Goal: Task Accomplishment & Management: Manage account settings

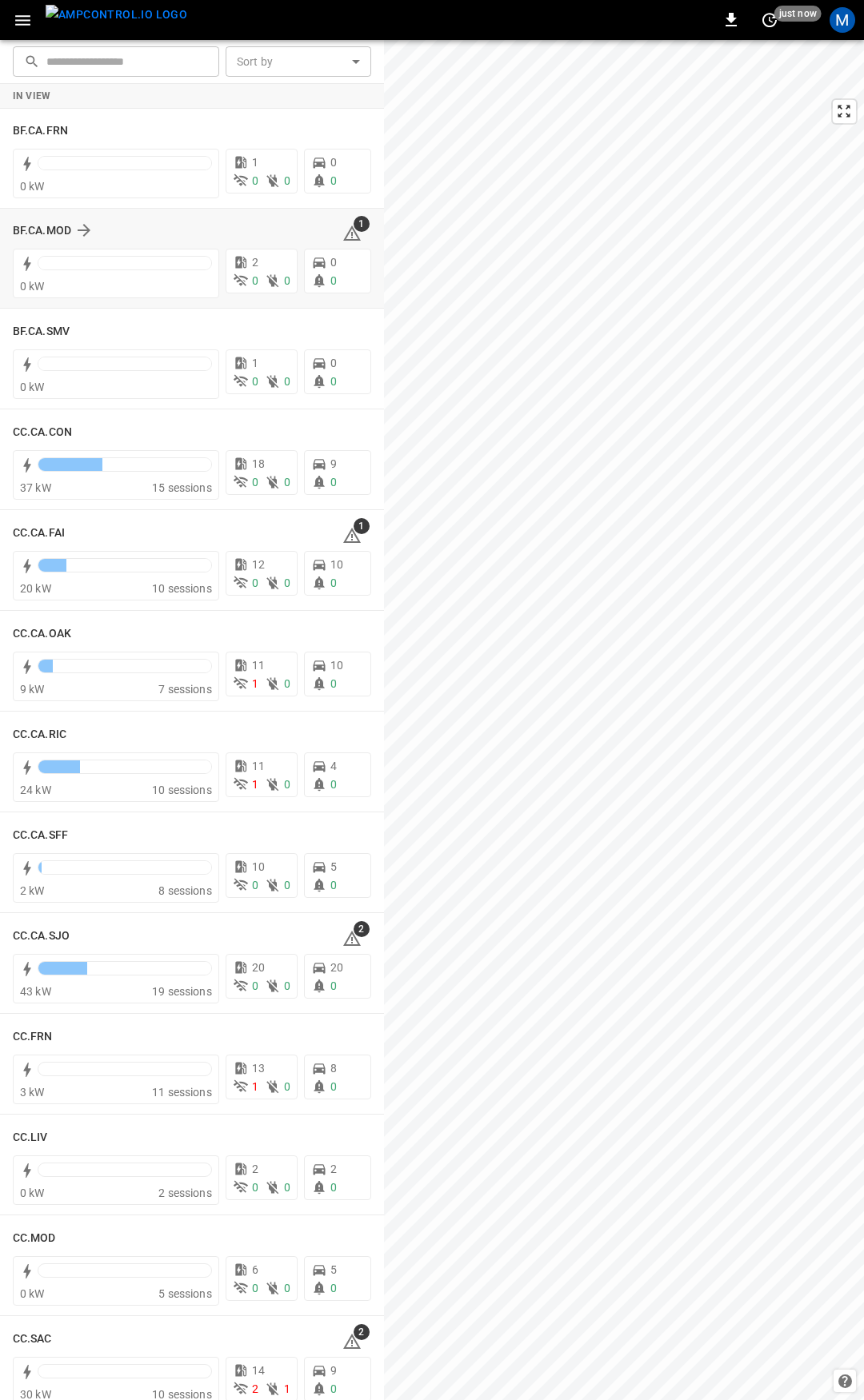
click at [348, 234] on icon at bounding box center [352, 234] width 19 height 19
click at [343, 528] on icon at bounding box center [352, 536] width 19 height 19
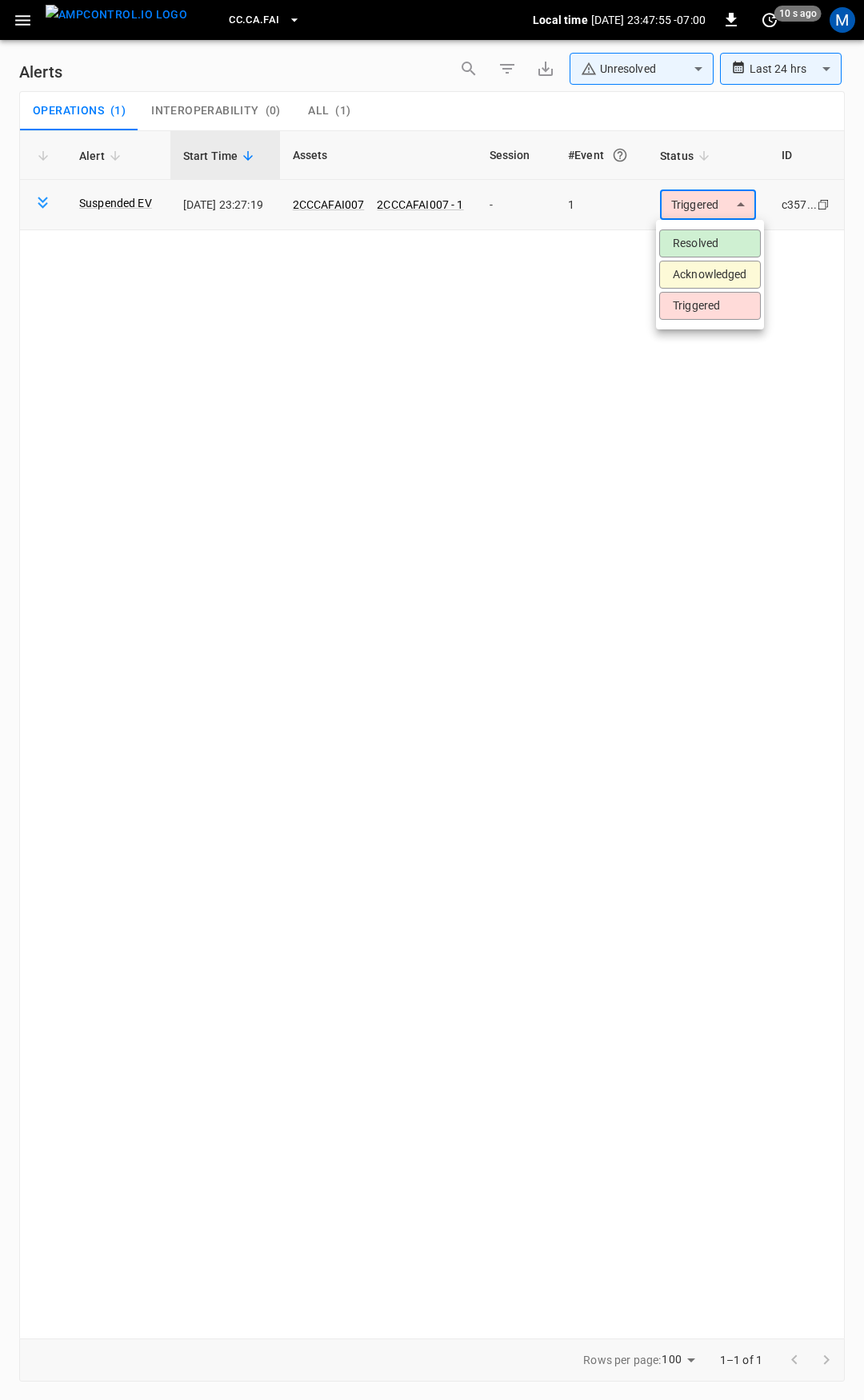
click at [688, 200] on body "**********" at bounding box center [432, 697] width 864 height 1395
click at [685, 238] on li "Resolved" at bounding box center [710, 243] width 102 height 28
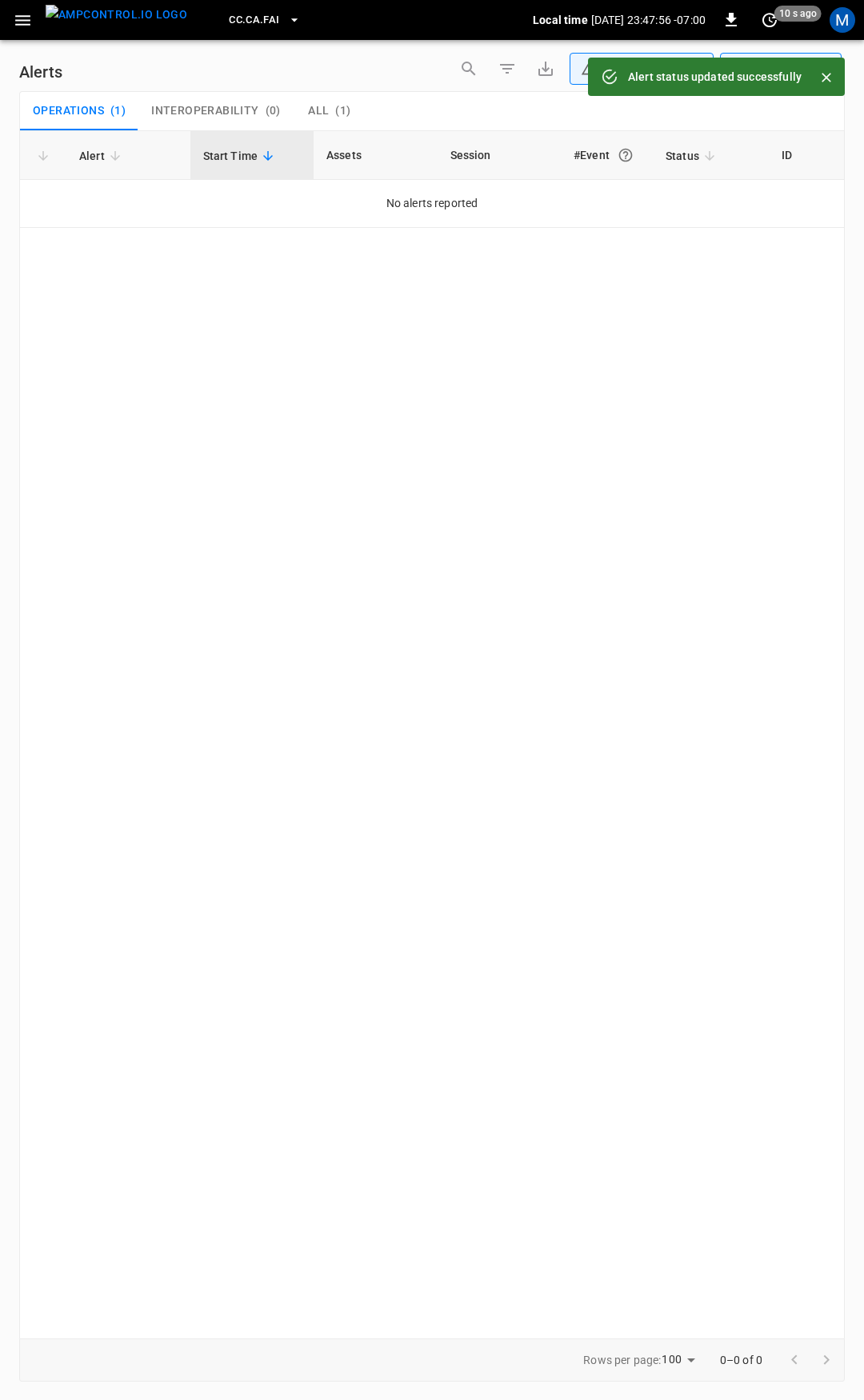
click at [24, 19] on icon "button" at bounding box center [22, 20] width 15 height 10
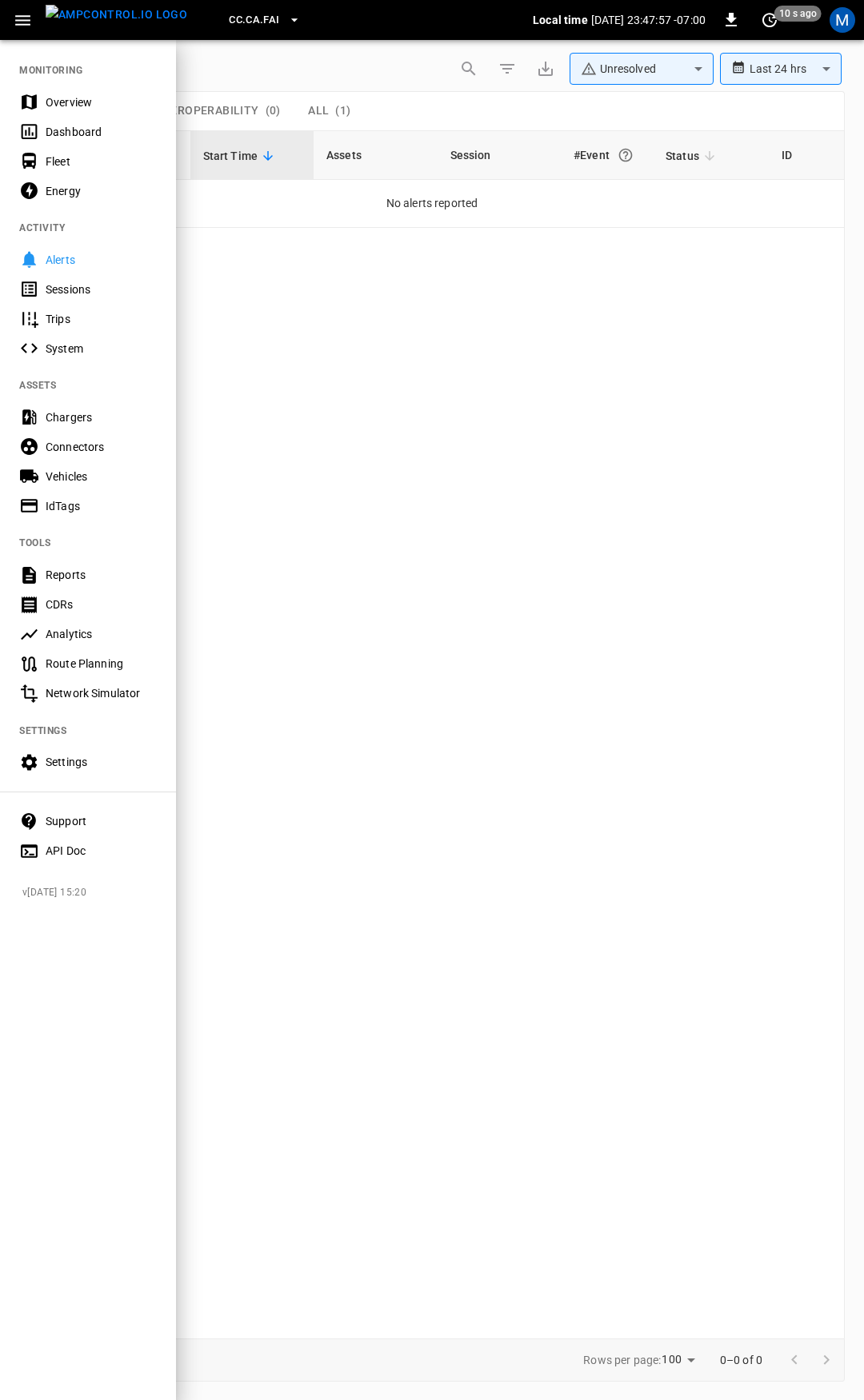
click at [74, 99] on div "Overview" at bounding box center [101, 102] width 111 height 16
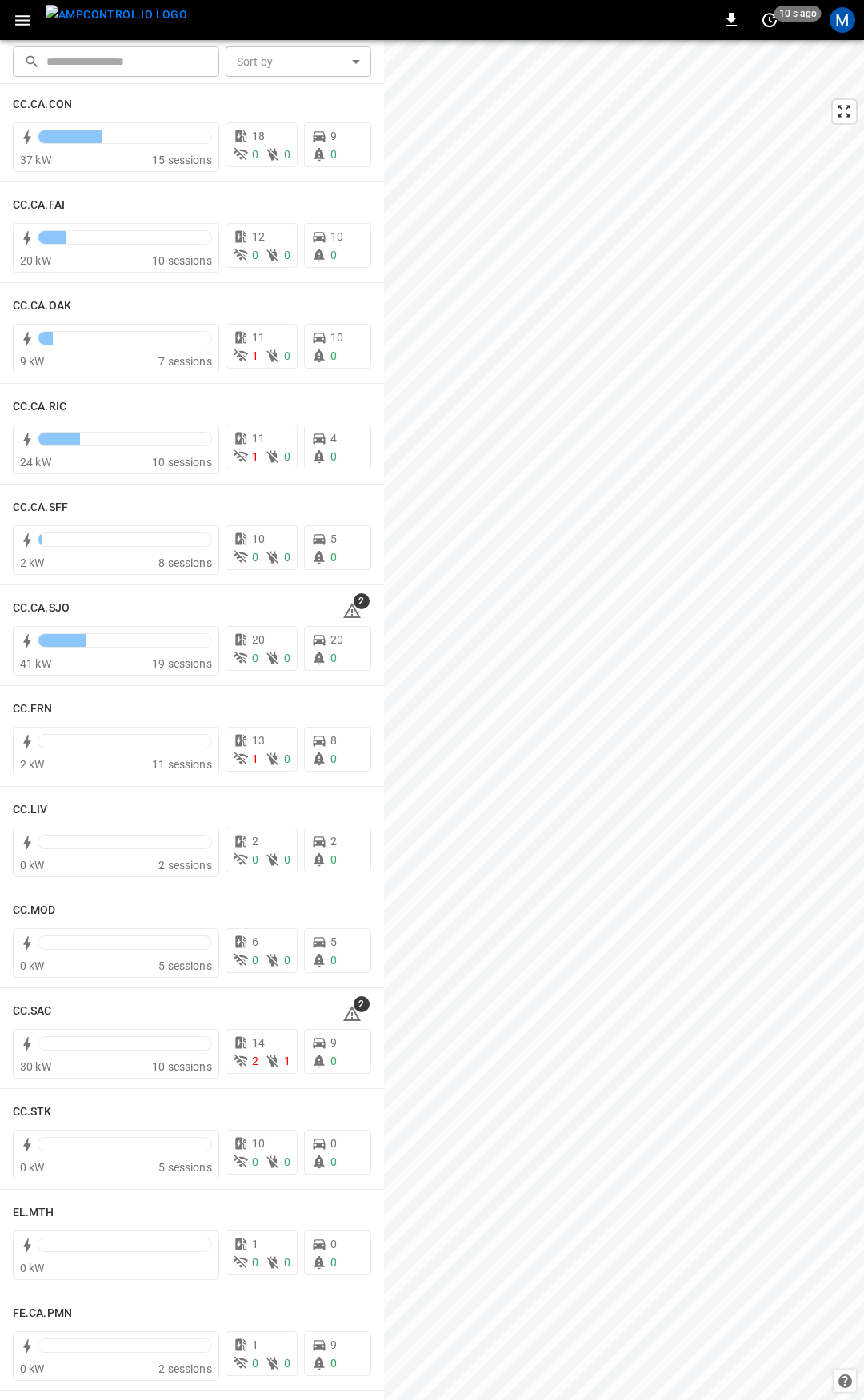
scroll to position [347, 0]
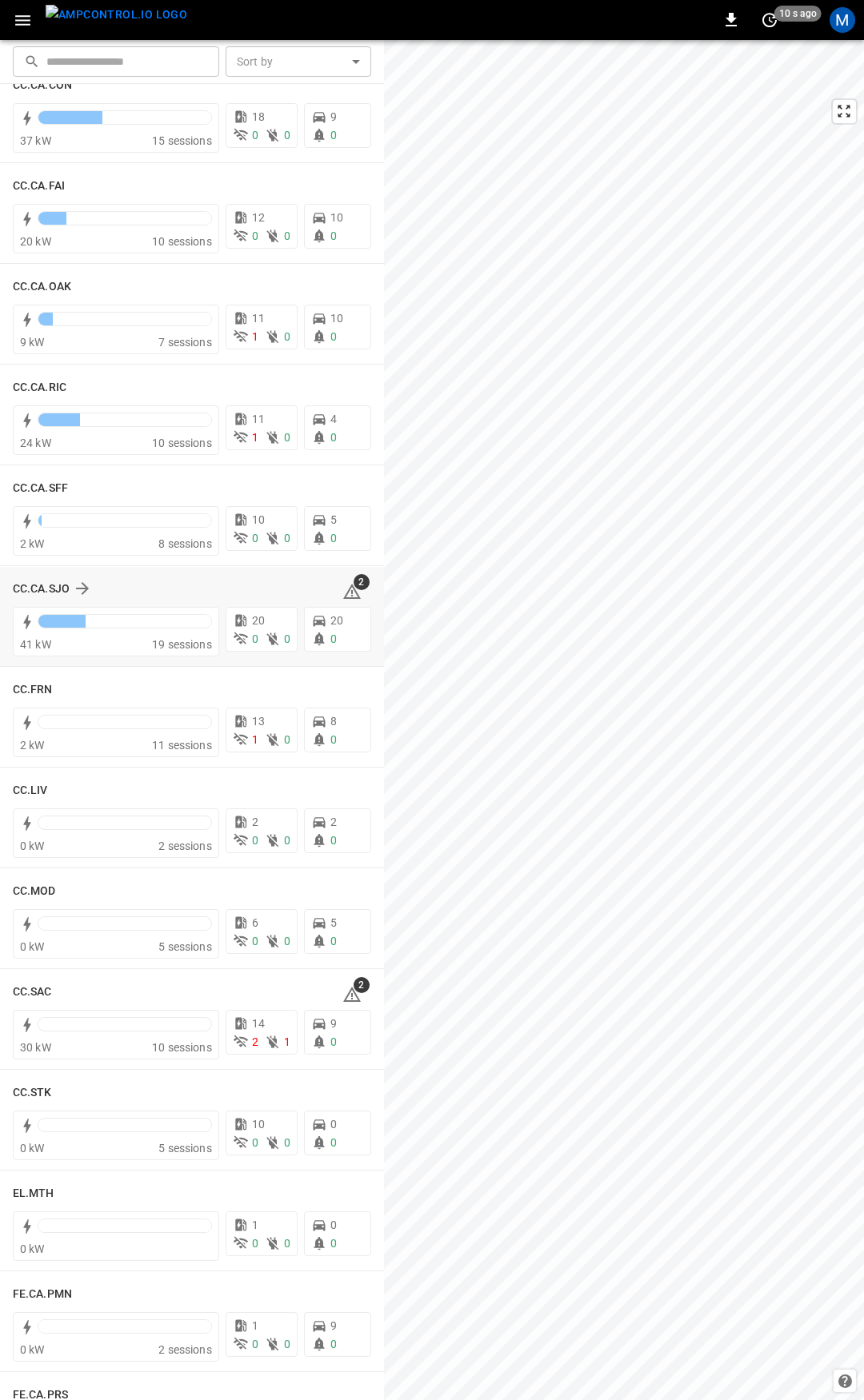
click at [347, 595] on icon at bounding box center [352, 592] width 19 height 19
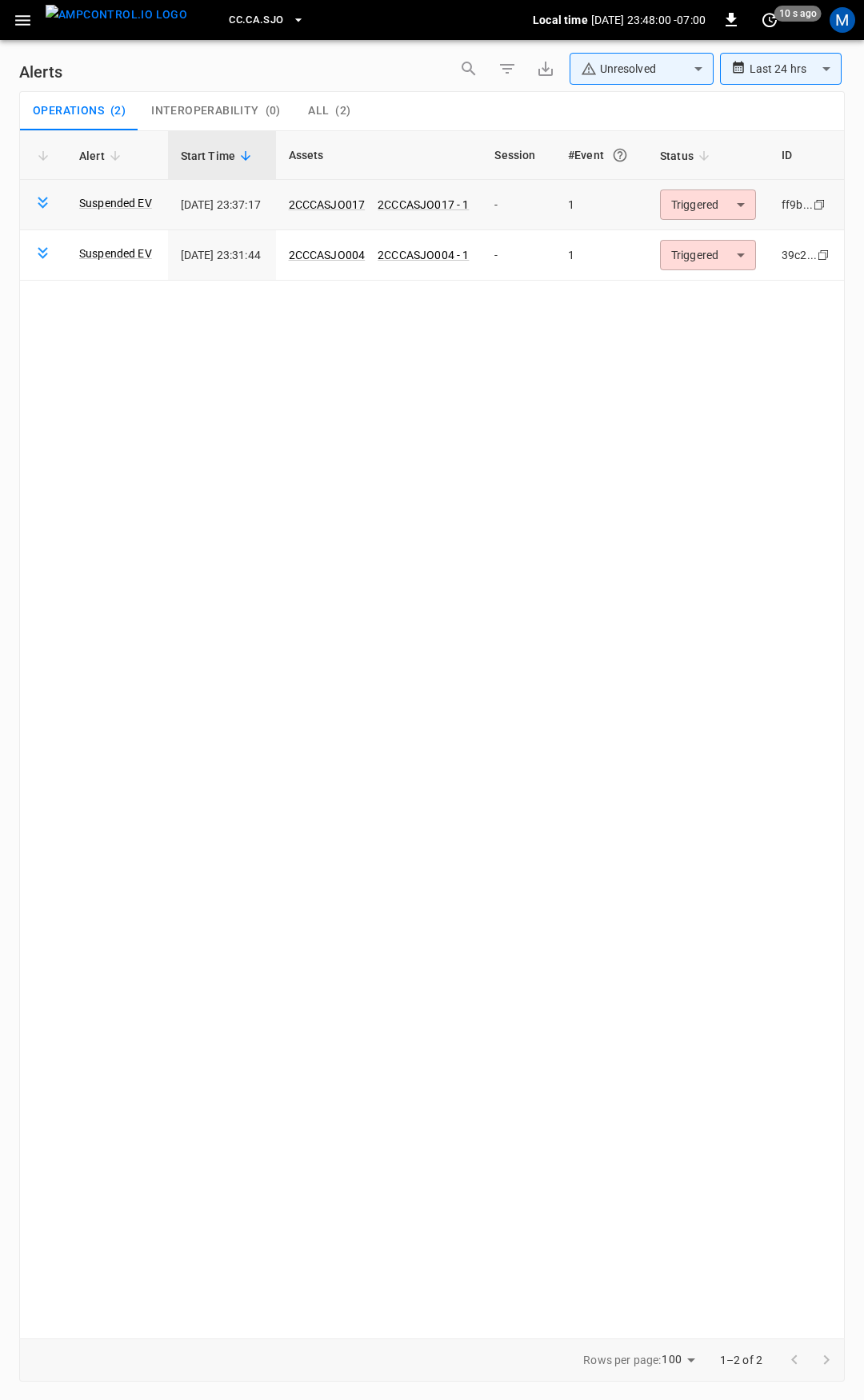
click at [729, 192] on body "**********" at bounding box center [432, 697] width 864 height 1395
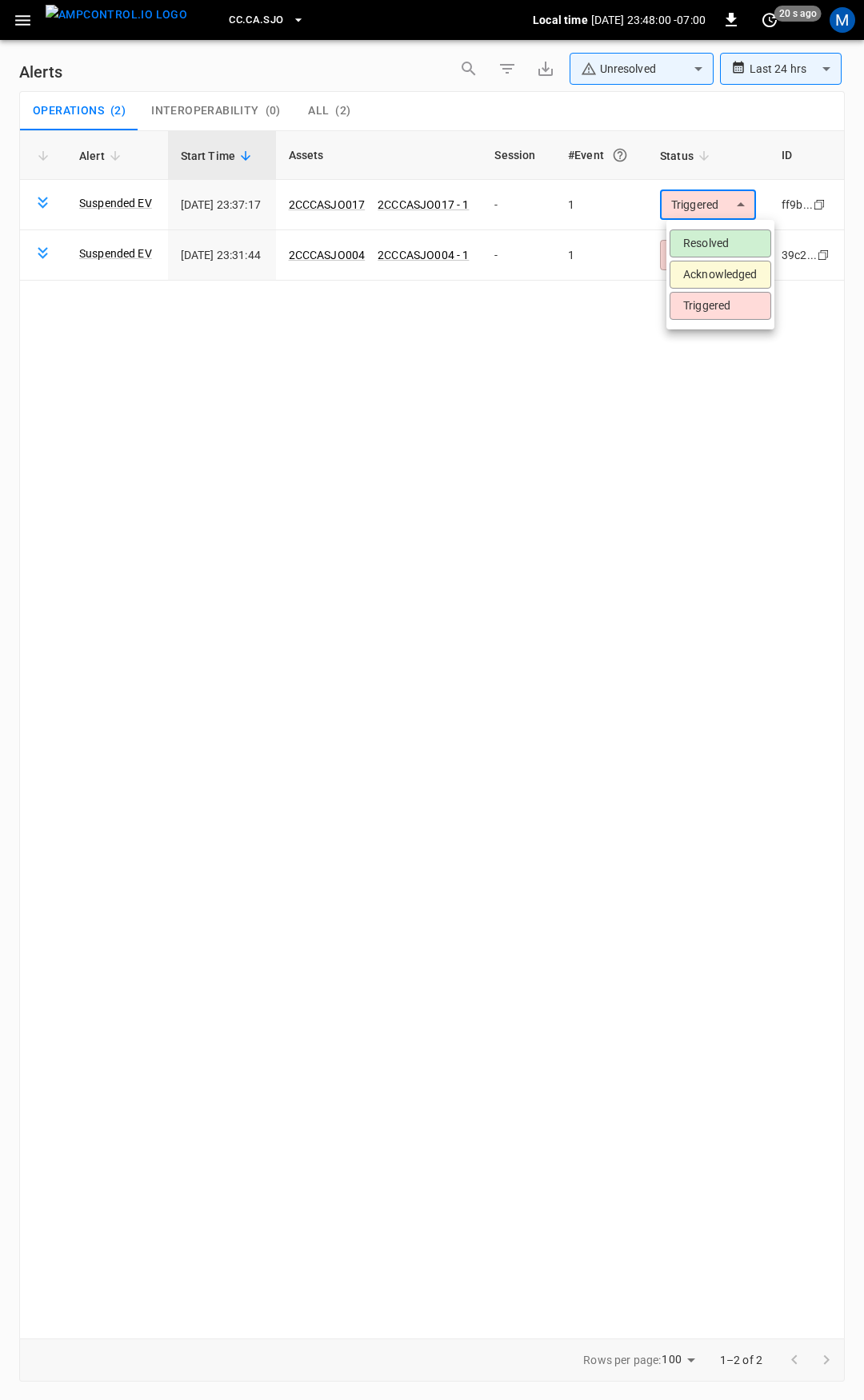
click at [704, 241] on li "Resolved" at bounding box center [720, 243] width 102 height 28
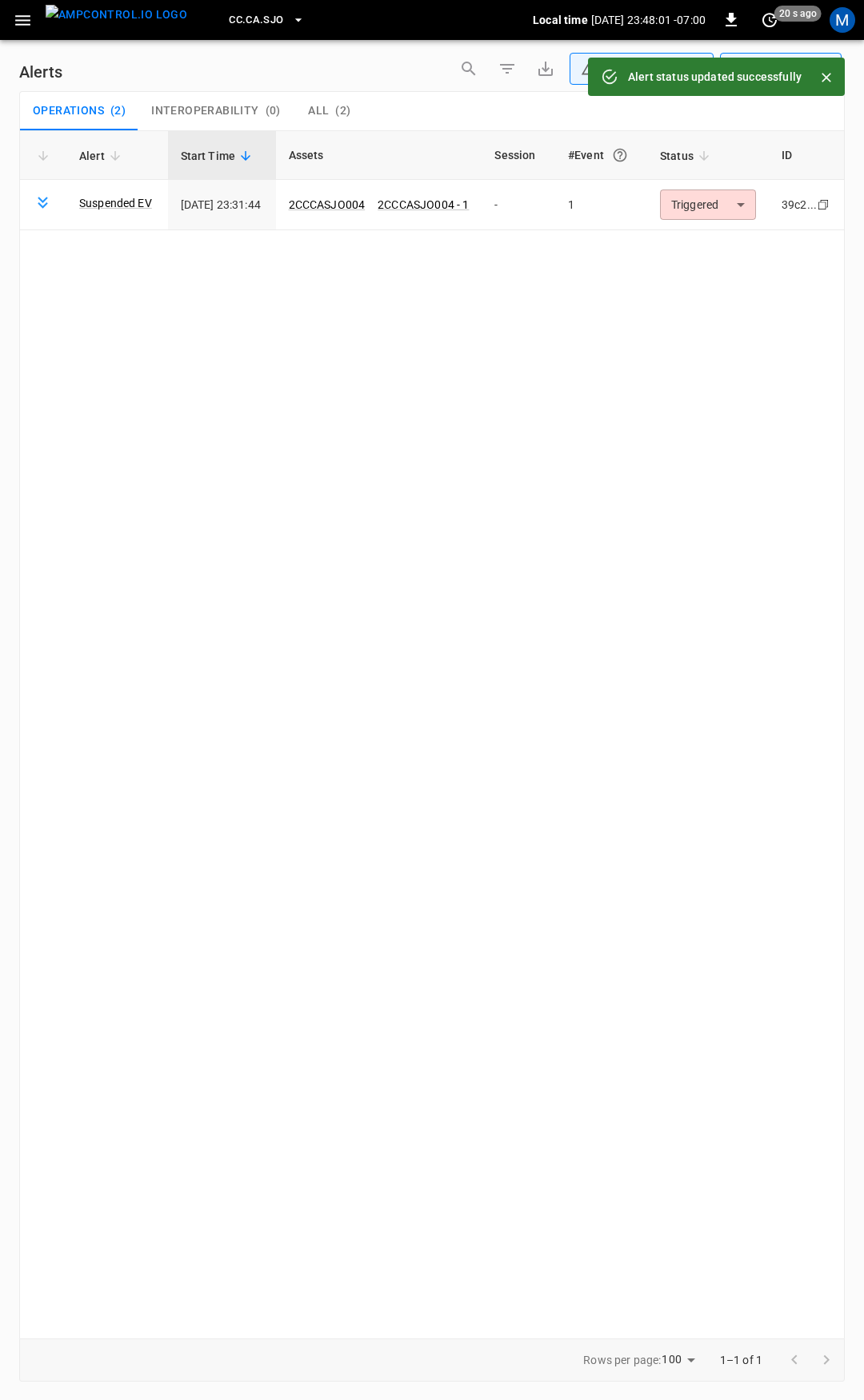
click at [727, 204] on body "**********" at bounding box center [432, 697] width 864 height 1395
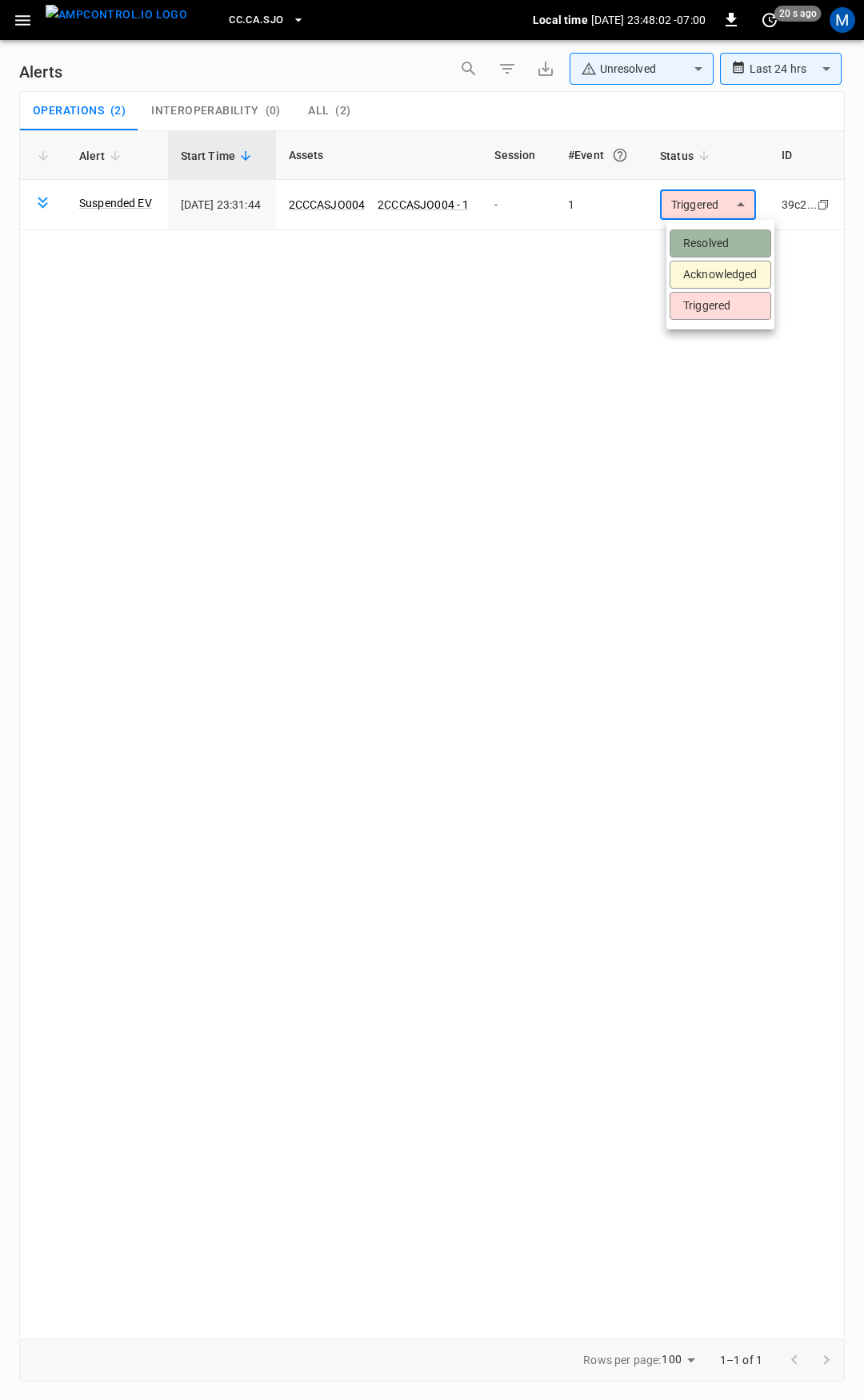
click at [713, 246] on li "Resolved" at bounding box center [720, 243] width 102 height 28
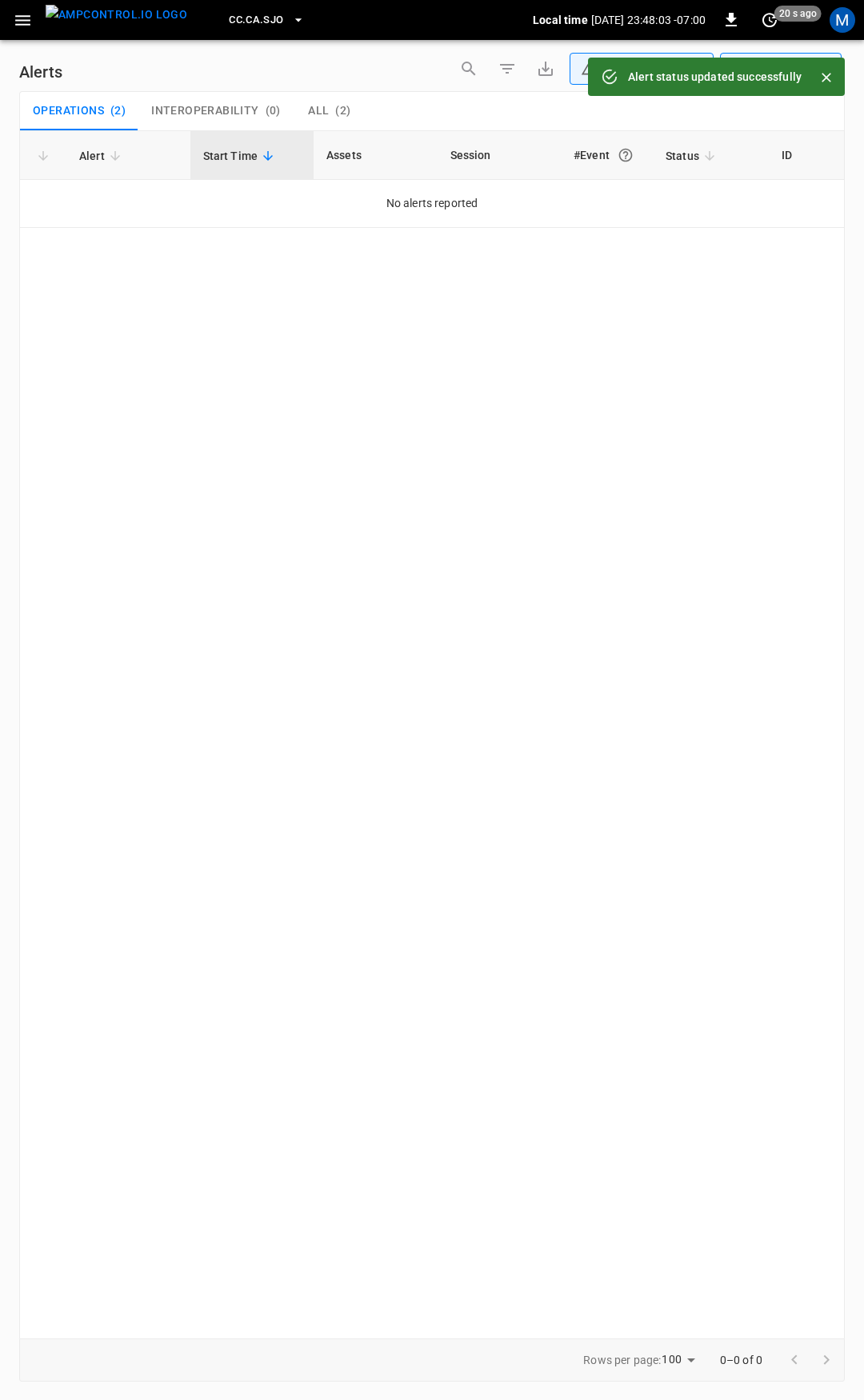
click at [14, 23] on icon "button" at bounding box center [23, 20] width 20 height 20
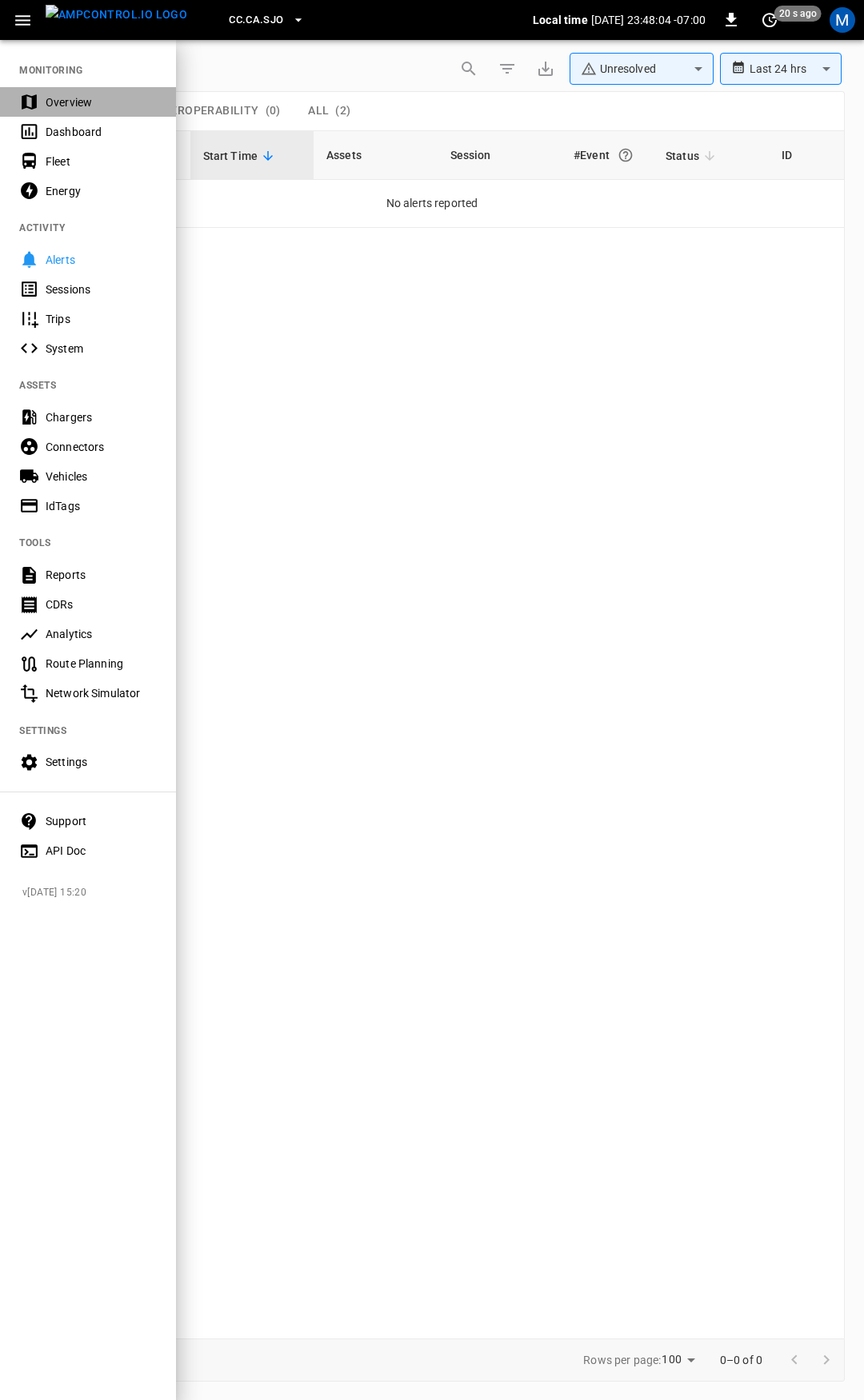
click at [58, 100] on div "Overview" at bounding box center [101, 102] width 111 height 16
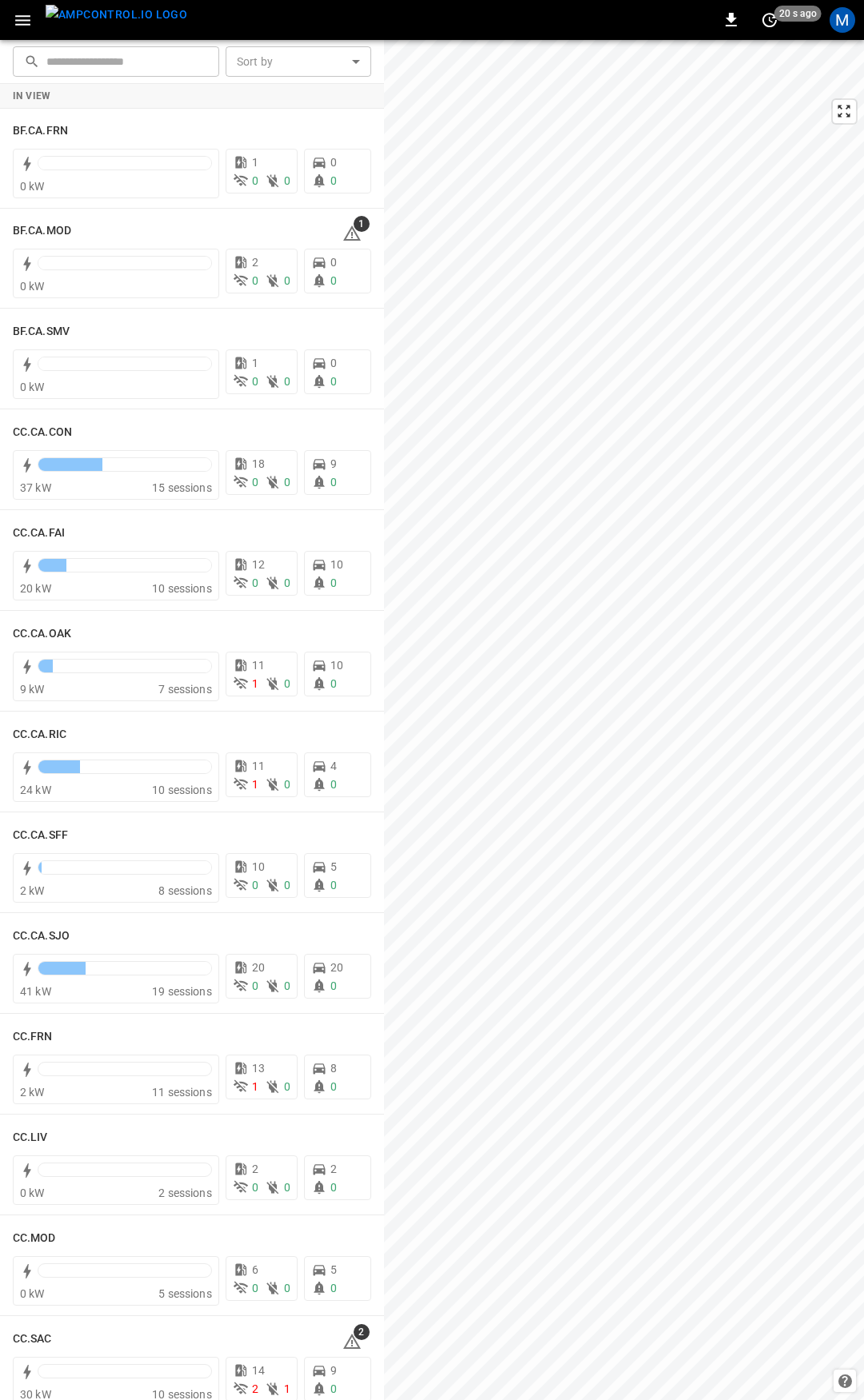
click at [380, 166] on div "​ ​ Sort by ​ Sort by In View BF.CA.FRN 0 kW 1 0 0 0 0 BF.CA.MOD 1 0 kW 2 0 0 0…" at bounding box center [432, 720] width 864 height 1360
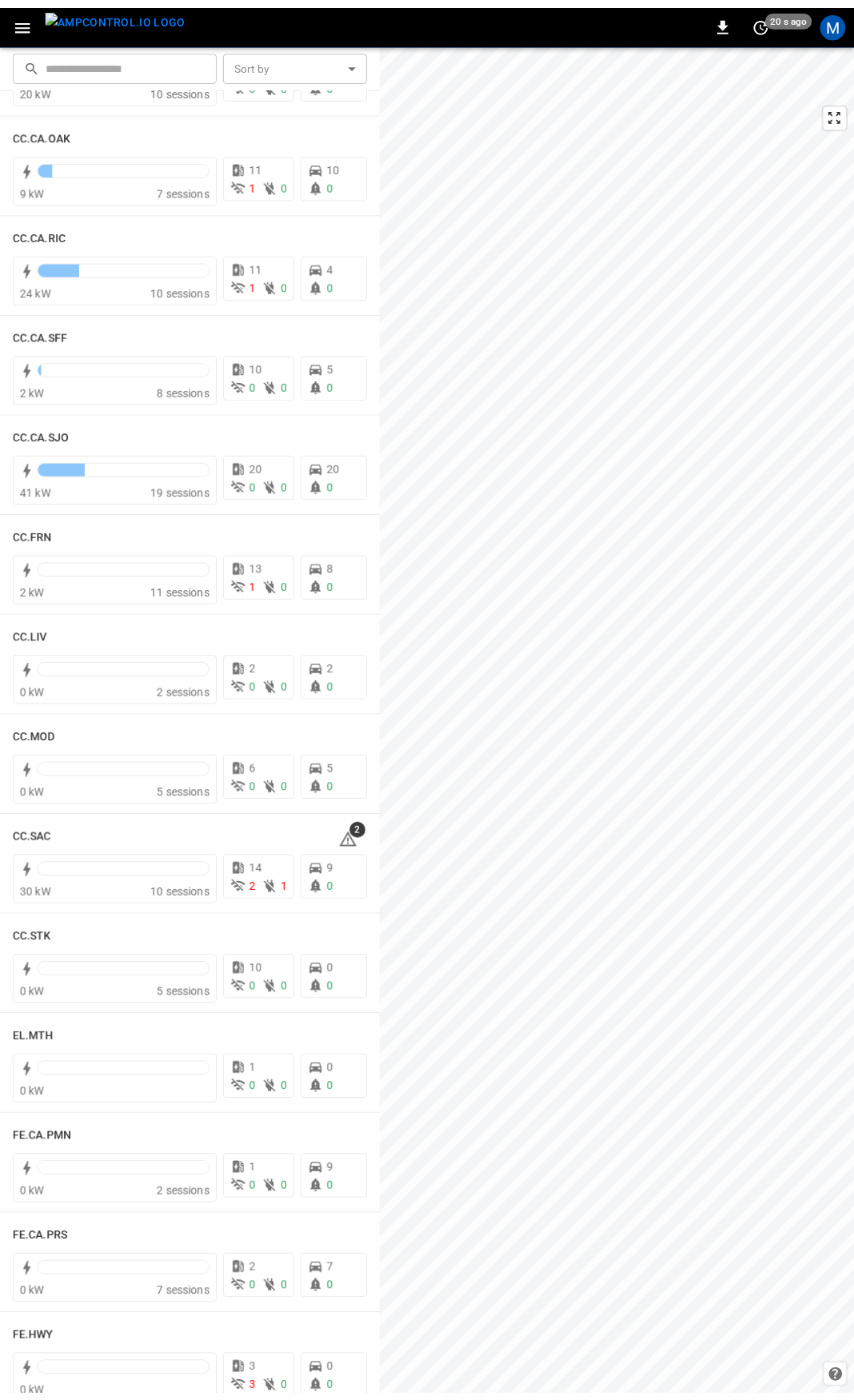
scroll to position [676, 0]
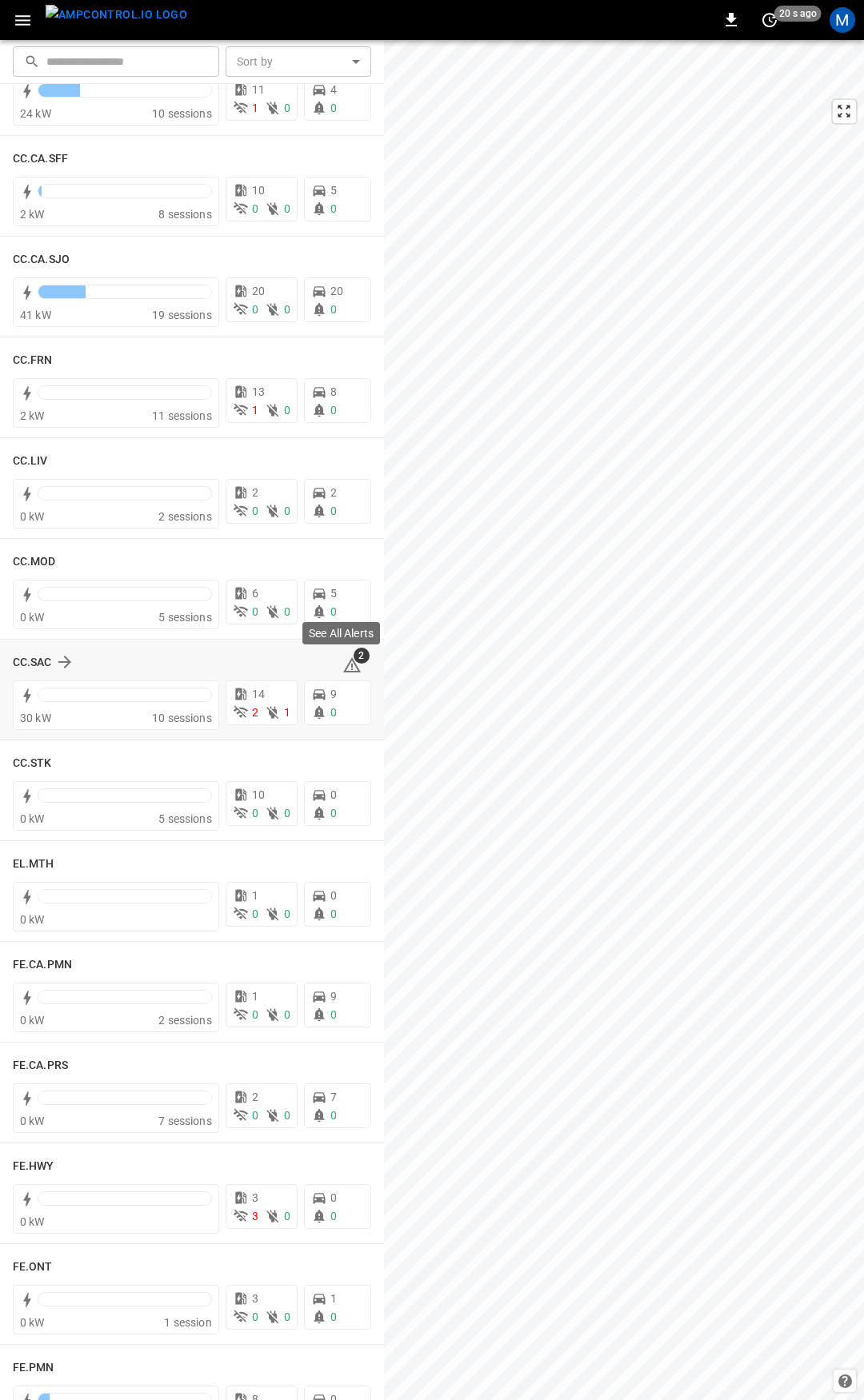
click at [354, 662] on span "2" at bounding box center [362, 655] width 16 height 16
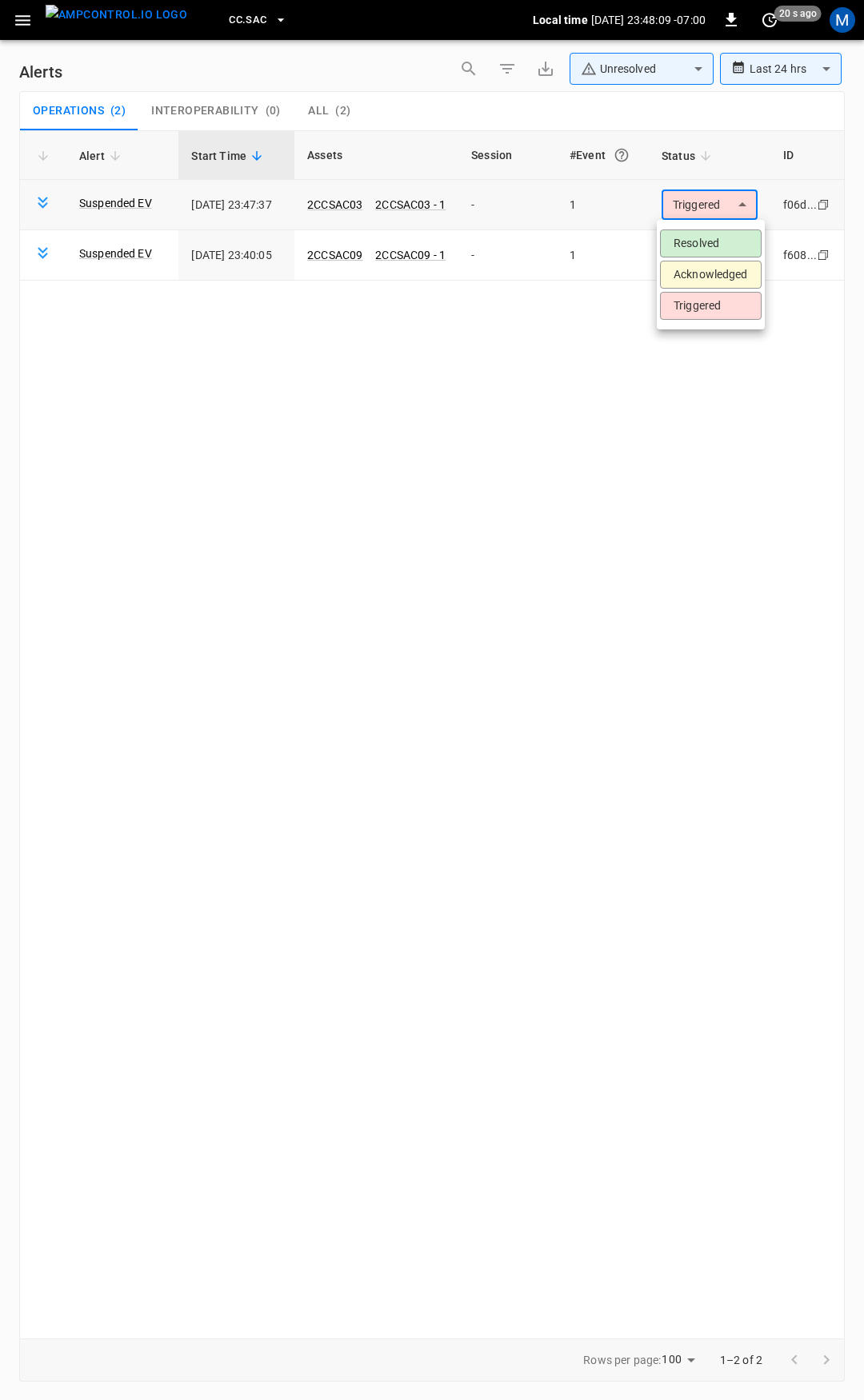
click at [708, 209] on body "**********" at bounding box center [432, 697] width 864 height 1395
click at [708, 243] on li "Resolved" at bounding box center [711, 243] width 102 height 28
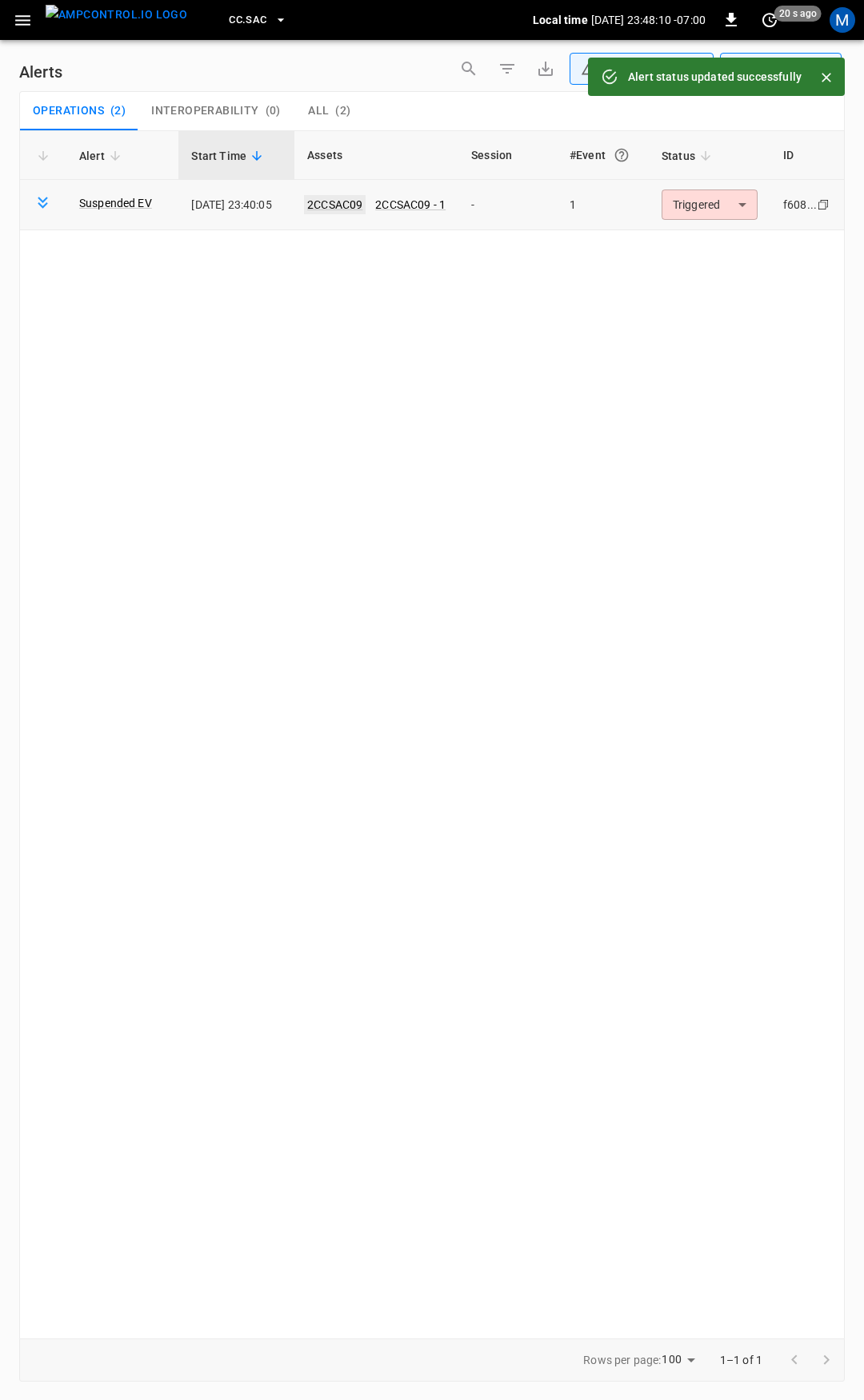
click at [366, 208] on link "2CCSAC09" at bounding box center [334, 205] width 61 height 19
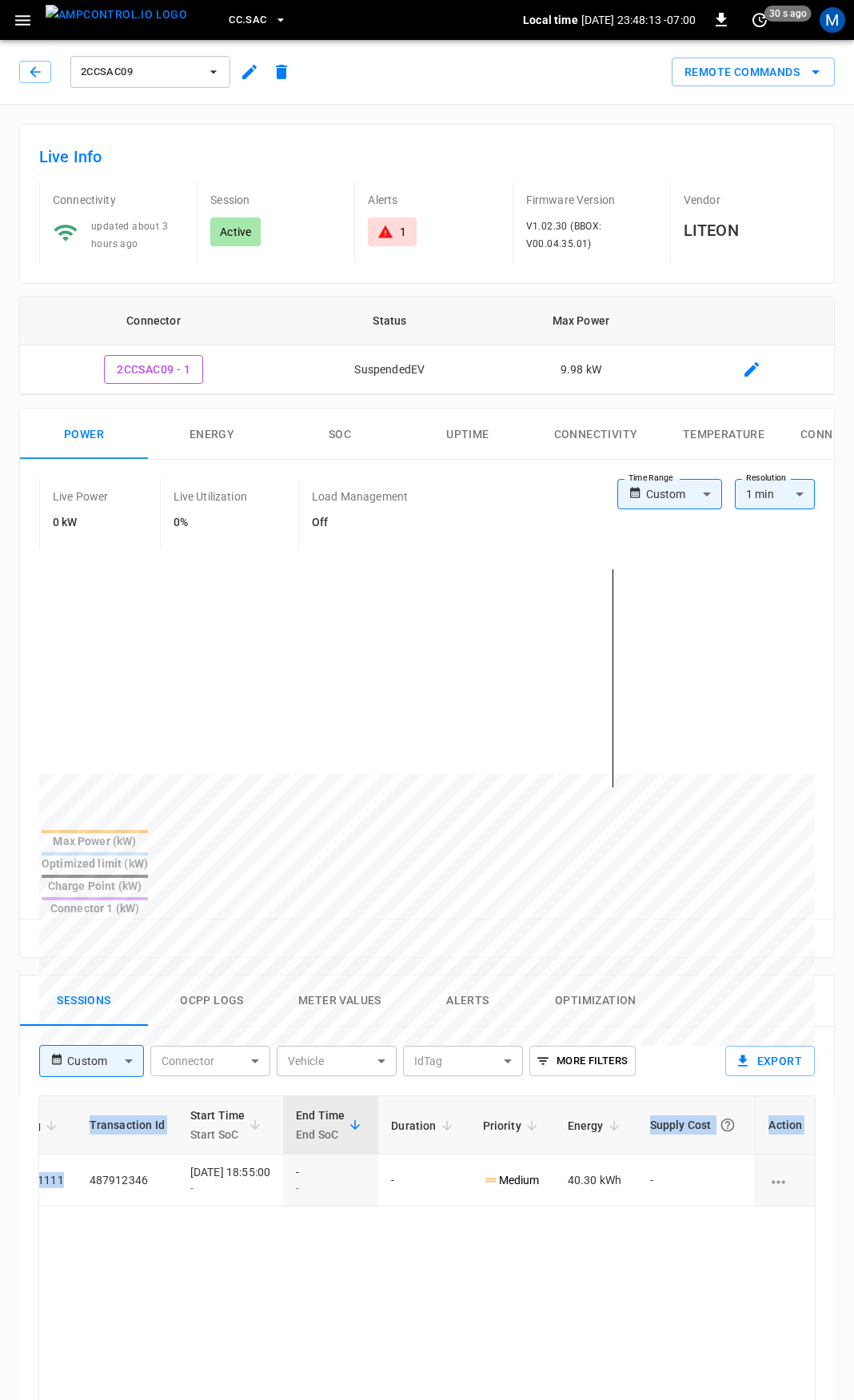
scroll to position [0, 402]
drag, startPoint x: 473, startPoint y: 1123, endPoint x: 635, endPoint y: 1223, distance: 190.4
click at [854, 1138] on html "CC.SAC Local time [DATE] 23:48:13 -07:00 0 30 s ago M 2CCSAC09 Remote Commands …" at bounding box center [427, 1069] width 854 height 2138
click at [400, 243] on div "1" at bounding box center [391, 232] width 48 height 29
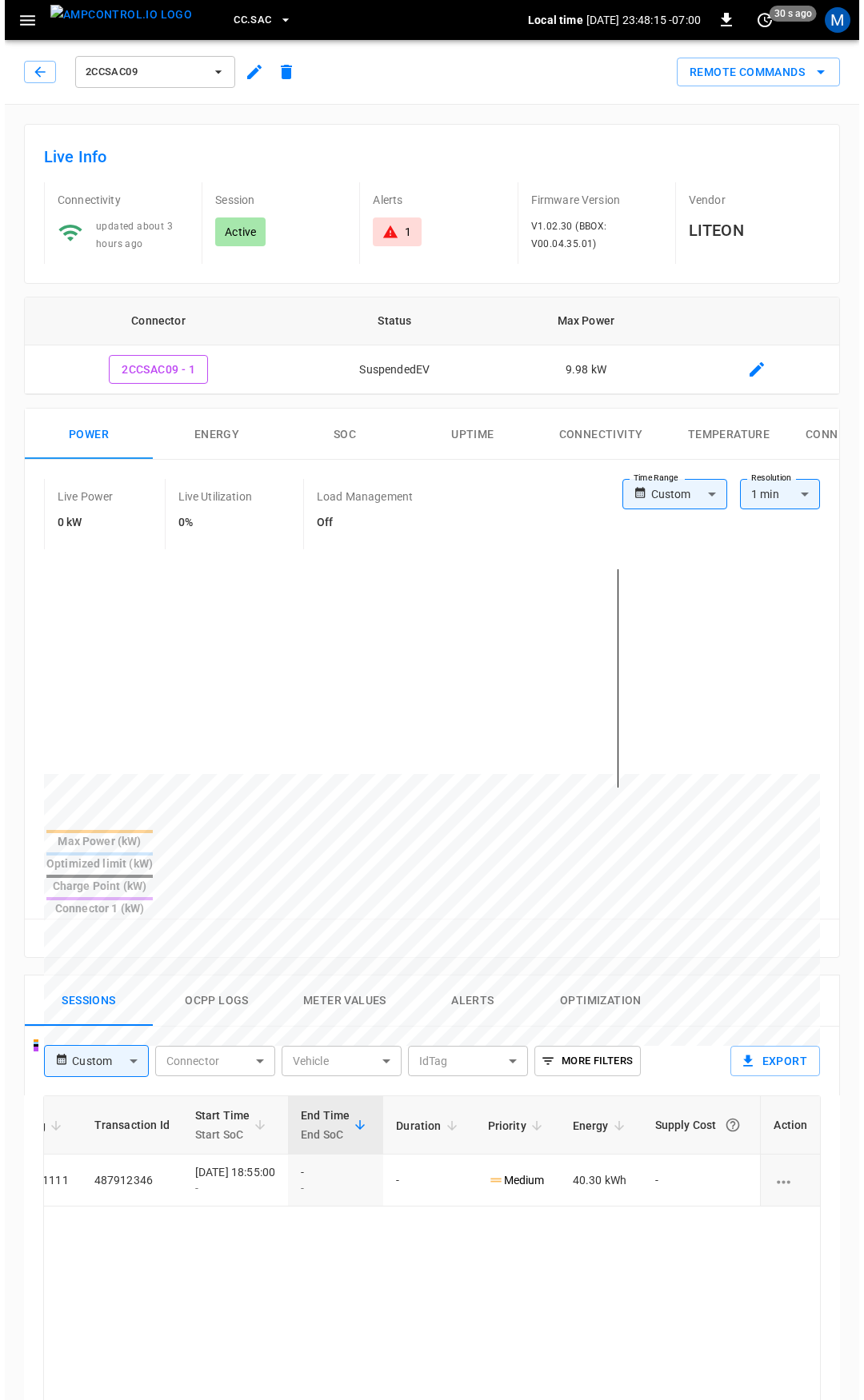
scroll to position [682, 0]
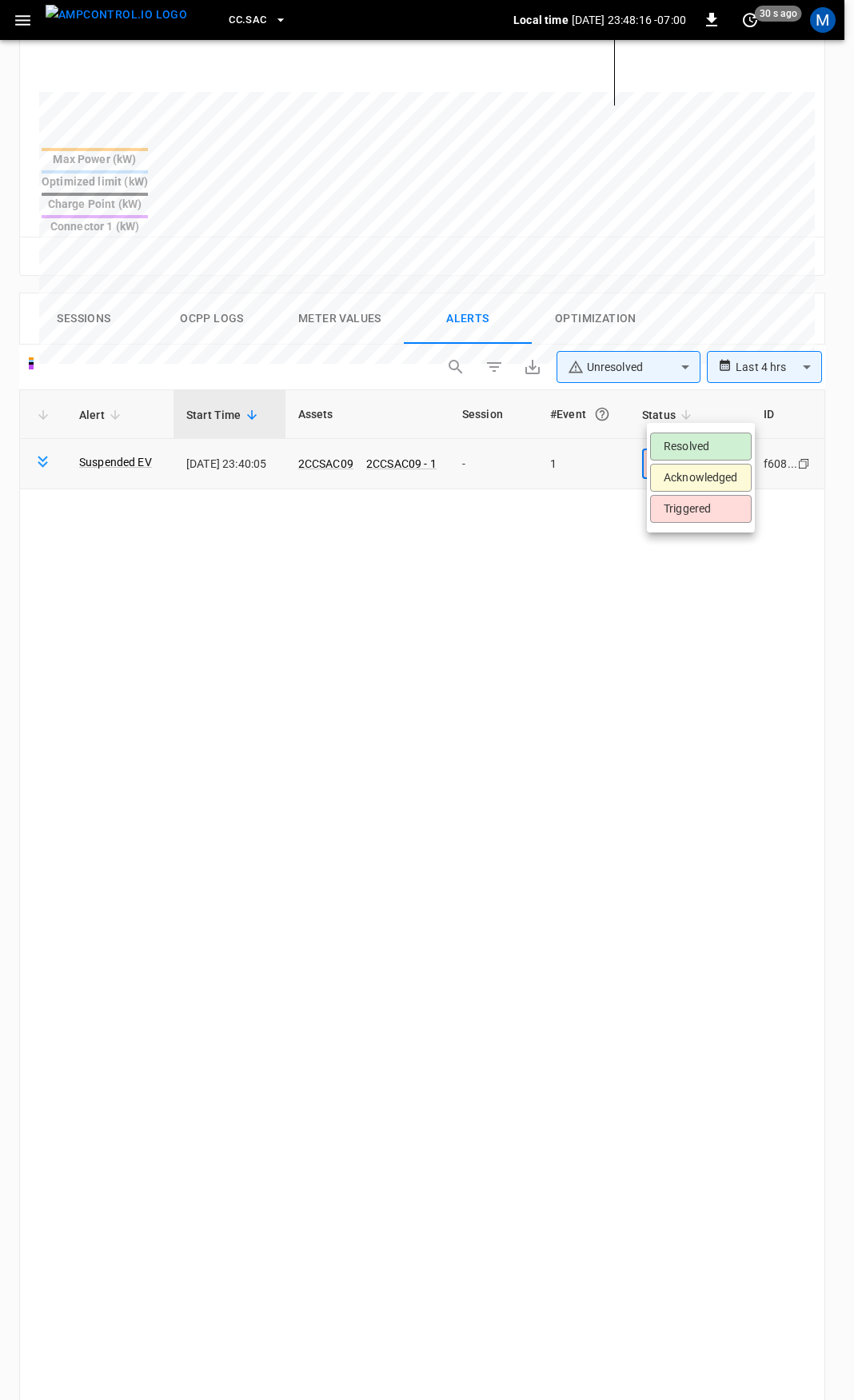
click at [689, 415] on body "**********" at bounding box center [427, 494] width 854 height 2355
click at [688, 446] on li "Resolved" at bounding box center [701, 446] width 102 height 28
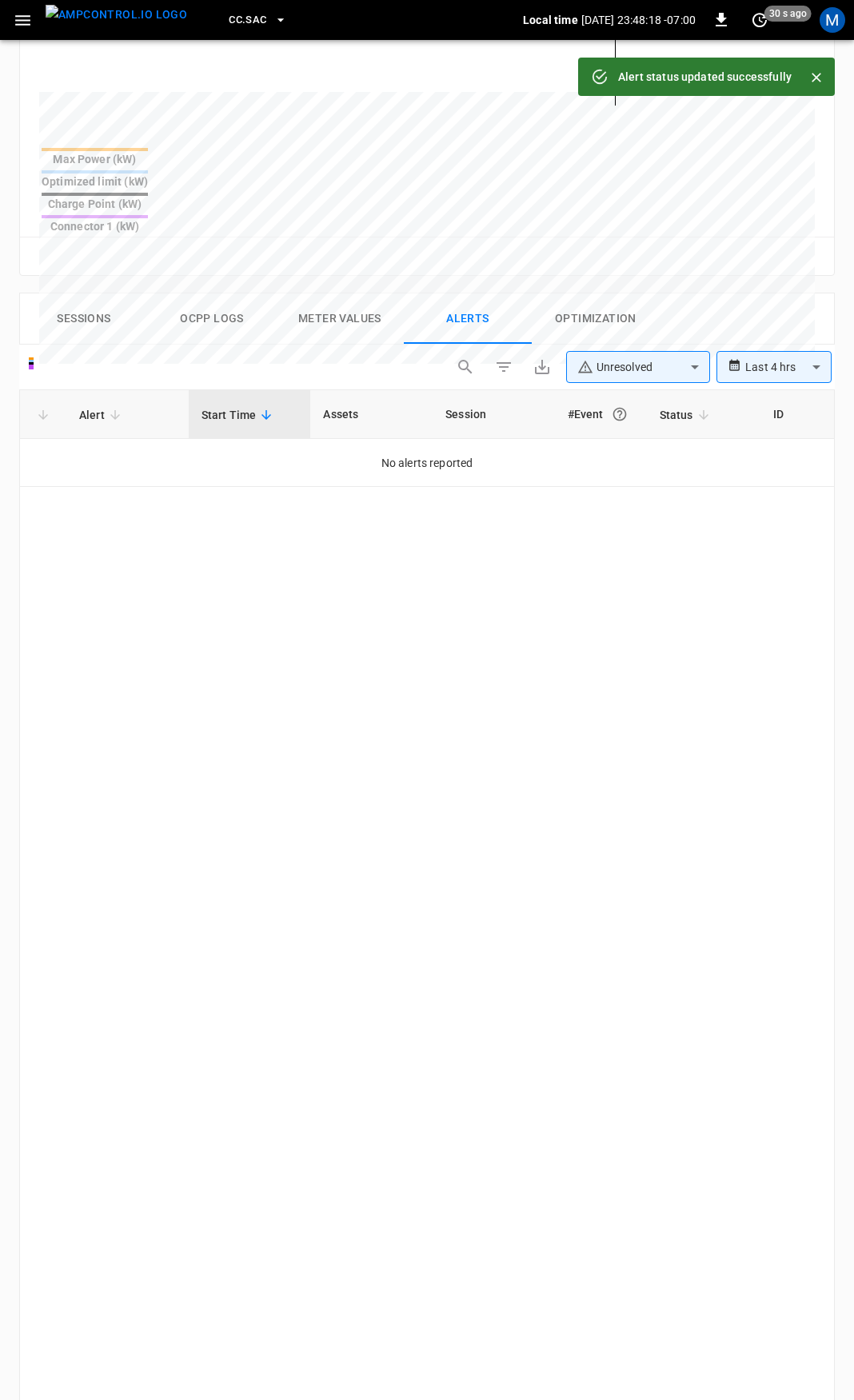
click at [16, 18] on icon "button" at bounding box center [23, 20] width 20 height 20
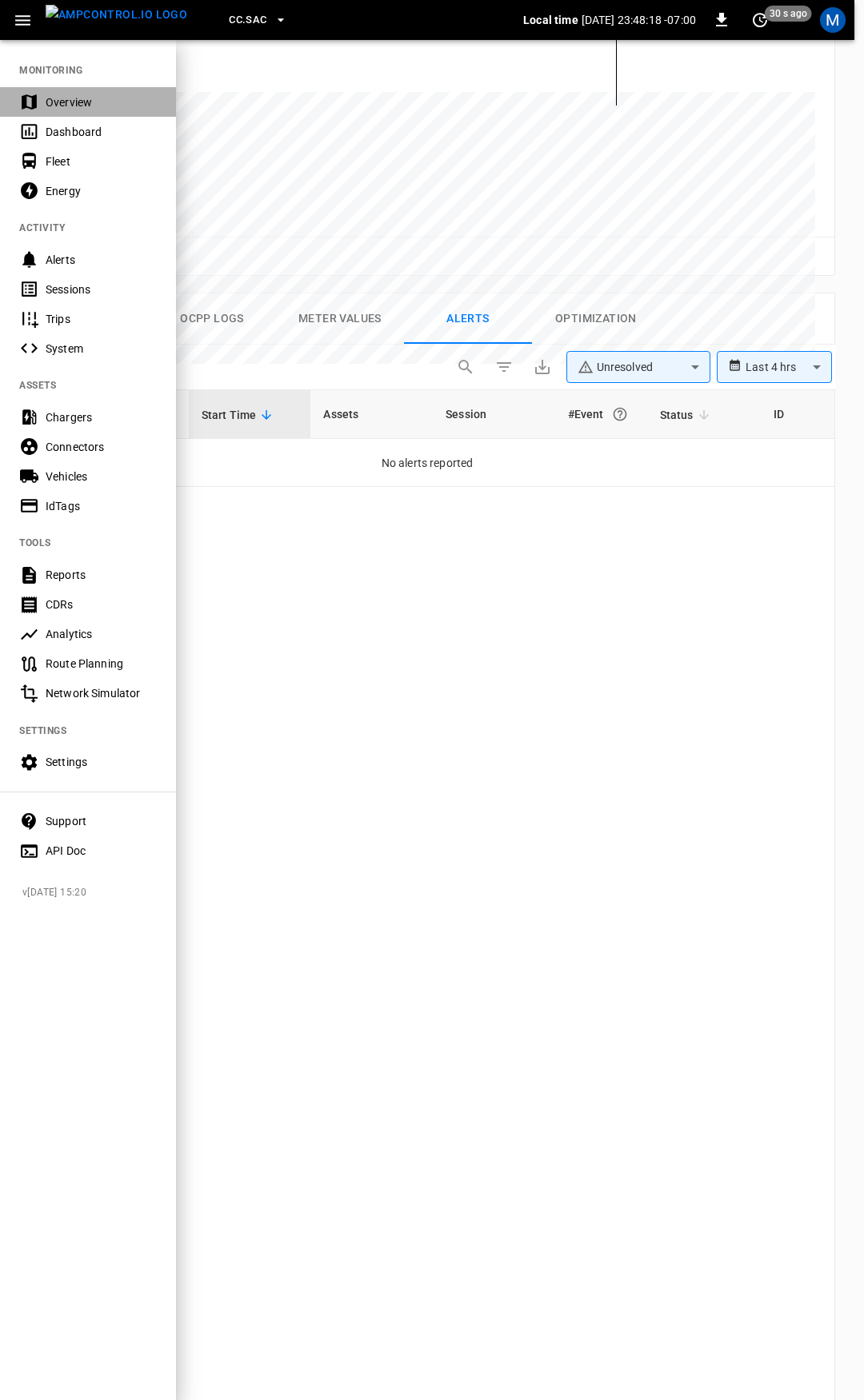
click at [58, 101] on div "Overview" at bounding box center [101, 102] width 111 height 16
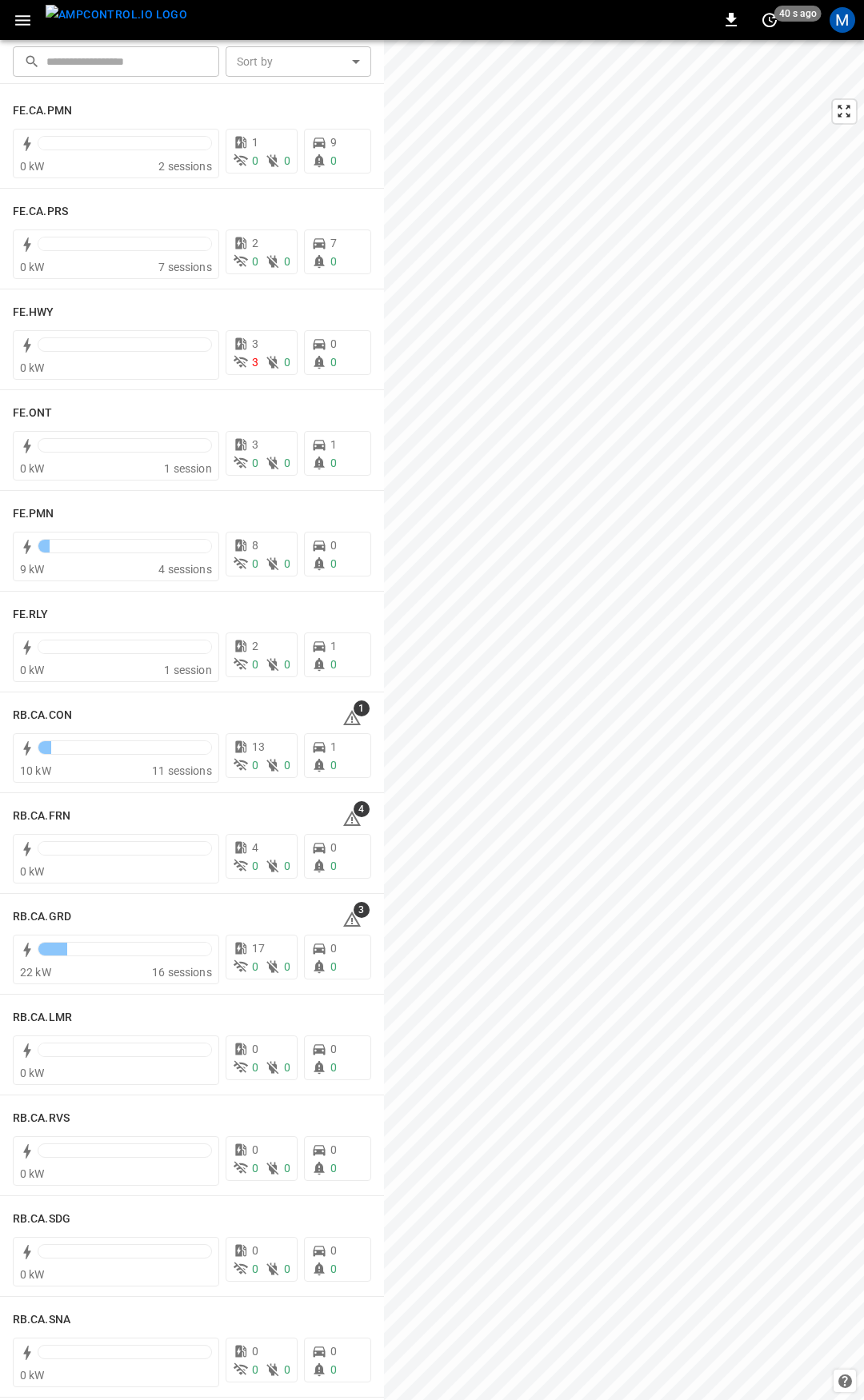
scroll to position [1666, 0]
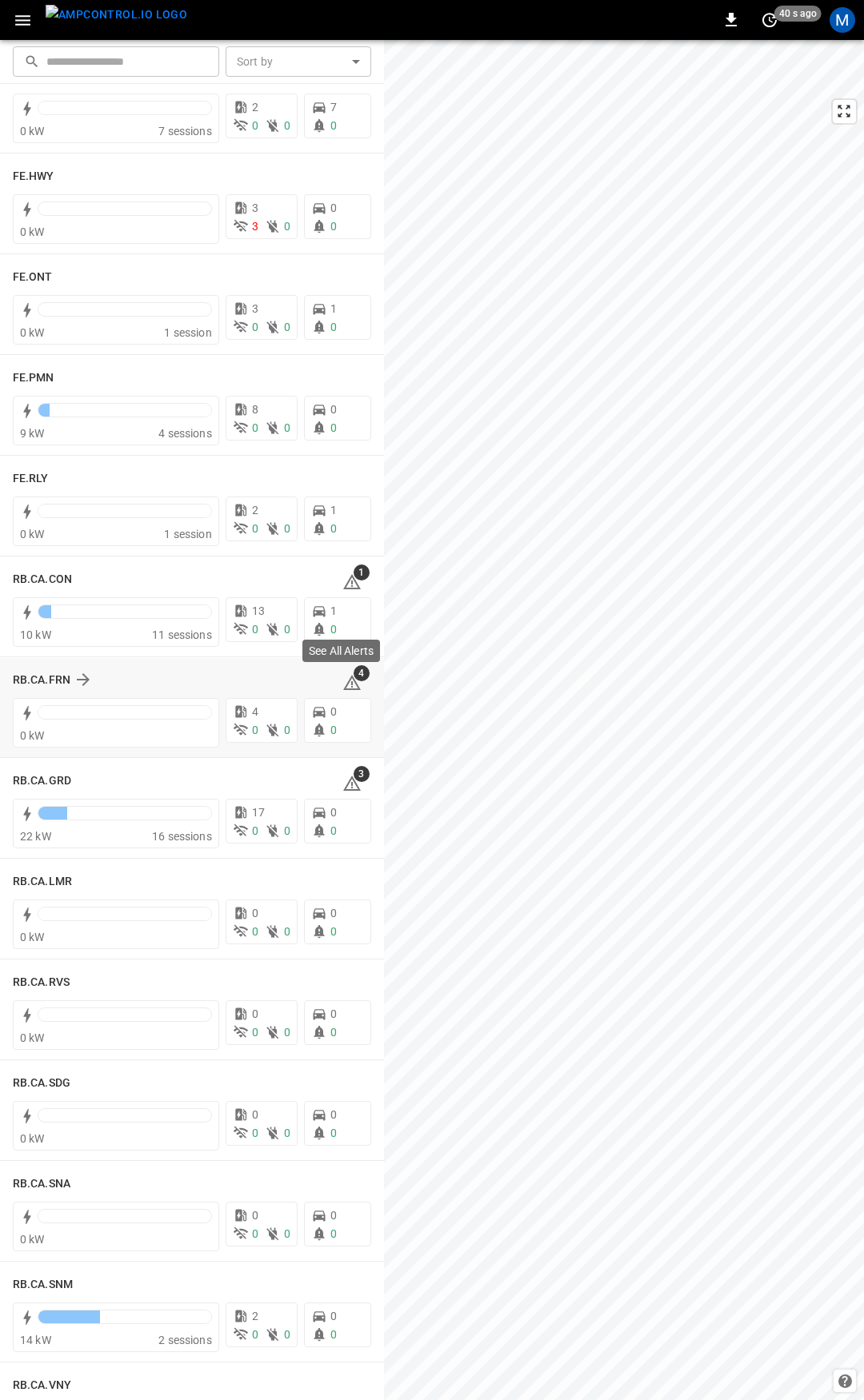
click at [343, 681] on icon at bounding box center [352, 682] width 19 height 19
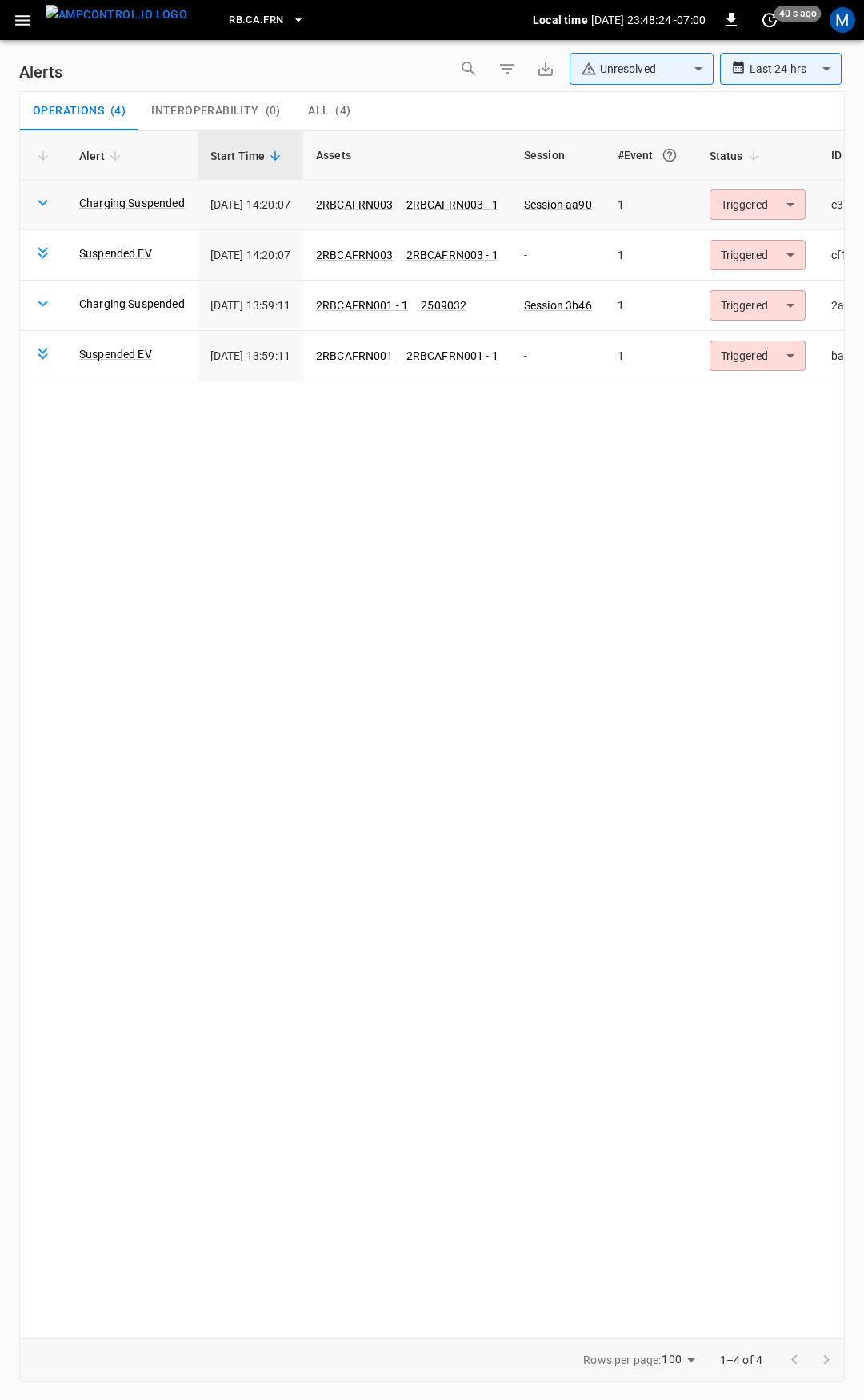
click at [788, 199] on body "**********" at bounding box center [432, 697] width 864 height 1395
click at [18, 13] on div at bounding box center [432, 700] width 864 height 1400
click at [21, 24] on icon "button" at bounding box center [23, 20] width 20 height 20
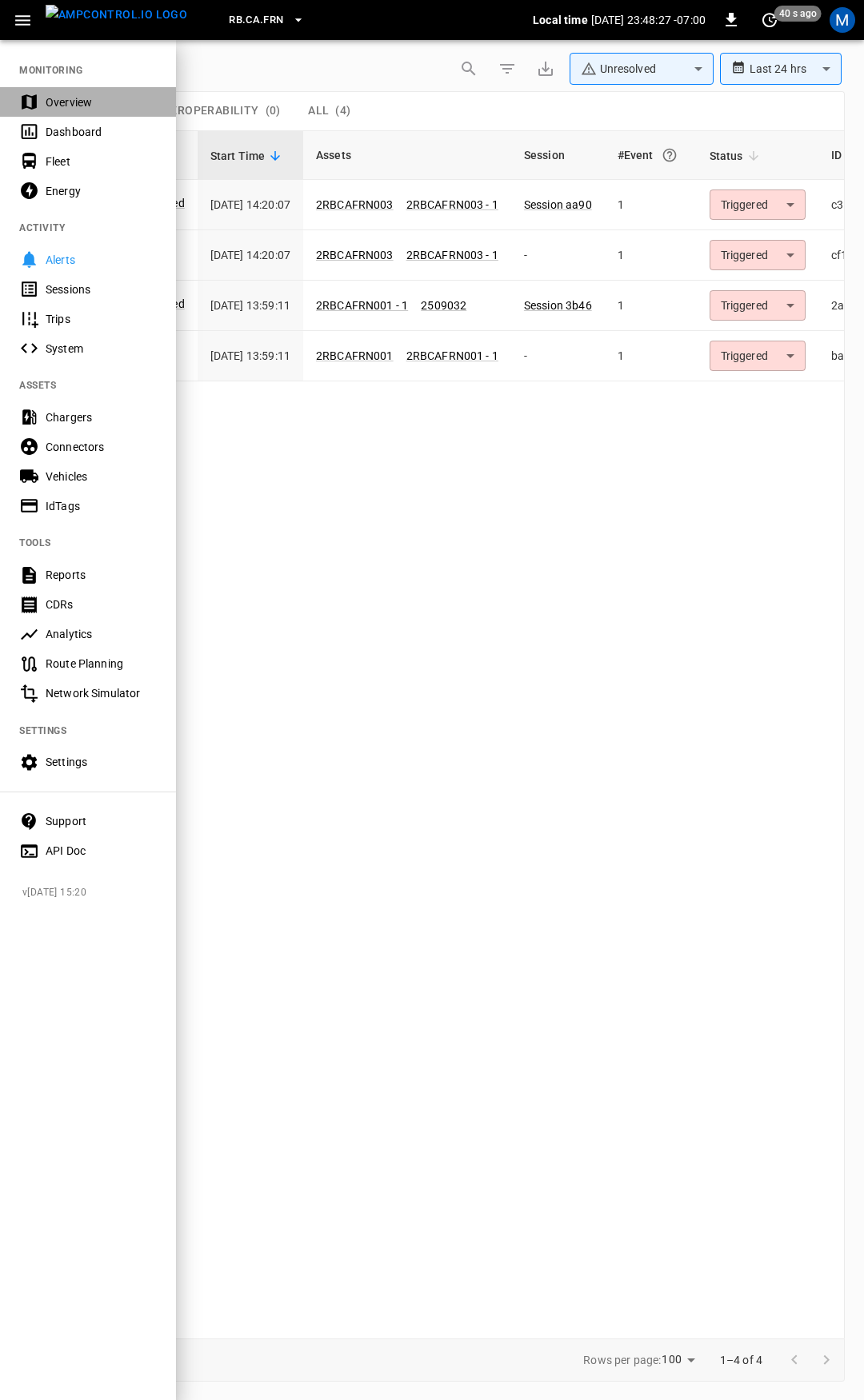
click at [44, 88] on div "Overview" at bounding box center [88, 102] width 176 height 30
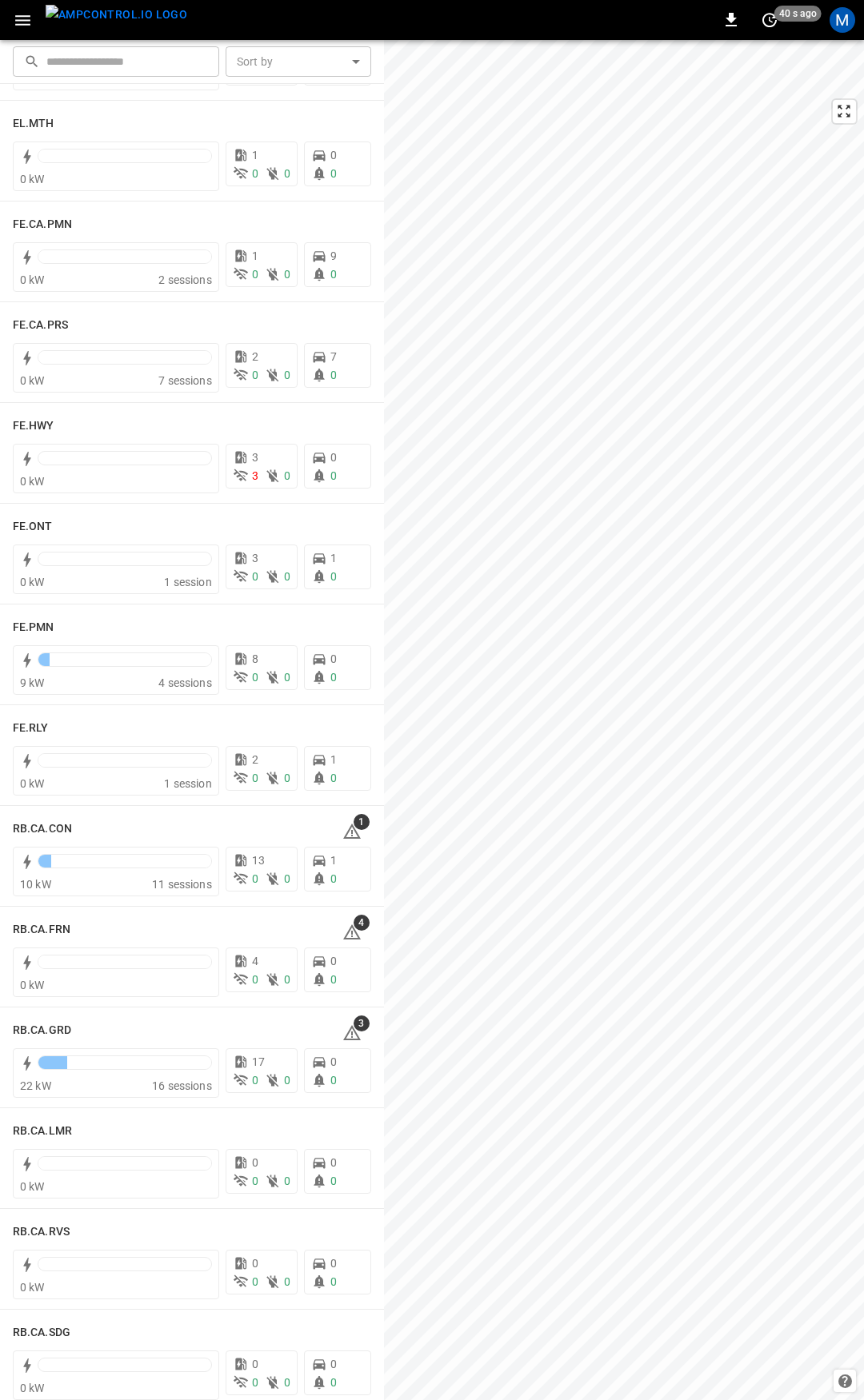
scroll to position [1474, 0]
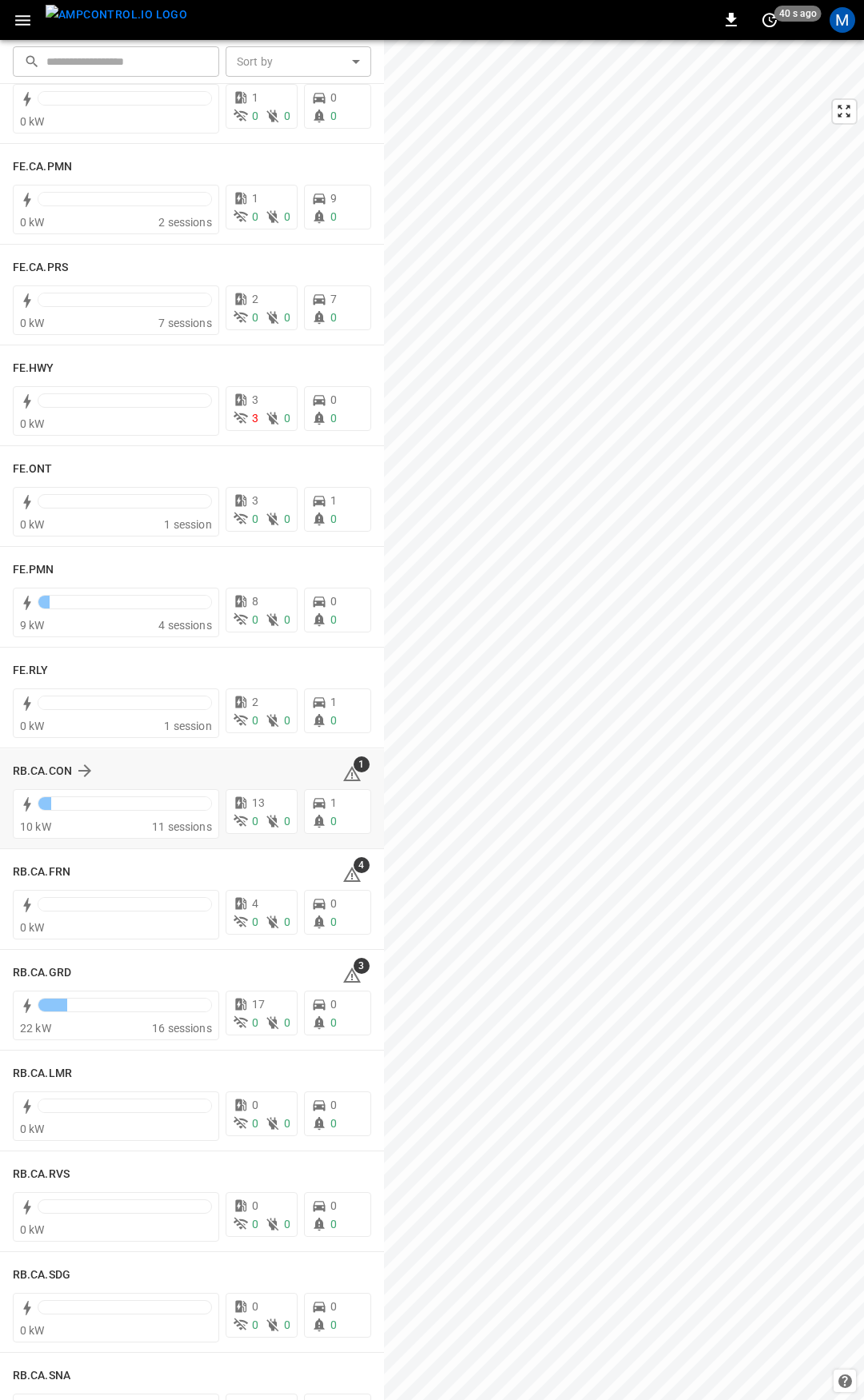
click at [343, 770] on icon at bounding box center [352, 774] width 19 height 19
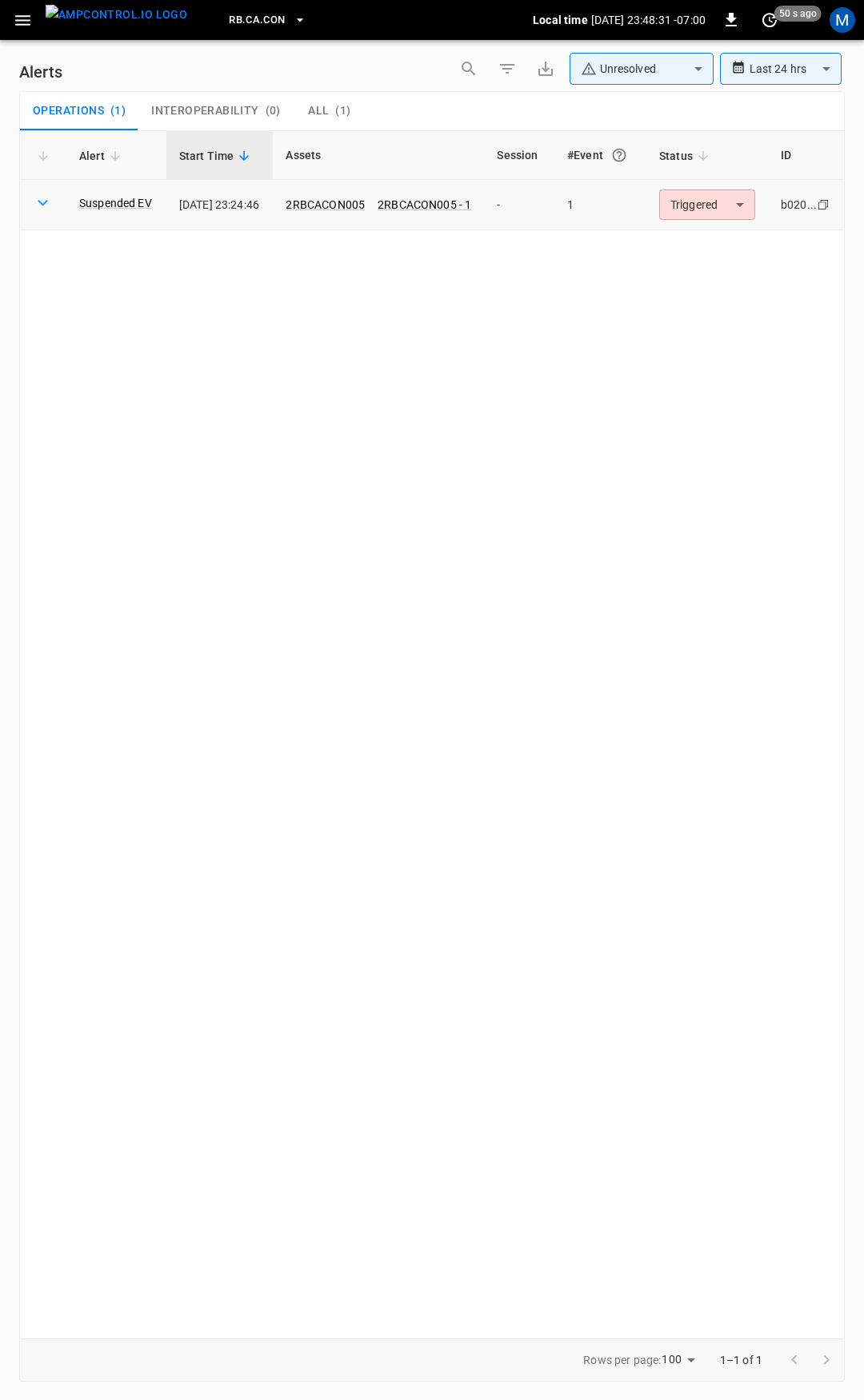
click at [703, 204] on body "**********" at bounding box center [432, 697] width 864 height 1395
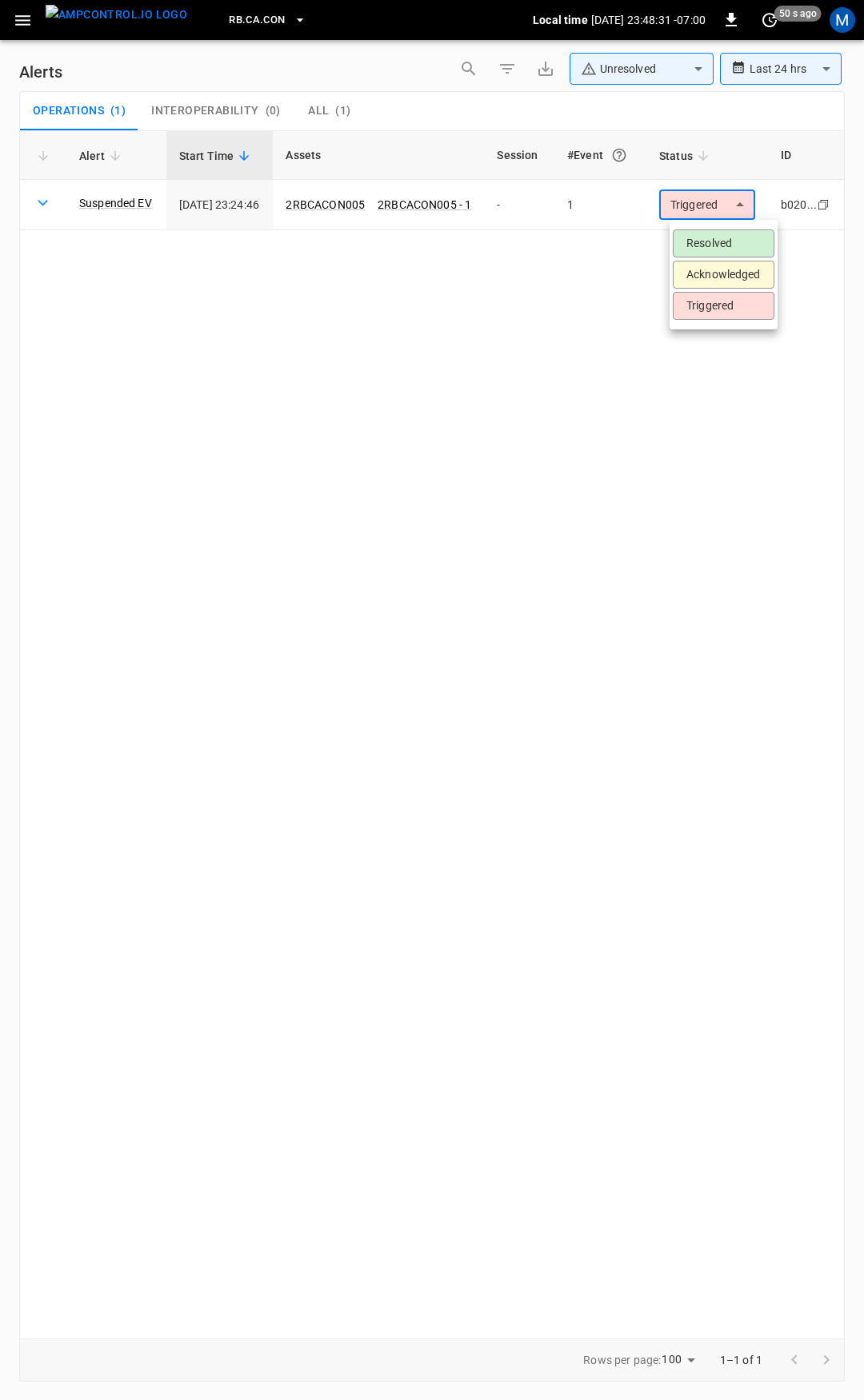
drag, startPoint x: 703, startPoint y: 204, endPoint x: 704, endPoint y: 227, distance: 23.0
click at [704, 227] on ul "Resolved Acknowledged Triggered" at bounding box center [723, 274] width 108 height 109
click at [704, 239] on li "Resolved" at bounding box center [724, 243] width 102 height 28
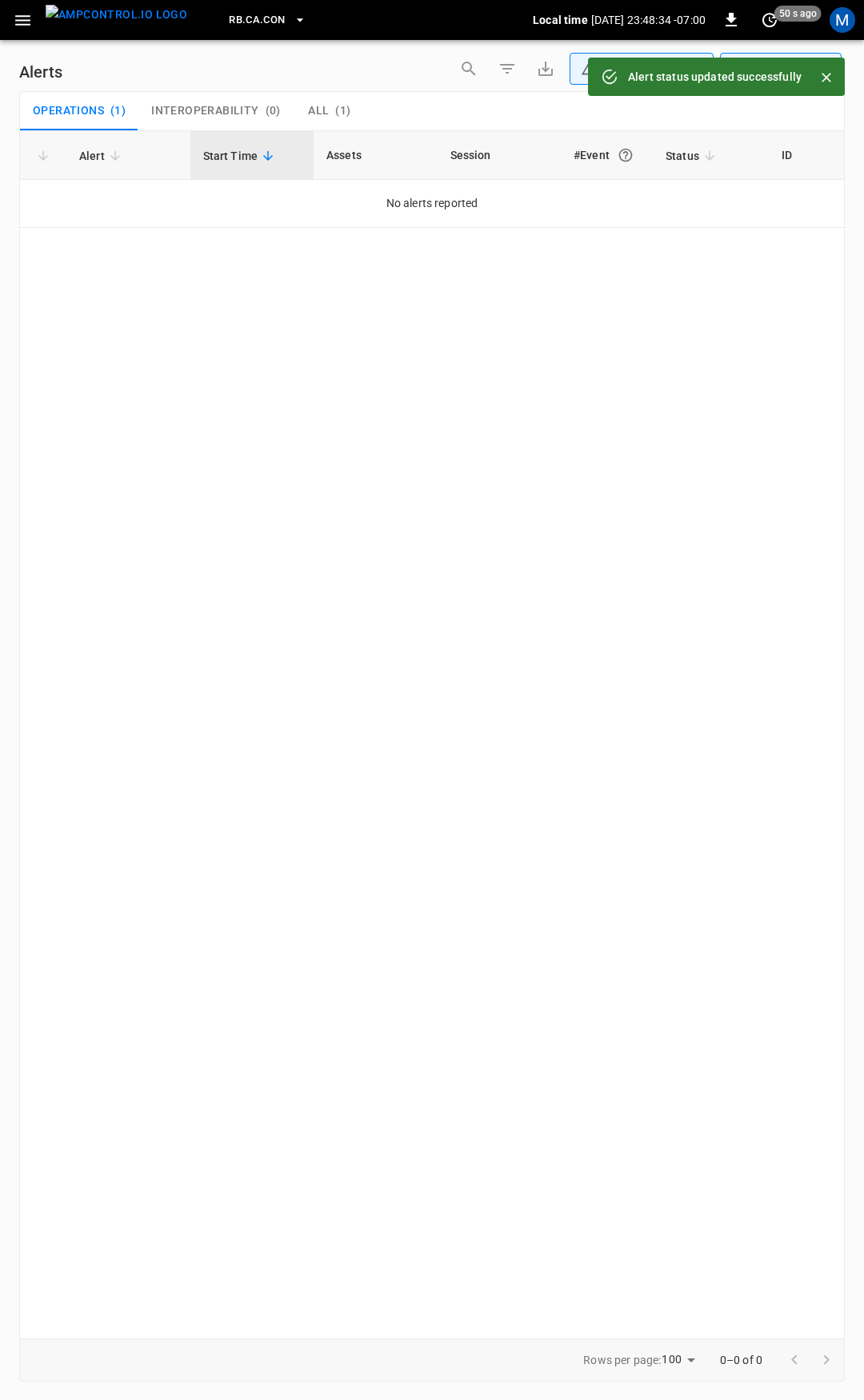
click at [25, 38] on div "RB.CA.CON Local time [DATE] 23:48:34 -07:00 0 50 s ago M" at bounding box center [432, 20] width 864 height 40
click at [22, 18] on icon "button" at bounding box center [23, 20] width 20 height 20
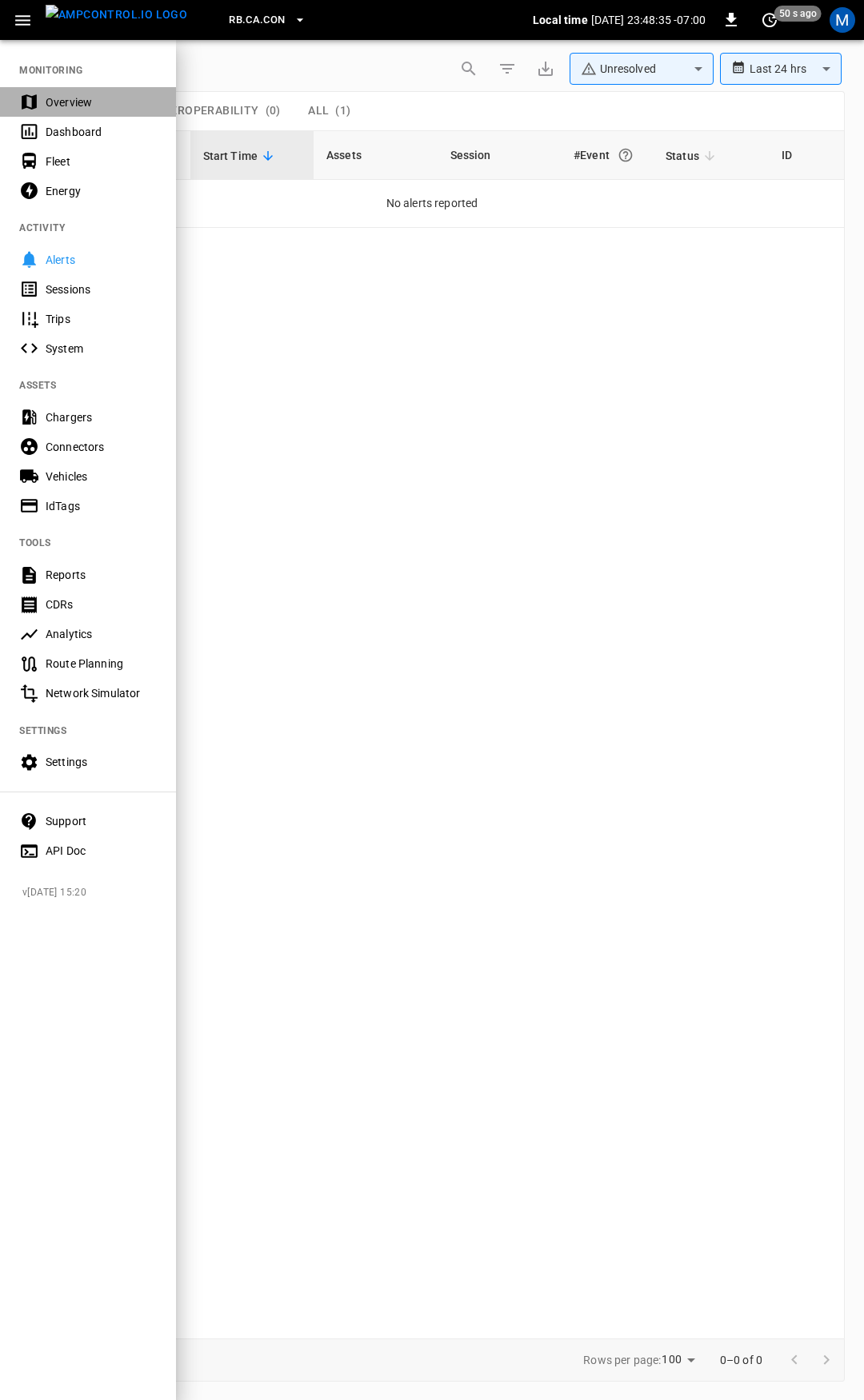
click at [57, 99] on div "Overview" at bounding box center [101, 102] width 111 height 16
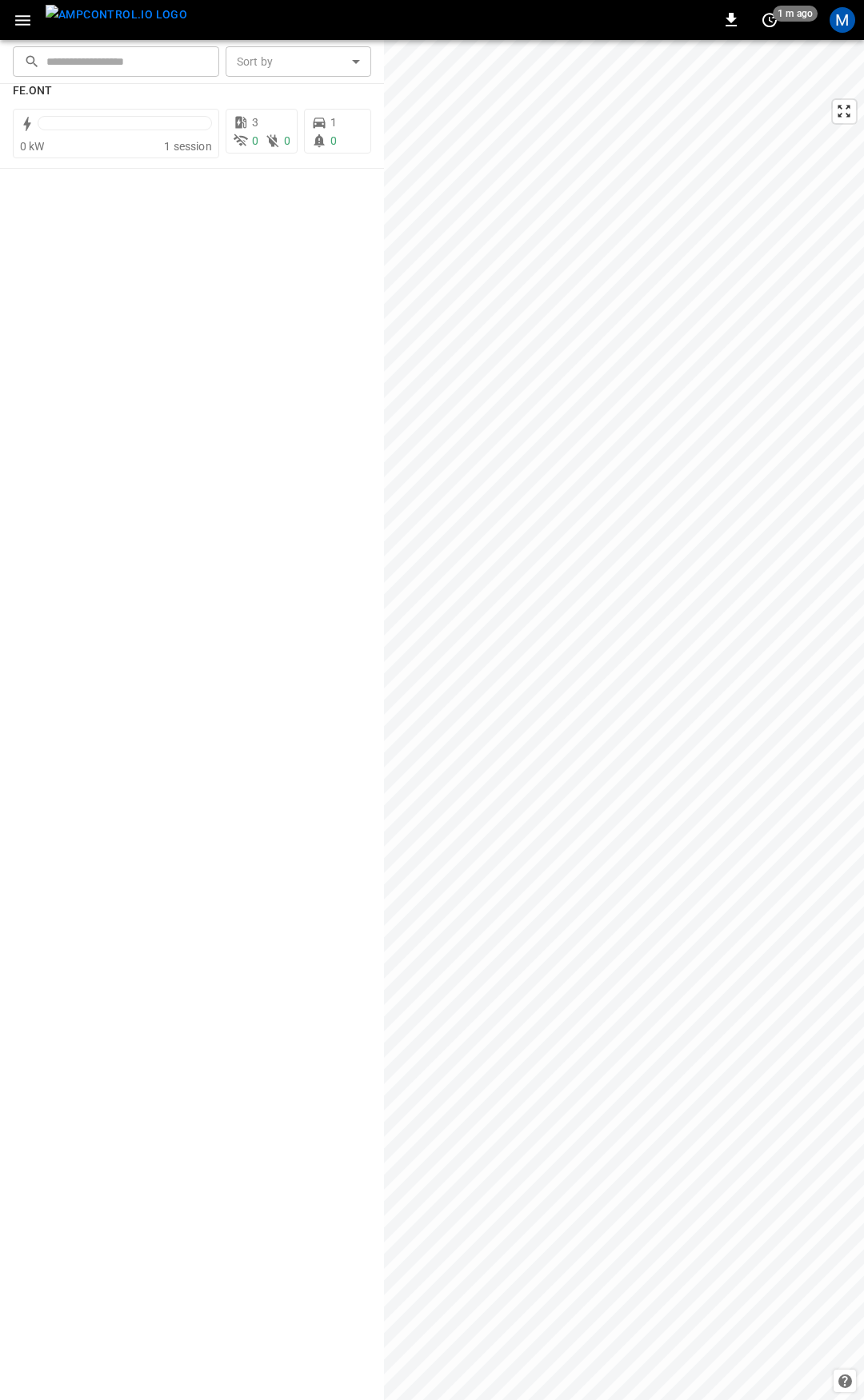
scroll to position [1905, 0]
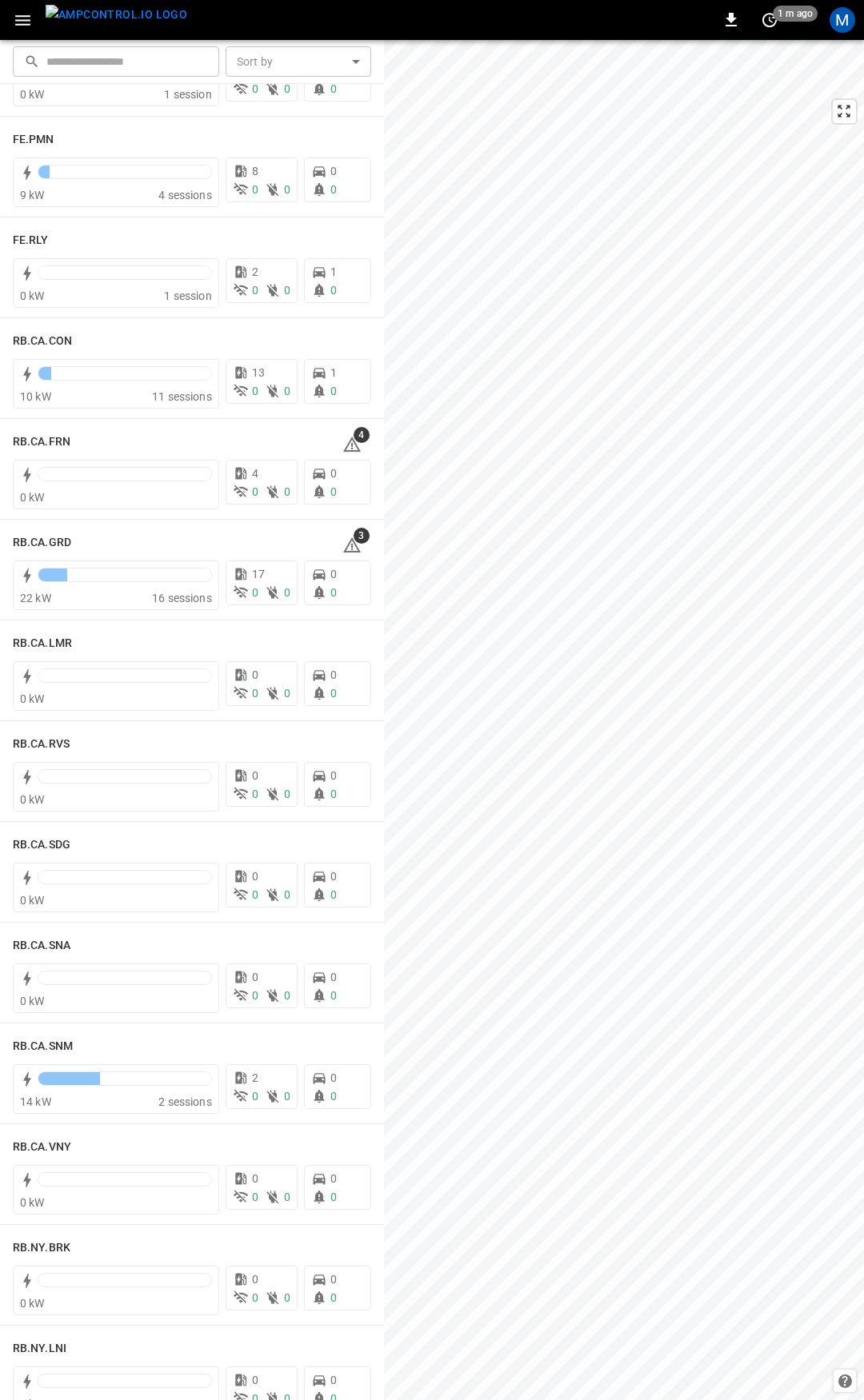
click at [12, 11] on button "button" at bounding box center [22, 20] width 32 height 30
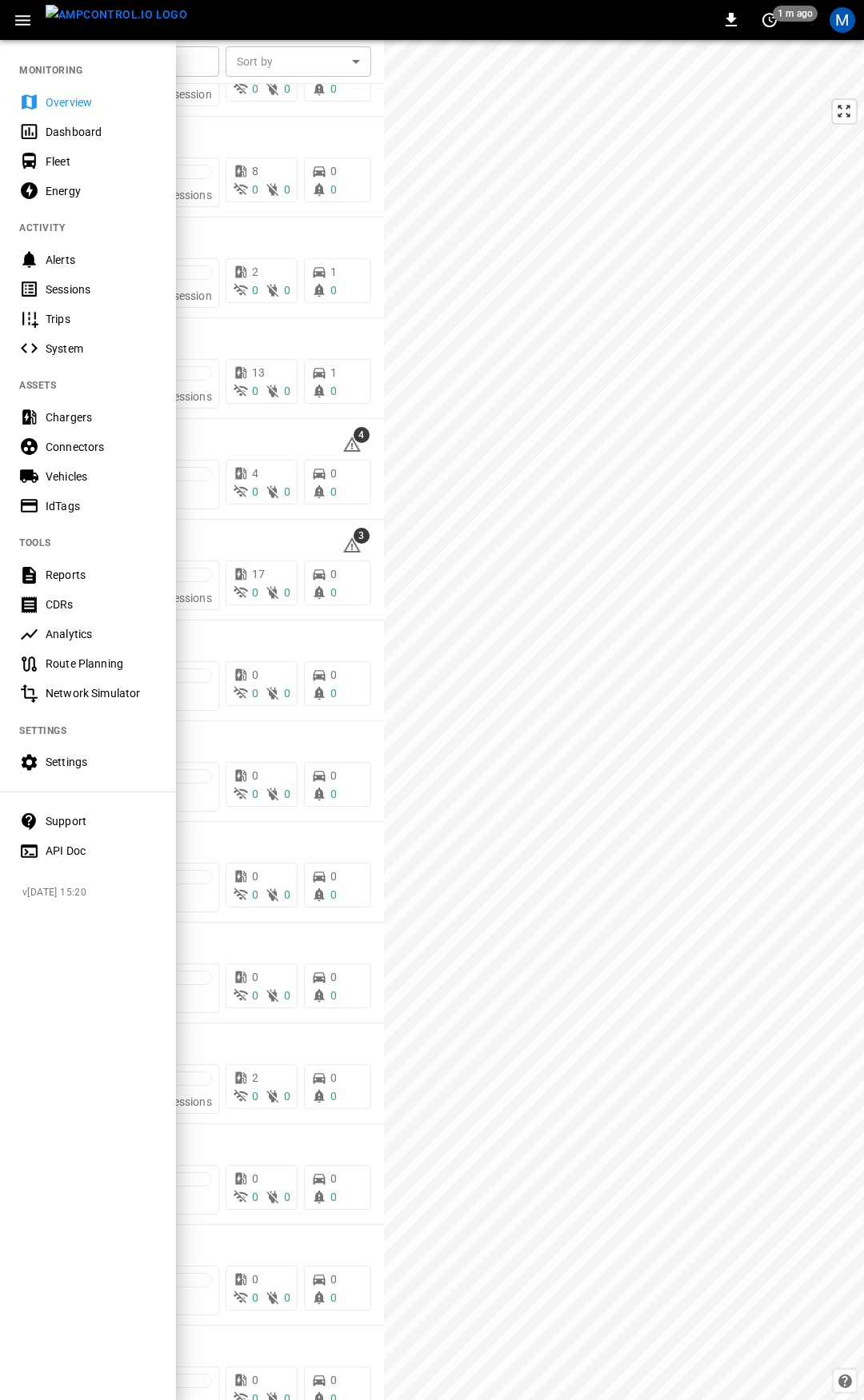
click at [79, 159] on div "Fleet" at bounding box center [101, 161] width 111 height 16
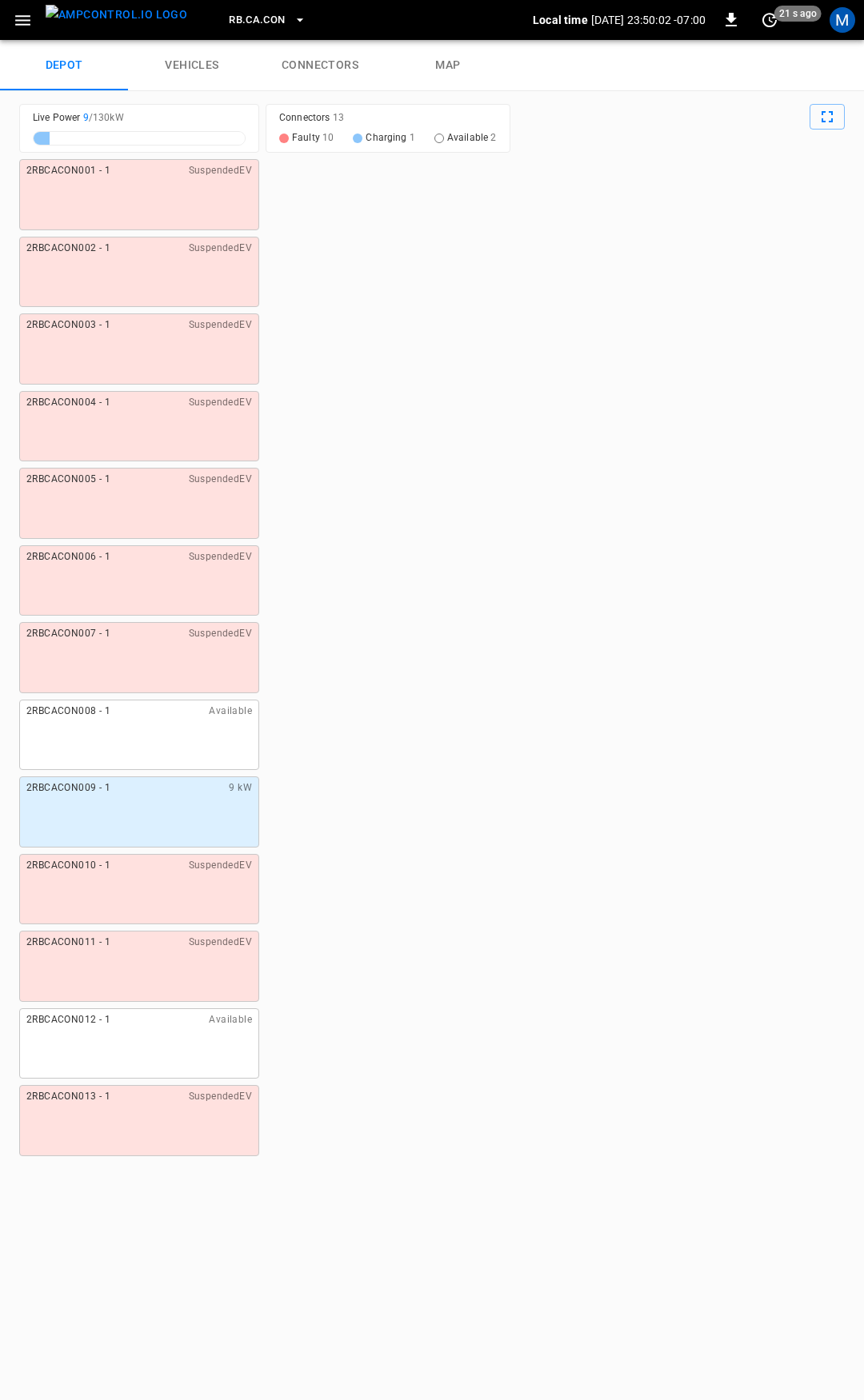
click at [244, 12] on span "RB.CA.CON" at bounding box center [256, 20] width 56 height 18
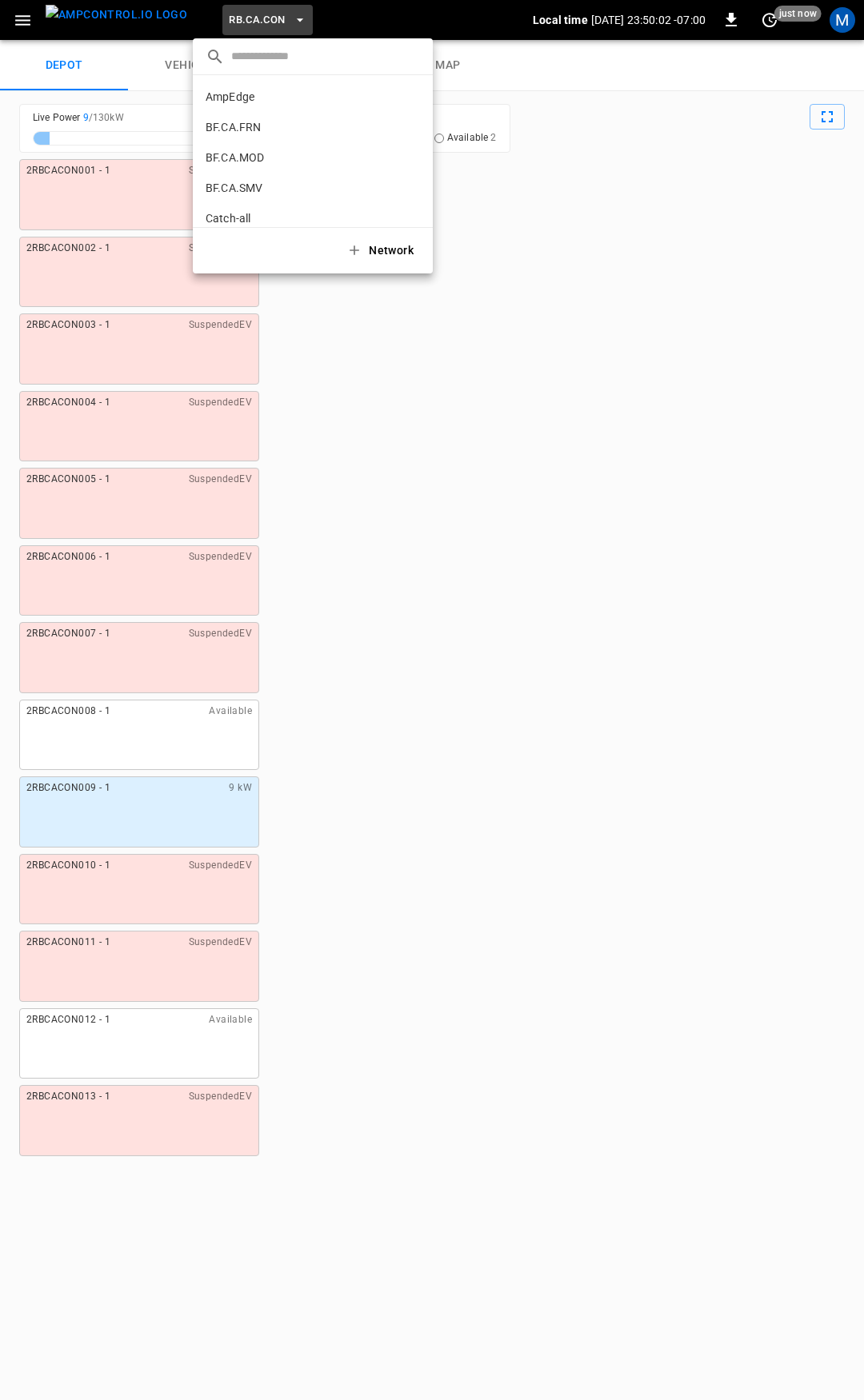
scroll to position [816, 0]
click at [543, 158] on div at bounding box center [432, 700] width 864 height 1400
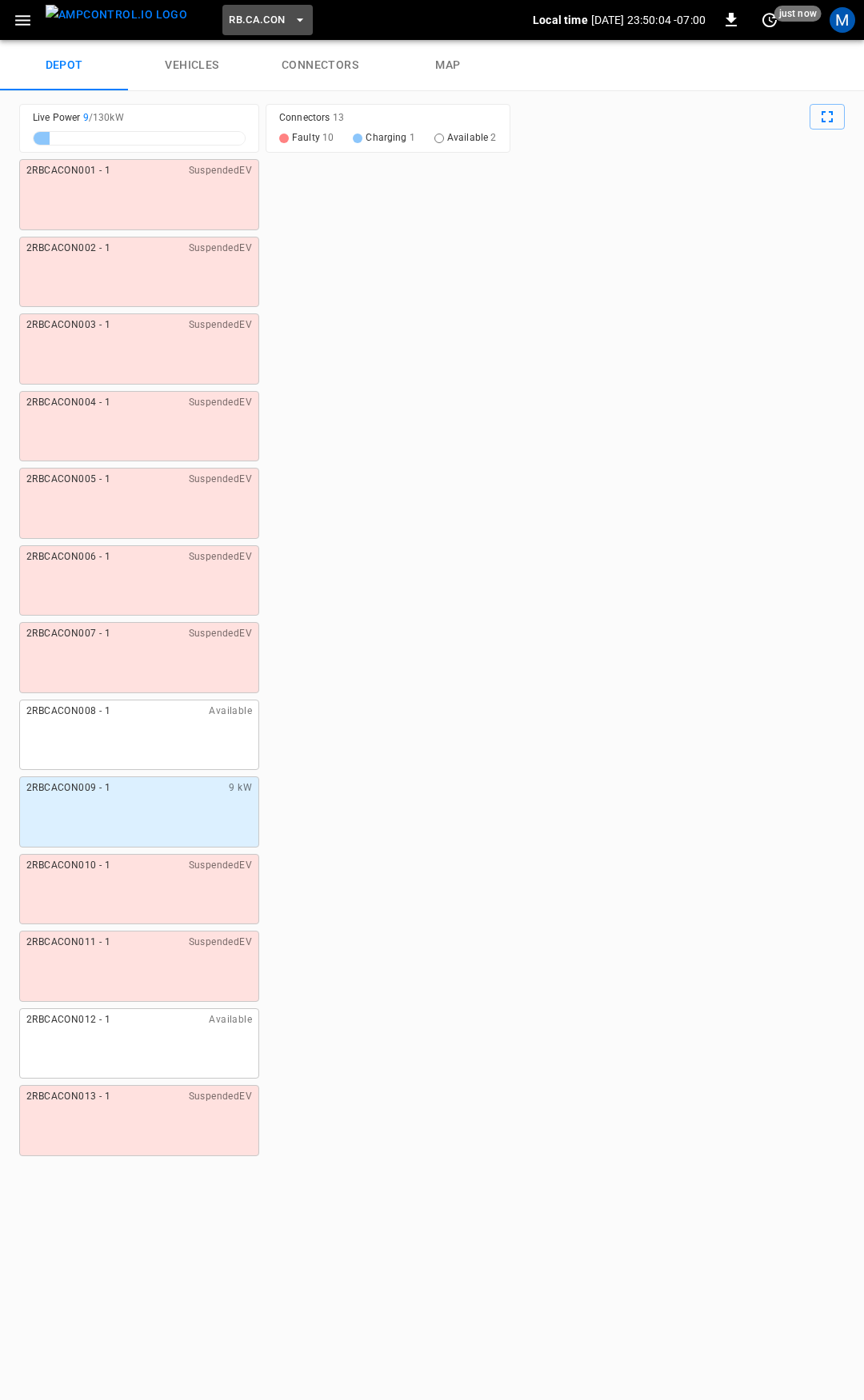
click at [228, 5] on button "RB.CA.CON" at bounding box center [267, 20] width 89 height 32
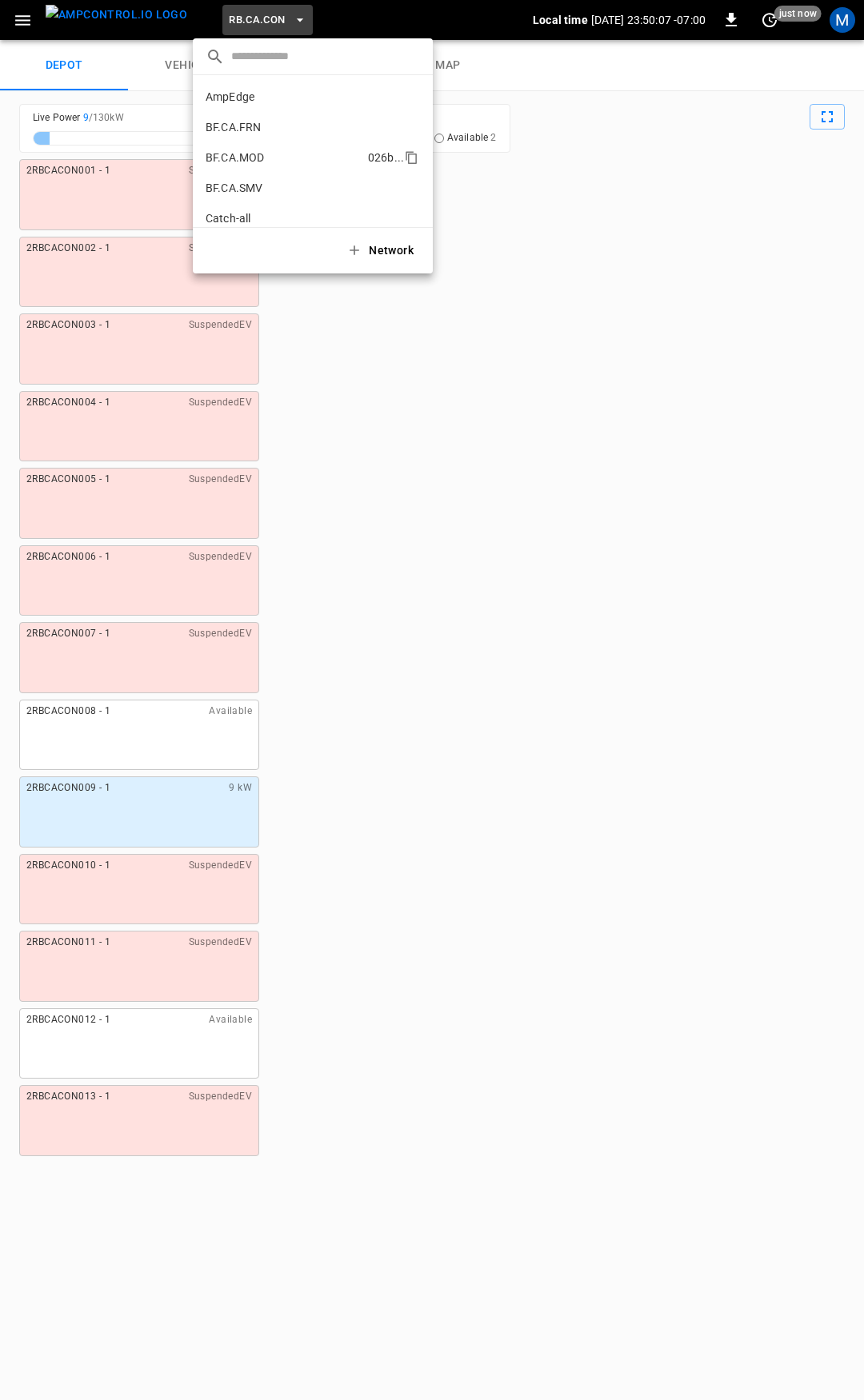
scroll to position [80, 0]
click at [238, 158] on li "CC.CA.CON b359 ..." at bounding box center [313, 168] width 240 height 31
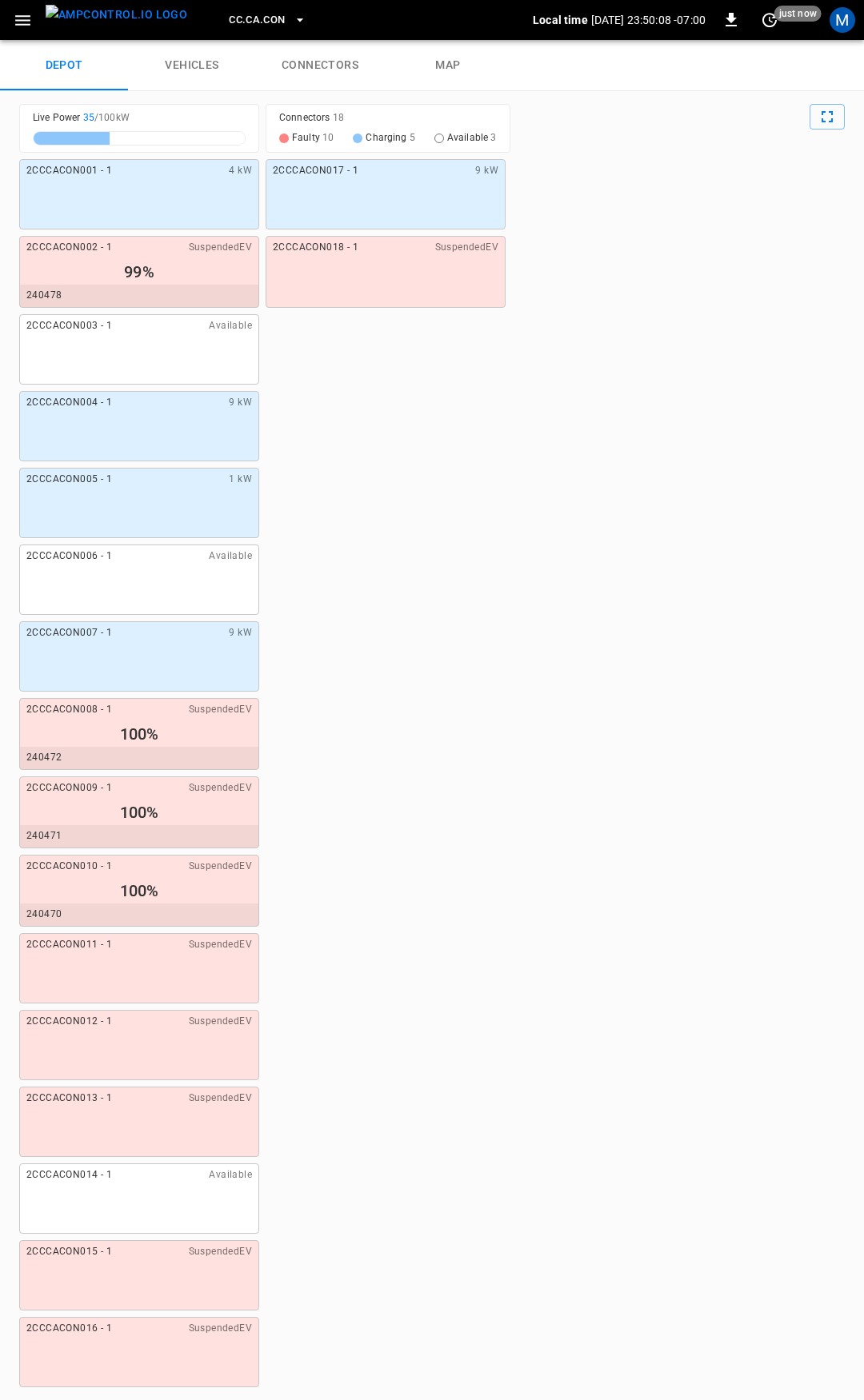
click at [242, 14] on span "CC.CA.CON" at bounding box center [256, 20] width 56 height 18
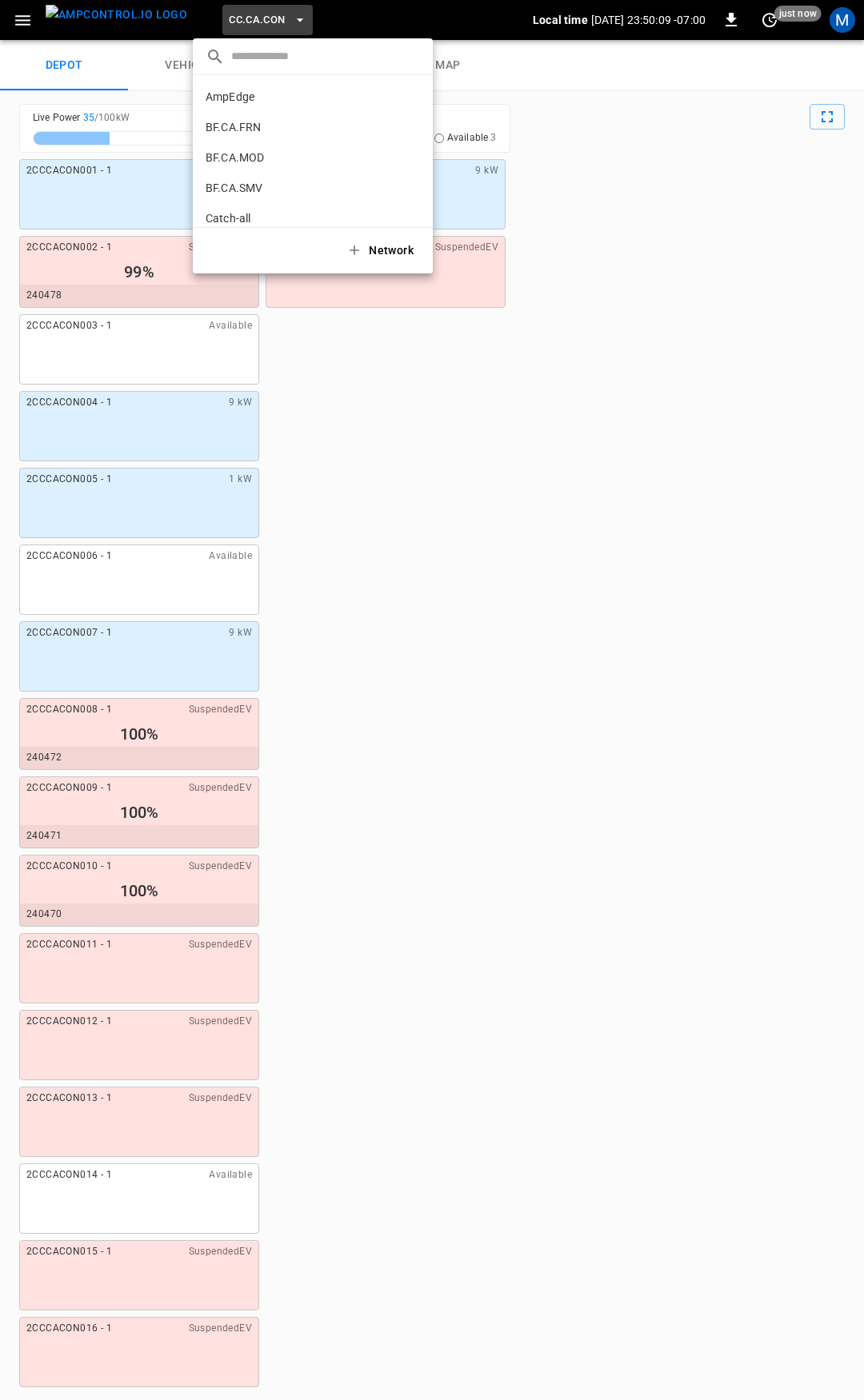
scroll to position [147, 0]
drag, startPoint x: 739, startPoint y: 194, endPoint x: 608, endPoint y: 157, distance: 136.1
click at [738, 194] on div at bounding box center [432, 700] width 864 height 1400
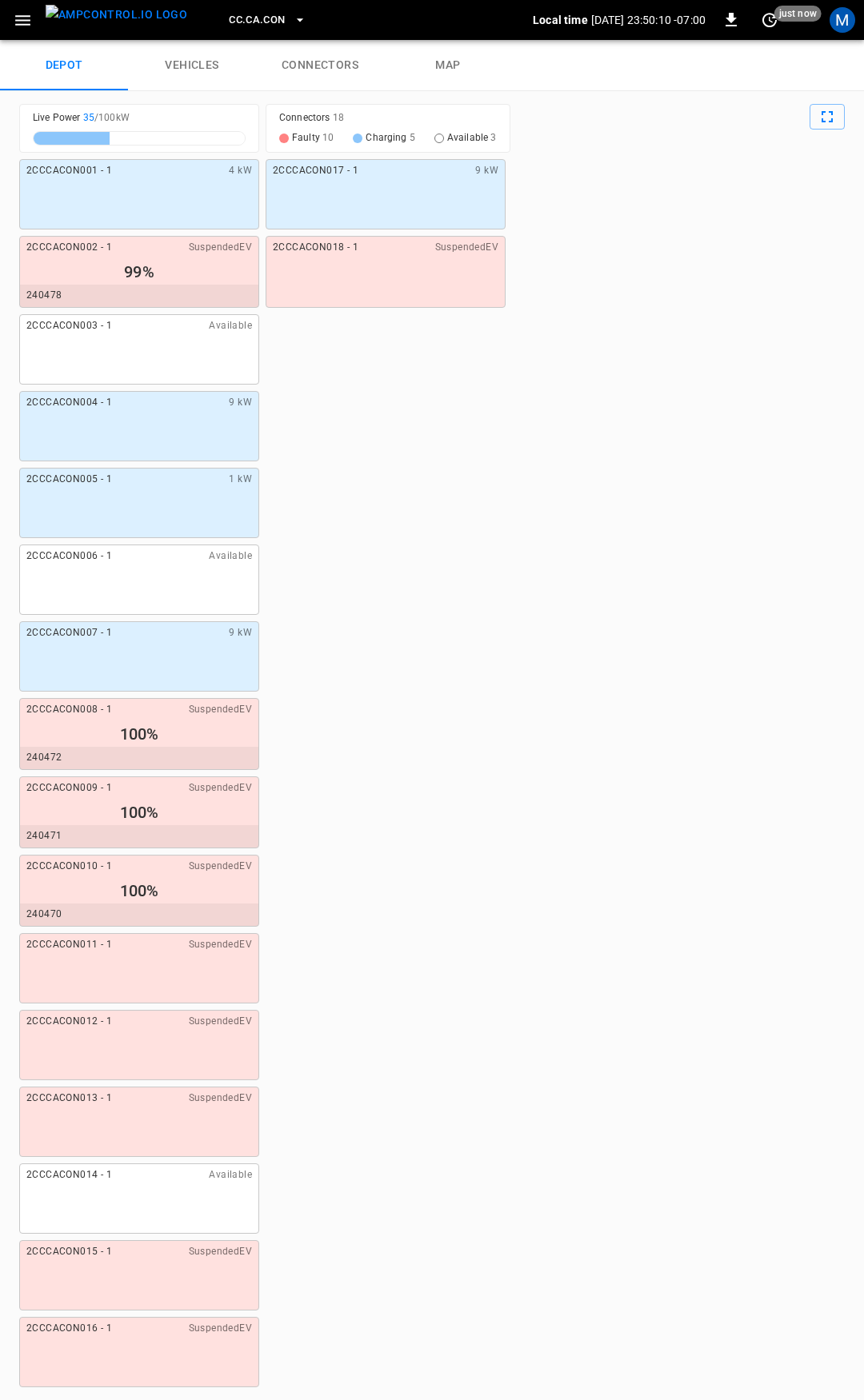
drag, startPoint x: 299, startPoint y: 61, endPoint x: 278, endPoint y: 41, distance: 29.0
click at [299, 60] on link "connectors" at bounding box center [320, 66] width 128 height 51
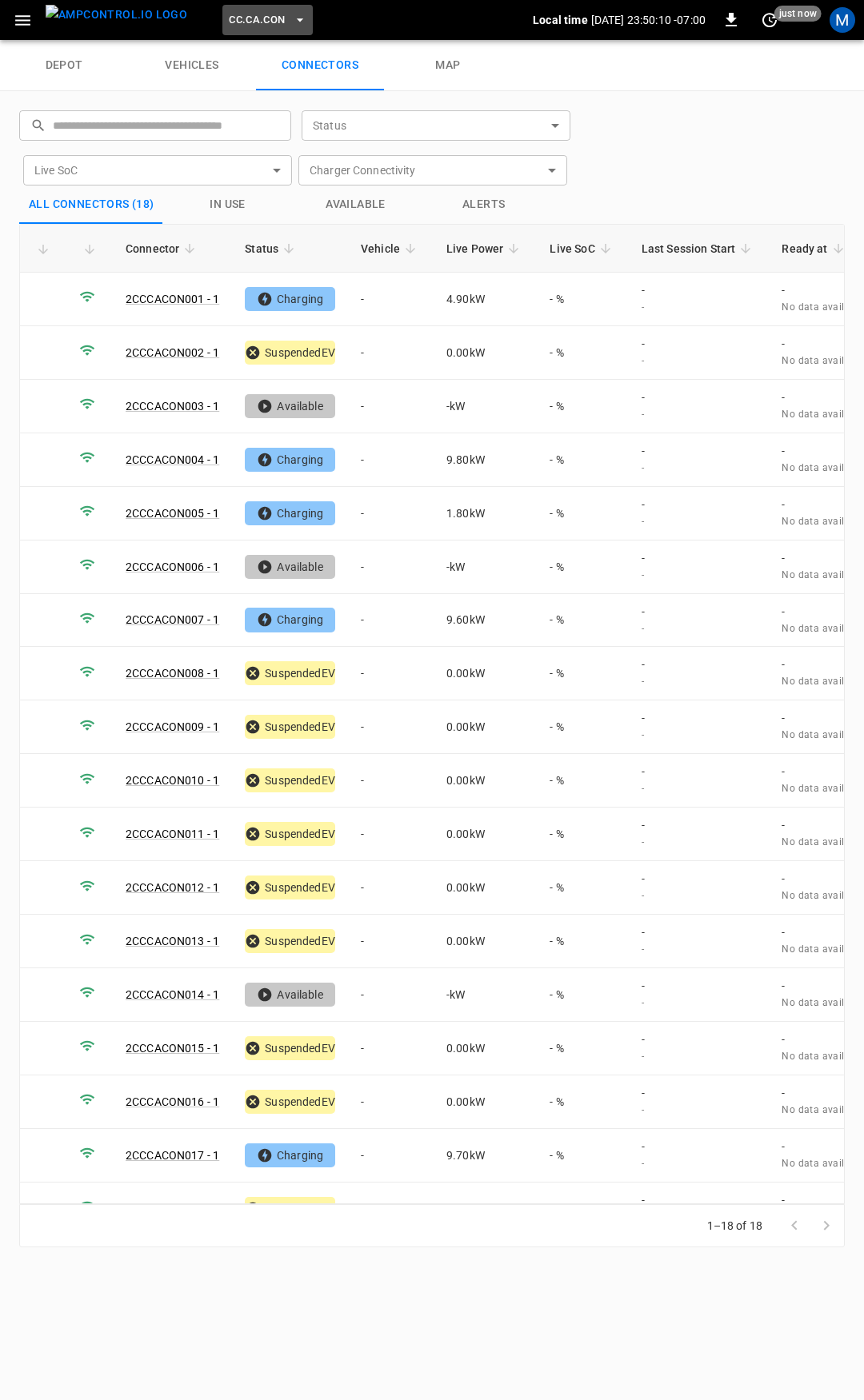
click at [252, 20] on span "CC.CA.CON" at bounding box center [256, 20] width 56 height 18
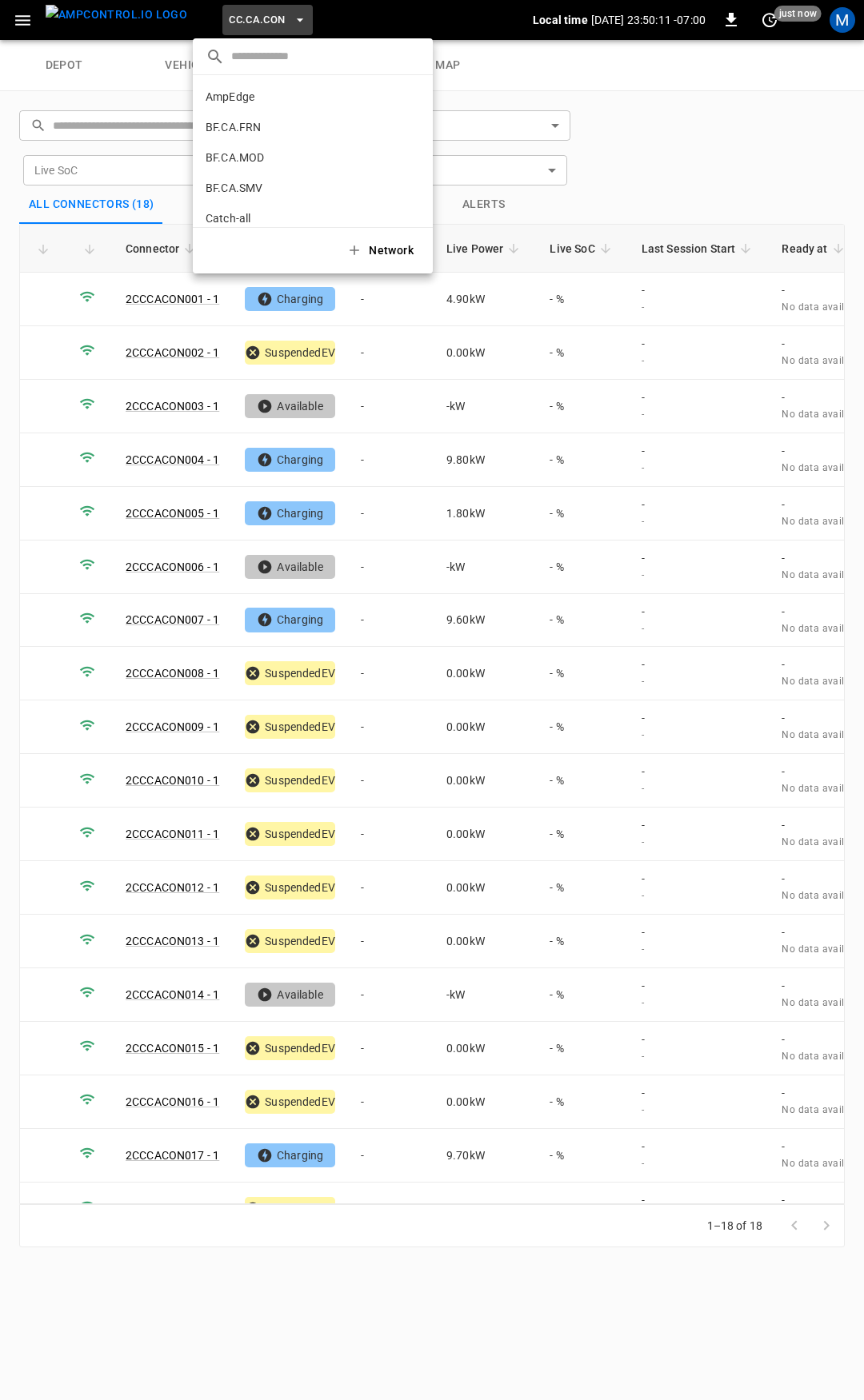
scroll to position [147, 0]
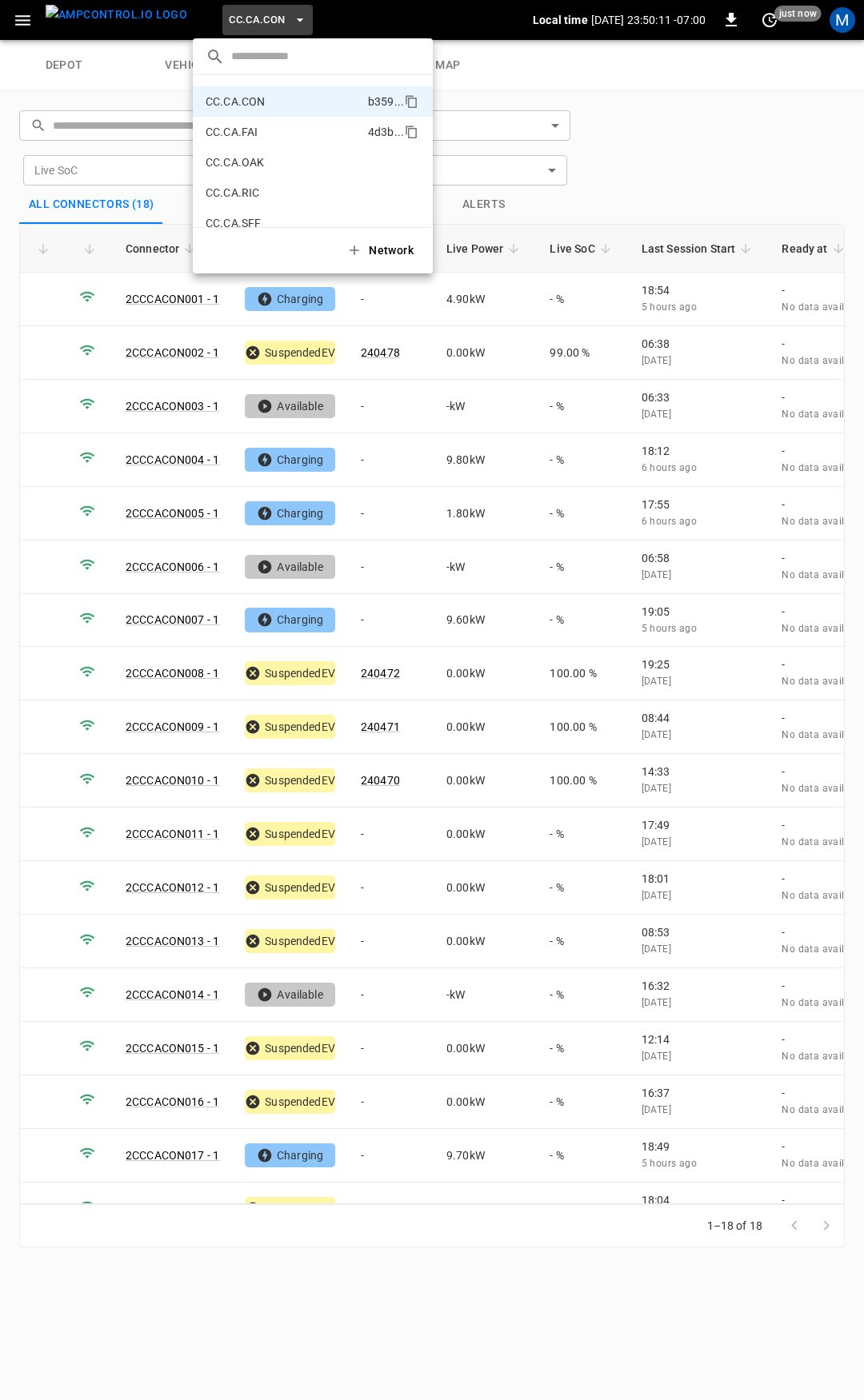
click at [263, 137] on p "CC.CA.FAI" at bounding box center [284, 132] width 156 height 16
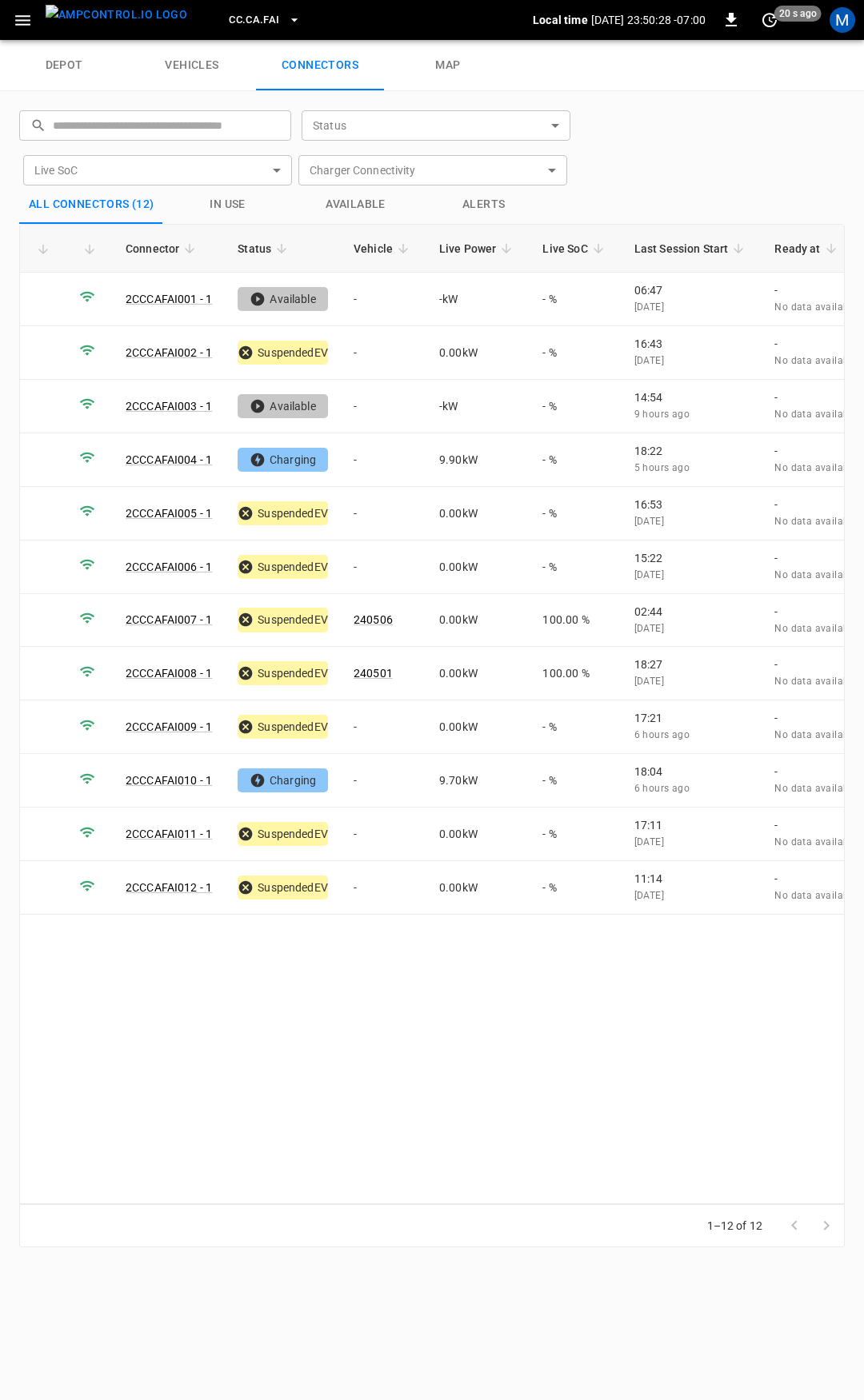
click at [39, 21] on button "button" at bounding box center [22, 20] width 32 height 30
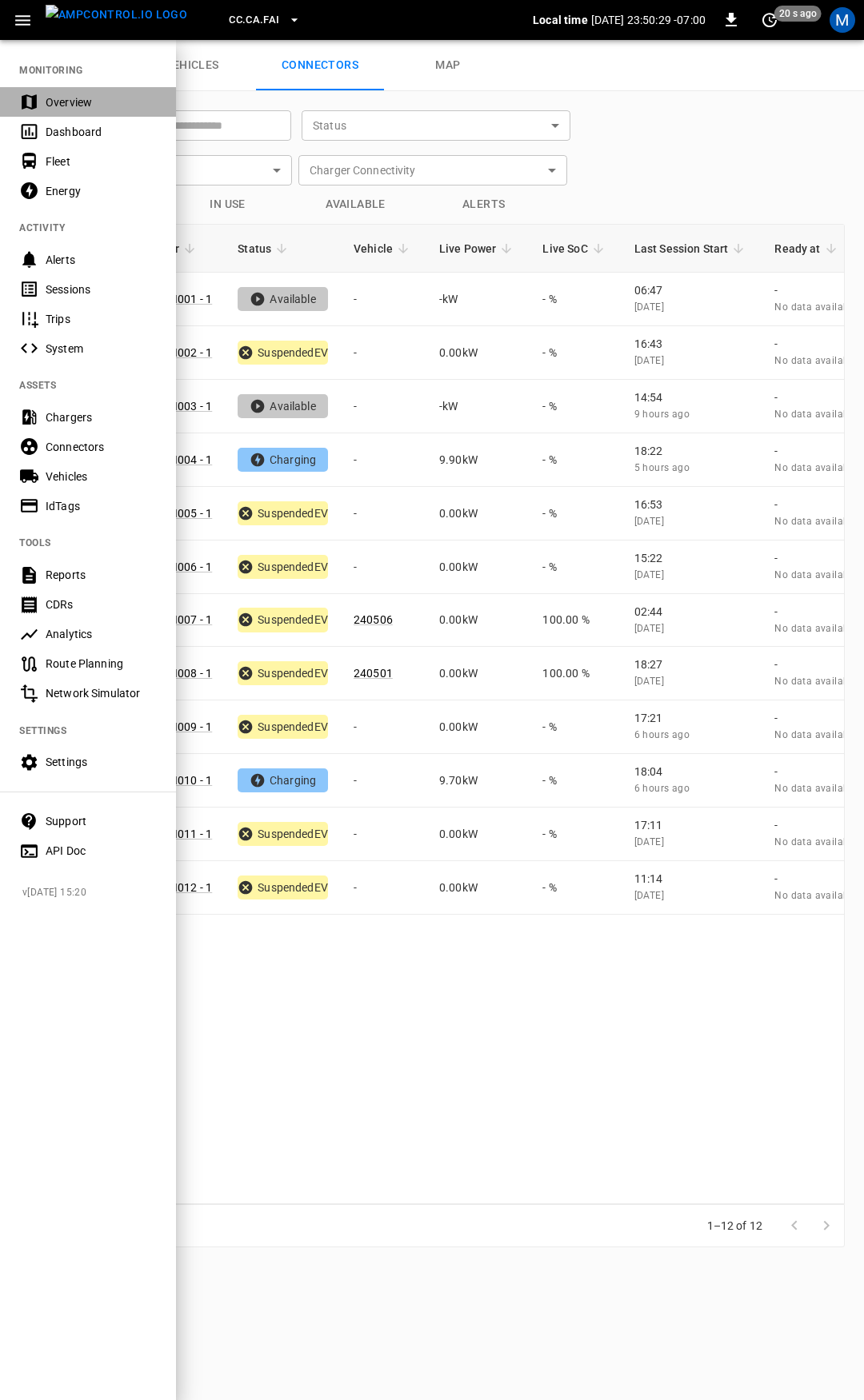
click at [70, 104] on div "Overview" at bounding box center [101, 102] width 111 height 16
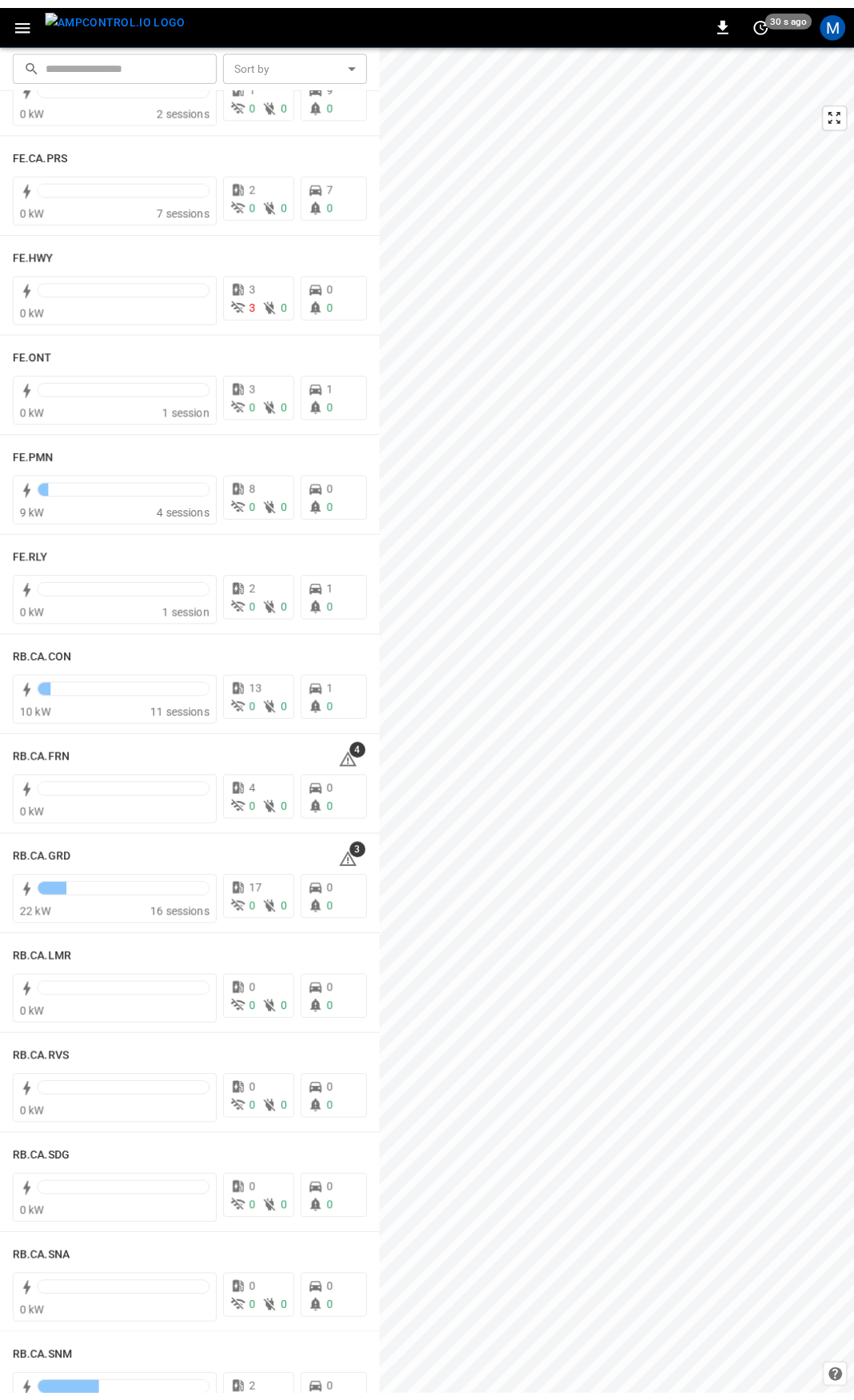
scroll to position [1580, 0]
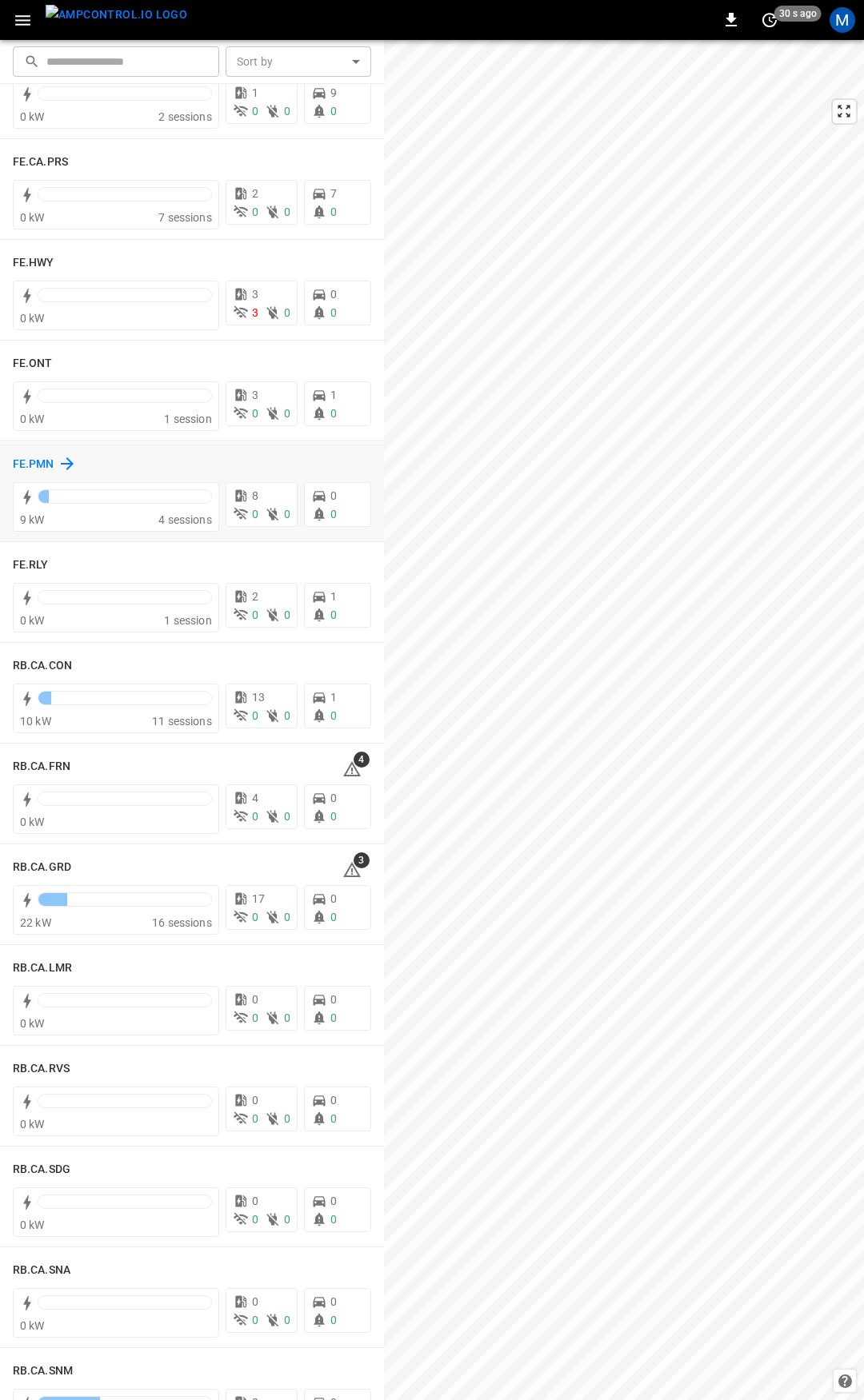
click at [25, 463] on h6 "FE.PMN" at bounding box center [34, 465] width 42 height 18
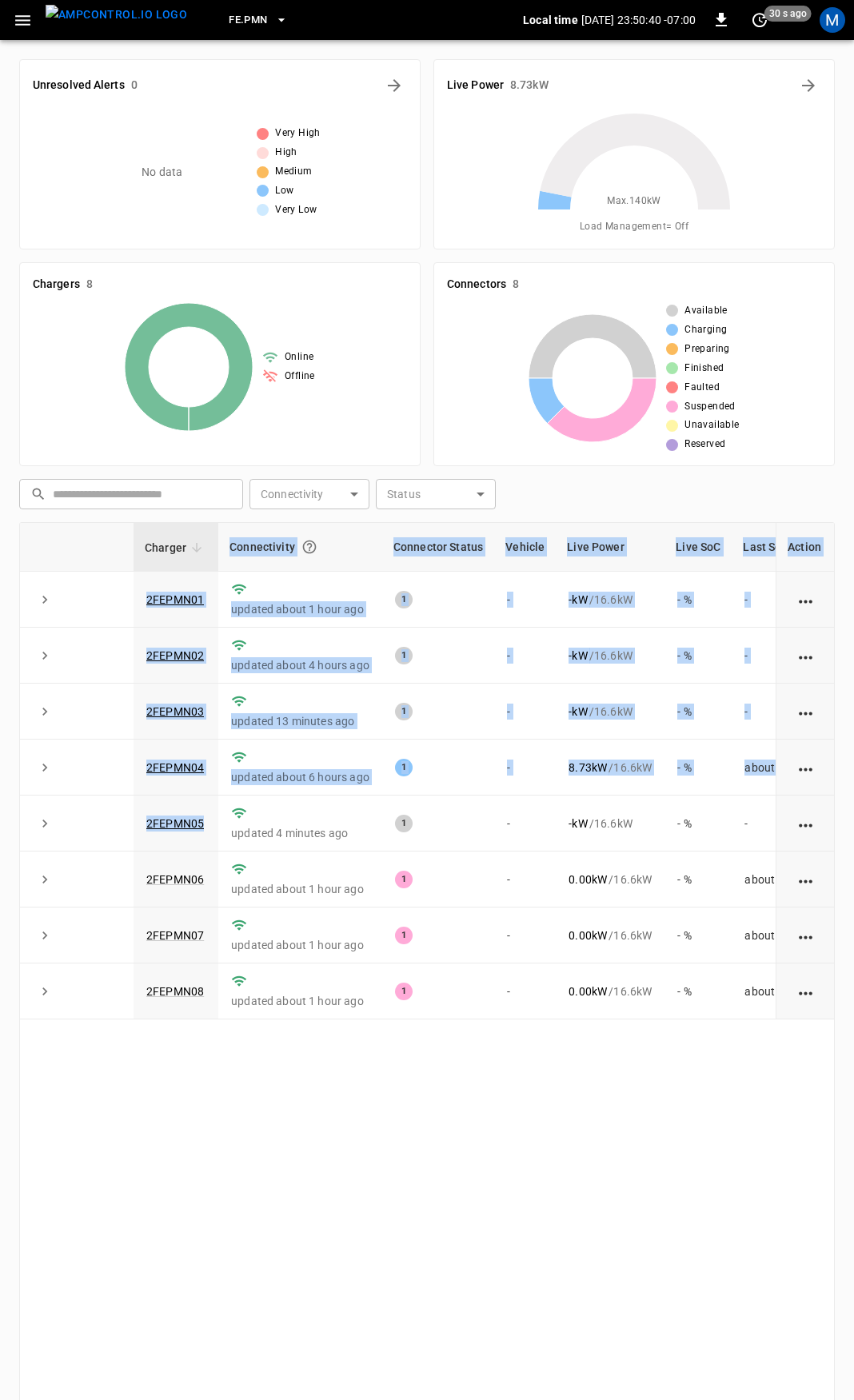
drag, startPoint x: 186, startPoint y: 836, endPoint x: 4, endPoint y: 844, distance: 182.2
click at [2, 841] on div "Unresolved Alerts 0 No data Very High High Medium Low Very Low Live Power 8.73 …" at bounding box center [427, 802] width 854 height 1524
click at [307, 1158] on div "Charger Connectivity Connector Status Vehicle Live Power Live SoC Last Session …" at bounding box center [427, 1012] width 816 height 980
click at [209, 832] on td "2FEPMN05" at bounding box center [176, 823] width 85 height 56
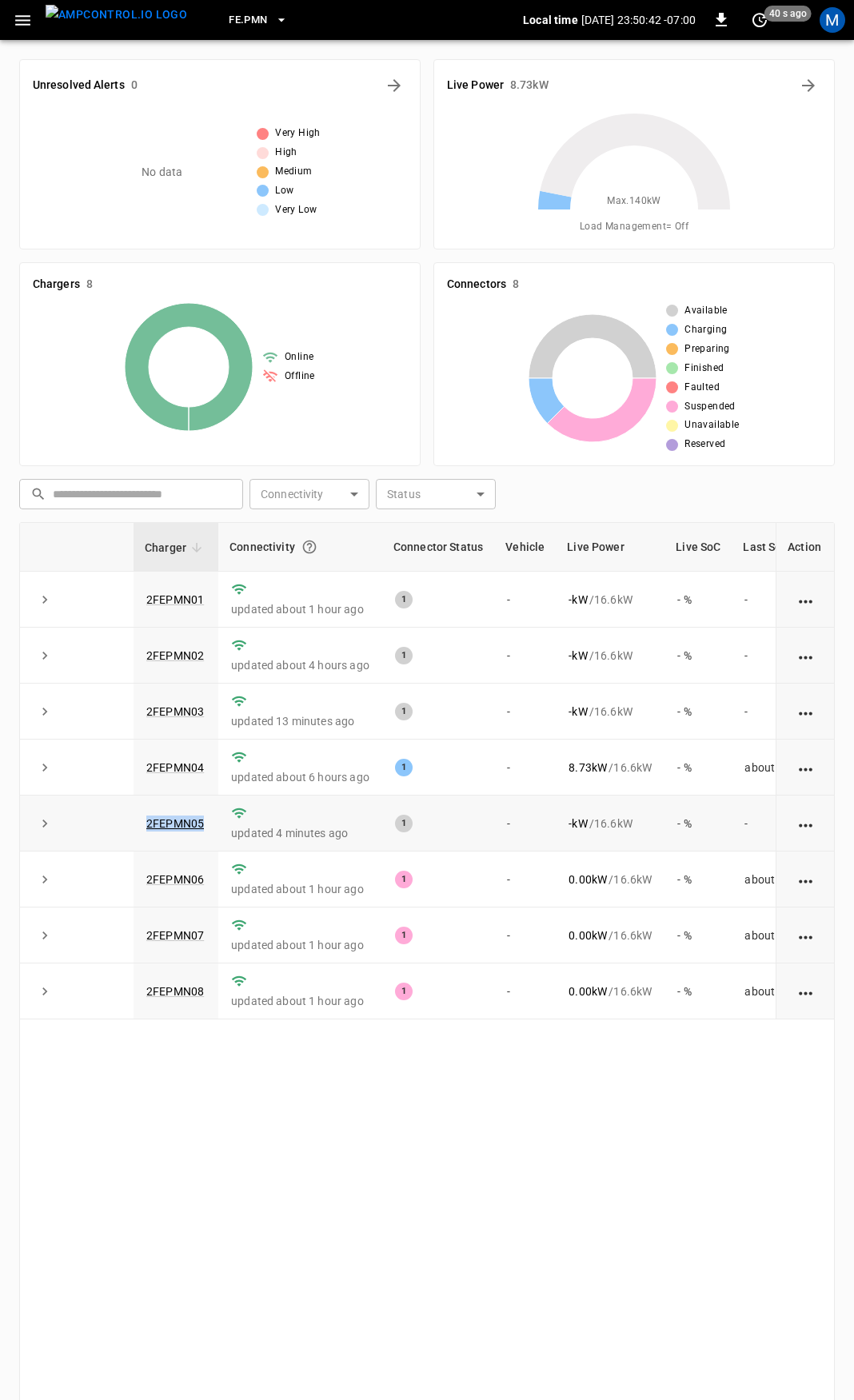
drag, startPoint x: 208, startPoint y: 830, endPoint x: 138, endPoint y: 830, distance: 70.0
click at [138, 830] on td "2FEPMN05" at bounding box center [176, 823] width 85 height 56
copy link "2FEPMN05"
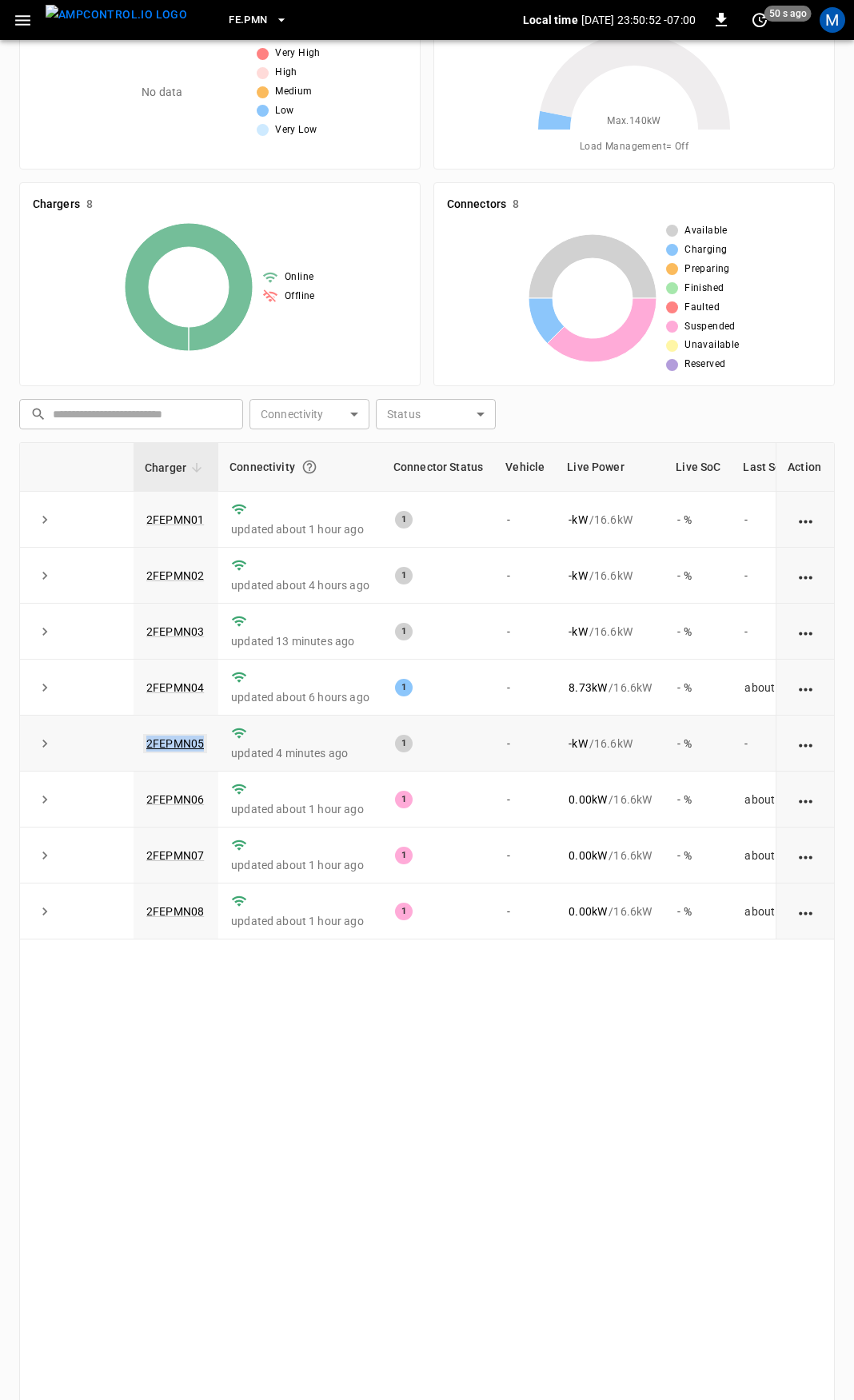
click at [178, 745] on link "2FEPMN05" at bounding box center [175, 744] width 64 height 19
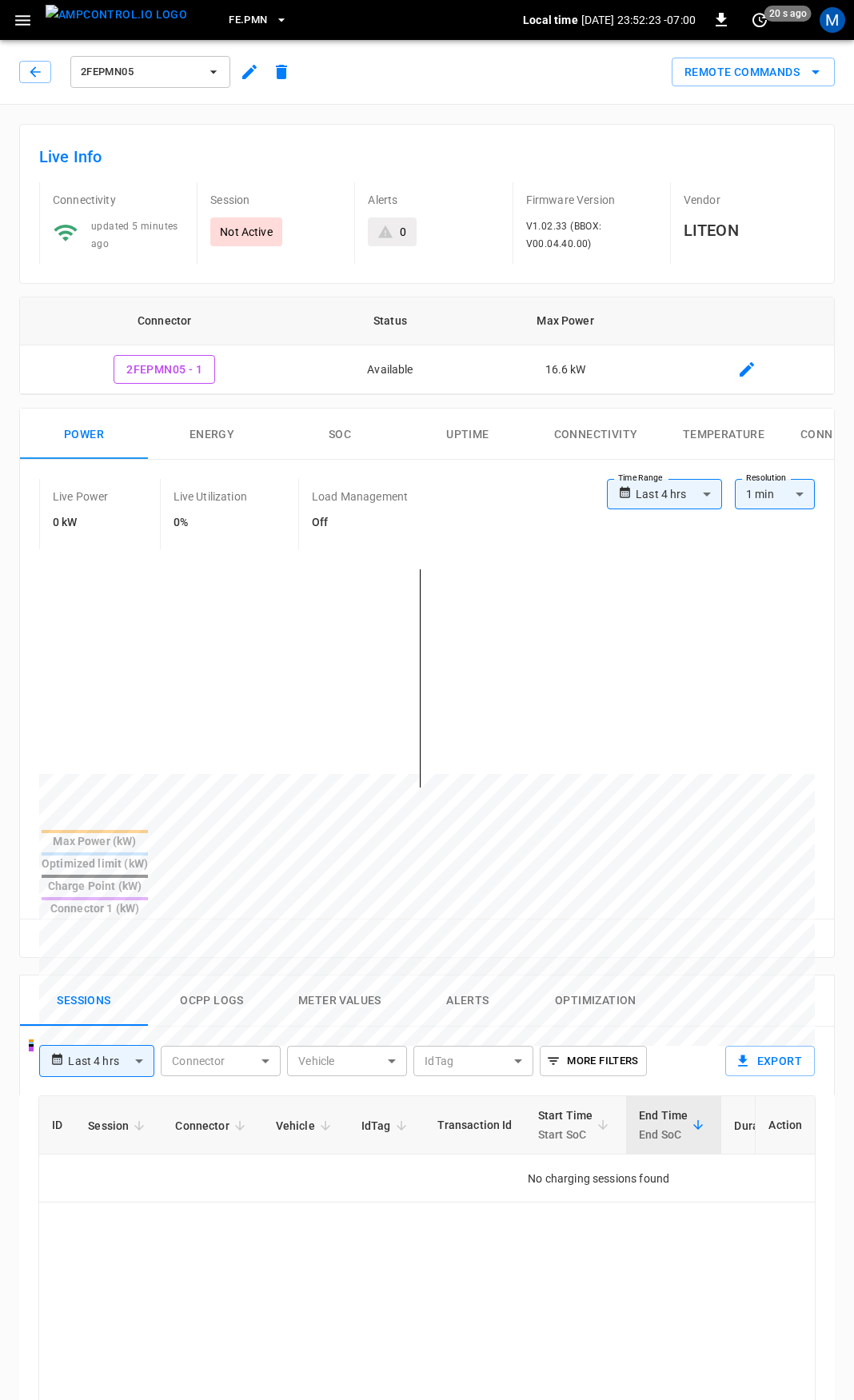
click at [28, 16] on icon "button" at bounding box center [22, 20] width 15 height 10
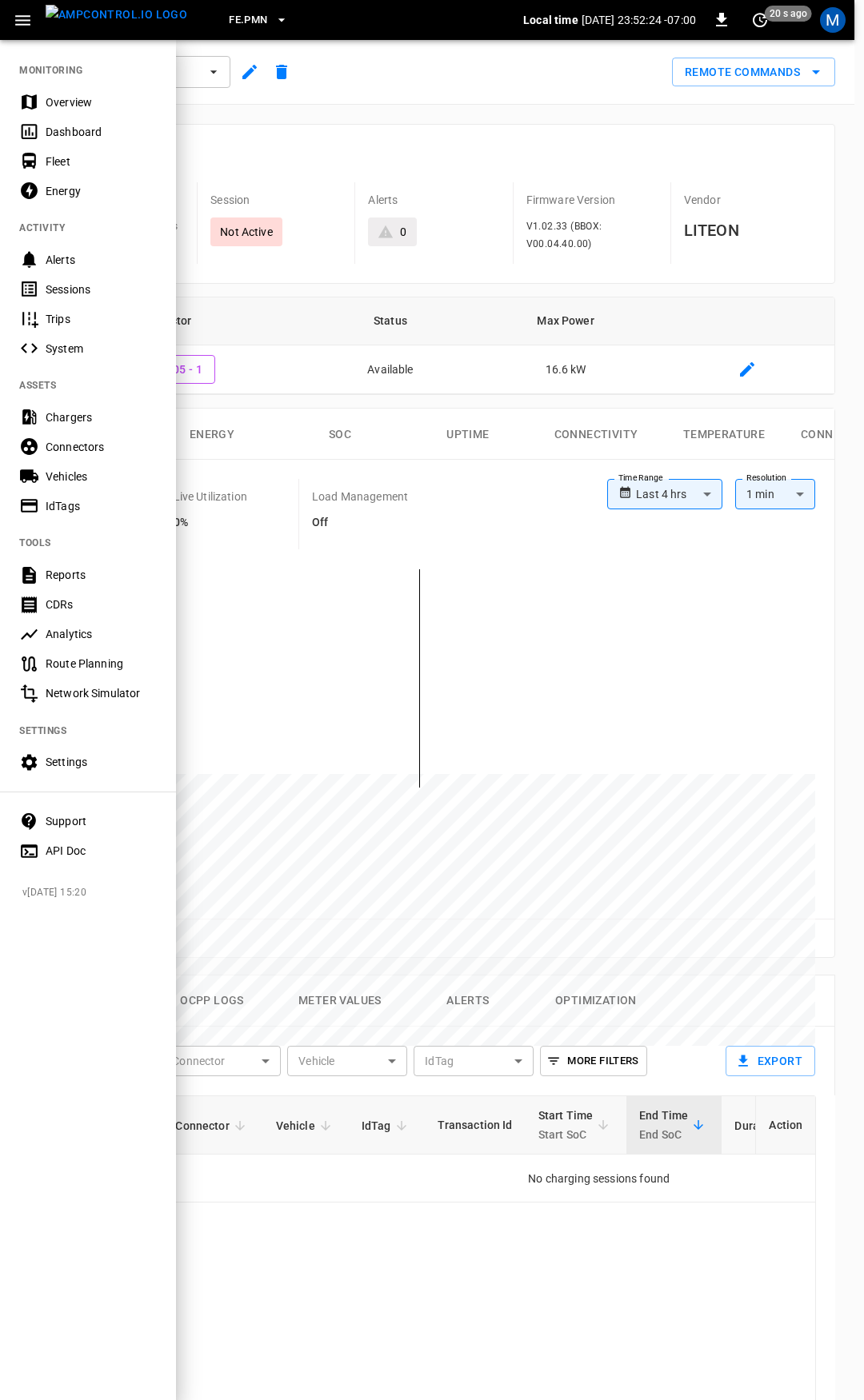
click at [78, 161] on div "Fleet" at bounding box center [101, 161] width 111 height 16
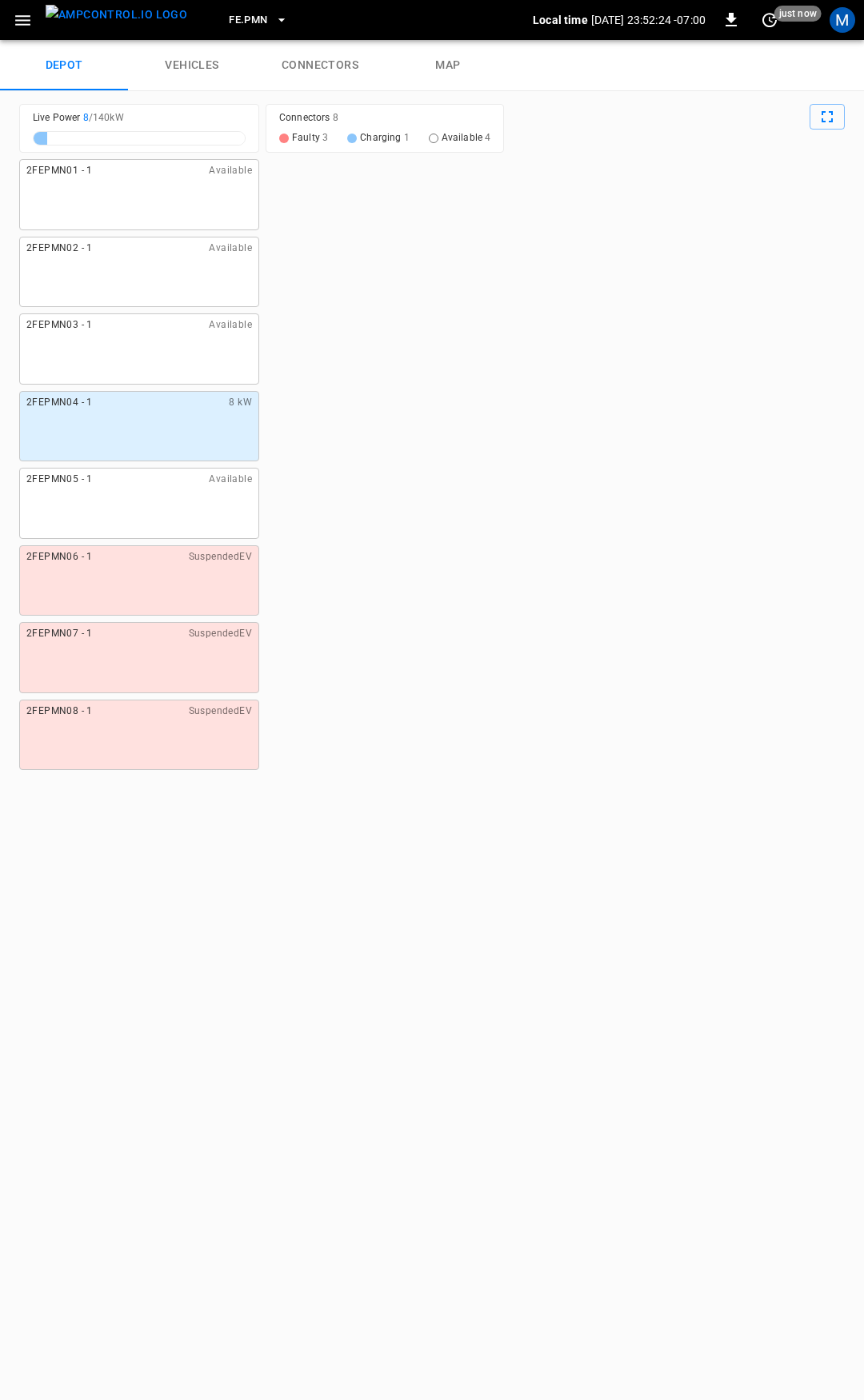
click at [244, 18] on button "FE.PMN" at bounding box center [258, 20] width 72 height 32
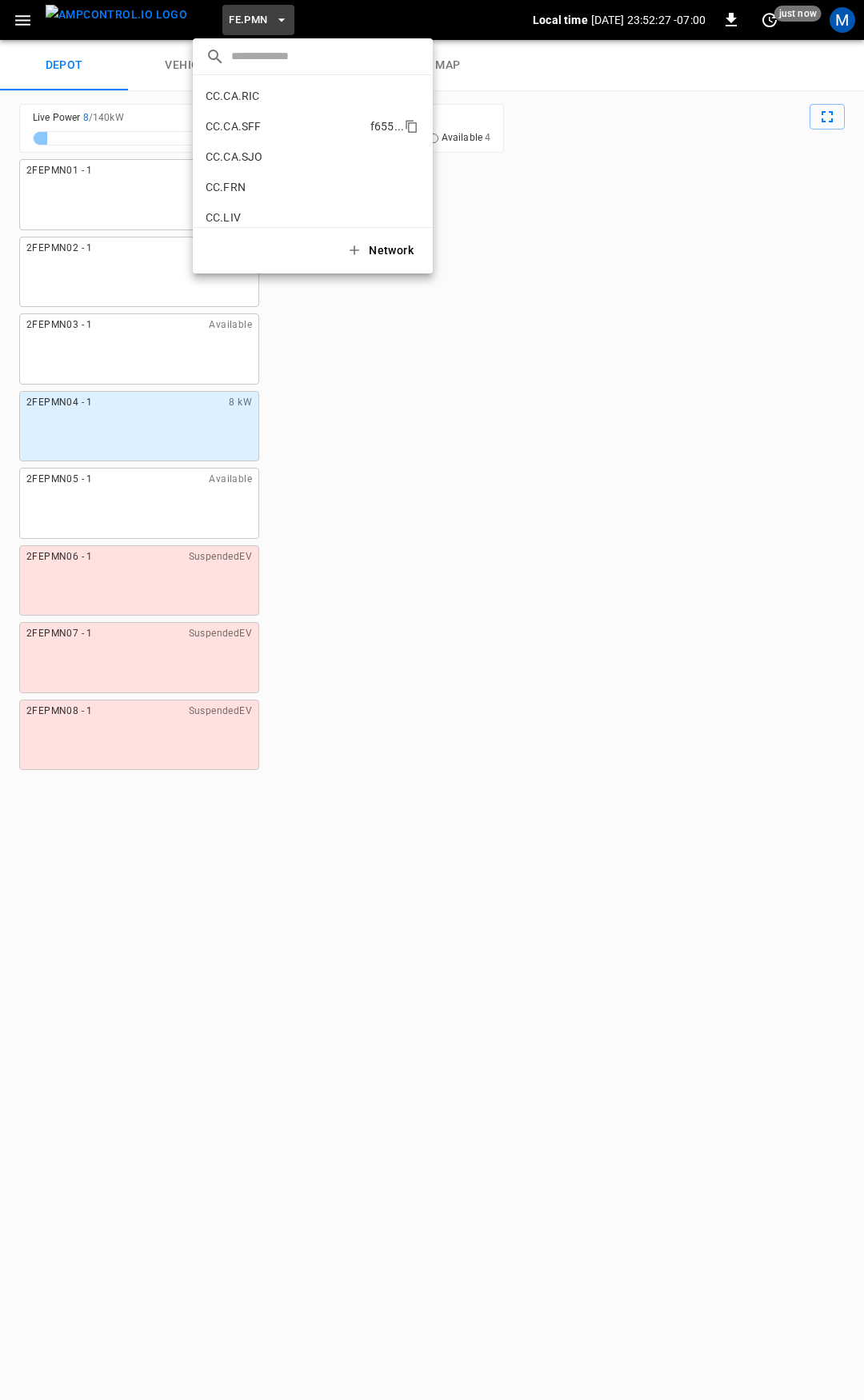
scroll to position [164, 0]
click at [249, 125] on li "CC.CA.FAI 4d3b ..." at bounding box center [313, 115] width 240 height 31
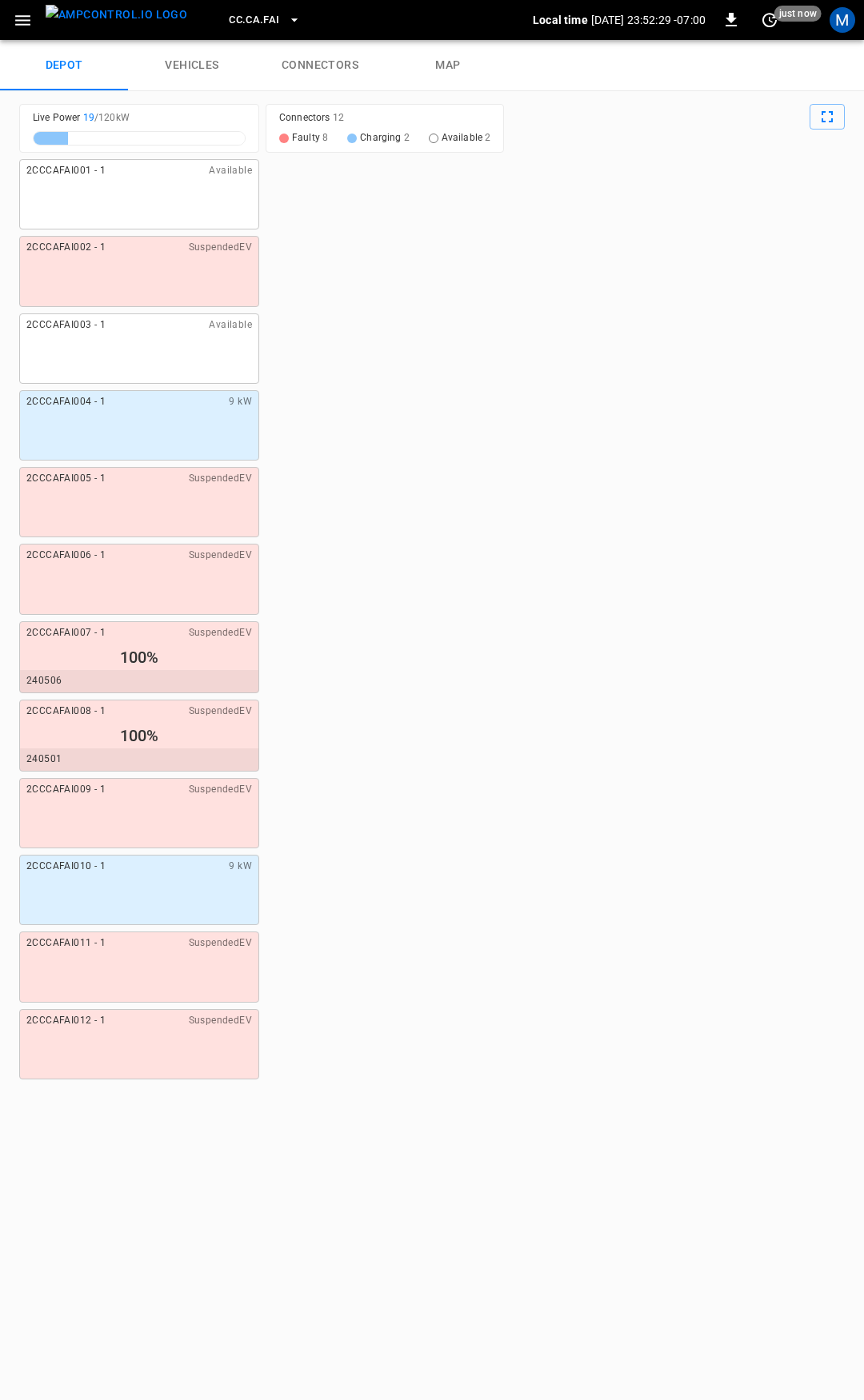
click at [317, 58] on link "connectors" at bounding box center [320, 66] width 128 height 51
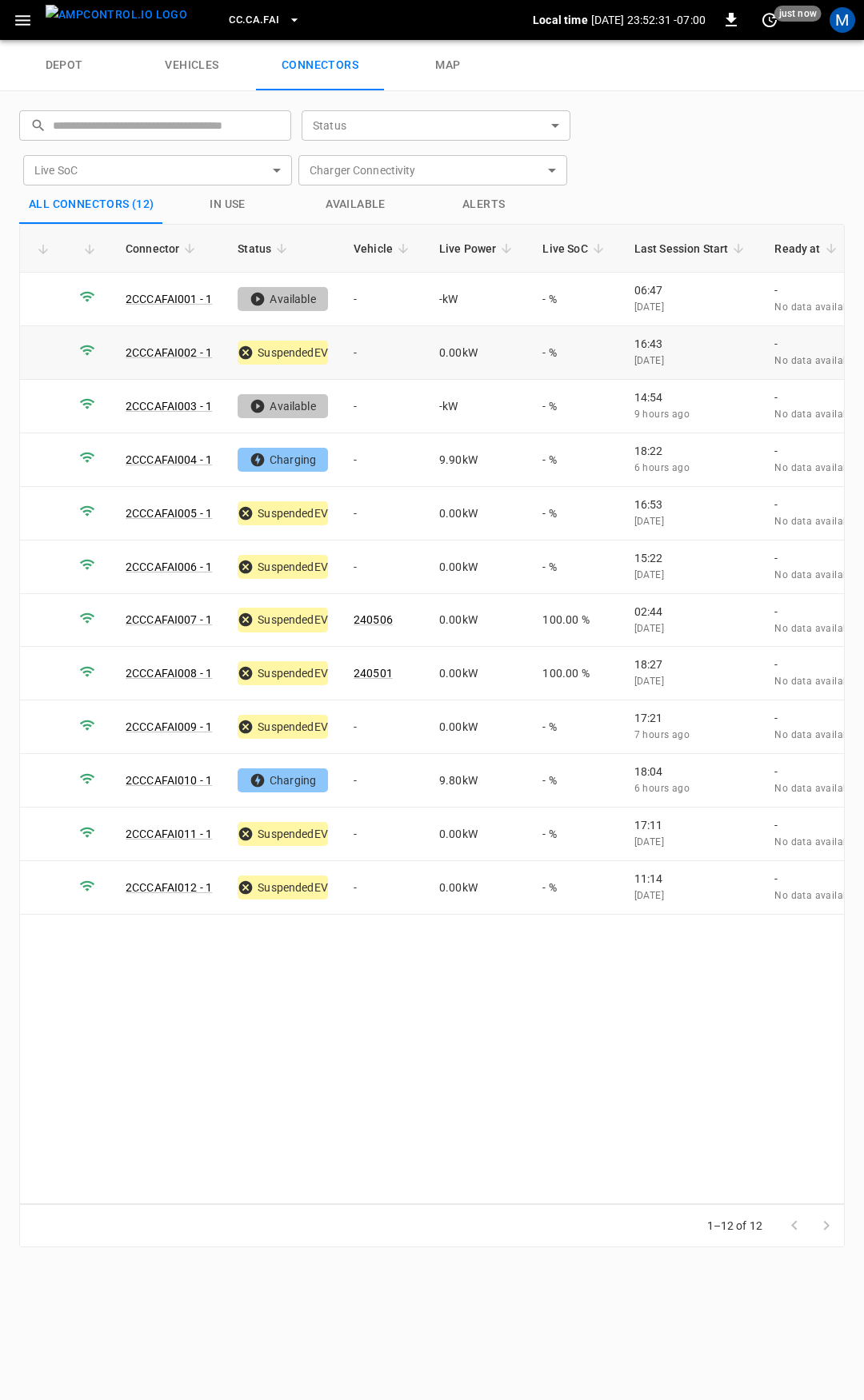
drag, startPoint x: 379, startPoint y: 332, endPoint x: 383, endPoint y: 352, distance: 20.4
click at [379, 333] on td "-" at bounding box center [383, 353] width 86 height 53
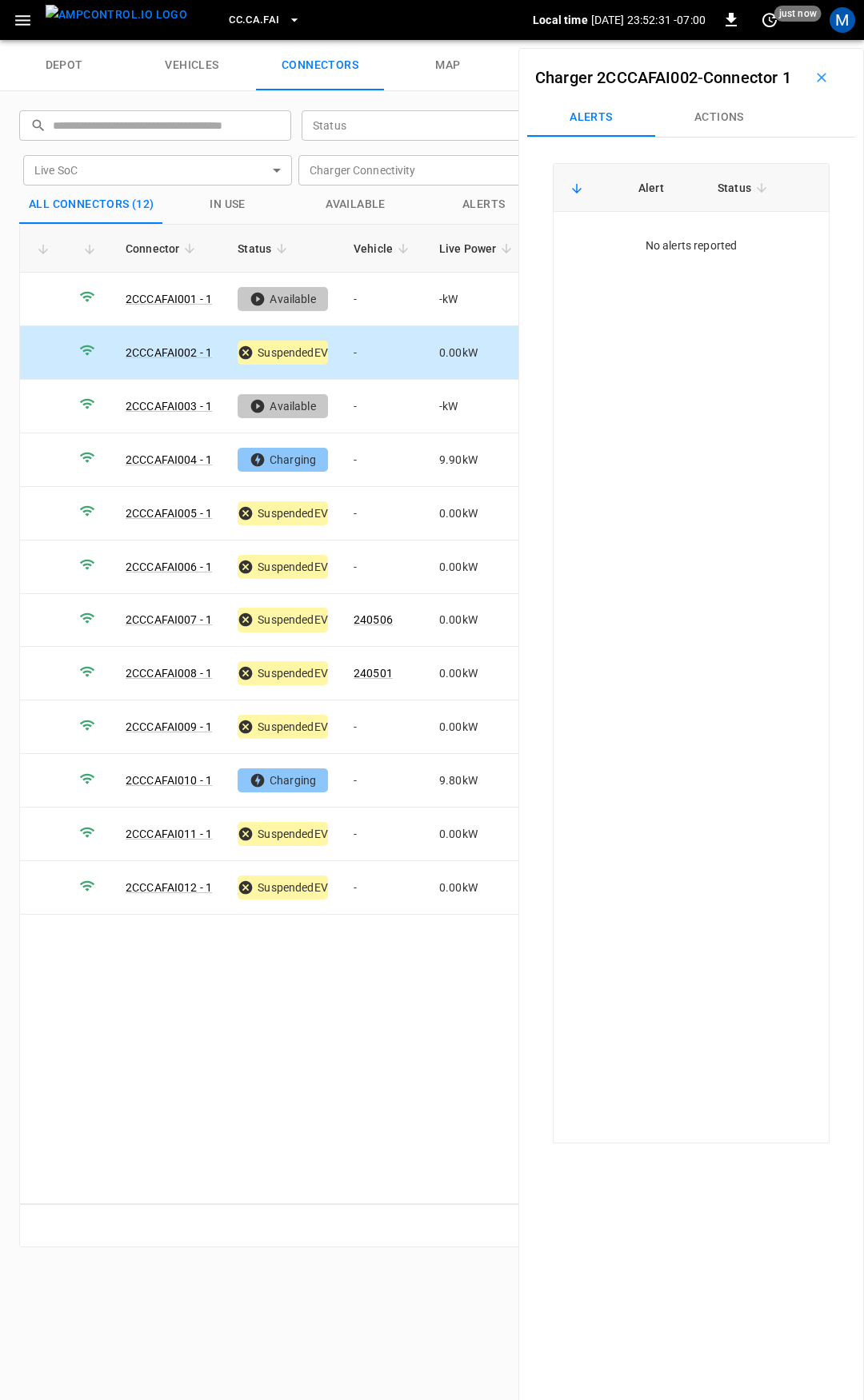
click at [383, 354] on td "-" at bounding box center [383, 353] width 86 height 53
click at [753, 126] on div "Charger 2CCCAFAI002 - Connector 1 Alerts Actions Alert Status No alerts reported" at bounding box center [691, 748] width 346 height 1400
click at [701, 136] on button "Actions" at bounding box center [719, 117] width 128 height 38
click at [708, 254] on div "Vehicle Name" at bounding box center [720, 239] width 184 height 30
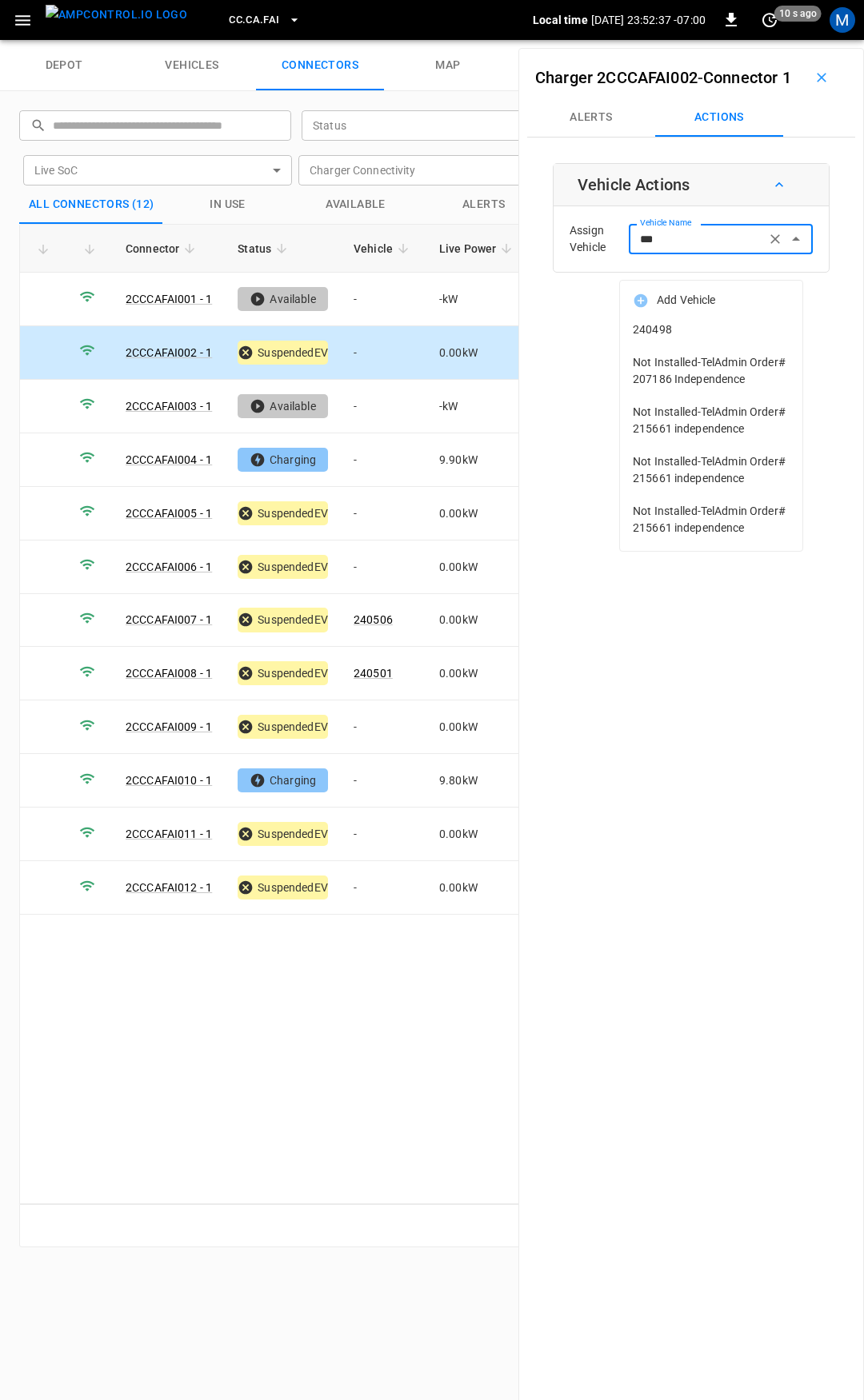
click at [673, 319] on li "240498" at bounding box center [711, 329] width 182 height 32
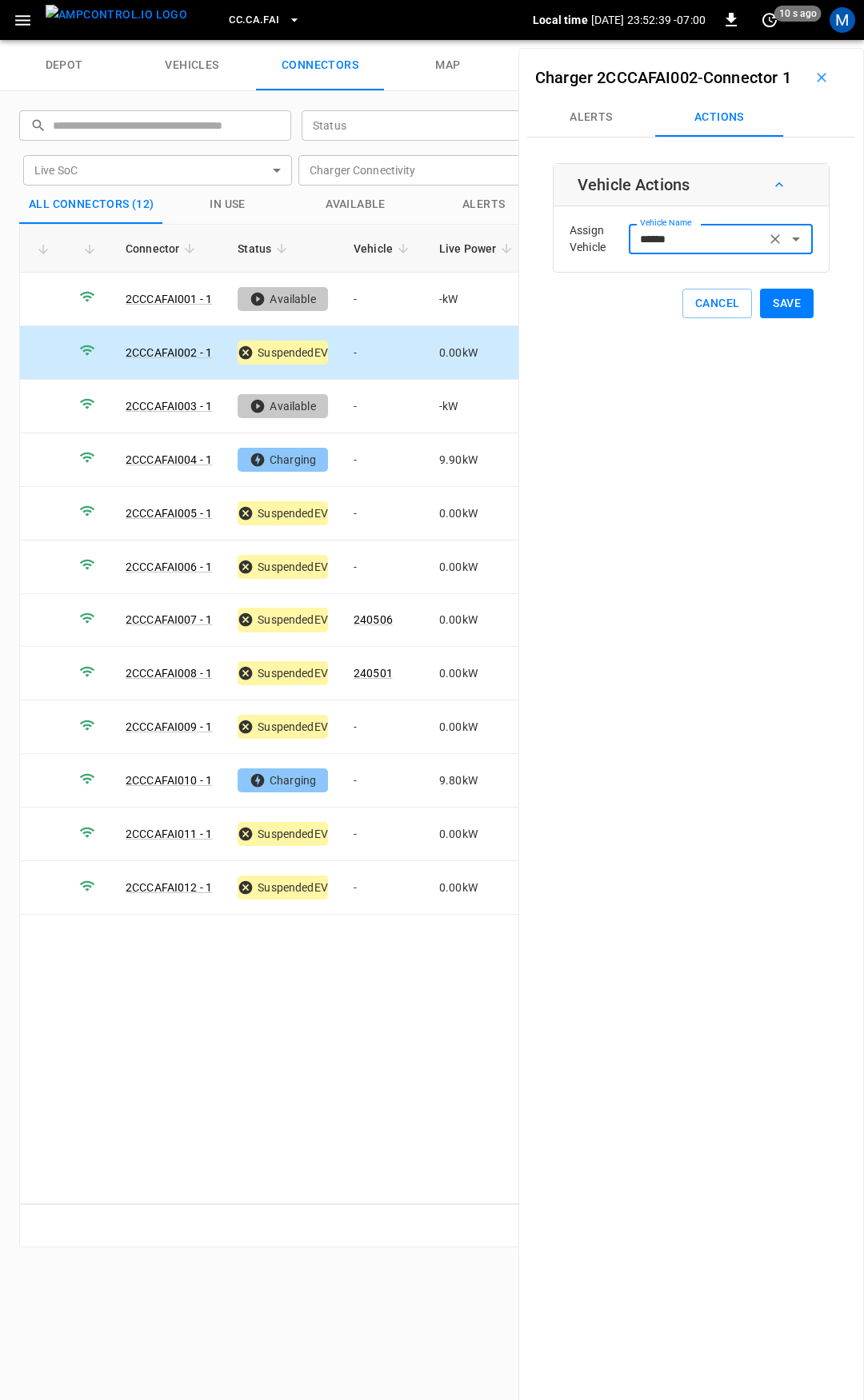
type input "******"
click at [777, 318] on button "Save" at bounding box center [786, 304] width 53 height 30
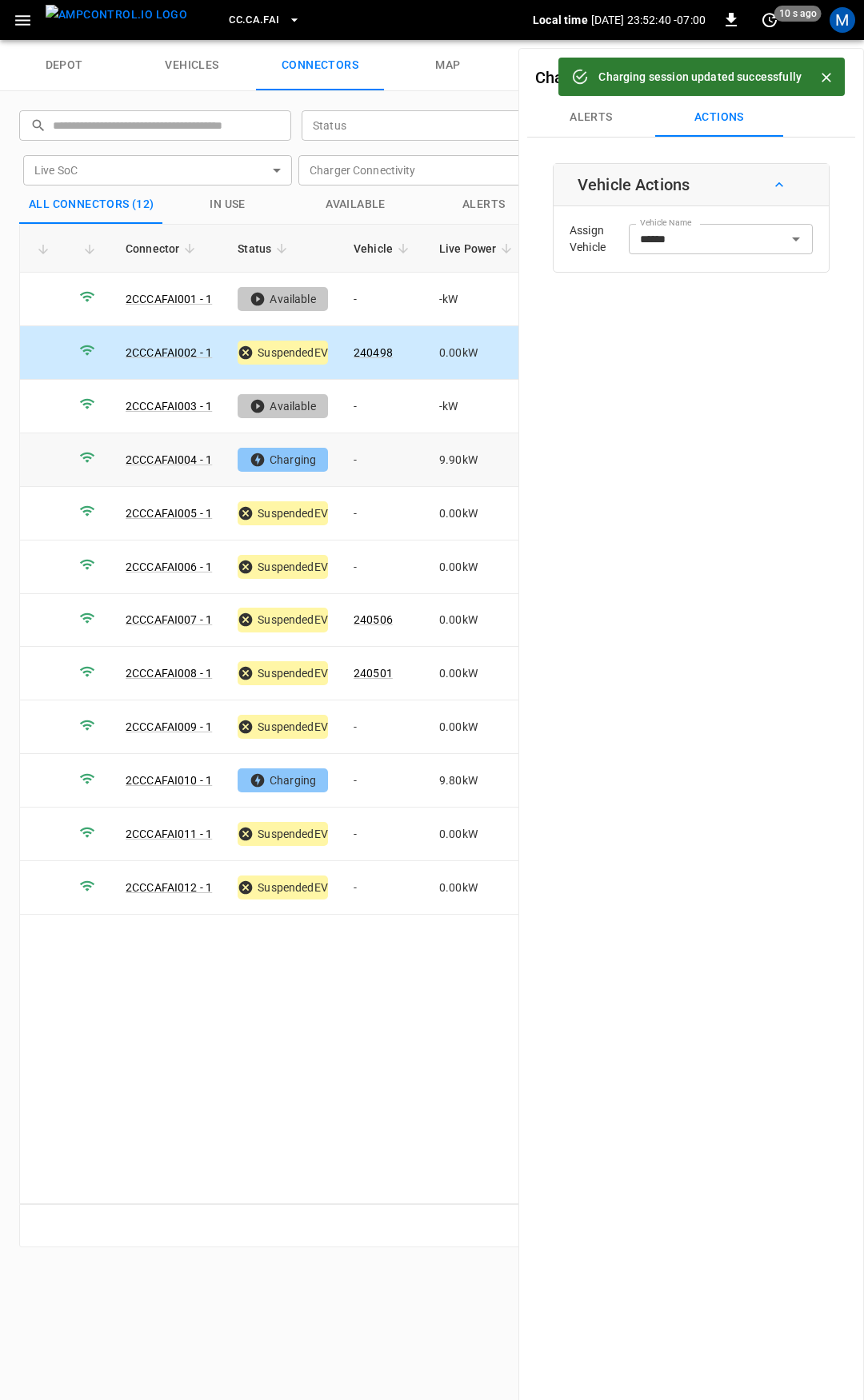
click at [371, 466] on td "-" at bounding box center [383, 459] width 86 height 53
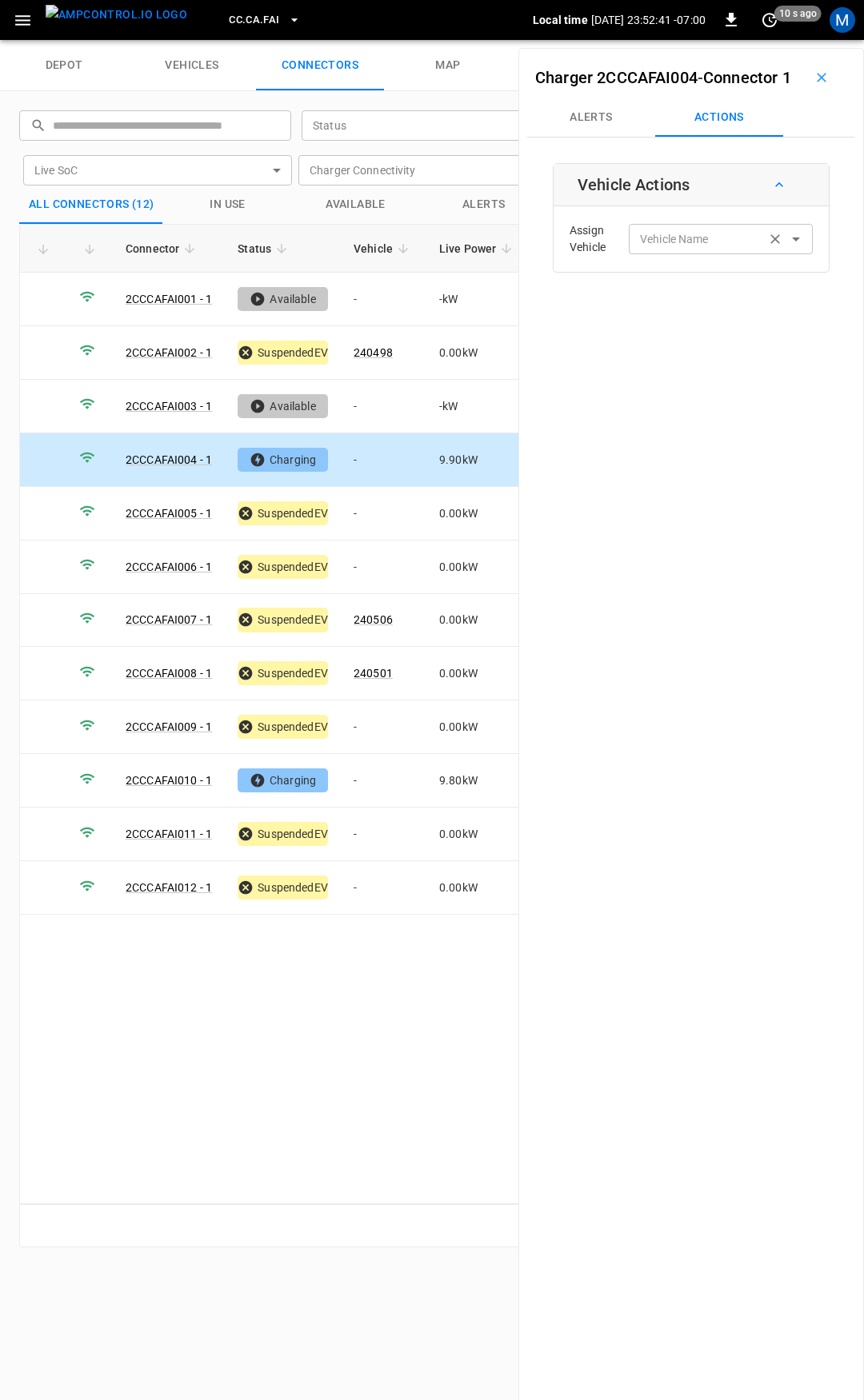
click at [690, 248] on input "Vehicle Name" at bounding box center [697, 238] width 127 height 20
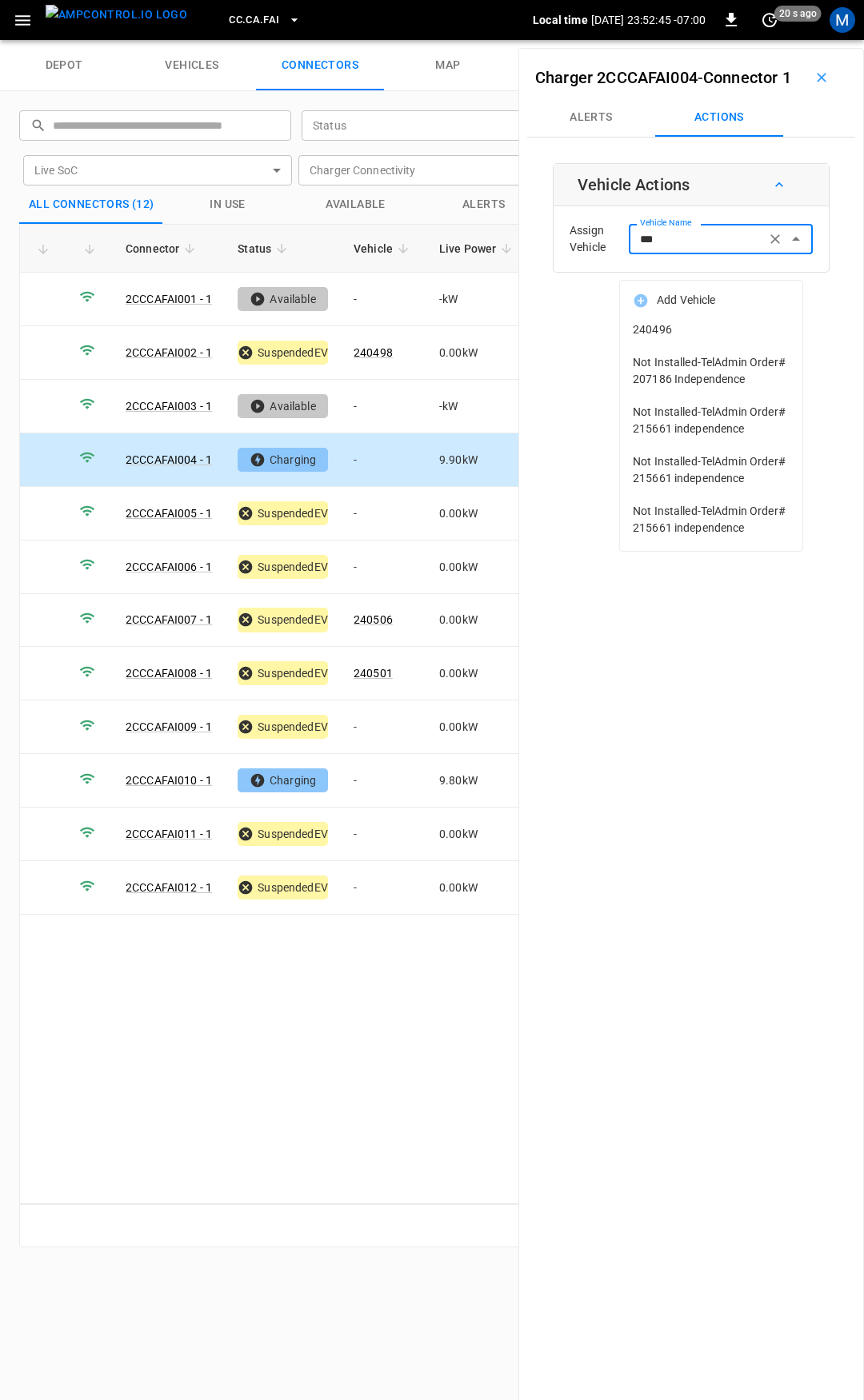
drag, startPoint x: 680, startPoint y: 319, endPoint x: 715, endPoint y: 311, distance: 35.9
click at [680, 320] on li "240496" at bounding box center [711, 329] width 182 height 32
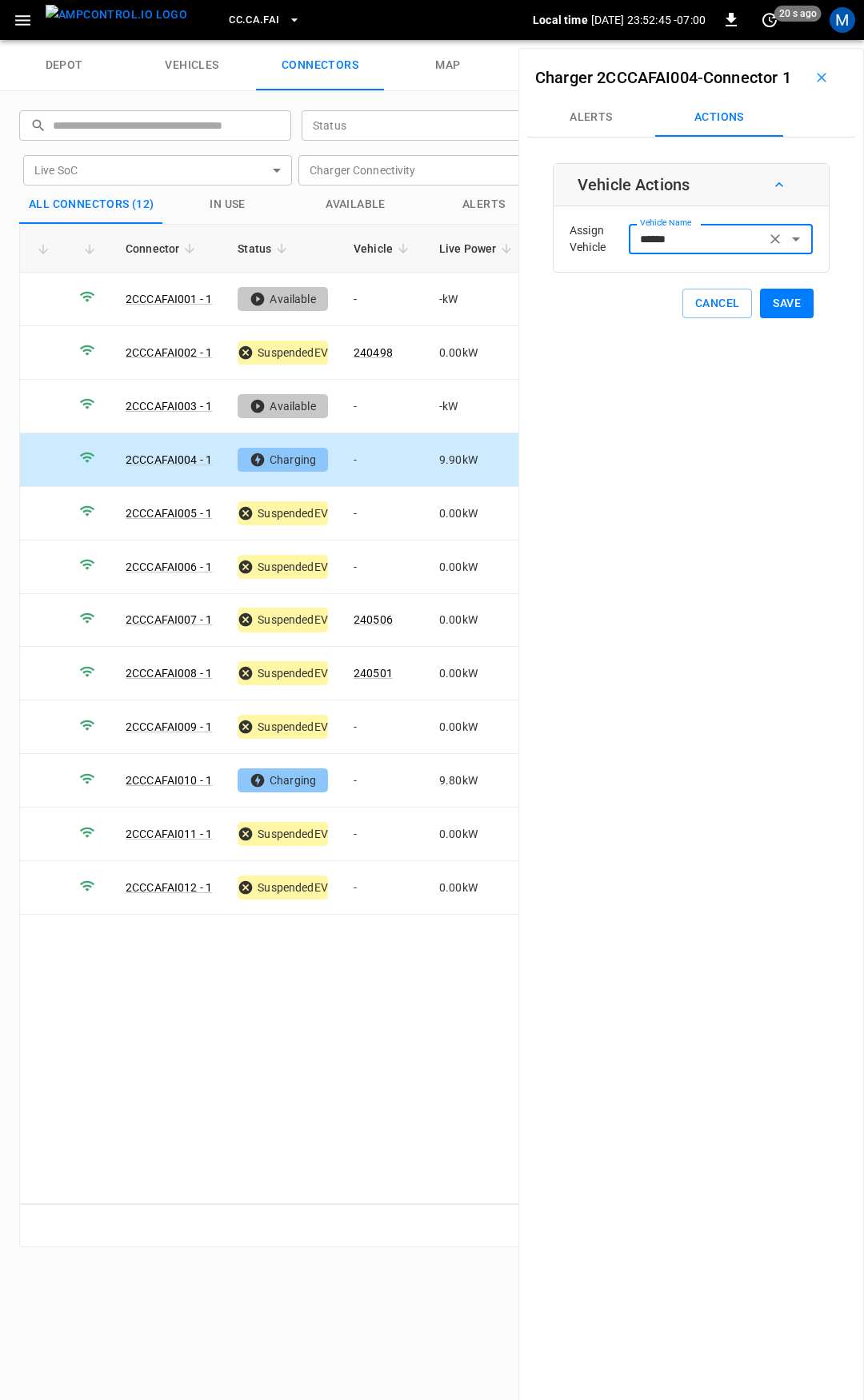
type input "******"
click at [780, 318] on button "Save" at bounding box center [786, 304] width 53 height 30
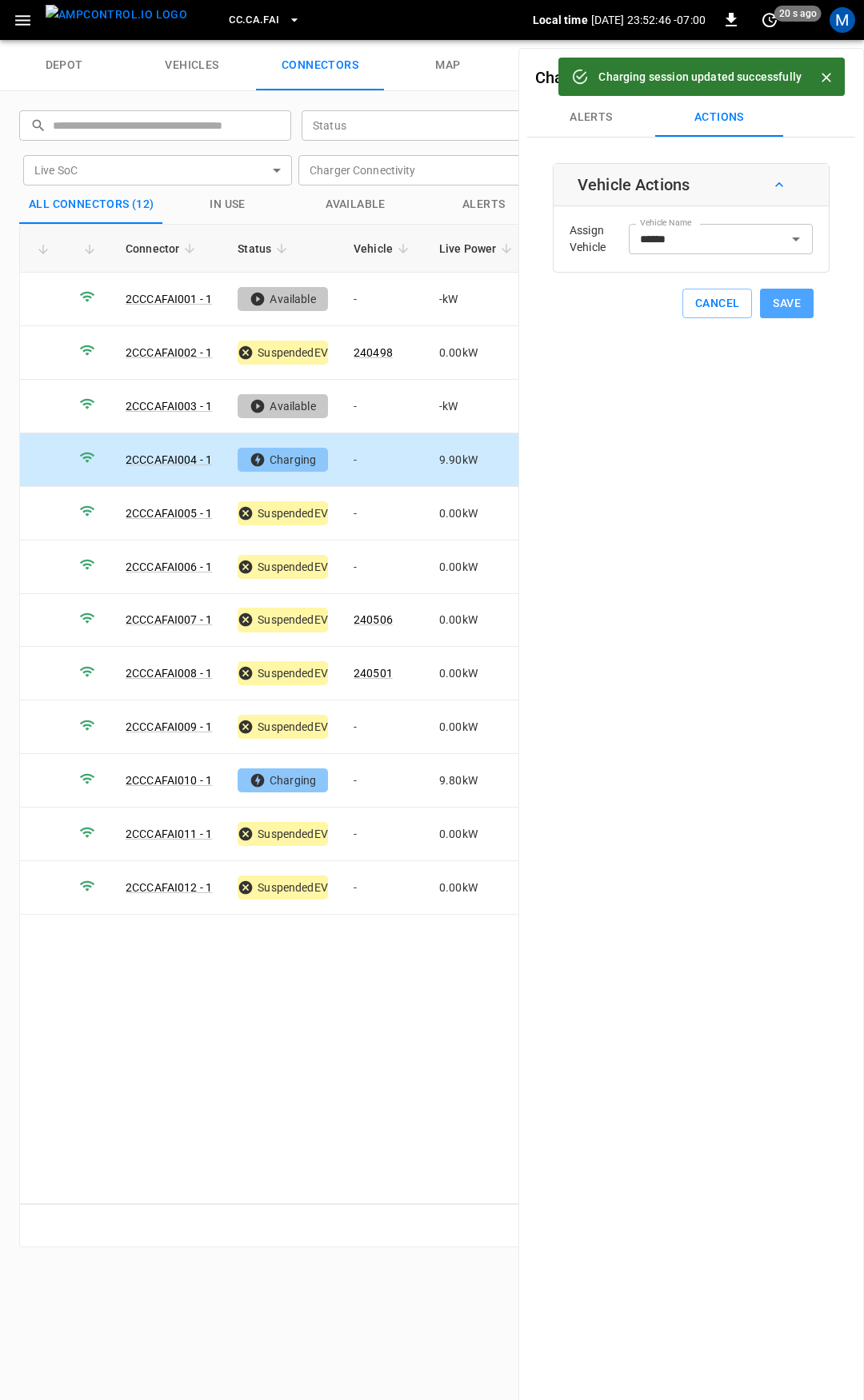
click at [780, 318] on button "Save" at bounding box center [786, 304] width 53 height 30
click at [367, 509] on td "-" at bounding box center [383, 514] width 86 height 53
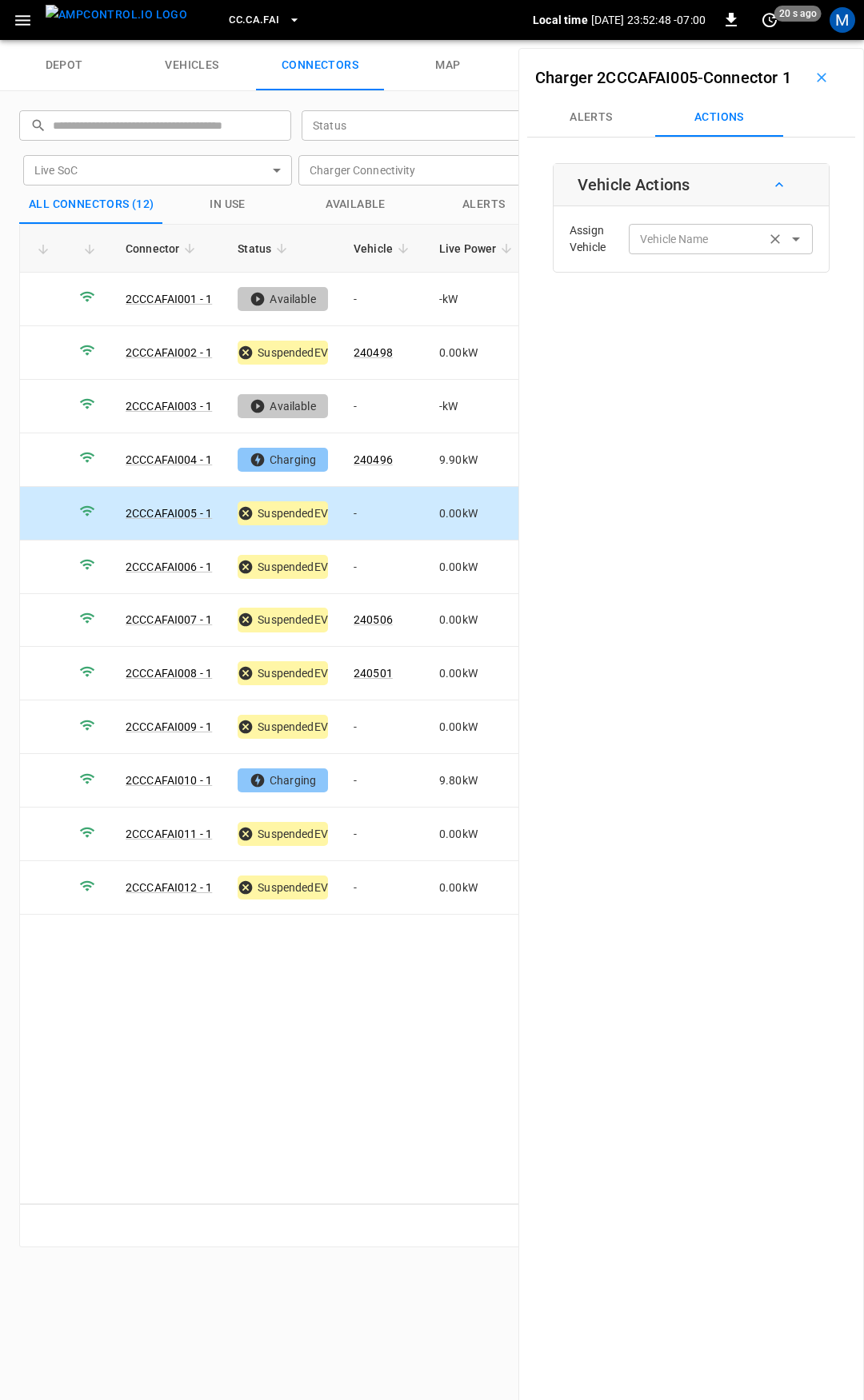
click at [656, 248] on input "Vehicle Name" at bounding box center [697, 238] width 127 height 20
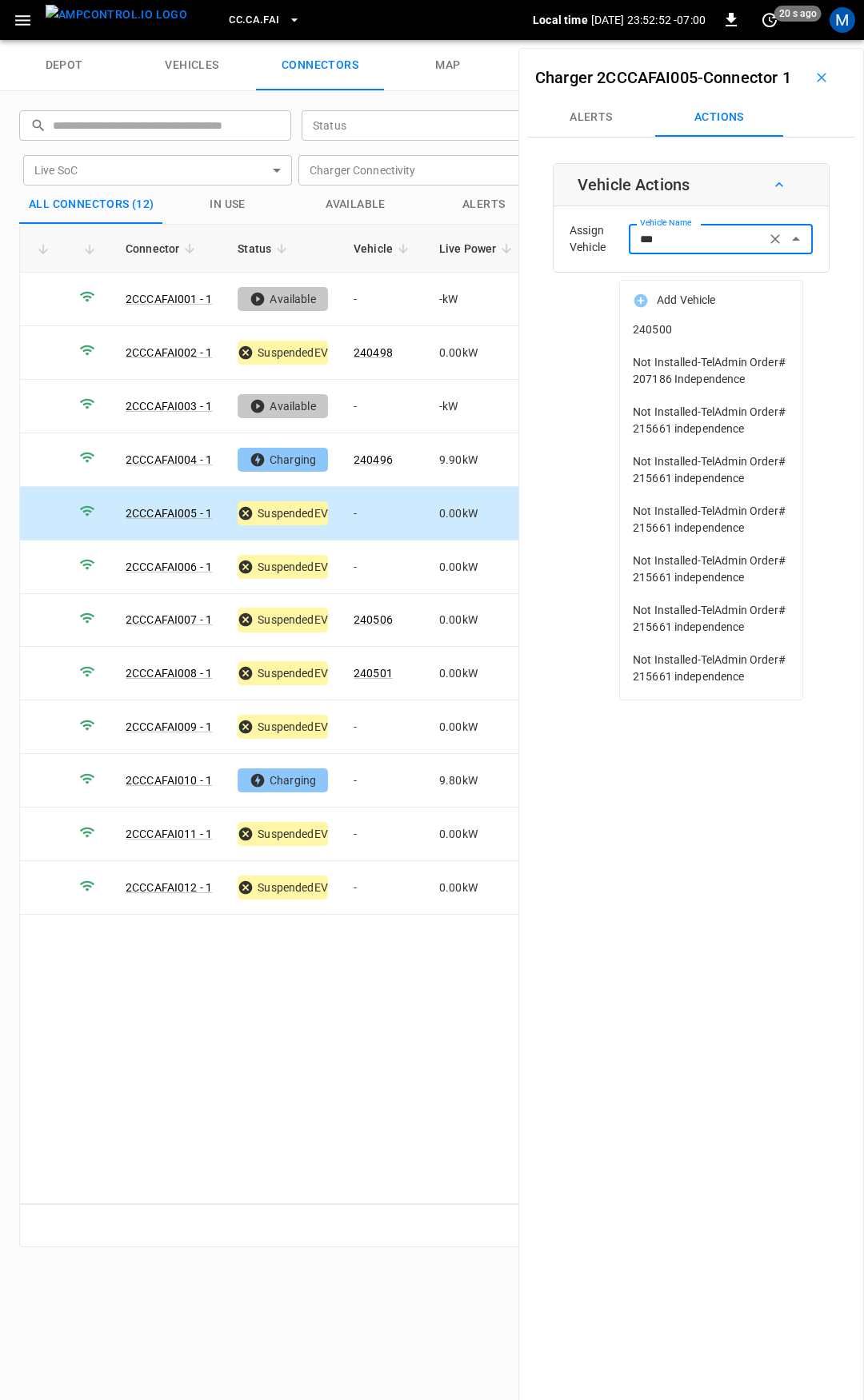
click at [712, 332] on span "240500" at bounding box center [711, 329] width 157 height 17
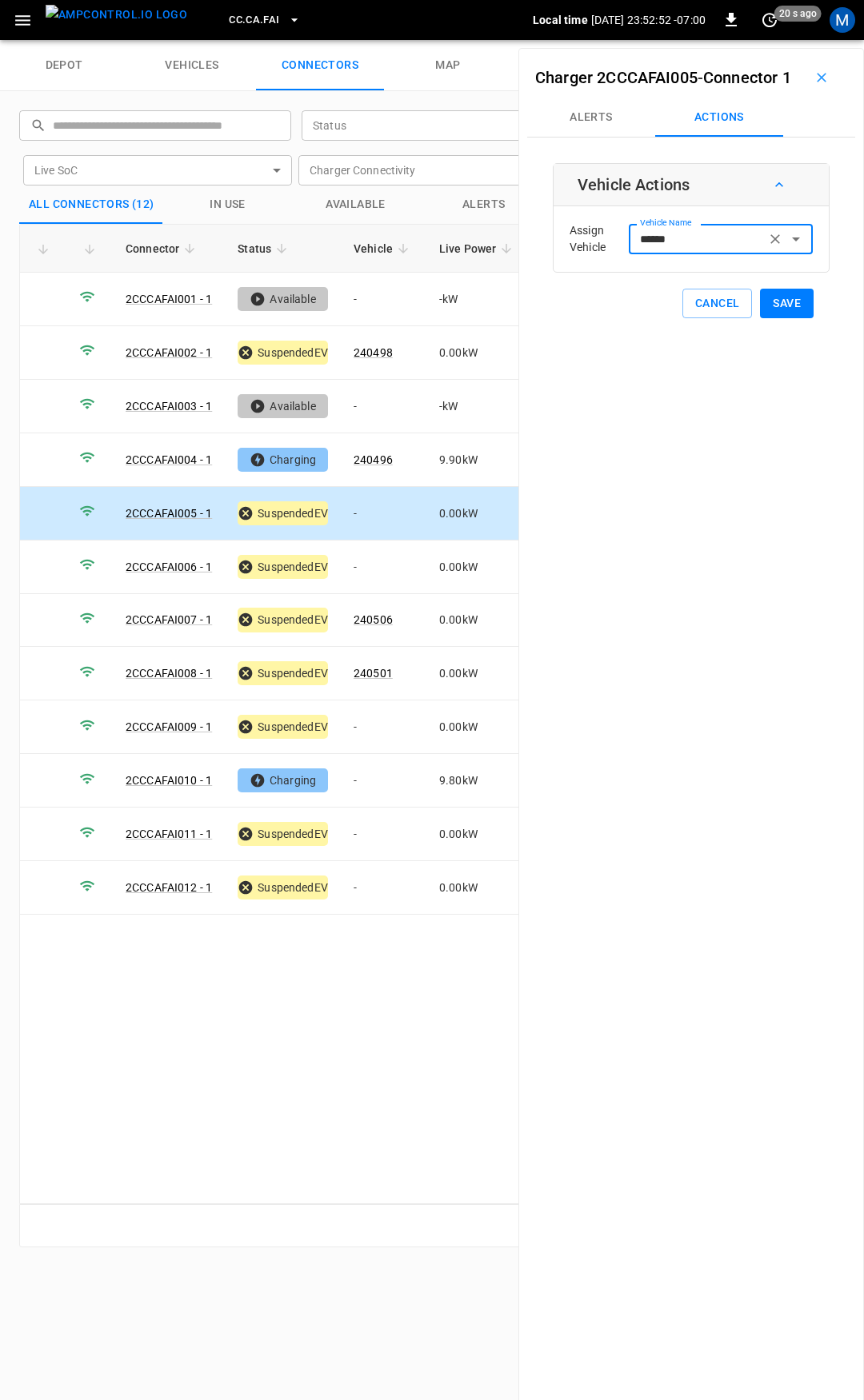
type input "******"
click at [783, 318] on button "Save" at bounding box center [786, 304] width 53 height 30
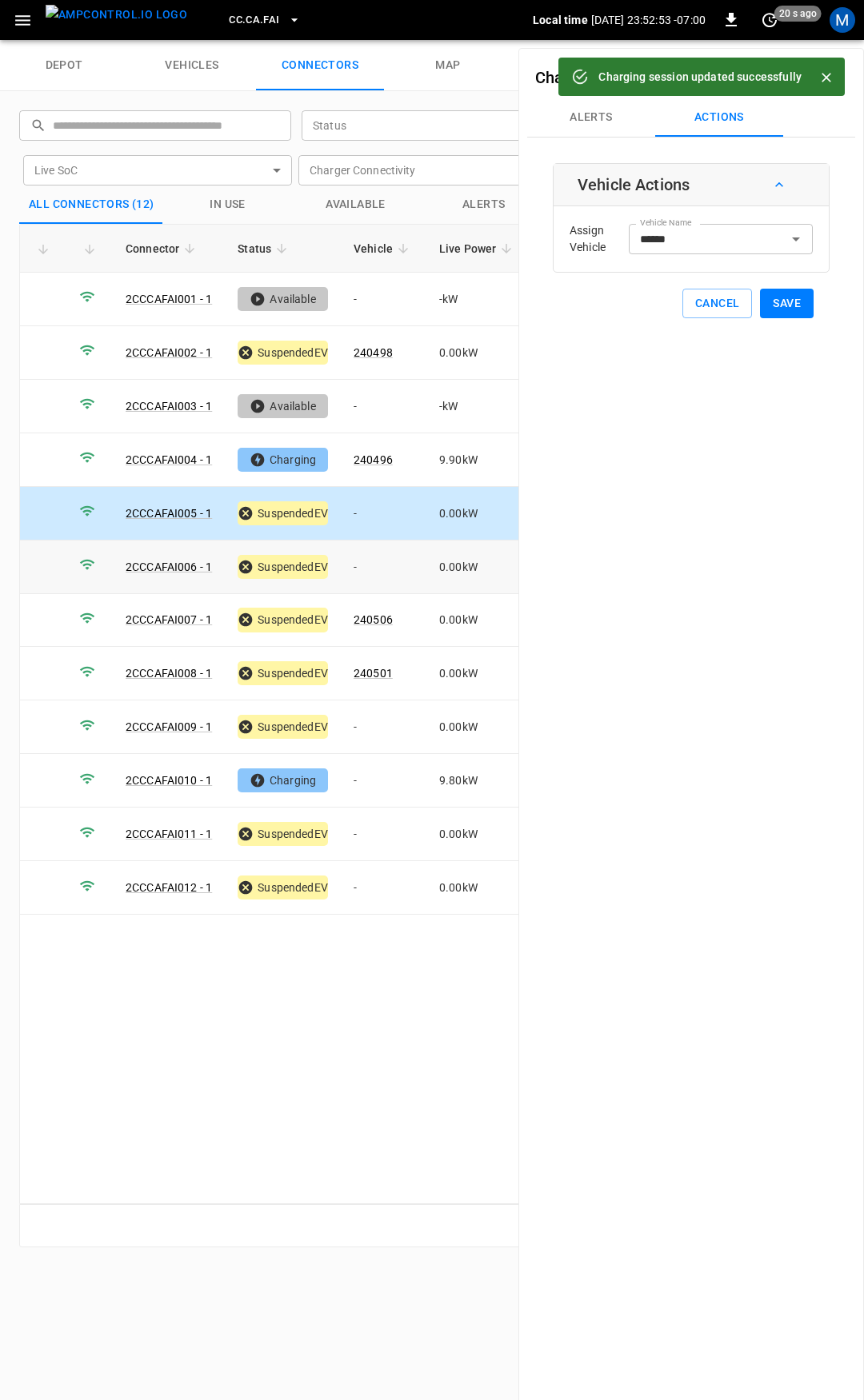
click at [403, 555] on td "-" at bounding box center [383, 567] width 86 height 53
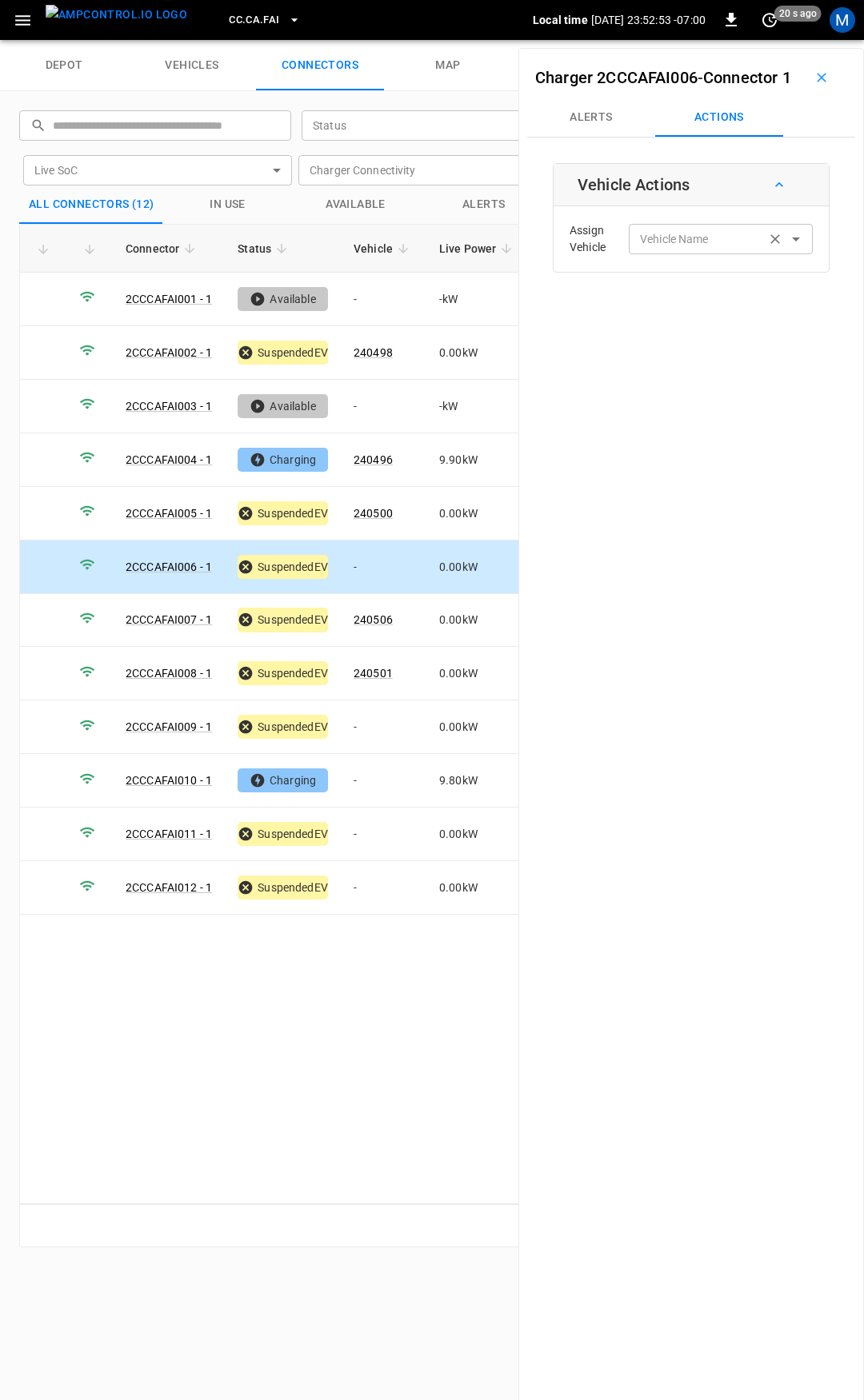
click at [704, 248] on input "Vehicle Name" at bounding box center [697, 238] width 127 height 20
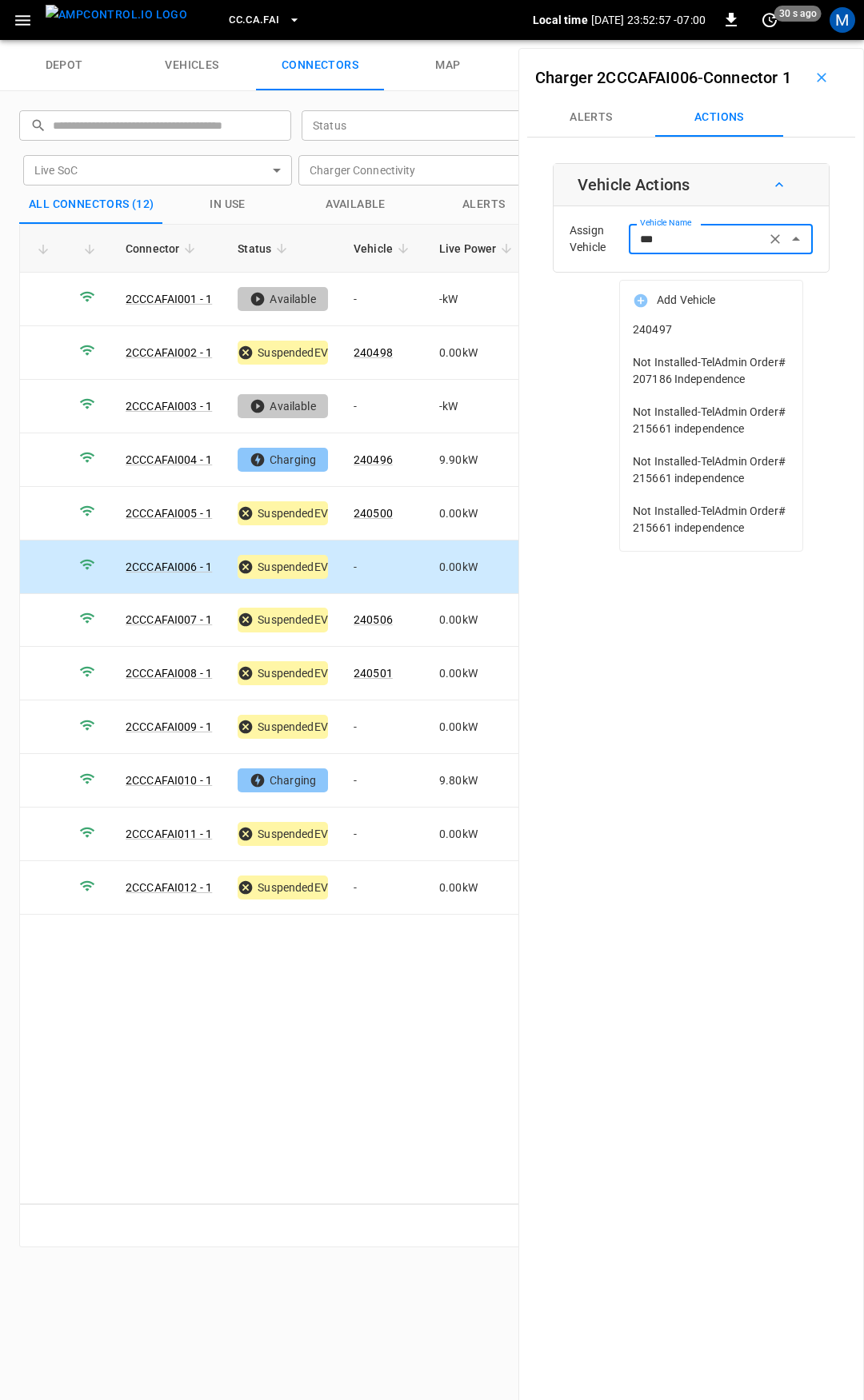
click at [706, 323] on span "240497" at bounding box center [711, 329] width 157 height 17
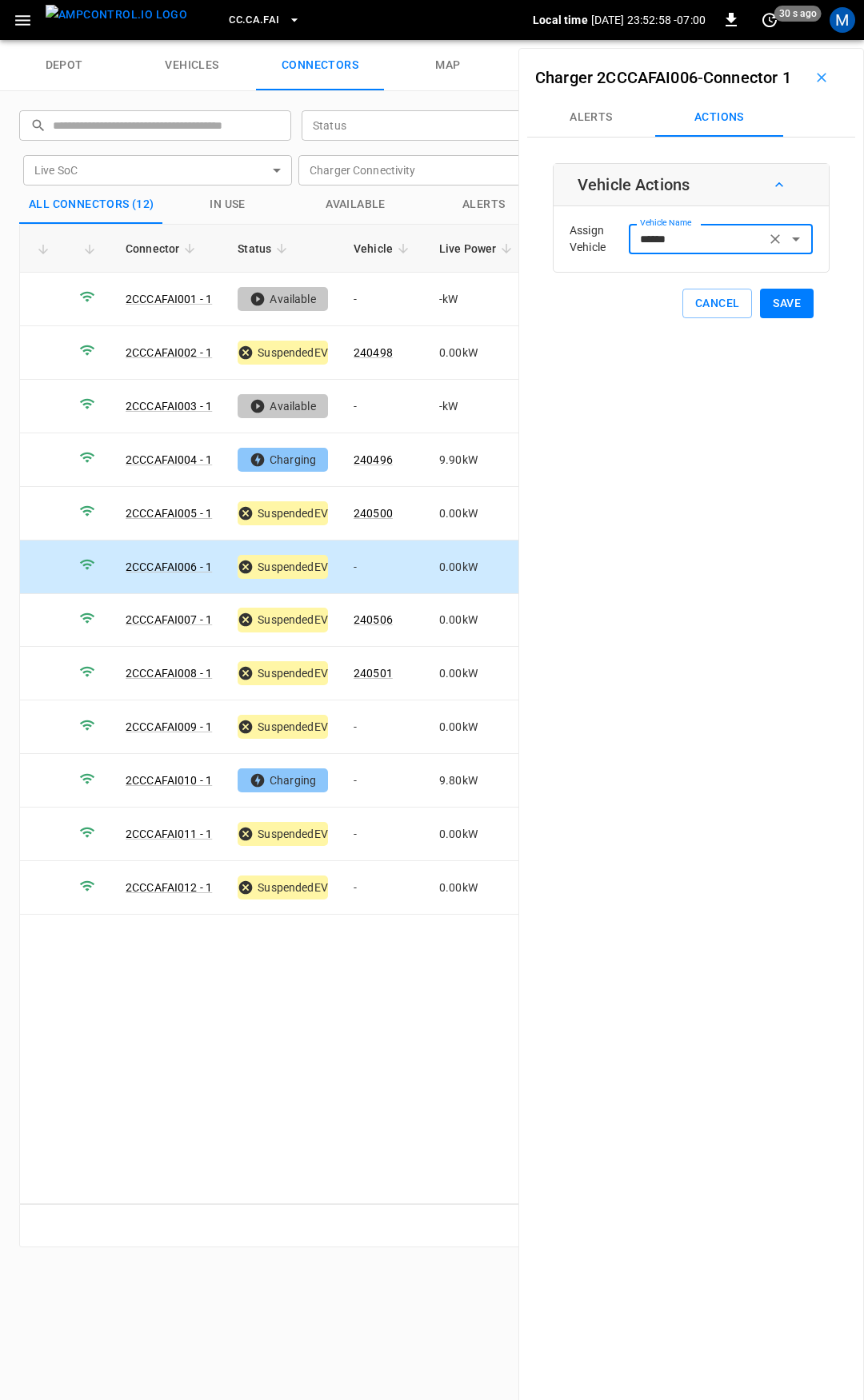
type input "******"
click at [796, 318] on button "Save" at bounding box center [786, 304] width 53 height 30
drag, startPoint x: 367, startPoint y: 716, endPoint x: 509, endPoint y: 485, distance: 271.2
click at [367, 715] on td "-" at bounding box center [383, 727] width 86 height 53
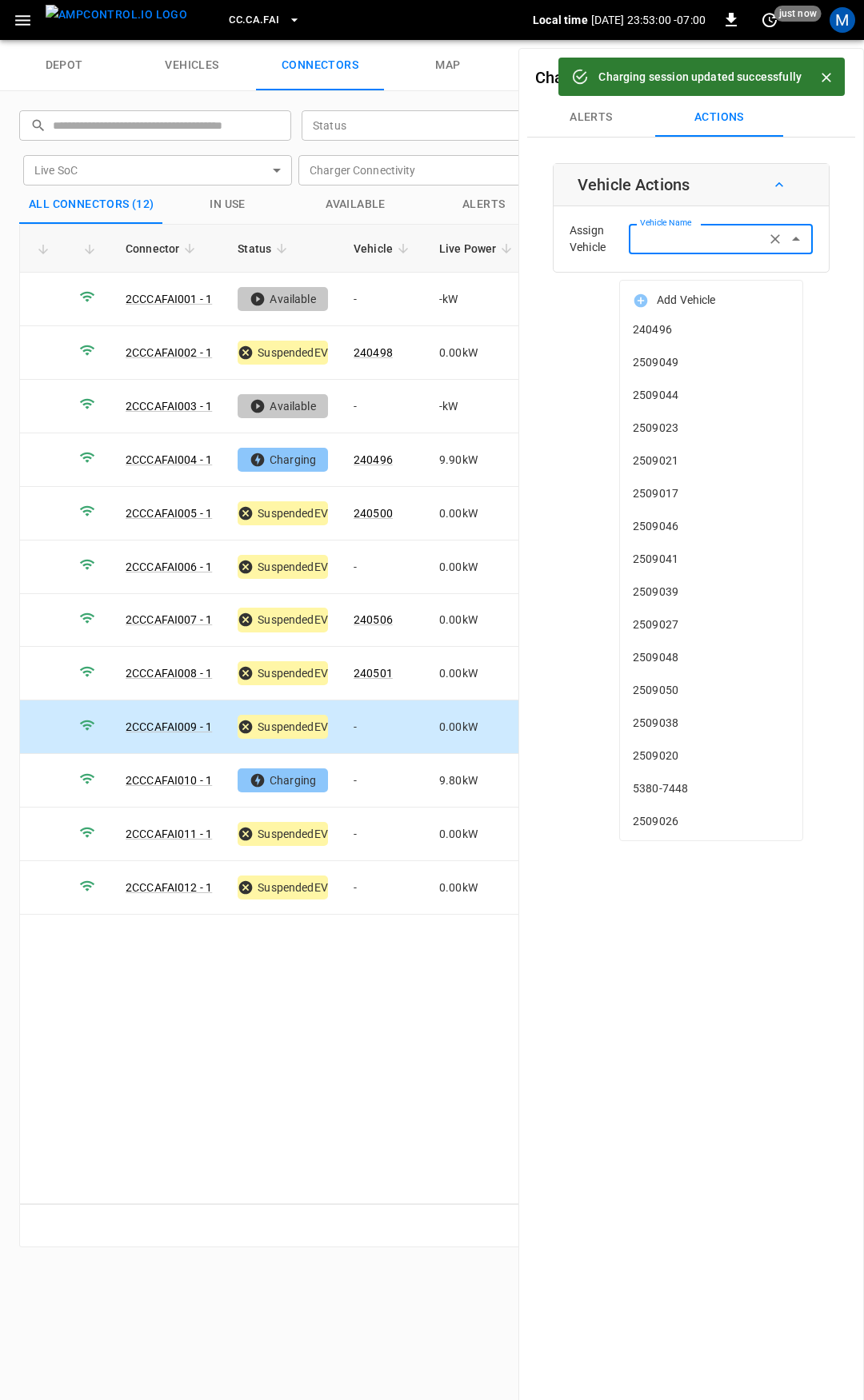
click at [692, 254] on div "Vehicle Name Vehicle Name" at bounding box center [720, 239] width 184 height 30
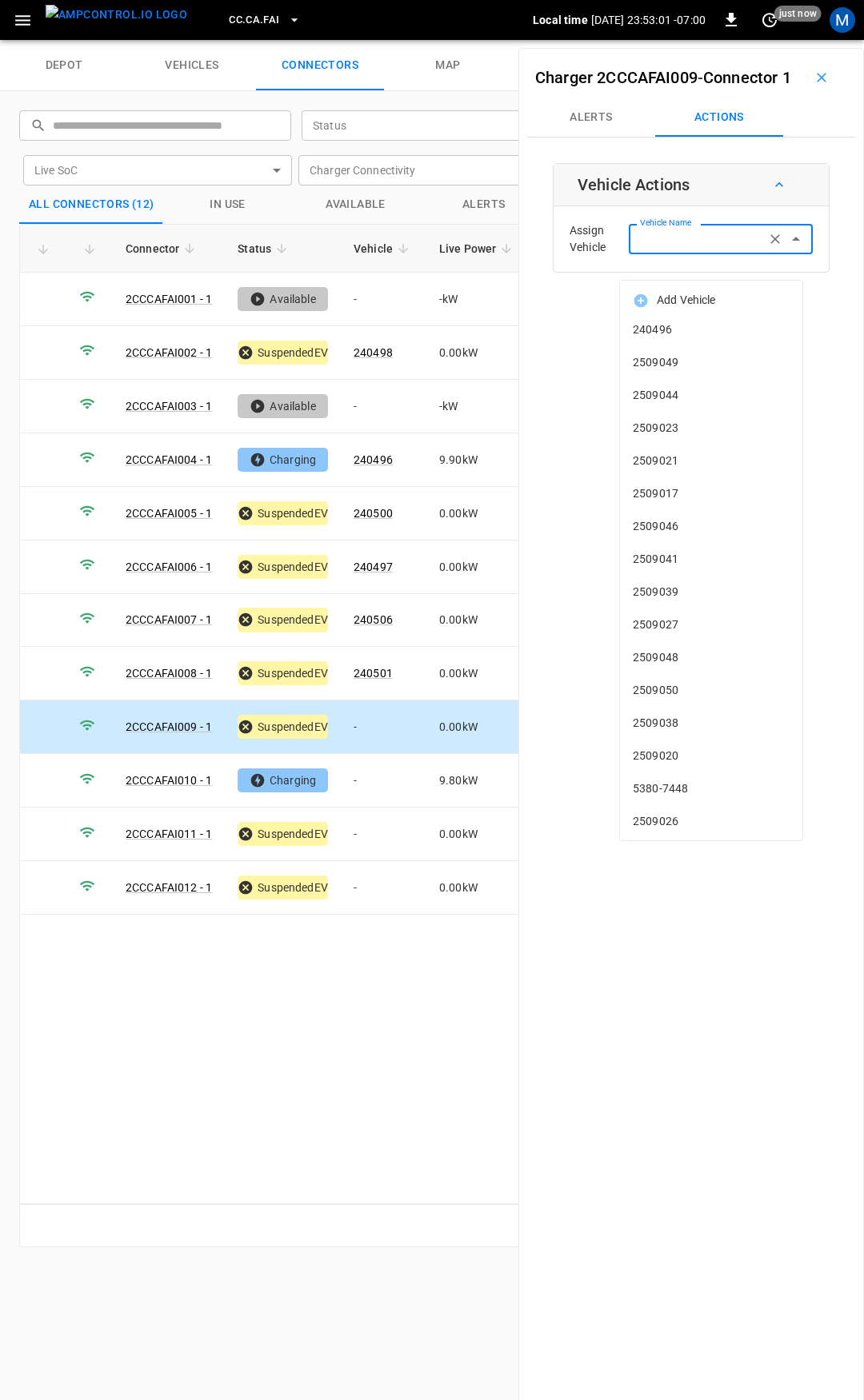
type input "*"
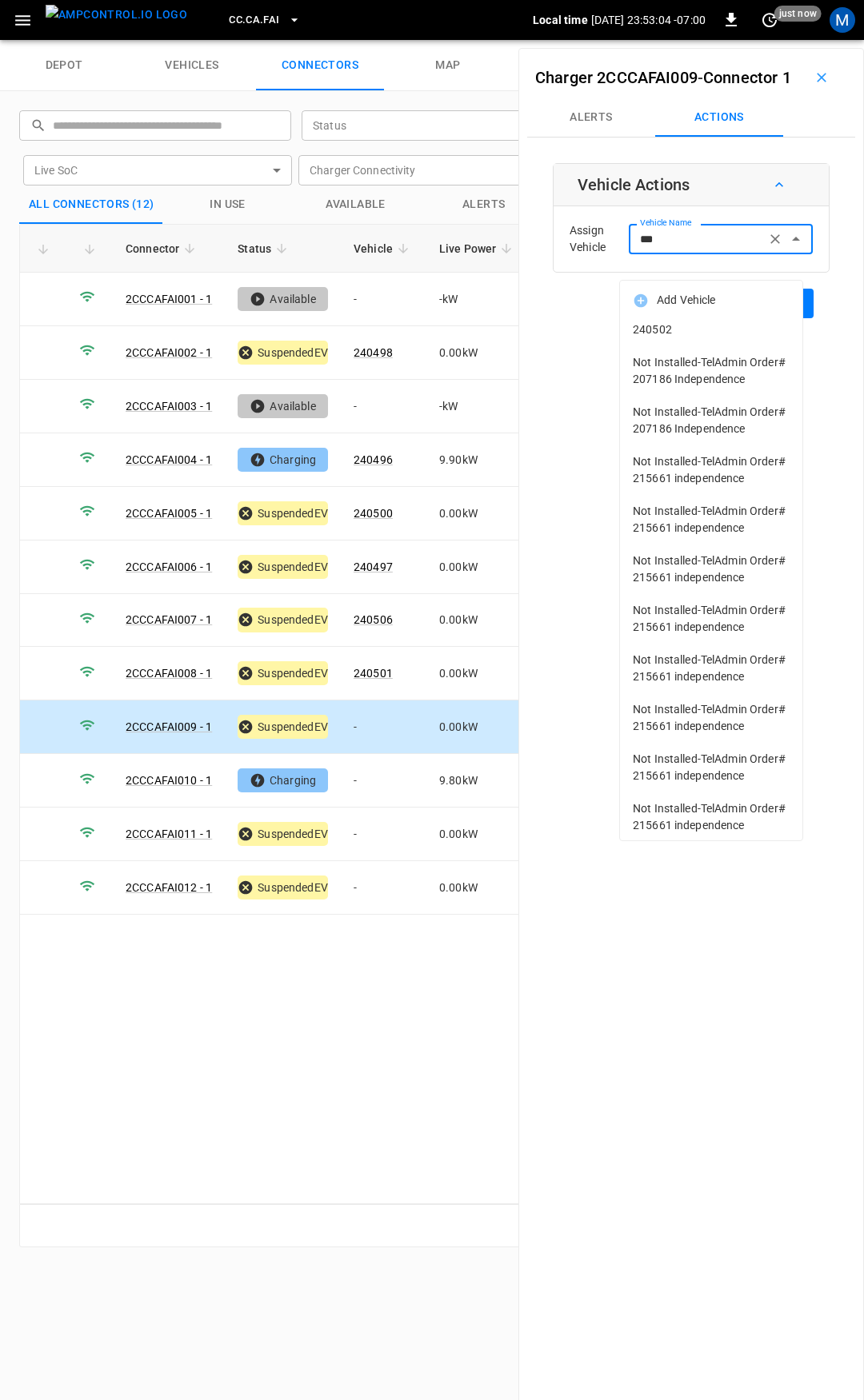
click at [702, 332] on span "240502" at bounding box center [711, 329] width 157 height 17
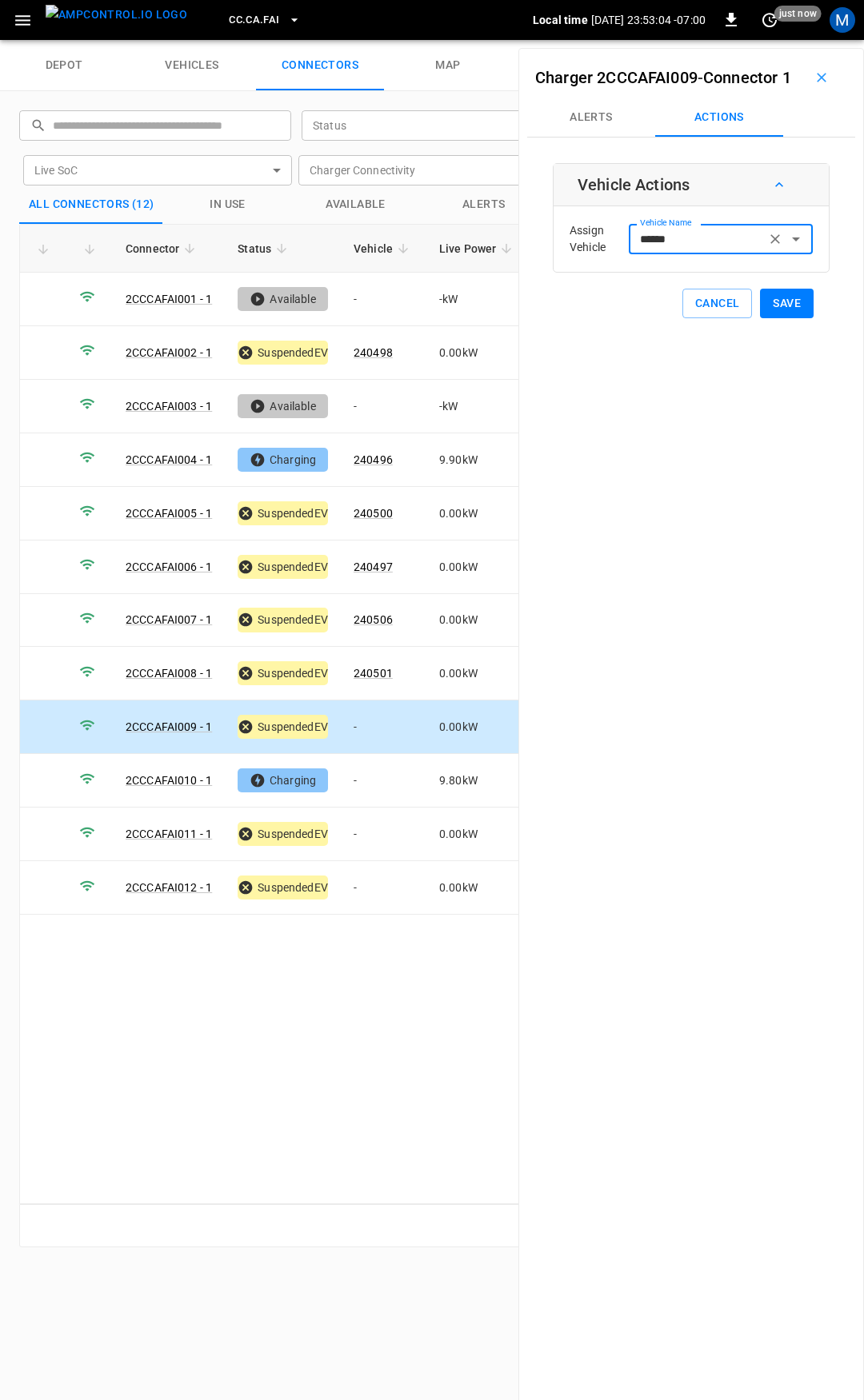
type input "******"
click at [792, 318] on button "Save" at bounding box center [786, 304] width 53 height 30
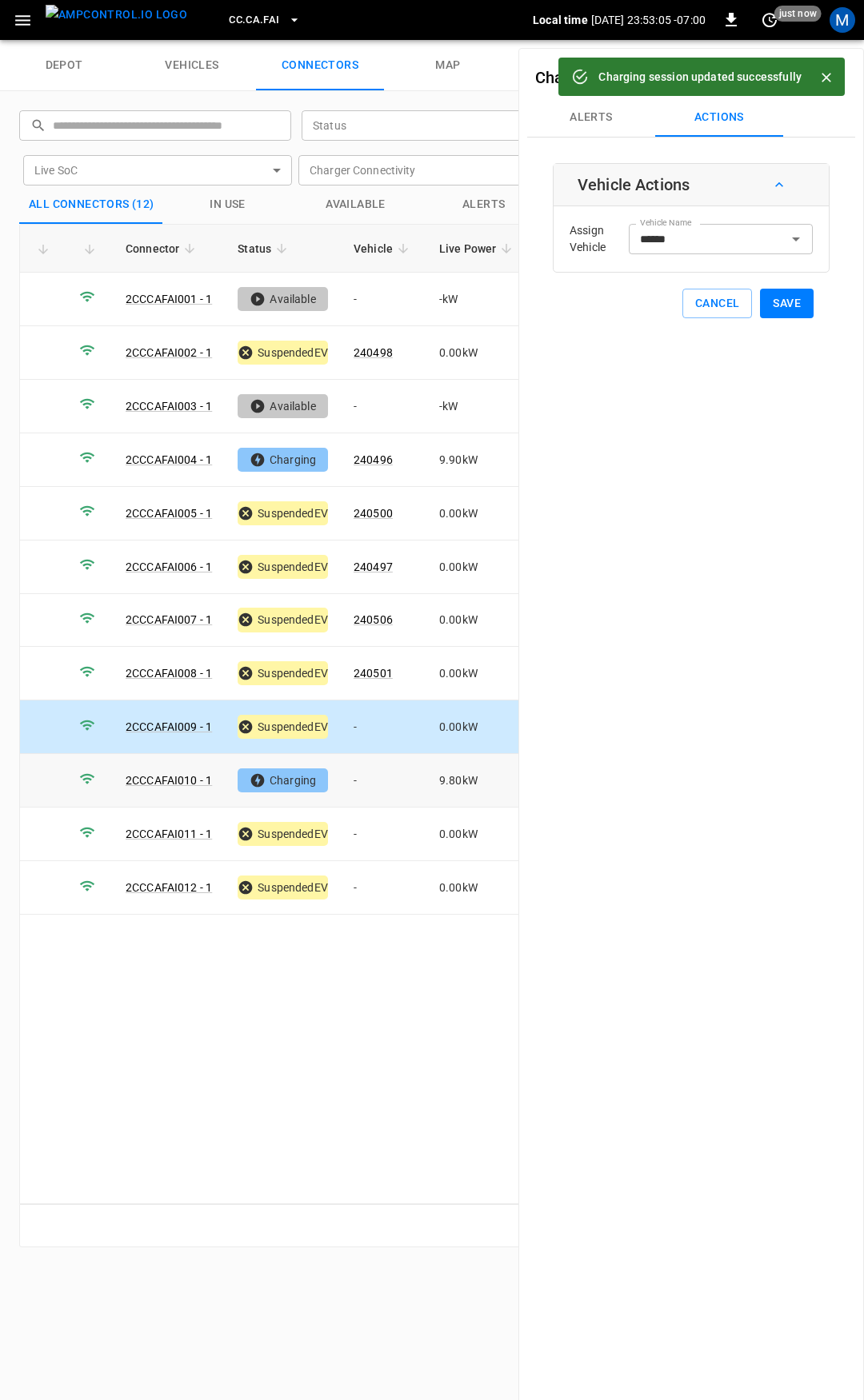
click at [390, 771] on td "-" at bounding box center [383, 780] width 86 height 53
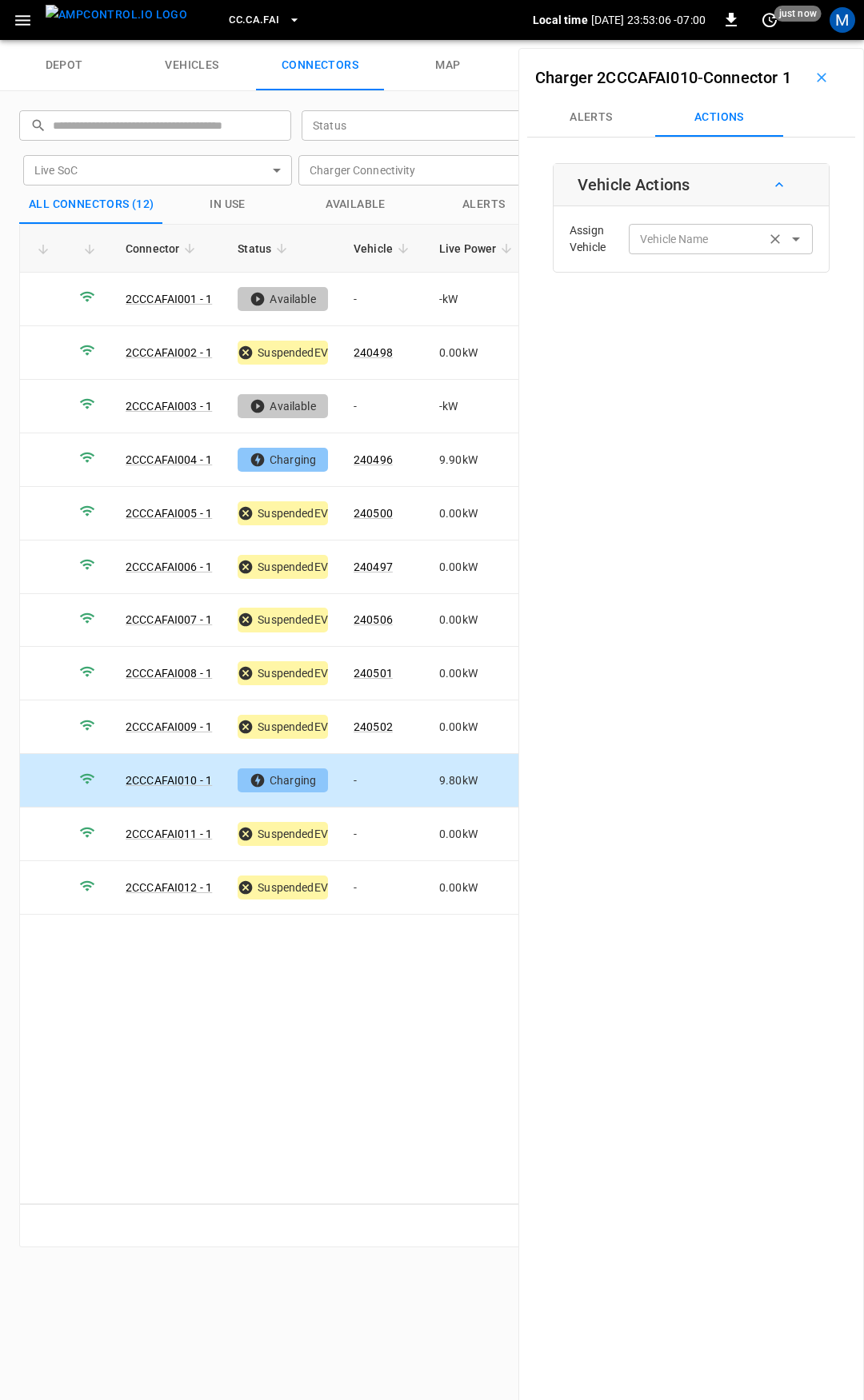
click at [653, 254] on div "Vehicle Name Vehicle Name" at bounding box center [720, 239] width 184 height 30
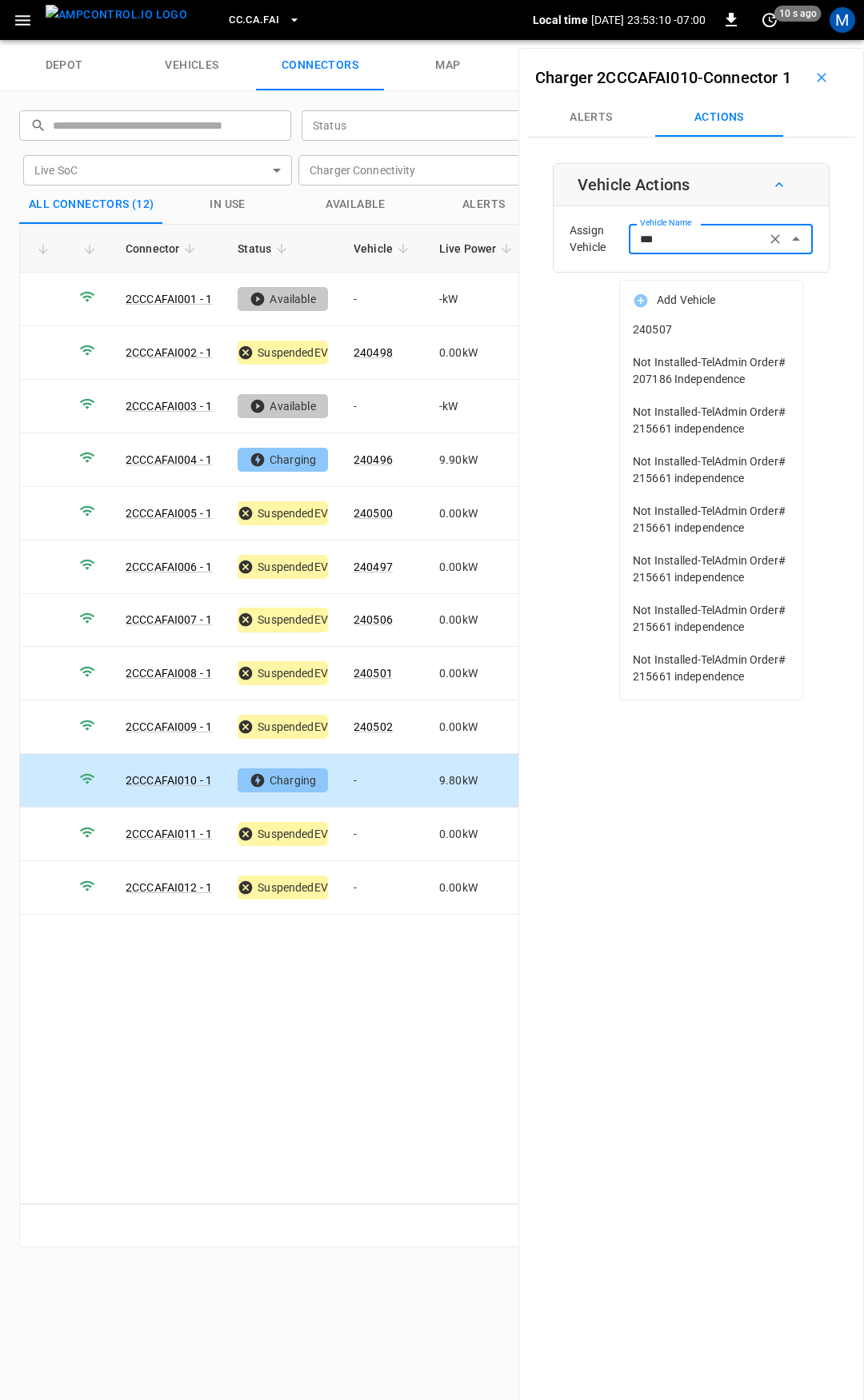
click at [667, 335] on span "240507" at bounding box center [711, 329] width 157 height 17
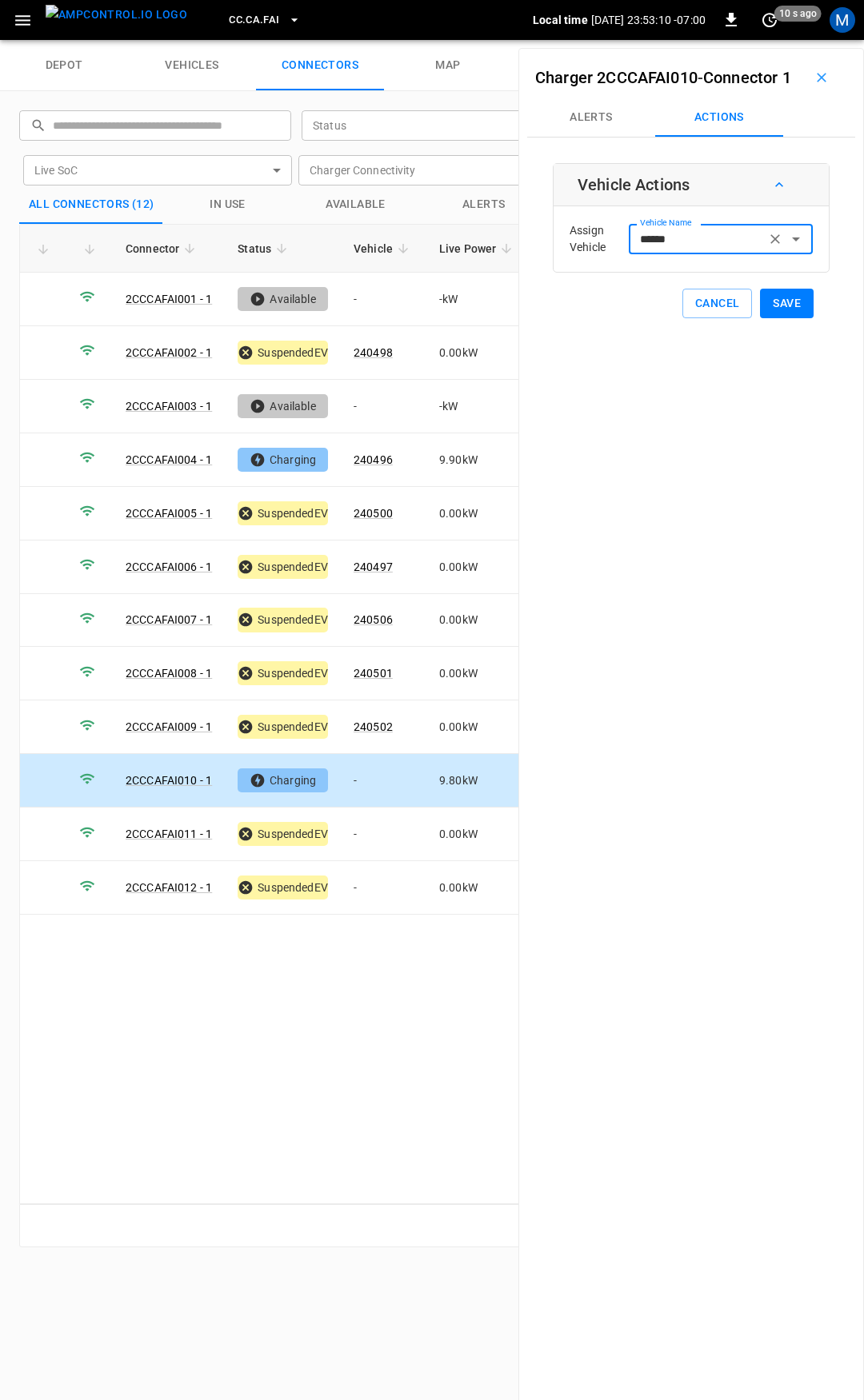
type input "******"
click at [776, 318] on button "Save" at bounding box center [786, 304] width 53 height 30
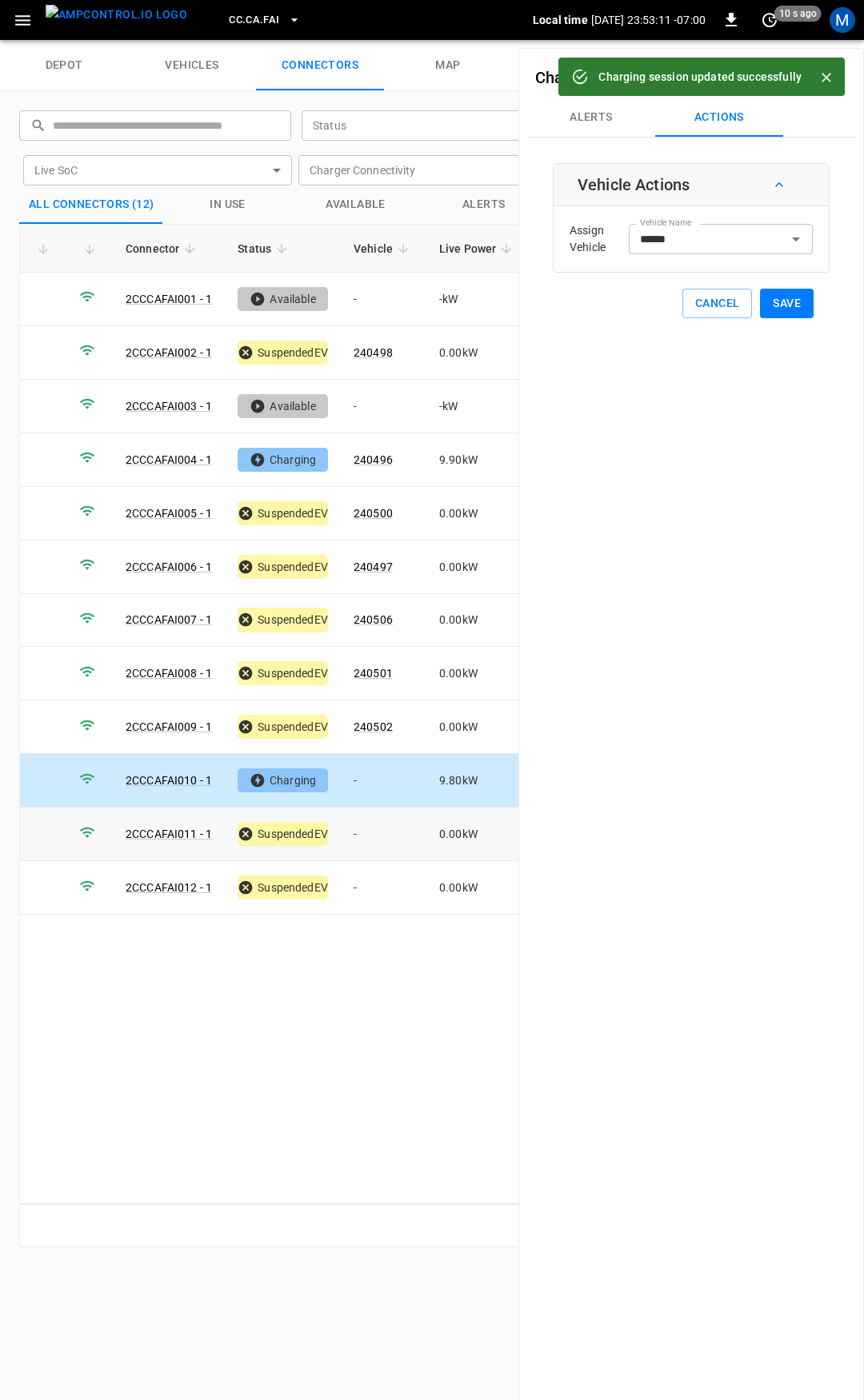
click at [383, 820] on td "-" at bounding box center [383, 834] width 86 height 53
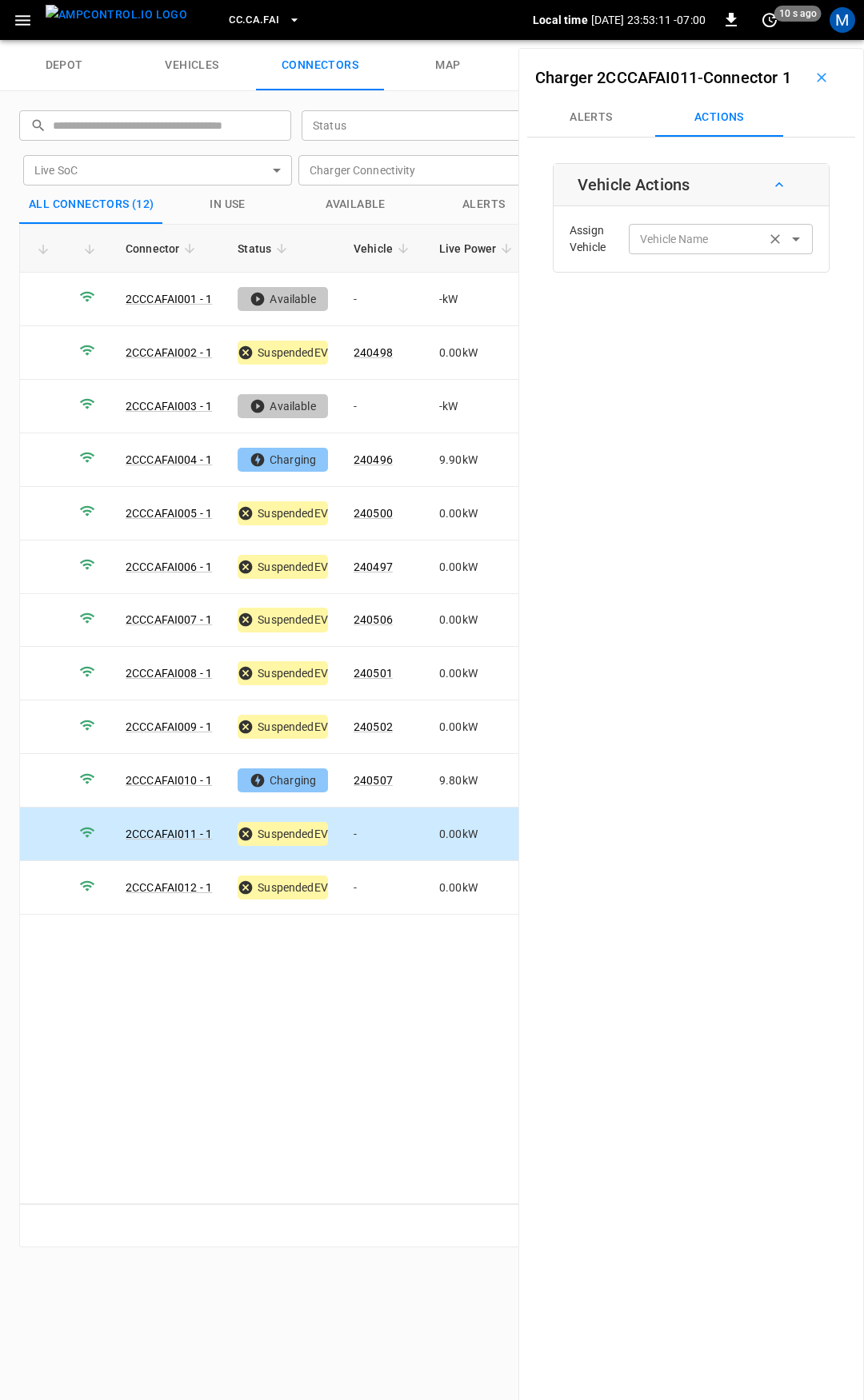
click at [643, 254] on div "Vehicle Name" at bounding box center [720, 239] width 184 height 30
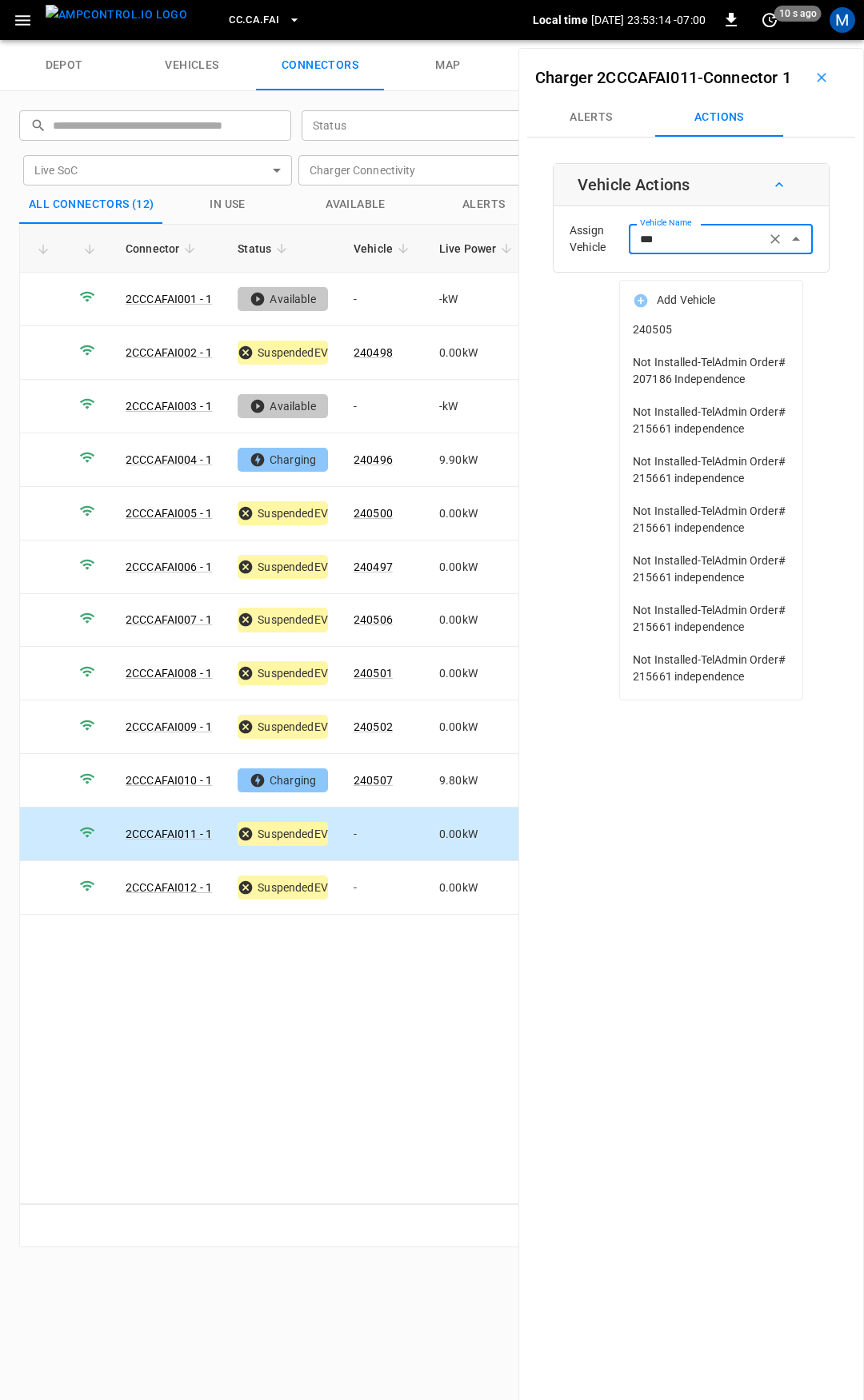
click at [681, 320] on li "240505" at bounding box center [711, 329] width 182 height 32
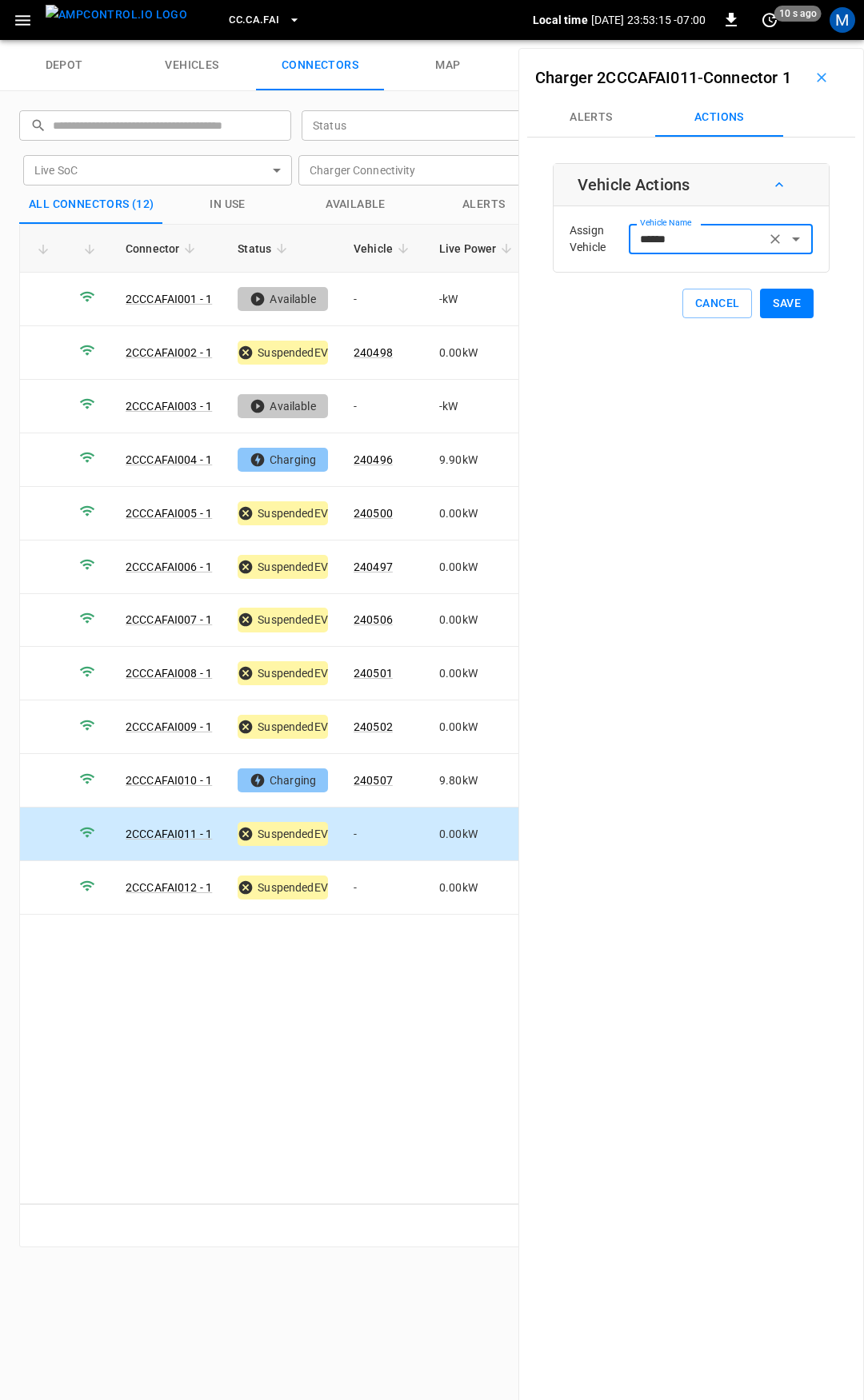
type input "******"
click at [785, 318] on button "Save" at bounding box center [786, 304] width 53 height 30
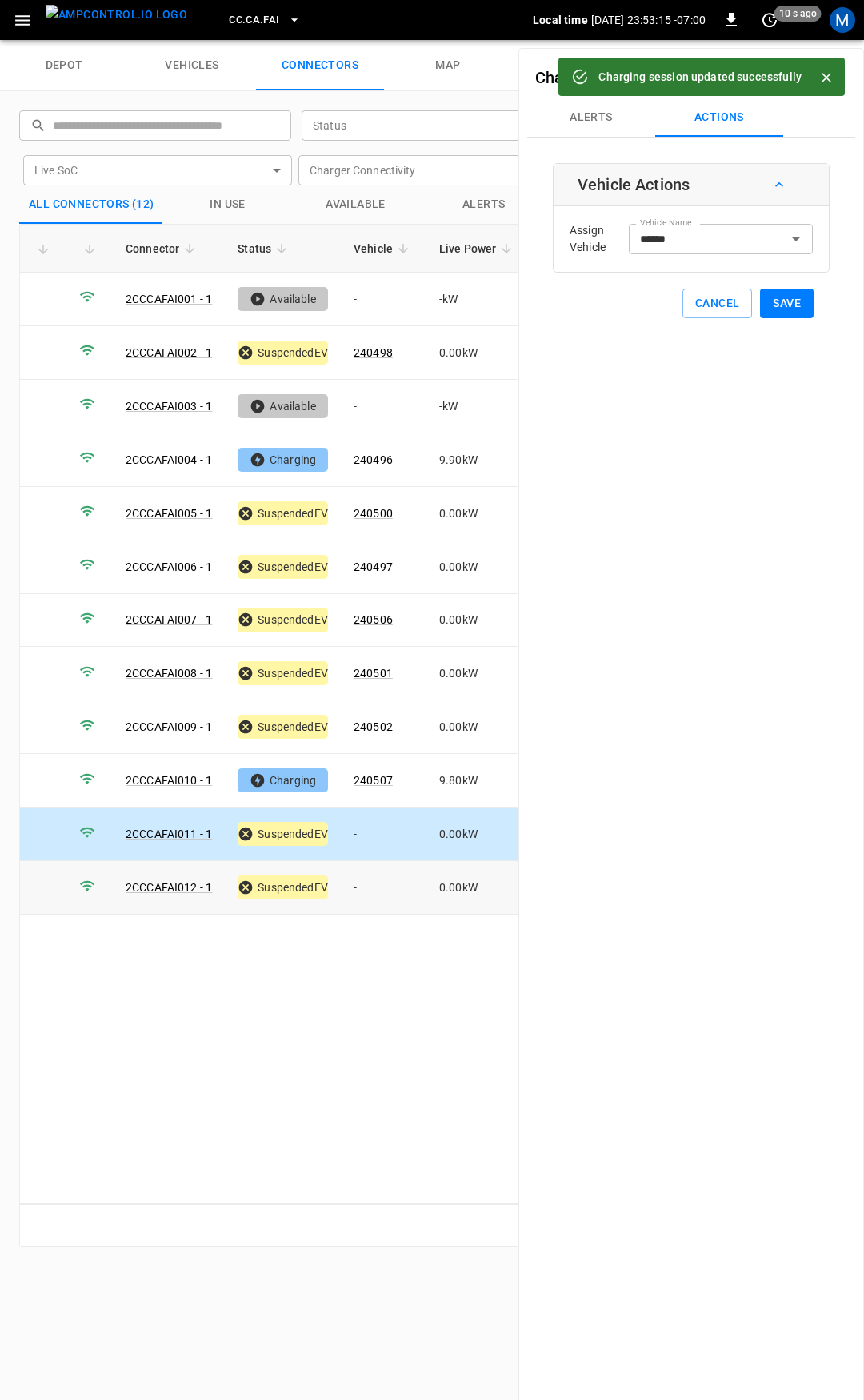
click at [376, 886] on td "-" at bounding box center [383, 887] width 86 height 53
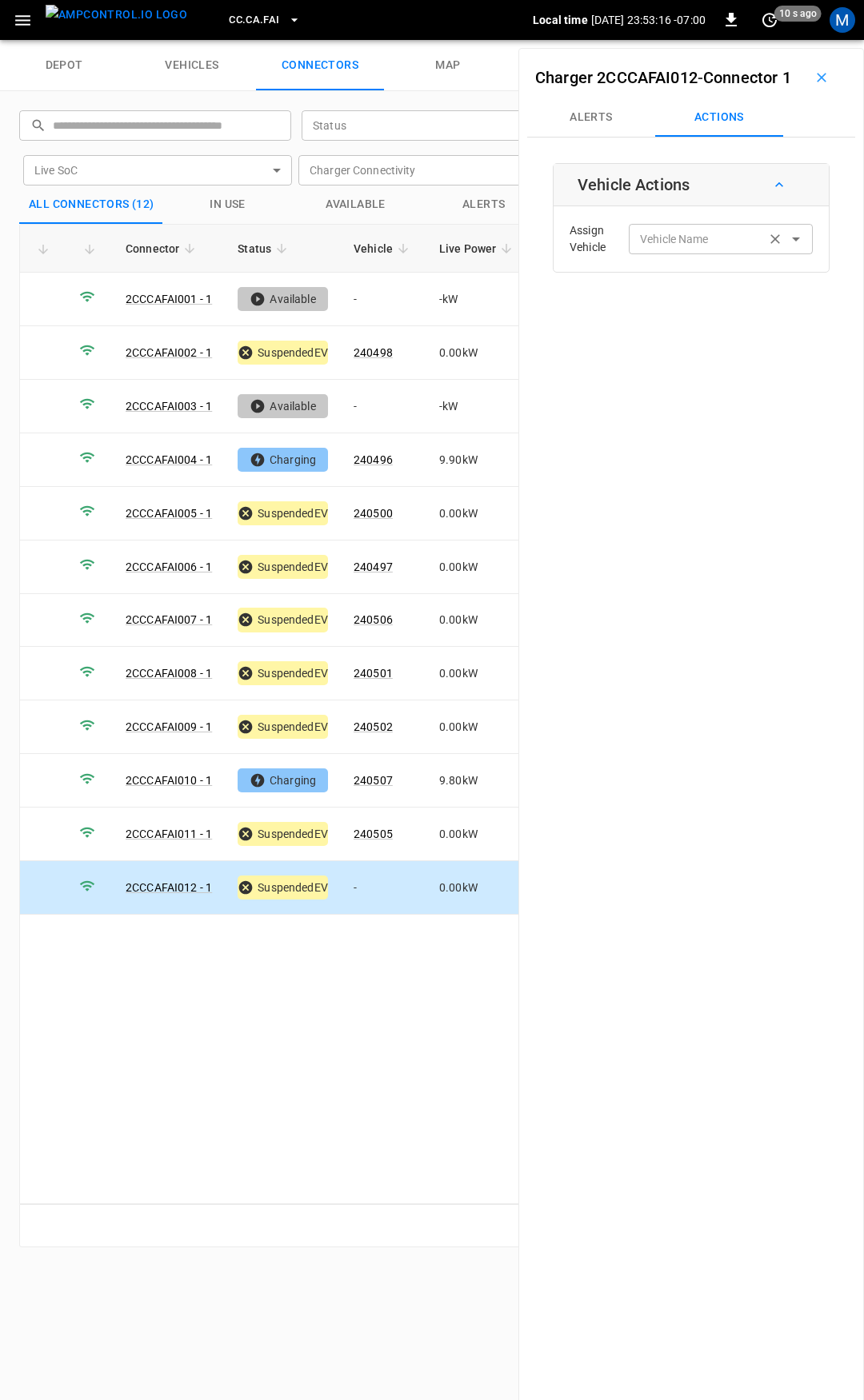
click at [668, 248] on input "Vehicle Name" at bounding box center [697, 238] width 127 height 20
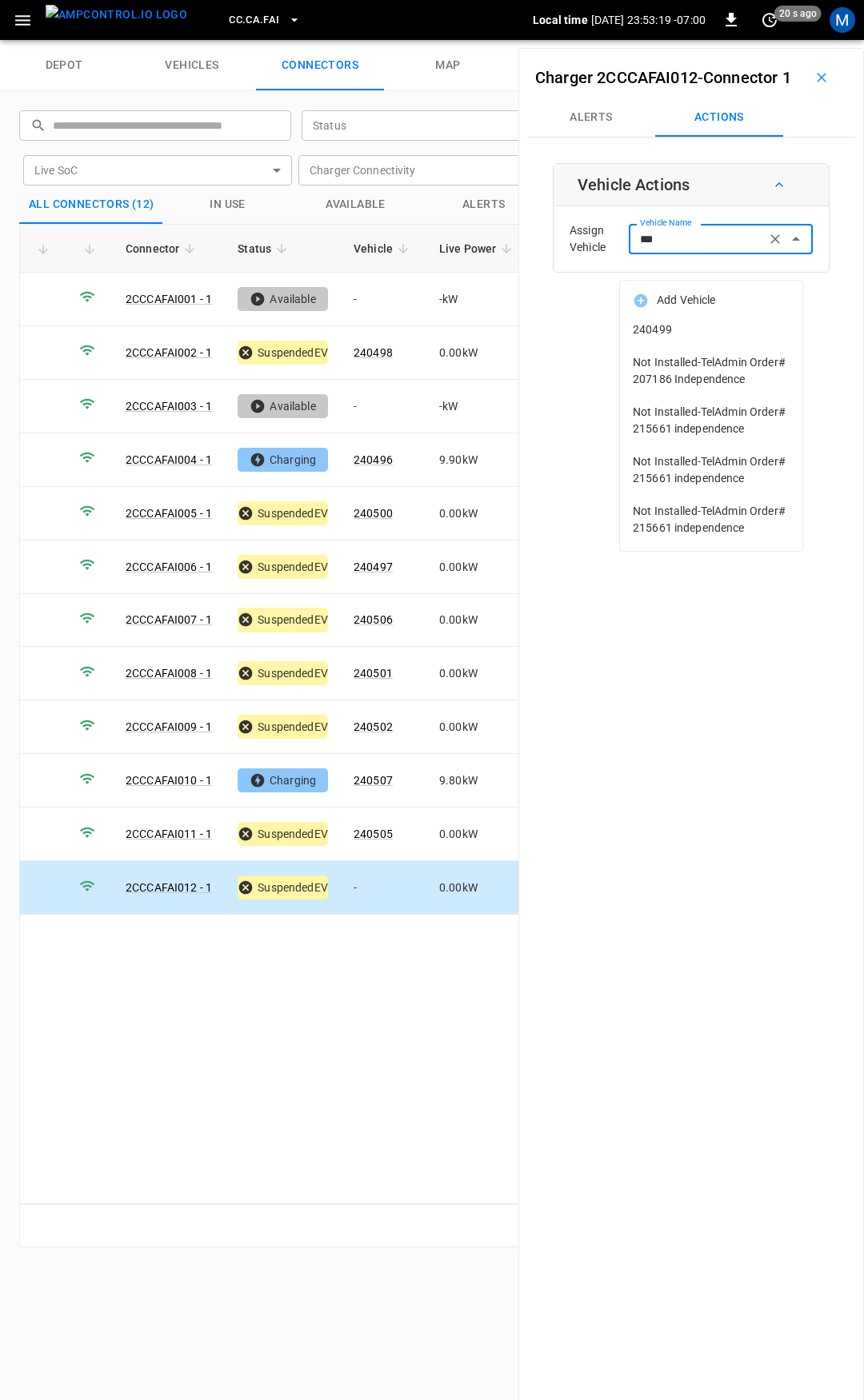
click at [683, 319] on li "240499" at bounding box center [711, 329] width 182 height 32
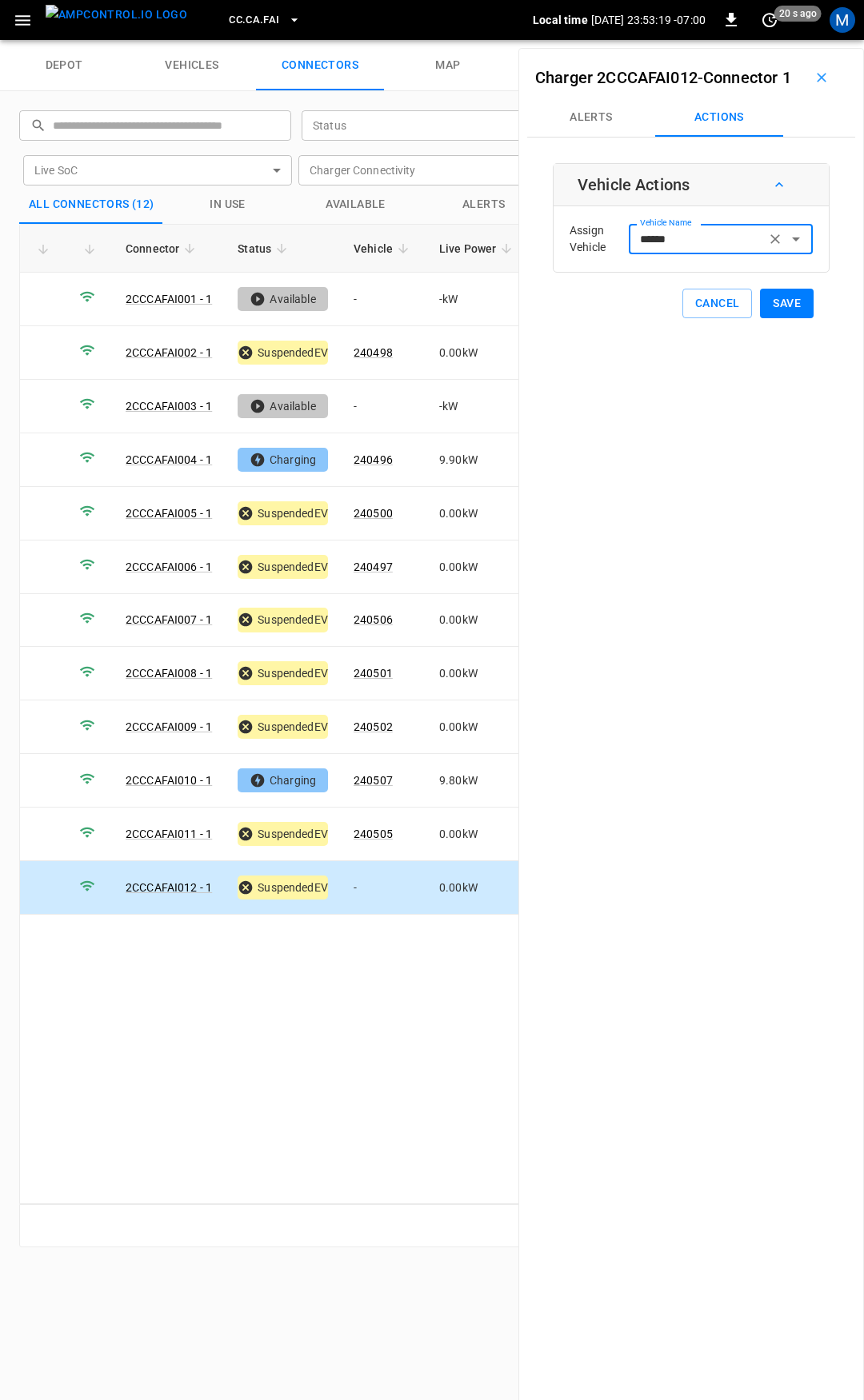
type input "******"
click at [791, 318] on button "Save" at bounding box center [786, 304] width 53 height 30
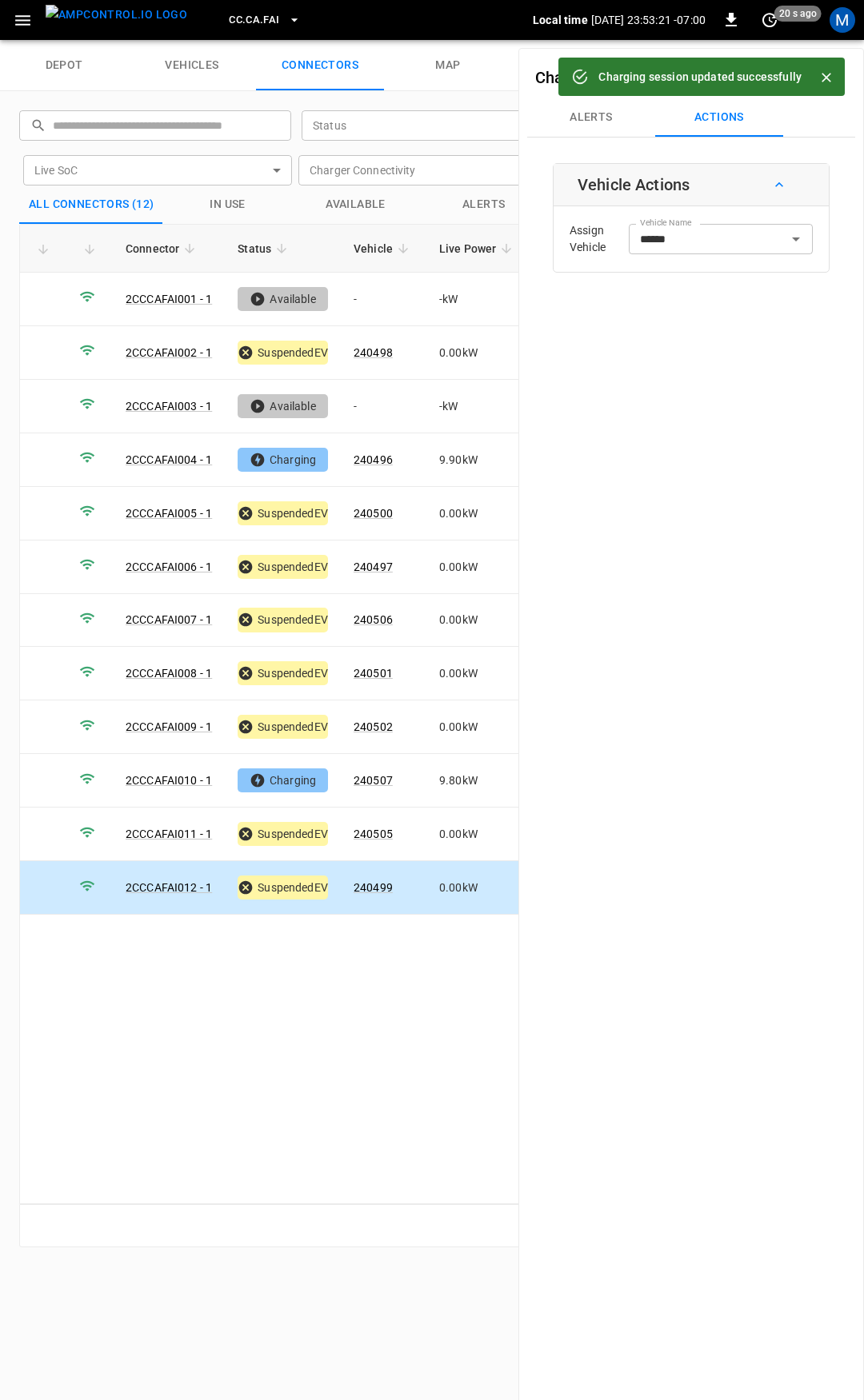
click at [247, 19] on span "CC.CA.FAI" at bounding box center [254, 20] width 51 height 18
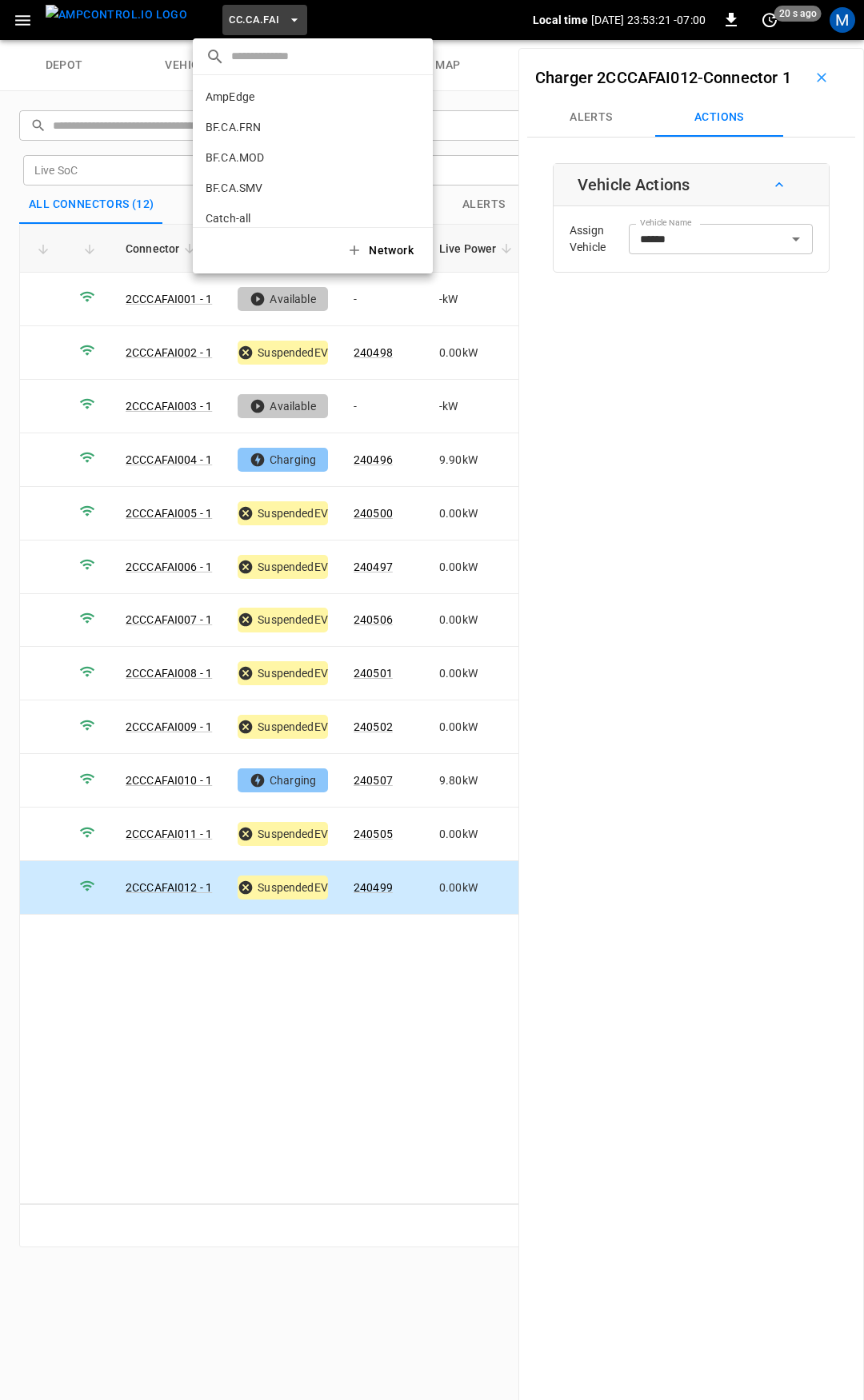
scroll to position [178, 0]
click at [299, 135] on p "CC.CA.OAK" at bounding box center [284, 132] width 156 height 16
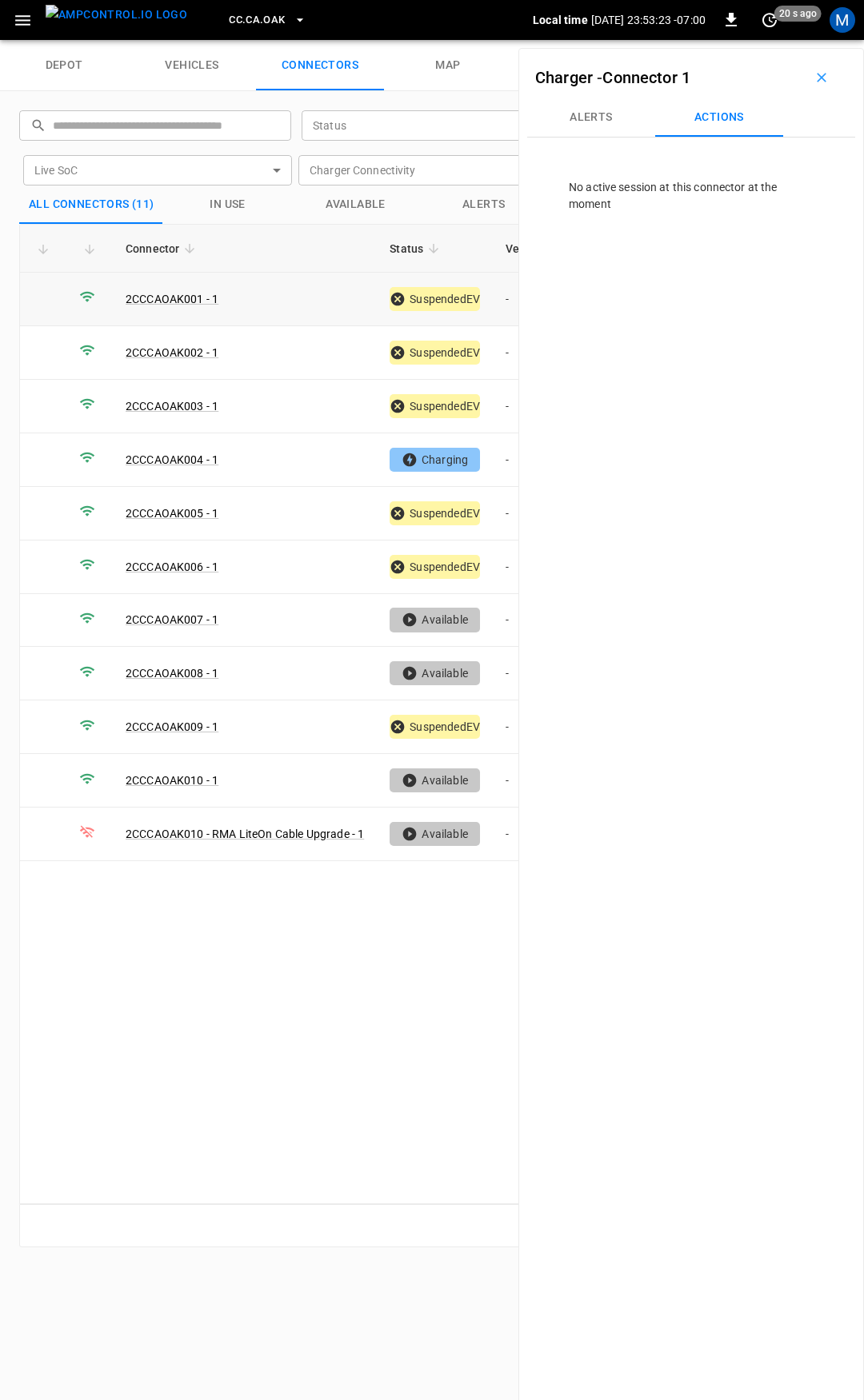
click at [505, 307] on td "-" at bounding box center [536, 299] width 86 height 53
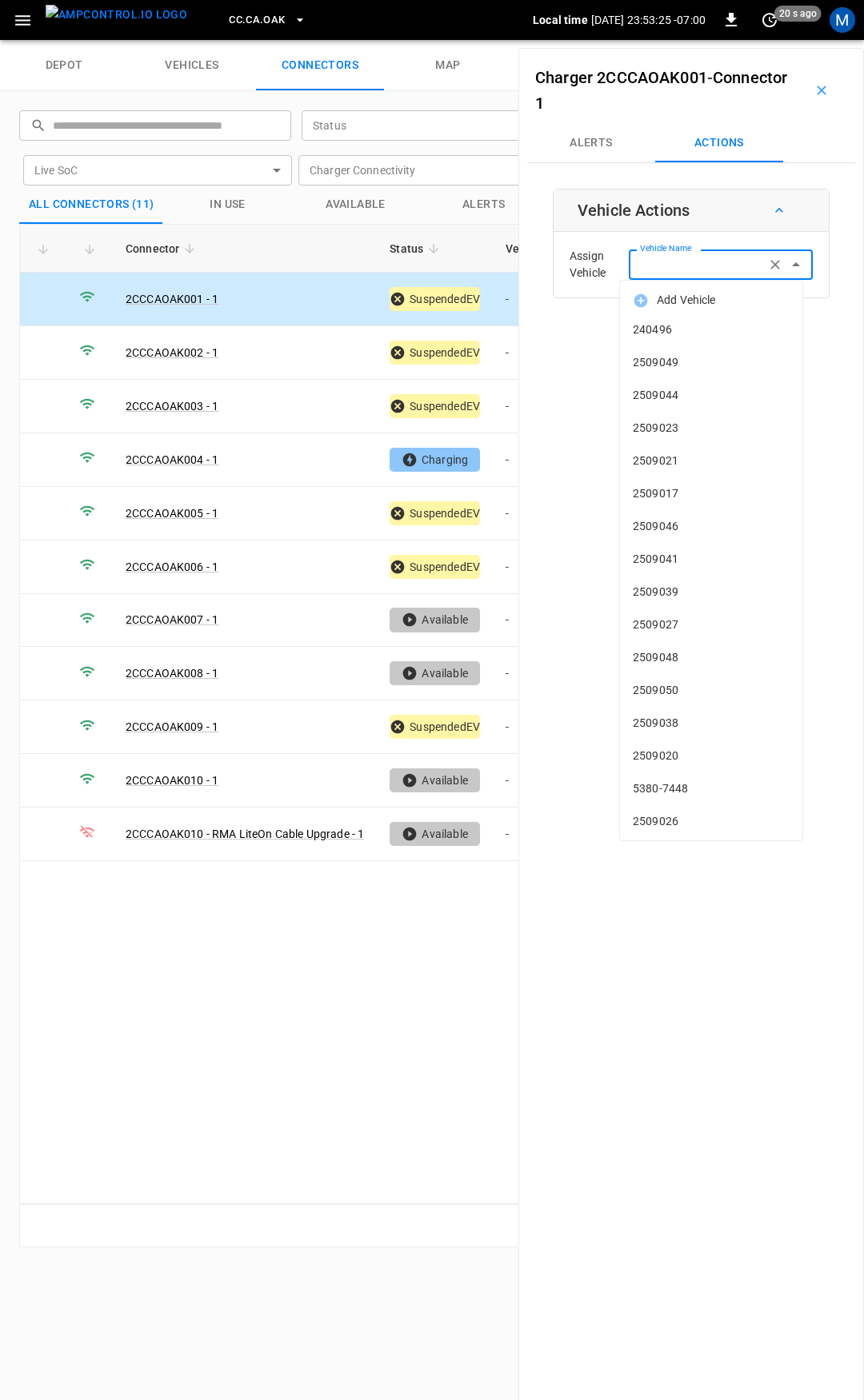
click at [694, 260] on input "Vehicle Name" at bounding box center [697, 264] width 127 height 20
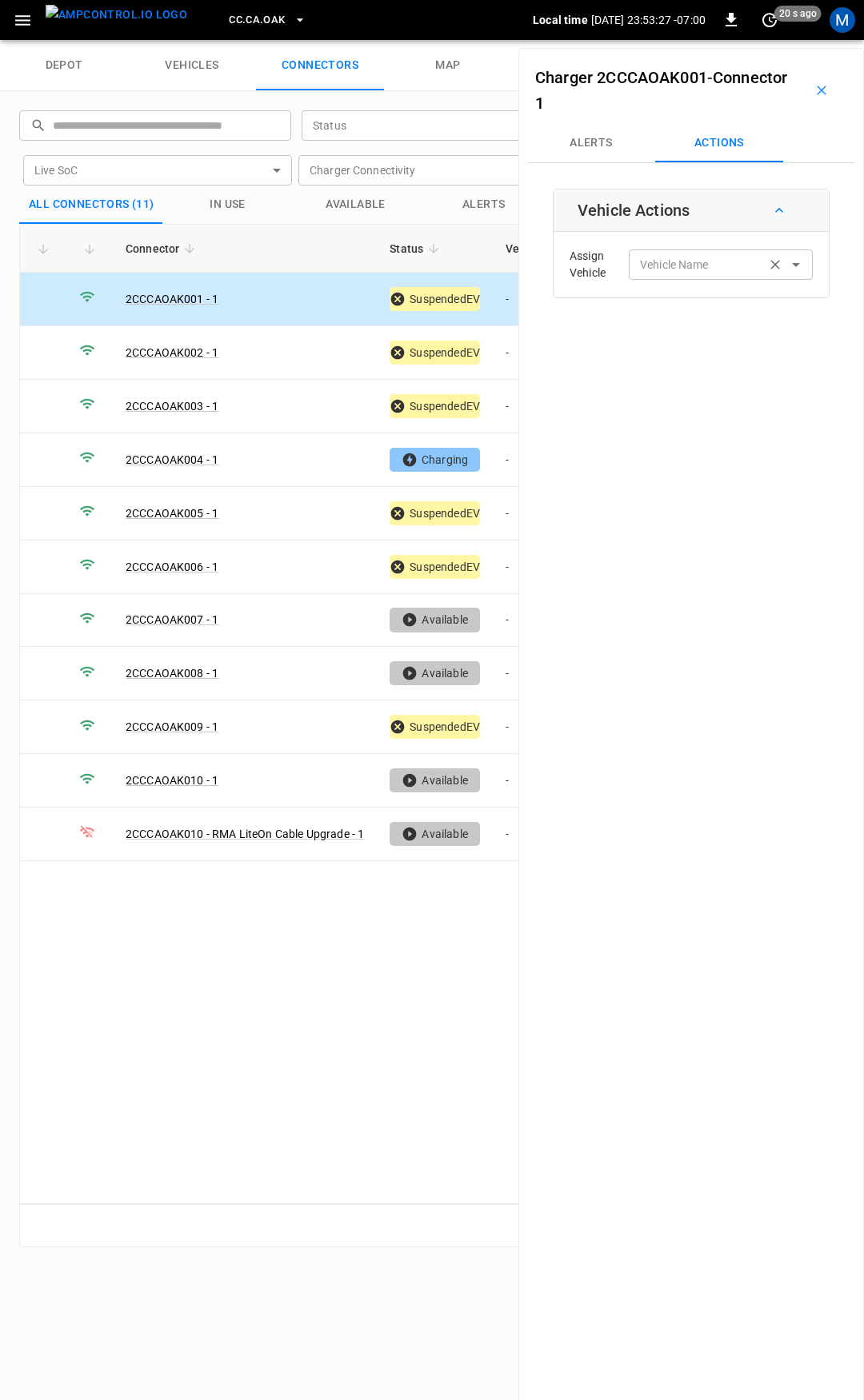
click at [686, 258] on label "Vehicle Name" at bounding box center [674, 264] width 69 height 17
click at [686, 258] on input "Vehicle Name" at bounding box center [697, 264] width 127 height 20
click at [684, 262] on label "Vehicle Name" at bounding box center [674, 264] width 69 height 17
click at [684, 262] on input "Vehicle Name" at bounding box center [697, 264] width 127 height 20
drag, startPoint x: 691, startPoint y: 310, endPoint x: 692, endPoint y: 320, distance: 10.0
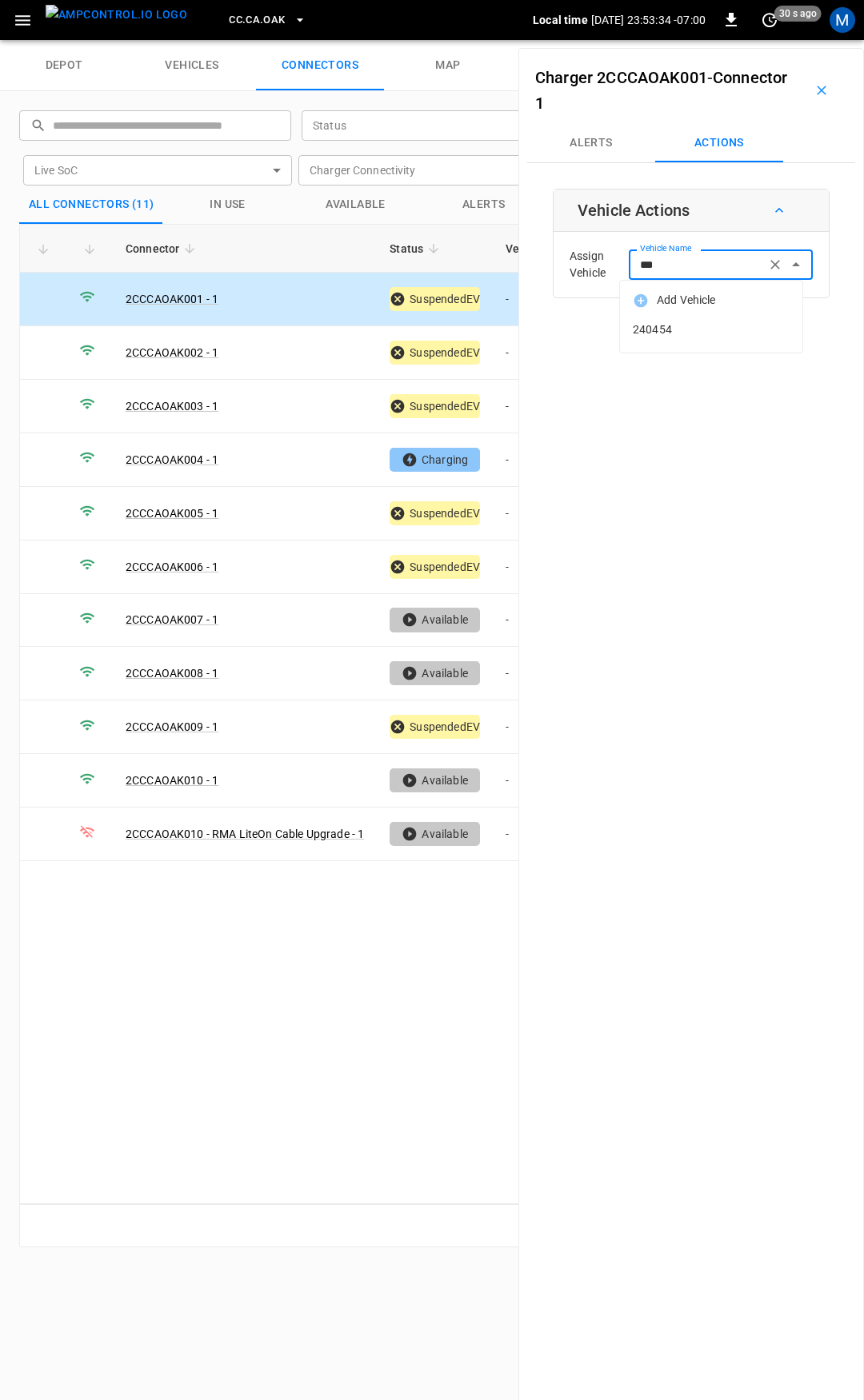
click at [692, 313] on ul "Add Vehicle 240454" at bounding box center [711, 317] width 182 height 72
click at [692, 320] on li "240454" at bounding box center [711, 329] width 182 height 32
type input "******"
click at [777, 329] on button "Save" at bounding box center [786, 329] width 53 height 30
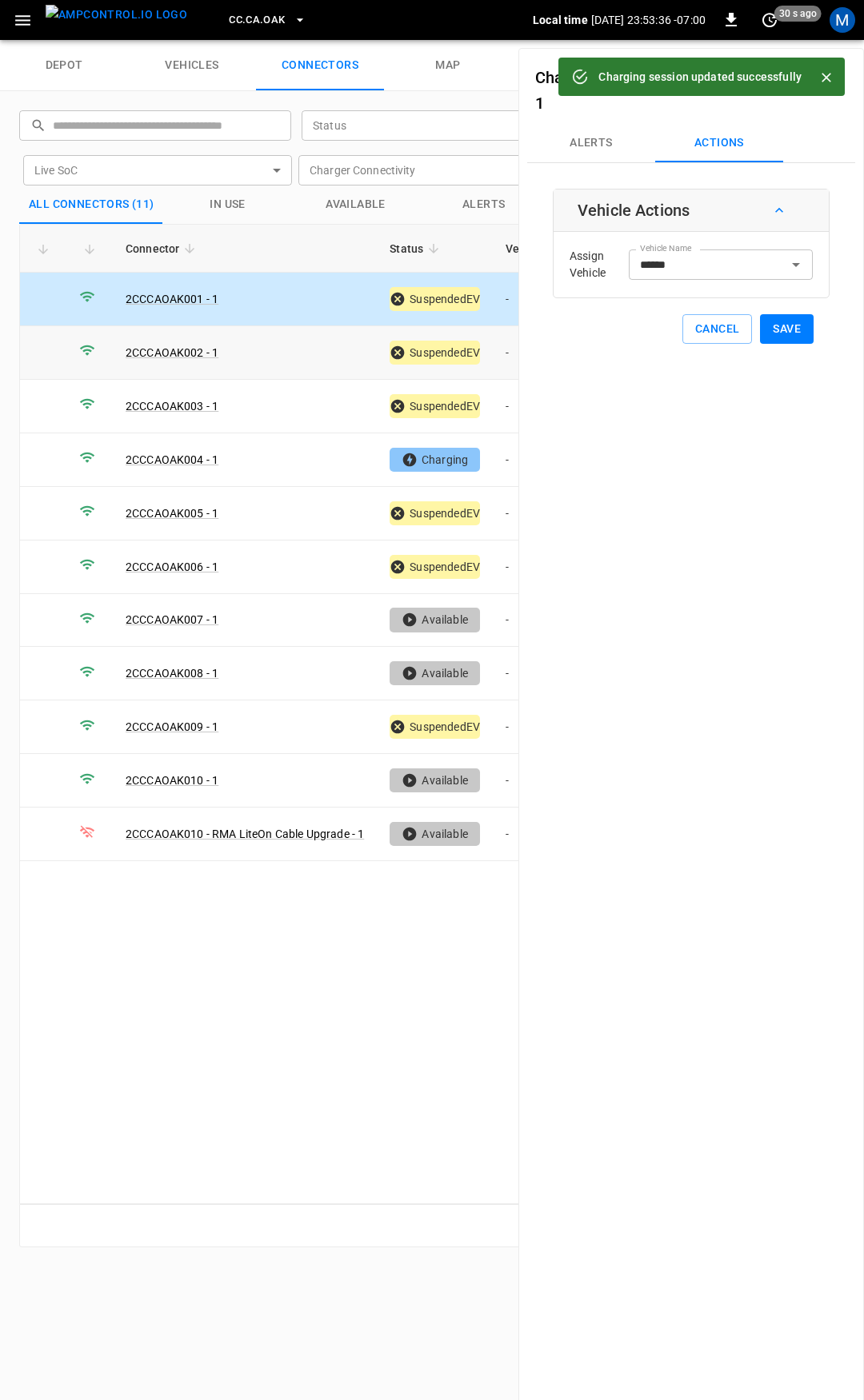
click at [510, 349] on td "-" at bounding box center [536, 353] width 86 height 53
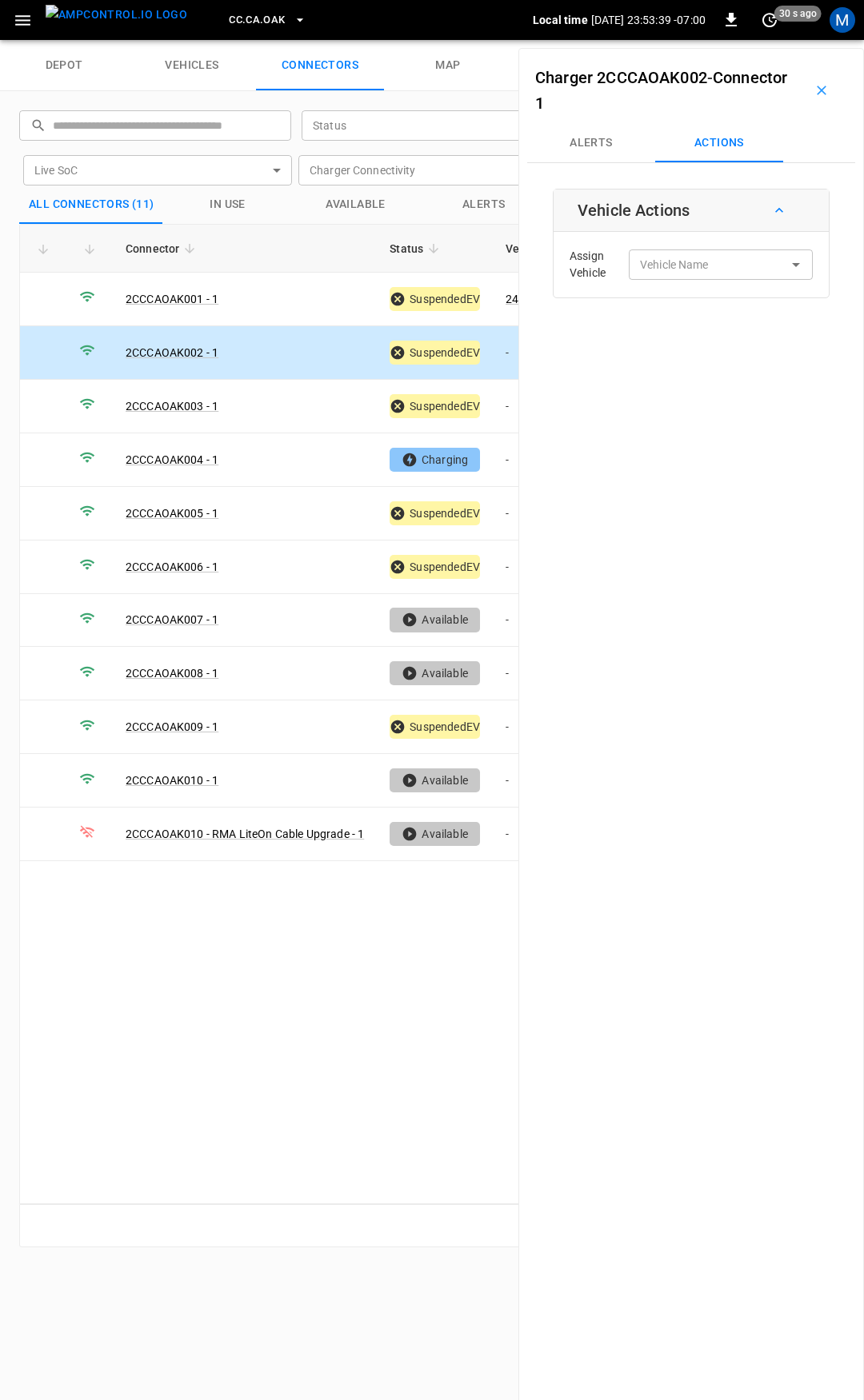
click at [641, 283] on div "Assign Vehicle Vehicle Name Vehicle Name" at bounding box center [691, 265] width 267 height 58
click at [659, 267] on div "Vehicle Name Vehicle Name" at bounding box center [720, 264] width 184 height 30
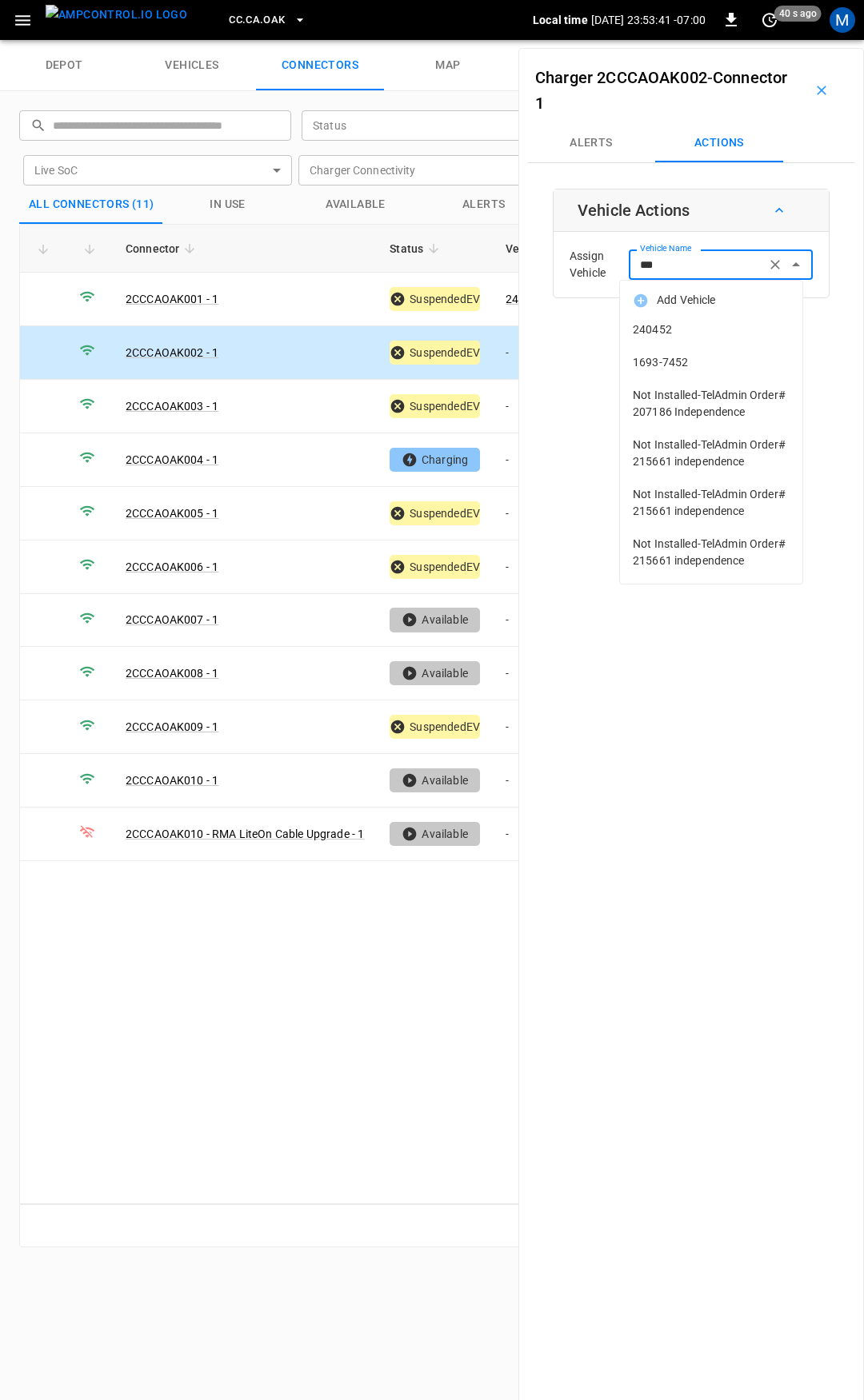
click at [690, 325] on span "240452" at bounding box center [711, 329] width 157 height 17
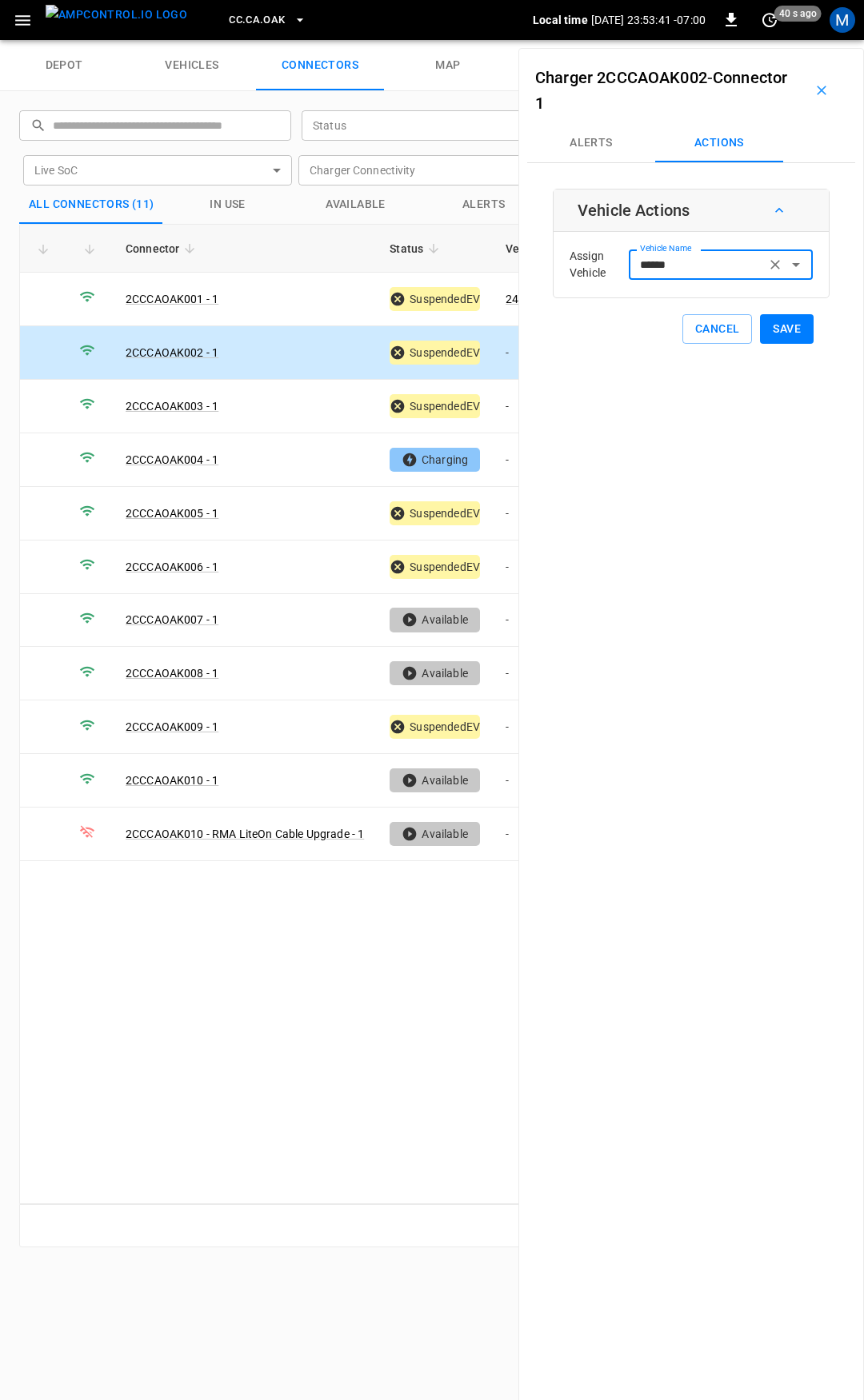
type input "******"
click at [777, 338] on button "Save" at bounding box center [786, 329] width 53 height 30
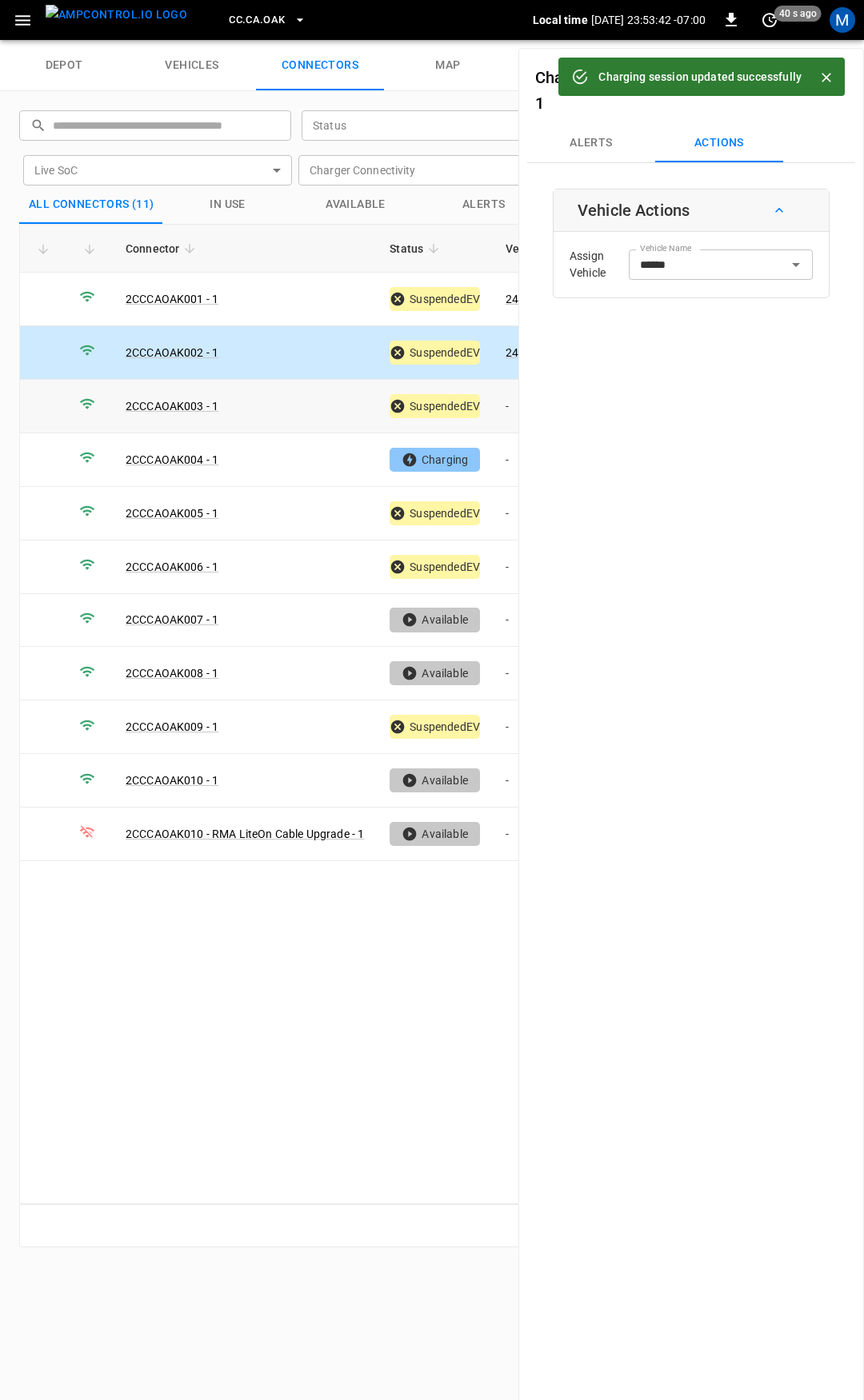
click at [500, 405] on td "-" at bounding box center [536, 406] width 86 height 53
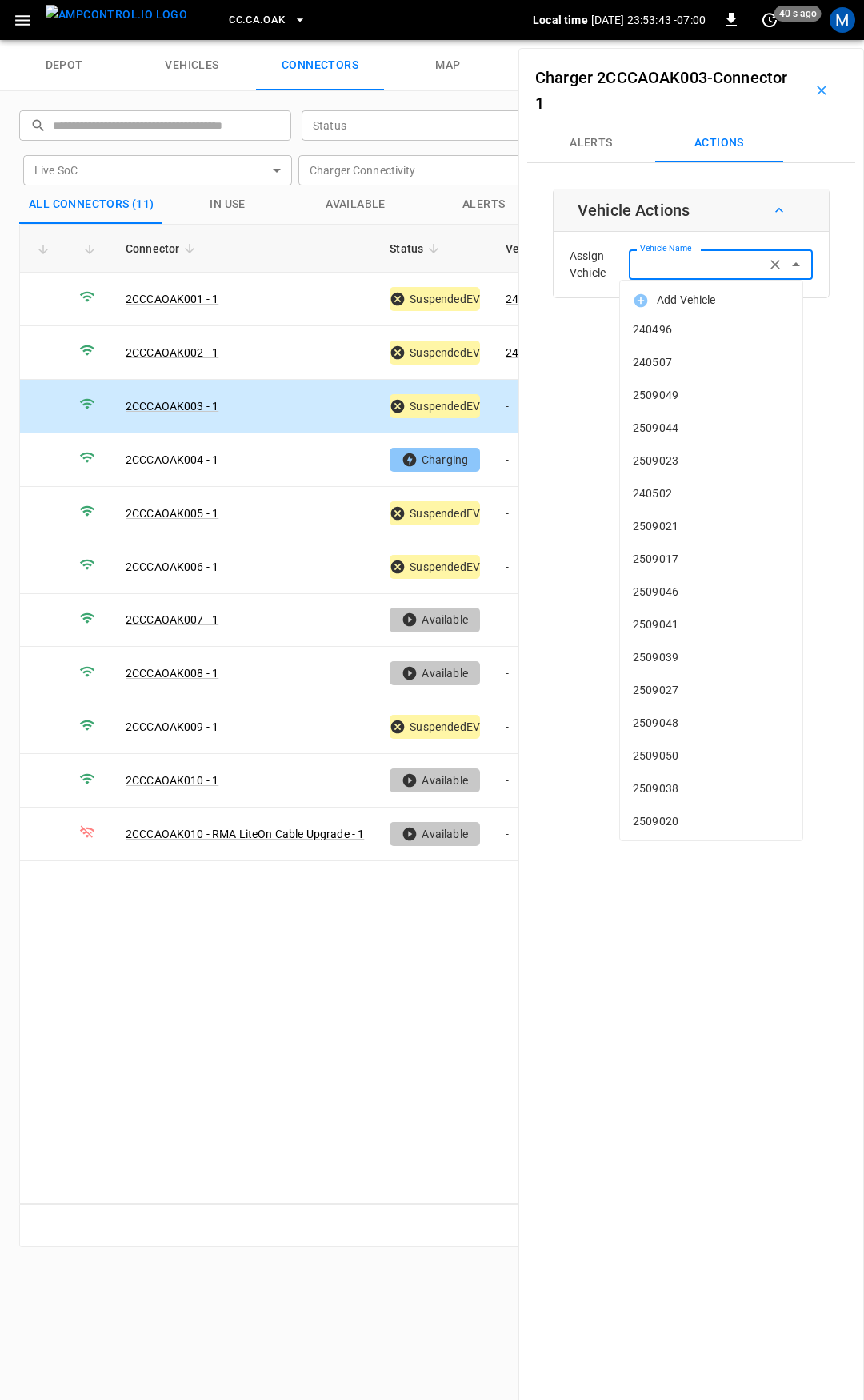
click at [678, 265] on input "Vehicle Name" at bounding box center [697, 264] width 127 height 20
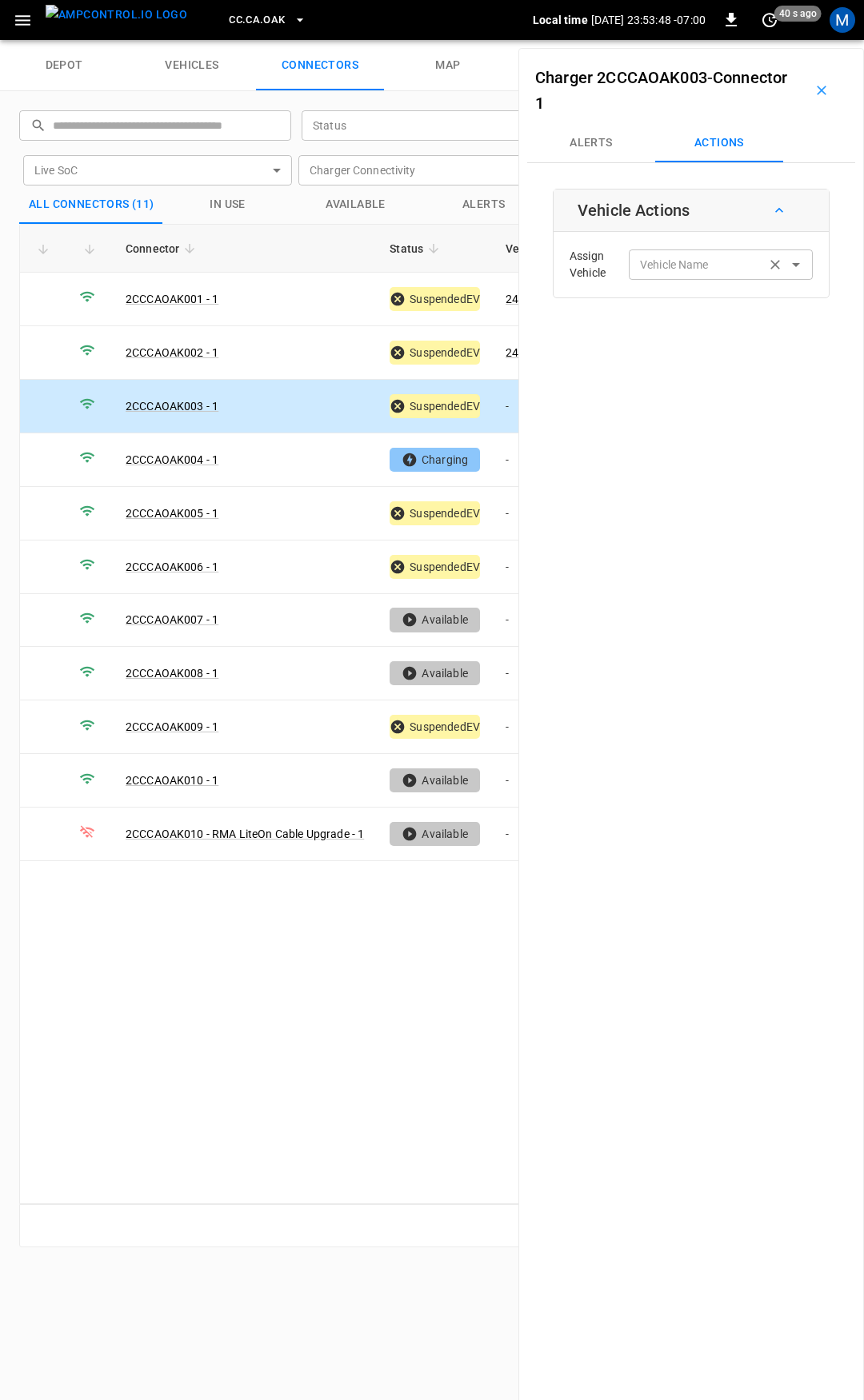
click at [720, 267] on input "Vehicle Name" at bounding box center [697, 264] width 127 height 20
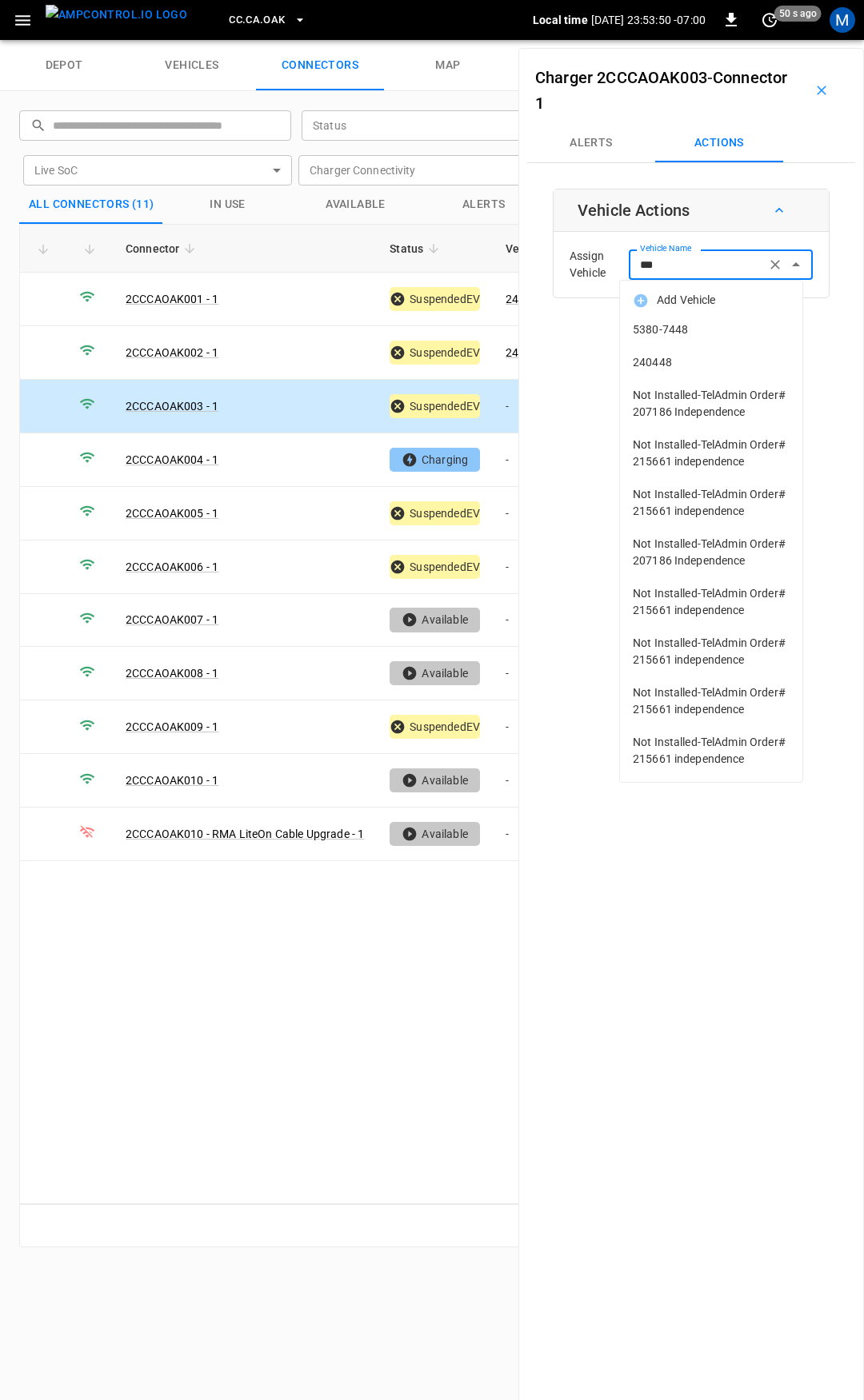
click at [697, 362] on span "240448" at bounding box center [711, 362] width 157 height 17
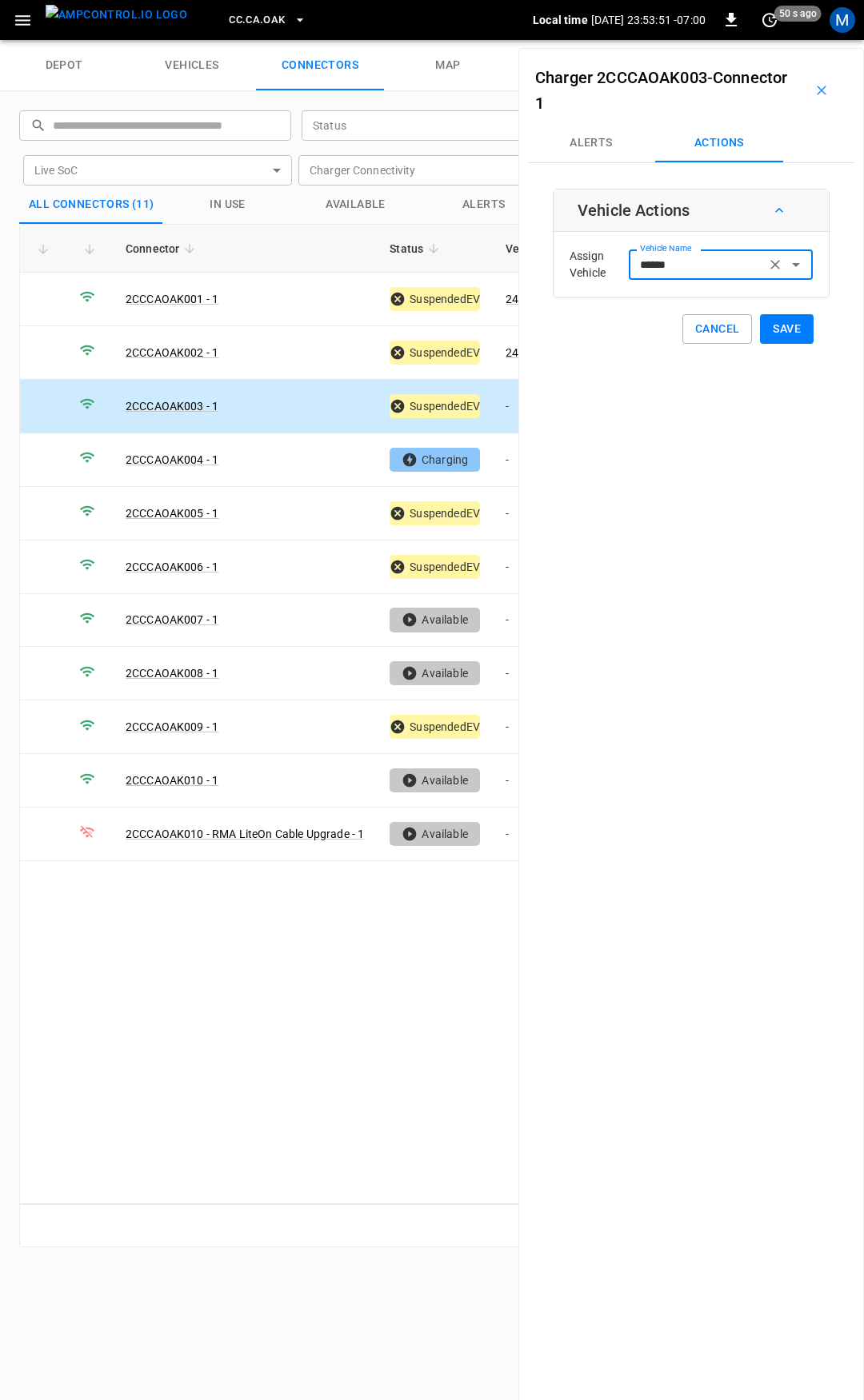
type input "******"
click at [776, 331] on button "Save" at bounding box center [786, 329] width 53 height 30
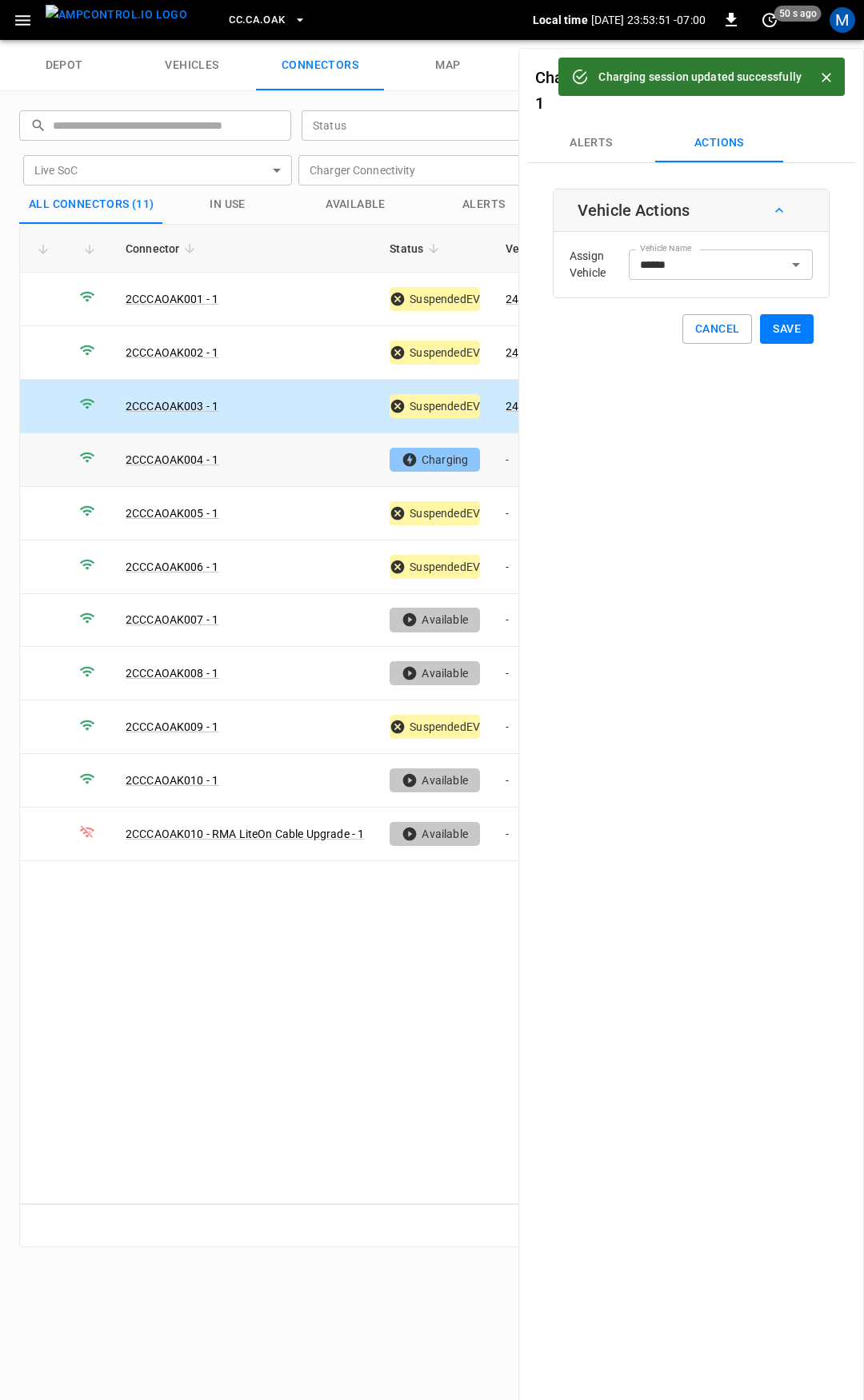
click at [509, 457] on td "-" at bounding box center [536, 459] width 86 height 53
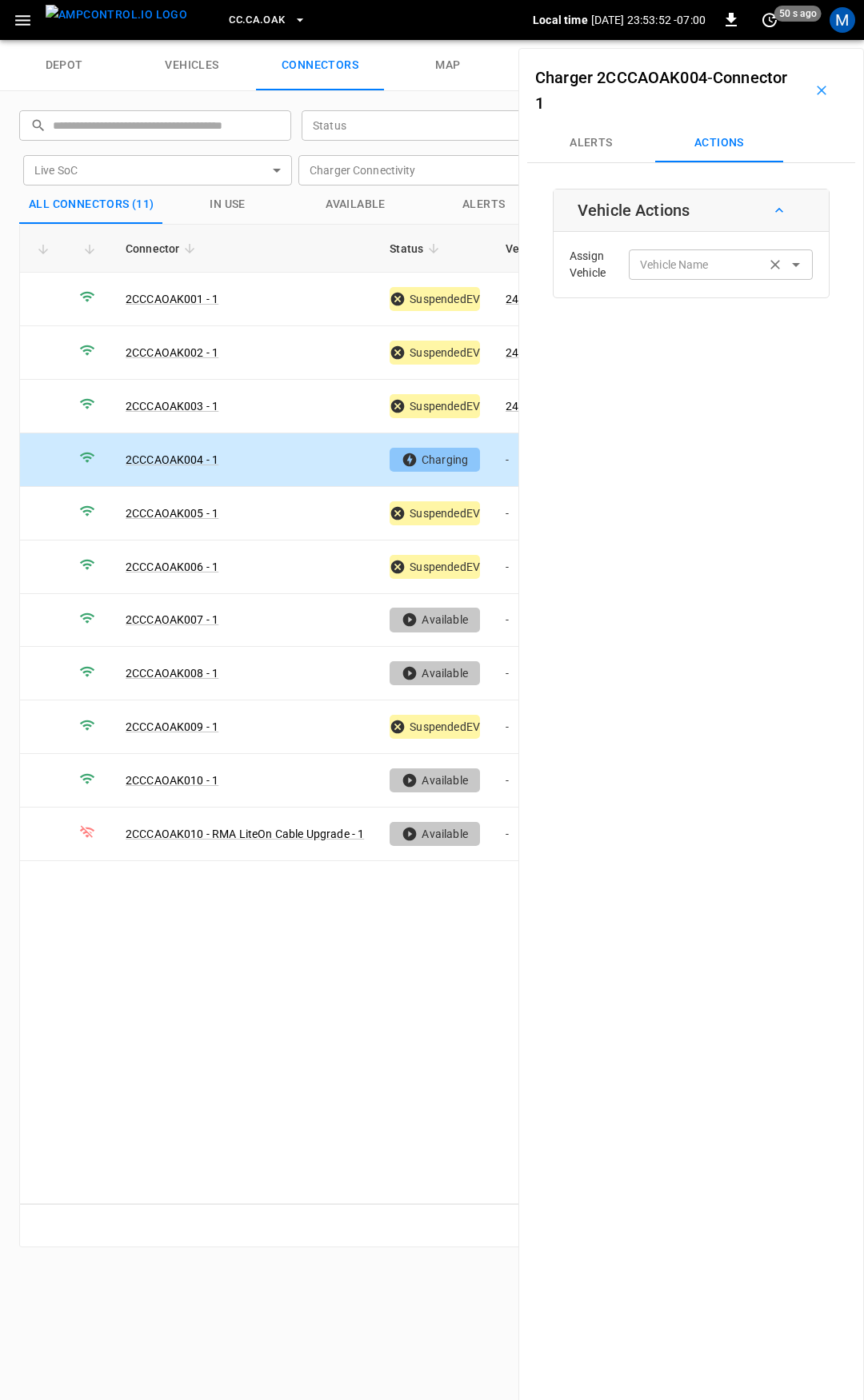
click at [677, 270] on input "Vehicle Name" at bounding box center [697, 264] width 127 height 20
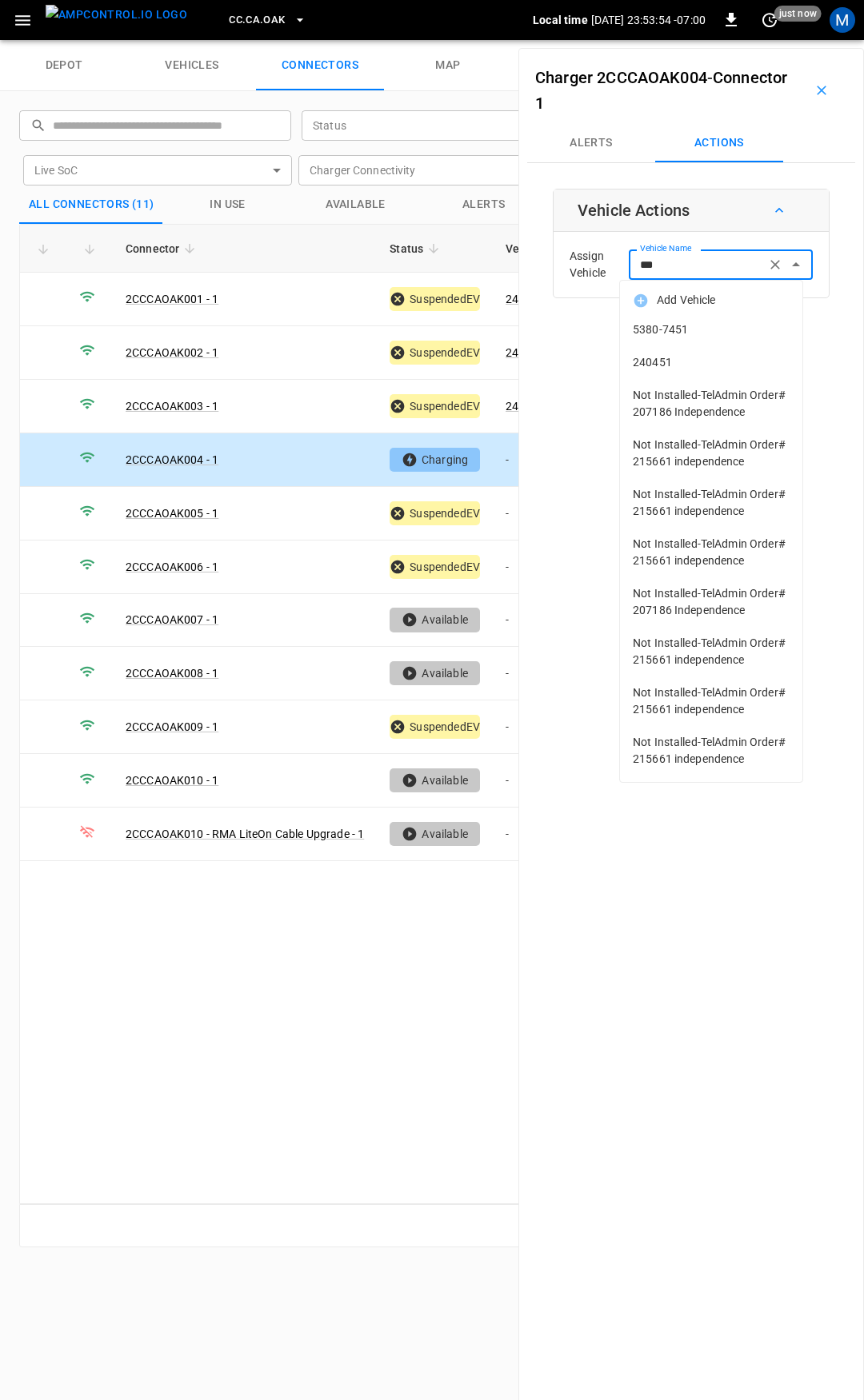
click at [664, 368] on span "240451" at bounding box center [711, 362] width 157 height 17
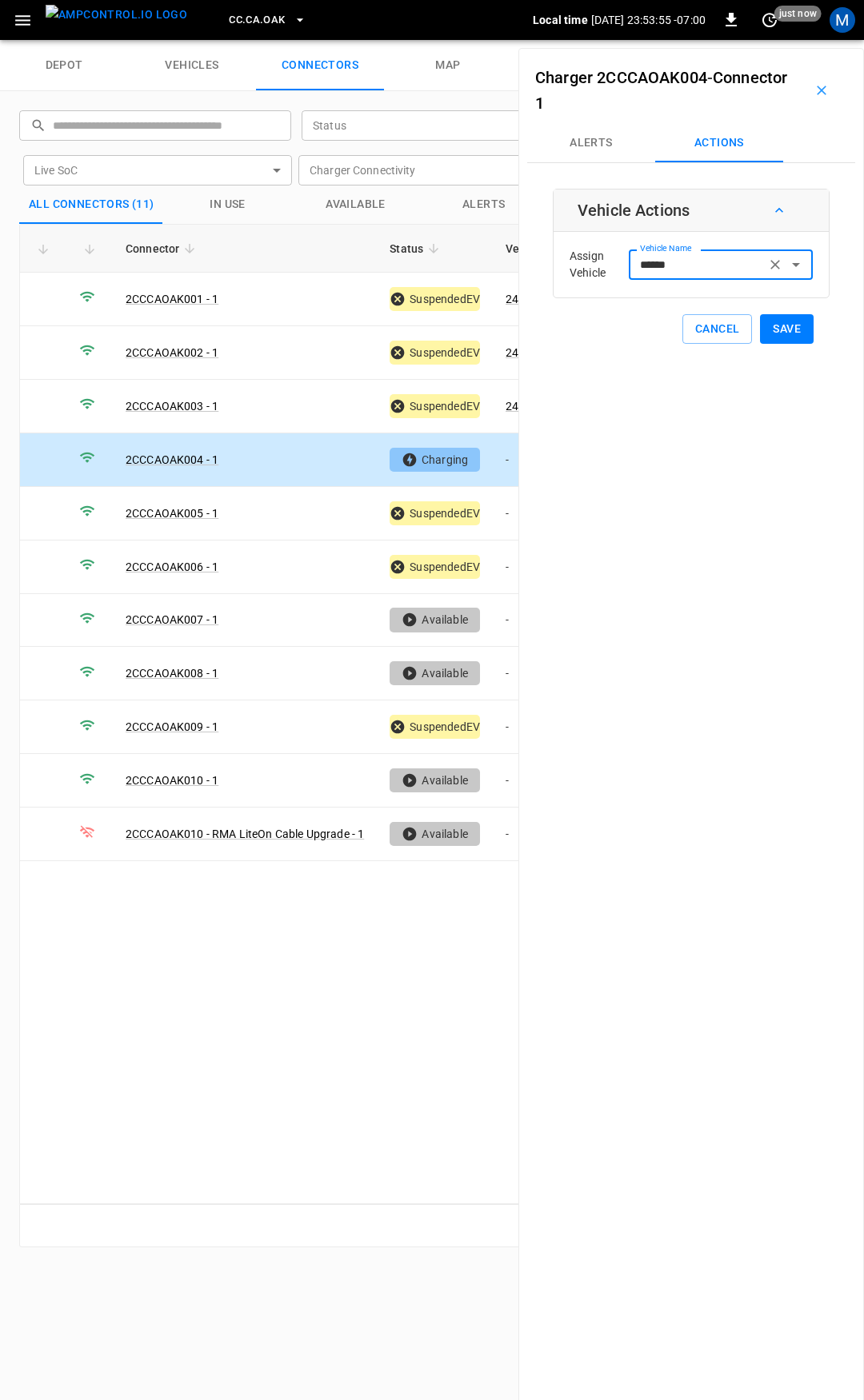
type input "******"
click at [775, 329] on button "Save" at bounding box center [786, 329] width 53 height 30
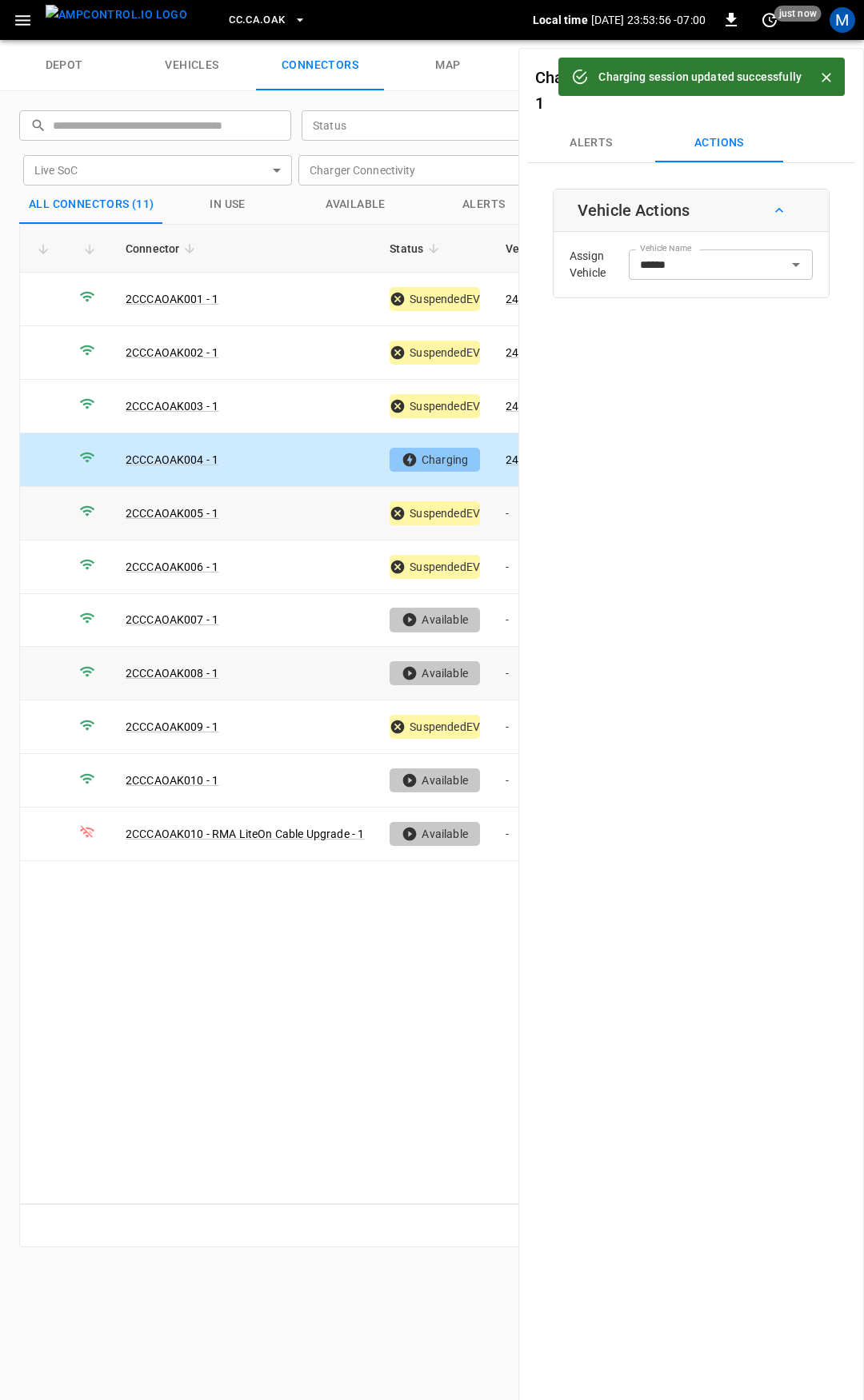
click at [508, 511] on td "-" at bounding box center [536, 514] width 86 height 53
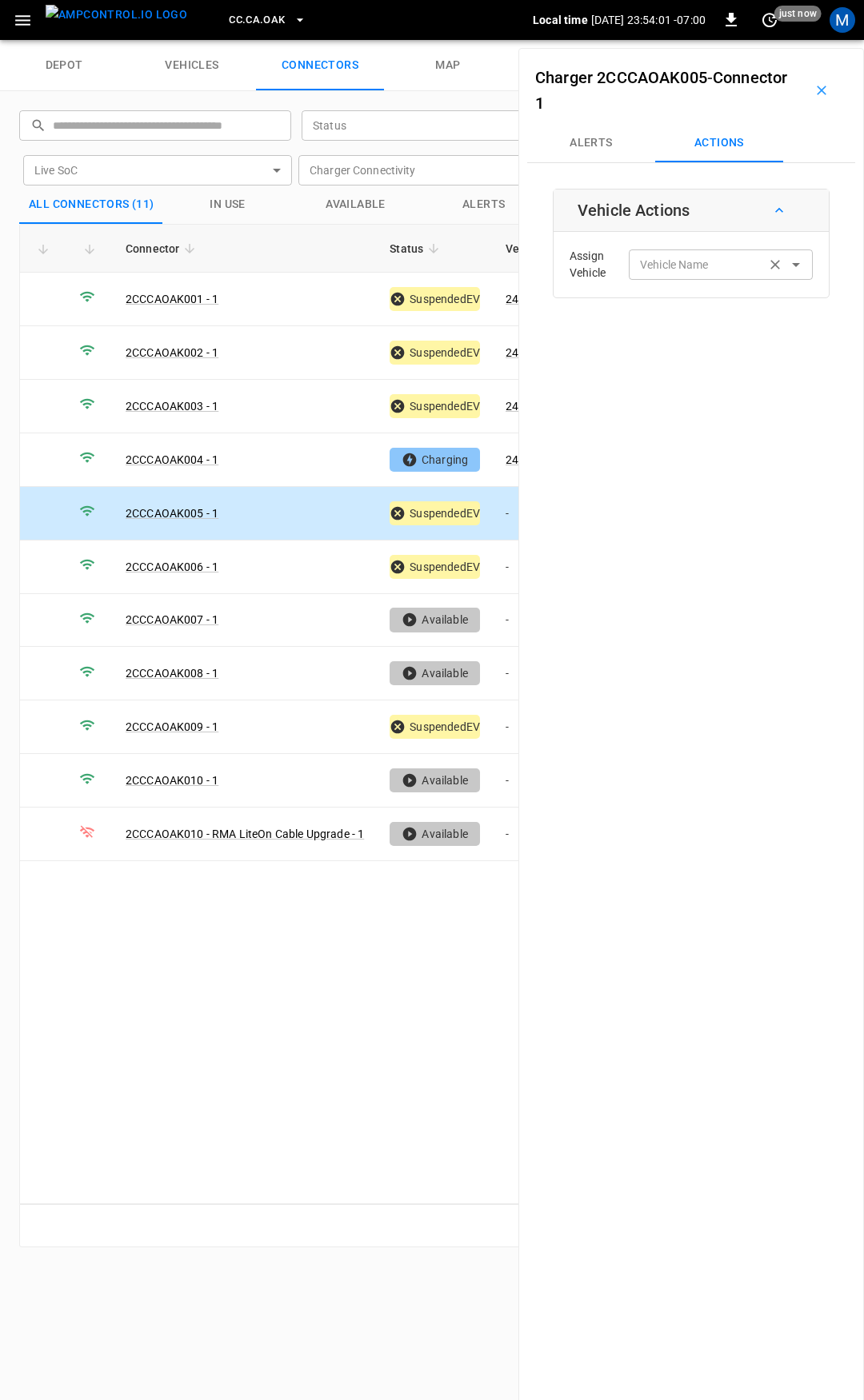
click at [707, 269] on input "Vehicle Name" at bounding box center [697, 264] width 127 height 20
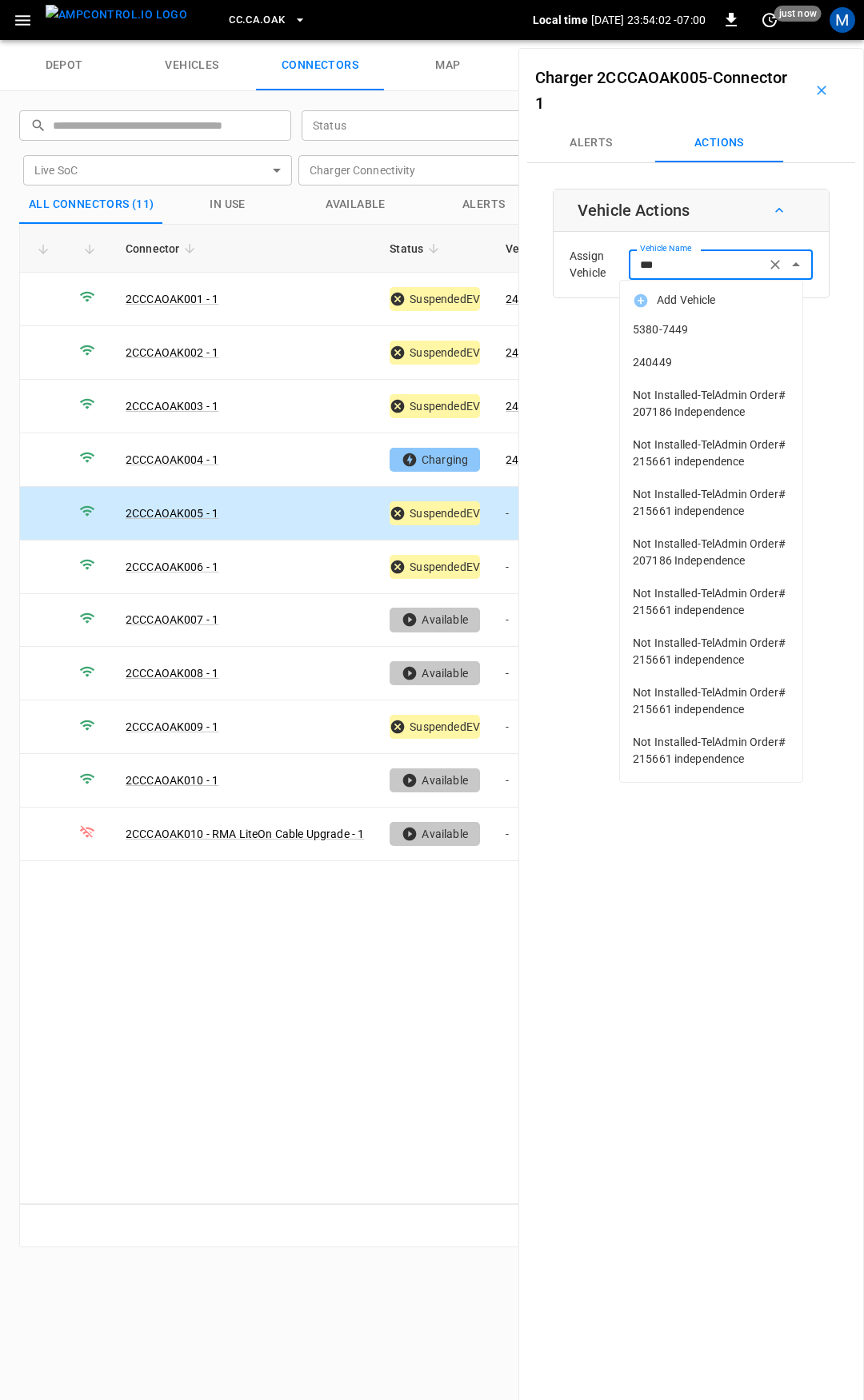
click at [716, 354] on li "240449" at bounding box center [711, 362] width 182 height 32
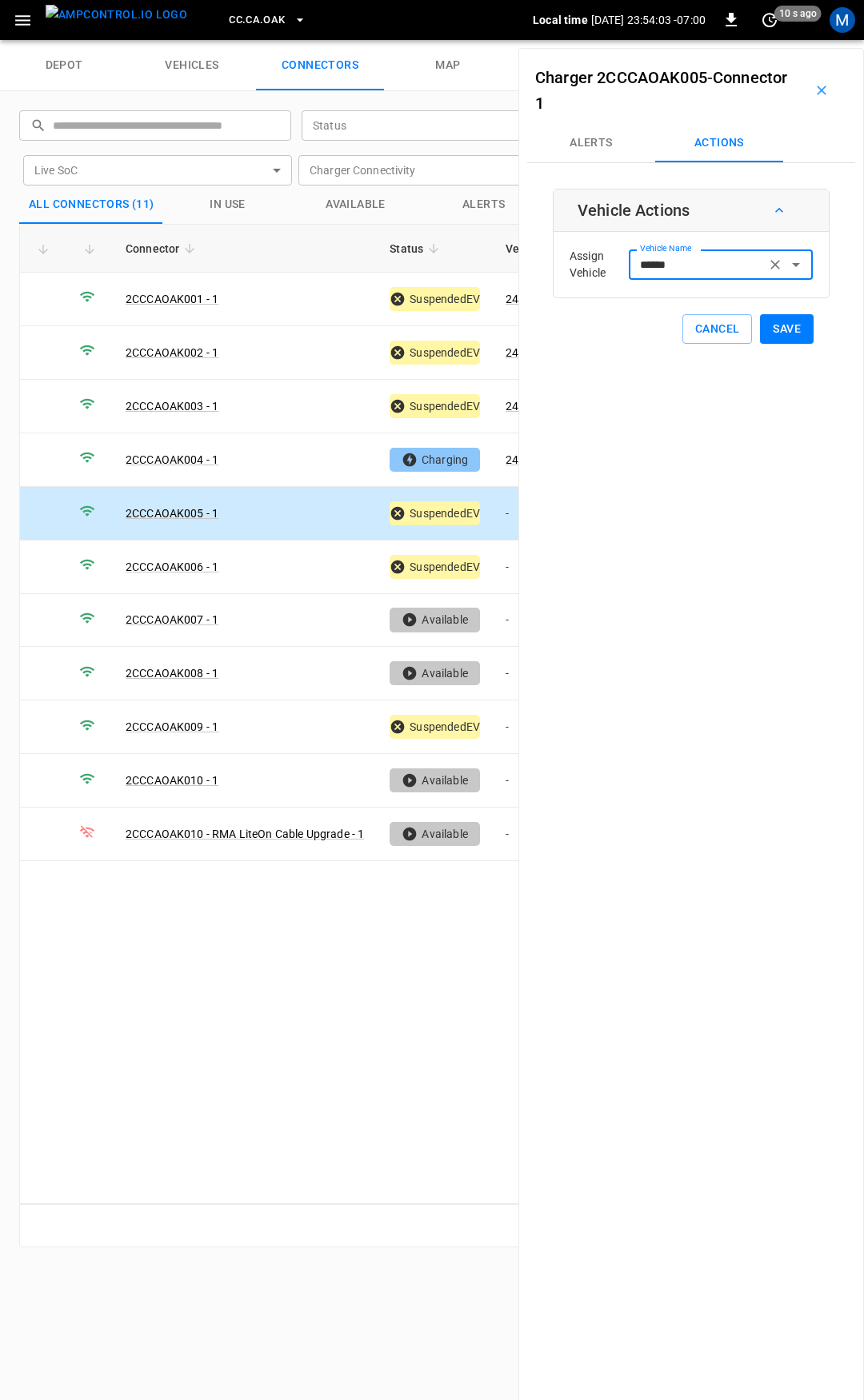
type input "******"
click at [773, 318] on button "Save" at bounding box center [786, 329] width 53 height 30
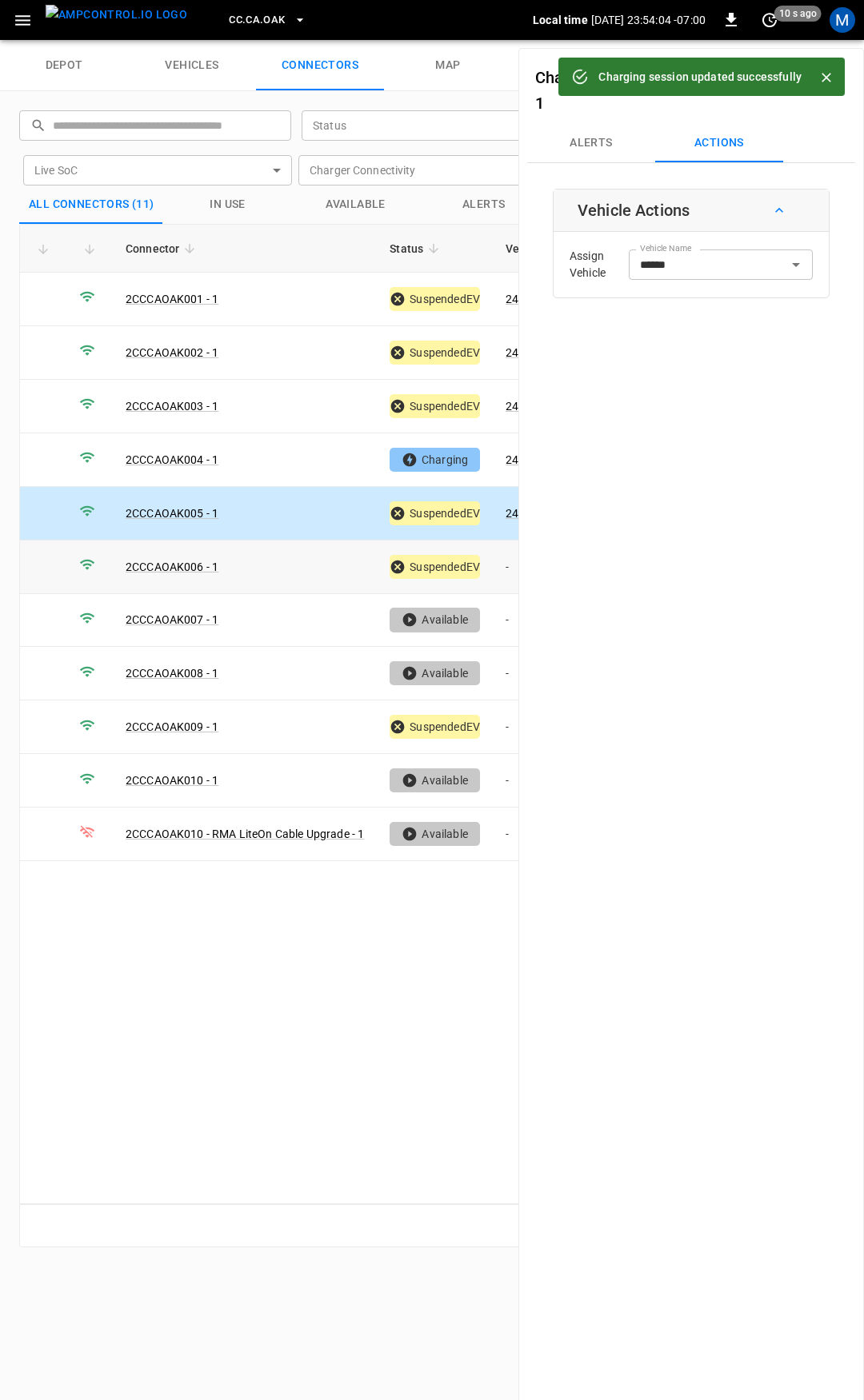
click at [504, 557] on td "-" at bounding box center [536, 567] width 86 height 53
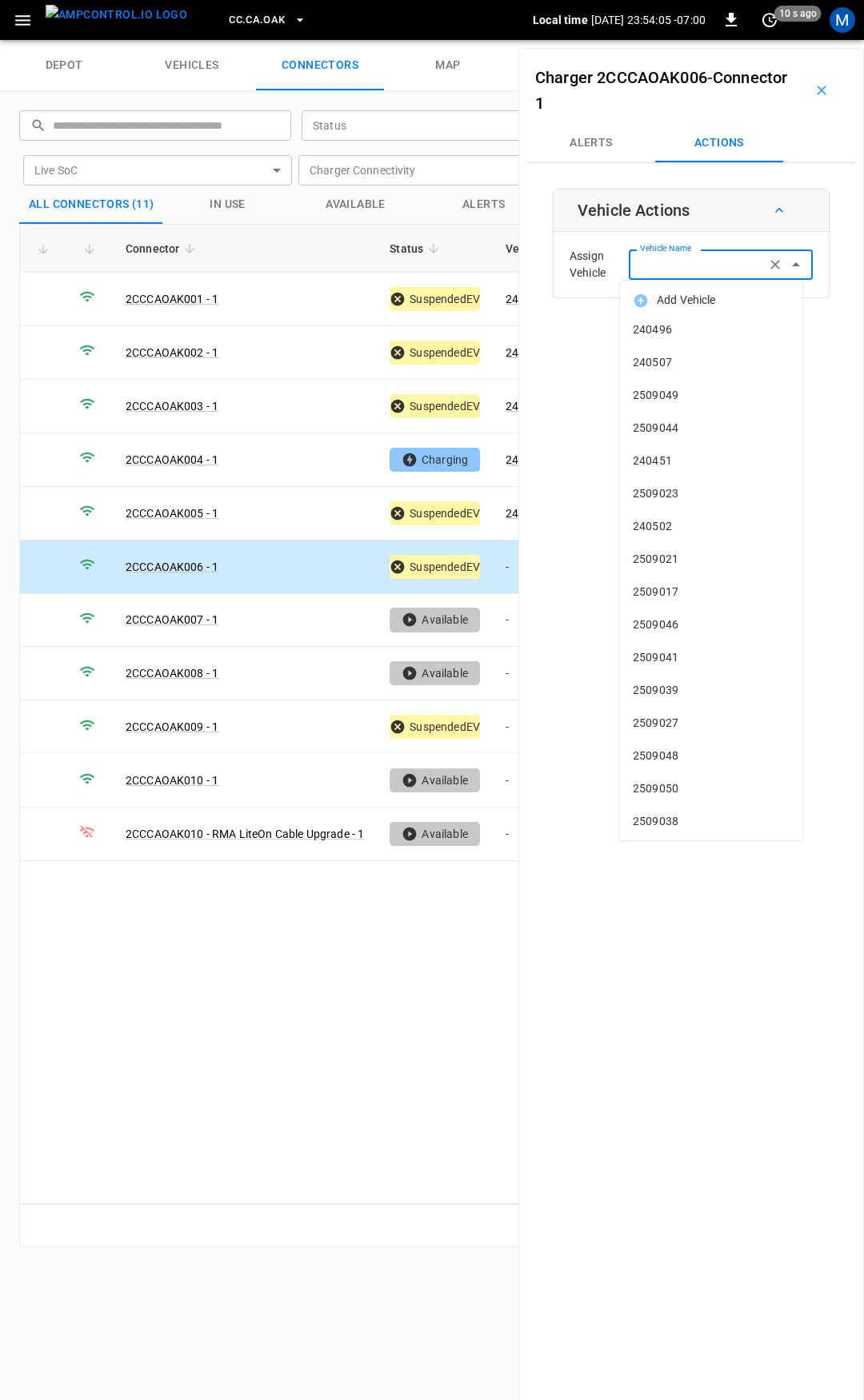
click at [671, 267] on input "Vehicle Name" at bounding box center [697, 264] width 127 height 20
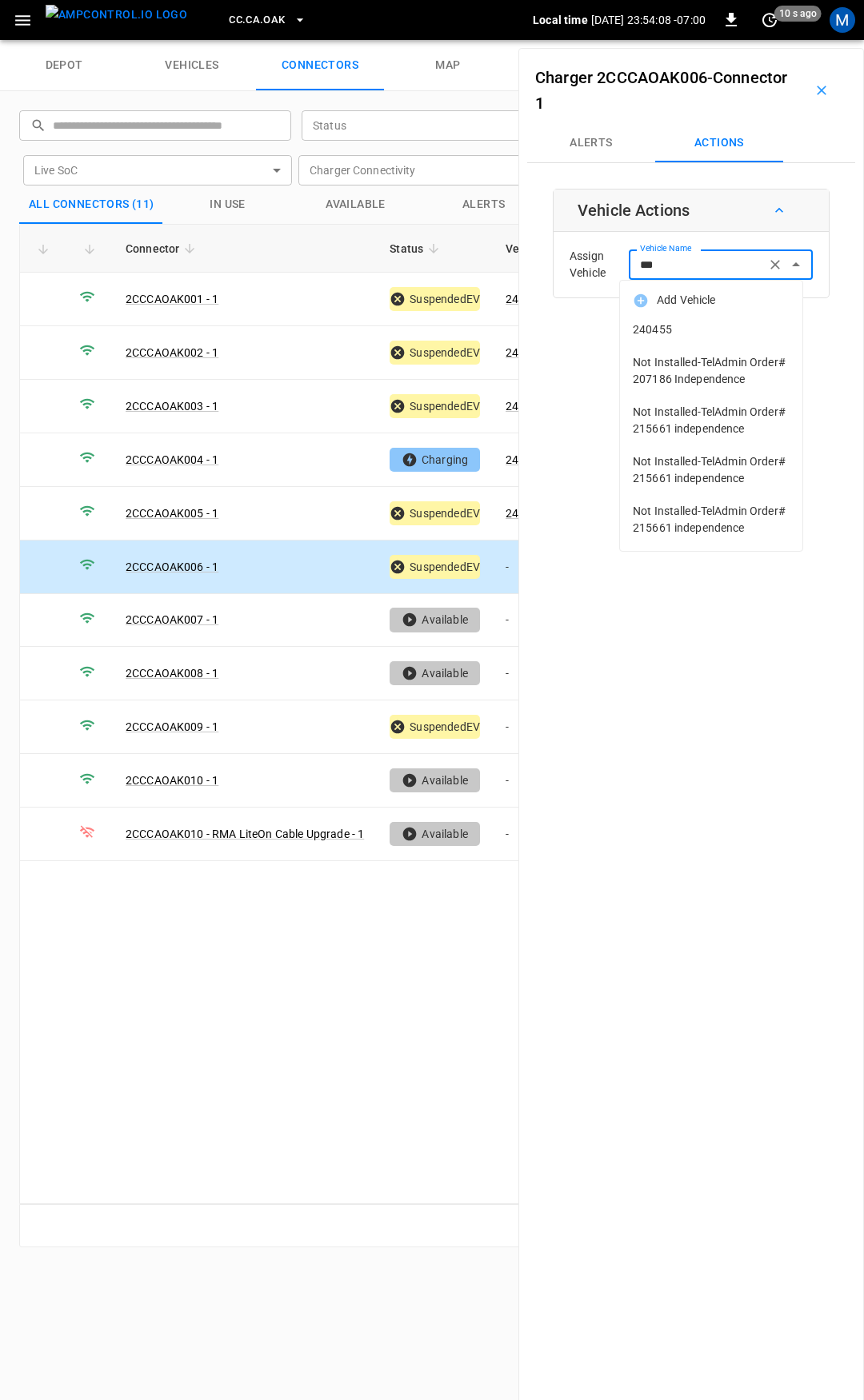
click at [709, 332] on span "240455" at bounding box center [711, 329] width 157 height 17
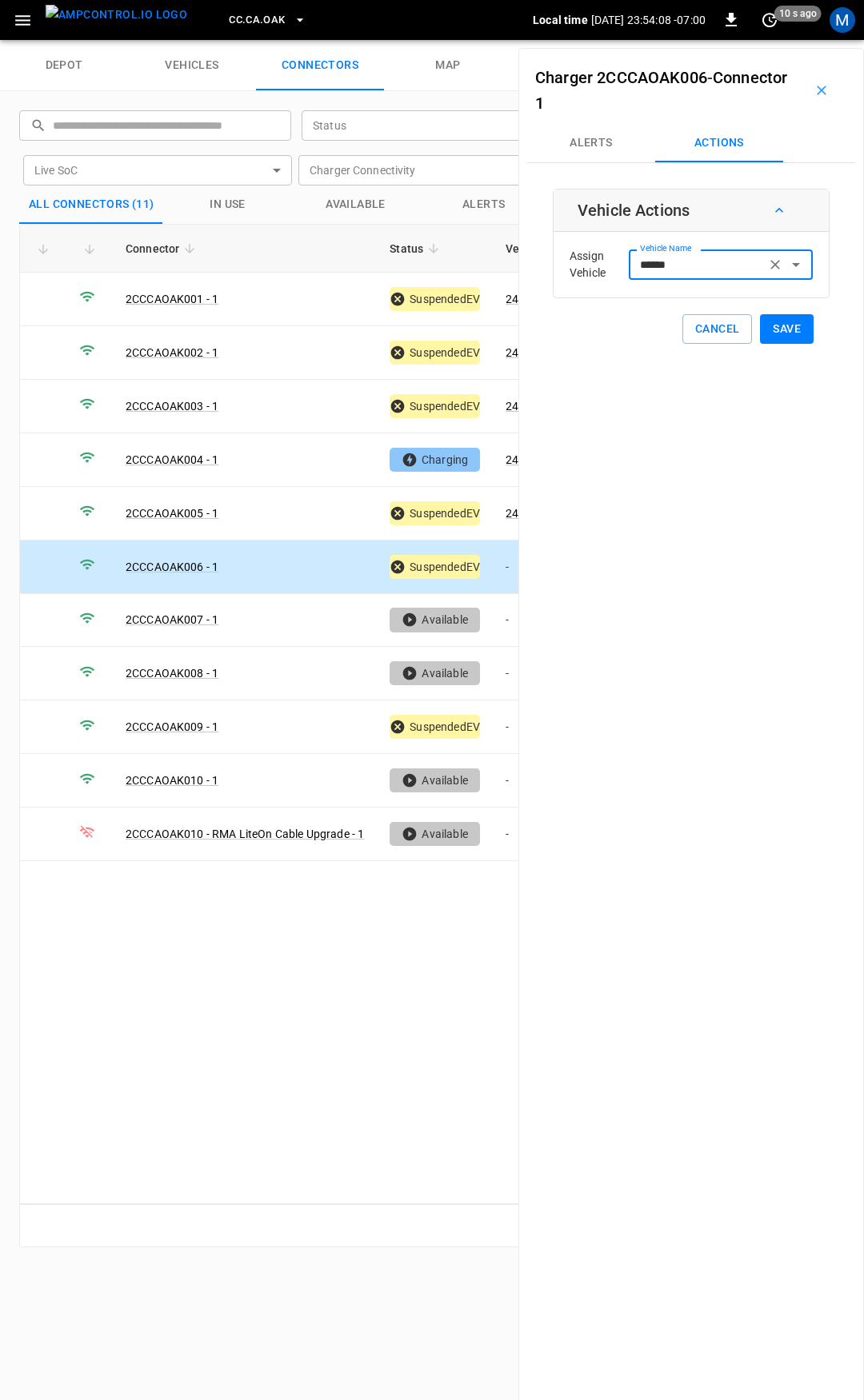
type input "******"
click at [765, 316] on button "Save" at bounding box center [786, 329] width 53 height 30
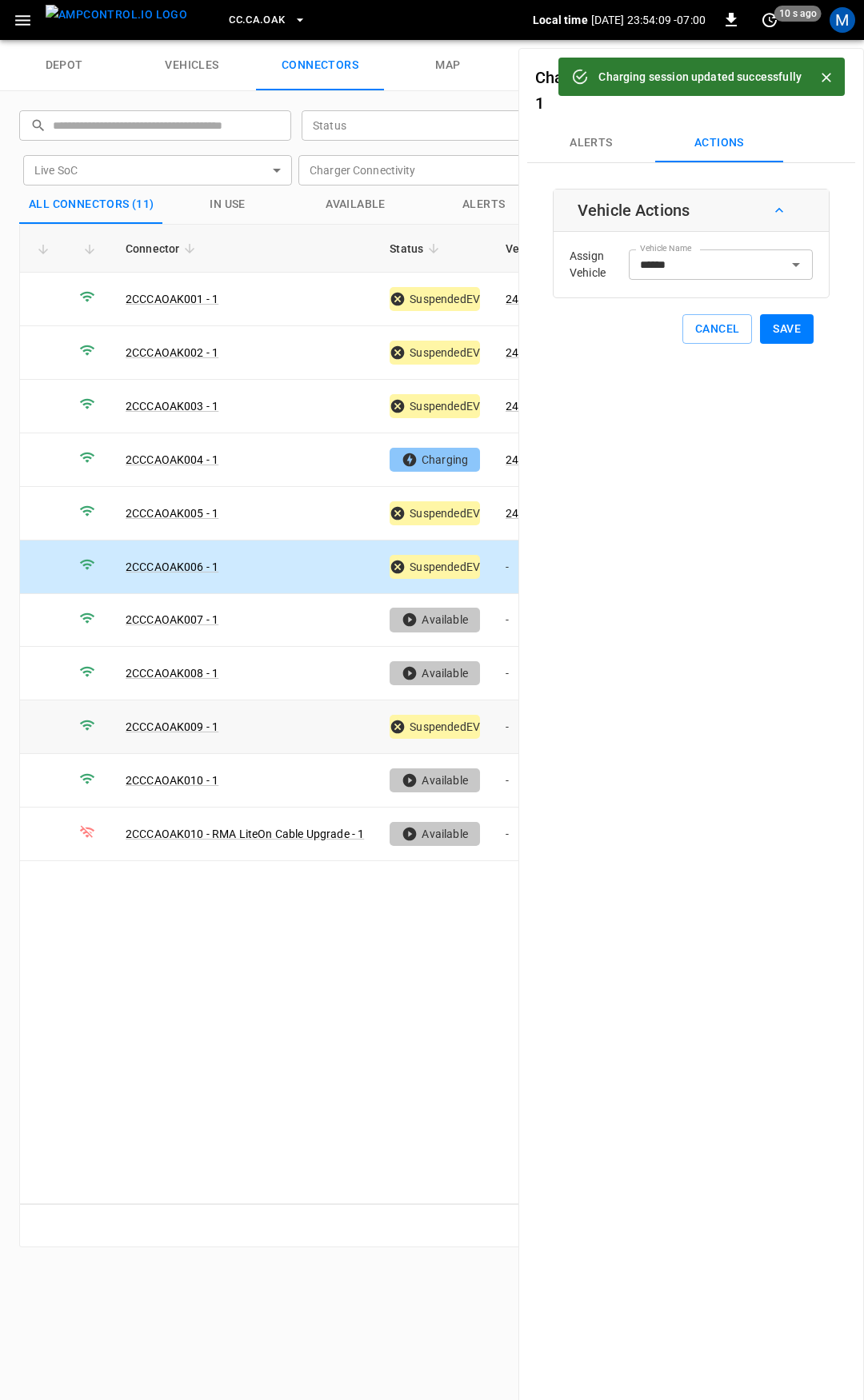
click at [511, 719] on td "-" at bounding box center [536, 727] width 86 height 53
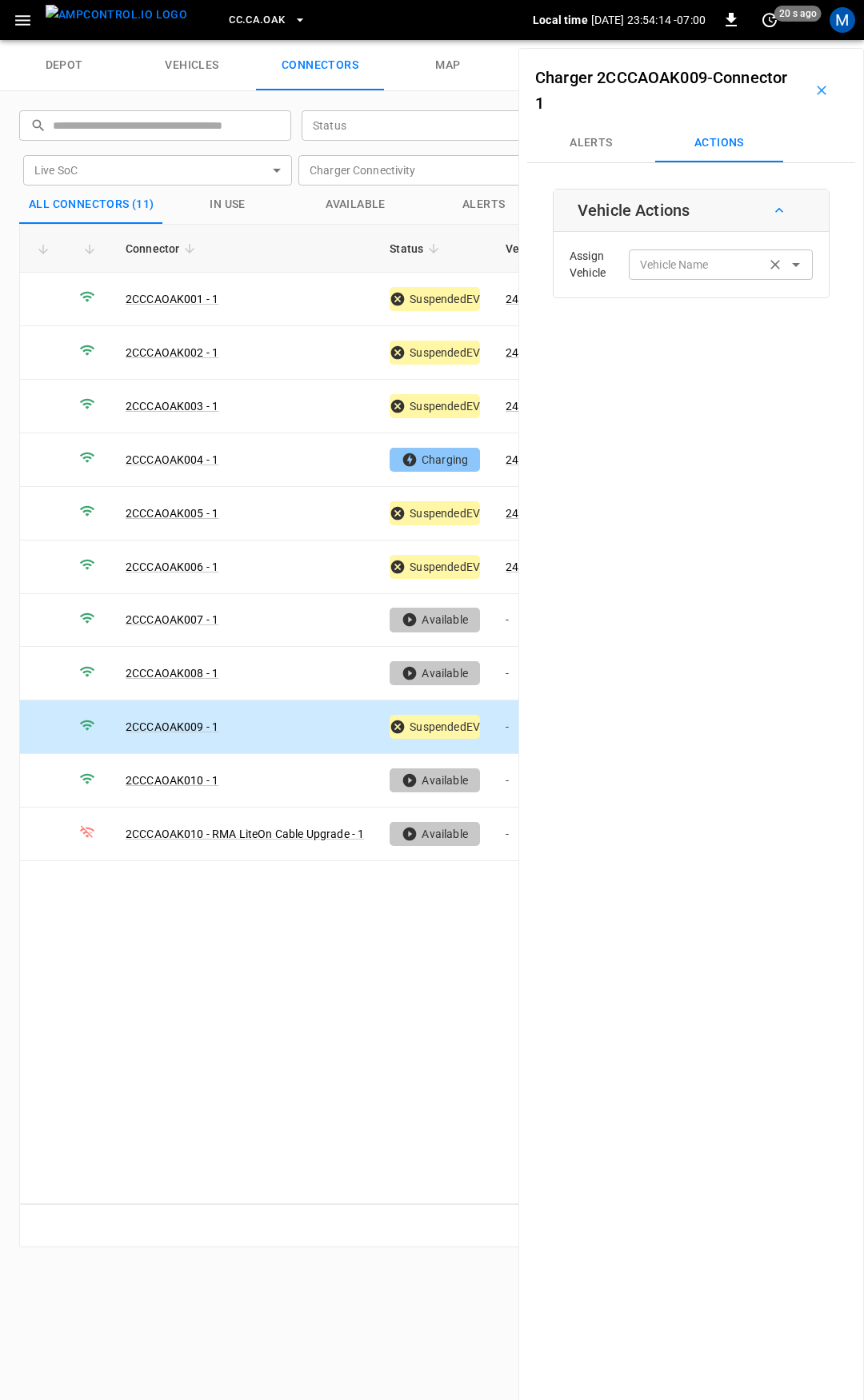
click at [690, 274] on input "Vehicle Name" at bounding box center [697, 264] width 127 height 20
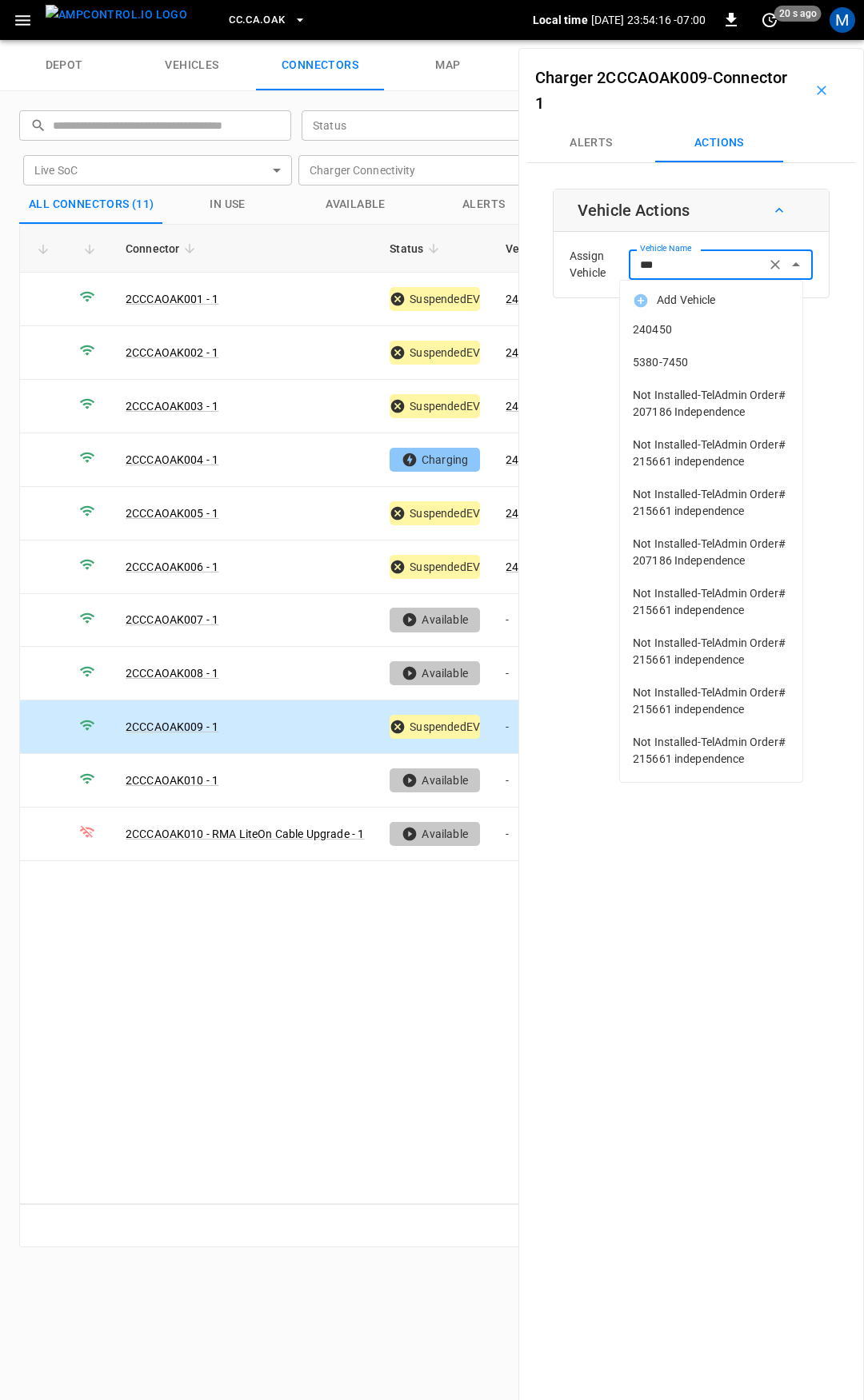
click at [694, 334] on span "240450" at bounding box center [711, 329] width 157 height 17
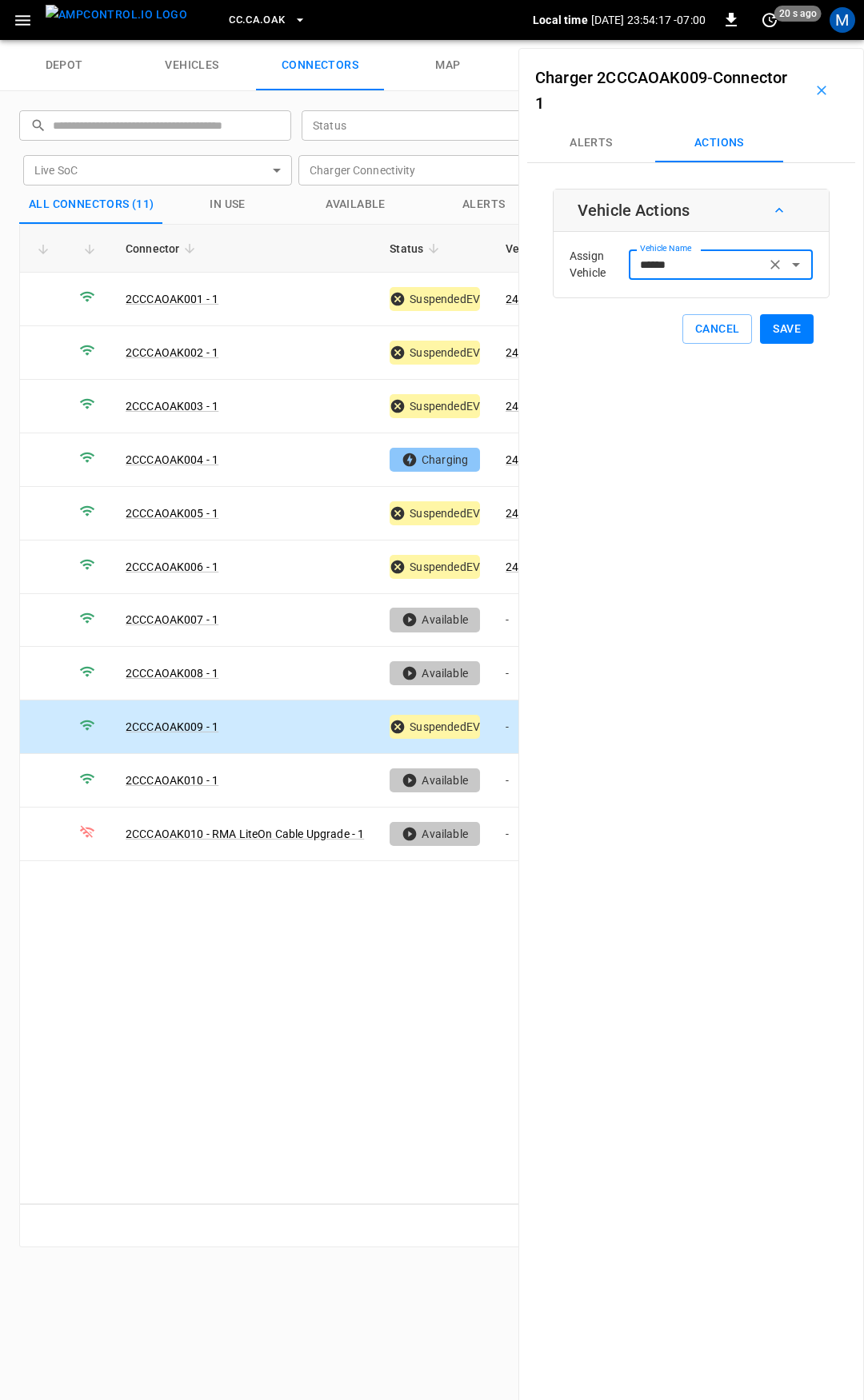
type input "******"
click at [769, 334] on button "Save" at bounding box center [786, 329] width 53 height 30
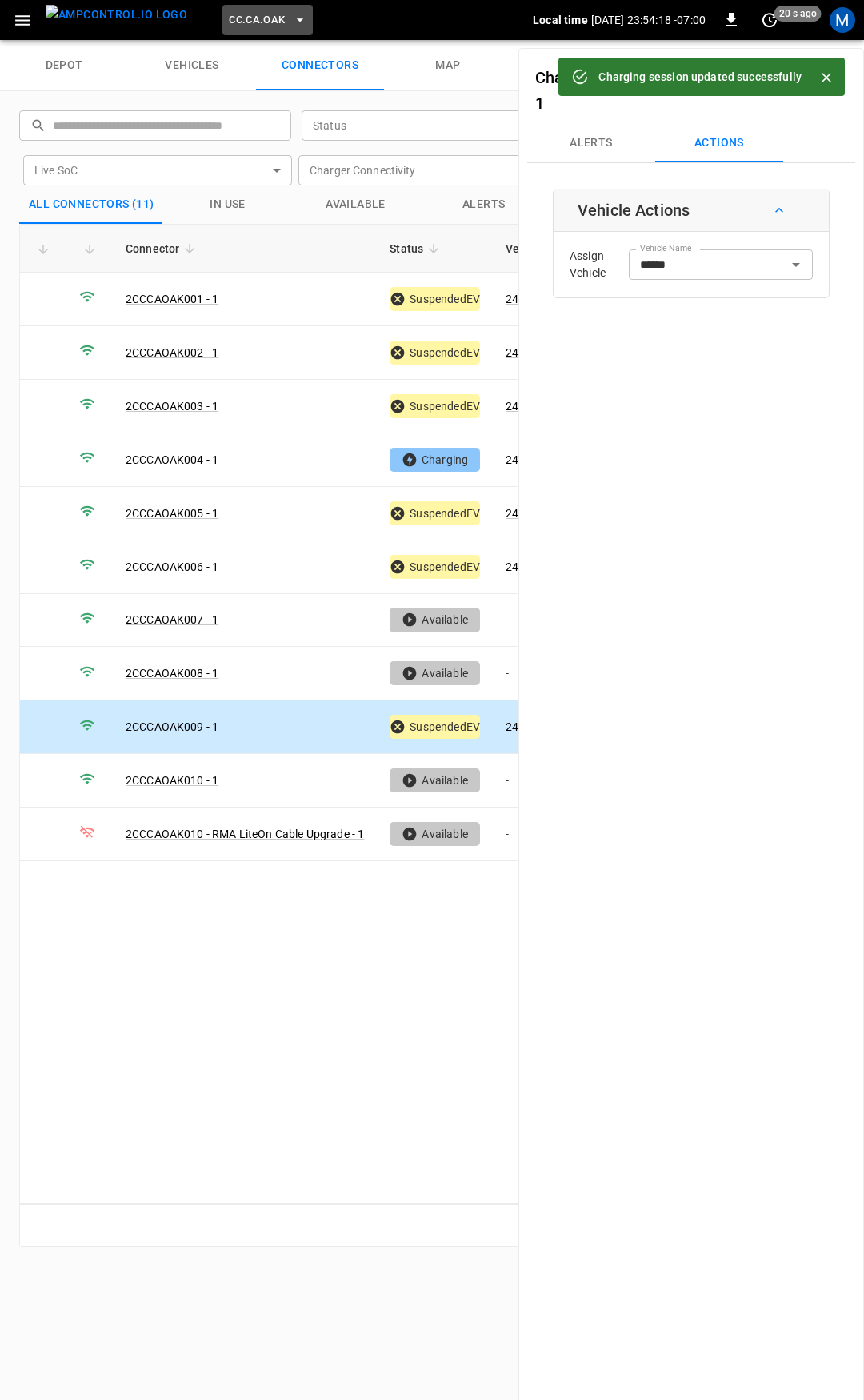
click at [229, 23] on span "CC.CA.OAK" at bounding box center [256, 20] width 56 height 18
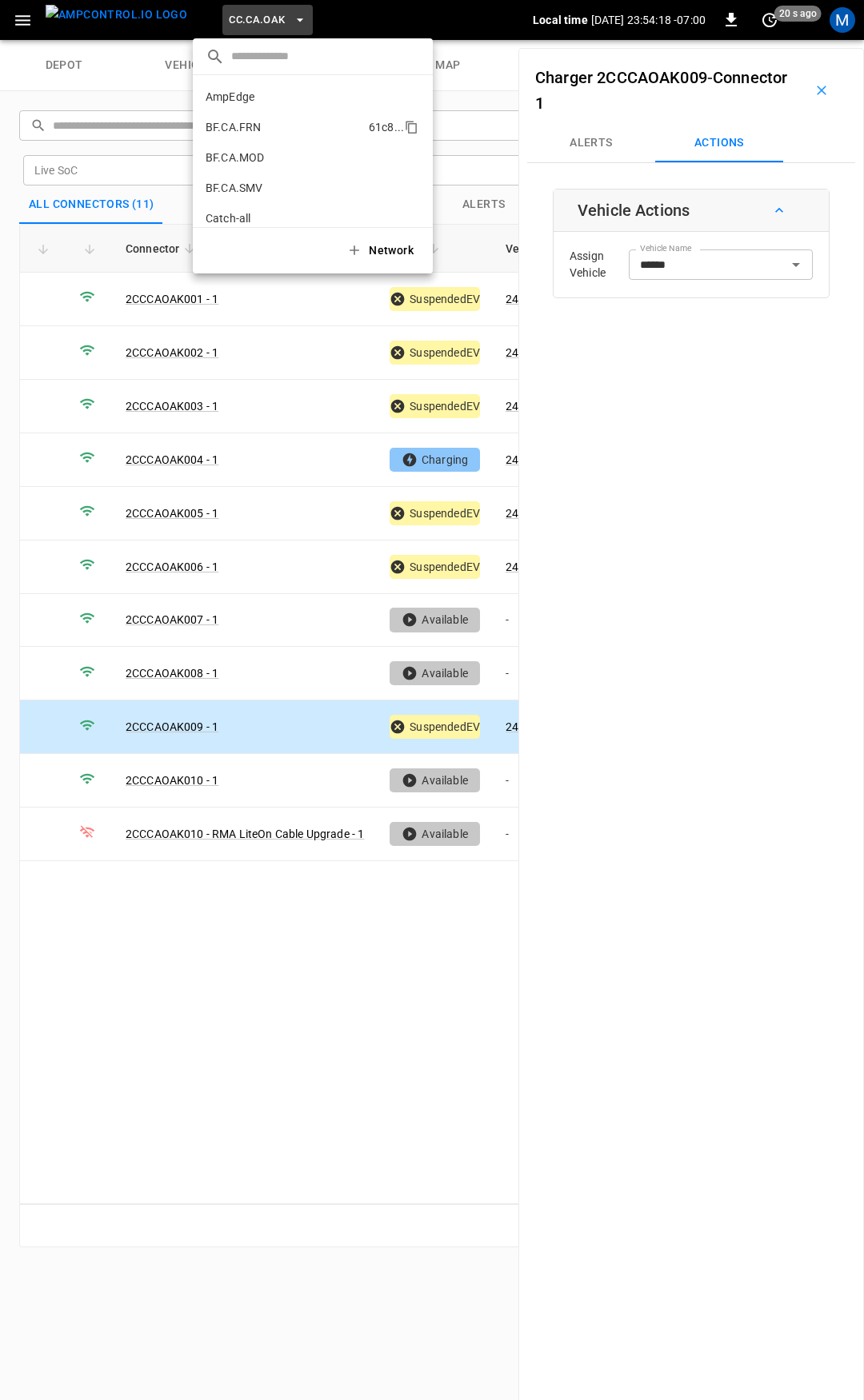
scroll to position [208, 0]
click at [259, 125] on p "CC.CA.RIC" at bounding box center [284, 132] width 157 height 16
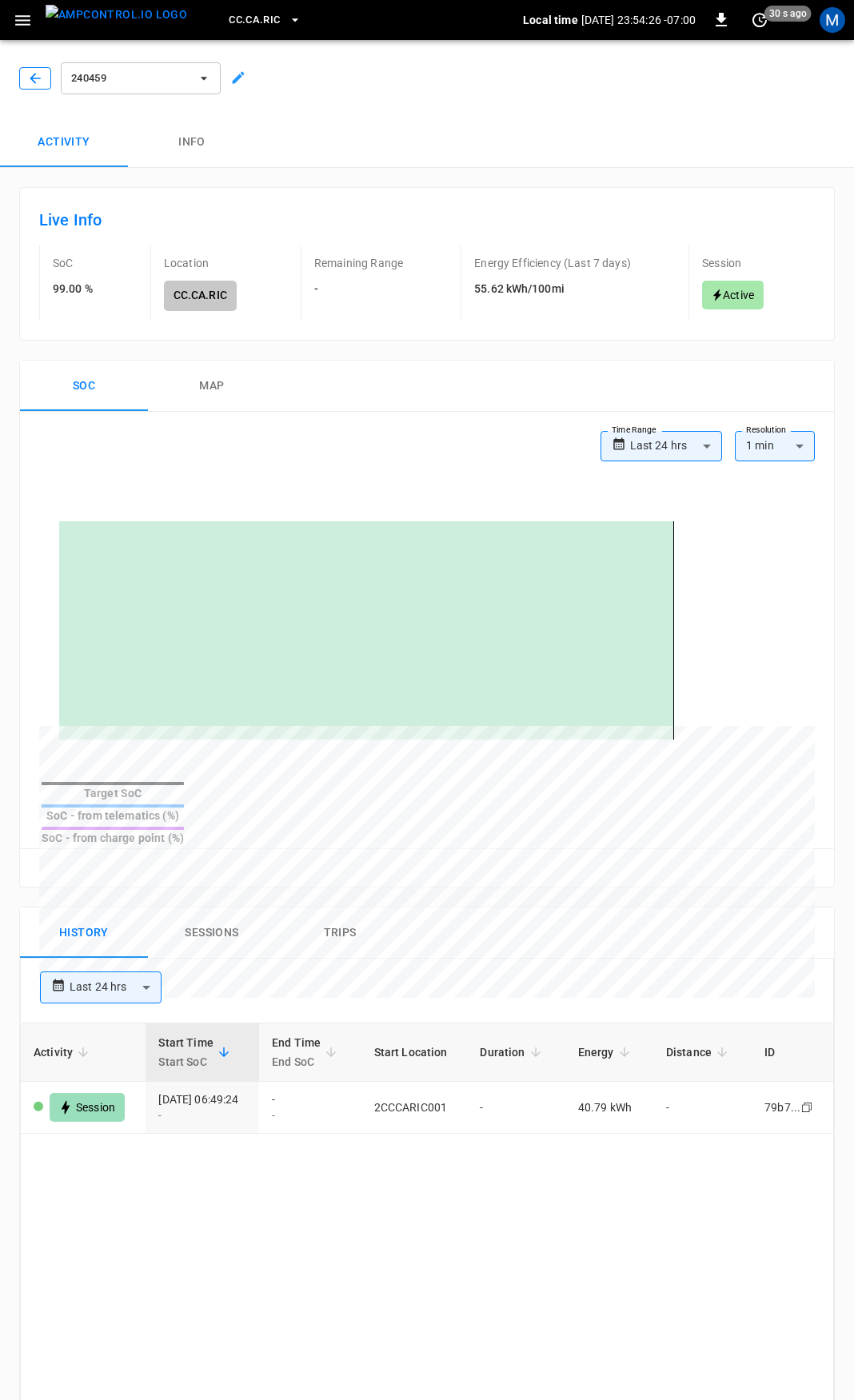
click at [28, 78] on icon "button" at bounding box center [35, 78] width 16 height 16
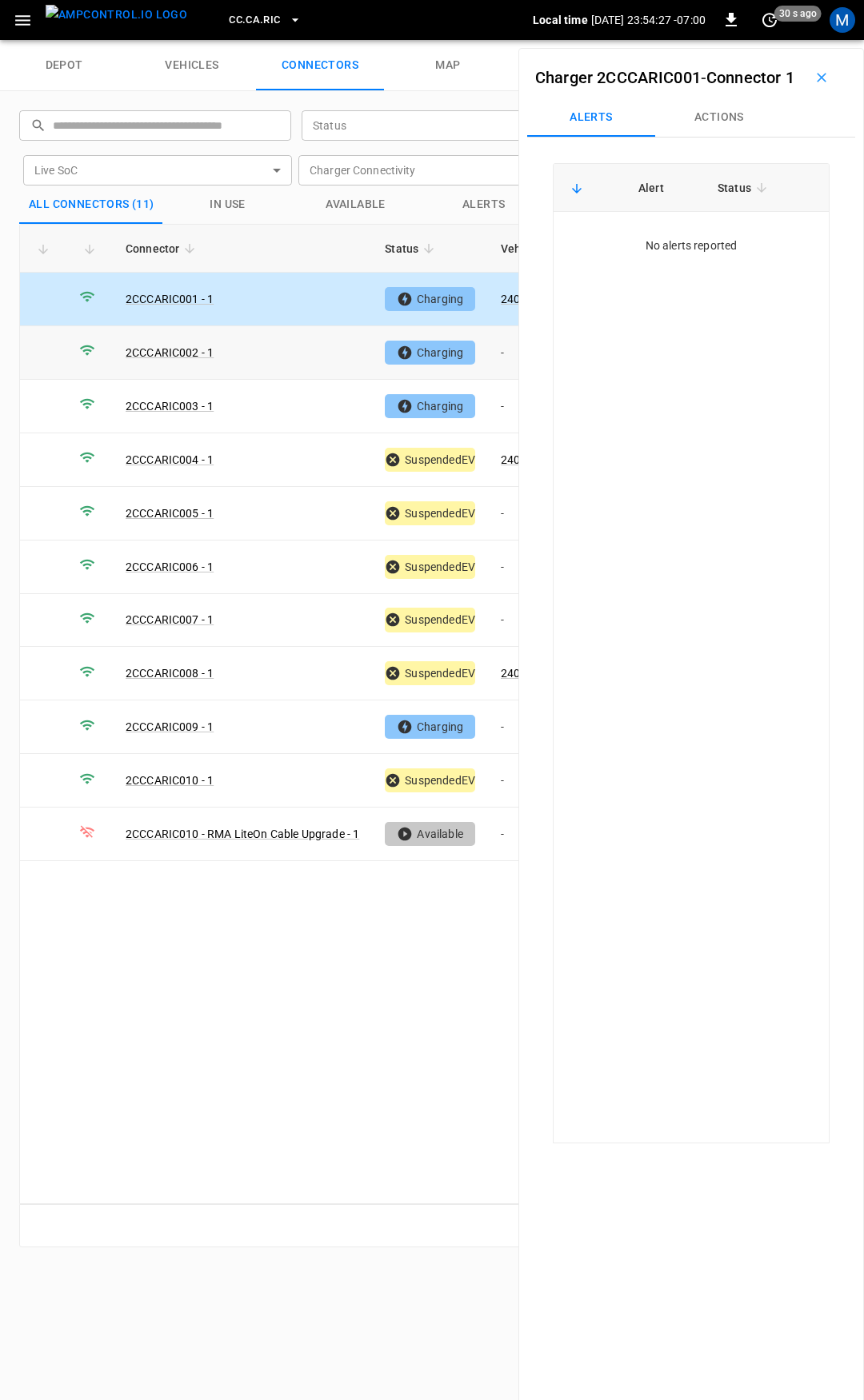
click at [506, 353] on td "-" at bounding box center [530, 353] width 86 height 53
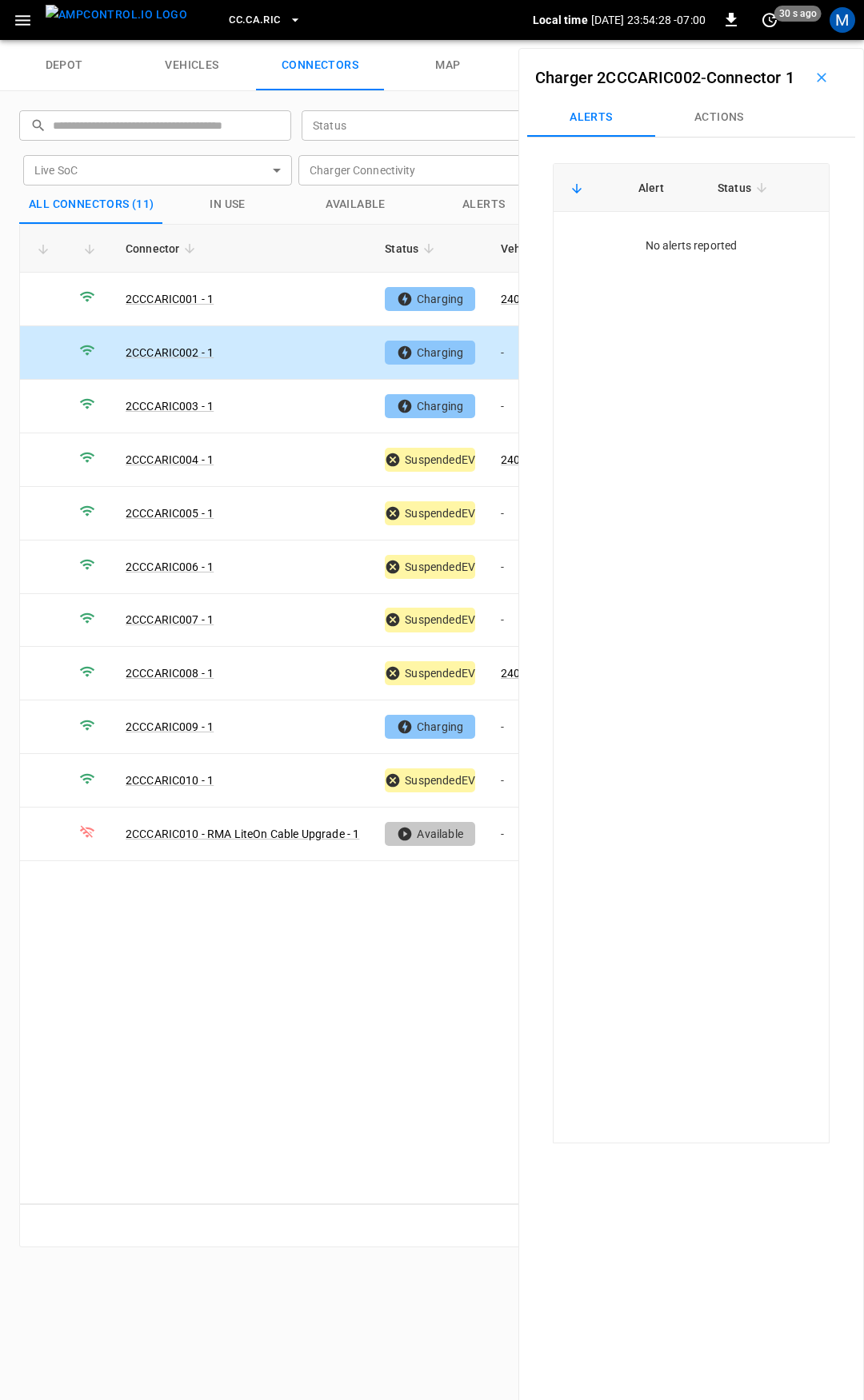
click at [740, 136] on button "Actions" at bounding box center [719, 117] width 128 height 38
click at [715, 248] on input "Vehicle Name" at bounding box center [697, 238] width 127 height 20
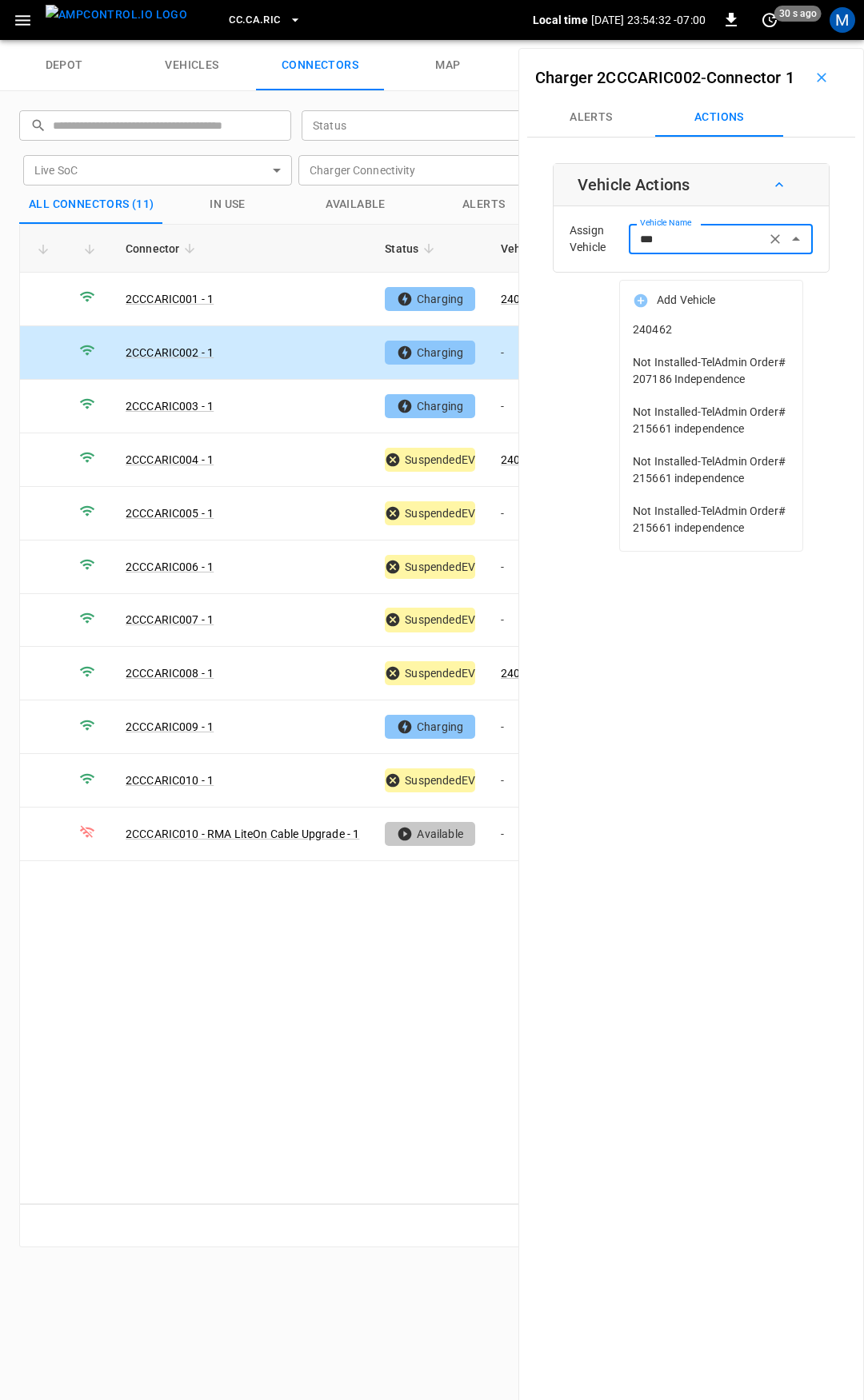
click at [734, 320] on li "240462" at bounding box center [711, 329] width 182 height 32
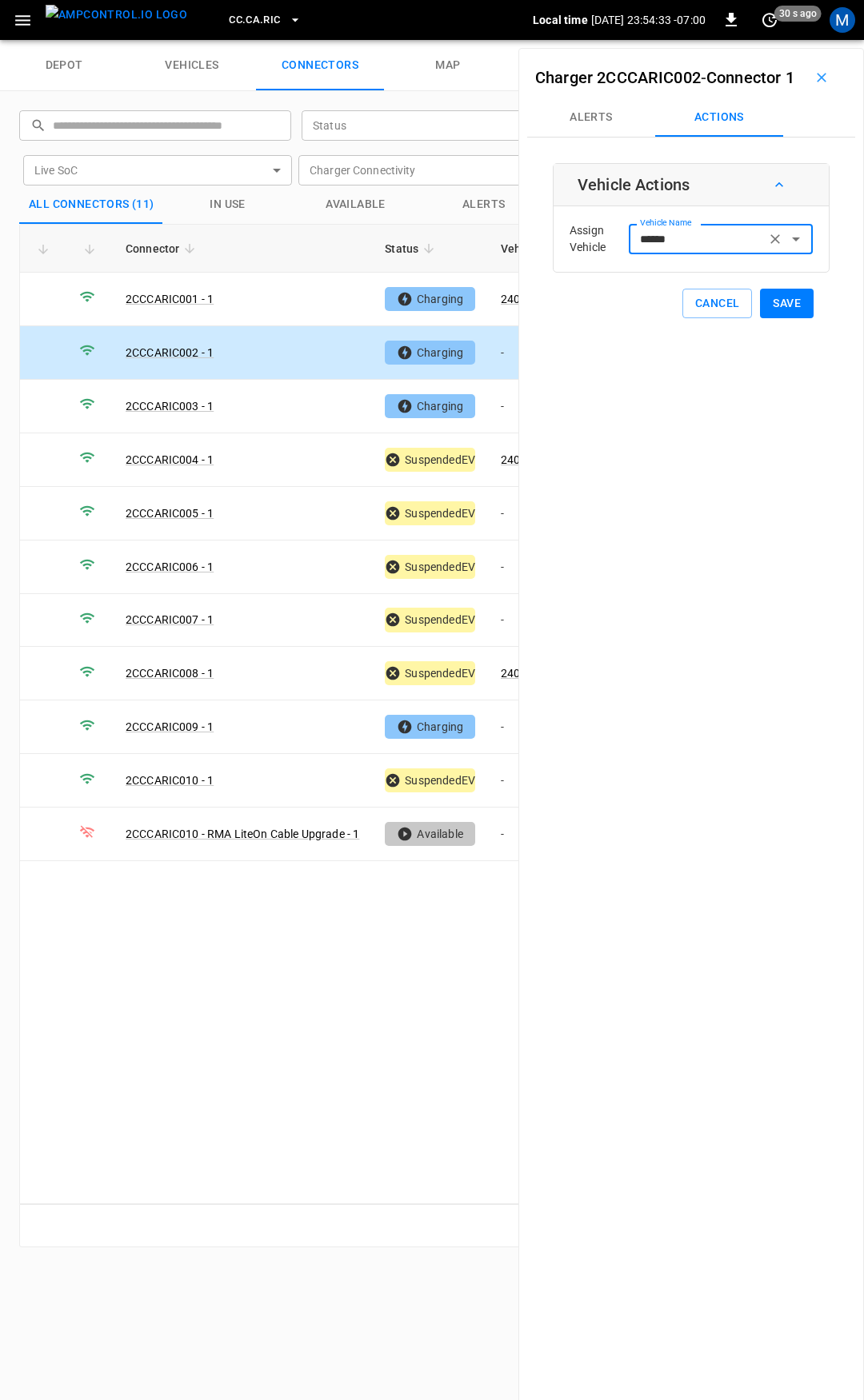
type input "******"
click at [767, 318] on button "Save" at bounding box center [786, 304] width 53 height 30
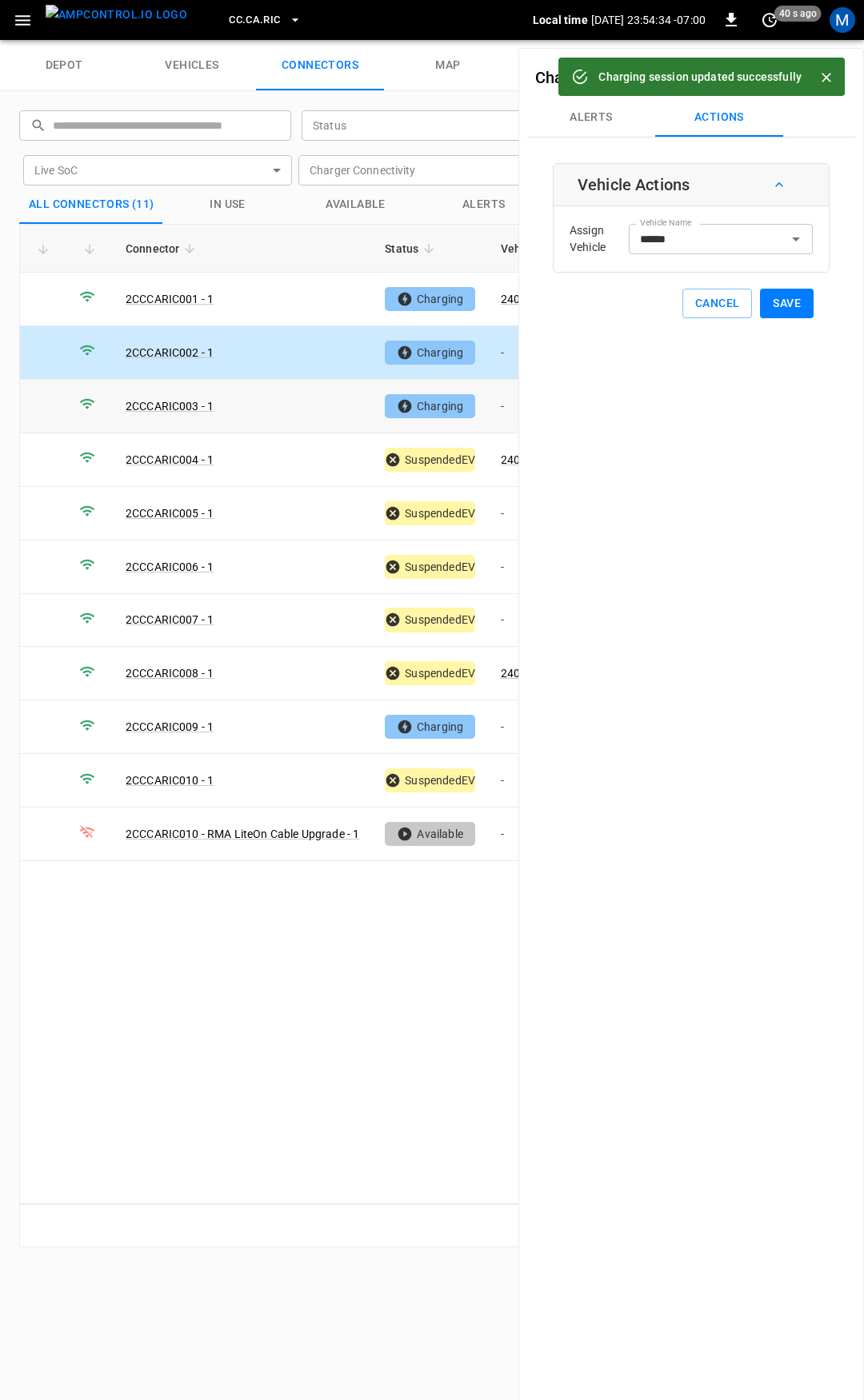
click at [506, 391] on td "-" at bounding box center [530, 406] width 86 height 53
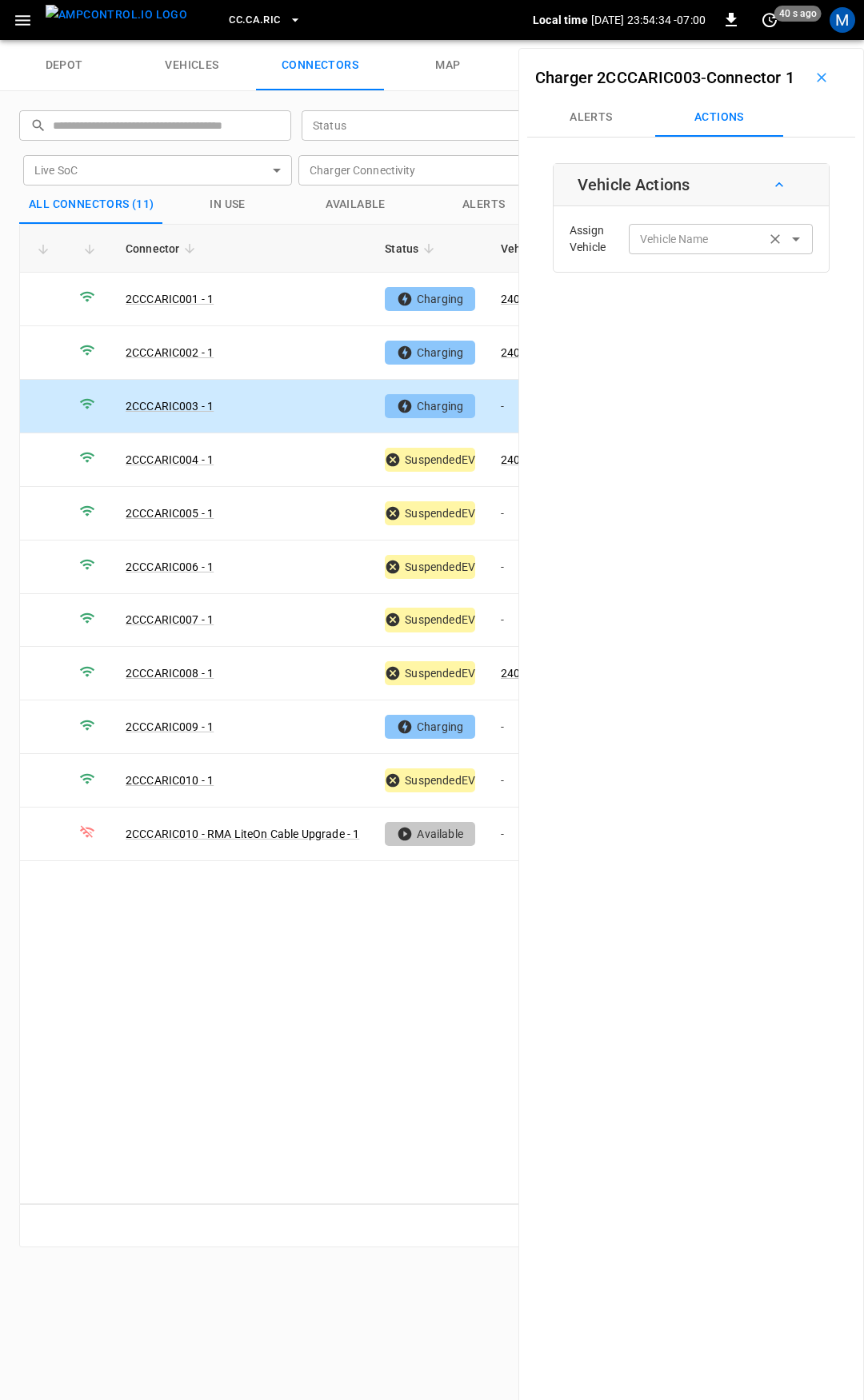
click at [651, 254] on div "Vehicle Name Vehicle Name" at bounding box center [720, 239] width 184 height 30
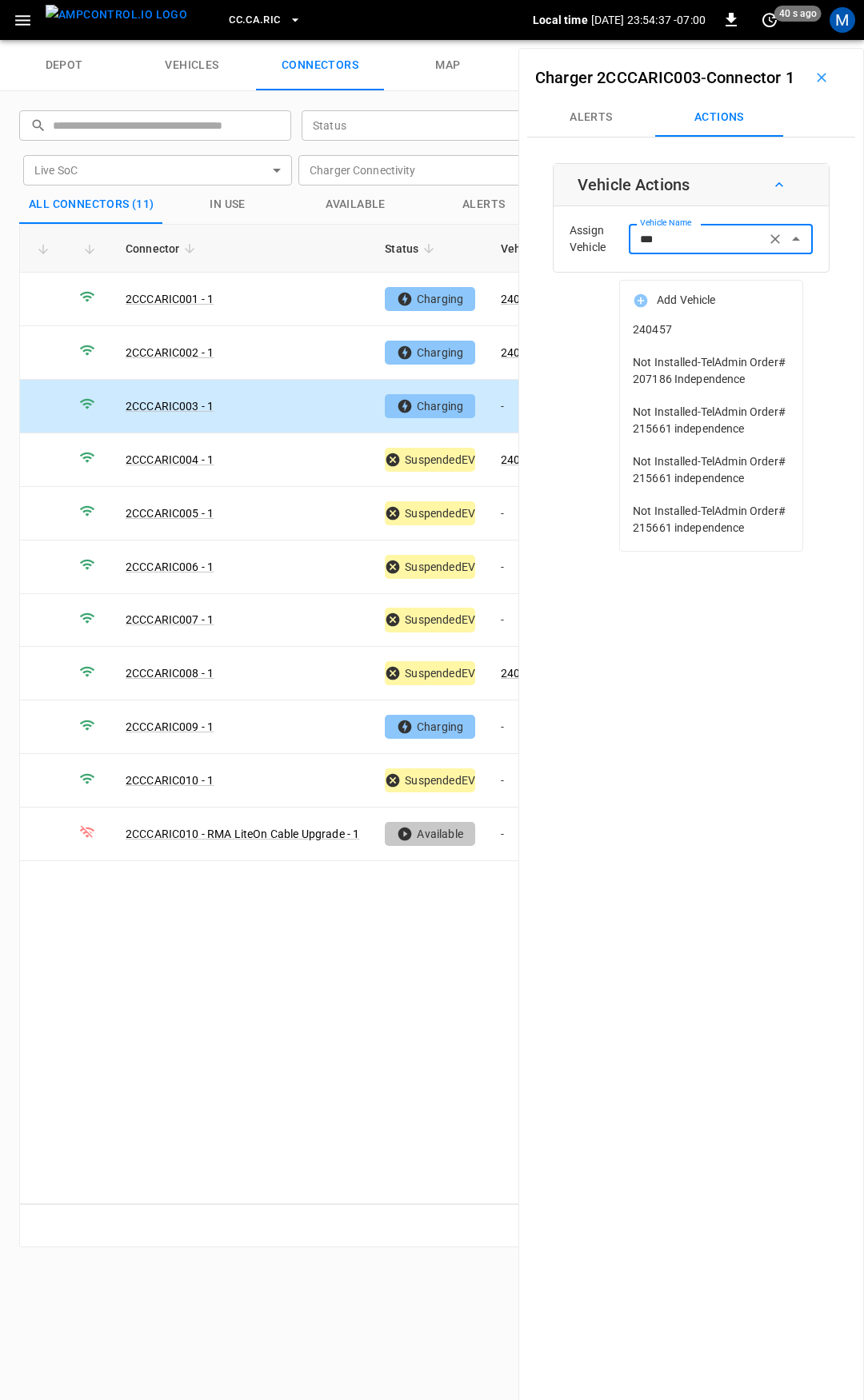
click at [685, 324] on span "240457" at bounding box center [711, 329] width 157 height 17
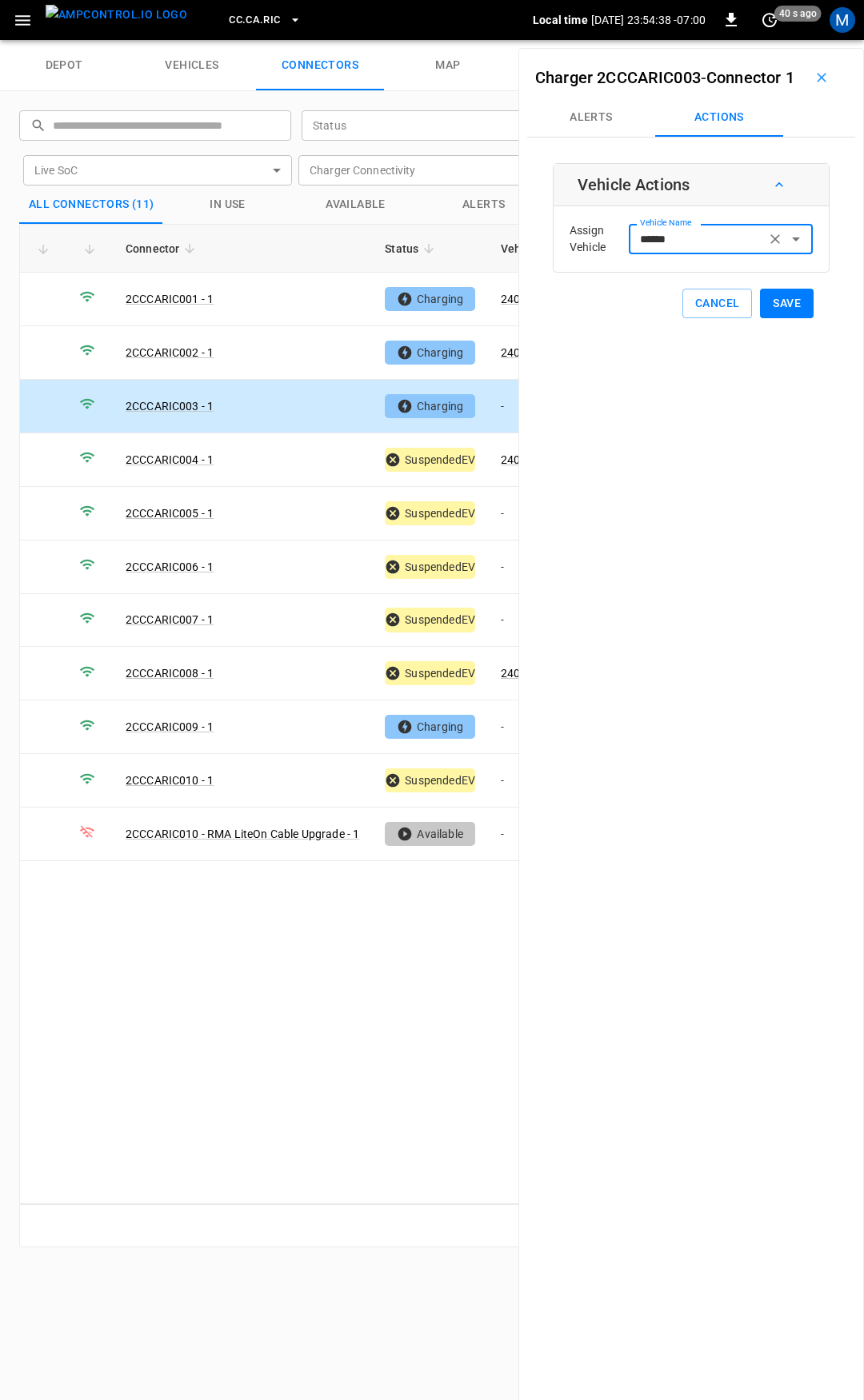
type input "******"
click at [766, 318] on button "Save" at bounding box center [786, 304] width 53 height 30
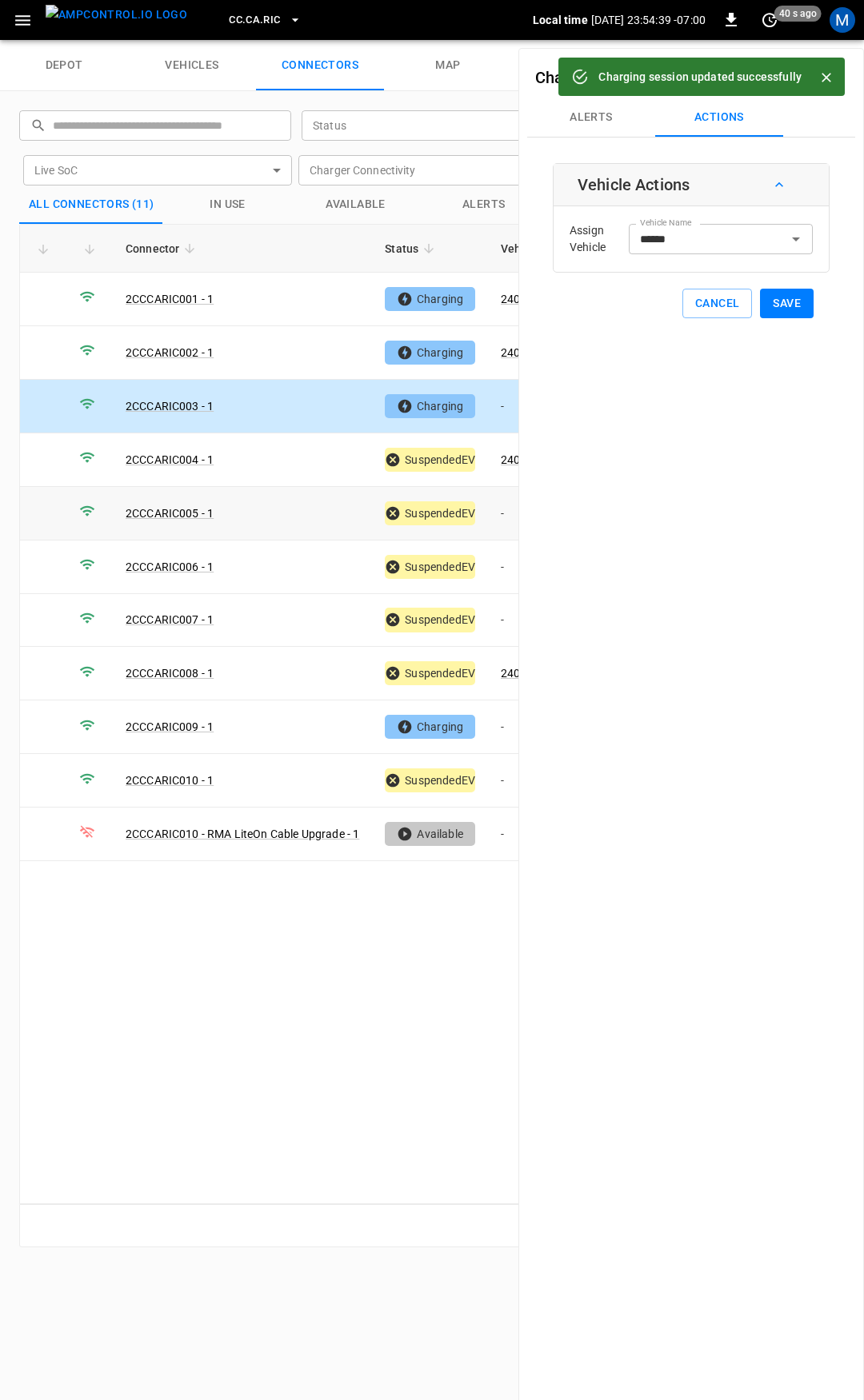
click at [506, 510] on td "-" at bounding box center [530, 514] width 86 height 53
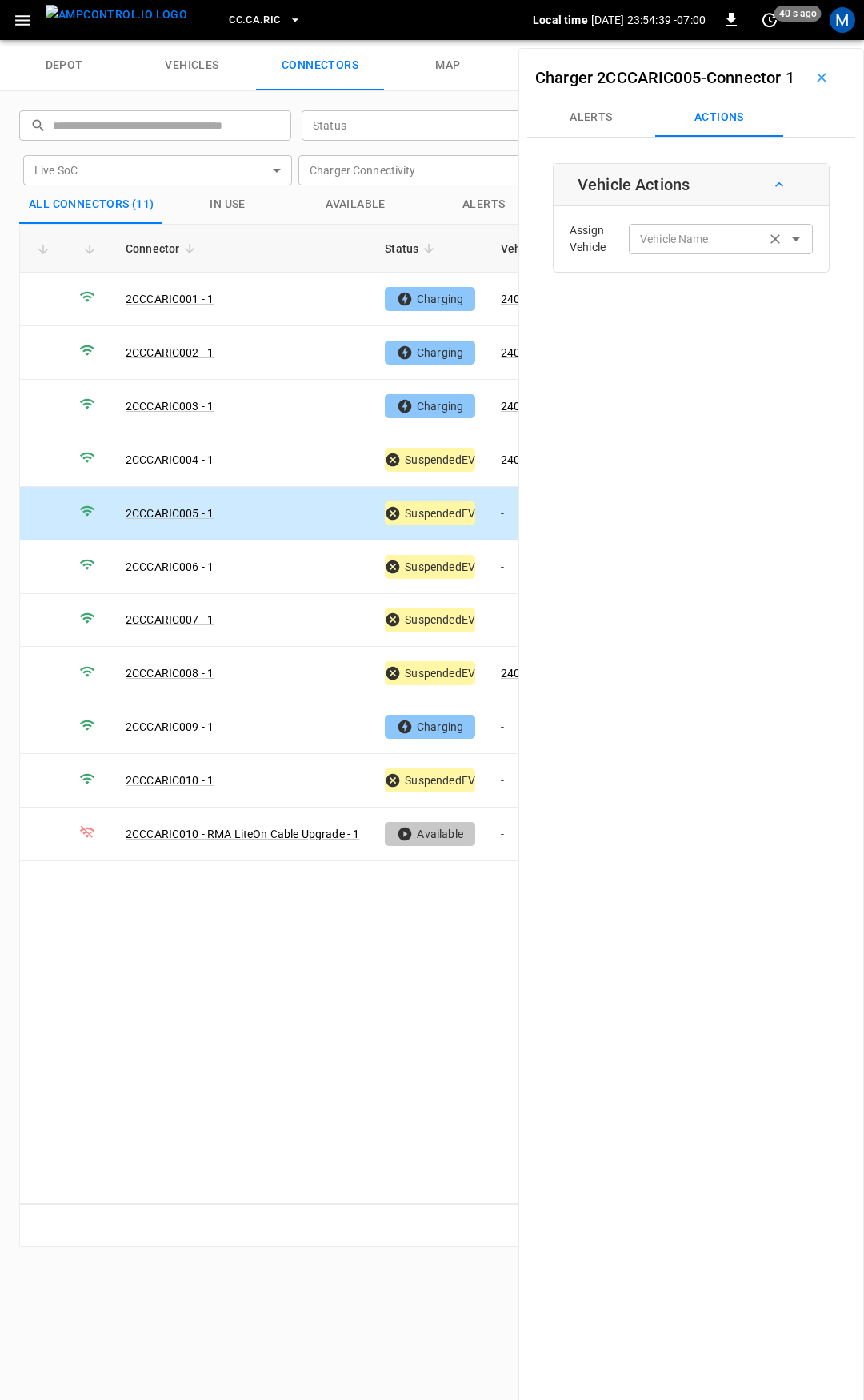
click at [678, 248] on input "Vehicle Name" at bounding box center [697, 238] width 127 height 20
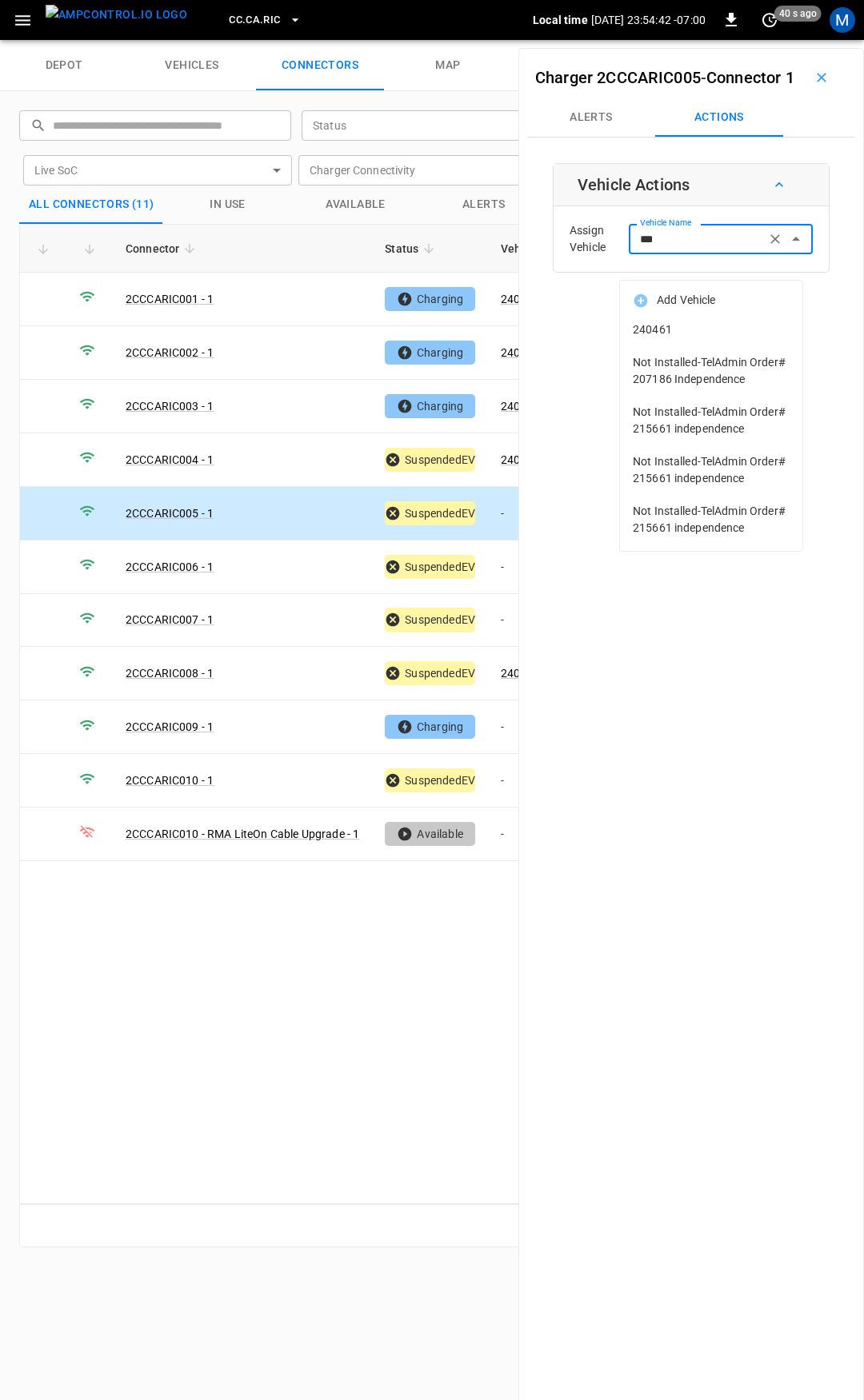
click at [731, 320] on li "240461" at bounding box center [711, 329] width 182 height 32
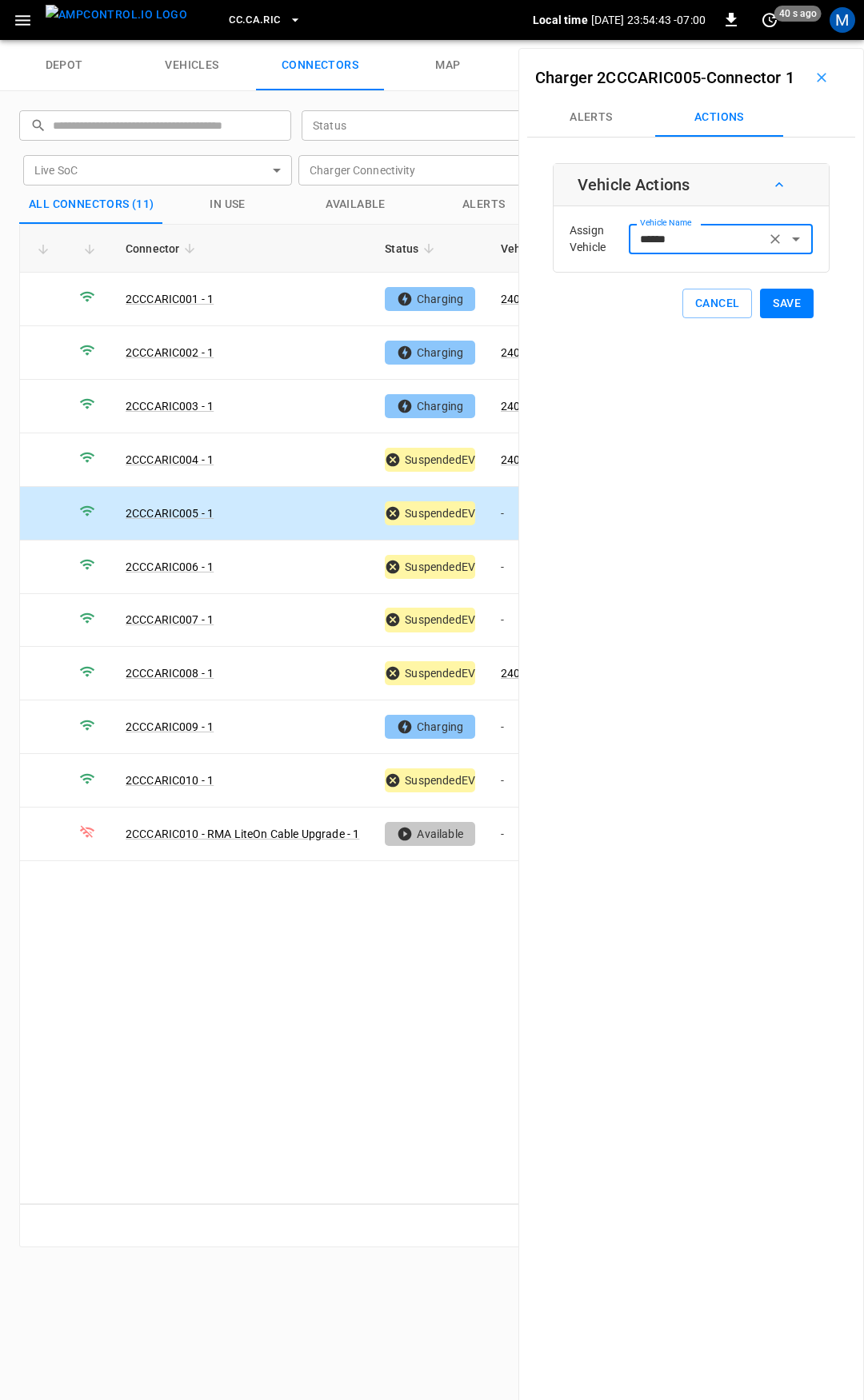
type input "******"
click at [769, 318] on button "Save" at bounding box center [786, 304] width 53 height 30
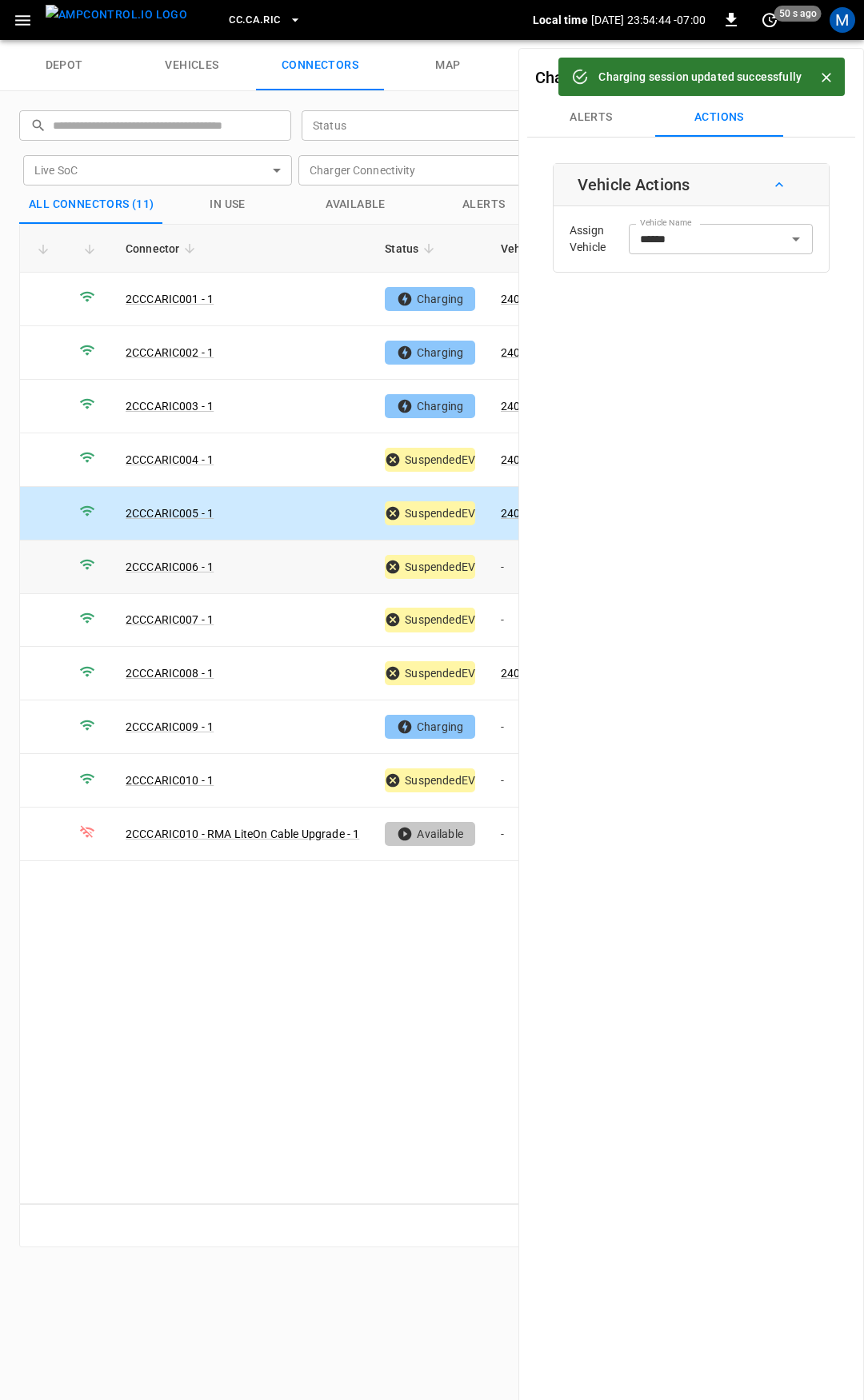
click at [495, 558] on td "-" at bounding box center [530, 567] width 86 height 53
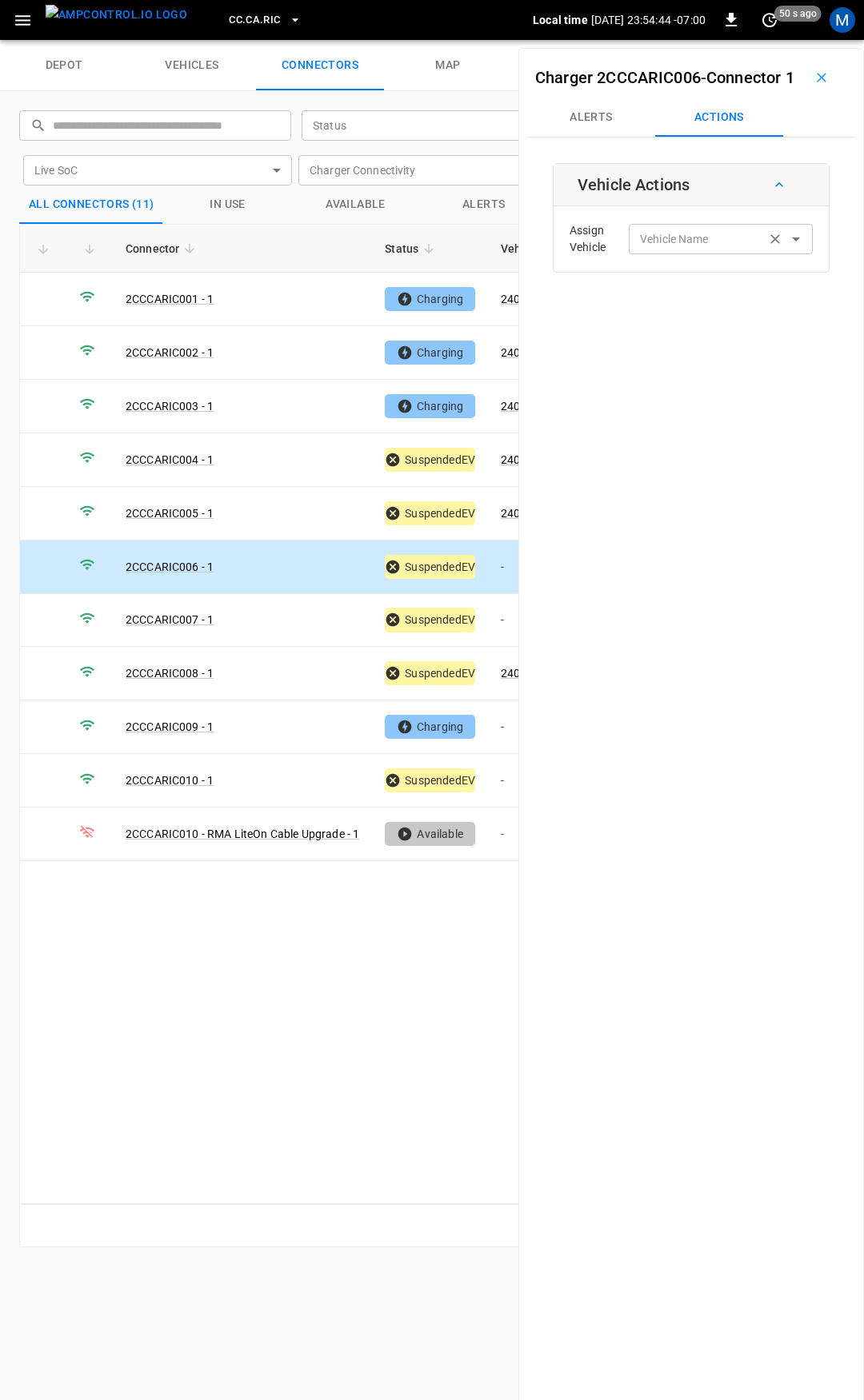
click at [641, 248] on input "Vehicle Name" at bounding box center [697, 238] width 127 height 20
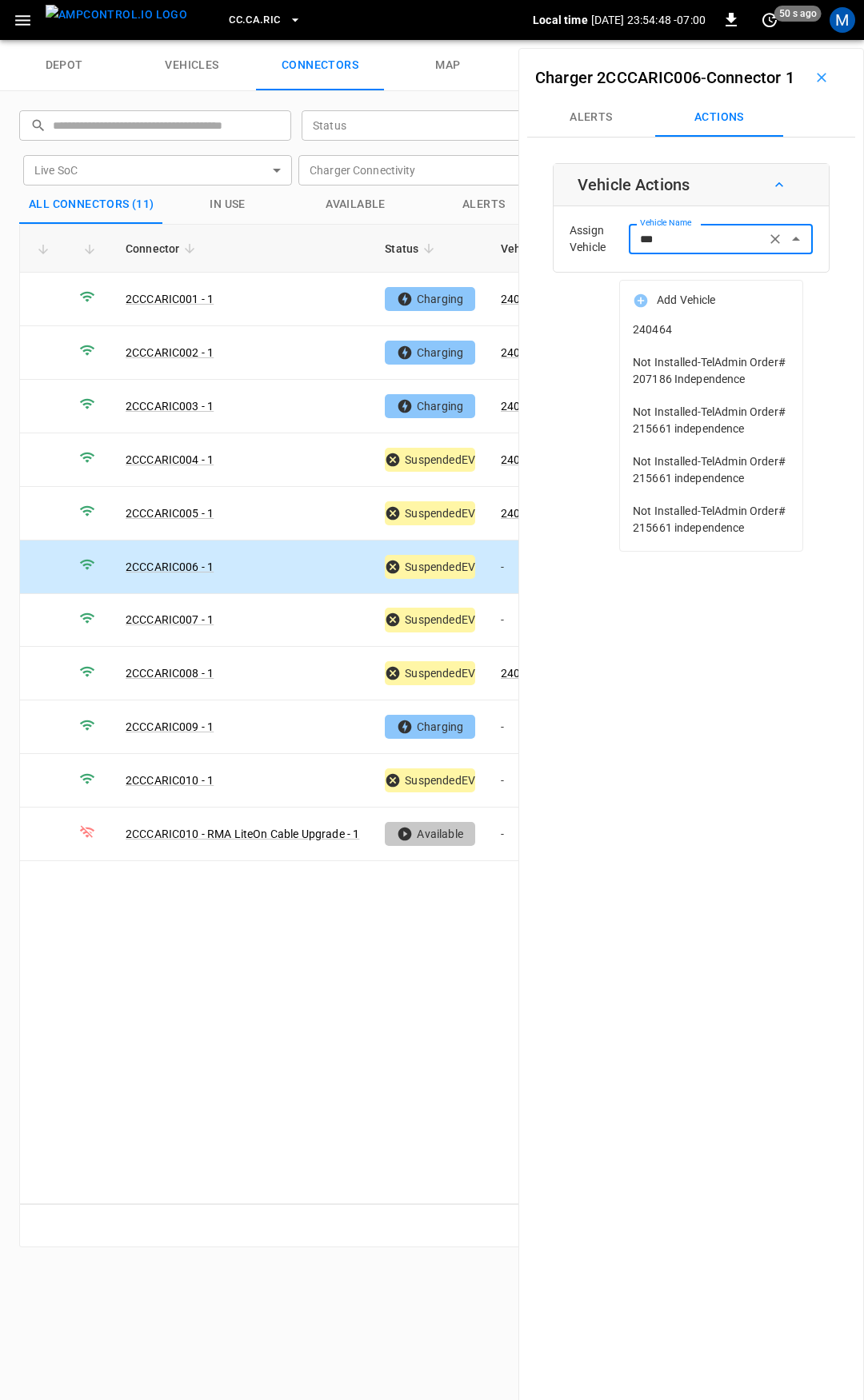
click at [713, 326] on span "240464" at bounding box center [711, 329] width 157 height 17
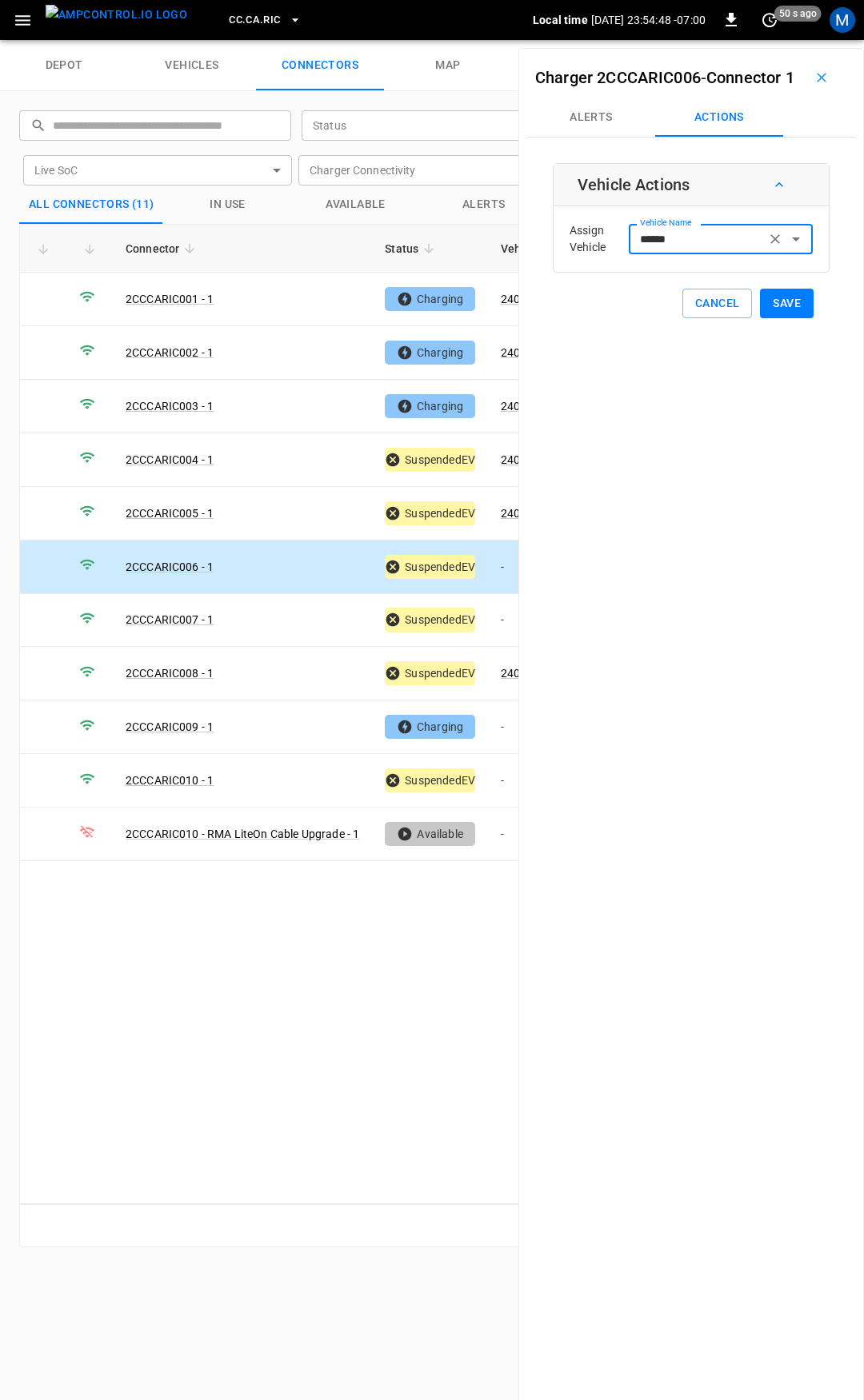
type input "******"
click at [789, 318] on button "Save" at bounding box center [786, 304] width 53 height 30
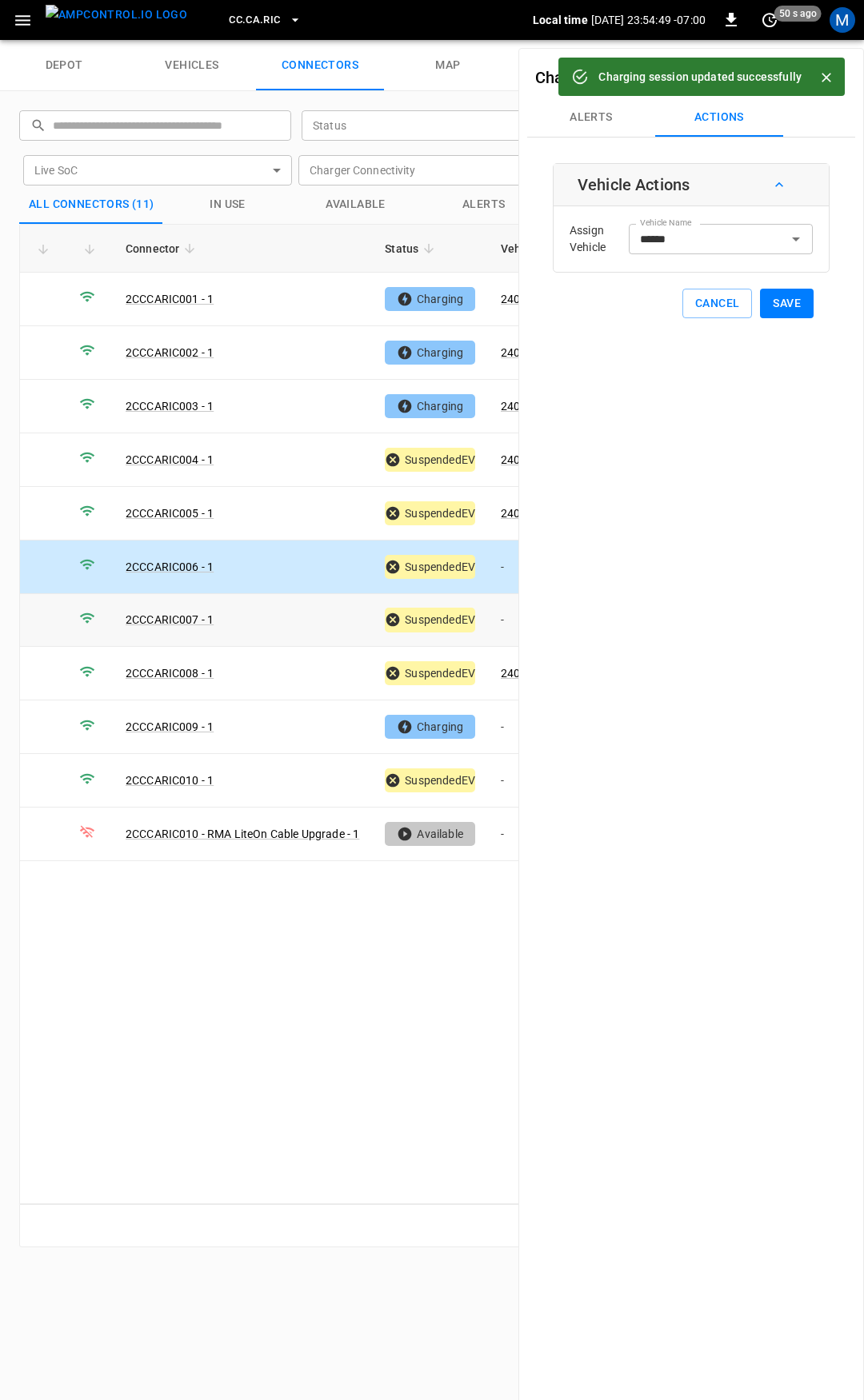
click at [502, 621] on td "-" at bounding box center [530, 620] width 86 height 53
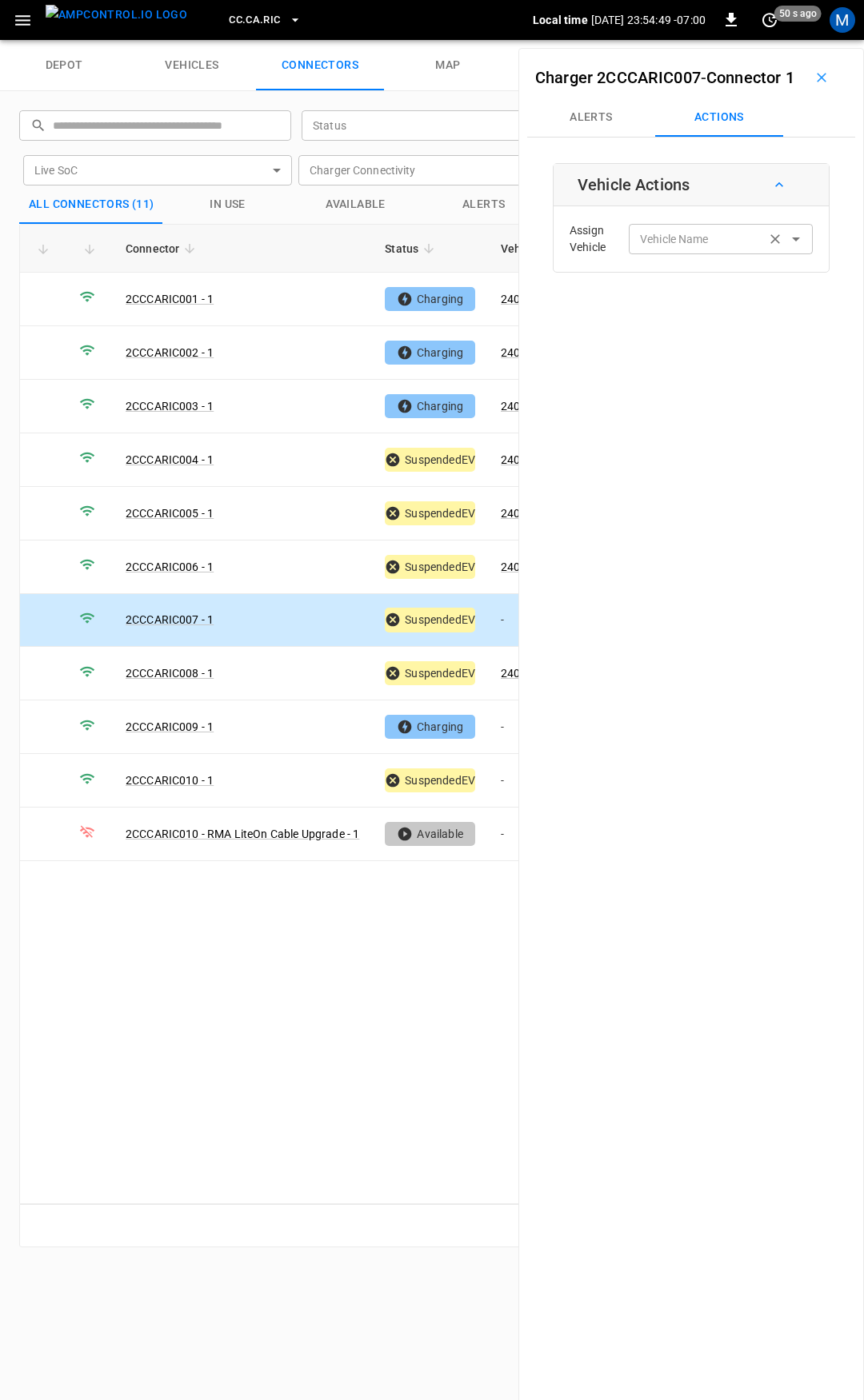
click at [669, 254] on div "Vehicle Name" at bounding box center [720, 239] width 184 height 30
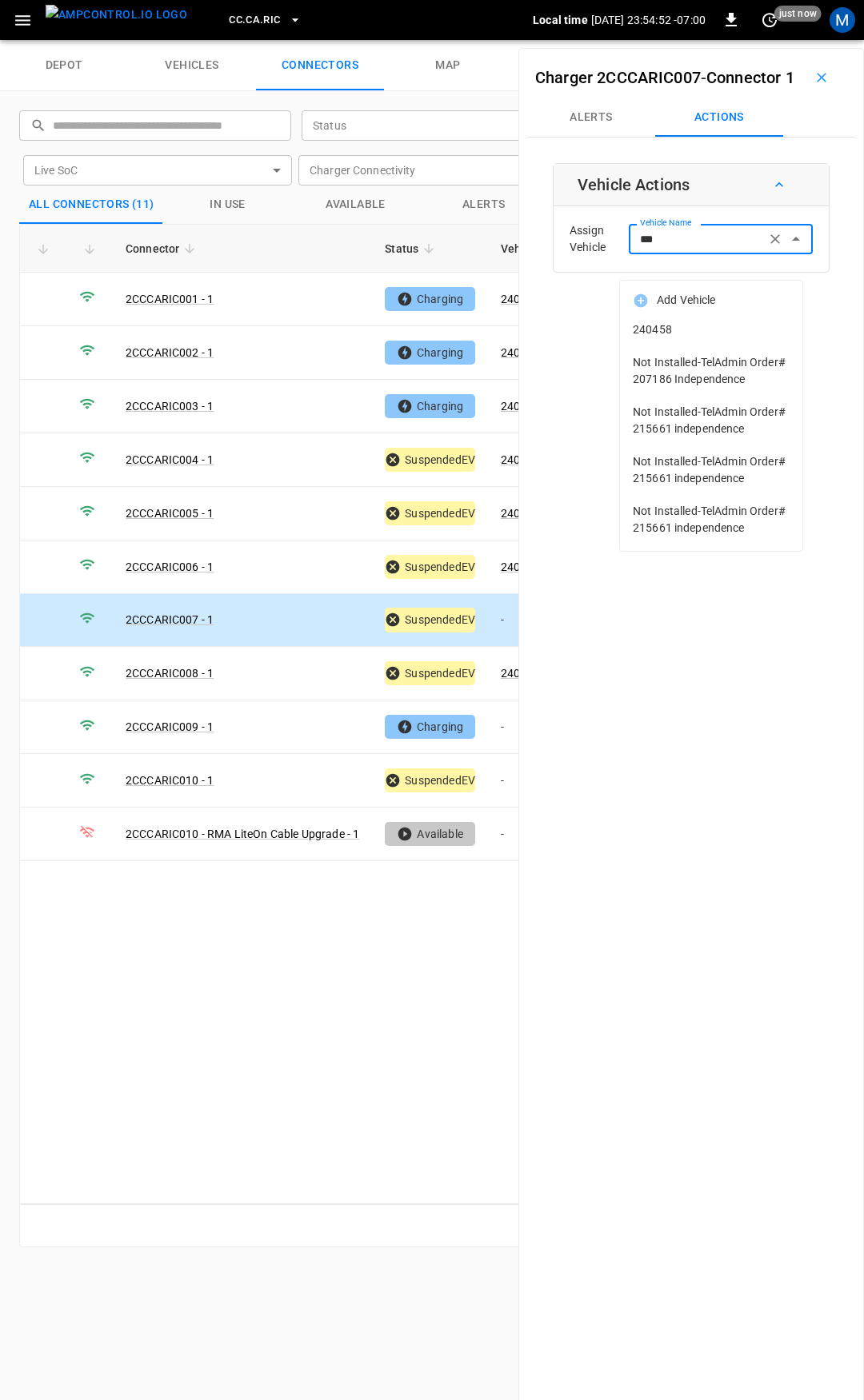
click at [696, 325] on span "240458" at bounding box center [711, 329] width 157 height 17
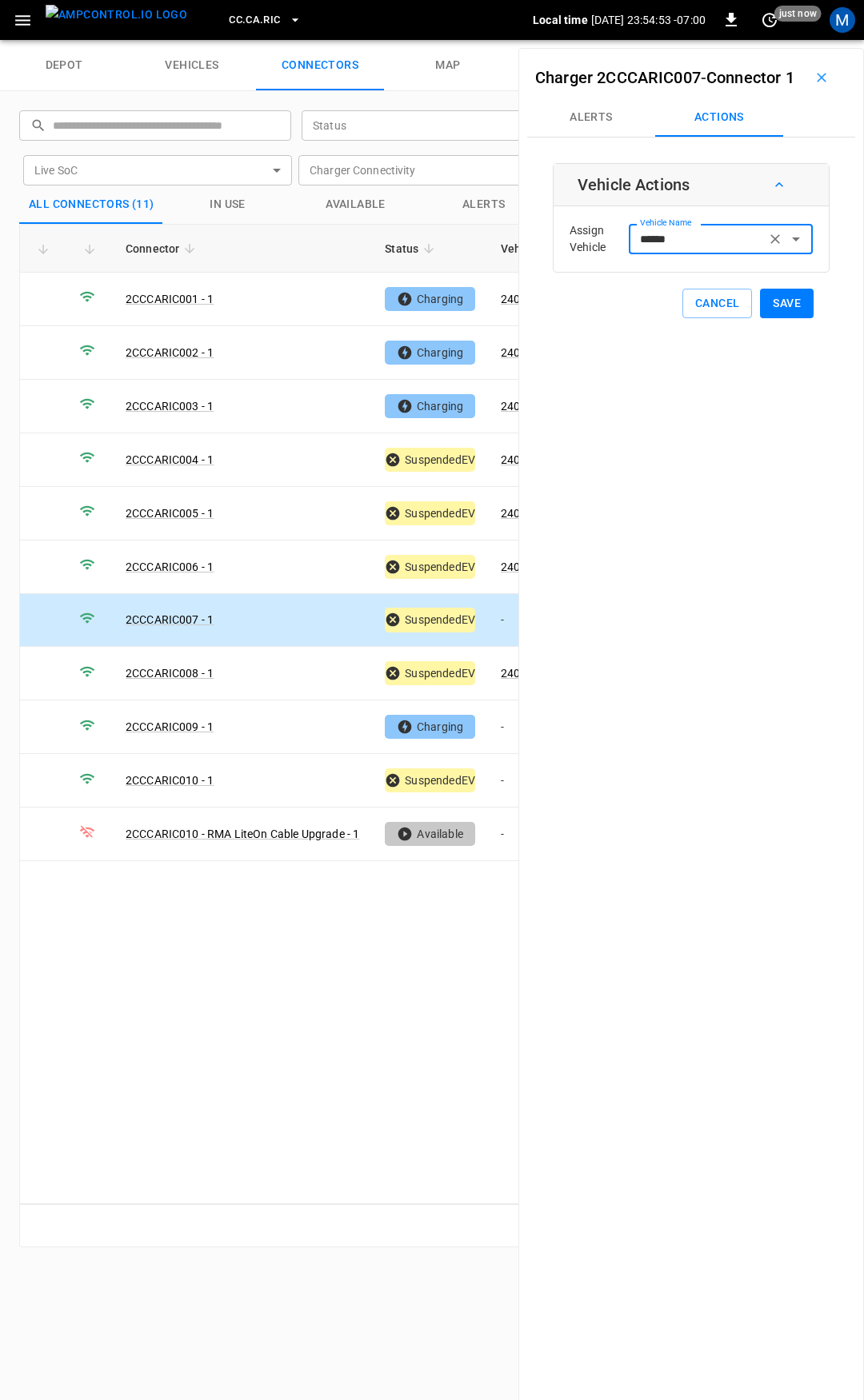
type input "******"
click at [790, 318] on button "Save" at bounding box center [786, 304] width 53 height 30
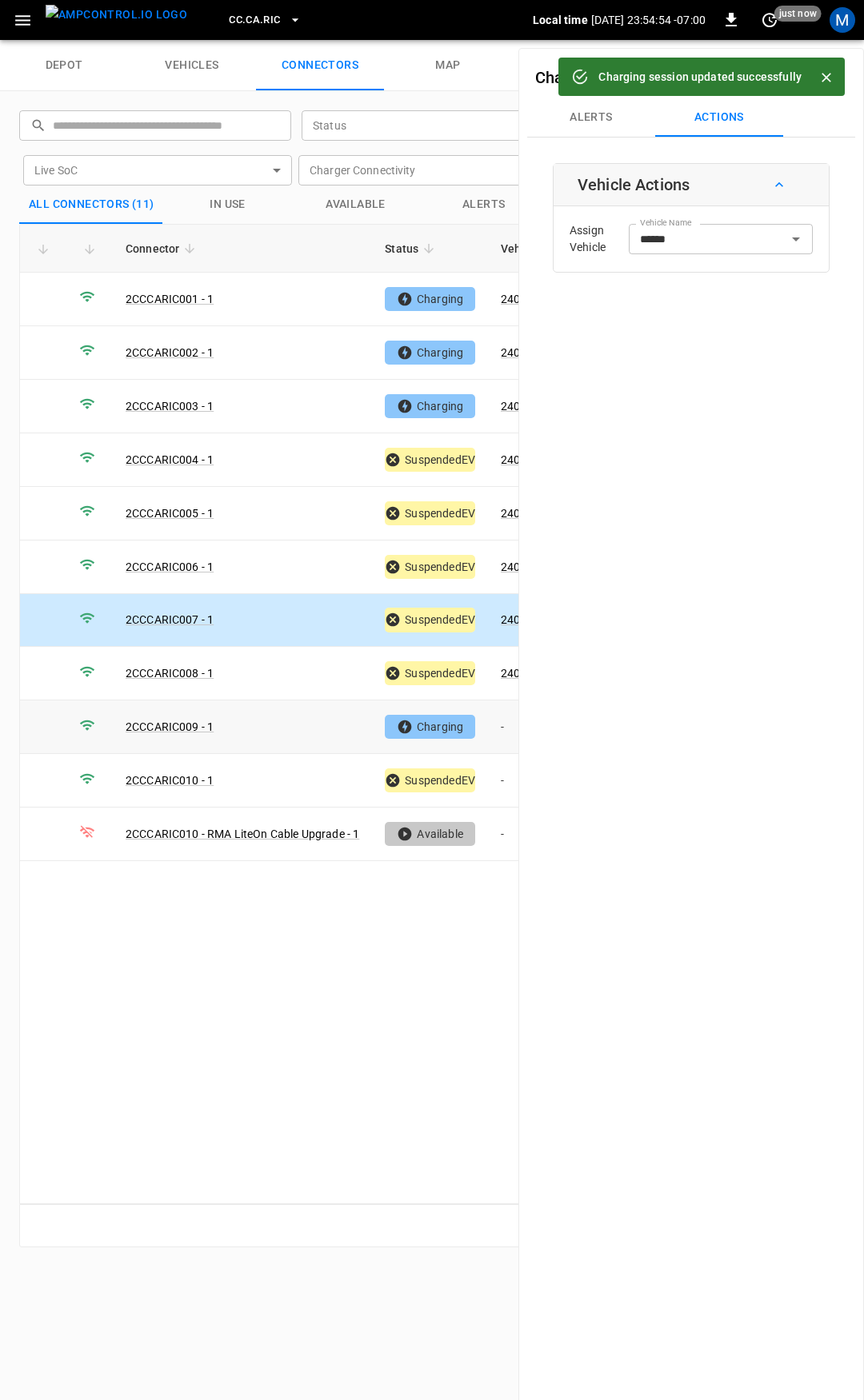
click at [506, 715] on td "-" at bounding box center [530, 727] width 86 height 53
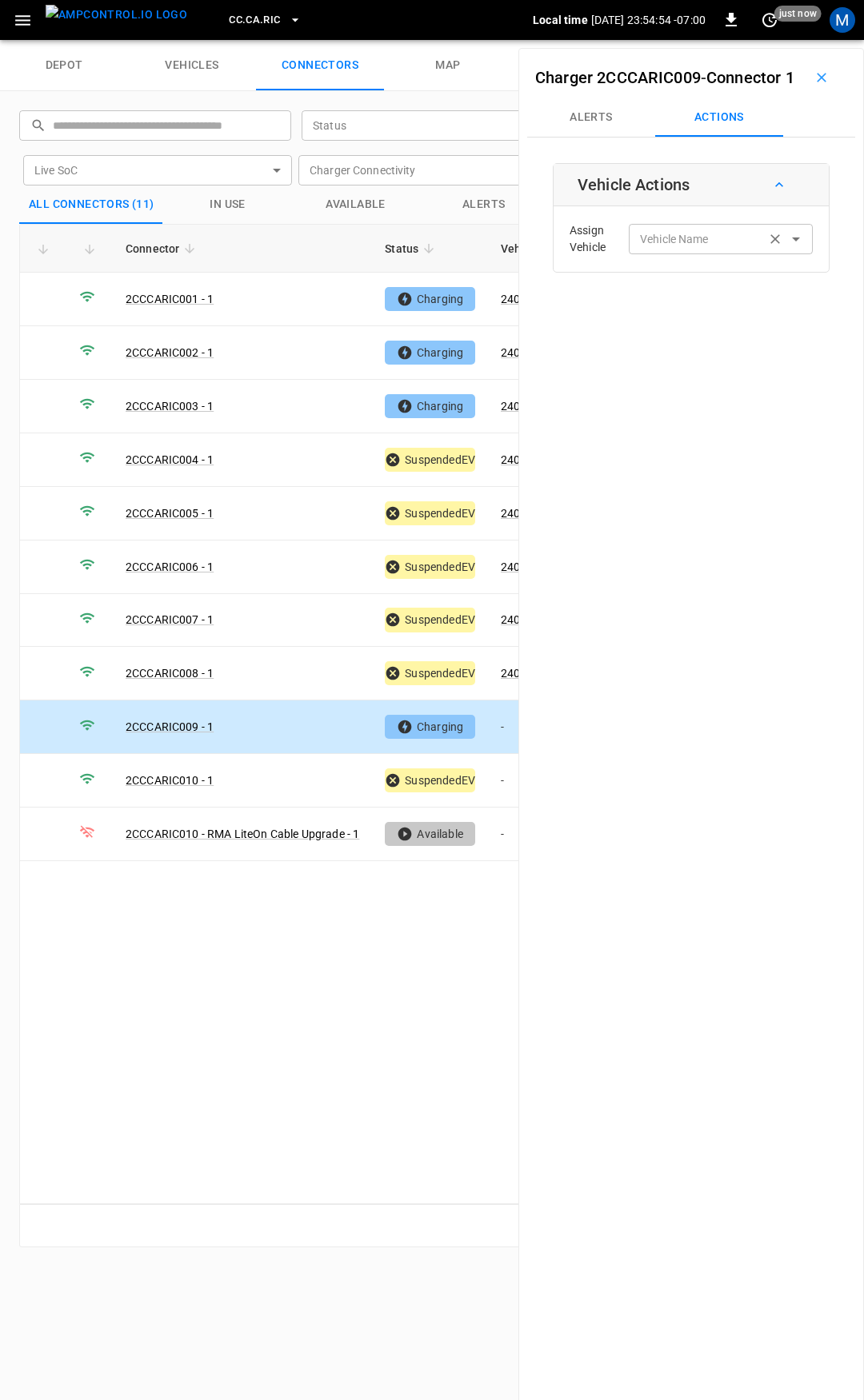
click at [673, 254] on div "Vehicle Name" at bounding box center [720, 239] width 184 height 30
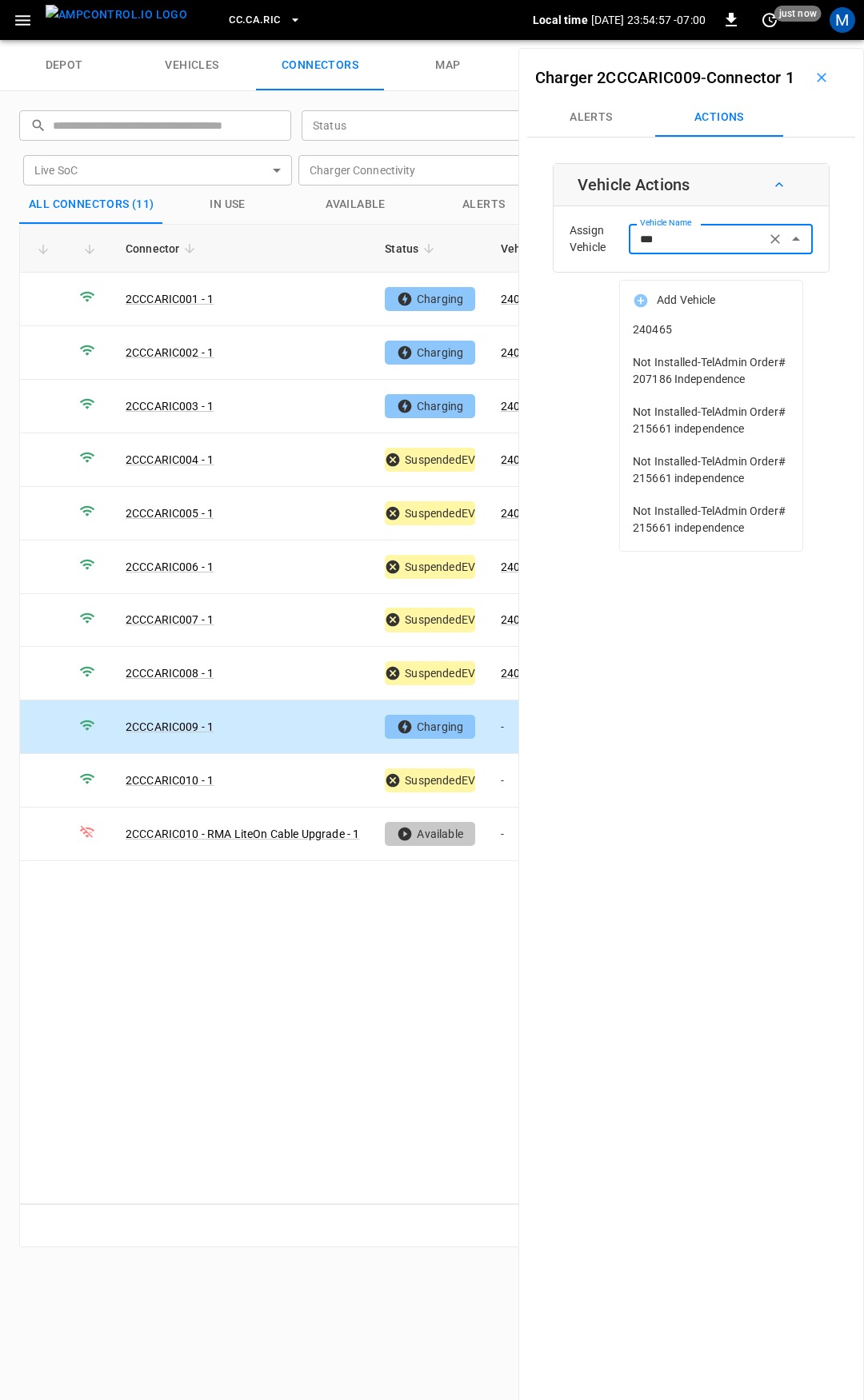
click at [718, 326] on span "240465" at bounding box center [711, 329] width 157 height 17
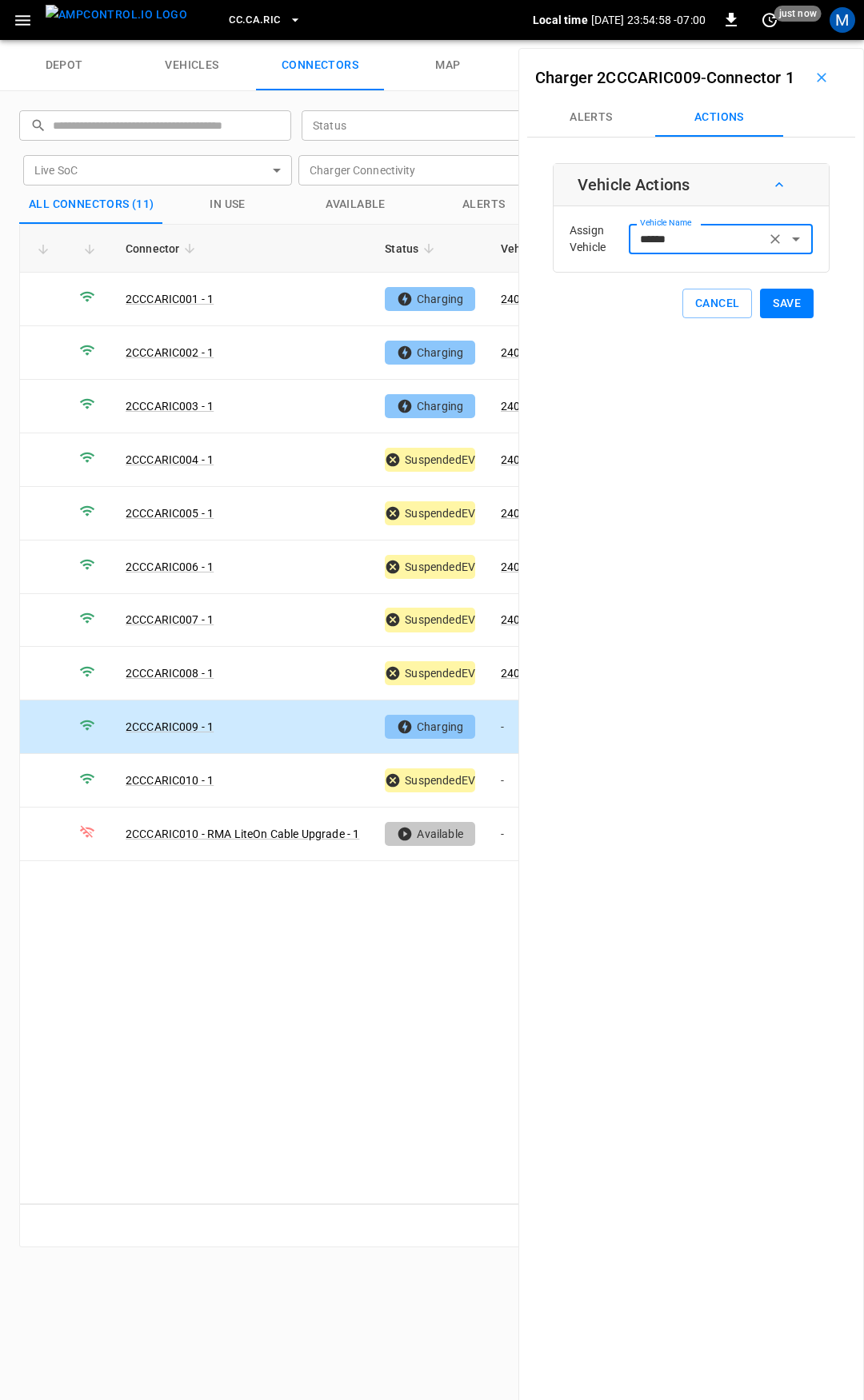
type input "******"
drag, startPoint x: 780, startPoint y: 320, endPoint x: 756, endPoint y: 348, distance: 36.9
click at [781, 318] on button "Save" at bounding box center [786, 304] width 53 height 30
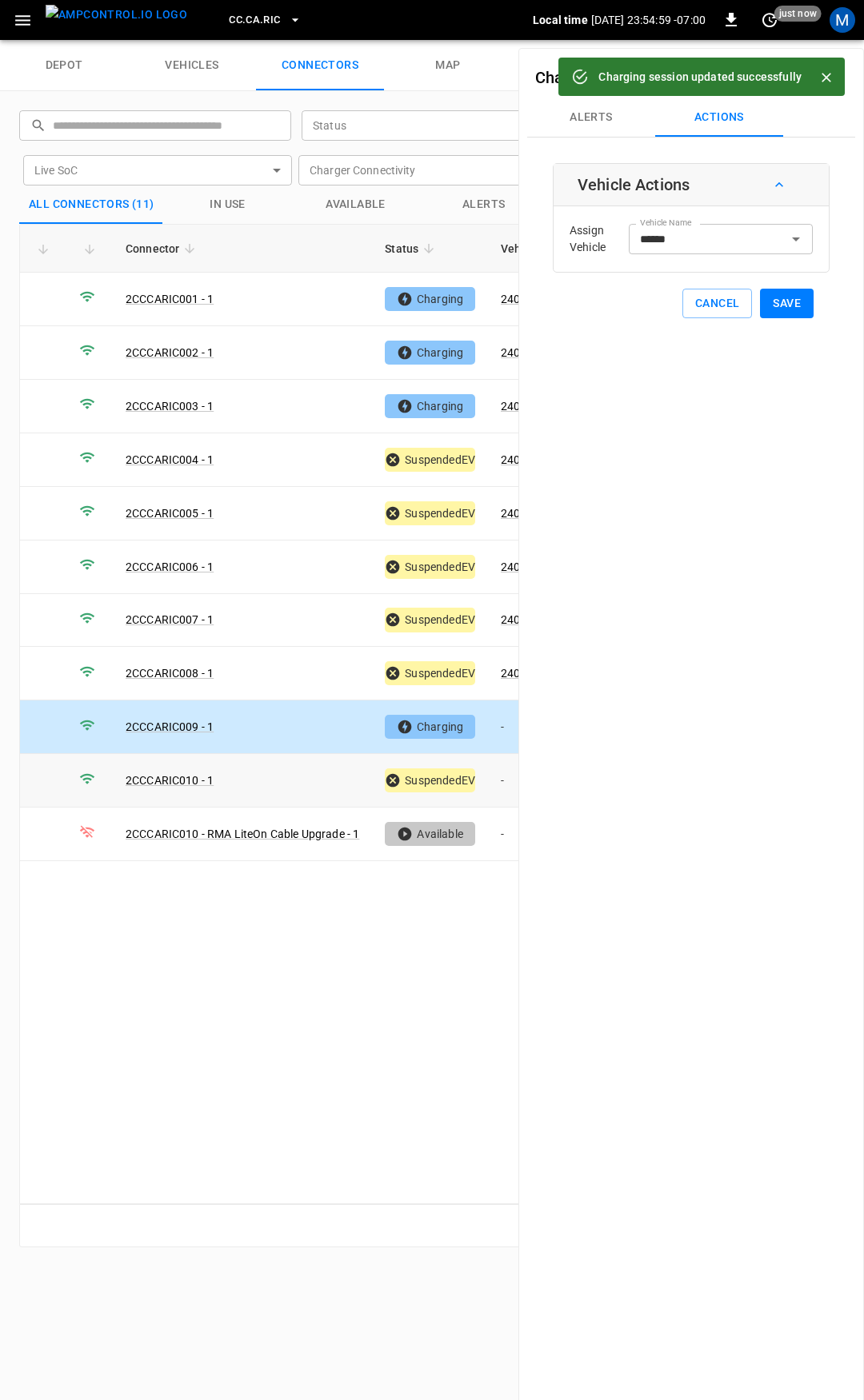
click at [506, 776] on td "-" at bounding box center [530, 780] width 86 height 53
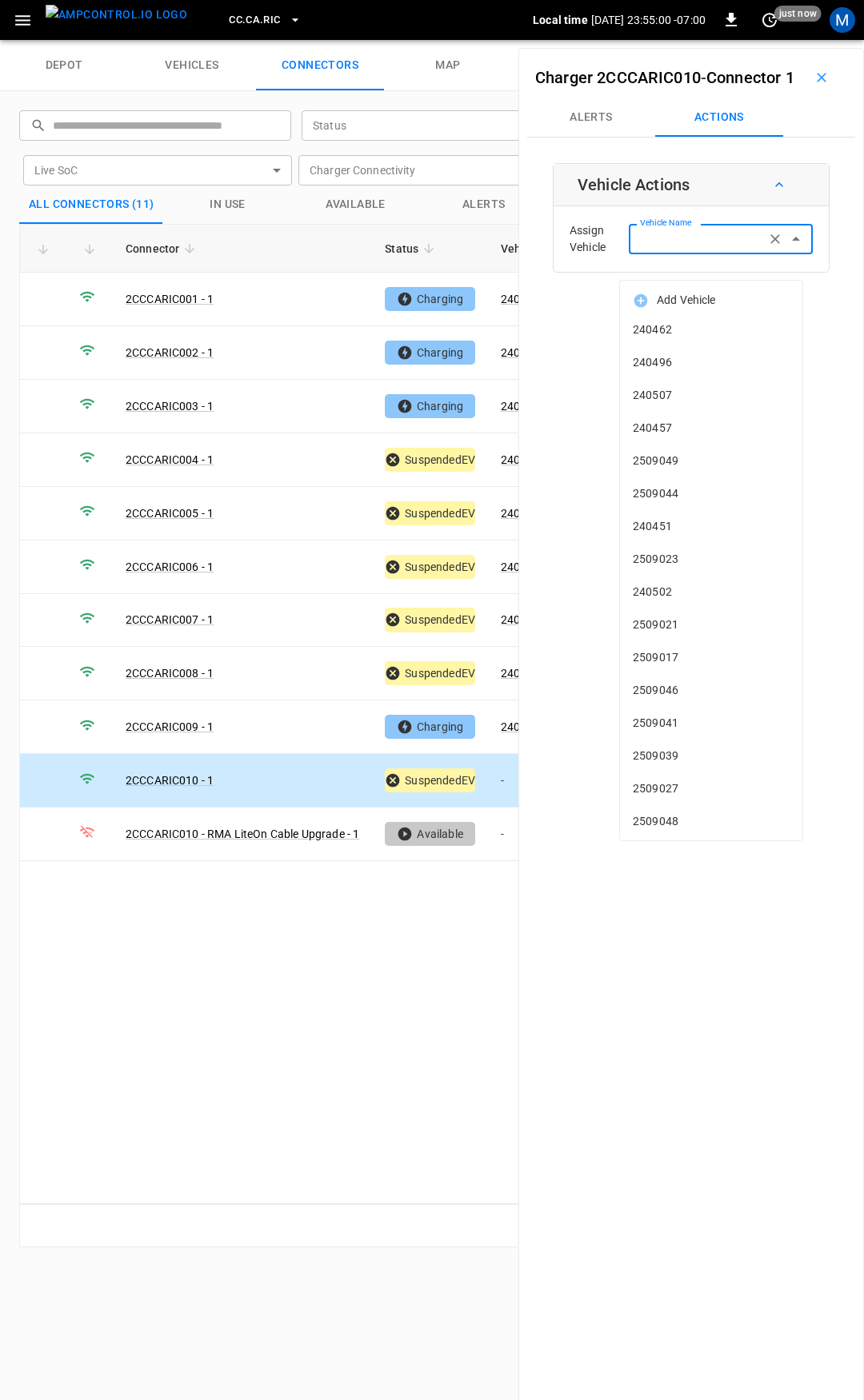
click at [698, 248] on input "Vehicle Name" at bounding box center [697, 238] width 127 height 20
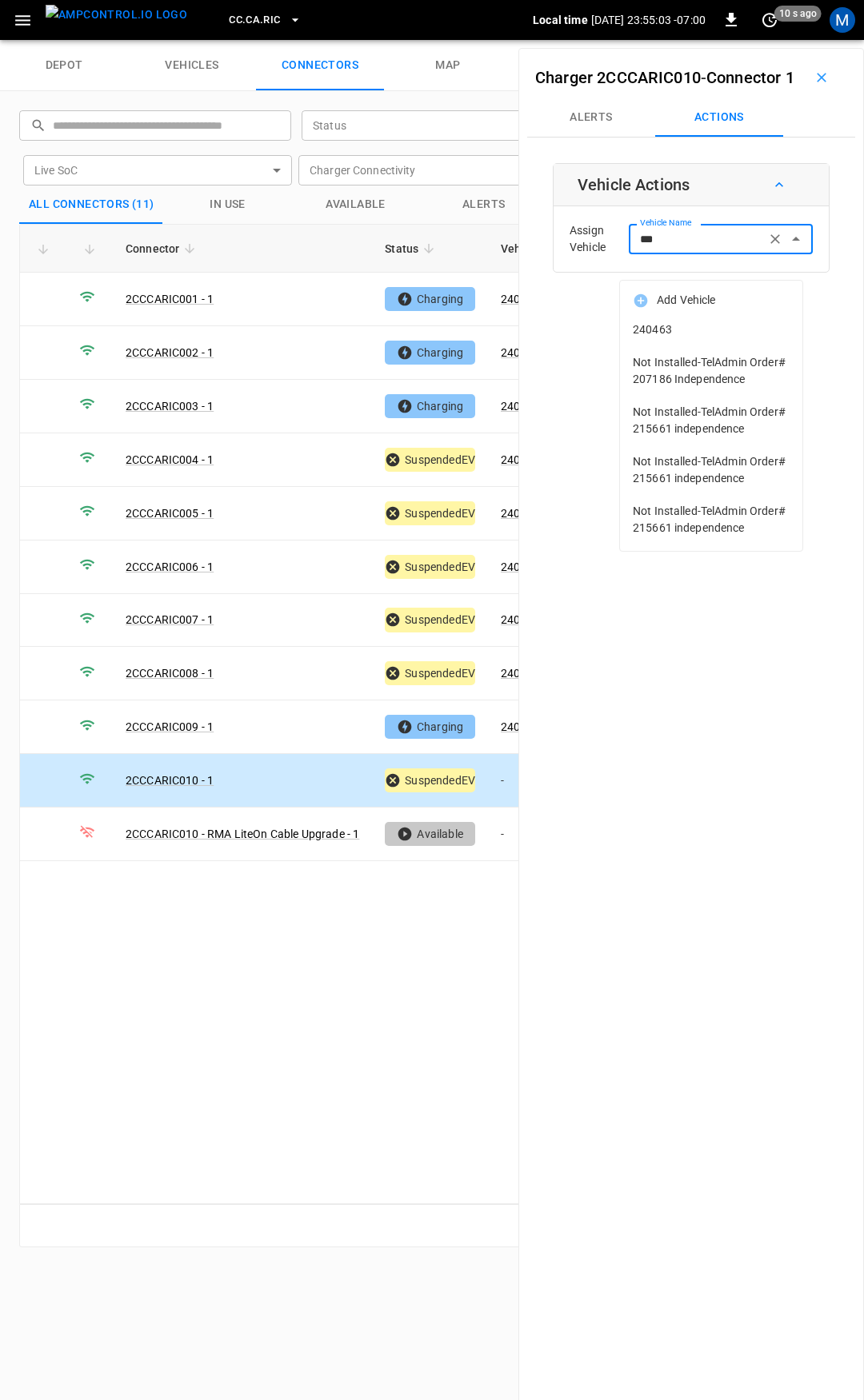
click at [694, 322] on span "240463" at bounding box center [711, 329] width 157 height 17
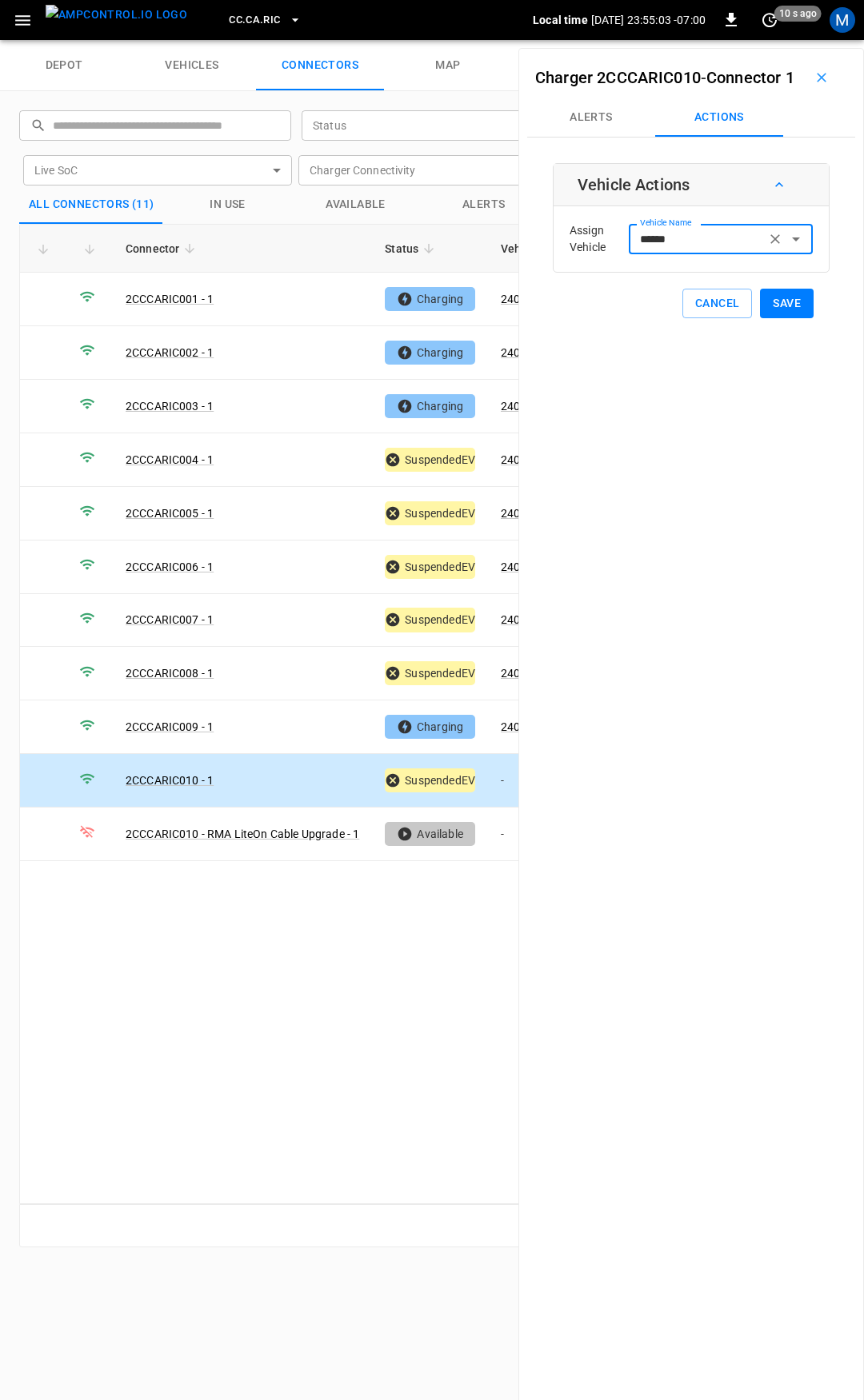
type input "******"
click at [797, 318] on button "Save" at bounding box center [786, 304] width 53 height 30
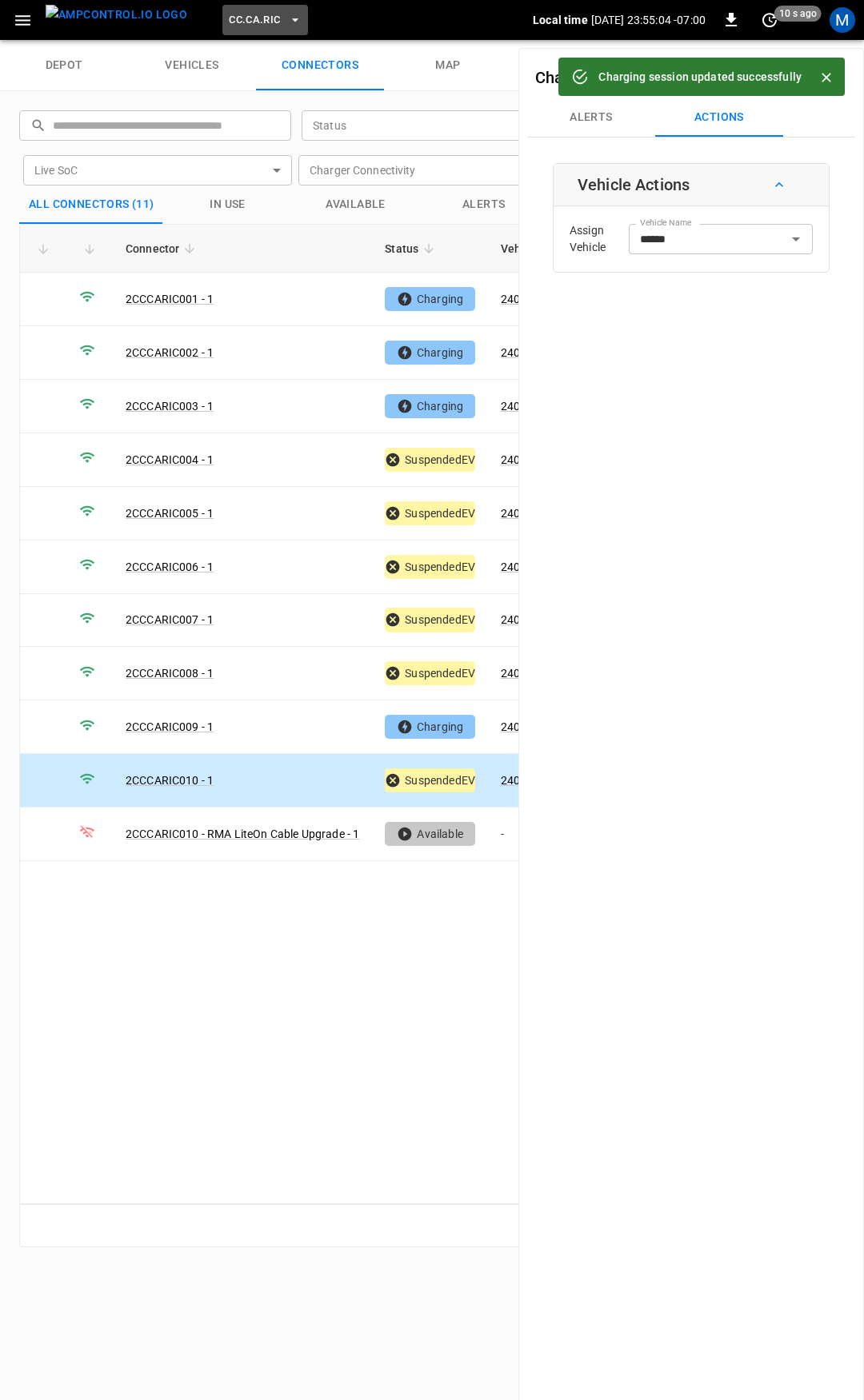
click at [243, 20] on span "CC.CA.RIC" at bounding box center [254, 20] width 51 height 18
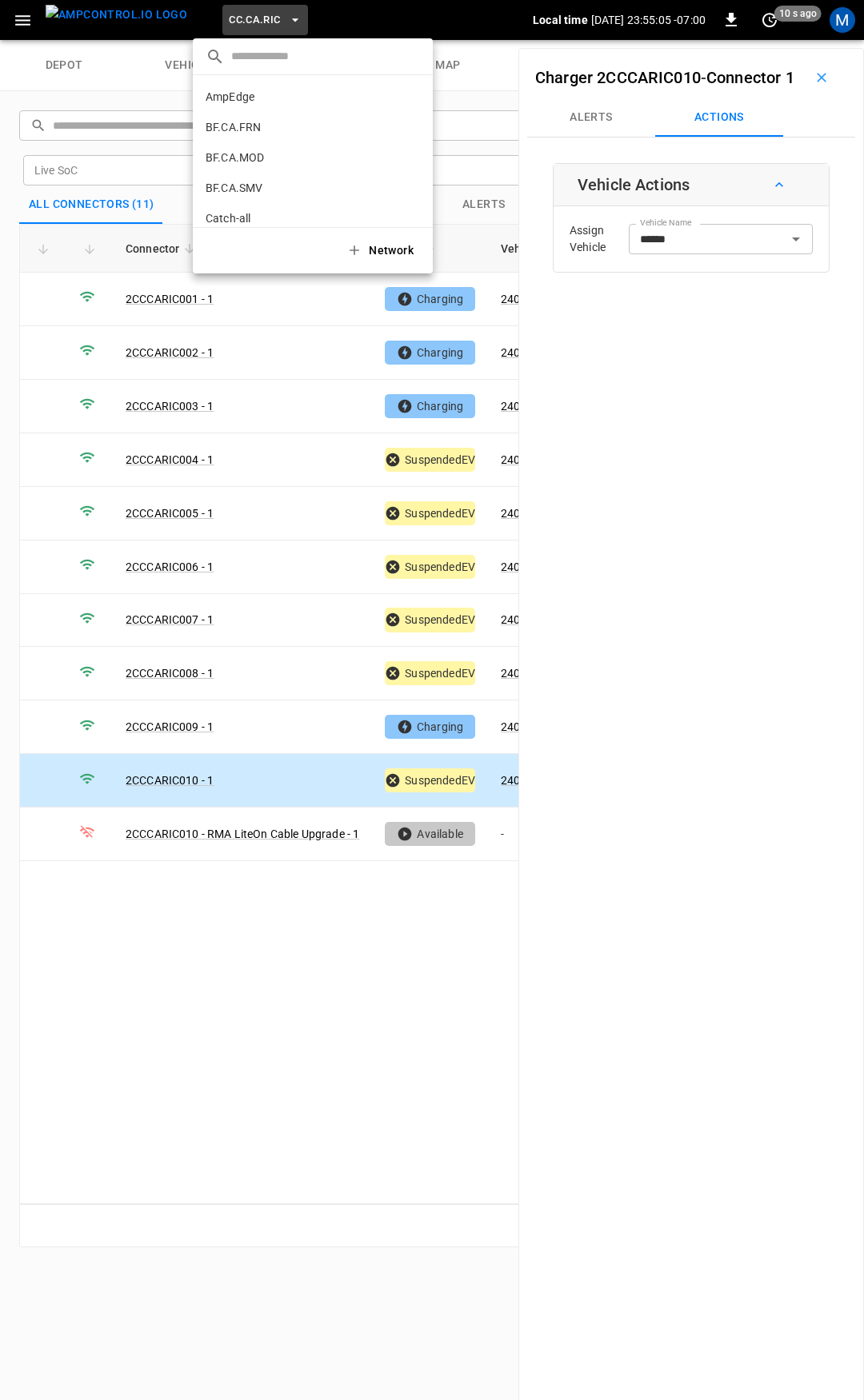
scroll to position [238, 0]
click at [270, 125] on p "CC.CA.SFF" at bounding box center [284, 132] width 158 height 16
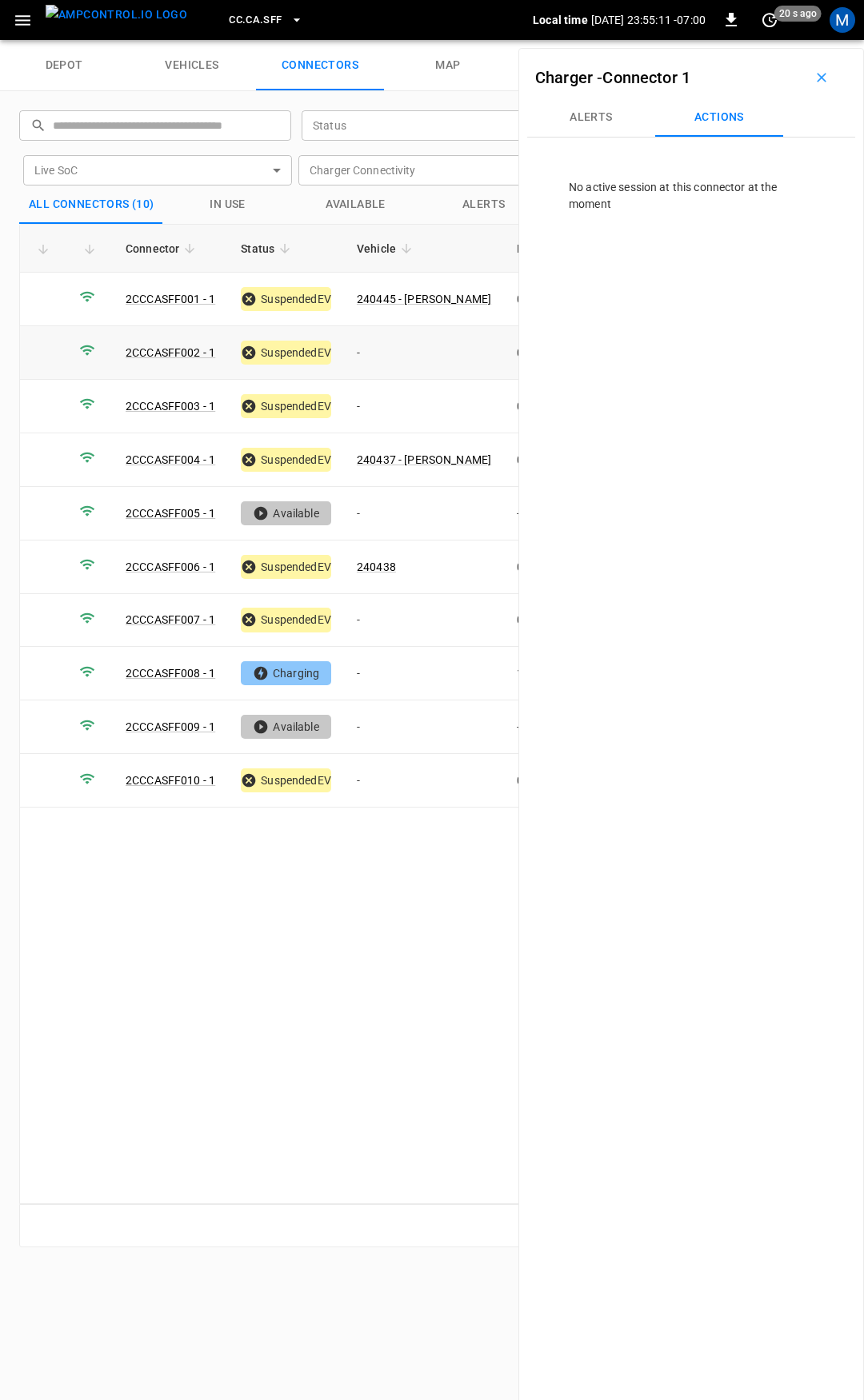
click at [413, 354] on td "-" at bounding box center [424, 353] width 160 height 53
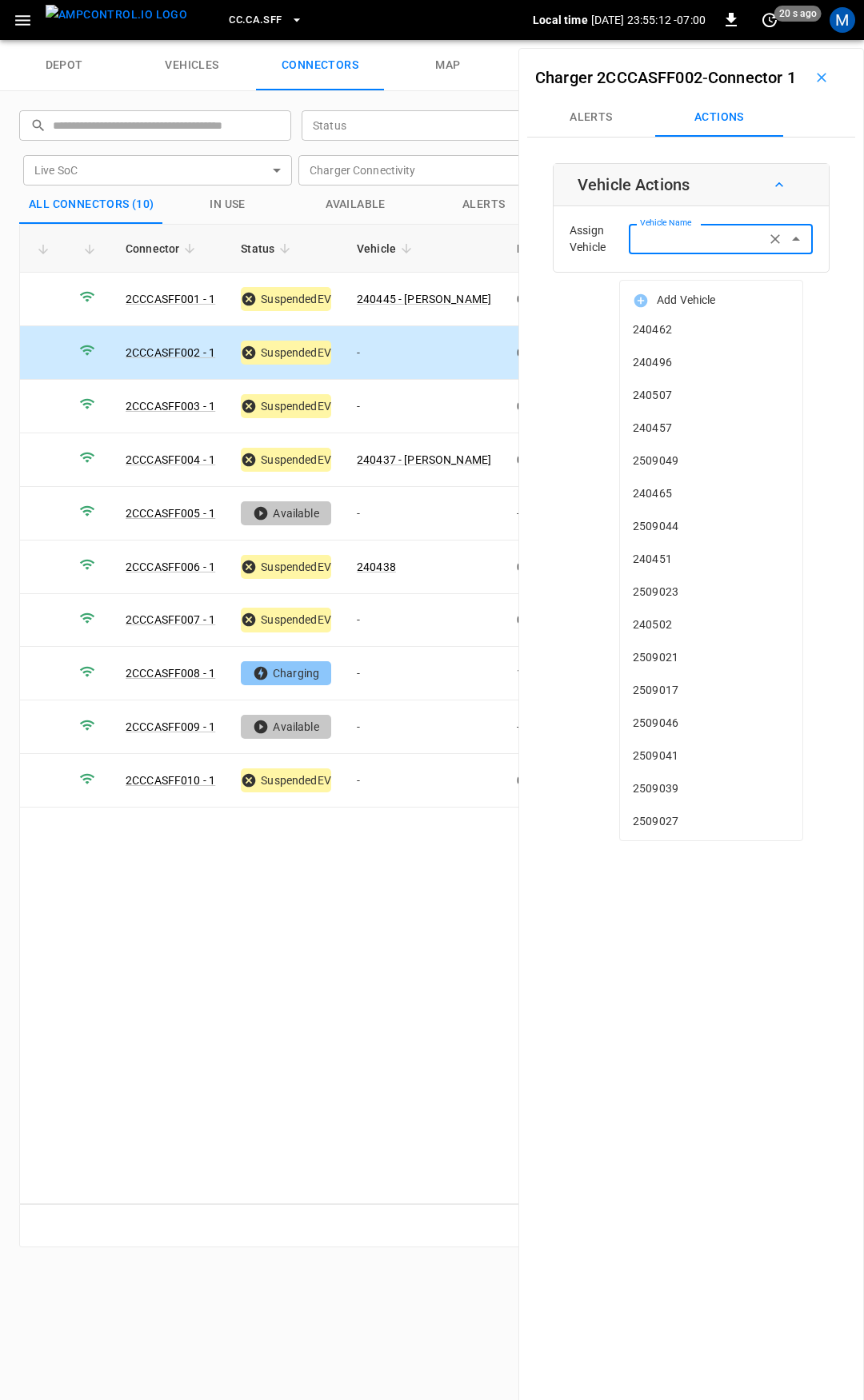
click at [699, 254] on div "Vehicle Name Vehicle Name" at bounding box center [720, 239] width 184 height 30
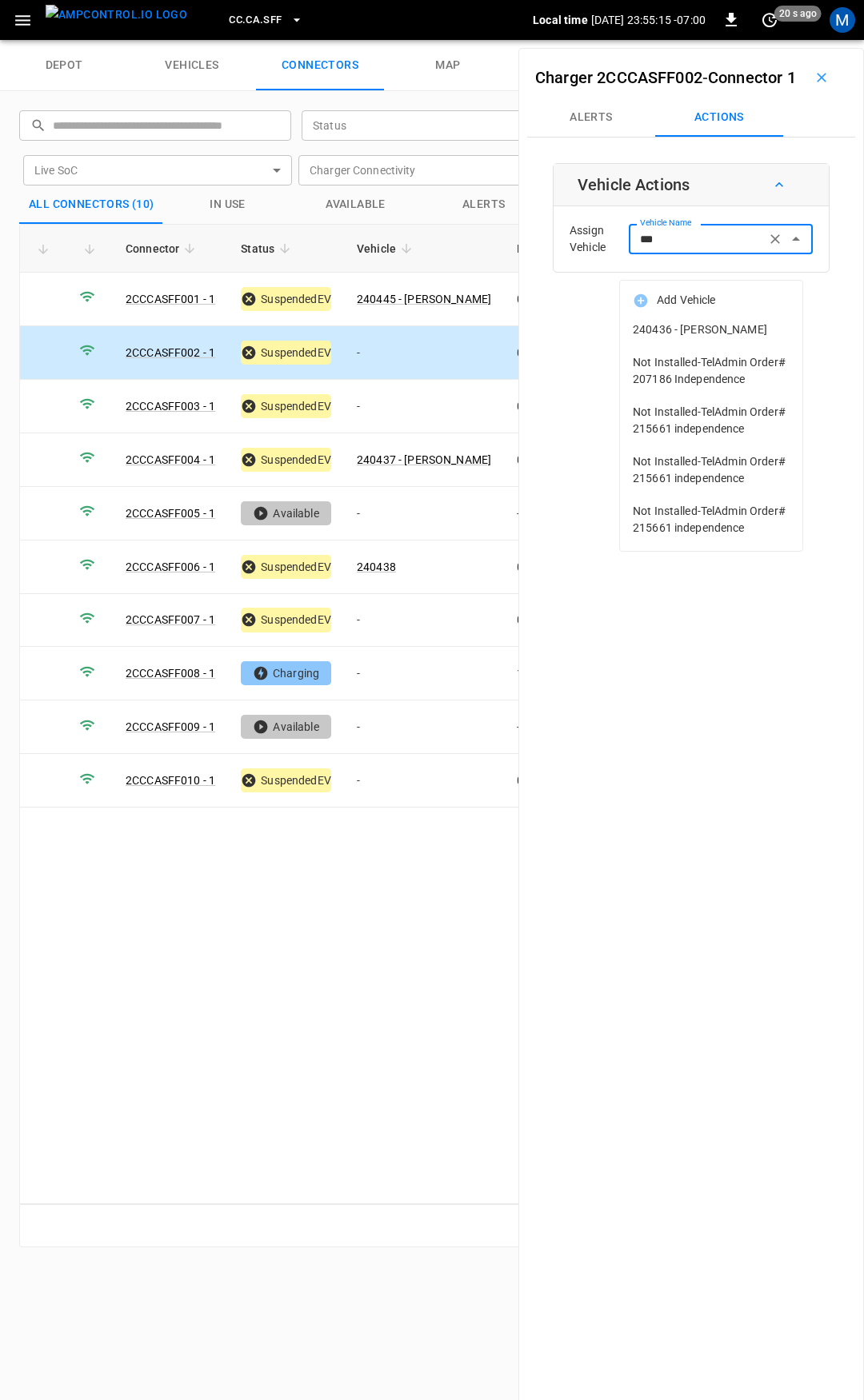
click at [699, 340] on li "240436 - [PERSON_NAME]" at bounding box center [711, 329] width 182 height 32
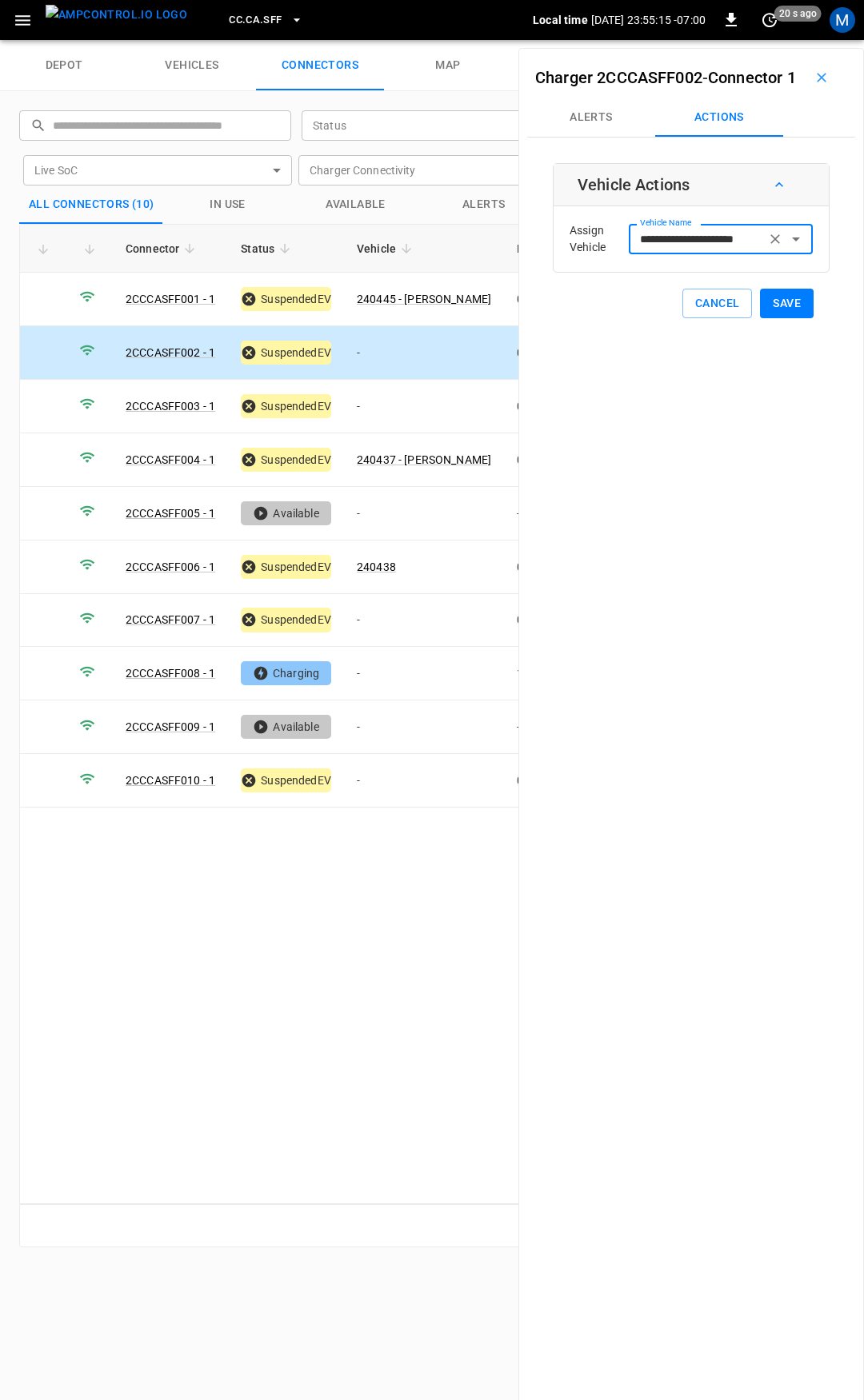
type input "**********"
click at [804, 318] on div "**********" at bounding box center [691, 240] width 277 height 155
click at [777, 318] on button "Save" at bounding box center [786, 304] width 53 height 30
click at [385, 387] on td "-" at bounding box center [424, 406] width 160 height 53
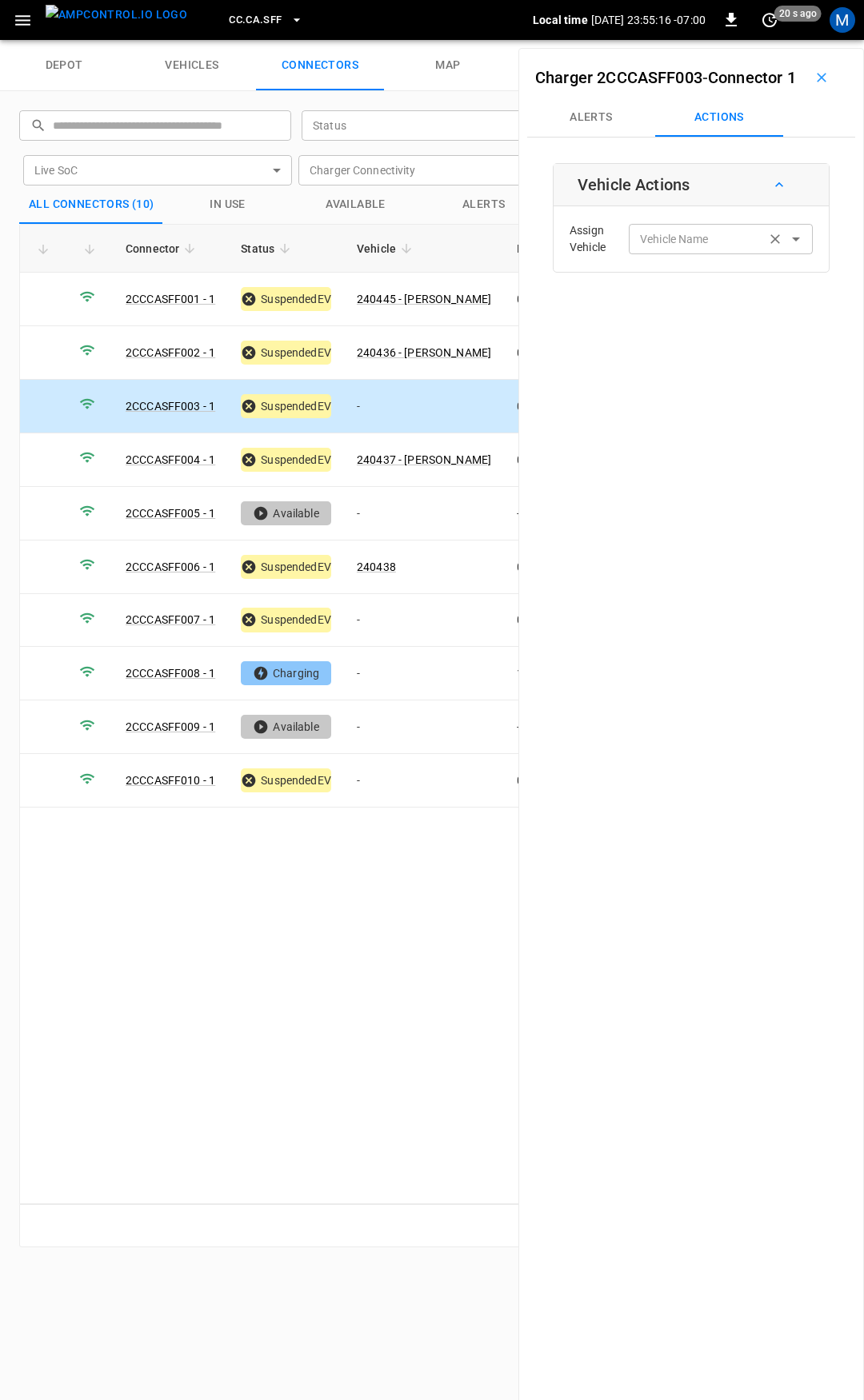
click at [661, 254] on div "Vehicle Name Vehicle Name" at bounding box center [720, 239] width 184 height 30
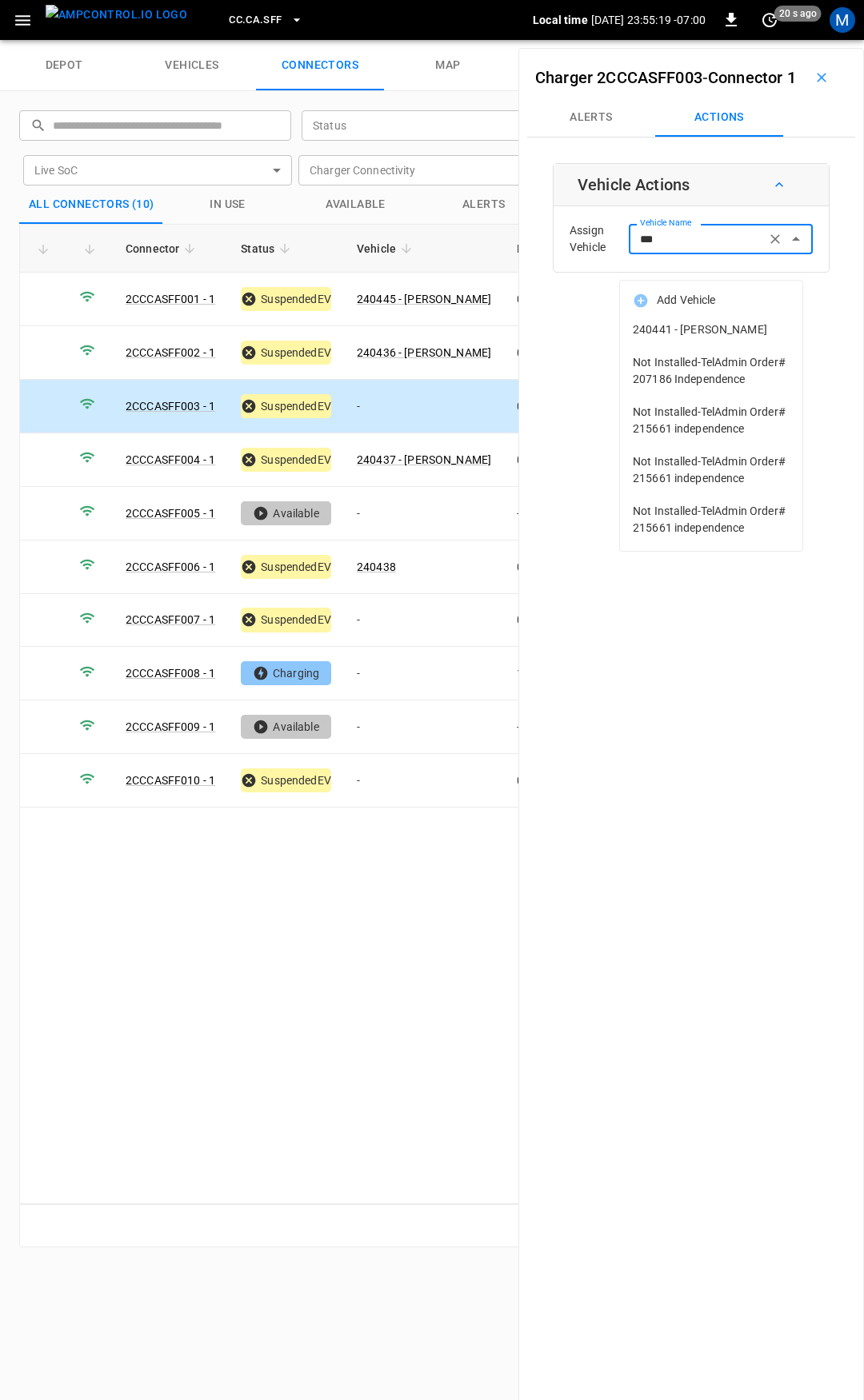
click at [674, 346] on li "240441 - [PERSON_NAME]" at bounding box center [711, 329] width 182 height 32
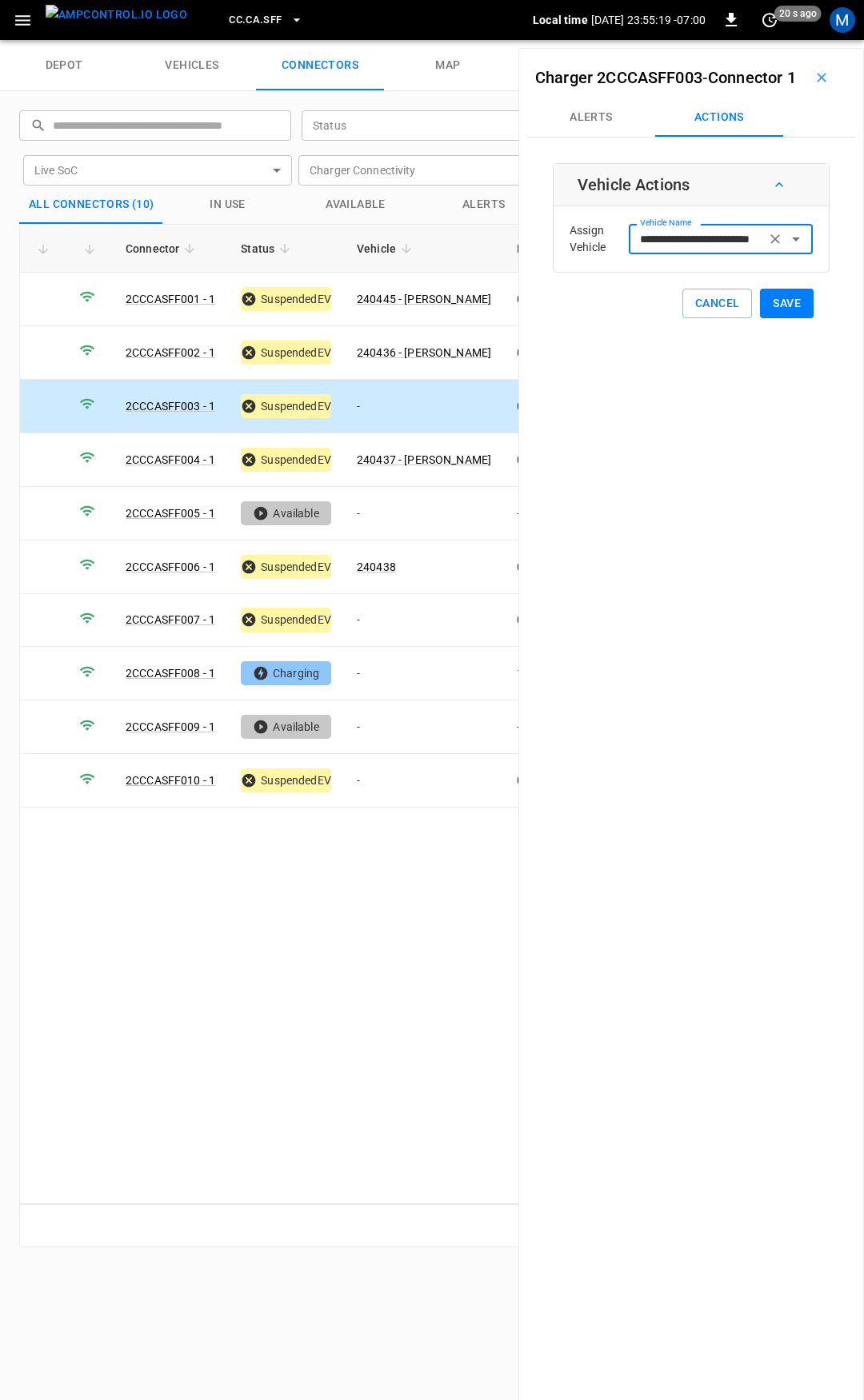
type input "**********"
drag, startPoint x: 783, startPoint y: 348, endPoint x: 776, endPoint y: 326, distance: 23.1
click at [783, 347] on div "**********" at bounding box center [691, 748] width 346 height 1400
click at [776, 318] on button "Save" at bounding box center [786, 304] width 53 height 30
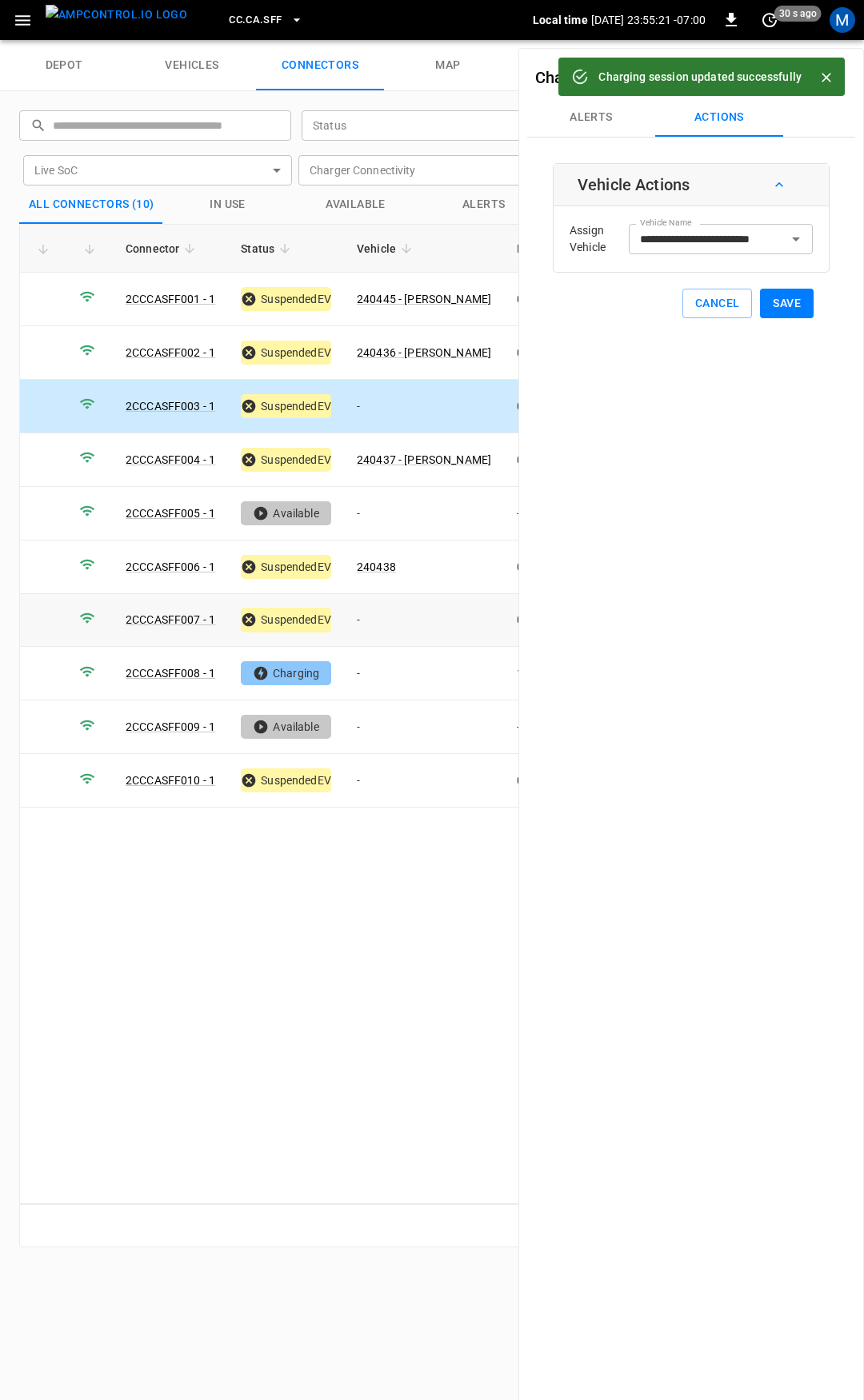
click at [394, 606] on td "-" at bounding box center [424, 620] width 160 height 53
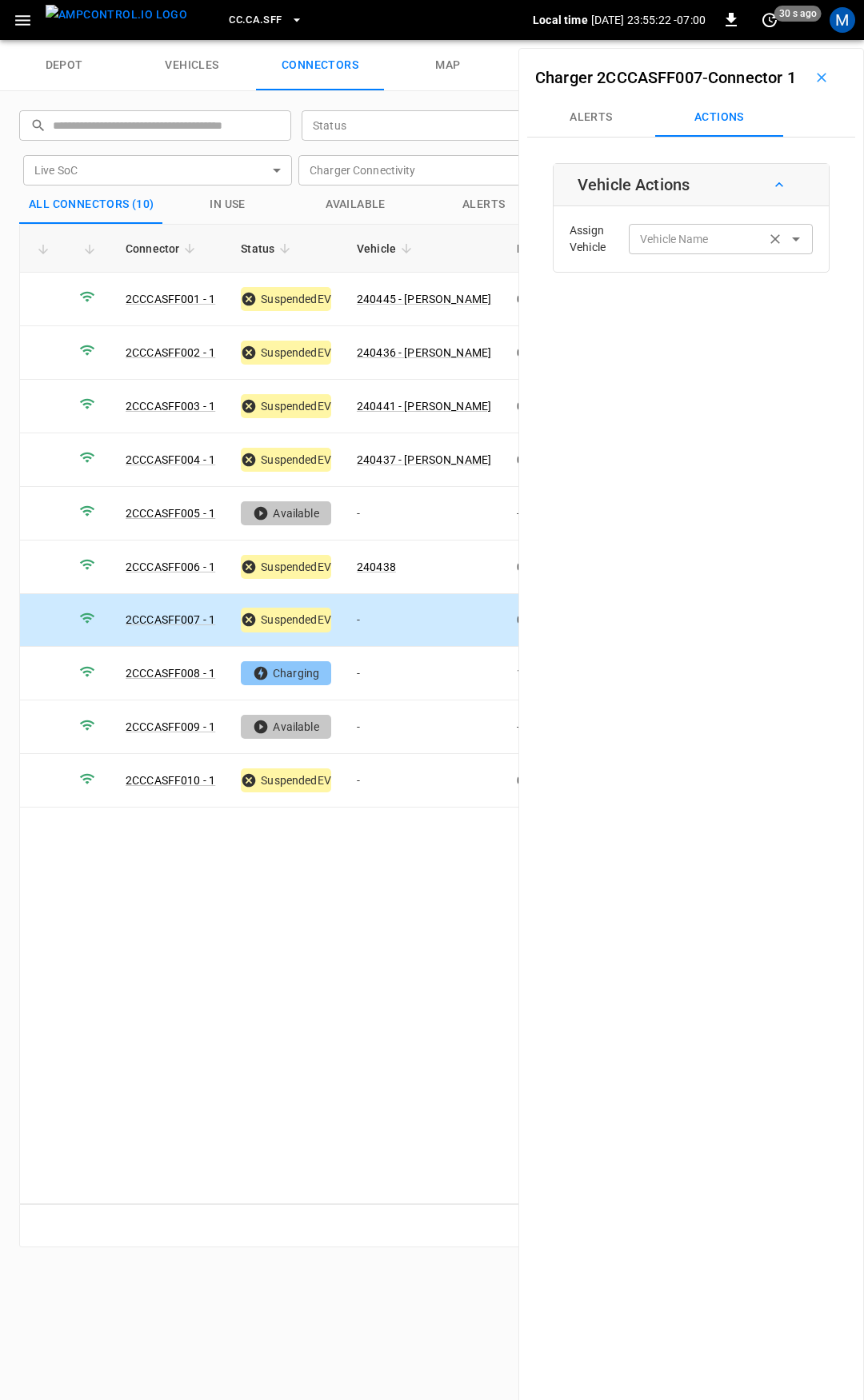
click at [689, 254] on div "Vehicle Name Vehicle Name" at bounding box center [720, 239] width 184 height 30
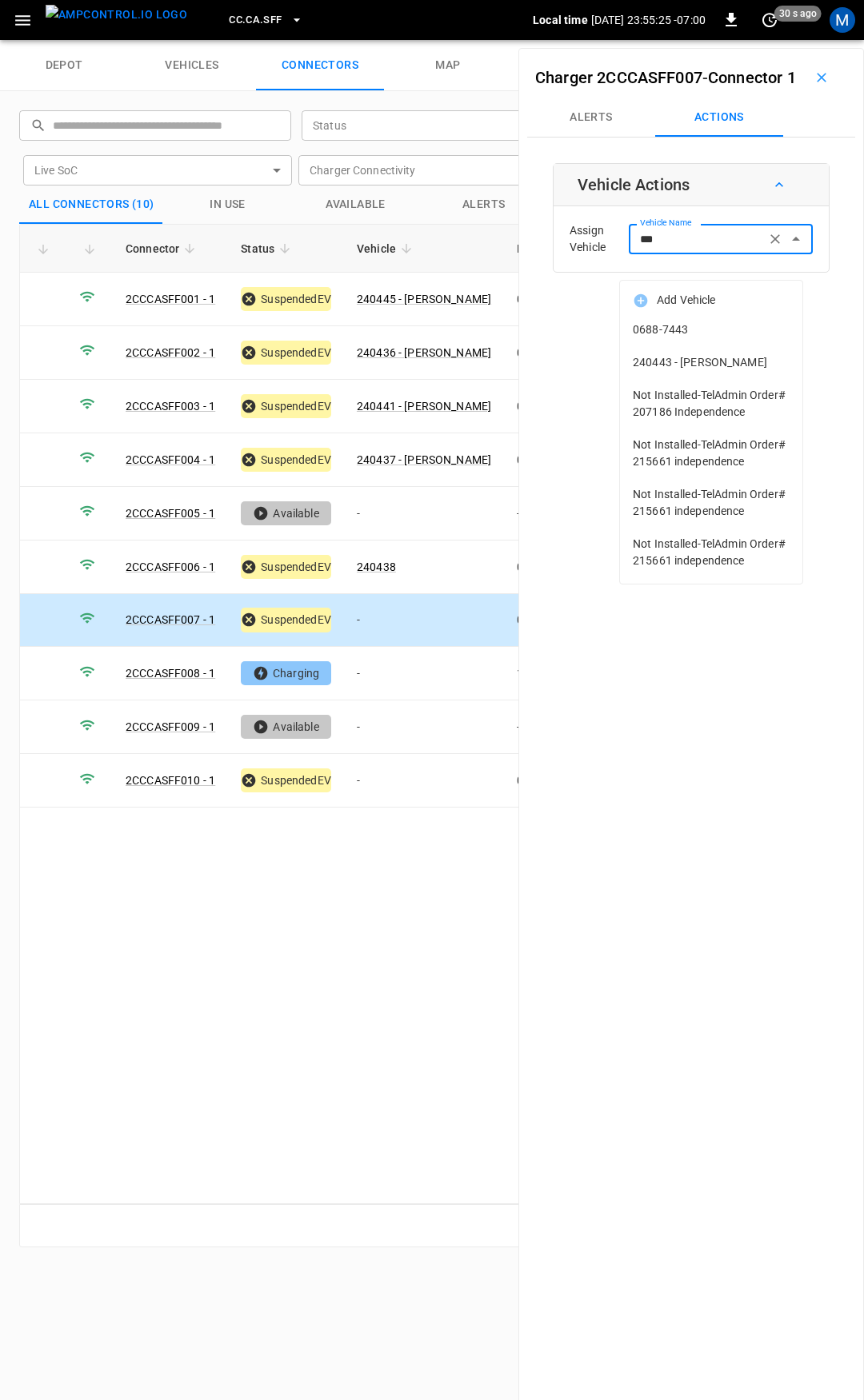
click at [697, 361] on span "240443 - [PERSON_NAME]" at bounding box center [711, 362] width 157 height 17
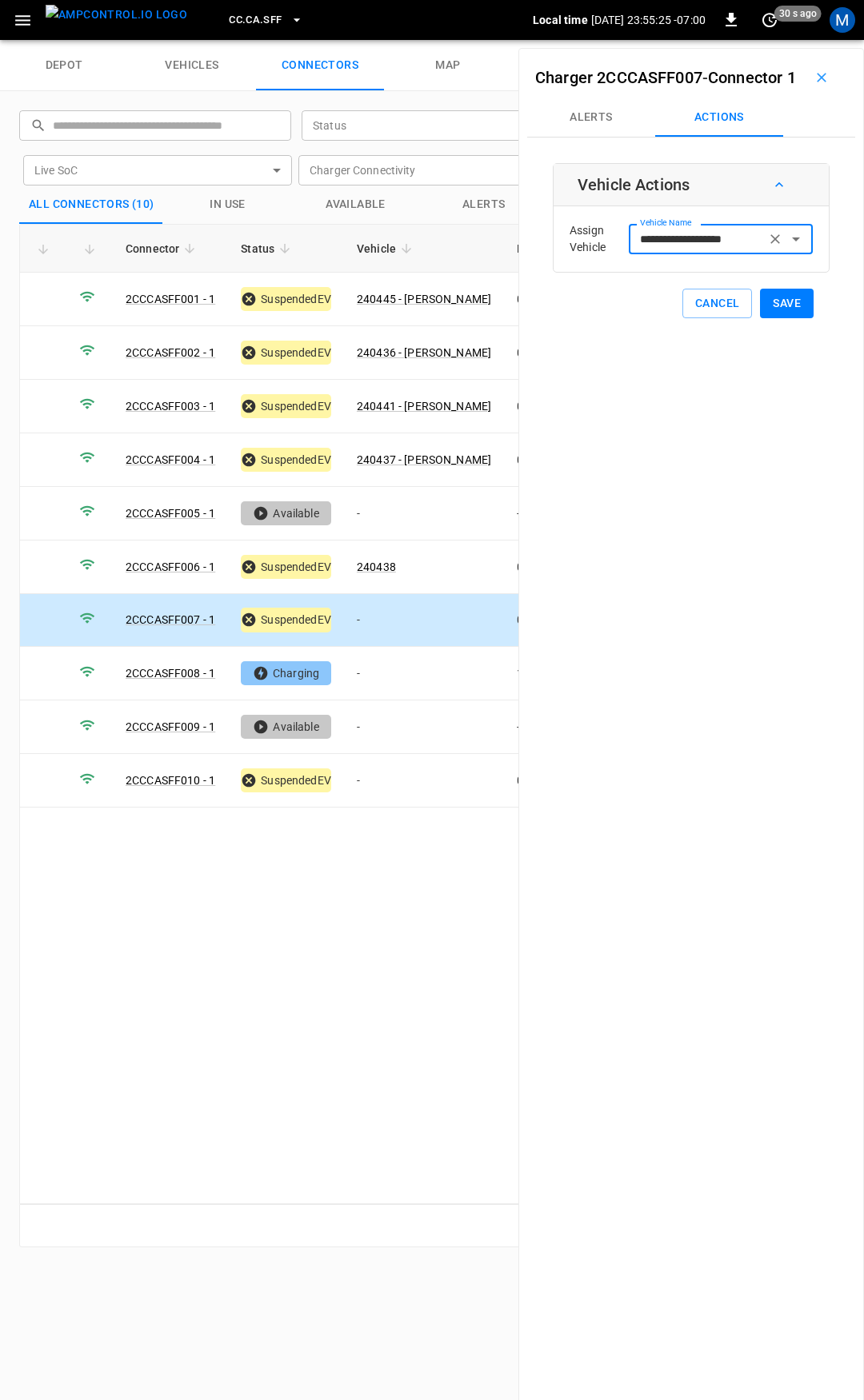
type input "**********"
click at [779, 318] on button "Save" at bounding box center [786, 304] width 53 height 30
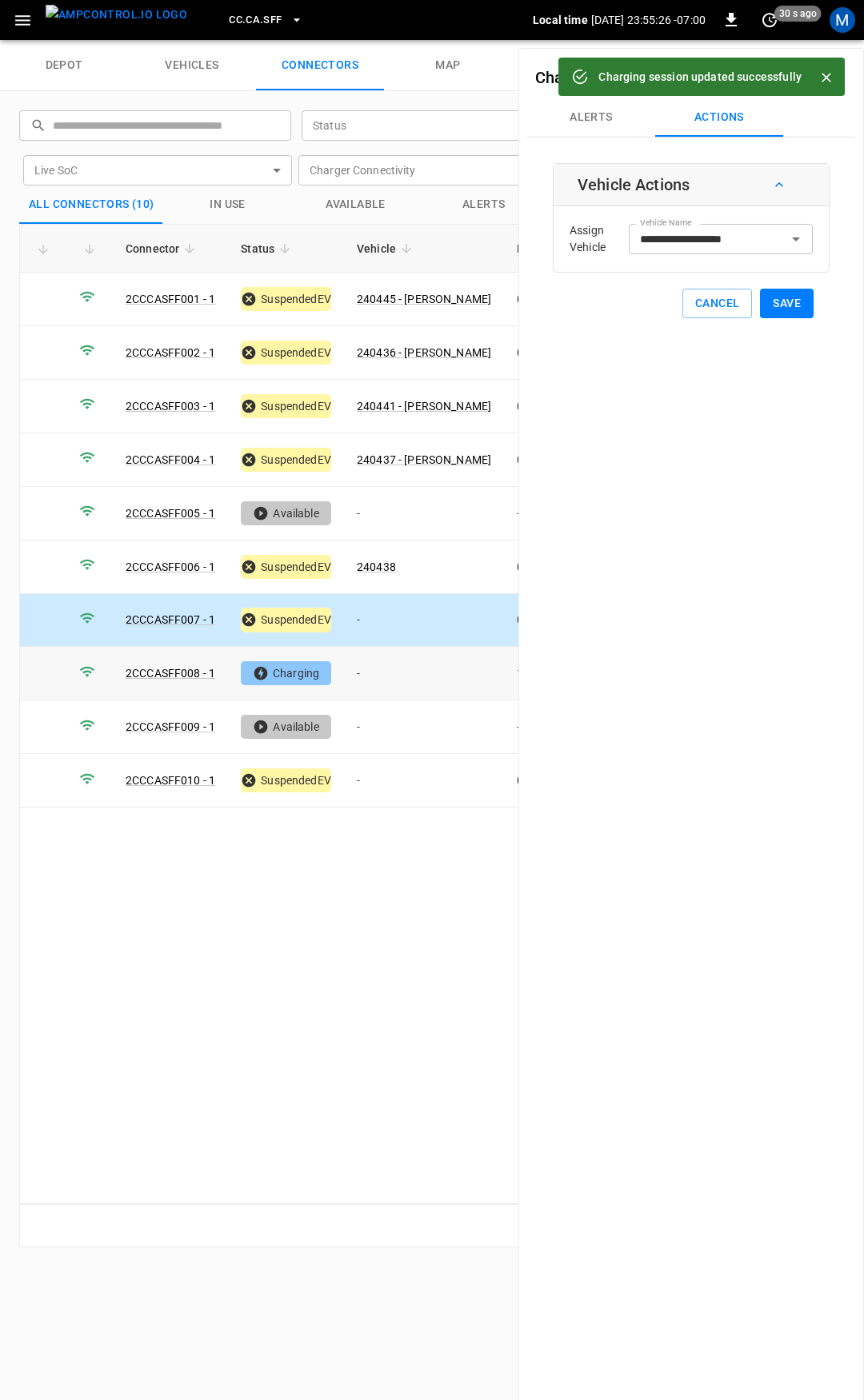
click at [418, 670] on td "-" at bounding box center [424, 673] width 160 height 53
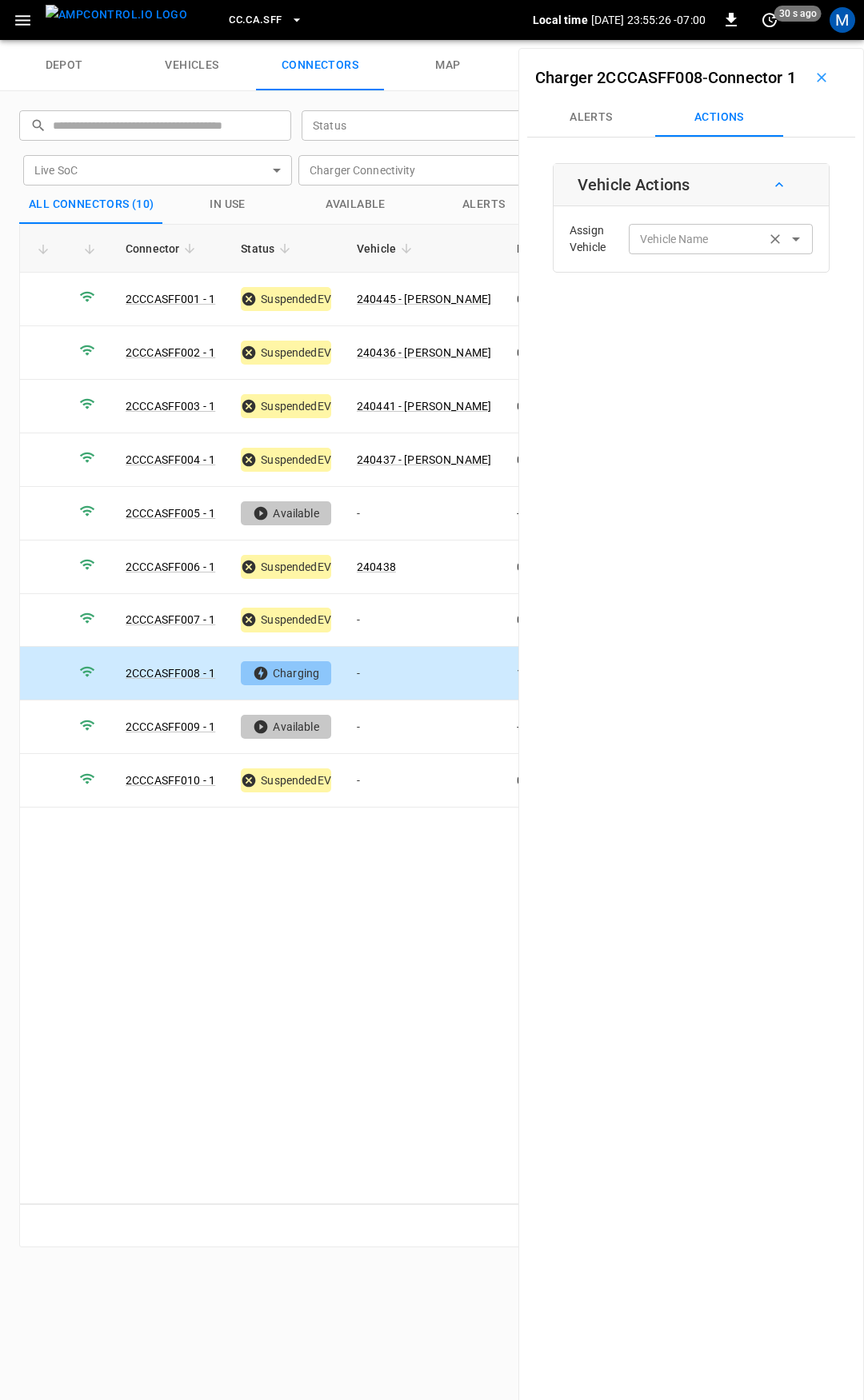
click at [661, 251] on div "Vehicle Name" at bounding box center [720, 239] width 184 height 30
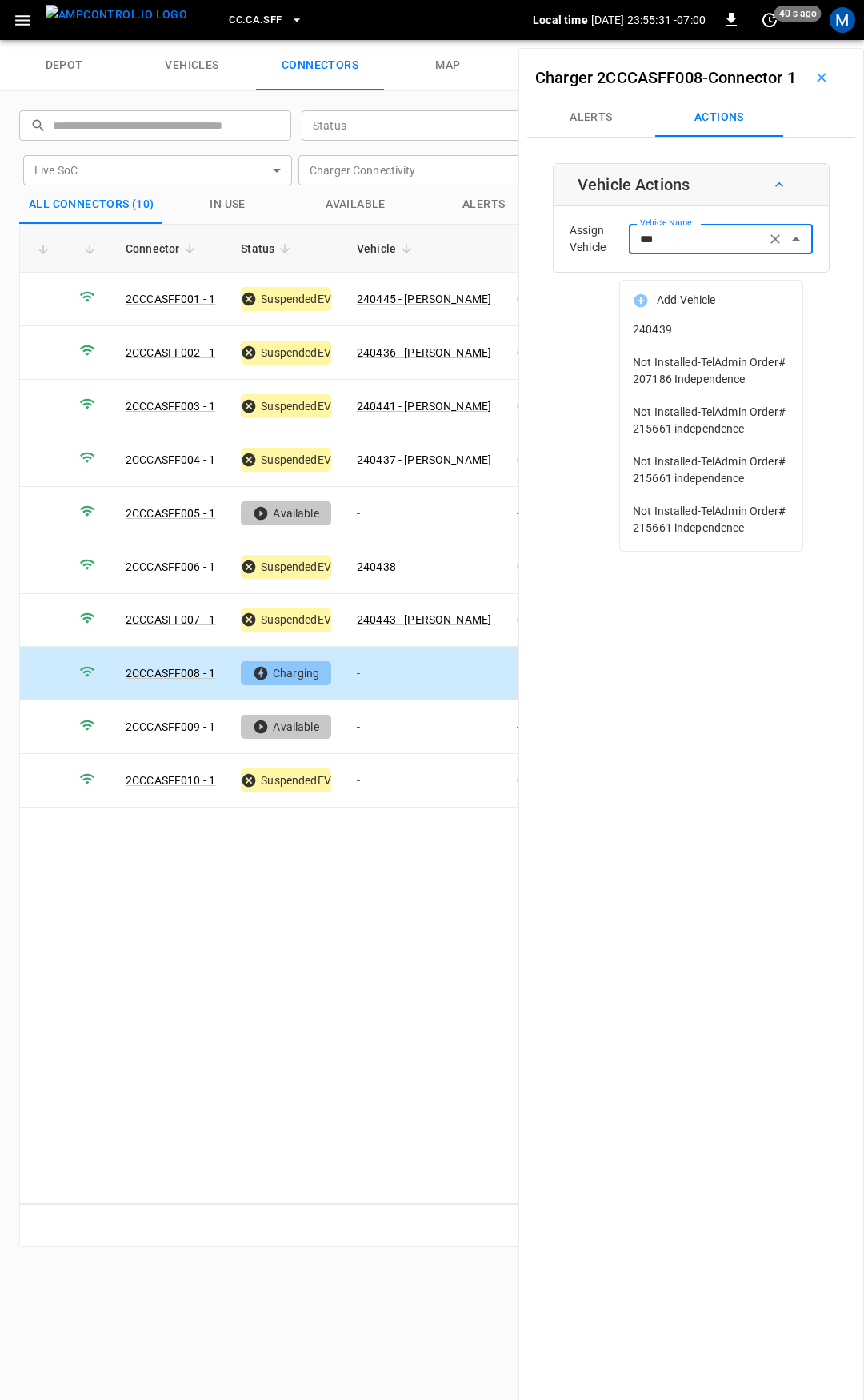
click at [724, 319] on li "240439" at bounding box center [711, 329] width 182 height 32
type input "******"
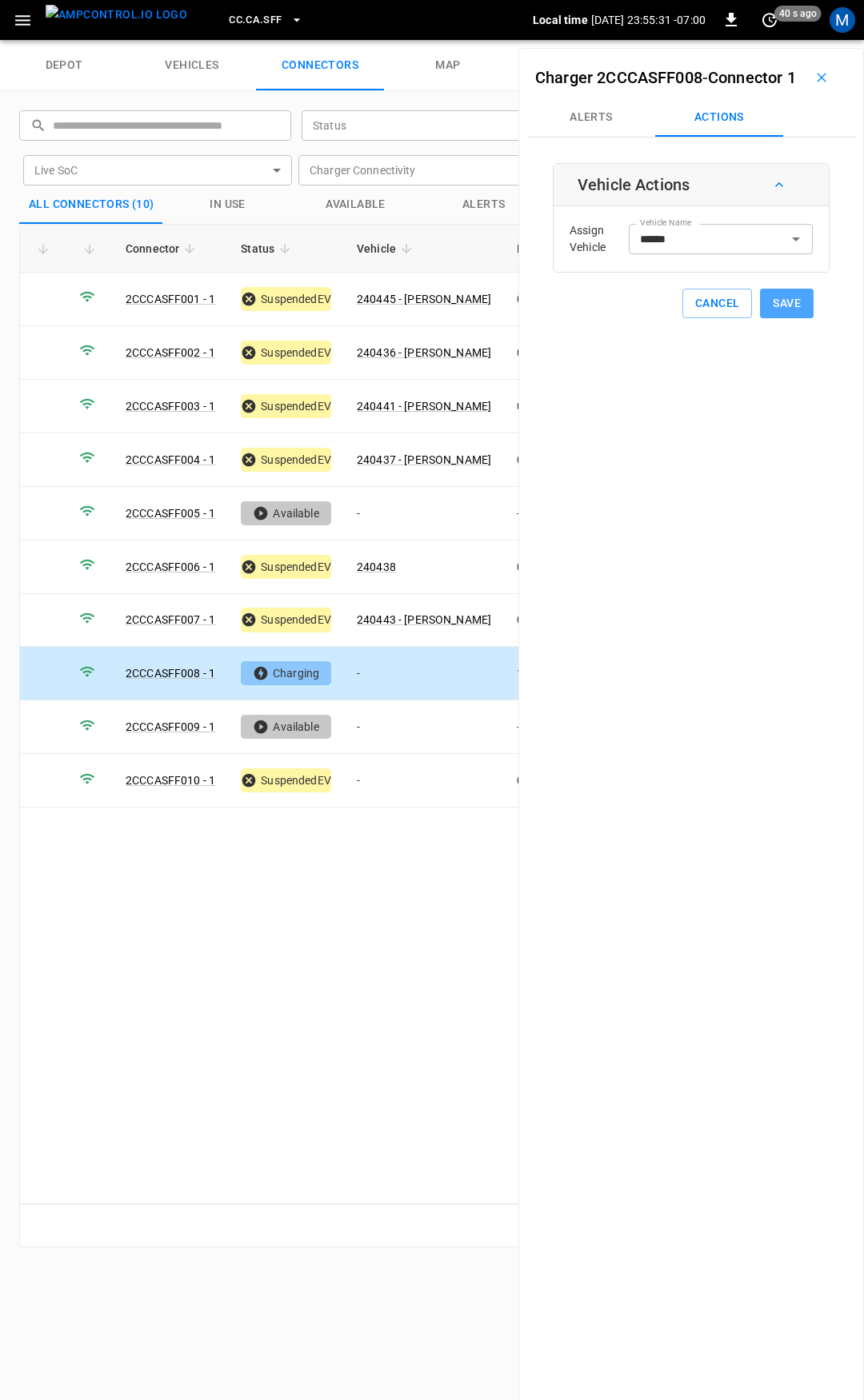
click at [778, 318] on button "Save" at bounding box center [786, 304] width 53 height 30
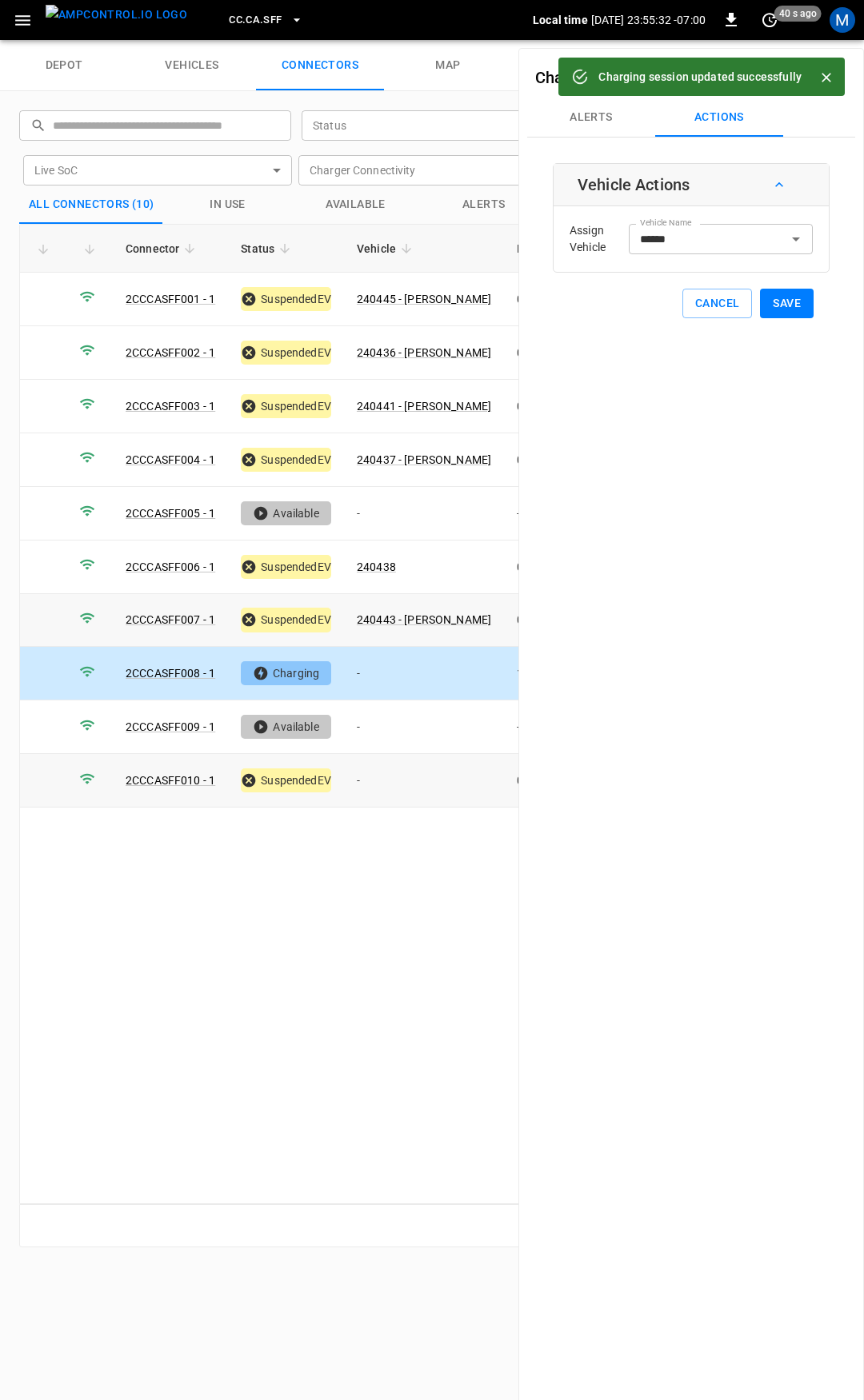
click at [376, 774] on td "-" at bounding box center [424, 780] width 160 height 53
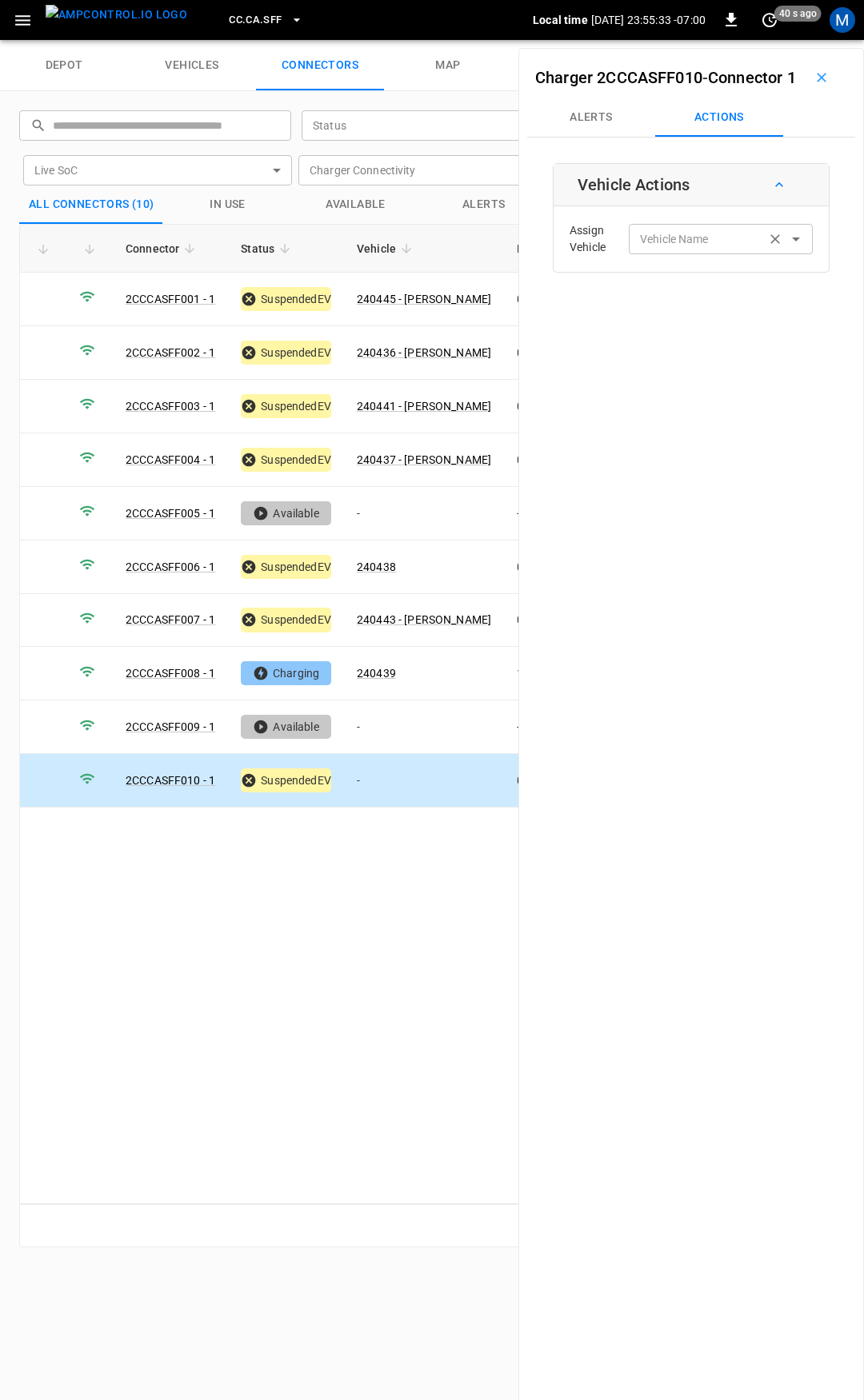
click at [647, 248] on input "Vehicle Name" at bounding box center [697, 238] width 127 height 20
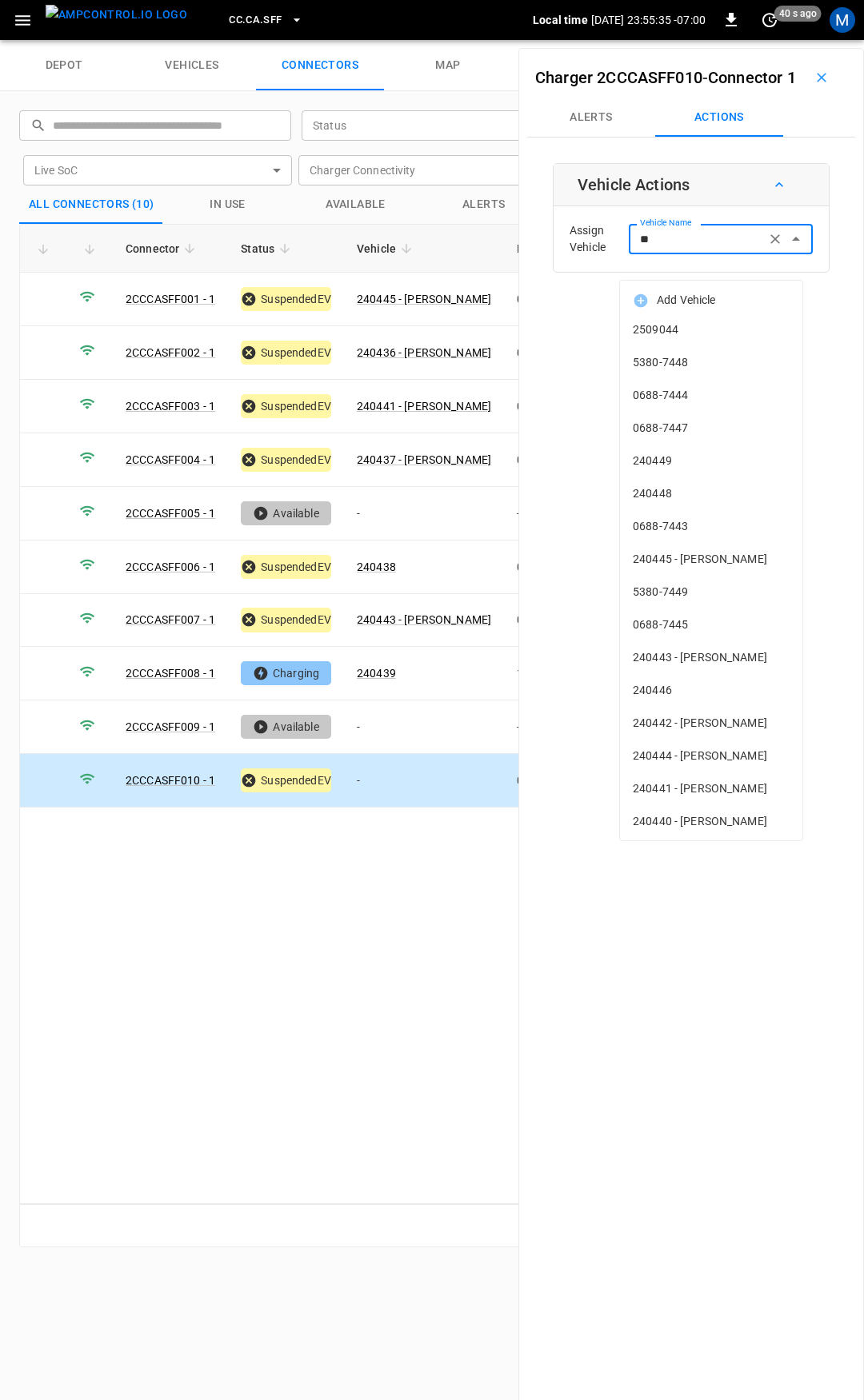
type input "***"
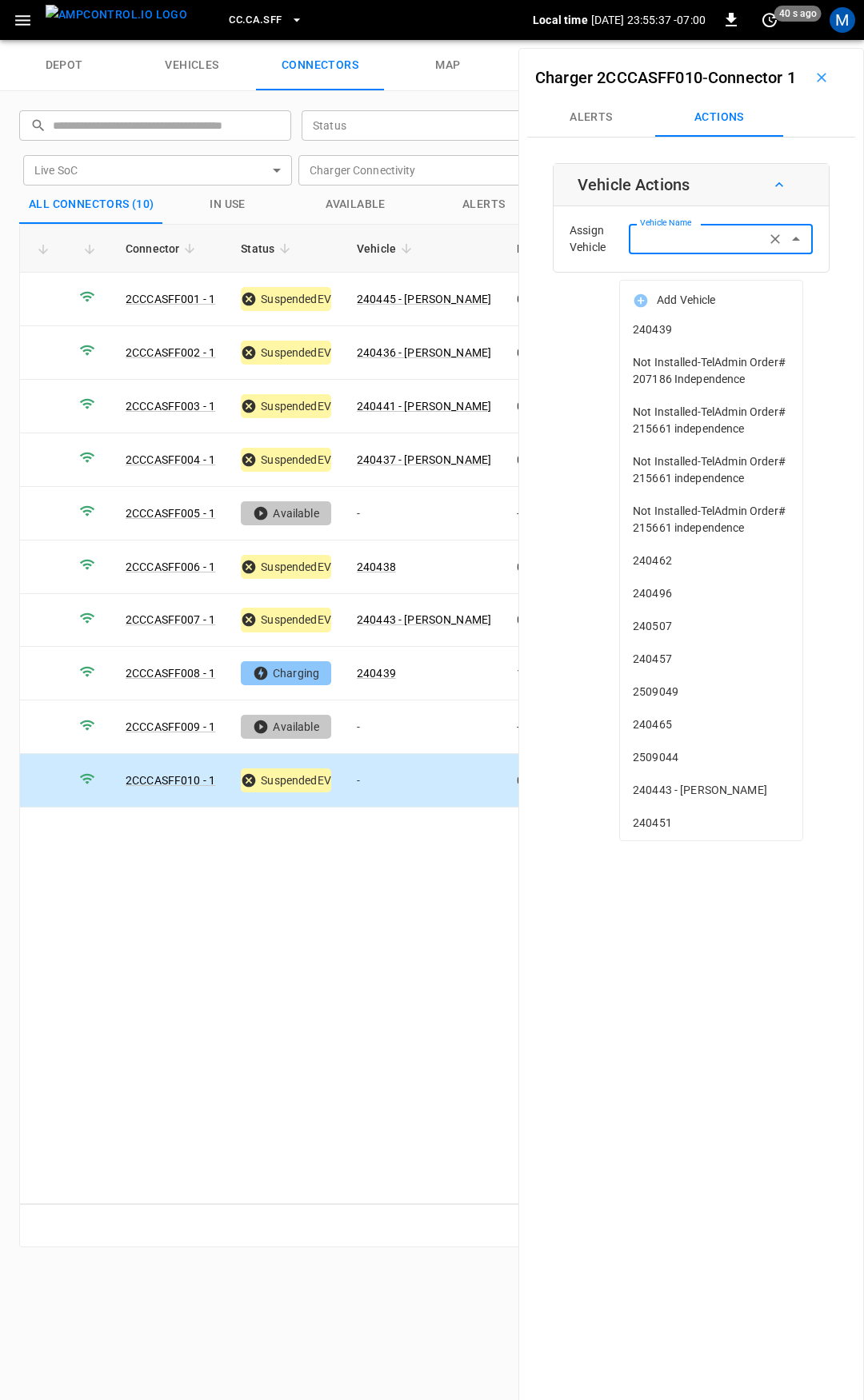
click at [645, 248] on input "Vehicle Name" at bounding box center [697, 238] width 127 height 20
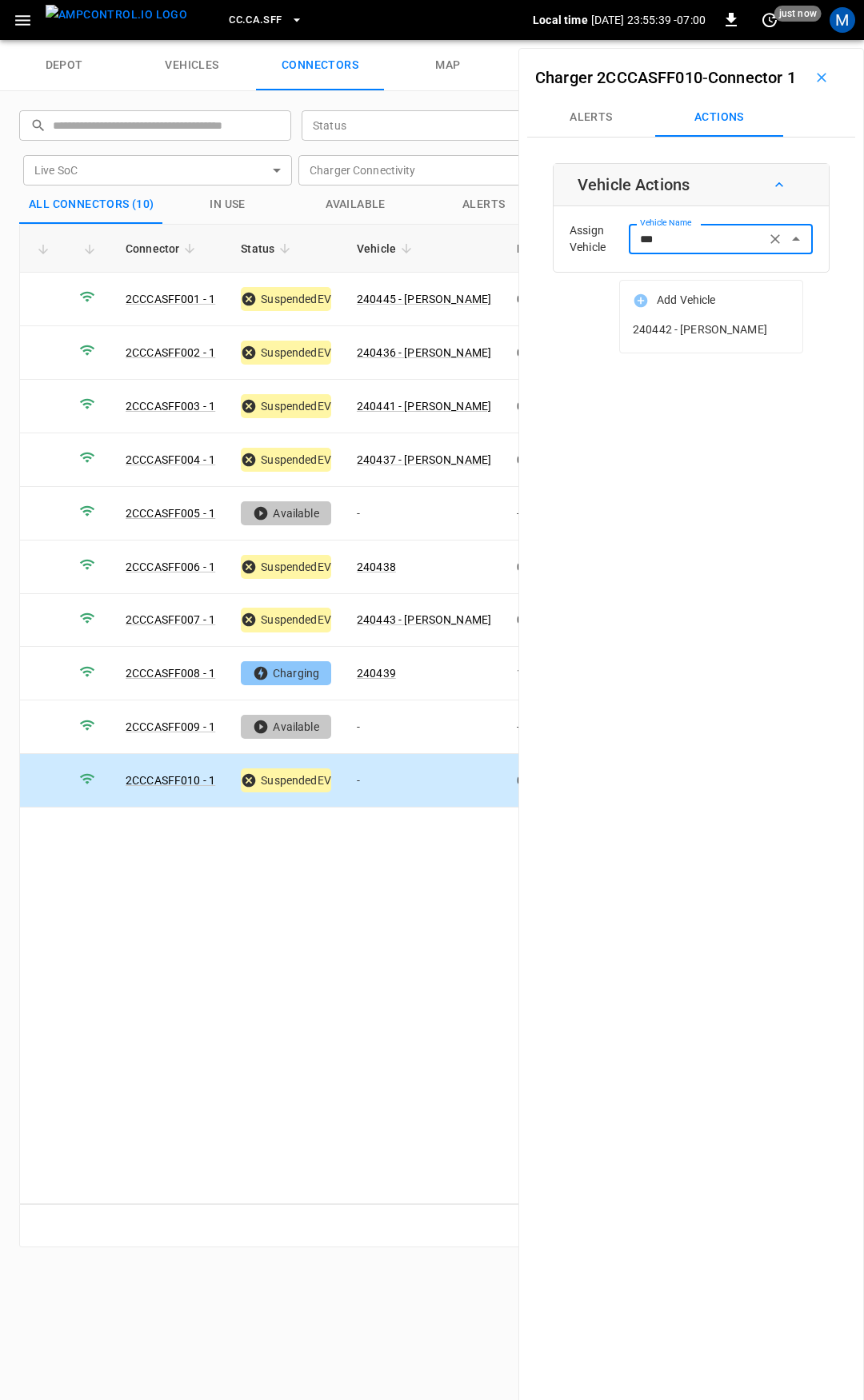
click at [701, 333] on span "240442 - [PERSON_NAME]" at bounding box center [711, 329] width 157 height 17
type input "**********"
click at [783, 318] on button "Save" at bounding box center [786, 304] width 53 height 30
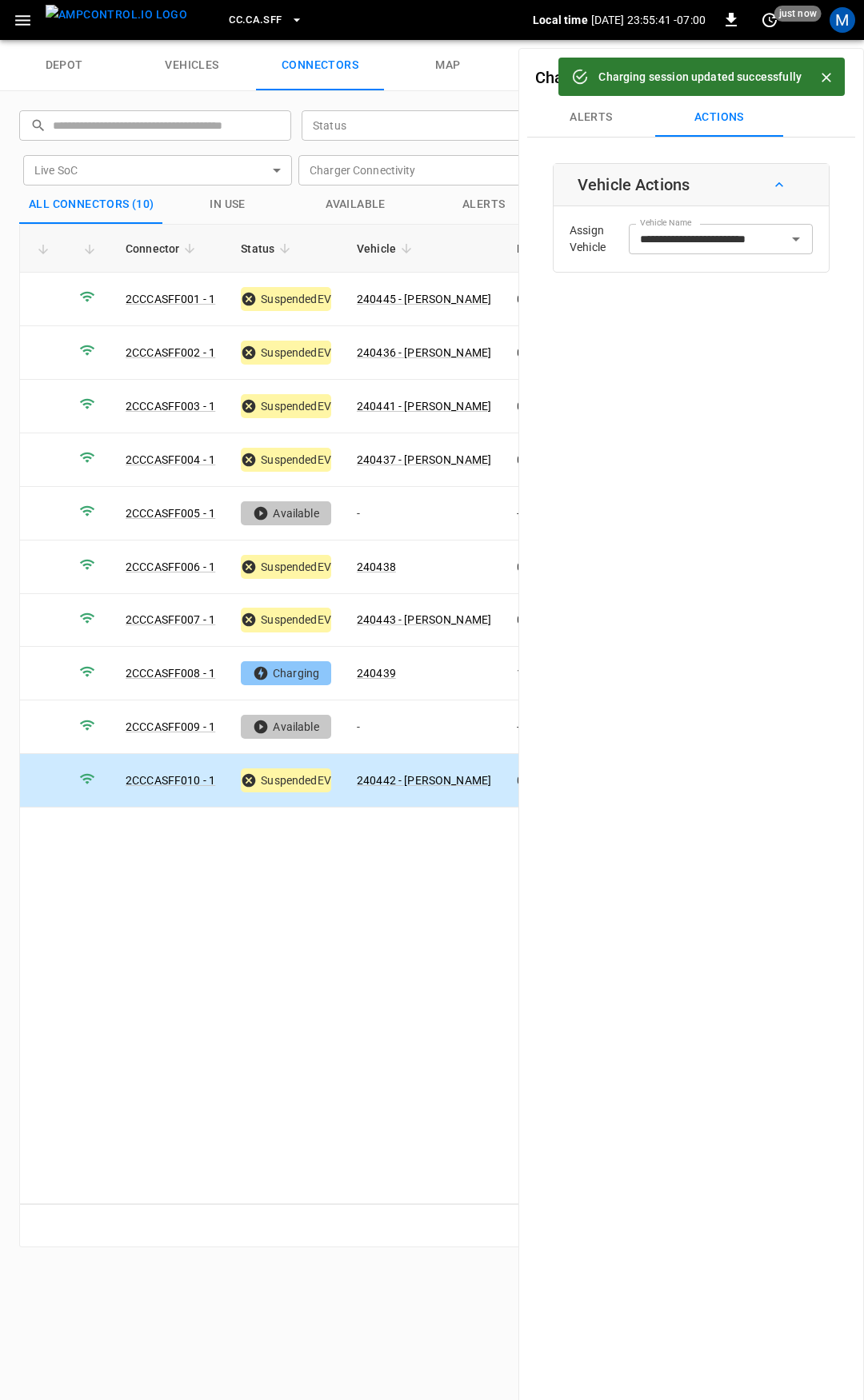
click at [242, 14] on span "CC.CA.SFF" at bounding box center [255, 20] width 53 height 18
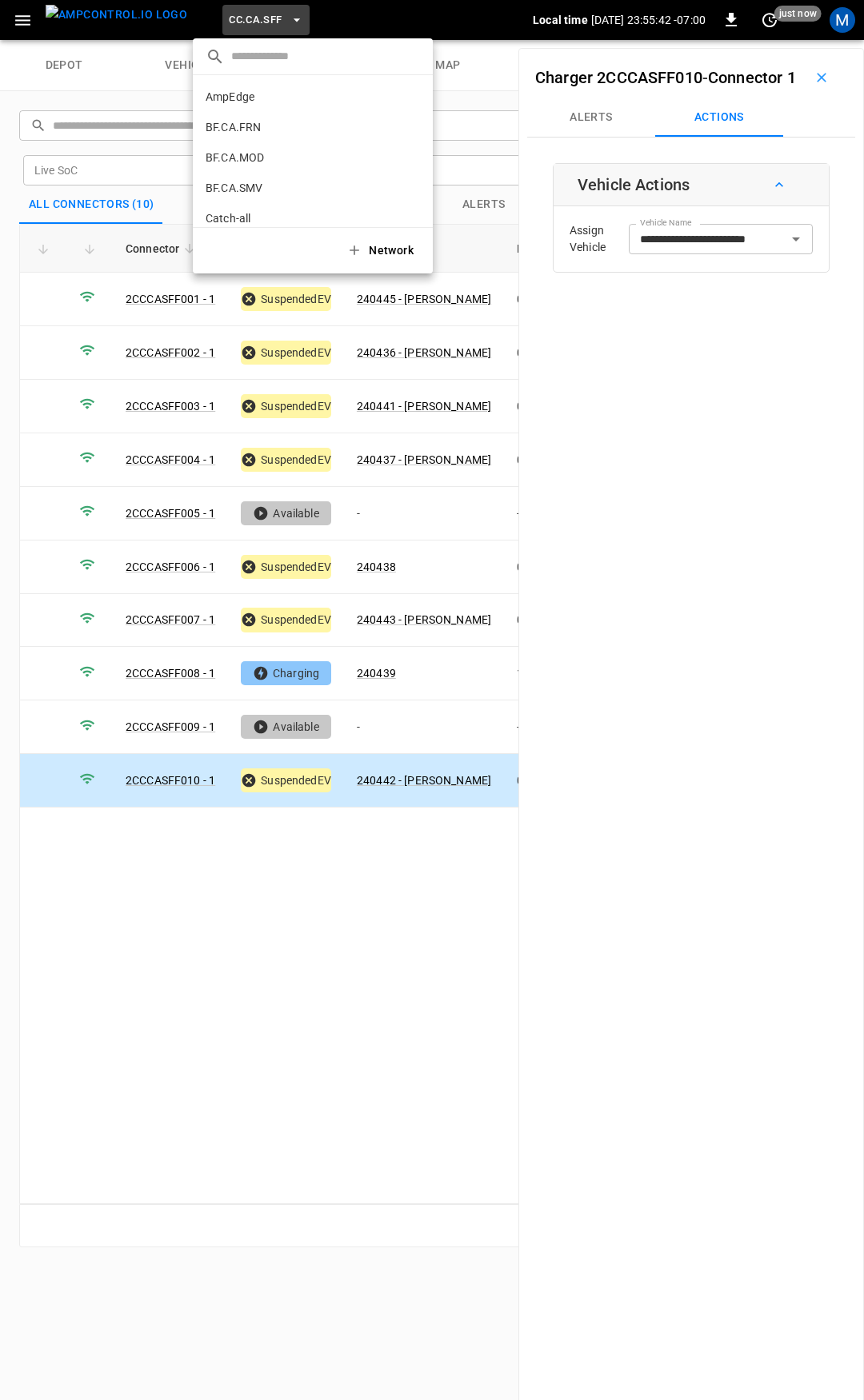
scroll to position [269, 0]
click at [256, 125] on p "CC.CA.SJO" at bounding box center [284, 132] width 156 height 16
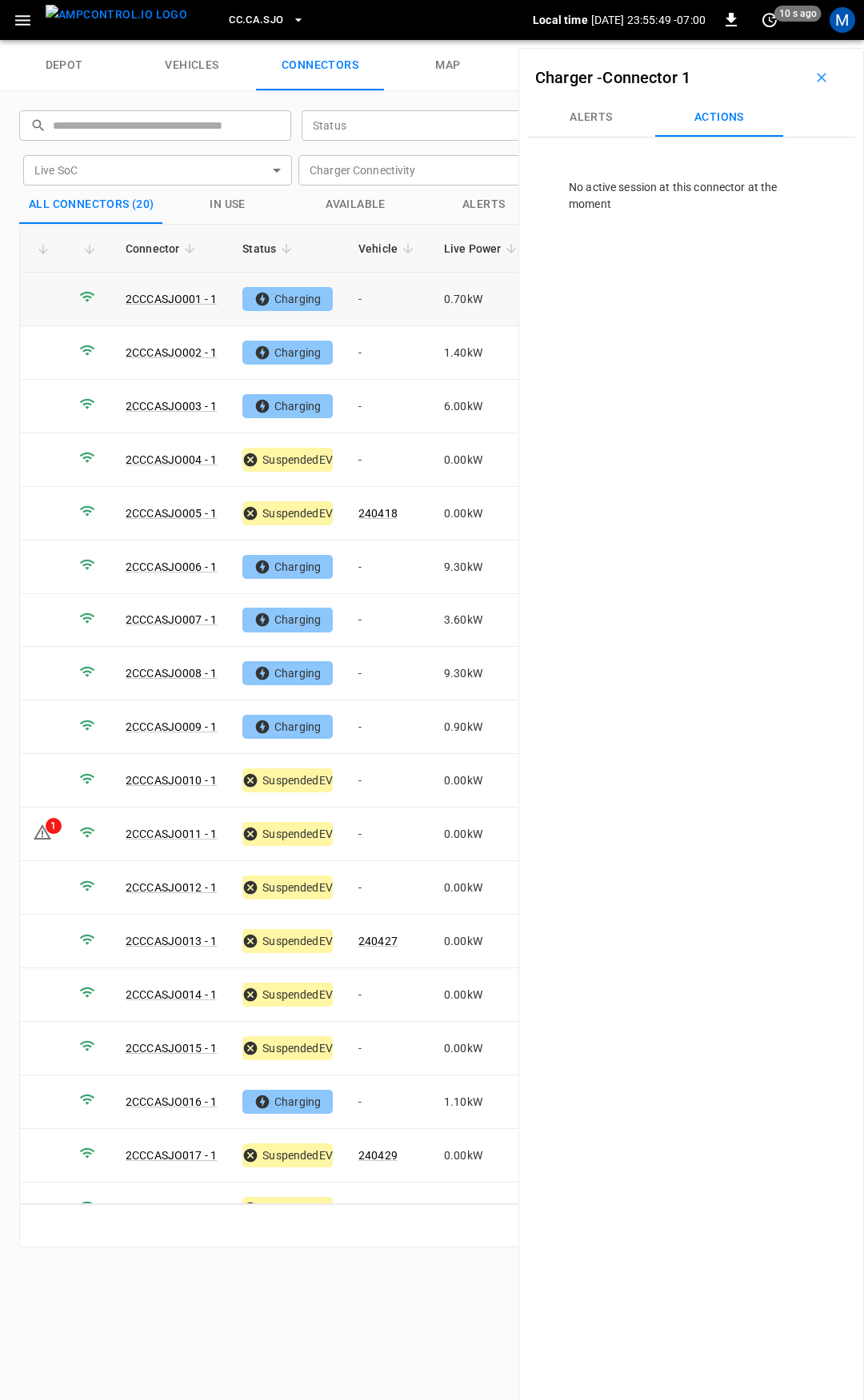
click at [384, 314] on td "-" at bounding box center [389, 299] width 86 height 53
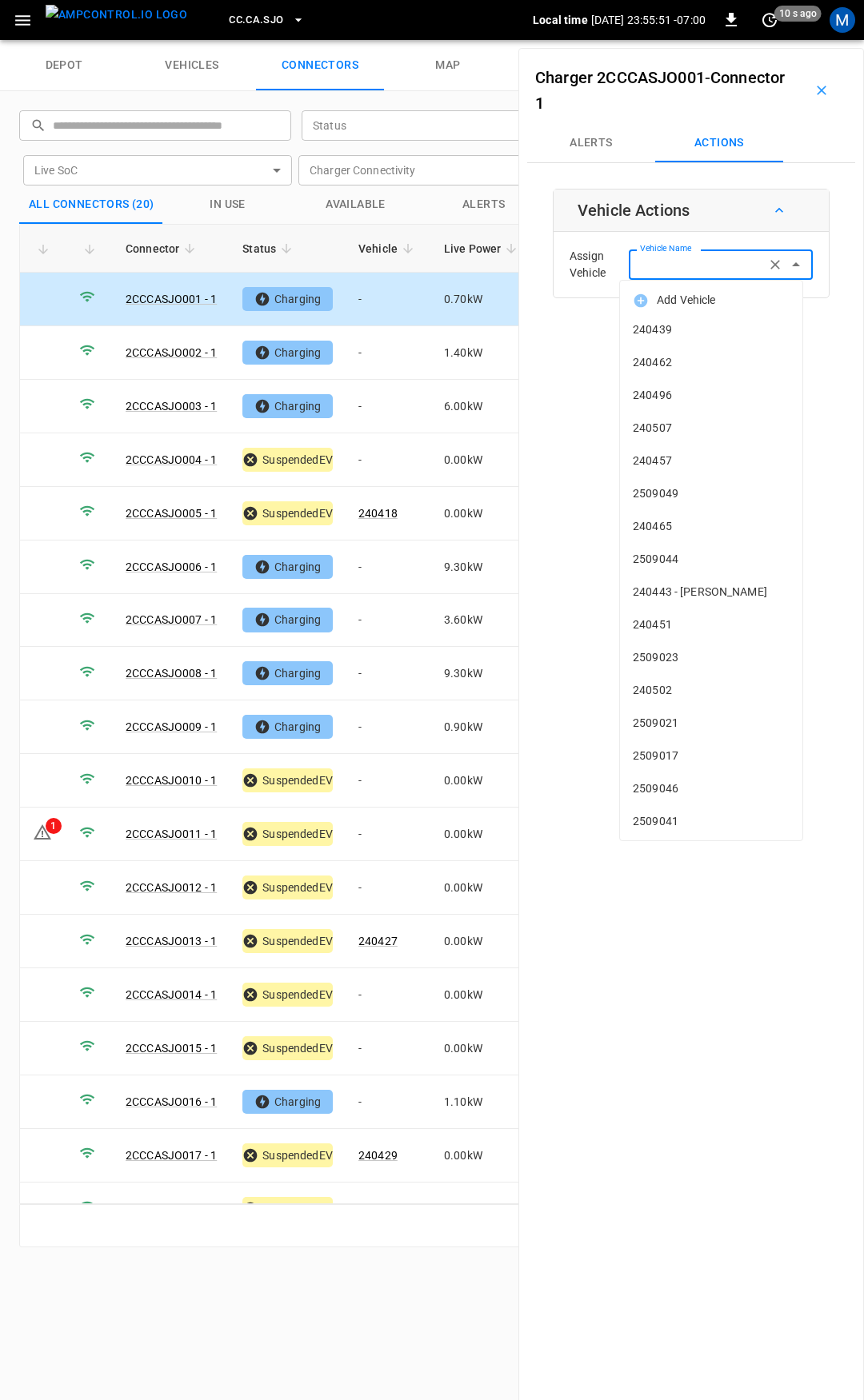
click at [644, 257] on div "Vehicle Name Vehicle Name" at bounding box center [720, 264] width 184 height 30
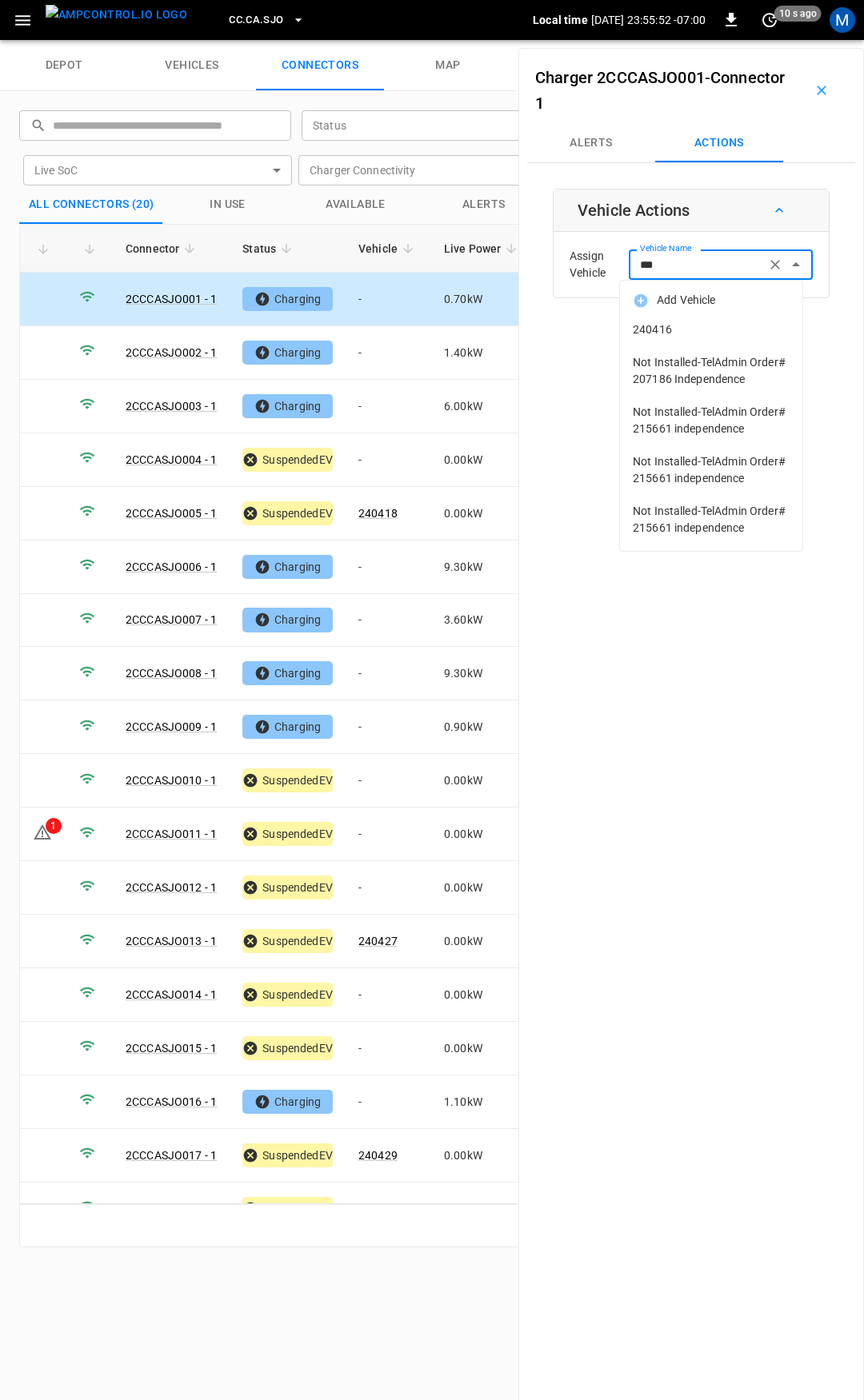
click at [738, 334] on span "240416" at bounding box center [711, 329] width 157 height 17
type input "******"
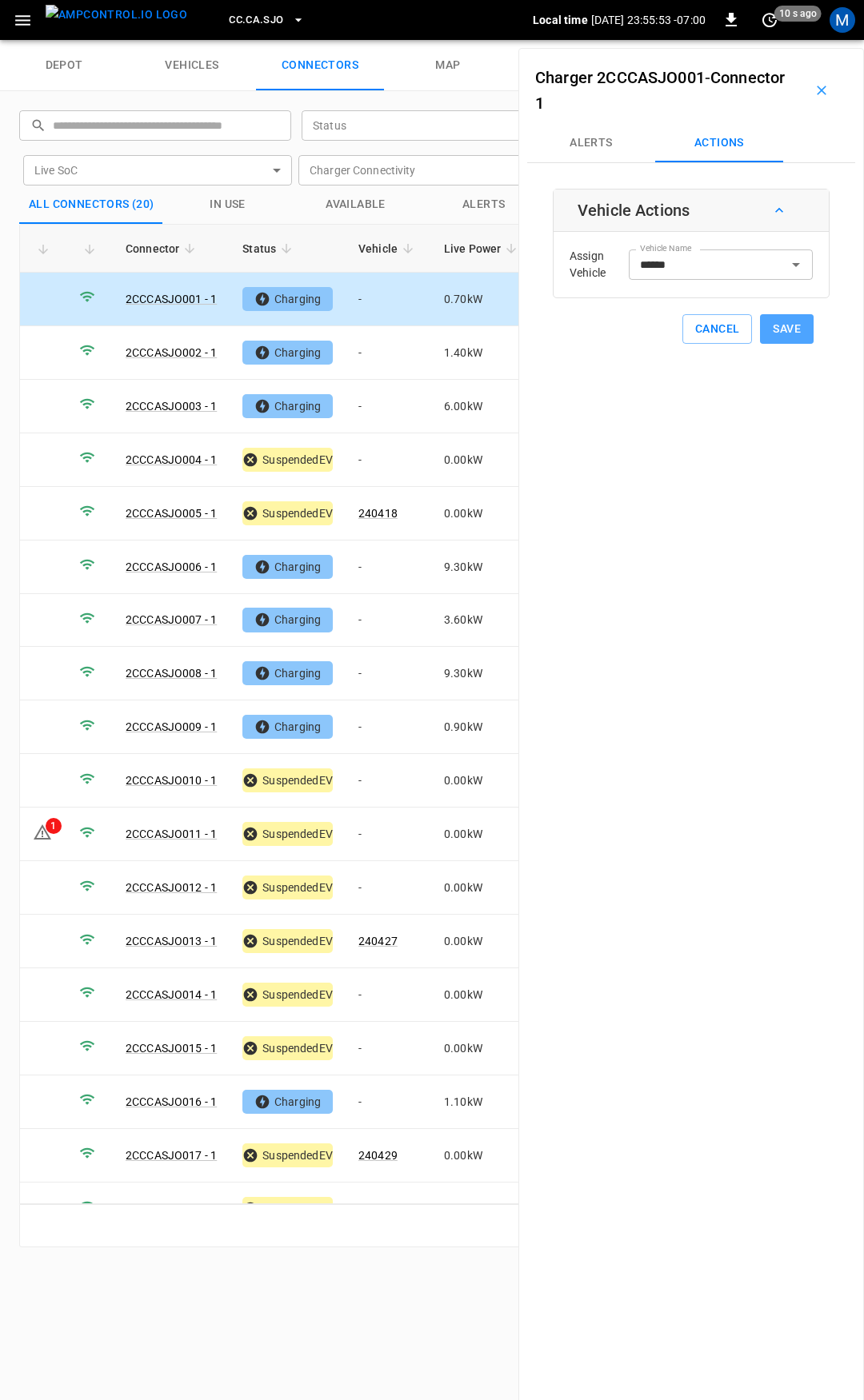
click at [775, 333] on button "Save" at bounding box center [786, 329] width 53 height 30
click at [376, 342] on td "-" at bounding box center [389, 353] width 86 height 53
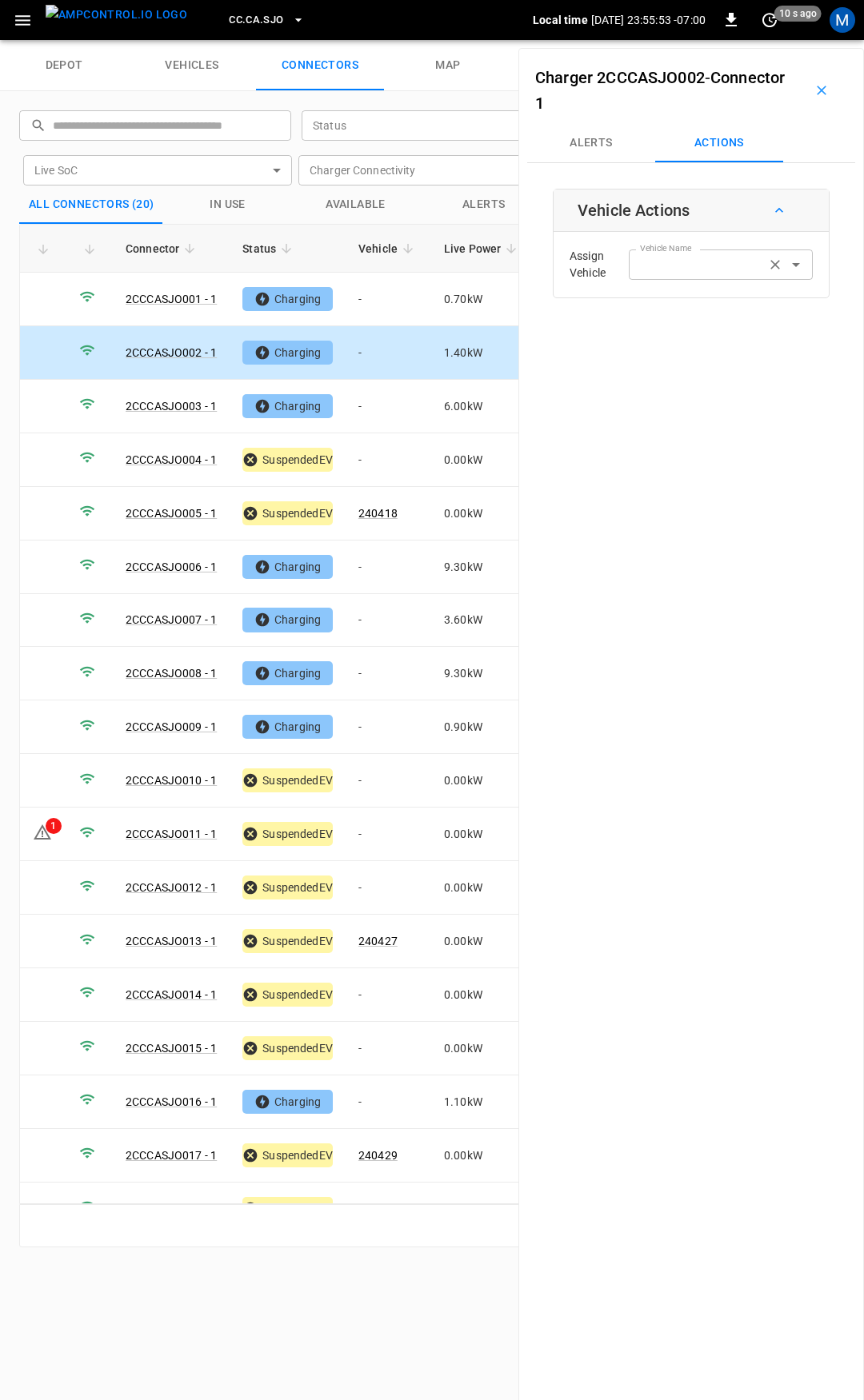
click at [692, 262] on input "Vehicle Name" at bounding box center [697, 264] width 127 height 20
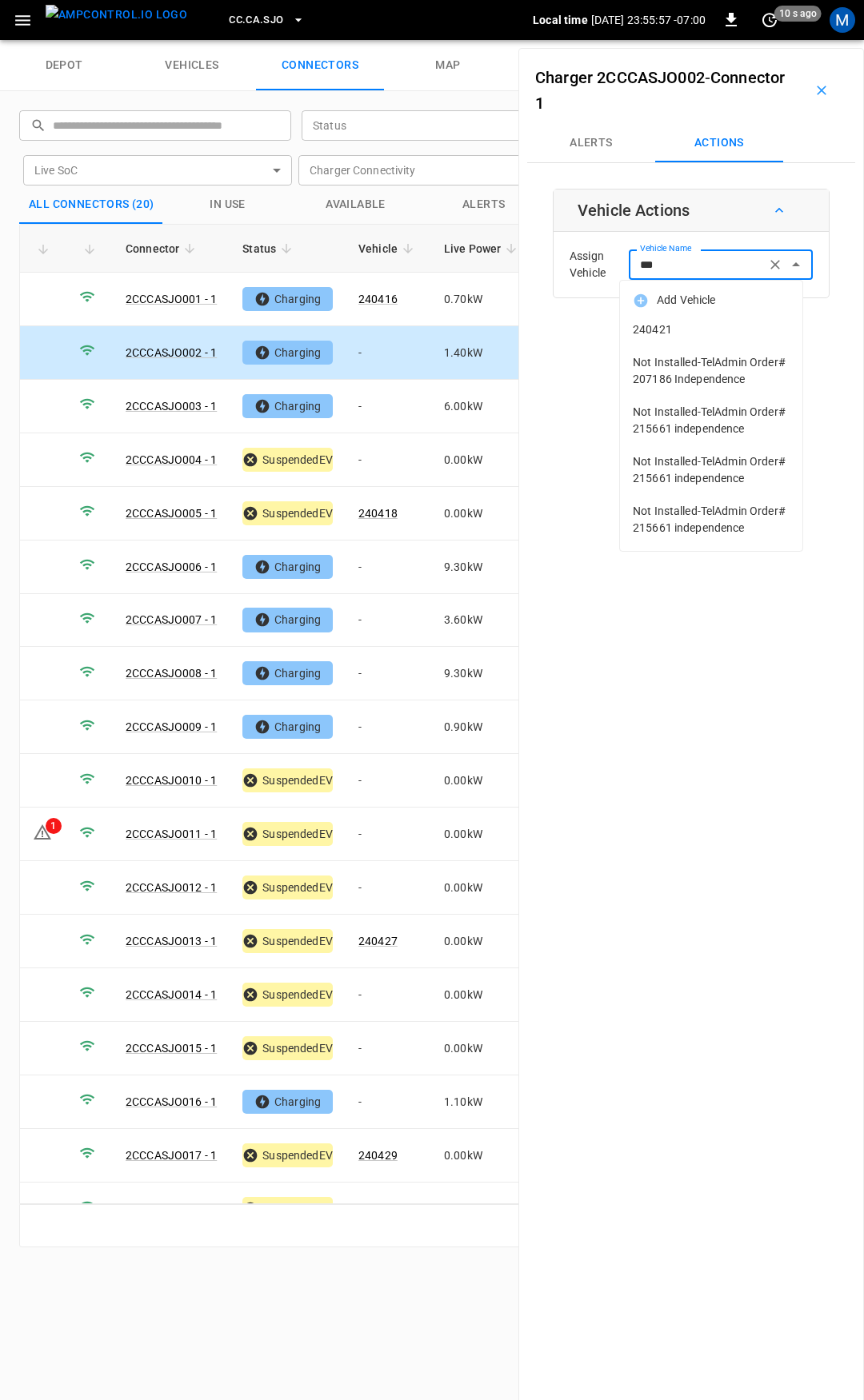
click at [699, 327] on span "240421" at bounding box center [711, 329] width 157 height 17
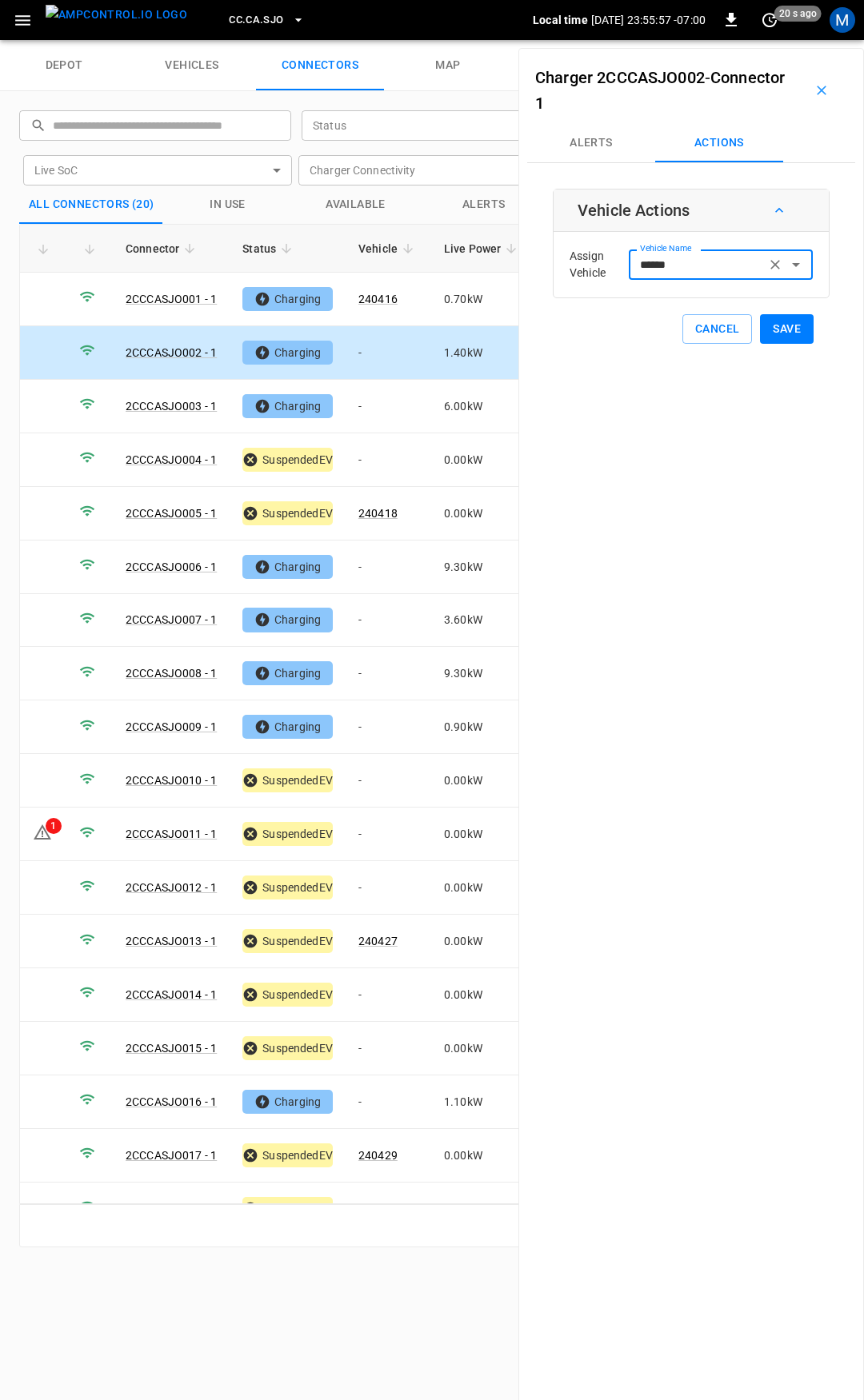
type input "******"
drag, startPoint x: 699, startPoint y: 327, endPoint x: 619, endPoint y: 346, distance: 82.2
click at [761, 327] on button "Save" at bounding box center [786, 329] width 53 height 30
click at [383, 410] on td "-" at bounding box center [389, 406] width 86 height 53
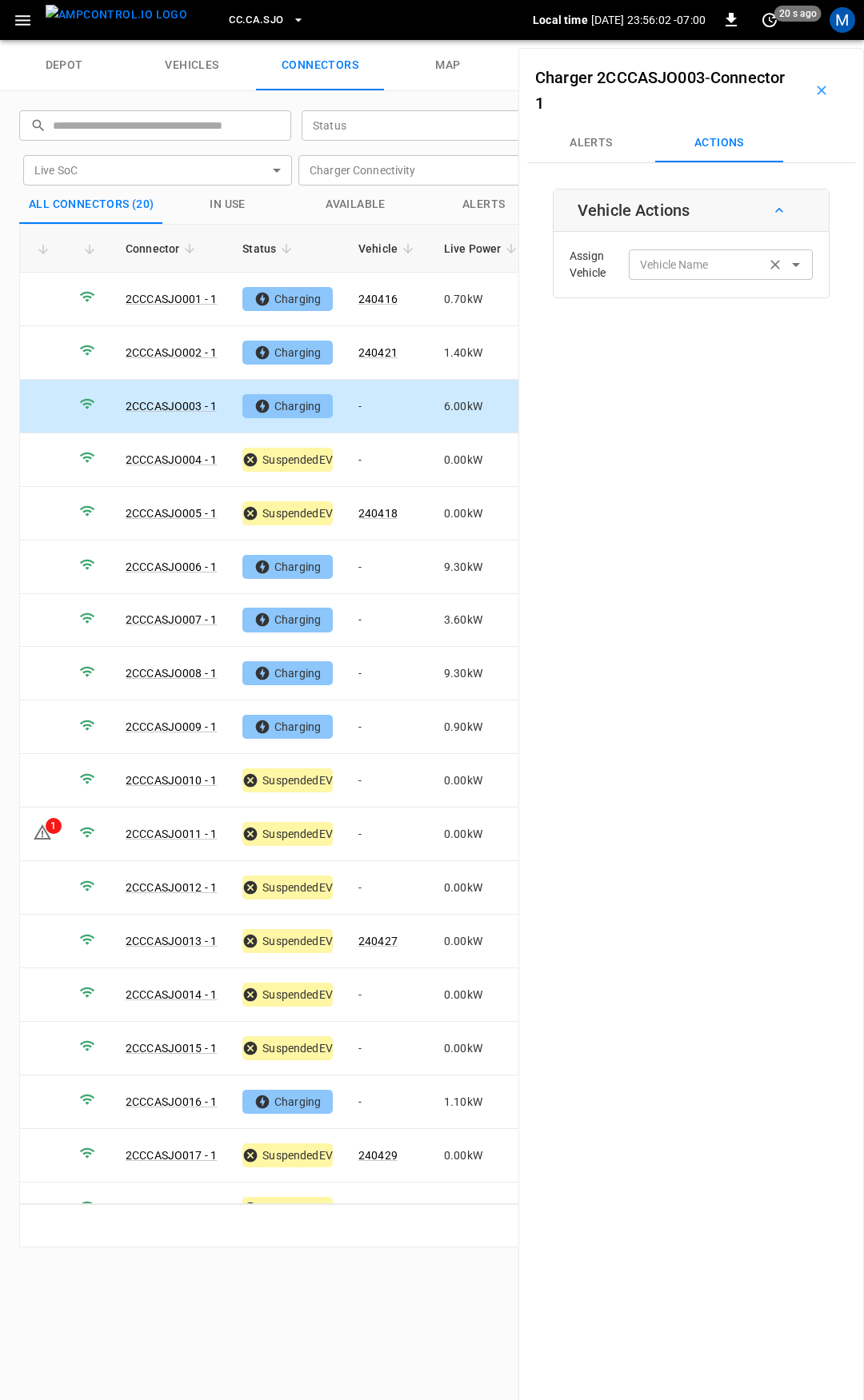
click at [696, 277] on div "Vehicle Name" at bounding box center [720, 264] width 184 height 30
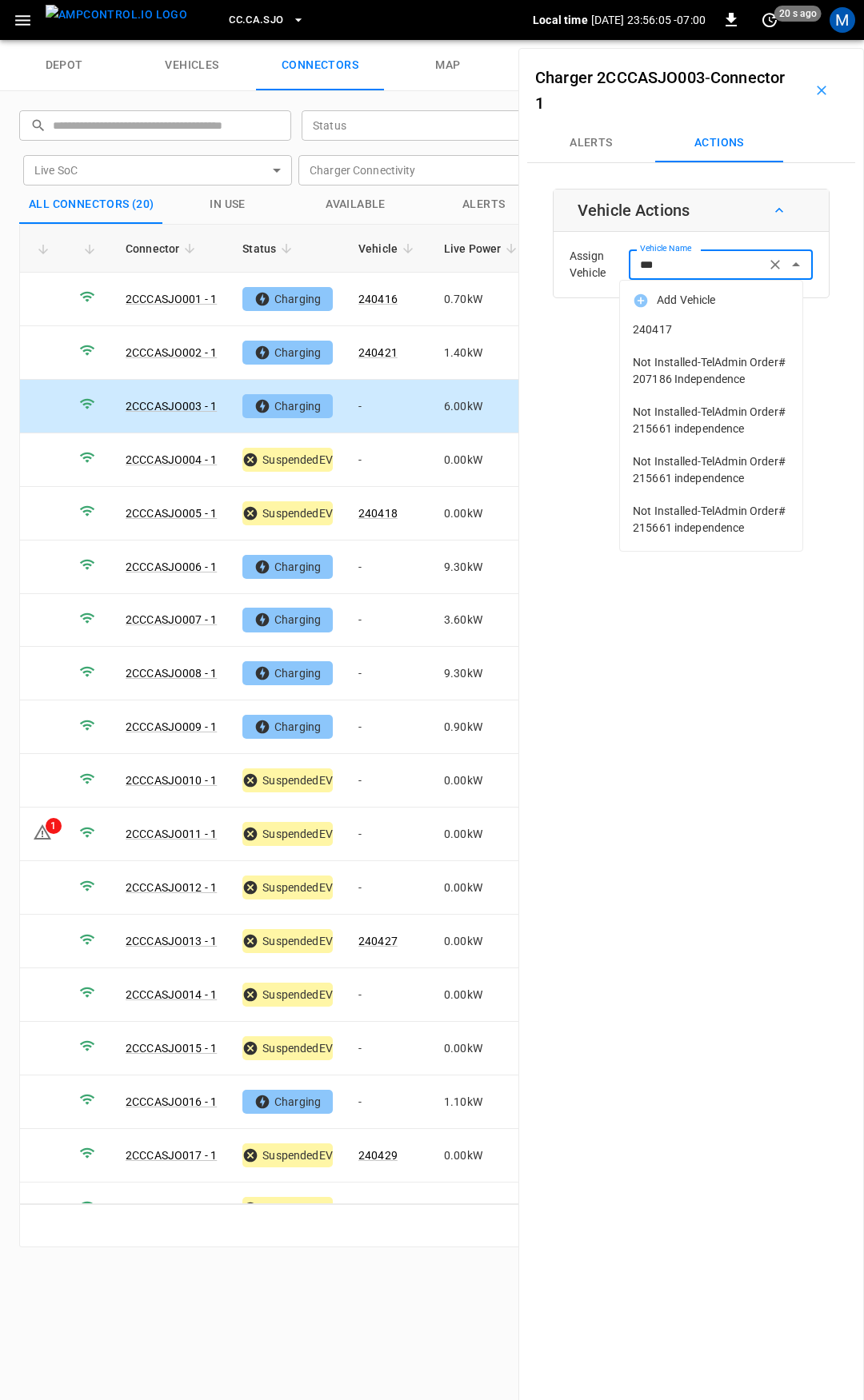
click at [674, 330] on span "240417" at bounding box center [711, 329] width 157 height 17
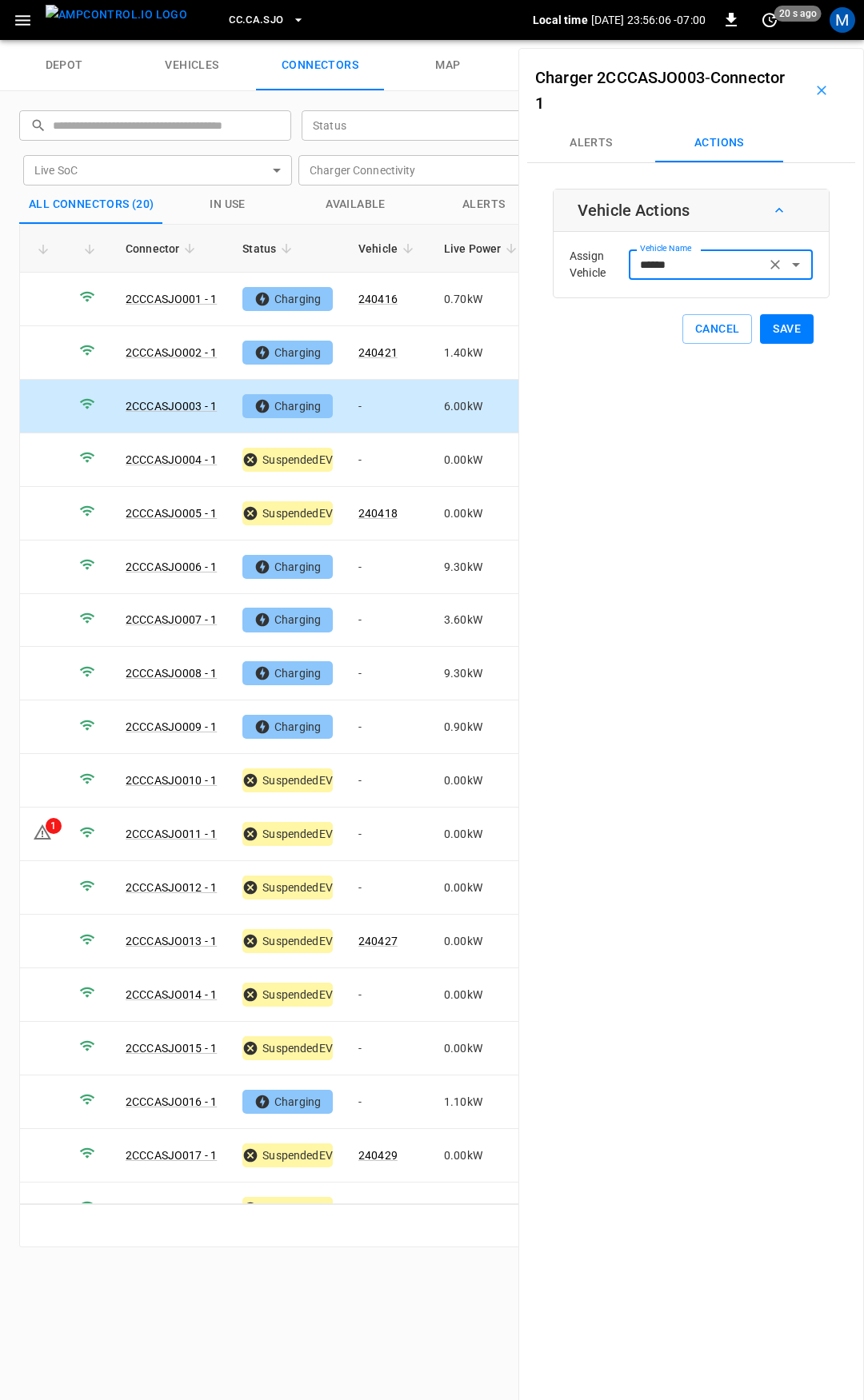
type input "******"
click at [773, 336] on button "Save" at bounding box center [786, 329] width 53 height 30
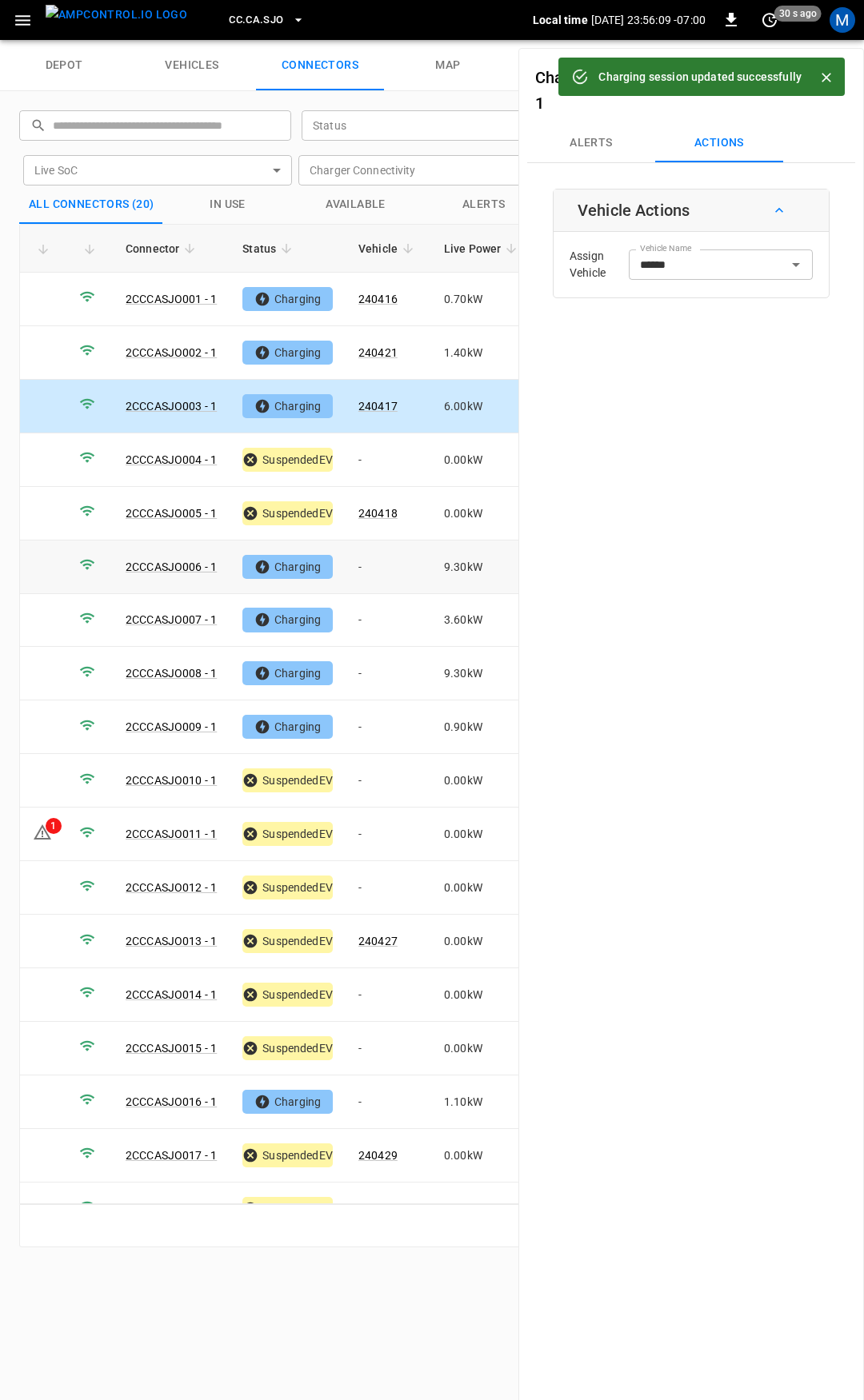
click at [385, 556] on td "-" at bounding box center [389, 567] width 86 height 53
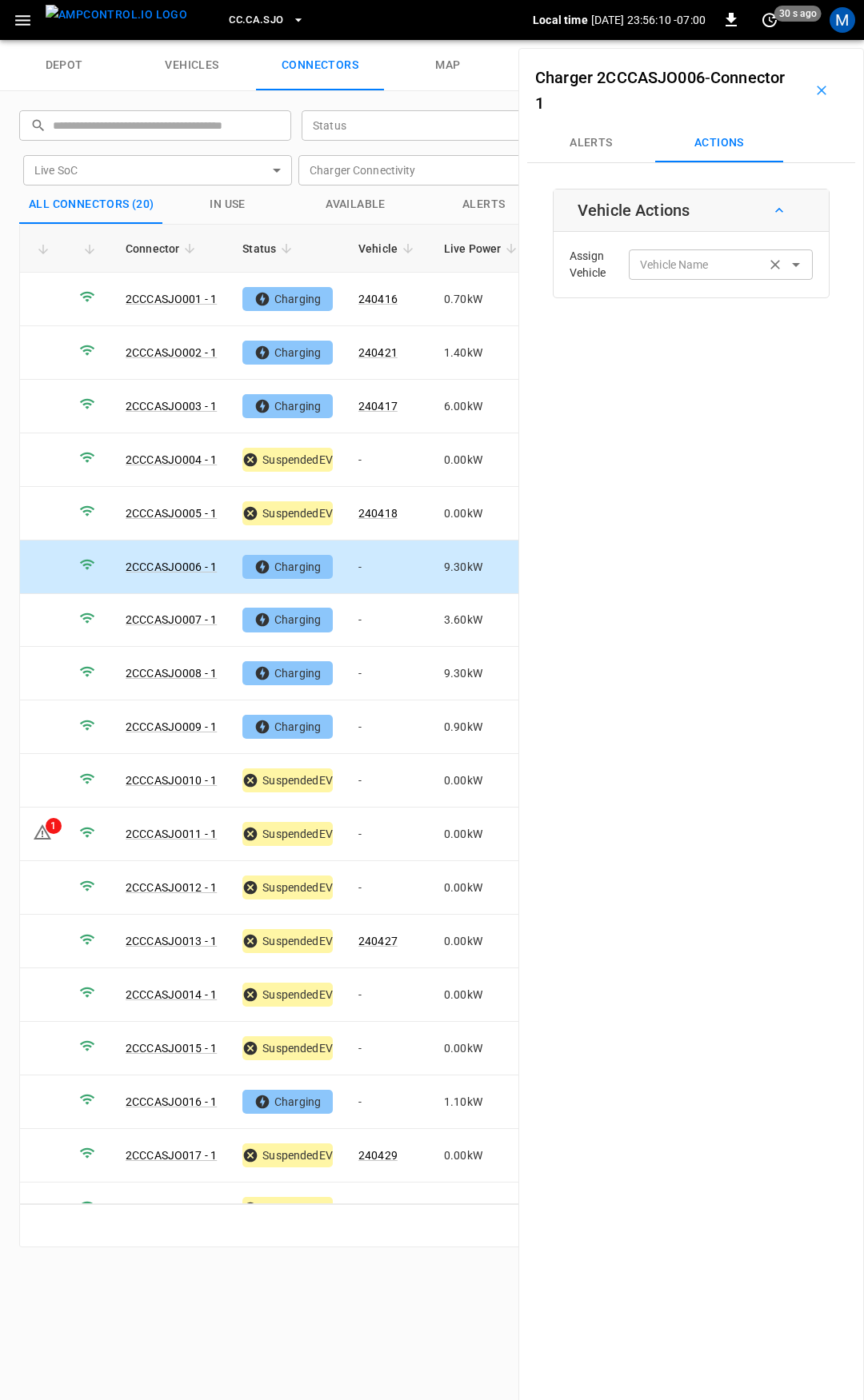
click at [657, 263] on div "Vehicle Name Vehicle Name" at bounding box center [720, 264] width 184 height 30
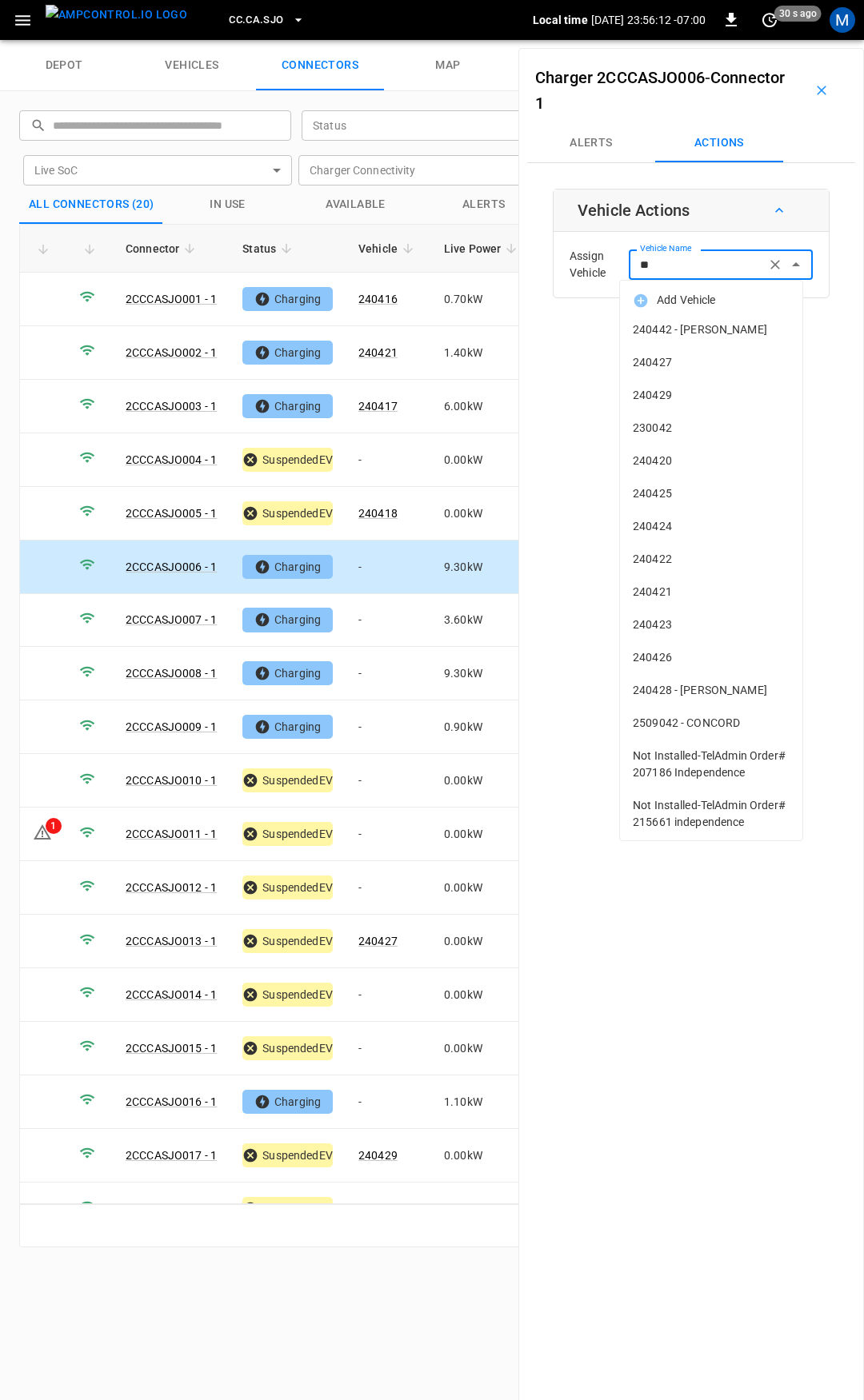
type input "***"
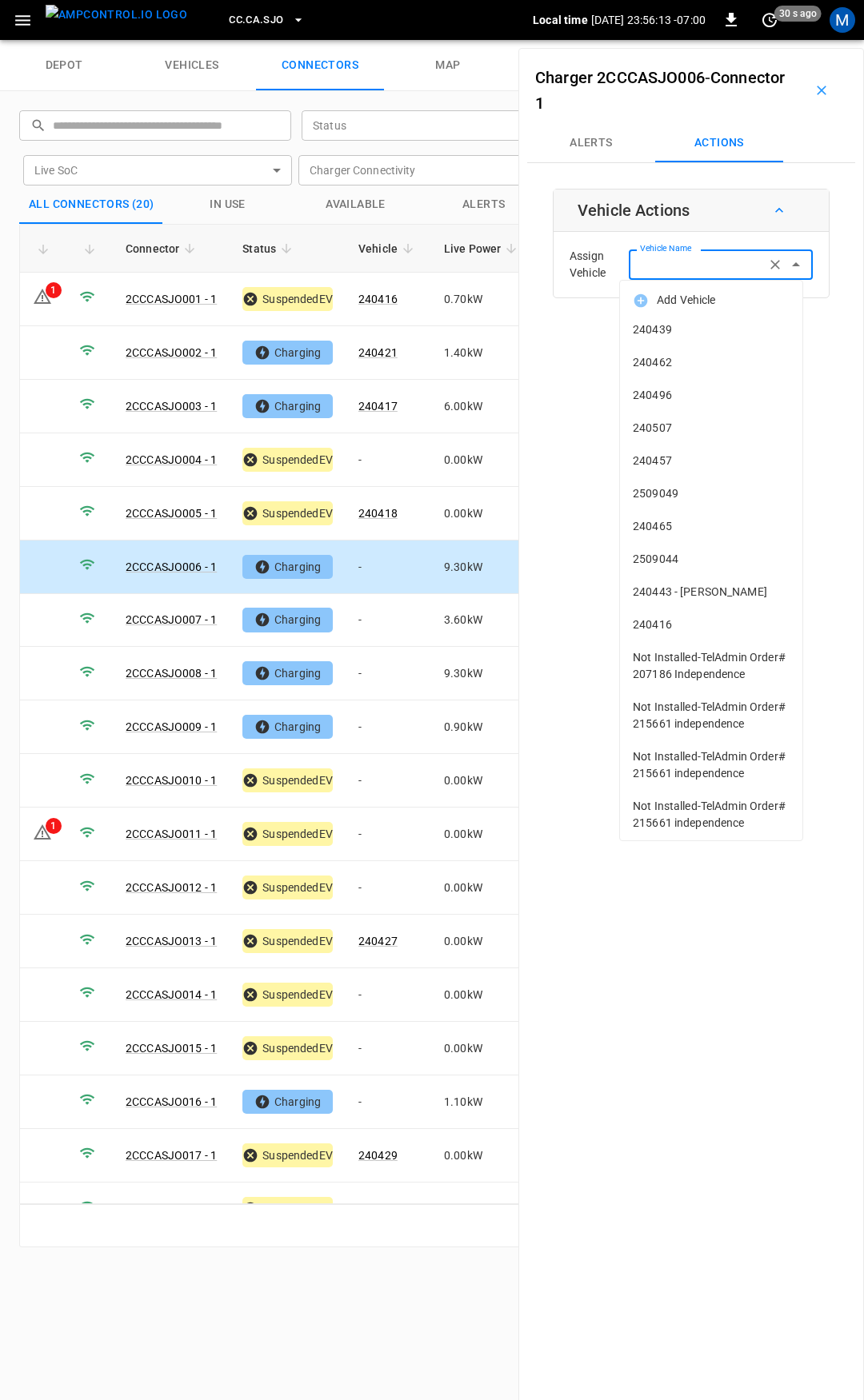
click at [657, 272] on input "Vehicle Name" at bounding box center [697, 264] width 127 height 20
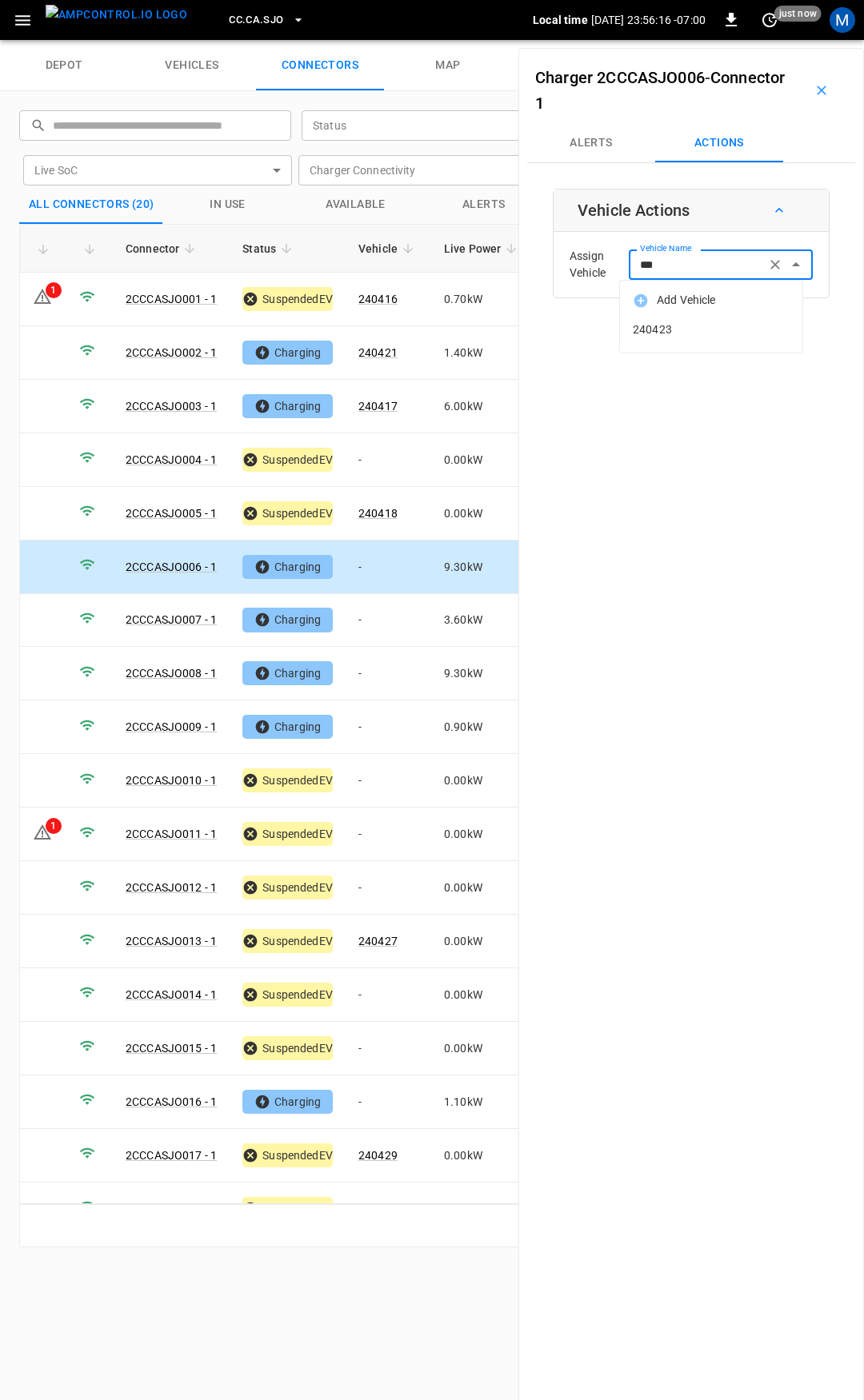
click at [680, 330] on span "240423" at bounding box center [711, 329] width 157 height 17
type input "******"
click at [776, 327] on button "Save" at bounding box center [786, 329] width 53 height 30
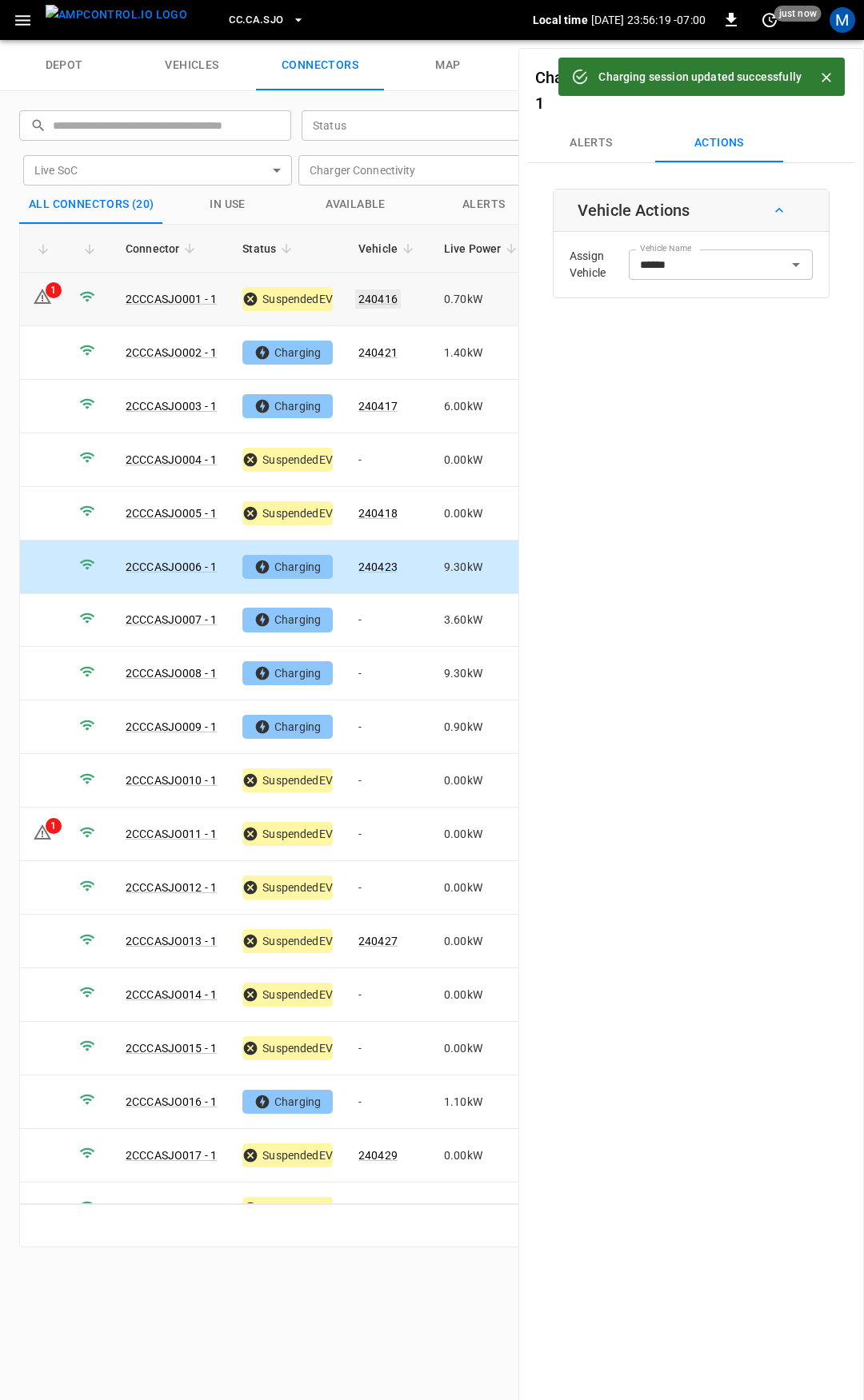
click at [367, 295] on link "240416" at bounding box center [378, 299] width 46 height 19
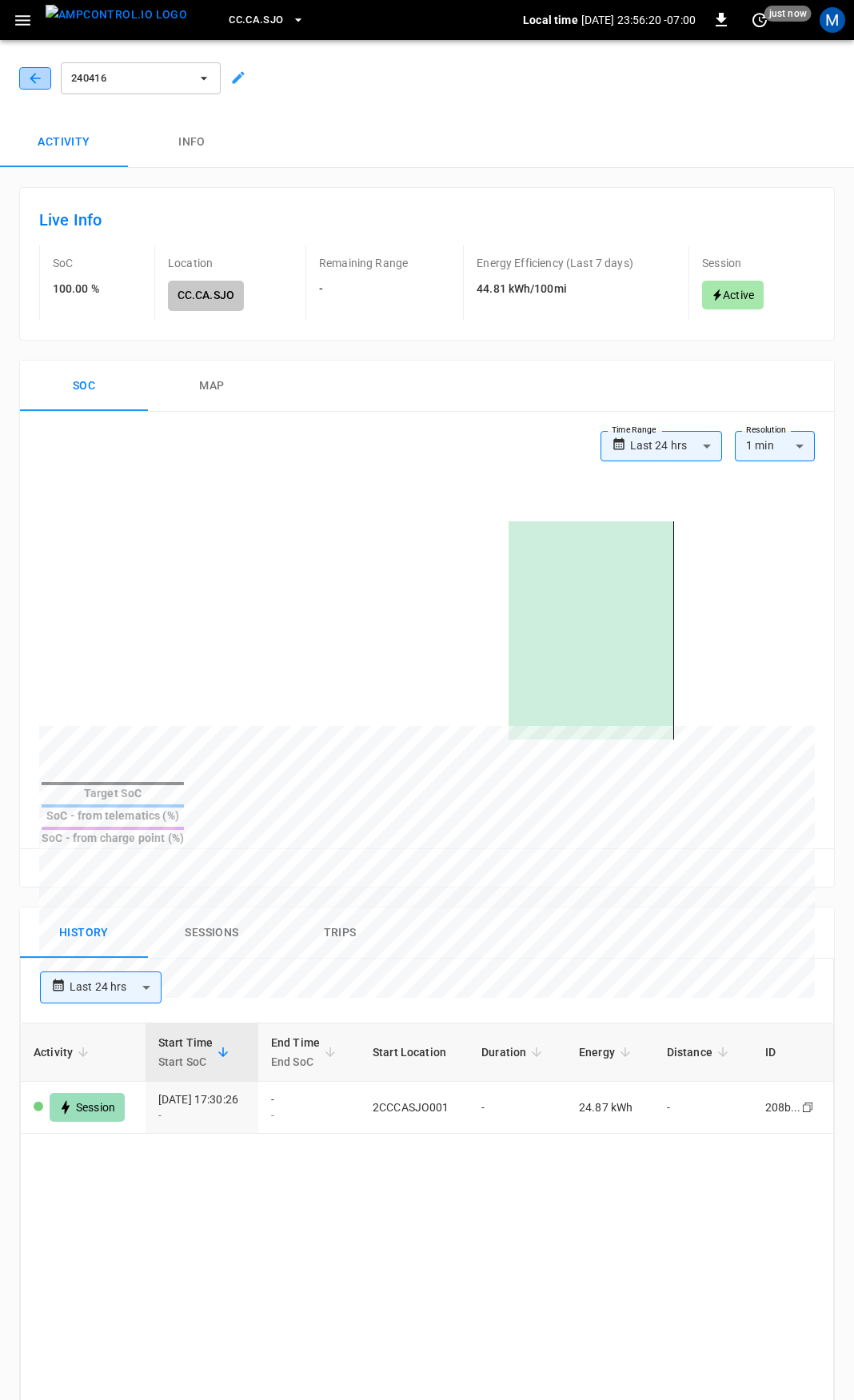
click at [32, 70] on icon "button" at bounding box center [35, 78] width 16 height 16
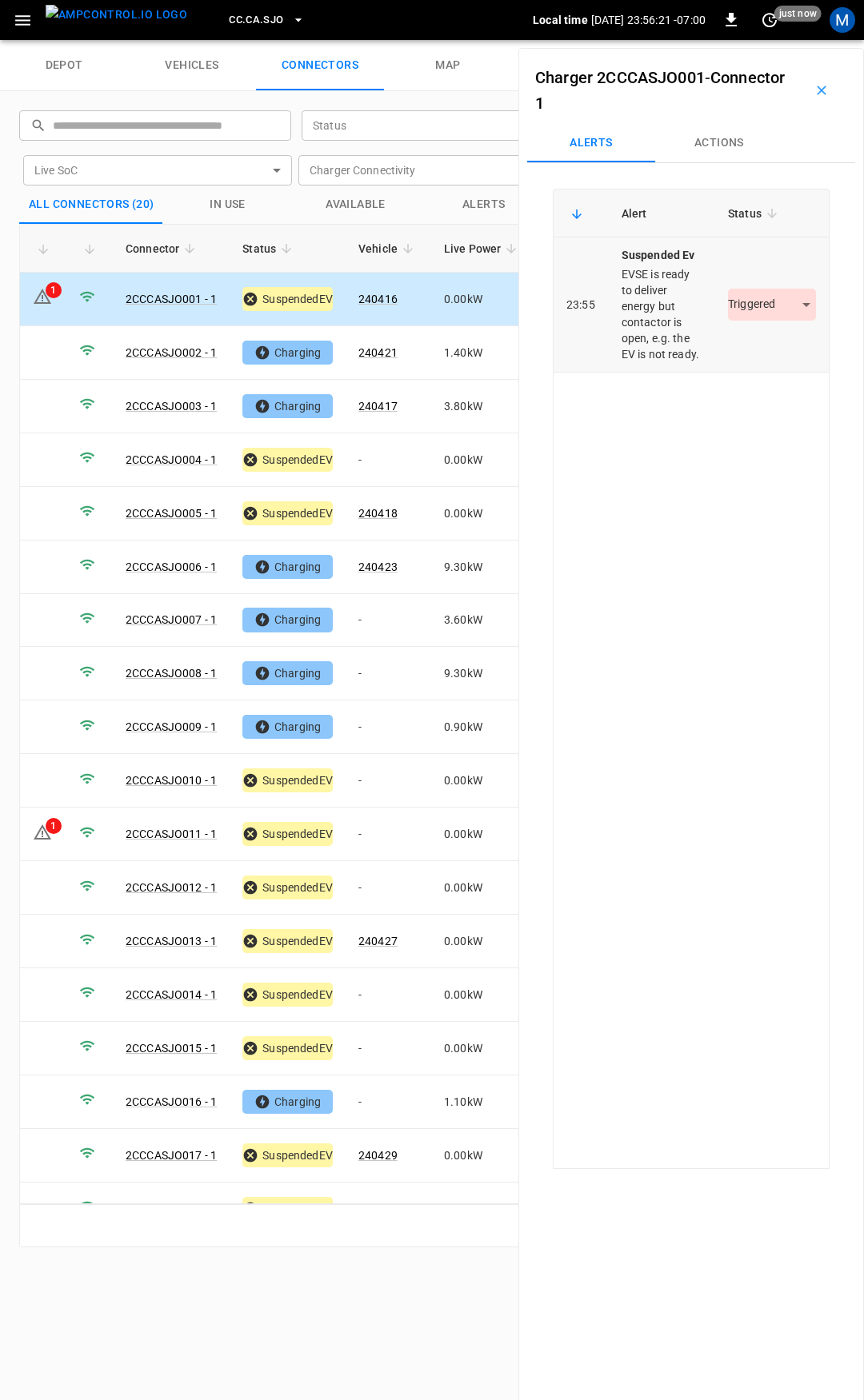
click at [759, 40] on body "CC.CA.SJO Local time [DATE] 23:56:21 -07:00 0 just now M depot vehicles connect…" at bounding box center [432, 20] width 864 height 40
click at [762, 341] on li "Resolved" at bounding box center [762, 352] width 100 height 26
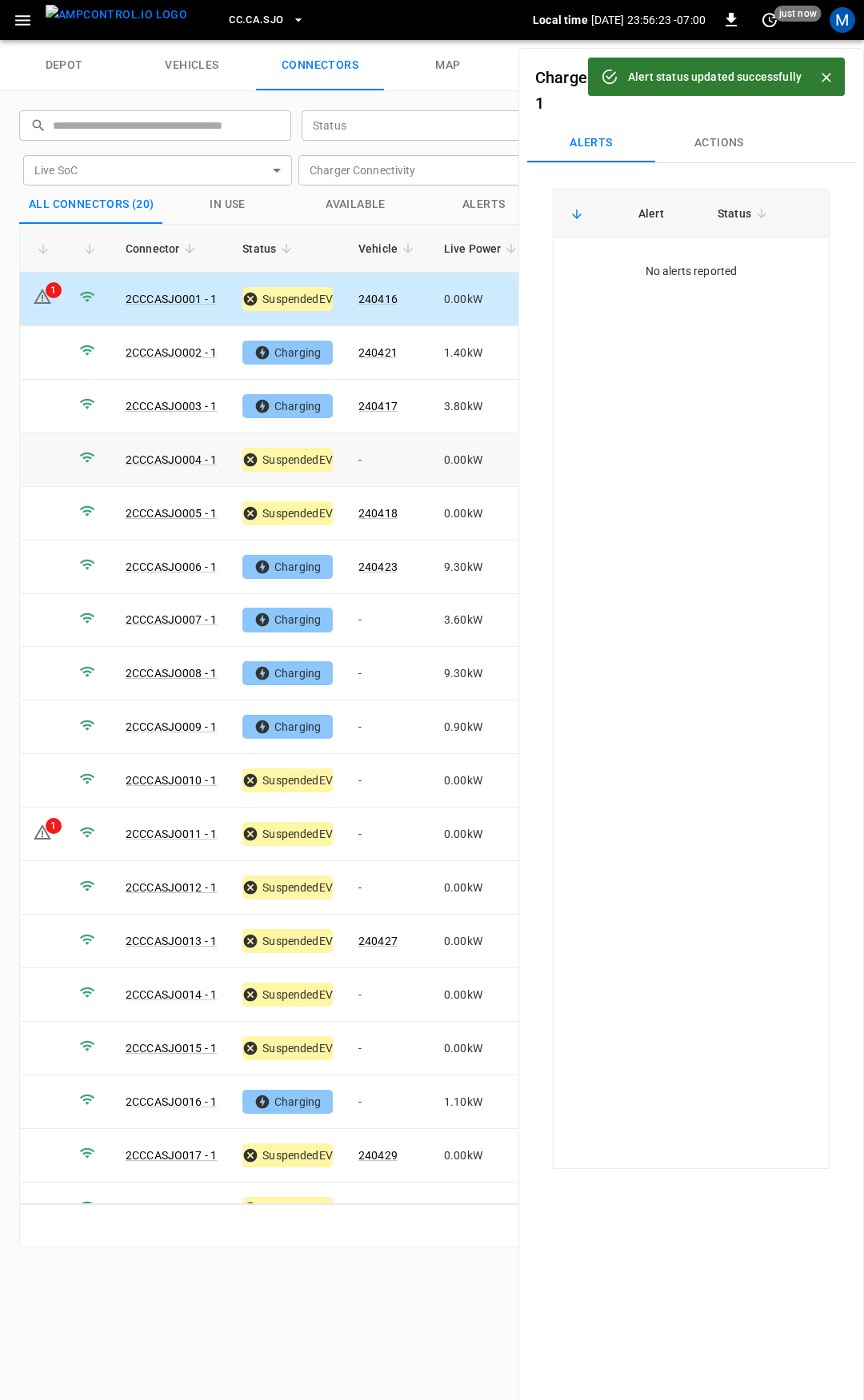
click at [385, 452] on td "-" at bounding box center [389, 459] width 86 height 53
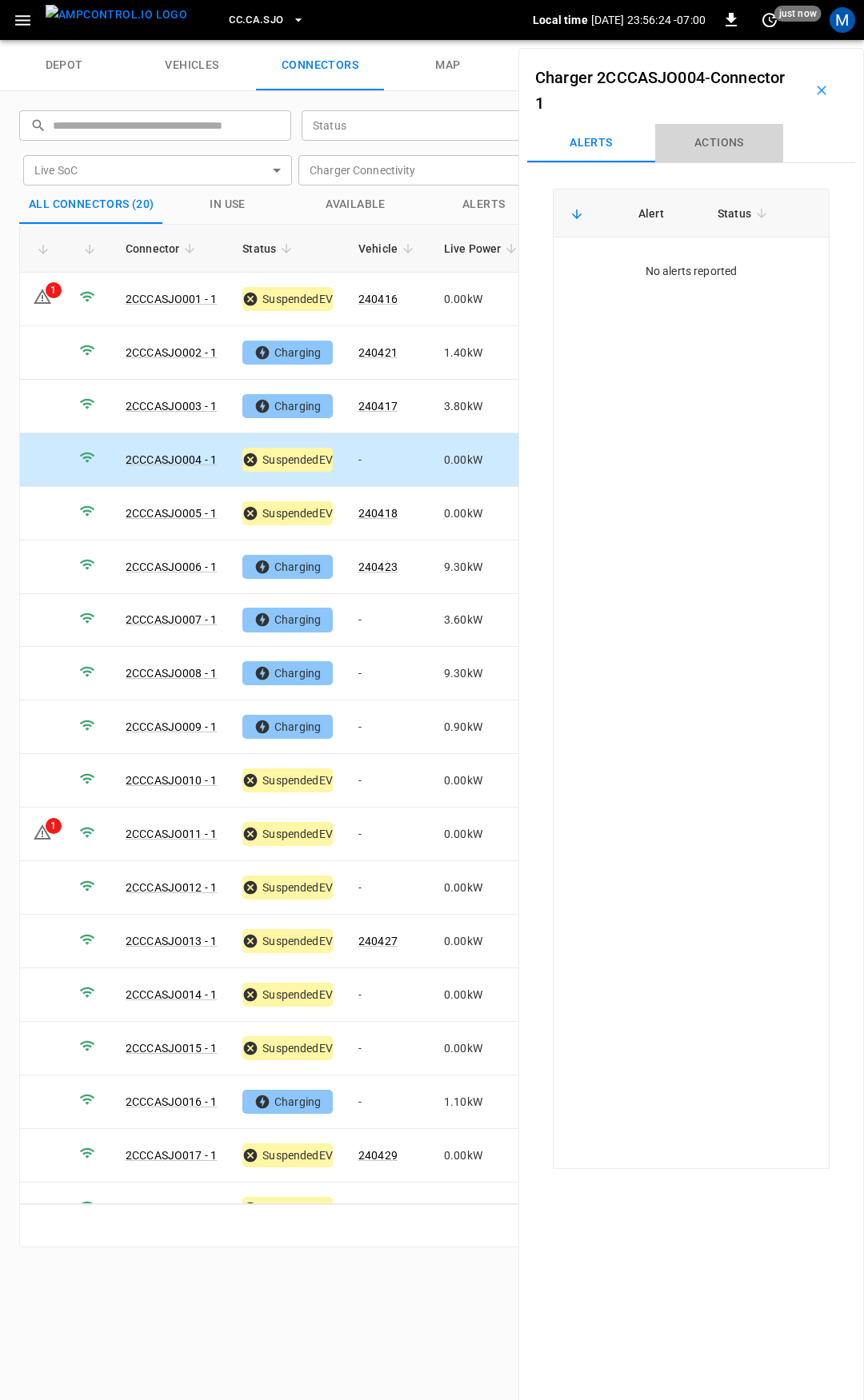
drag, startPoint x: 721, startPoint y: 140, endPoint x: 720, endPoint y: 163, distance: 23.0
click at [721, 139] on button "Actions" at bounding box center [719, 144] width 128 height 38
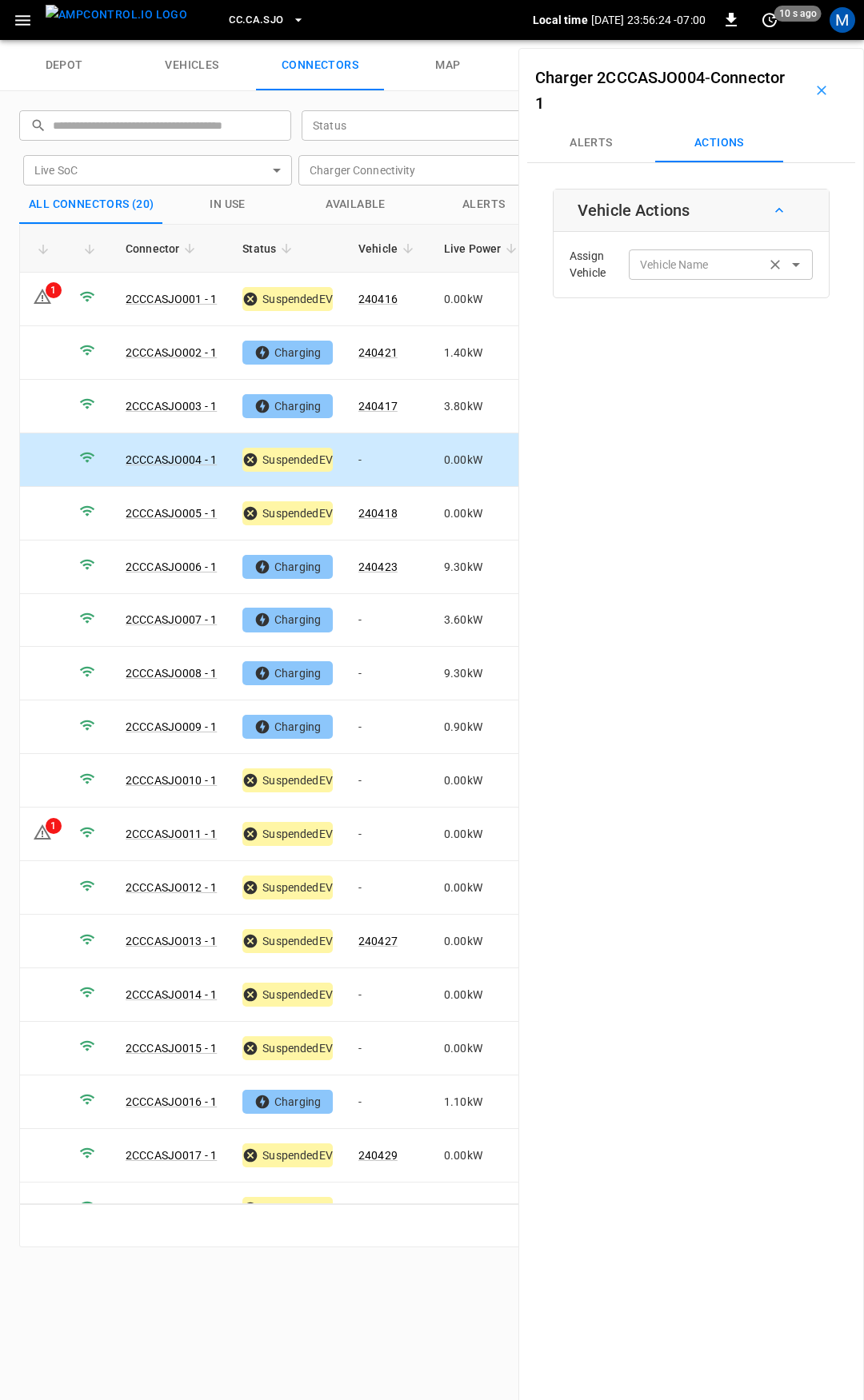
click at [720, 273] on input "Vehicle Name" at bounding box center [697, 264] width 127 height 20
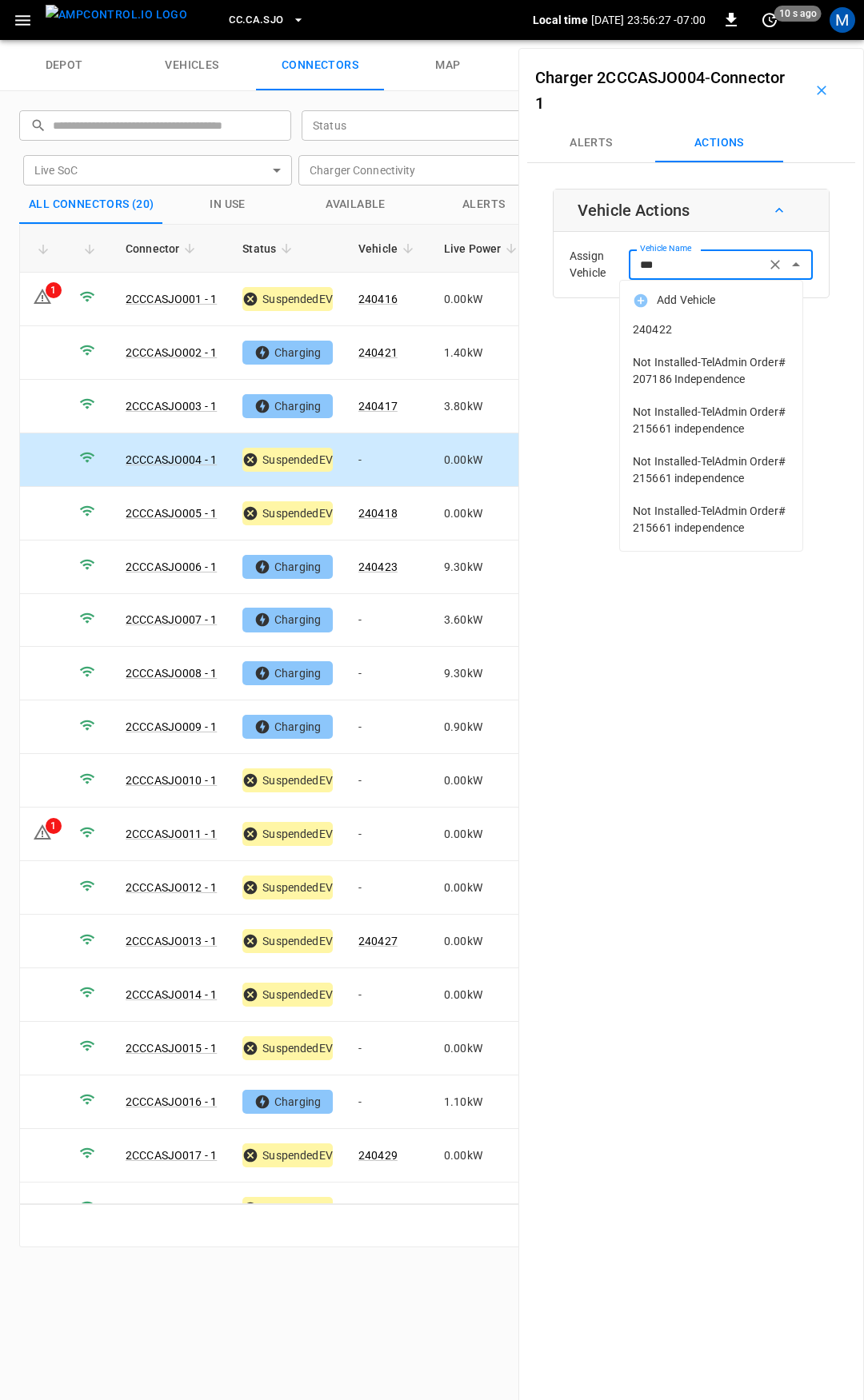
click at [716, 322] on span "240422" at bounding box center [711, 329] width 157 height 17
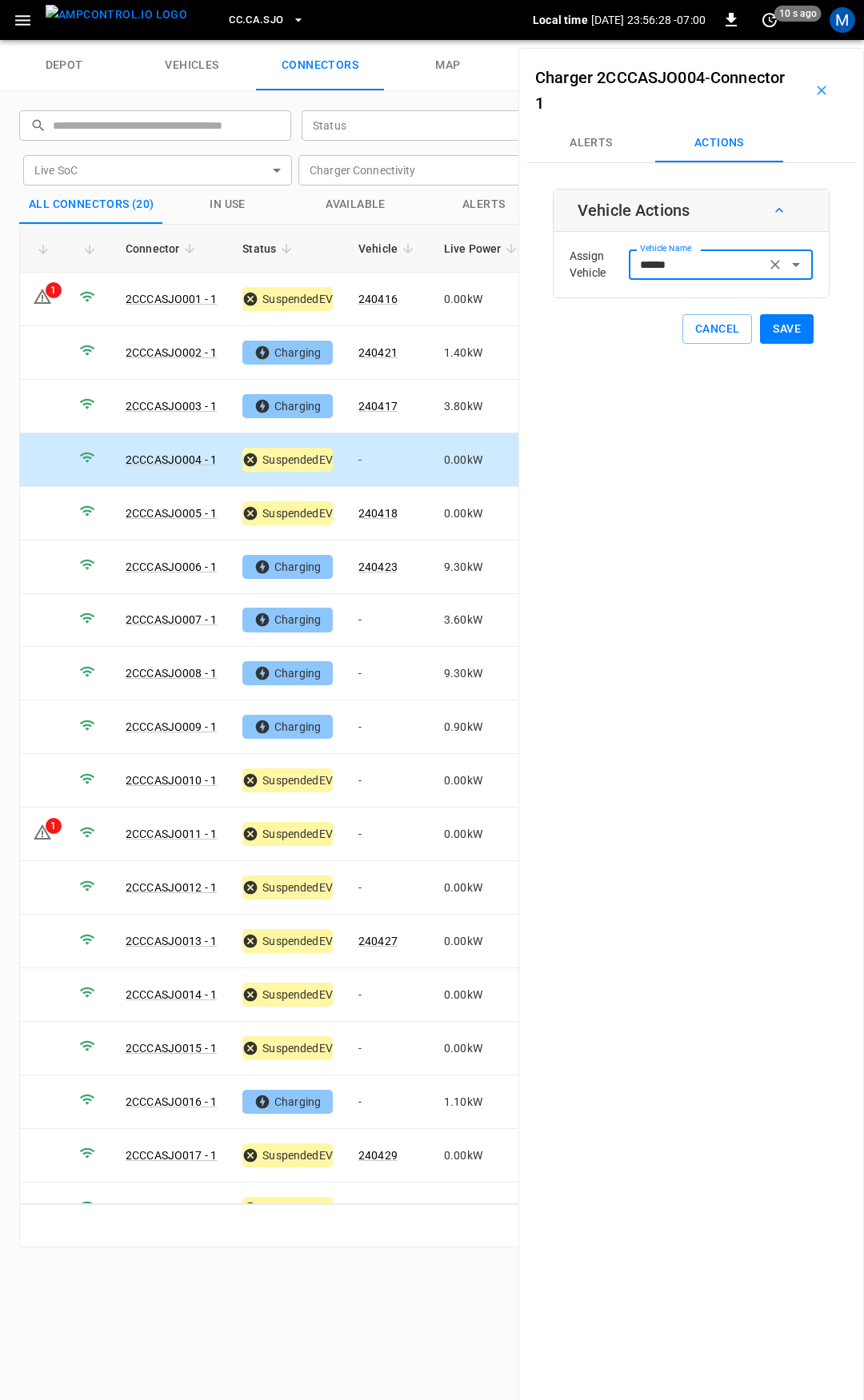
type input "******"
click at [768, 329] on button "Save" at bounding box center [786, 329] width 53 height 30
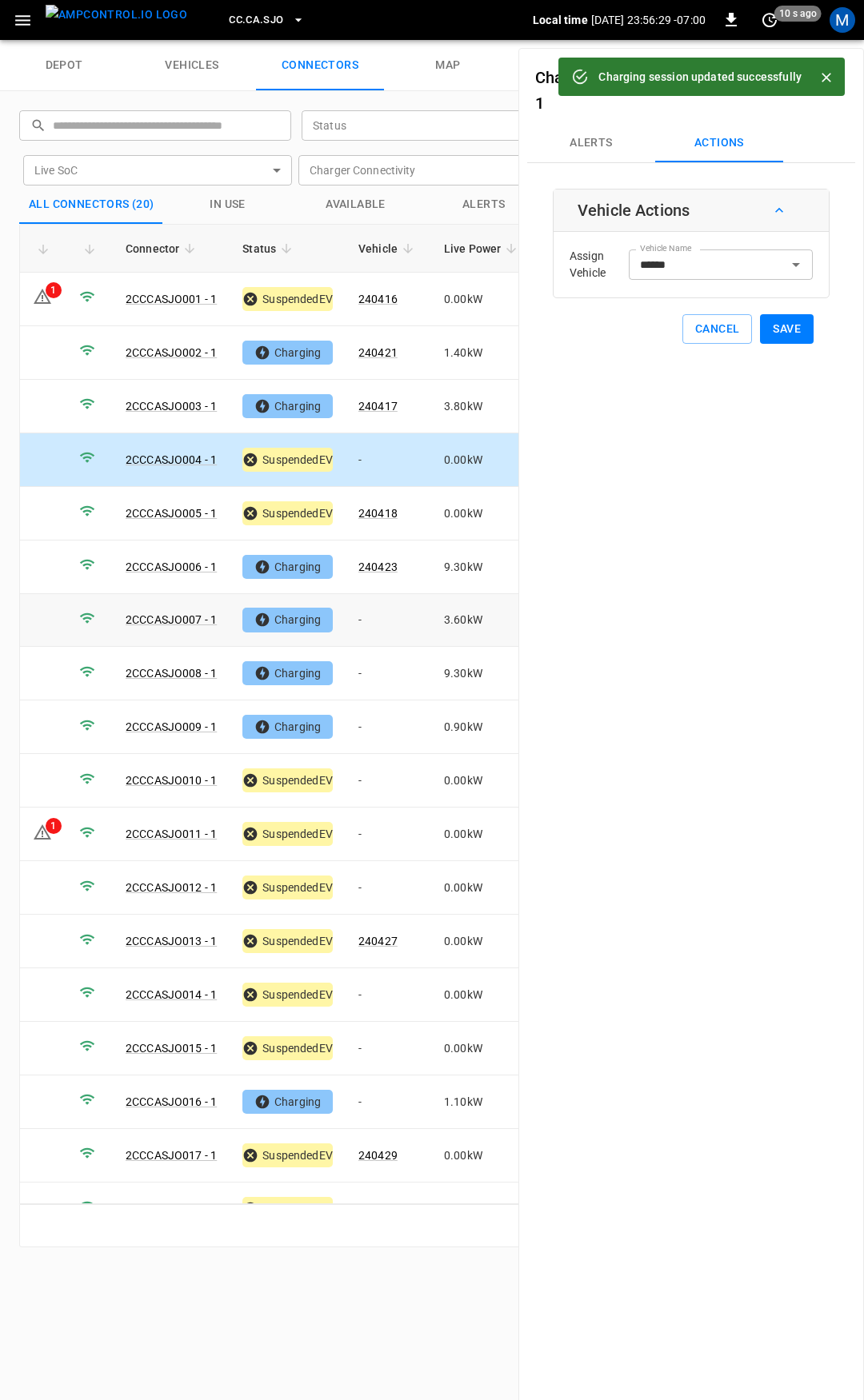
click at [390, 607] on td "-" at bounding box center [389, 620] width 86 height 53
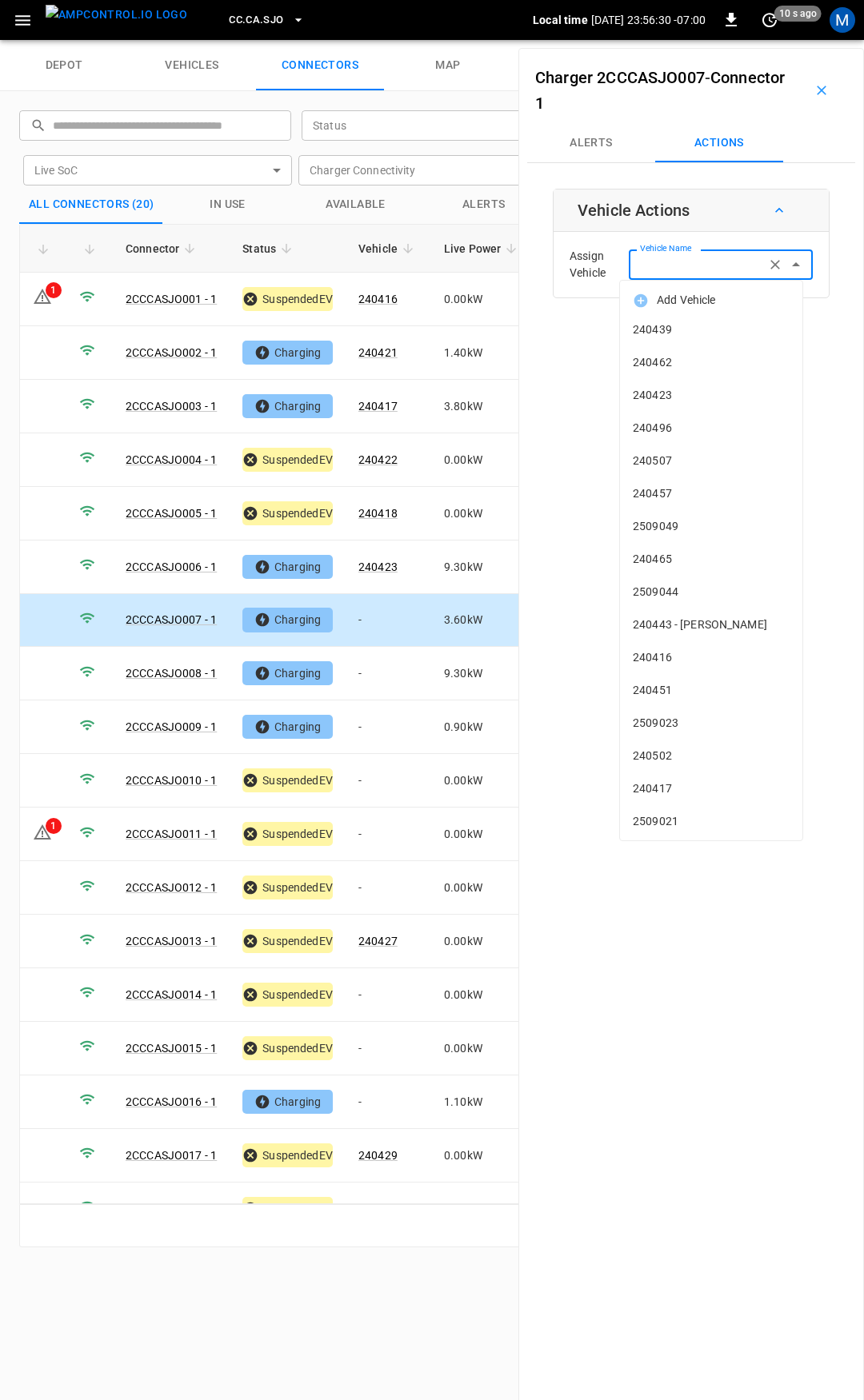
click at [673, 262] on input "Vehicle Name" at bounding box center [697, 264] width 127 height 20
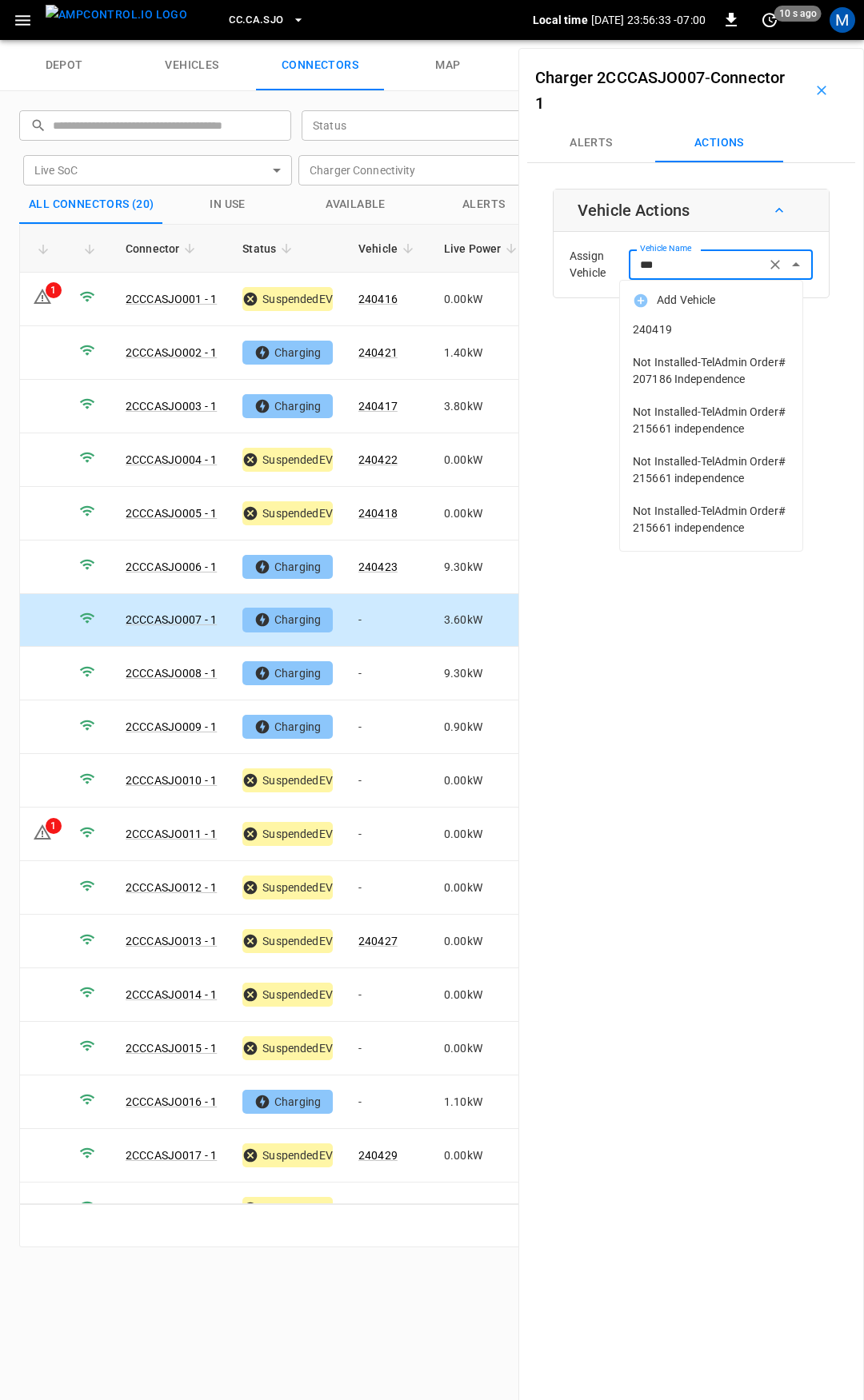
click at [670, 319] on li "240419" at bounding box center [711, 329] width 182 height 32
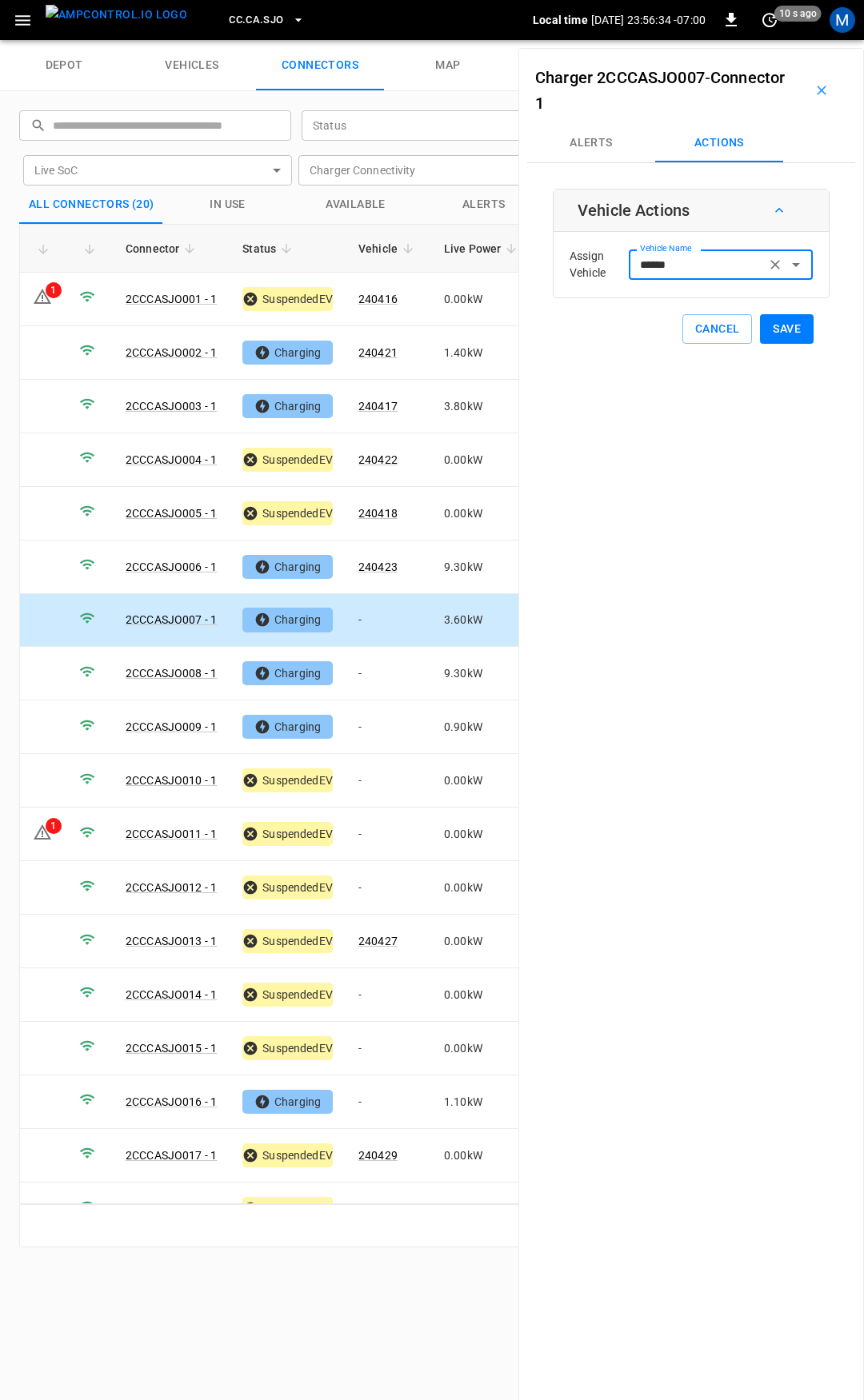
type input "******"
click at [772, 331] on button "Save" at bounding box center [786, 329] width 53 height 30
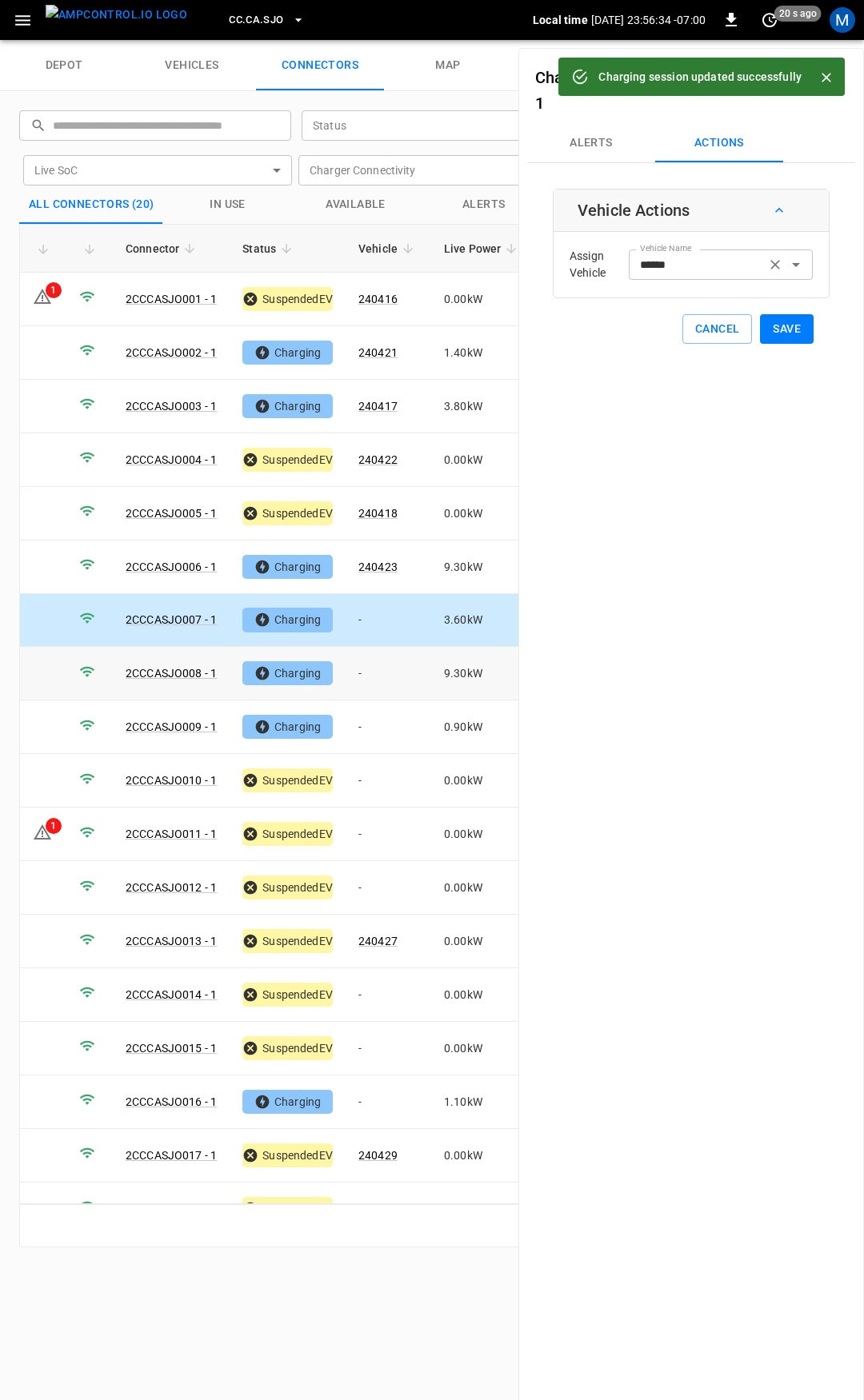
click at [392, 665] on td "-" at bounding box center [389, 673] width 86 height 53
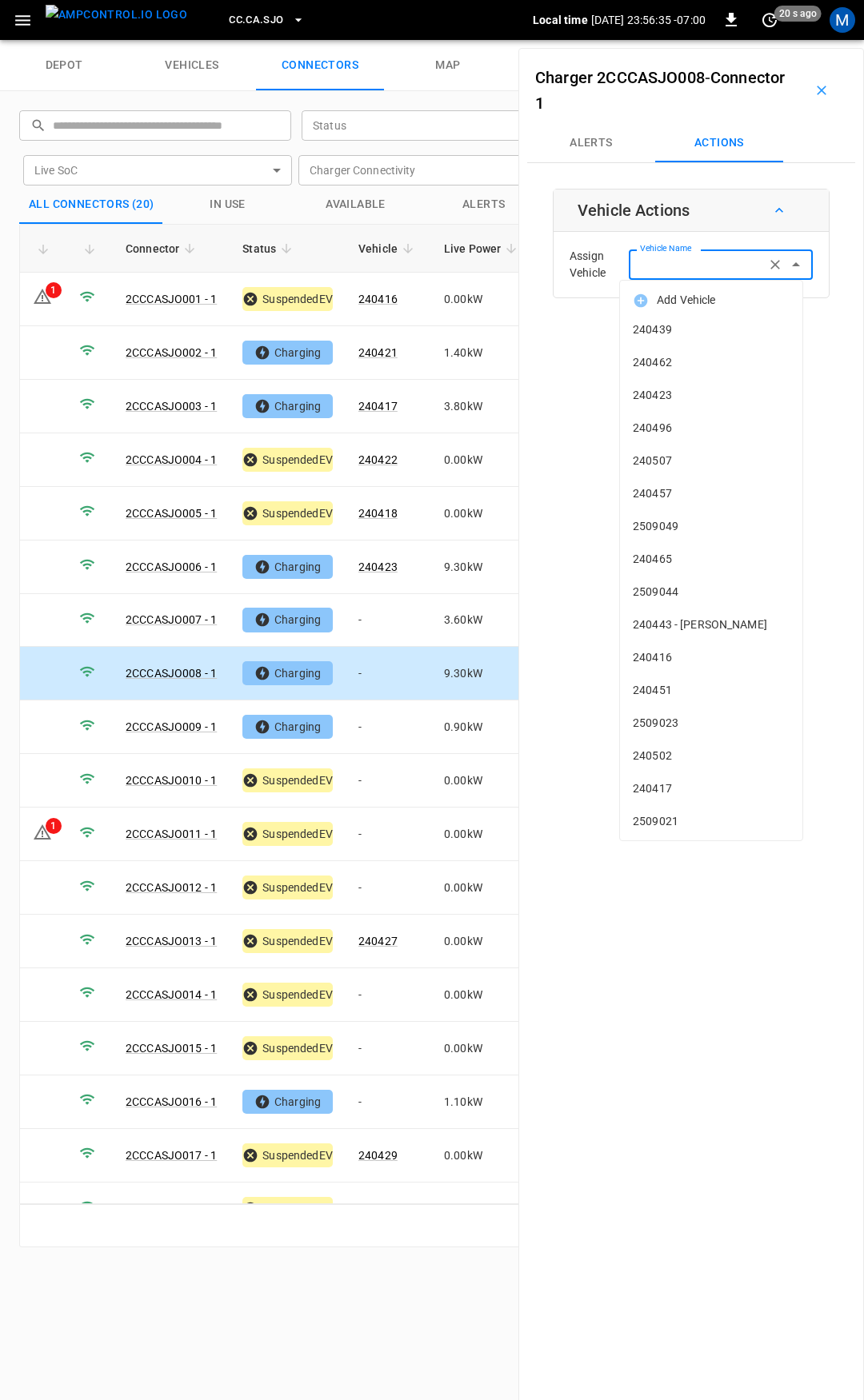
click at [692, 260] on input "Vehicle Name" at bounding box center [697, 264] width 127 height 20
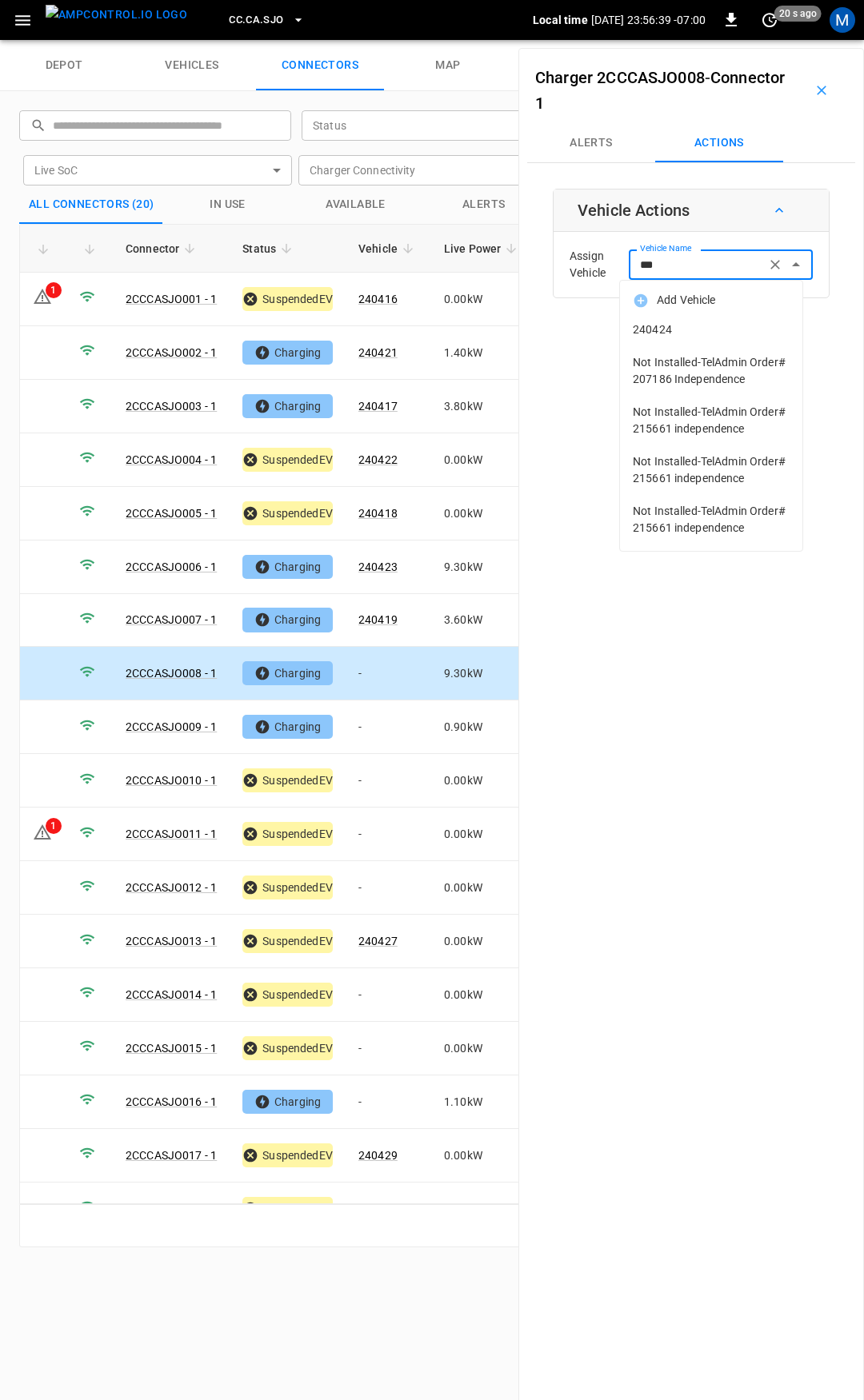
click at [692, 329] on span "240424" at bounding box center [711, 329] width 157 height 17
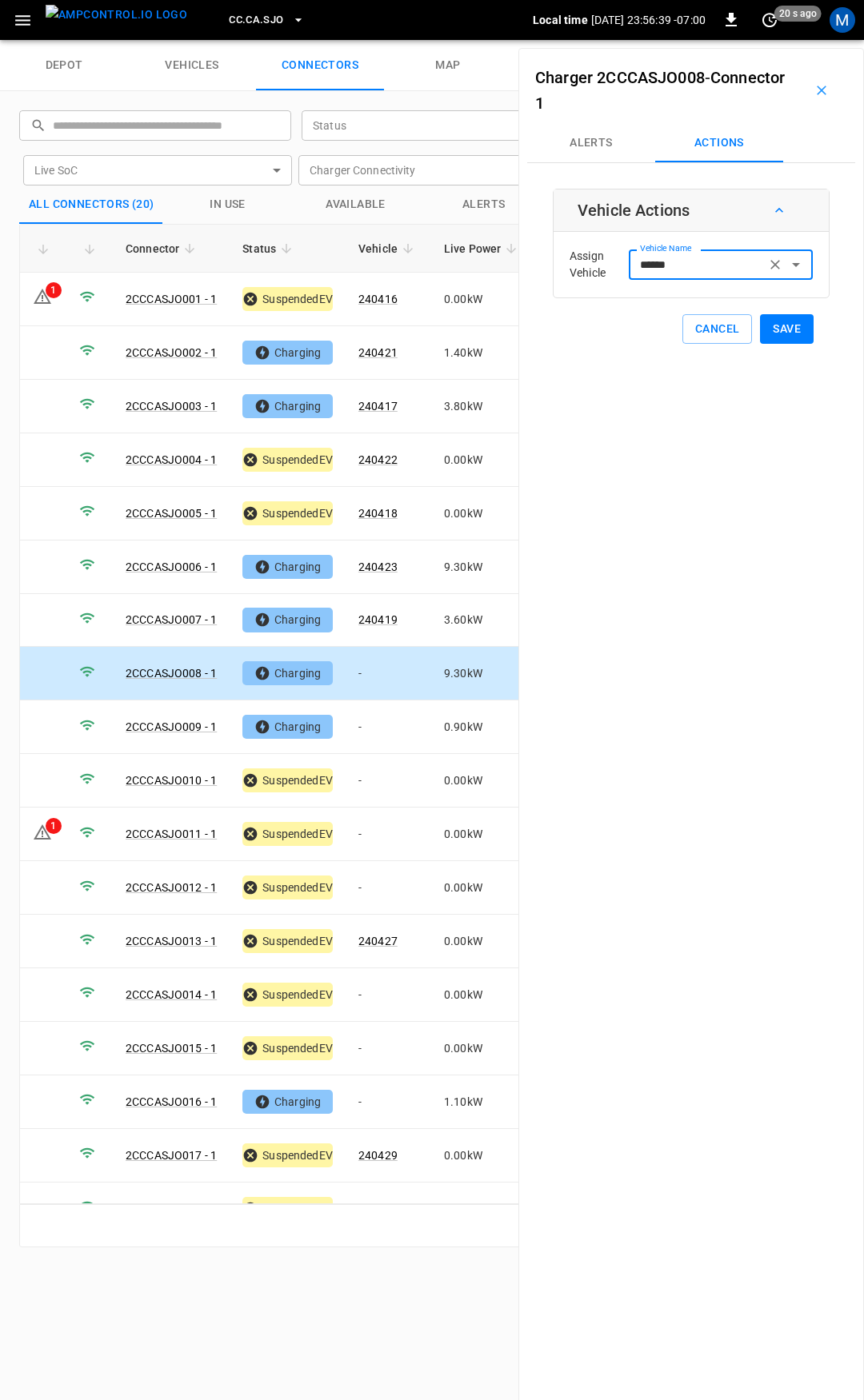
type input "******"
click at [776, 324] on button "Save" at bounding box center [786, 329] width 53 height 30
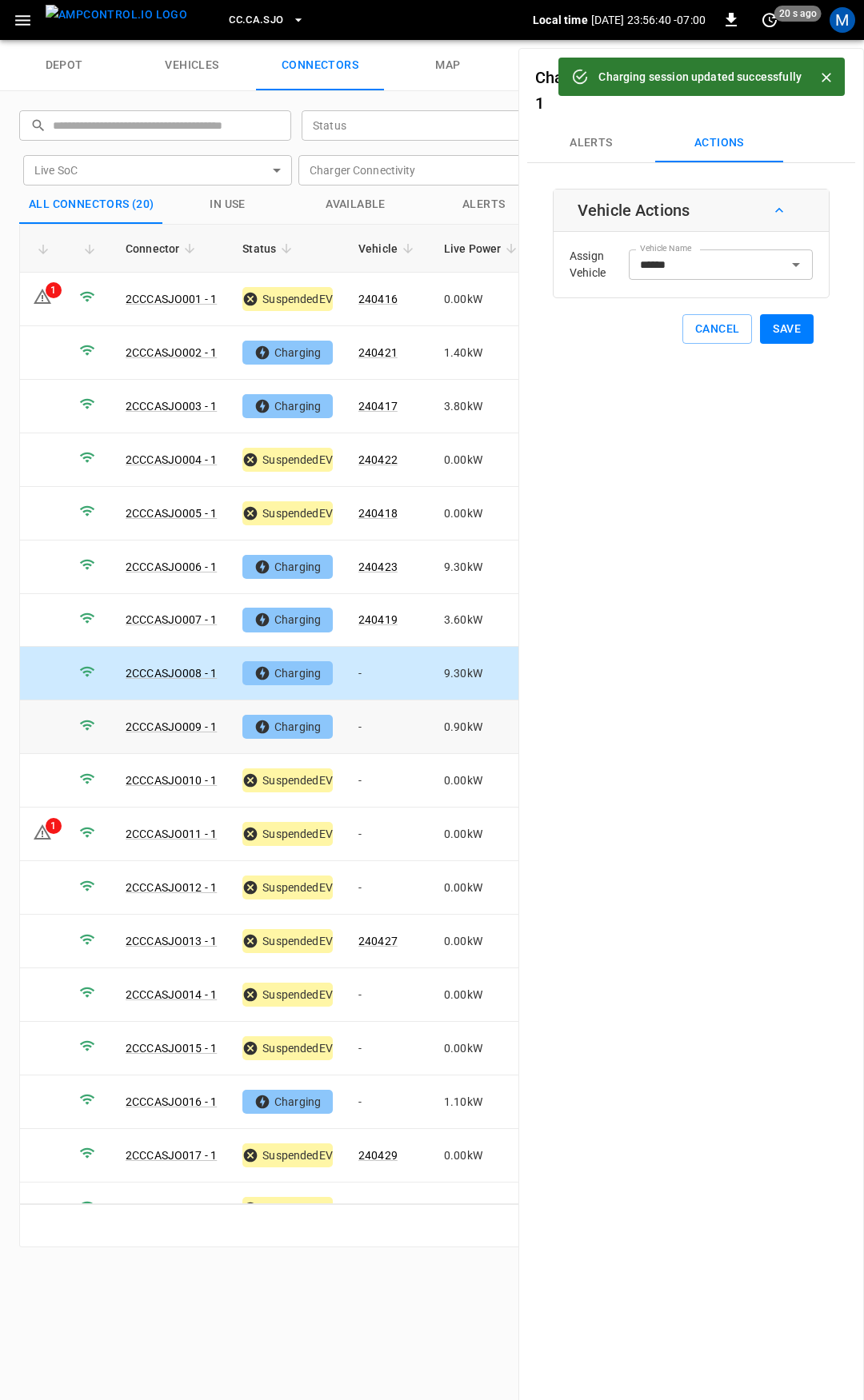
click at [376, 738] on td "-" at bounding box center [389, 727] width 86 height 53
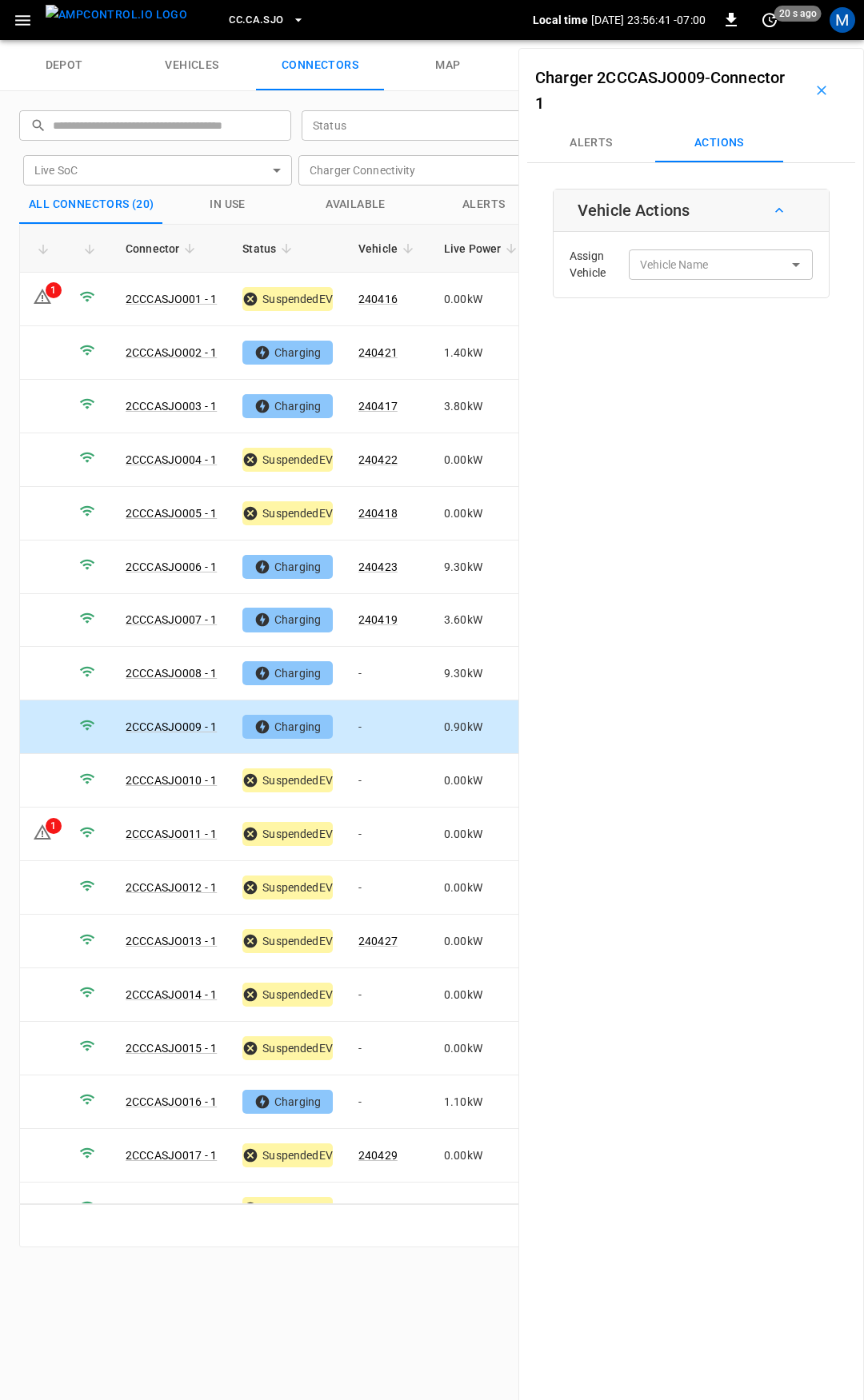
click at [701, 248] on div "Assign Vehicle Vehicle Name Vehicle Name" at bounding box center [691, 265] width 267 height 58
click at [695, 260] on div "Vehicle Name Vehicle Name" at bounding box center [720, 264] width 184 height 30
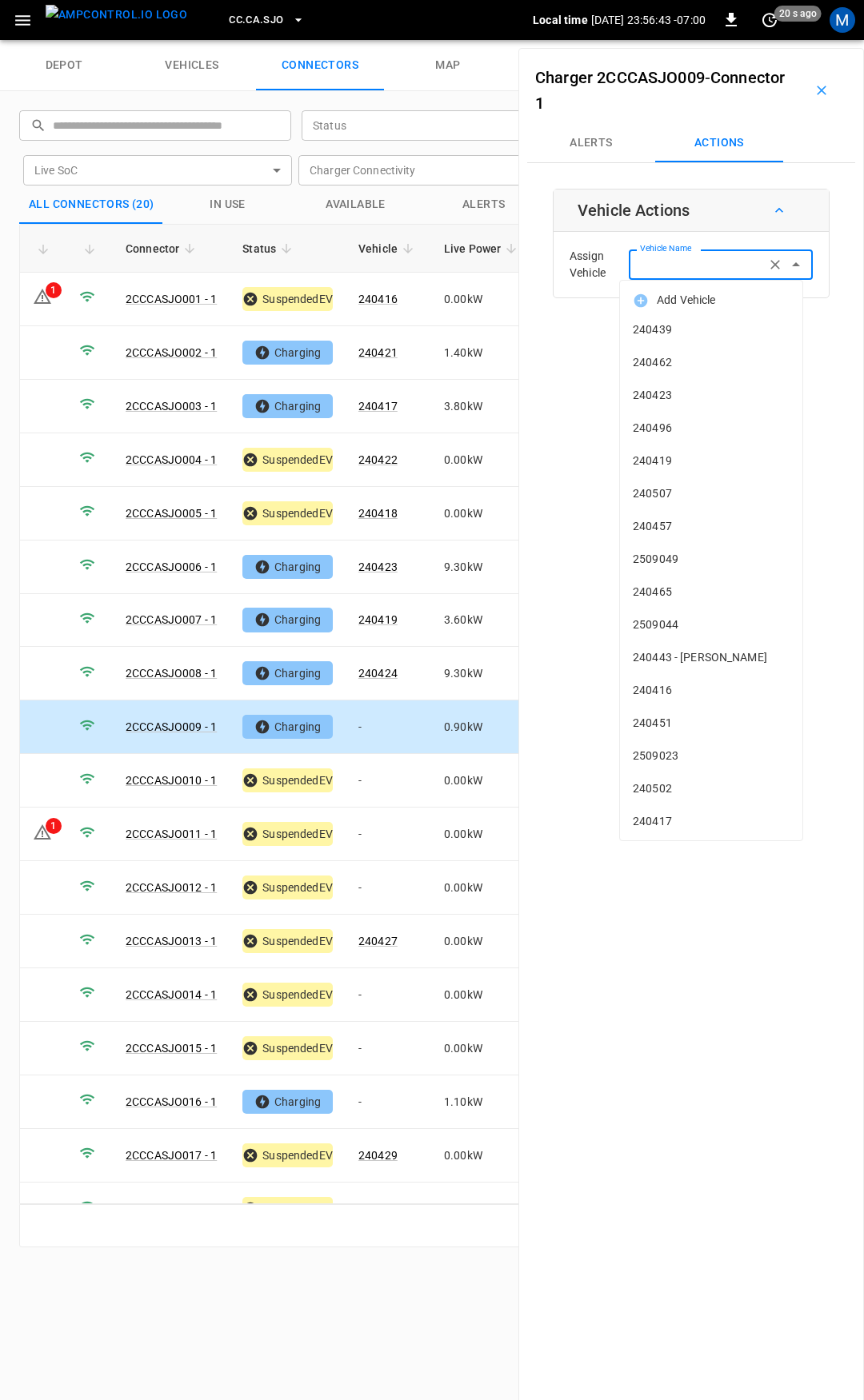
type input "*"
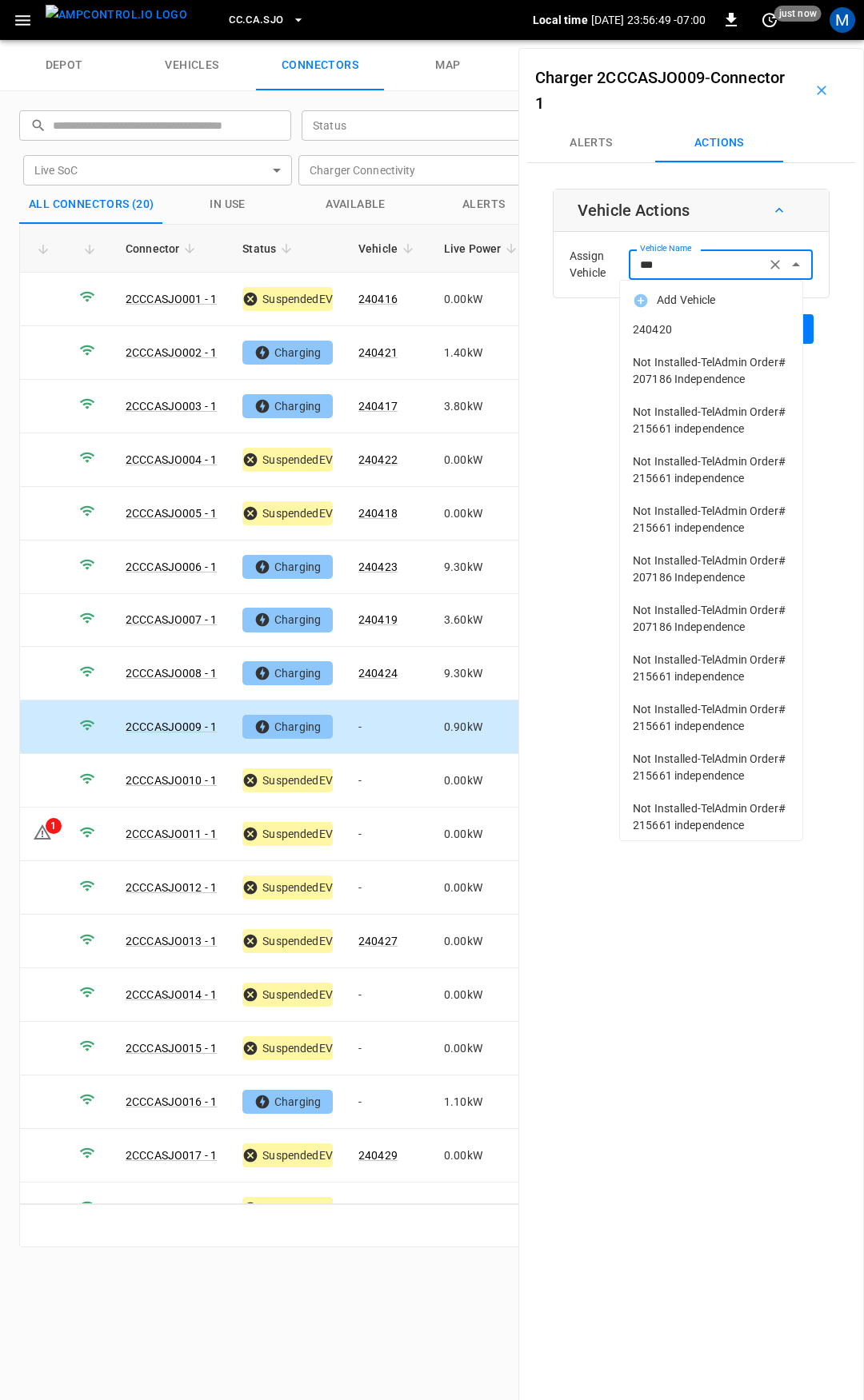
click at [683, 332] on span "240420" at bounding box center [711, 329] width 157 height 17
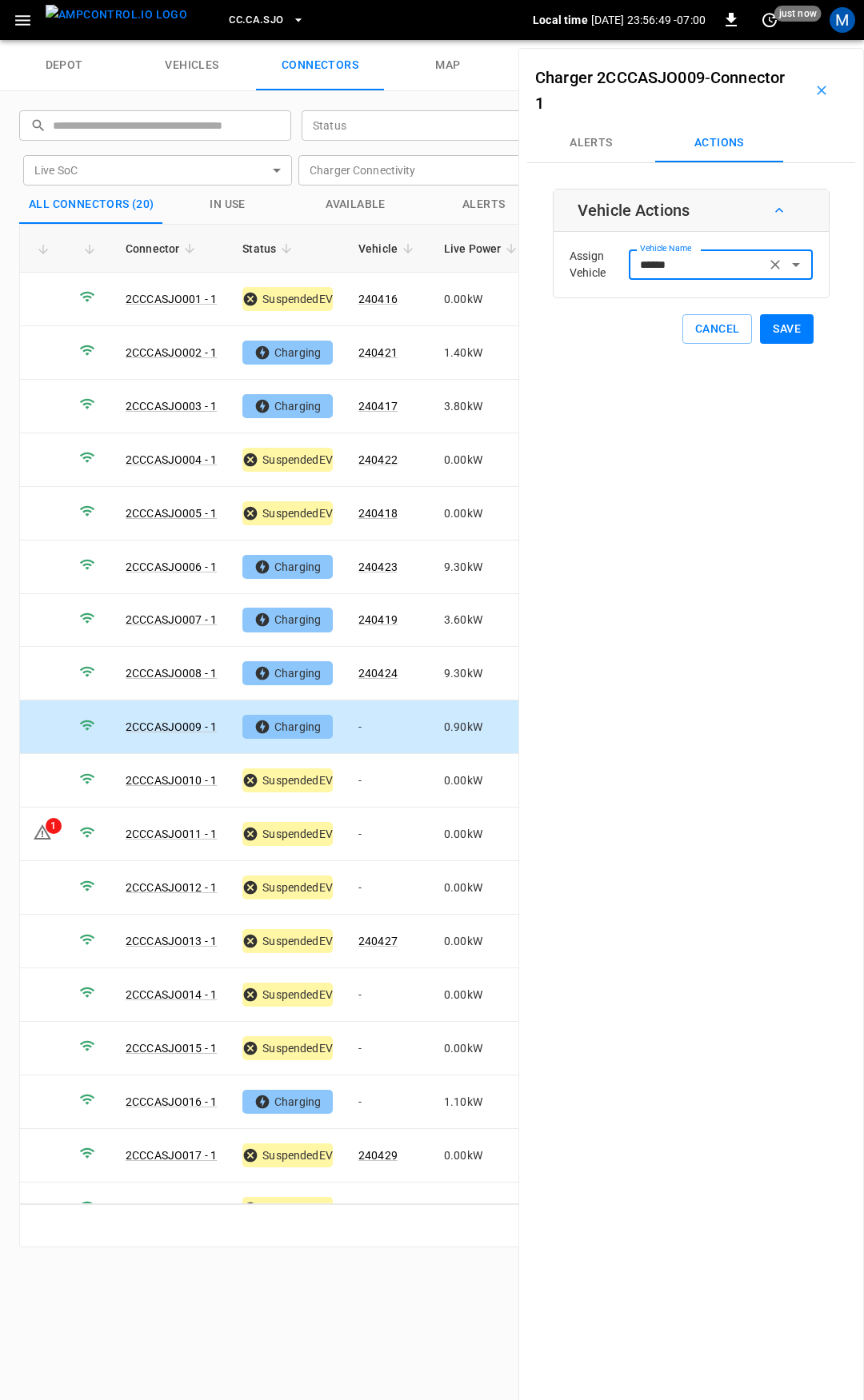
type input "******"
click at [775, 331] on button "Save" at bounding box center [786, 329] width 53 height 30
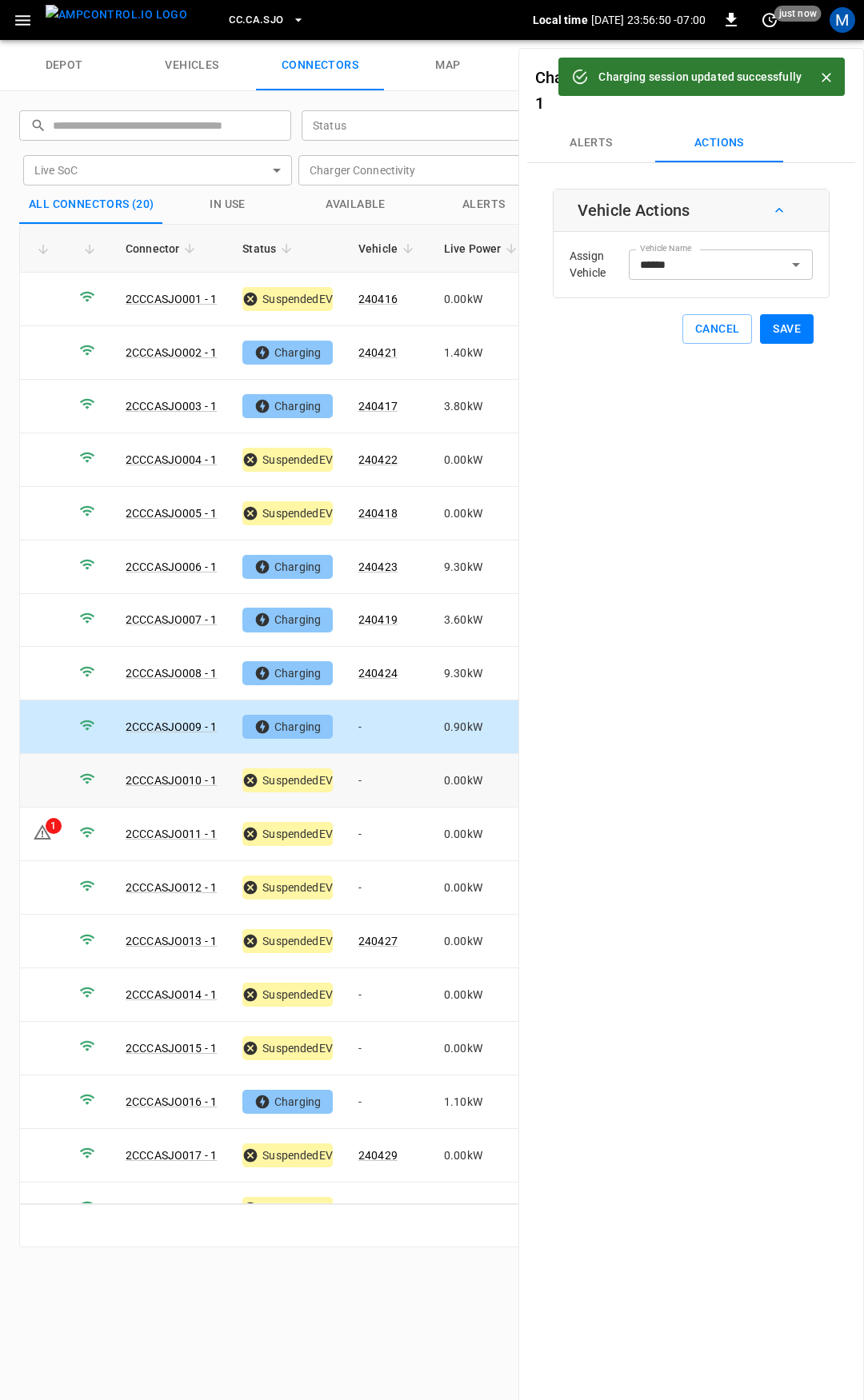
click at [395, 770] on td "-" at bounding box center [389, 780] width 86 height 53
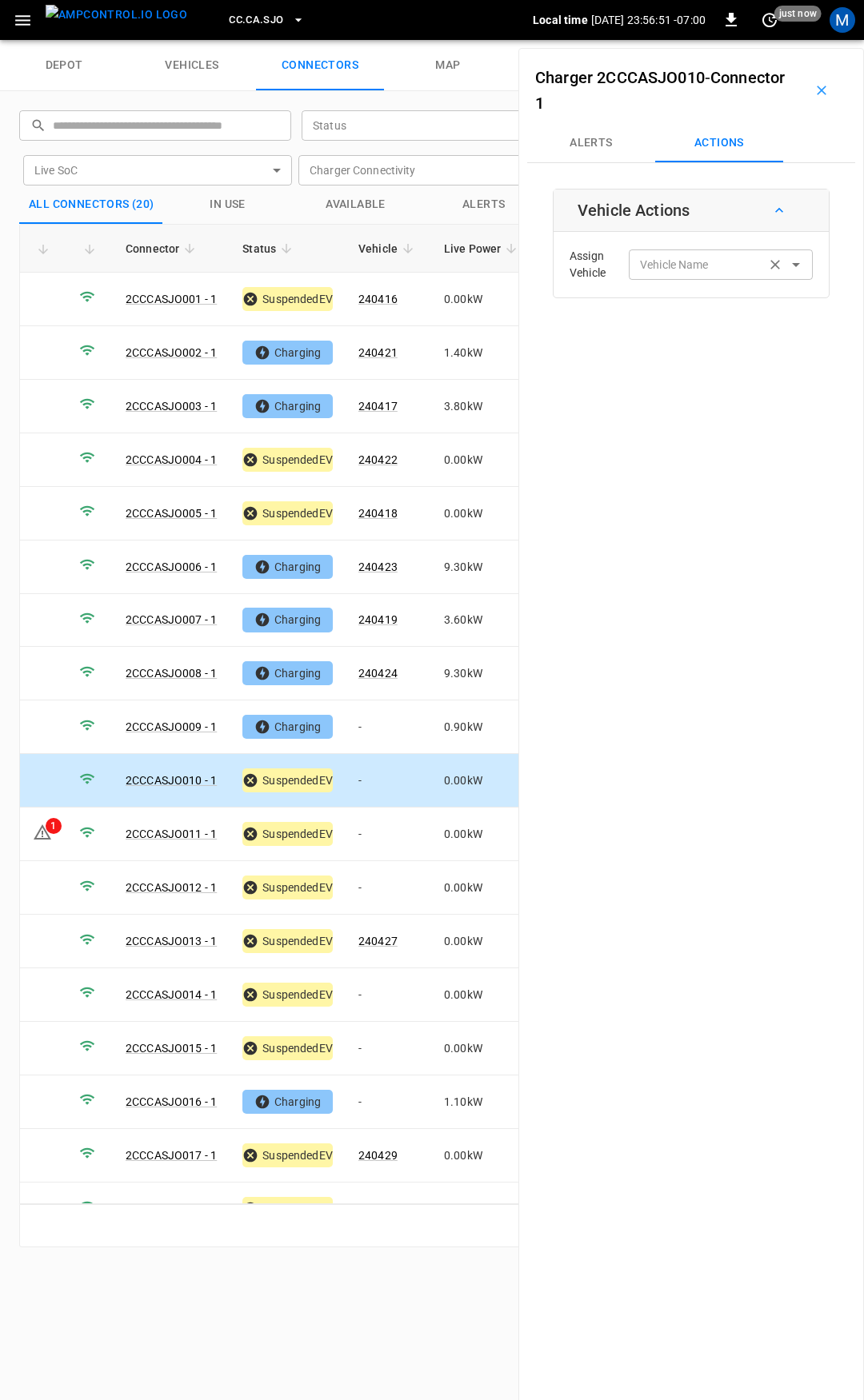
click at [678, 262] on div "Vehicle Name Vehicle Name" at bounding box center [720, 264] width 184 height 30
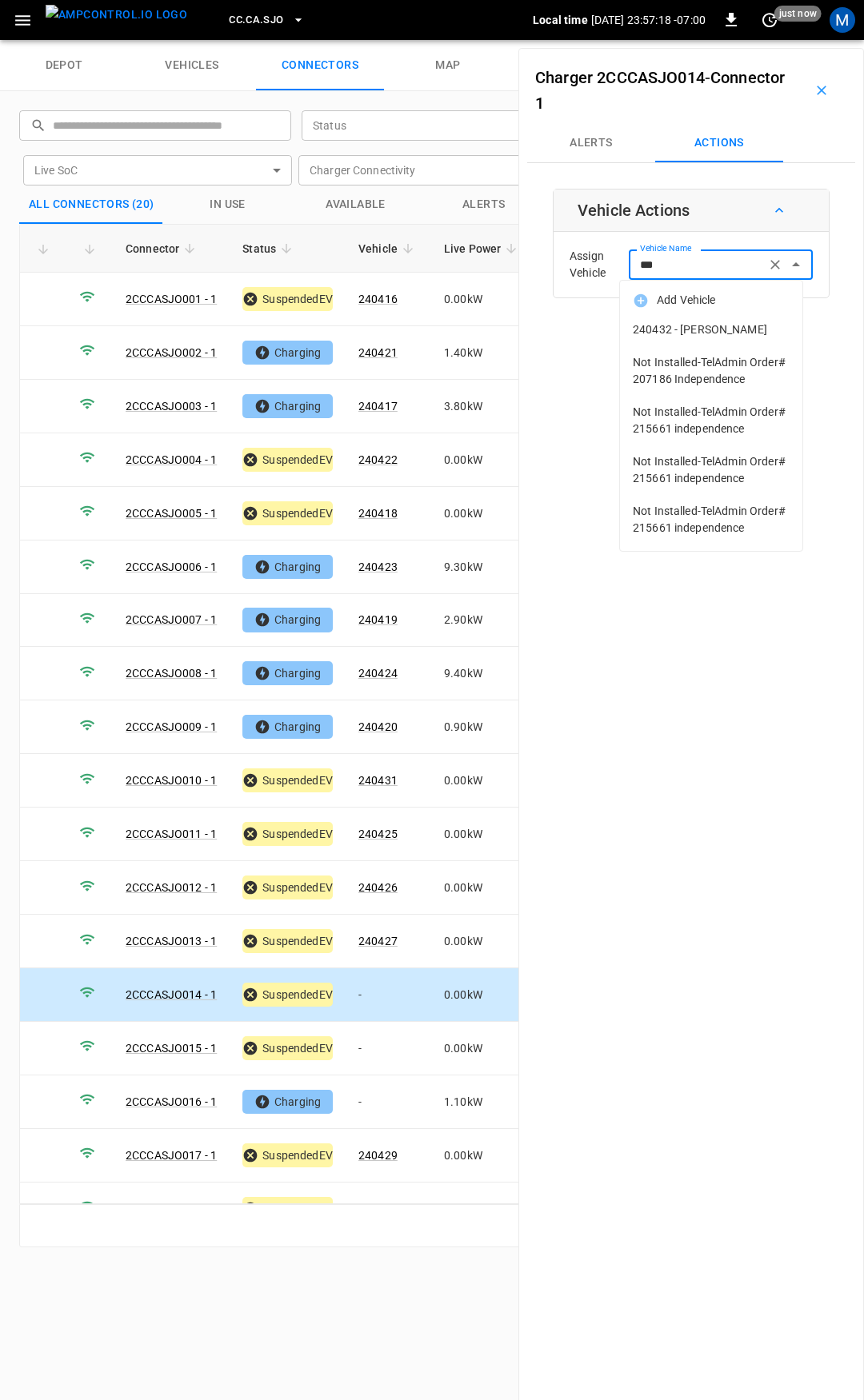
click at [724, 326] on span "240432 - [PERSON_NAME]" at bounding box center [711, 329] width 157 height 17
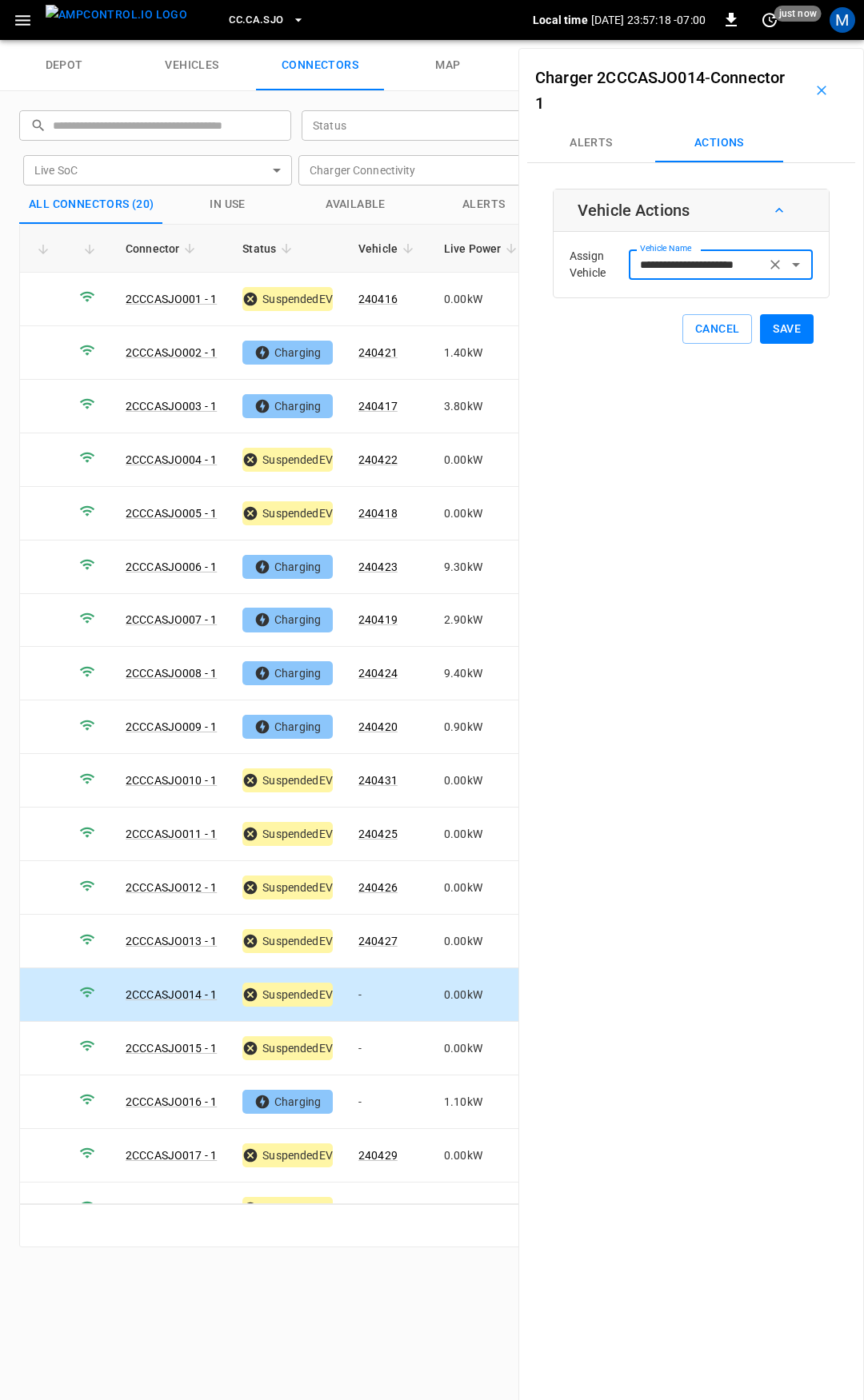
type input "**********"
click at [781, 325] on button "Save" at bounding box center [786, 329] width 53 height 30
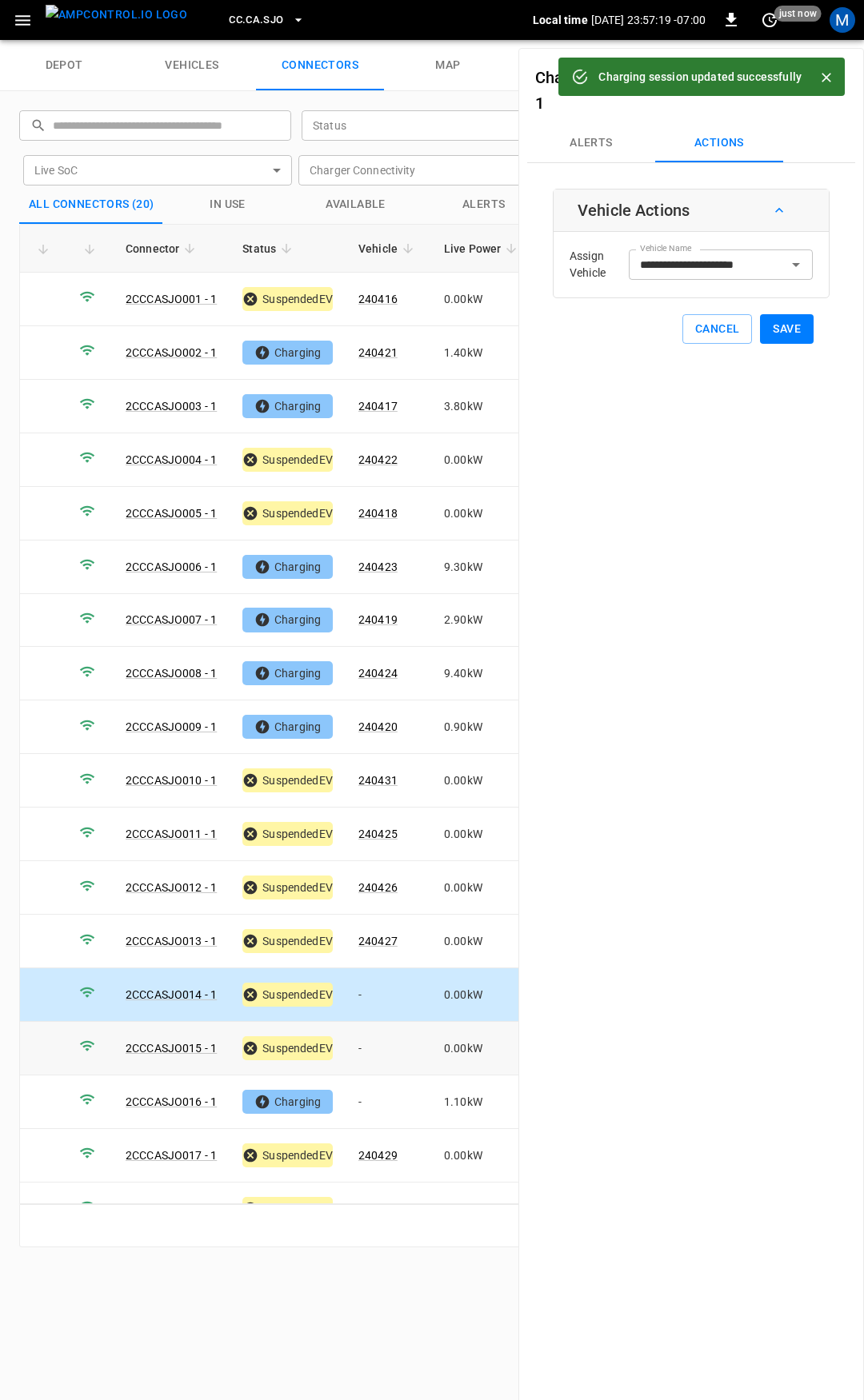
click at [393, 1036] on td "-" at bounding box center [389, 1048] width 86 height 53
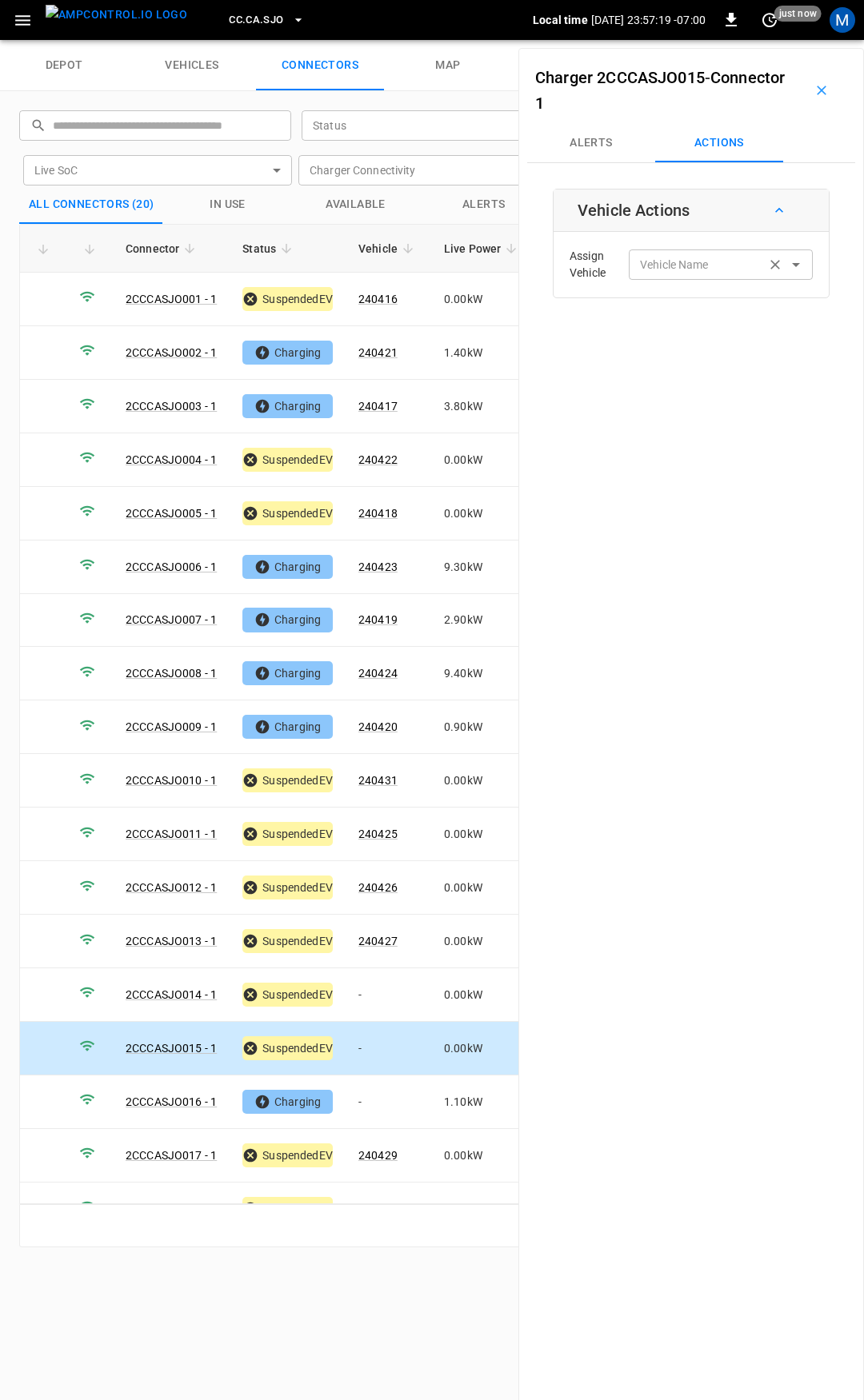
click at [689, 259] on div "Vehicle Name Vehicle Name" at bounding box center [720, 264] width 184 height 30
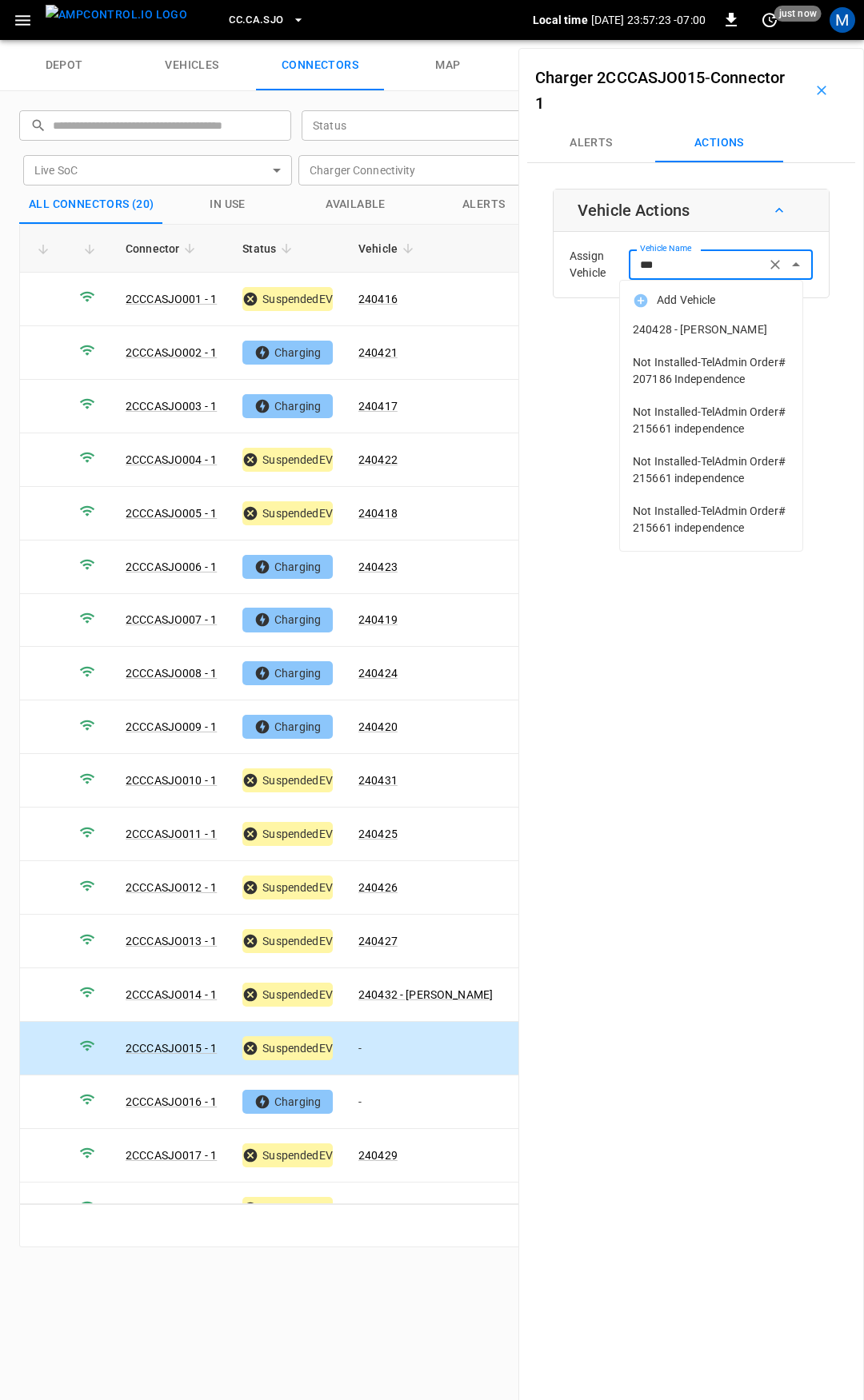
click at [723, 335] on span "240428 - [PERSON_NAME]" at bounding box center [711, 329] width 157 height 17
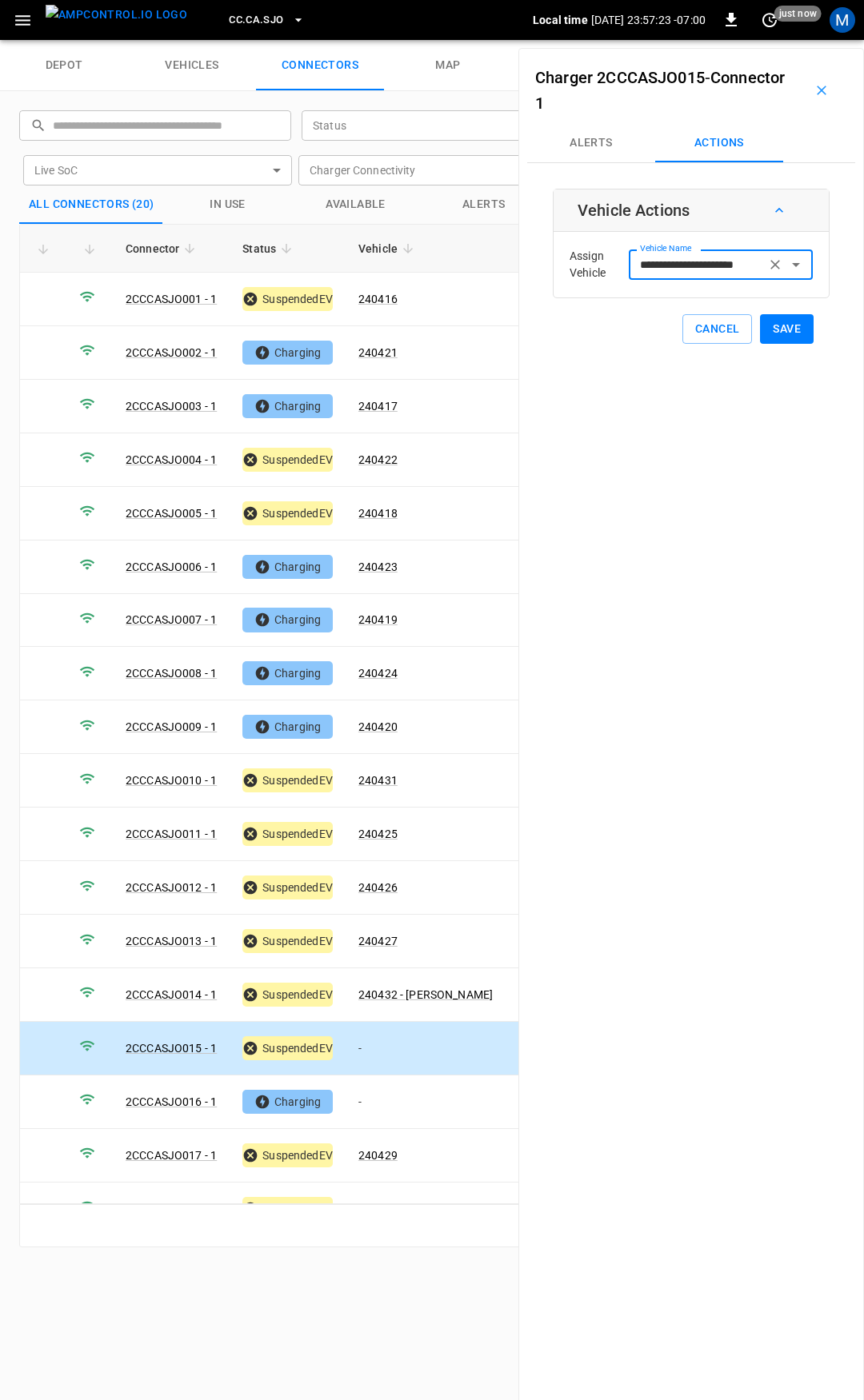
type input "**********"
click at [780, 331] on button "Save" at bounding box center [786, 329] width 53 height 30
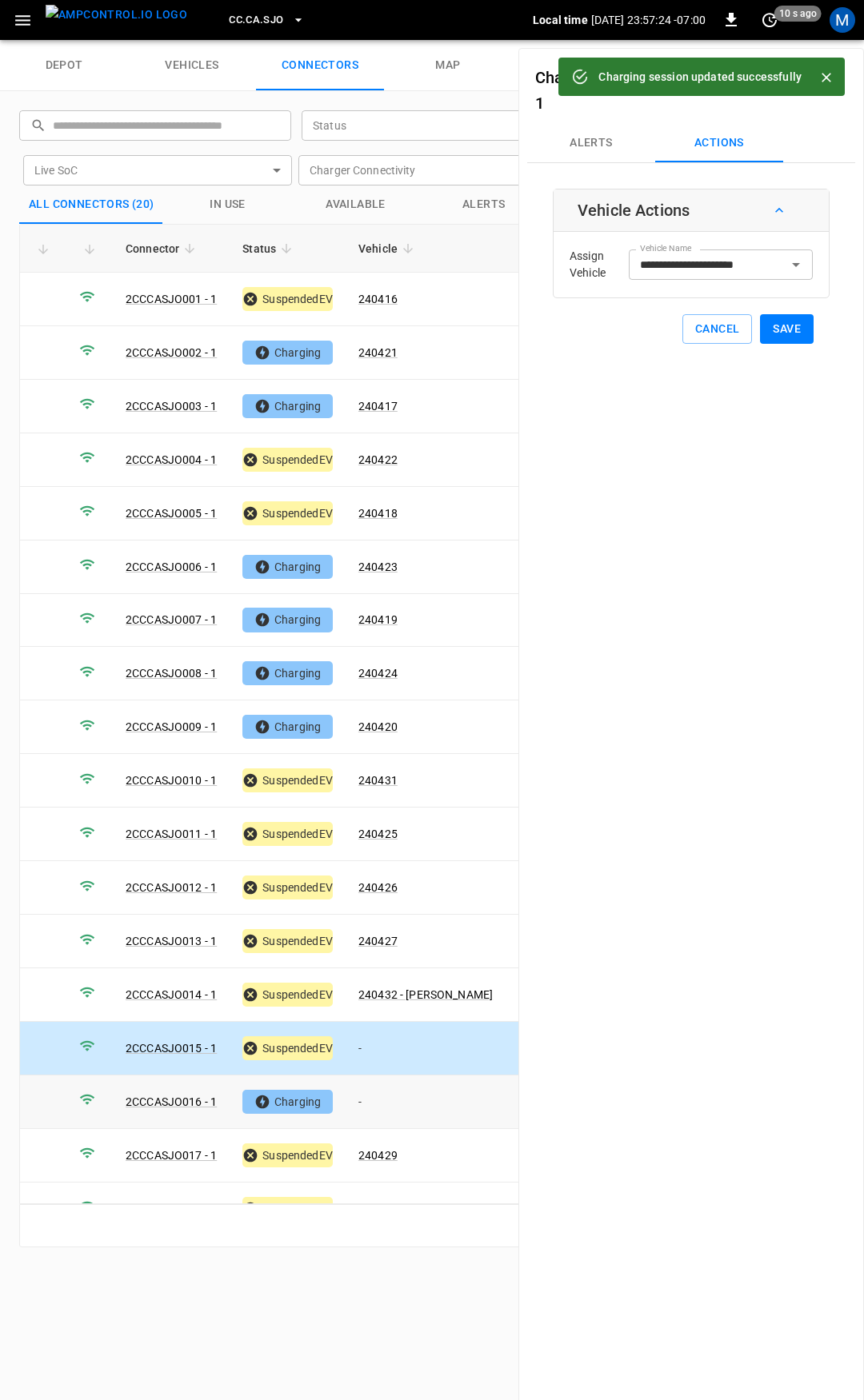
click at [402, 1082] on td "-" at bounding box center [425, 1102] width 160 height 53
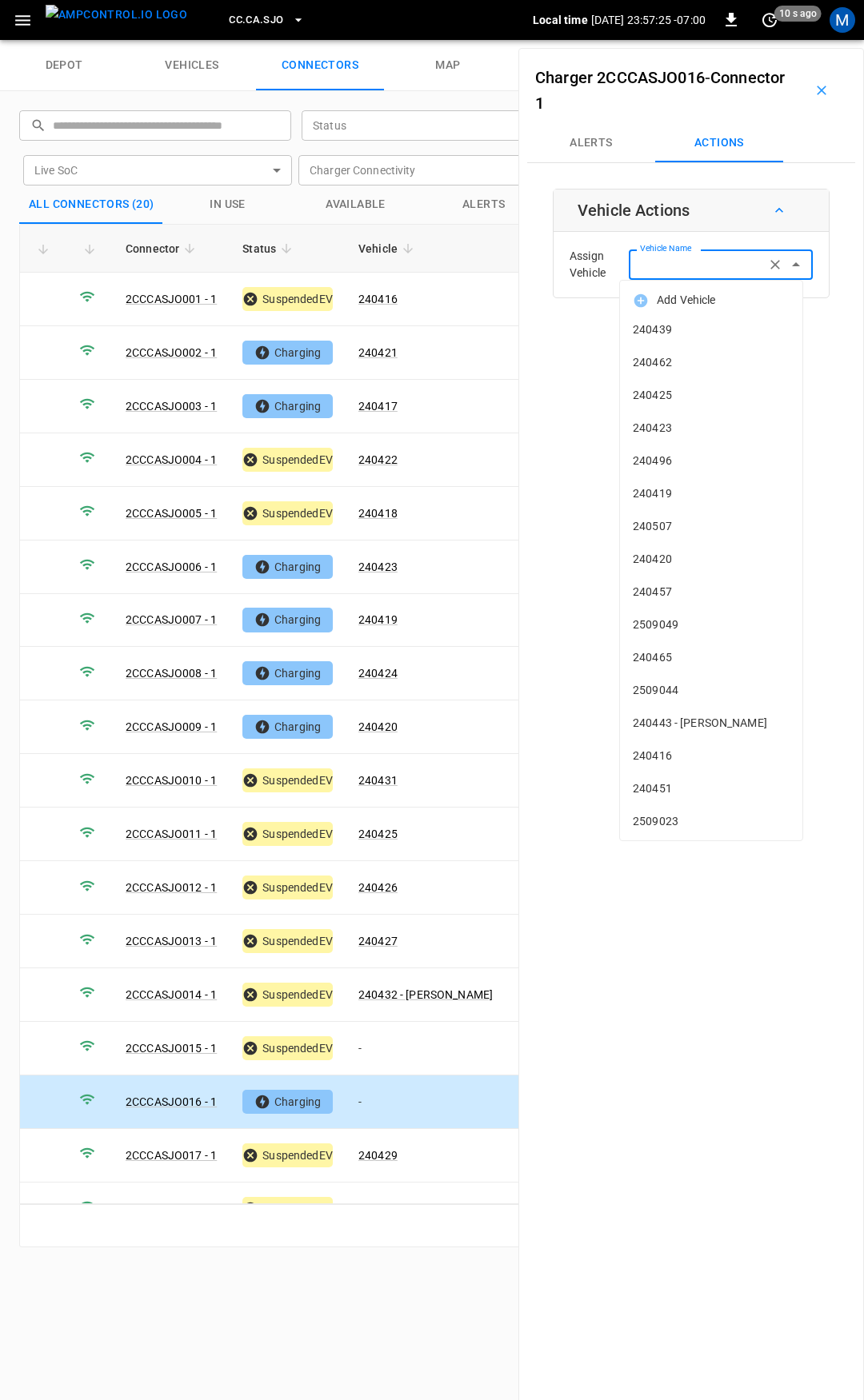
click at [655, 264] on div "Vehicle Name Vehicle Name" at bounding box center [720, 264] width 184 height 30
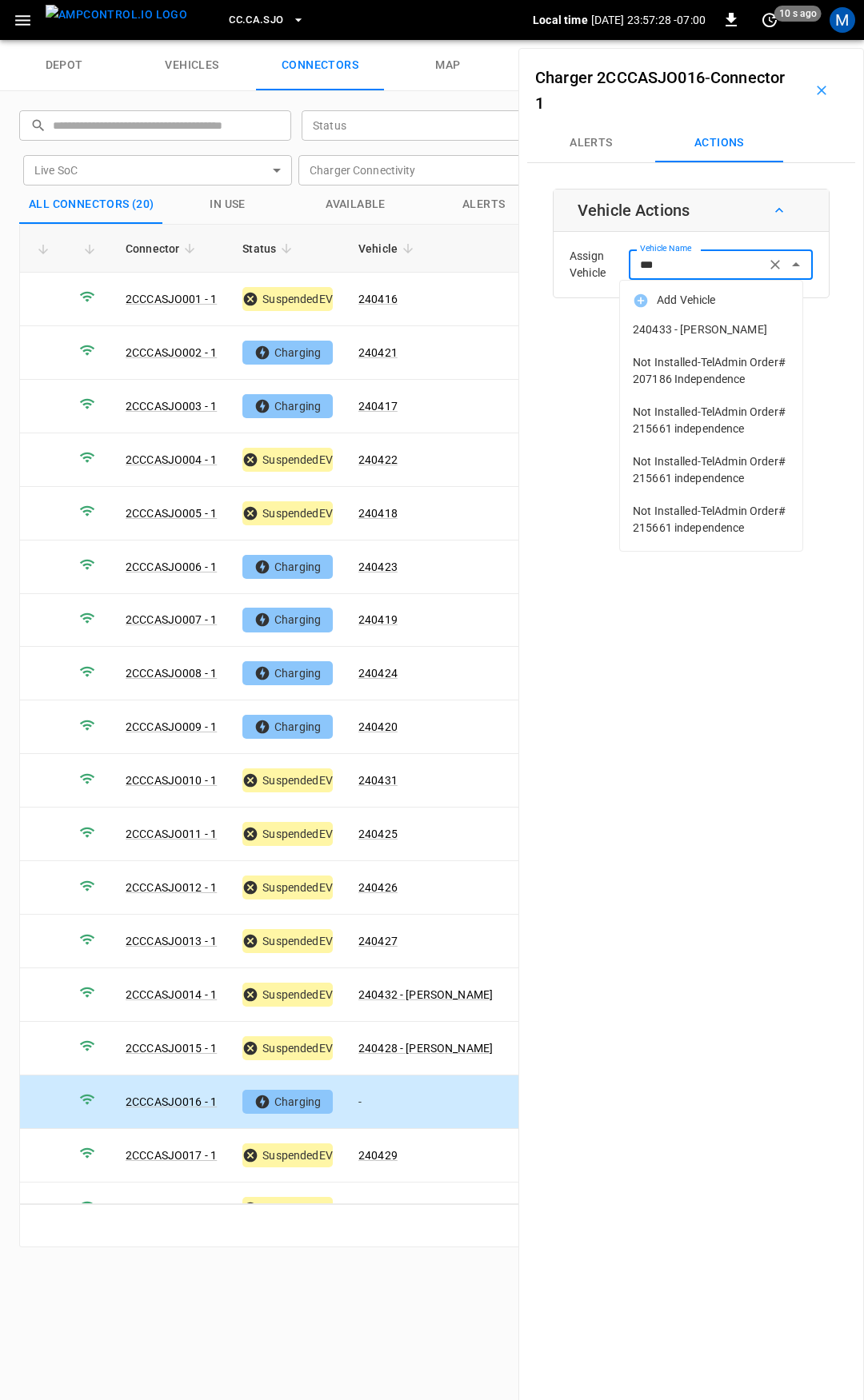
click at [713, 330] on span "240433 - [PERSON_NAME]" at bounding box center [711, 329] width 157 height 17
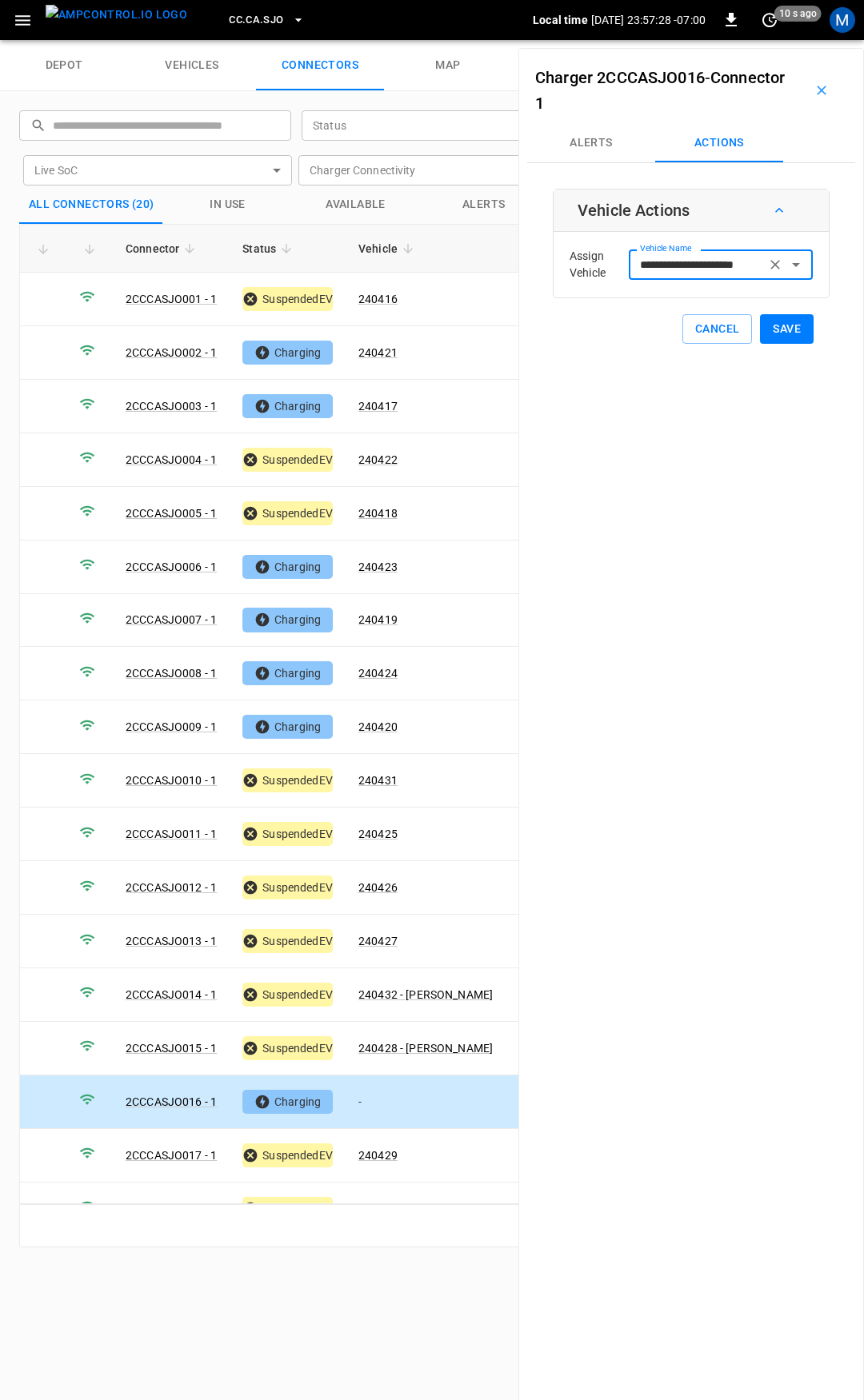
type input "**********"
click at [777, 334] on button "Save" at bounding box center [786, 329] width 53 height 30
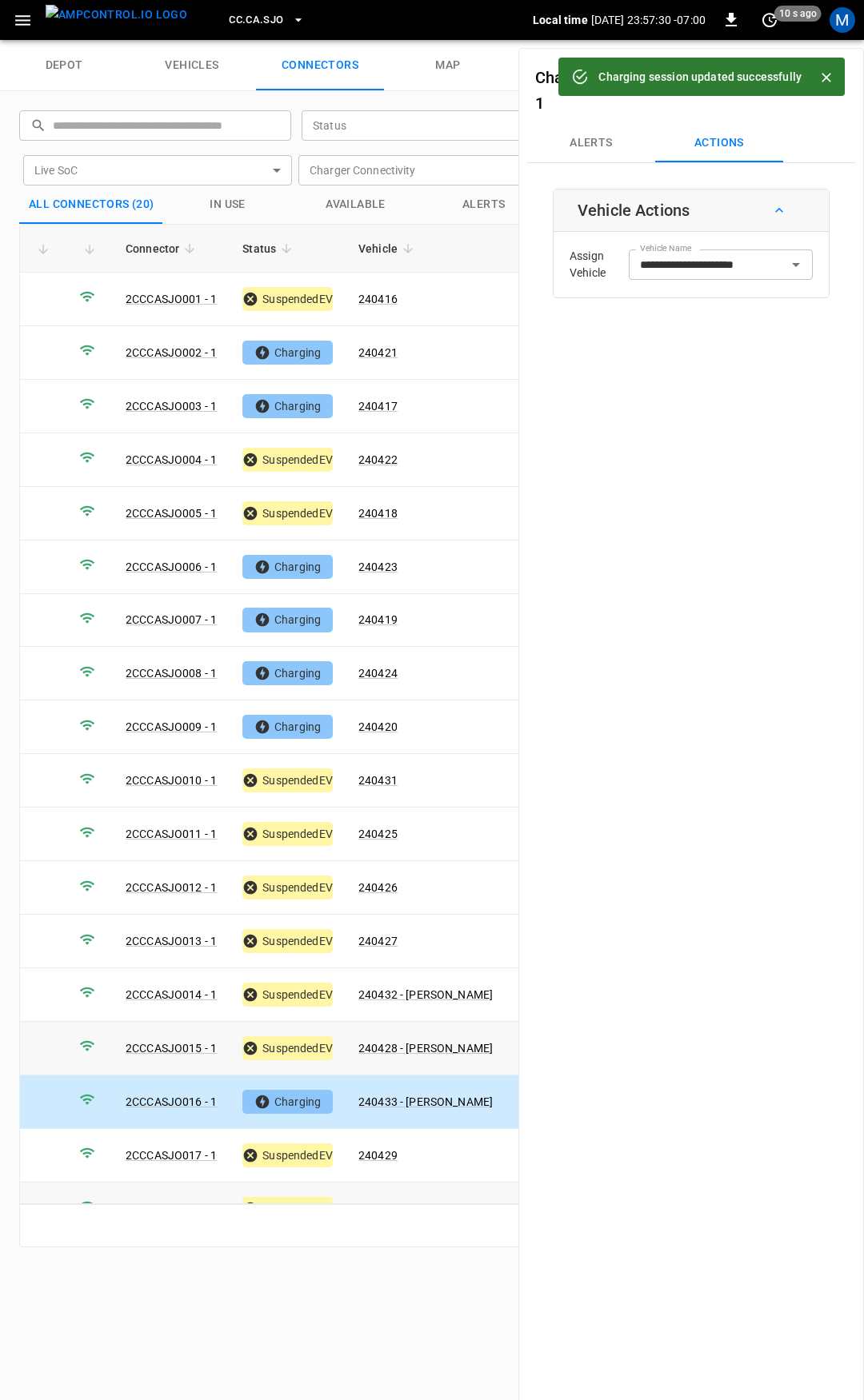
scroll to position [133, 0]
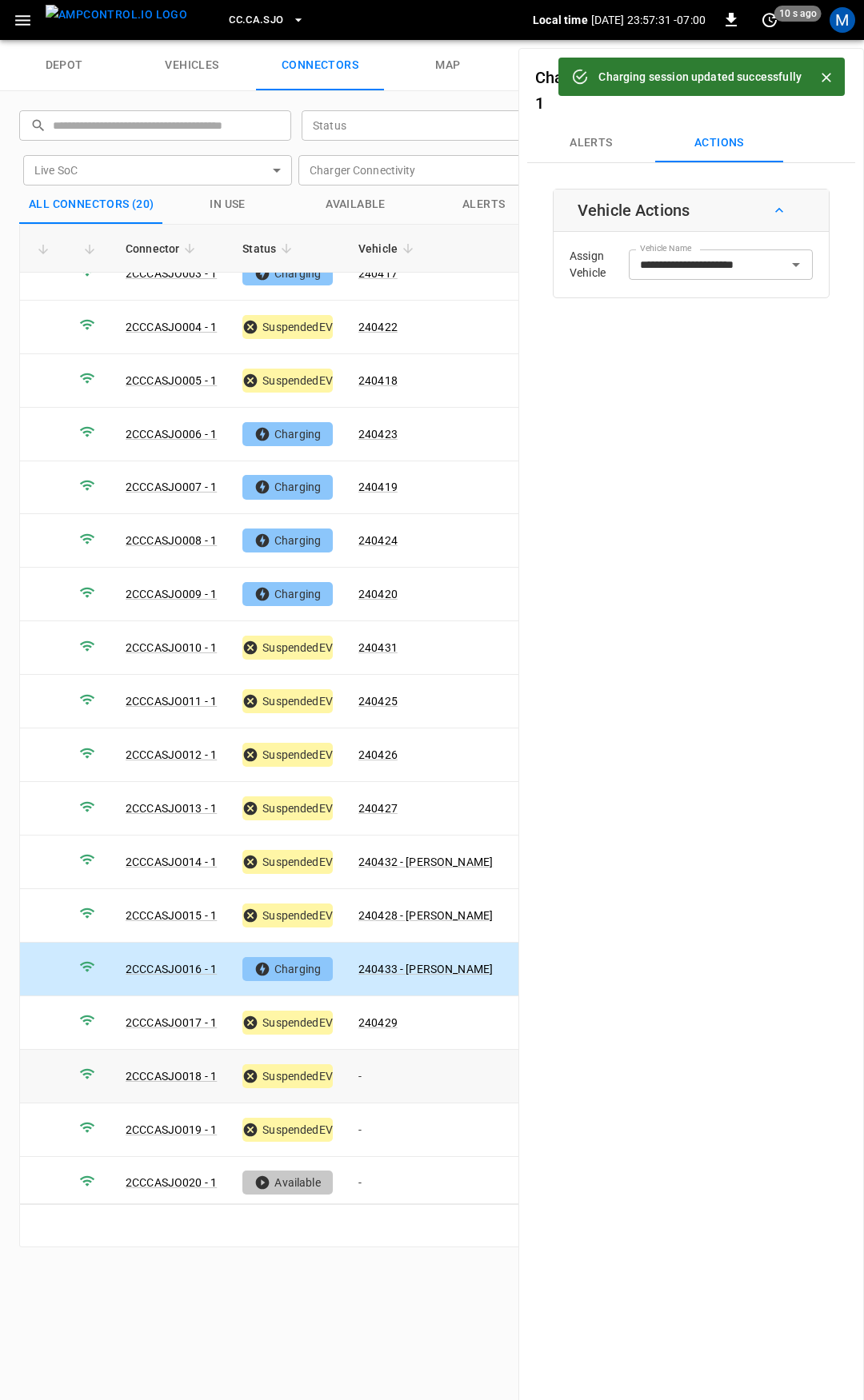
click at [379, 1063] on td "-" at bounding box center [425, 1076] width 160 height 53
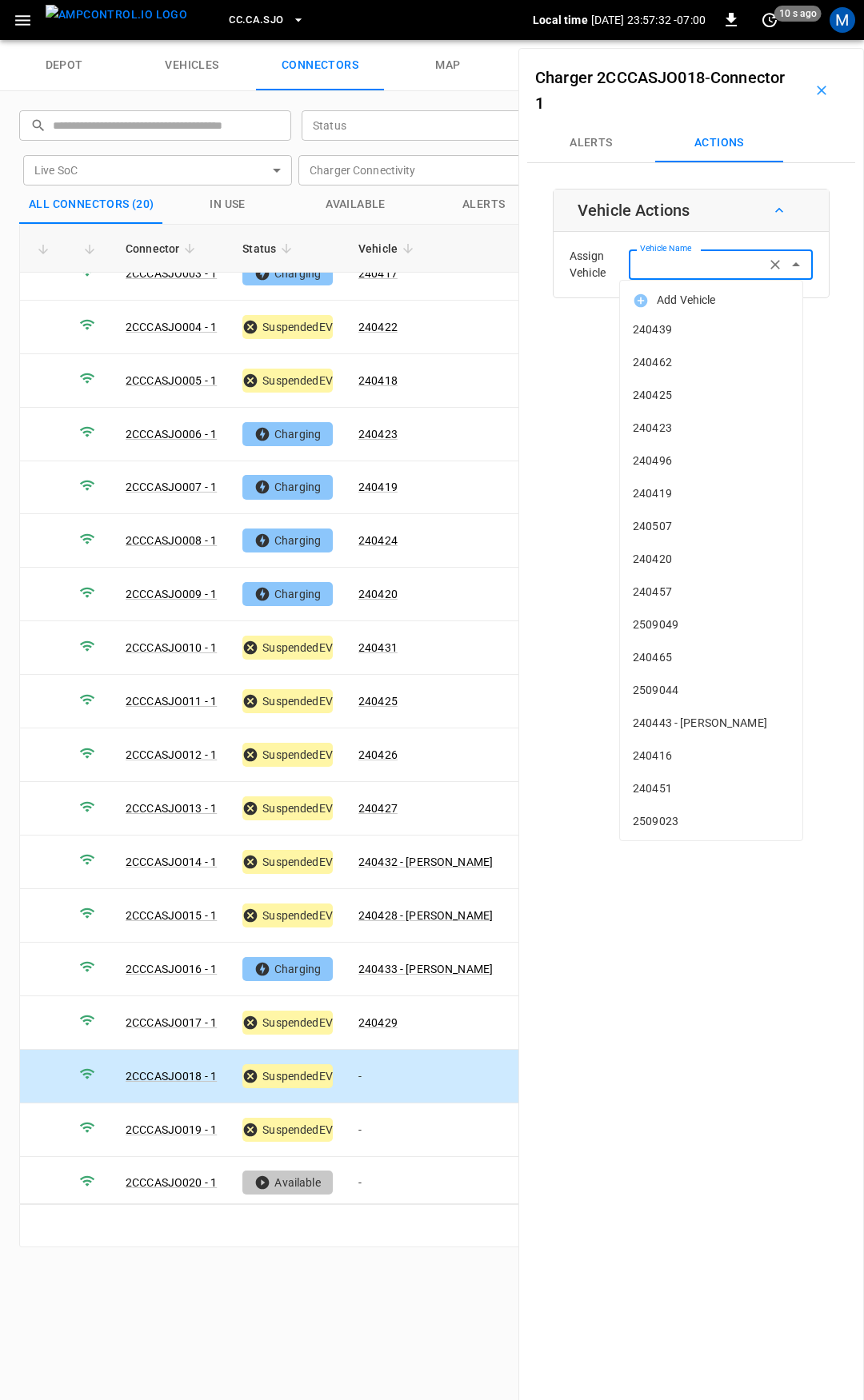
click at [707, 269] on input "Vehicle Name" at bounding box center [697, 264] width 127 height 20
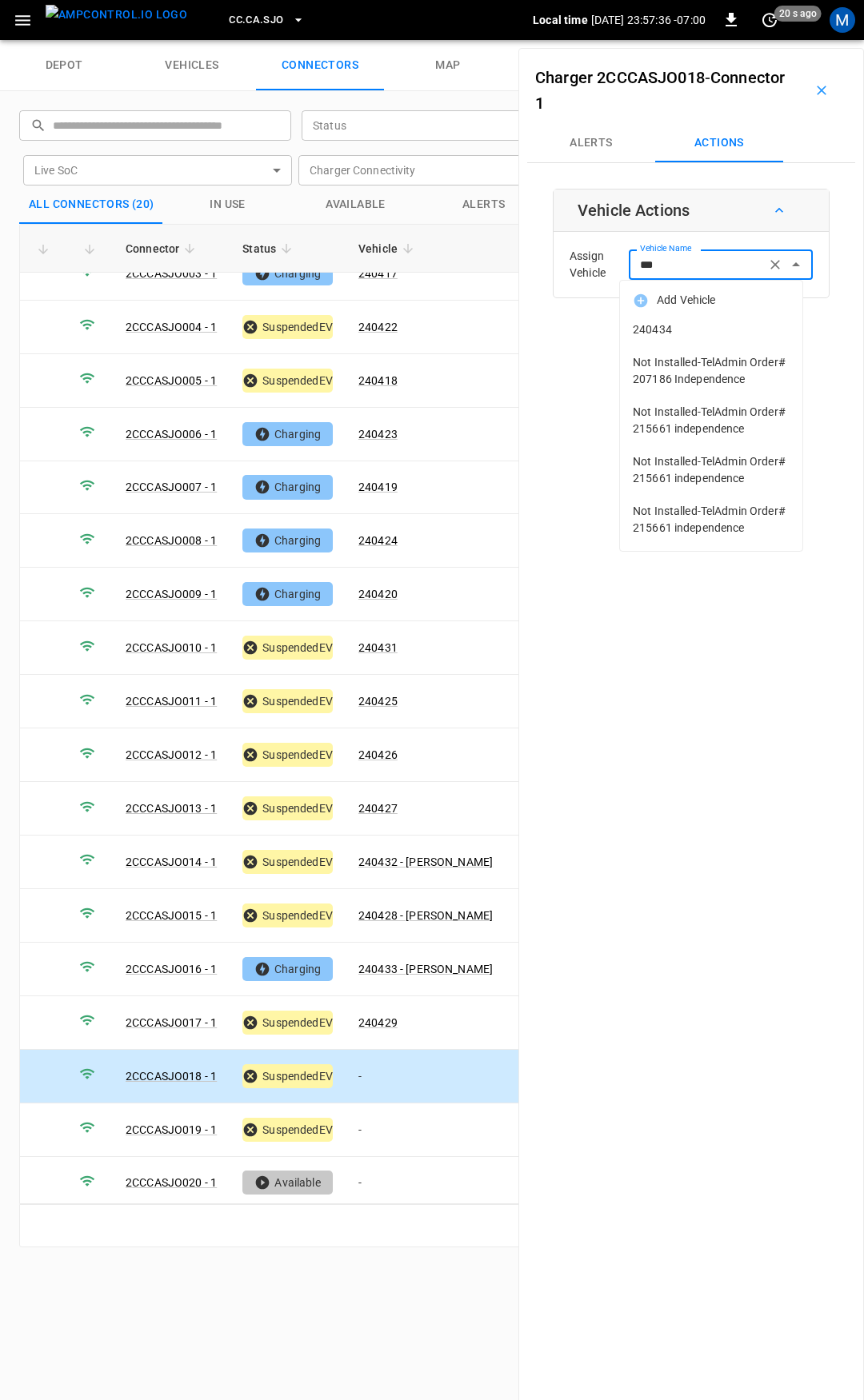
click at [749, 326] on span "240434" at bounding box center [711, 329] width 157 height 17
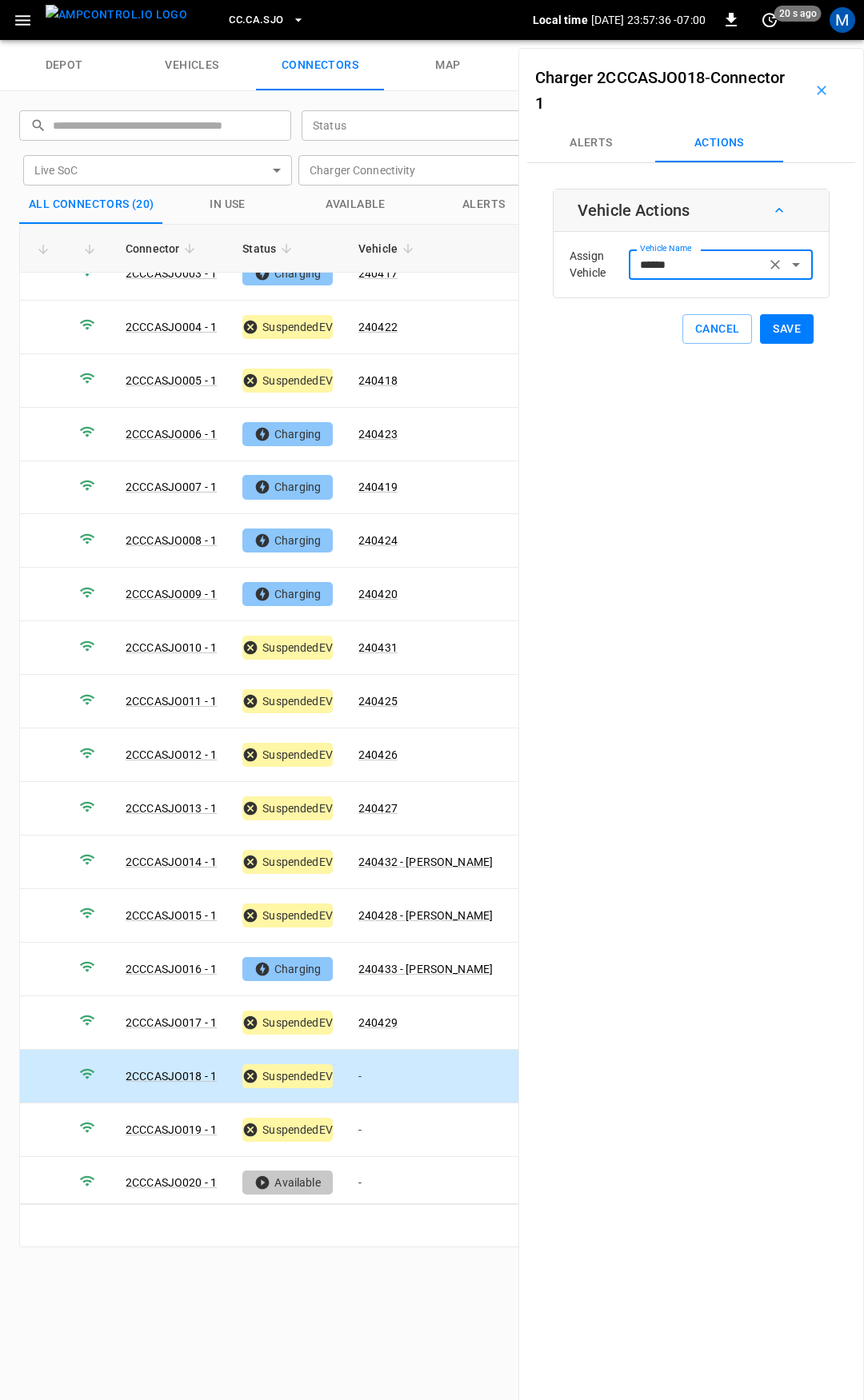
type input "******"
click at [774, 330] on button "Save" at bounding box center [786, 329] width 53 height 30
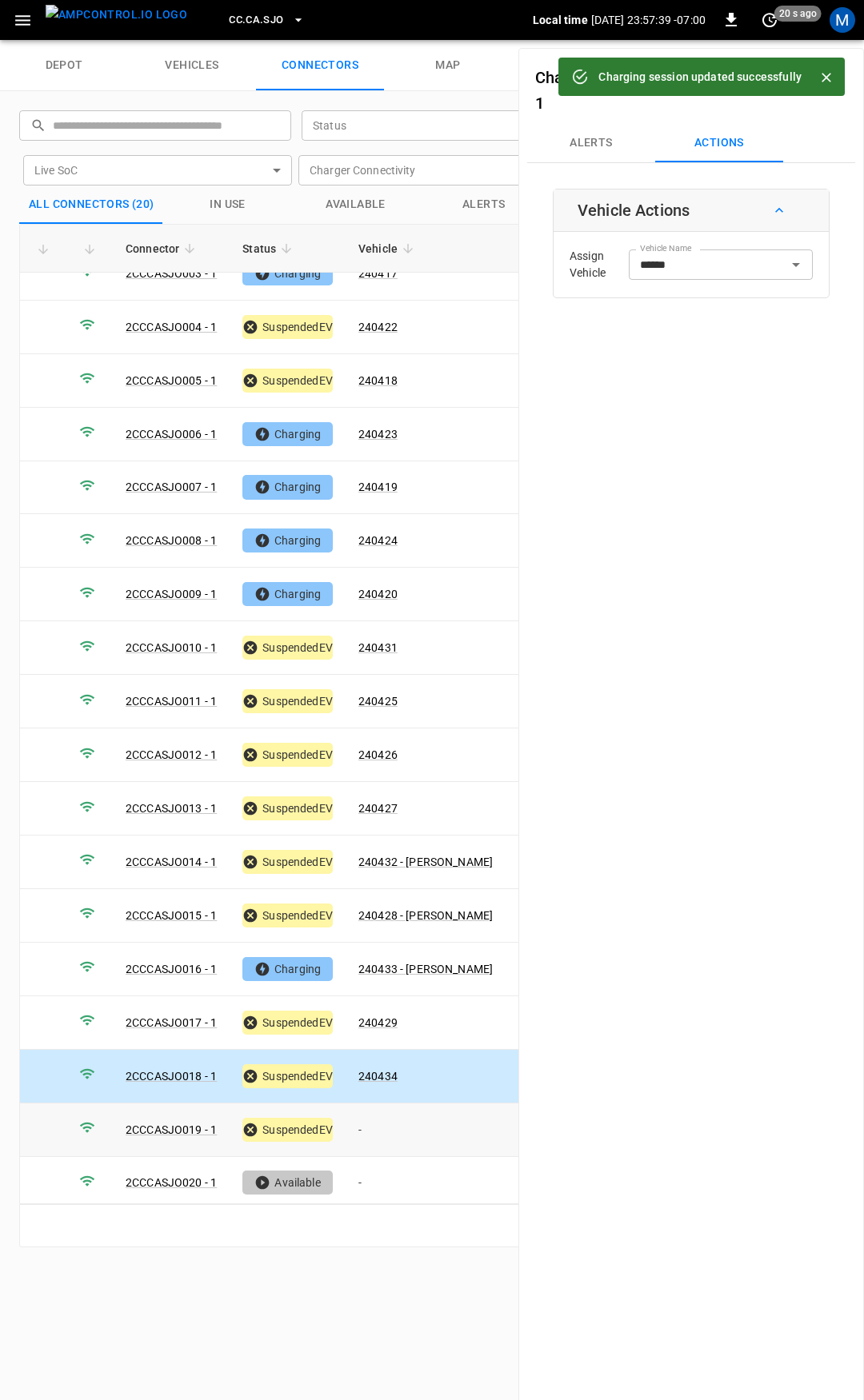
click at [377, 1122] on td "-" at bounding box center [425, 1130] width 160 height 53
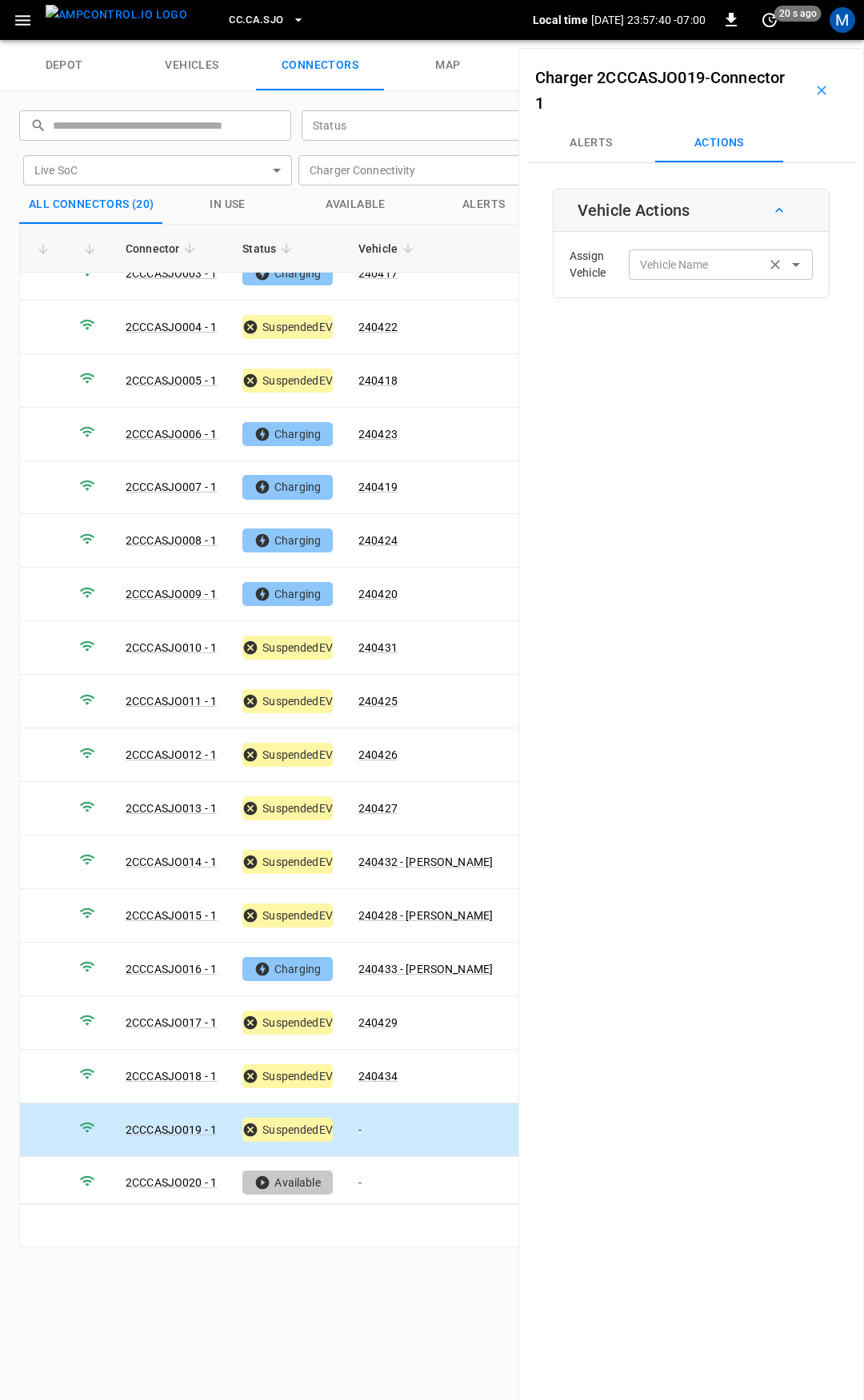
click at [675, 271] on input "Vehicle Name" at bounding box center [697, 264] width 127 height 20
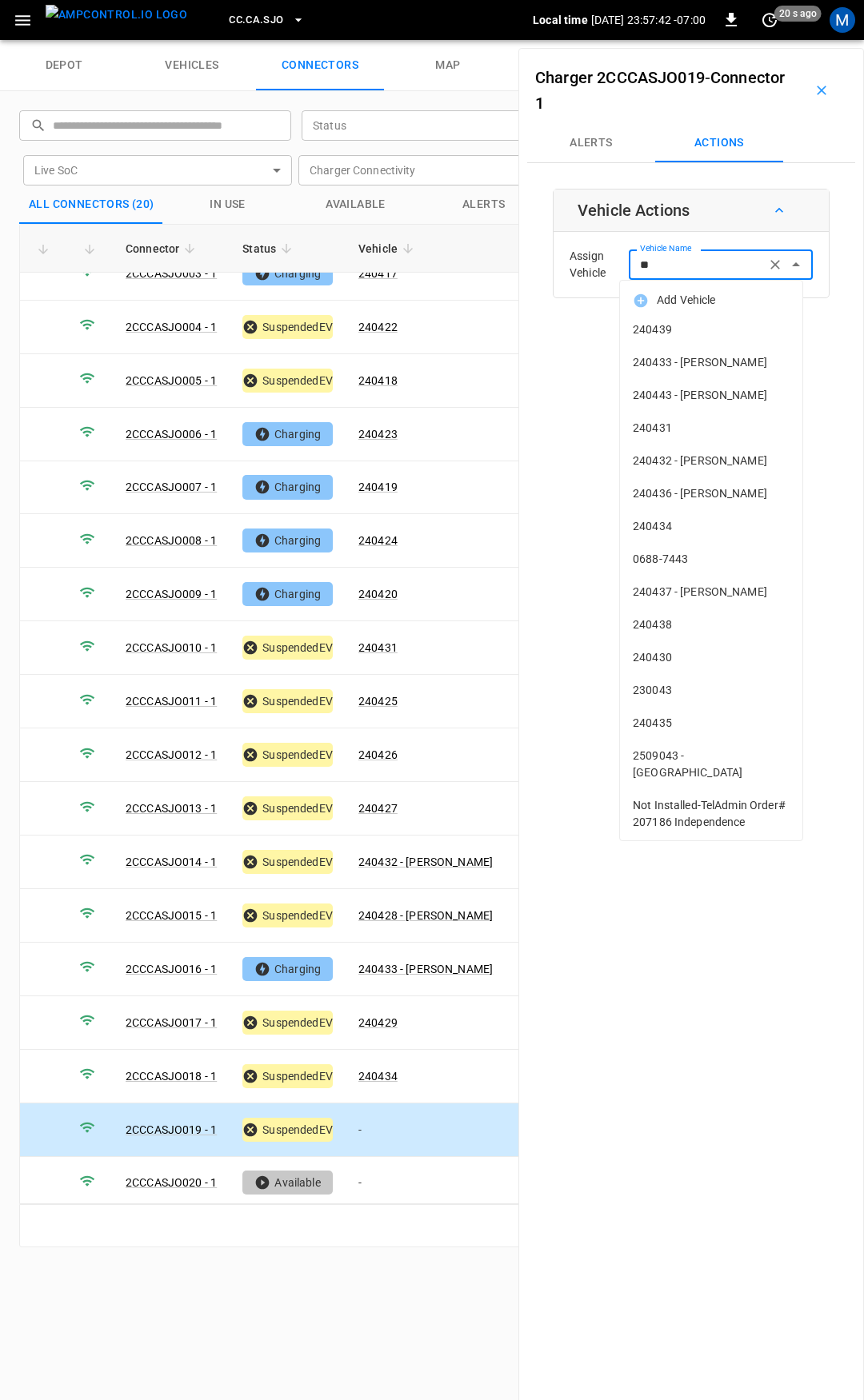
type input "***"
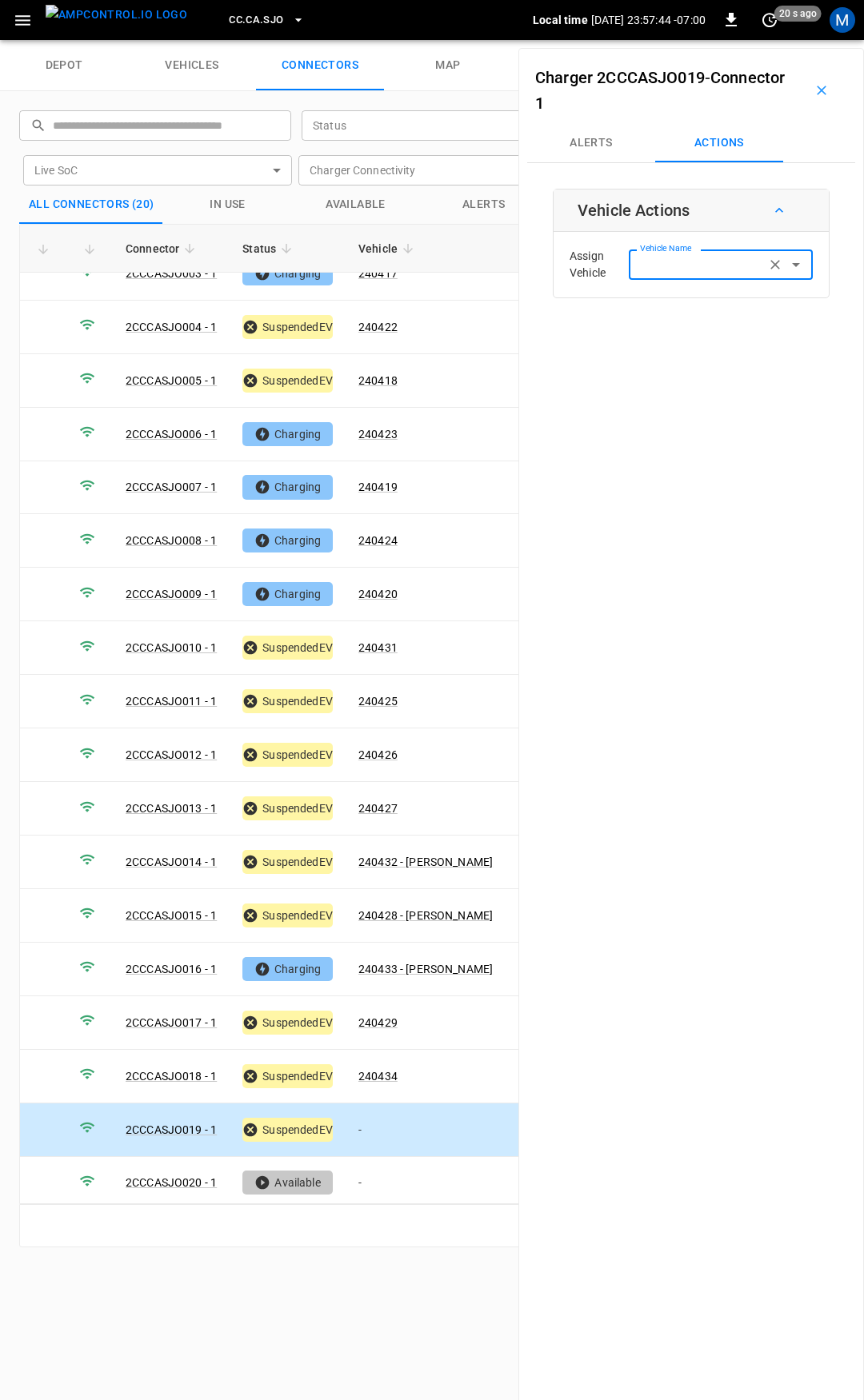
click at [673, 270] on input "Vehicle Name" at bounding box center [697, 264] width 127 height 20
click at [710, 319] on li "240430" at bounding box center [711, 329] width 182 height 32
type input "******"
click at [769, 330] on button "Save" at bounding box center [786, 329] width 53 height 30
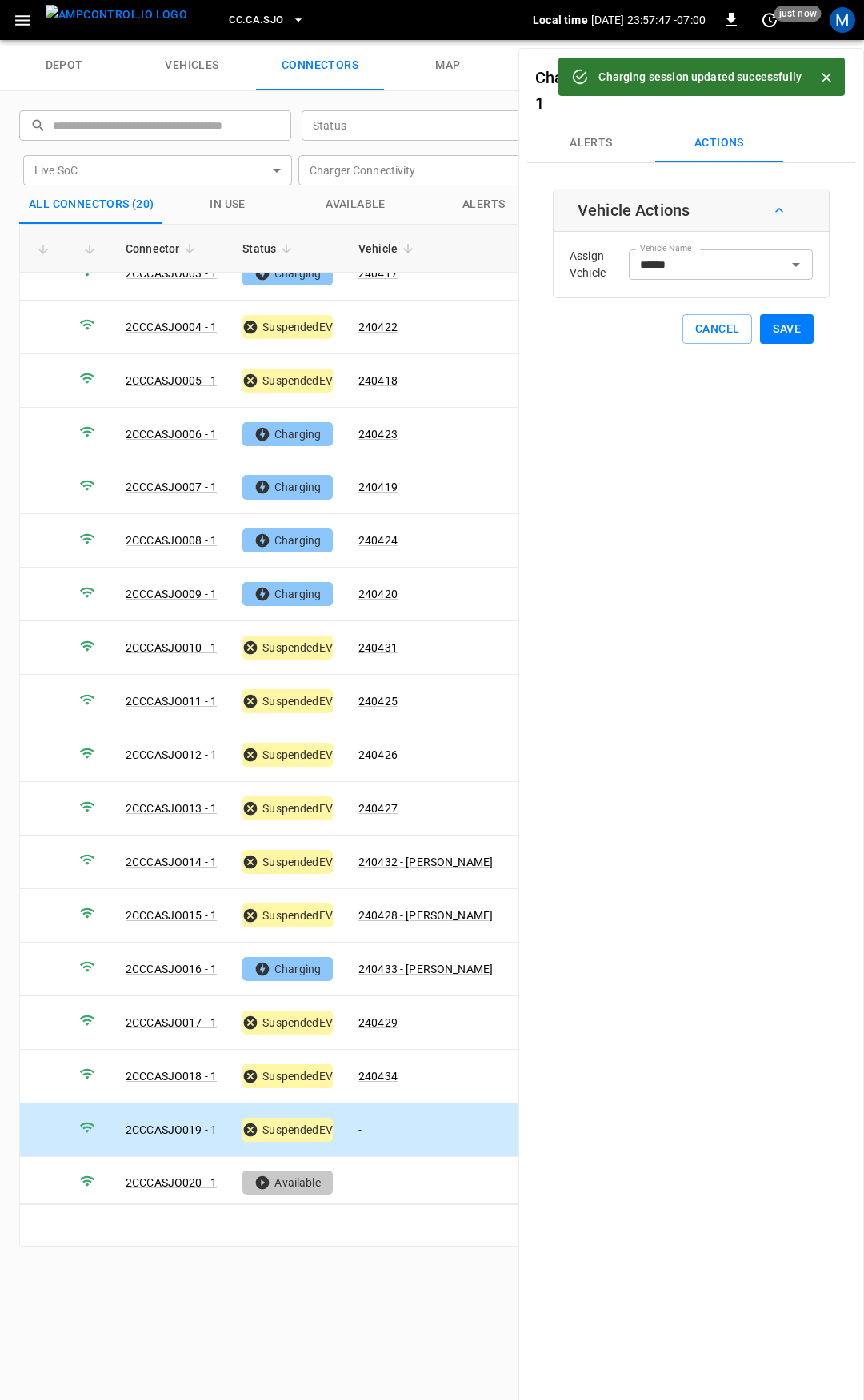
click at [228, 17] on span "CC.CA.SJO" at bounding box center [256, 20] width 54 height 18
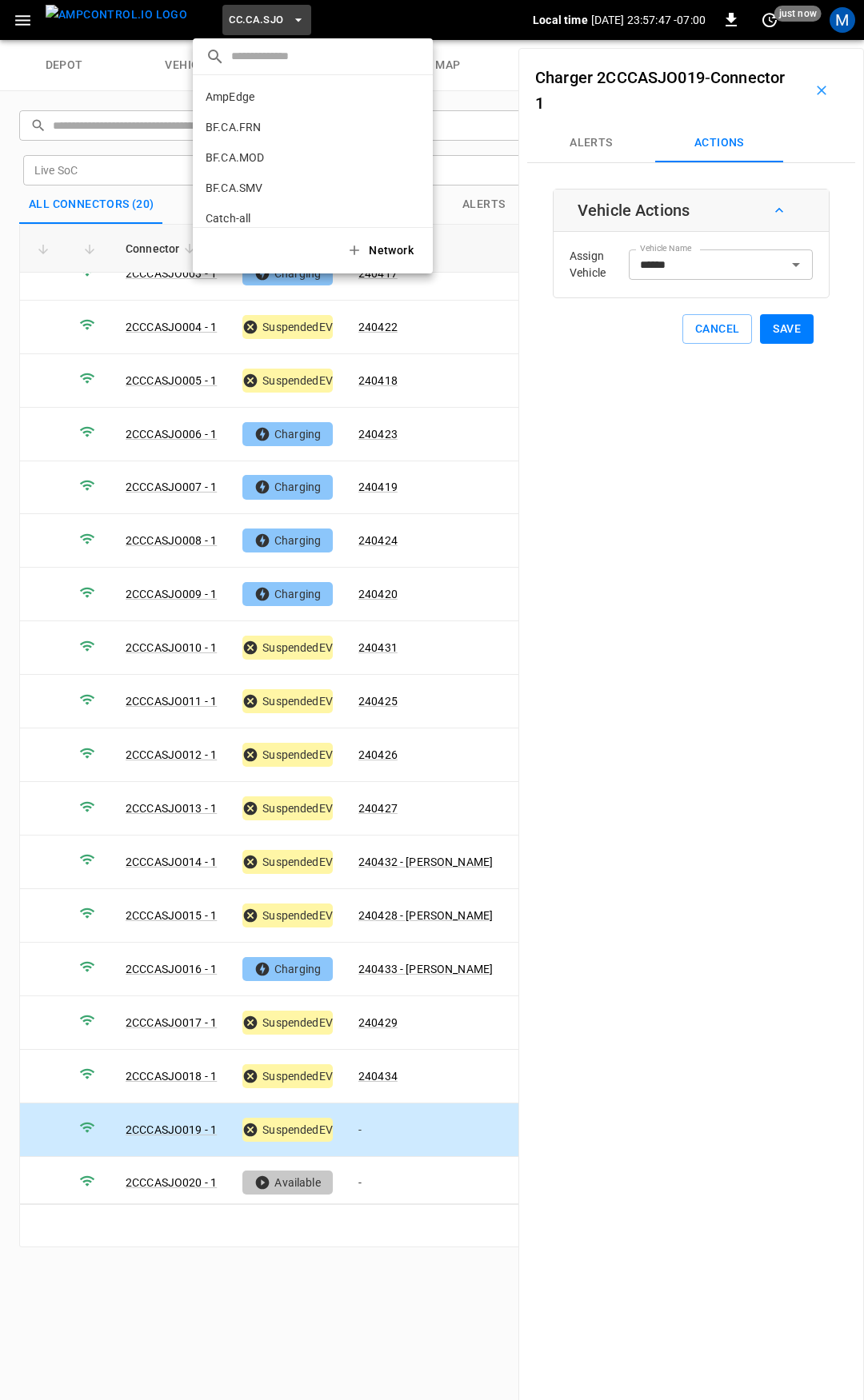
scroll to position [299, 0]
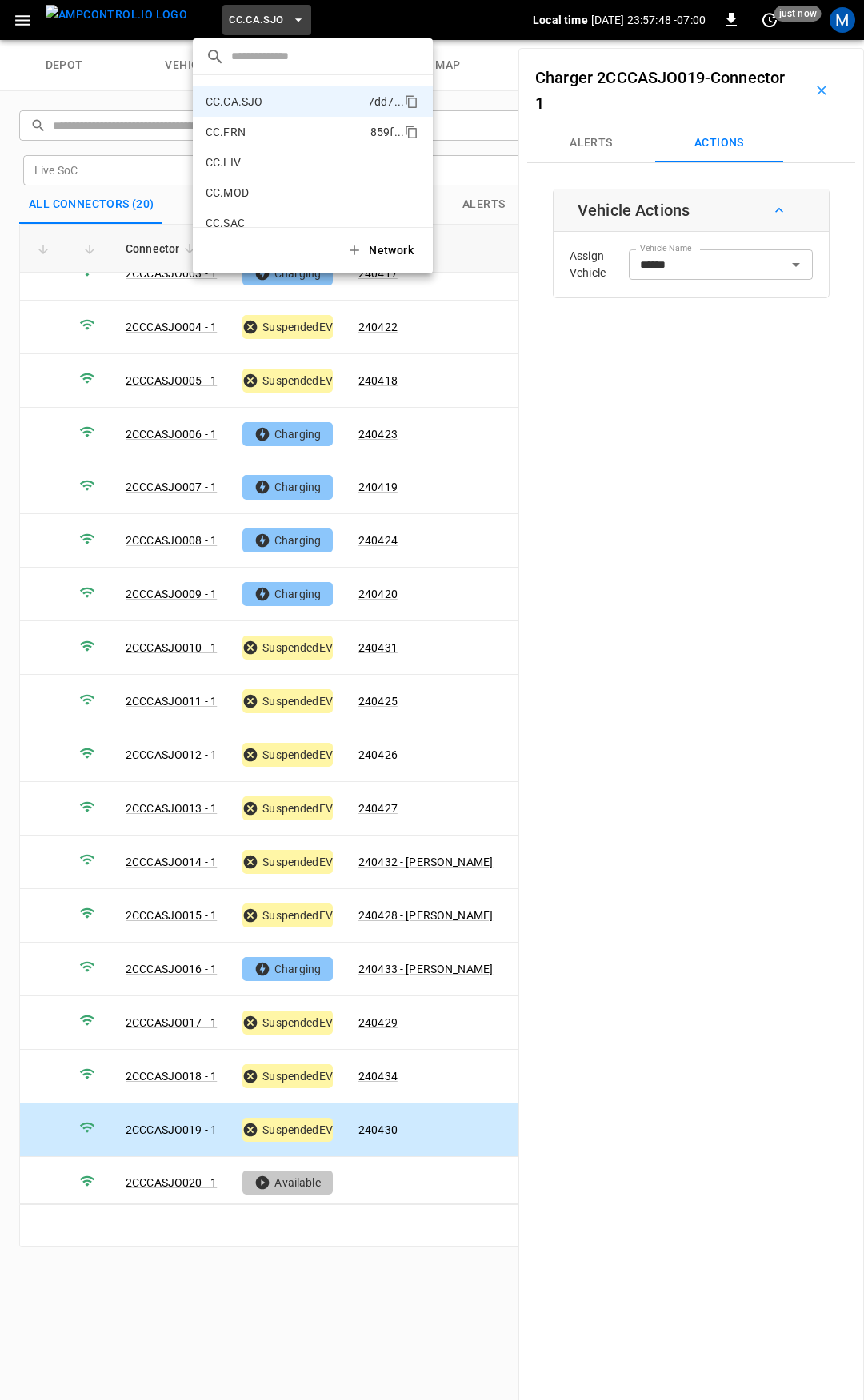
click at [264, 122] on li "CC.FRN 859f ..." at bounding box center [313, 131] width 240 height 31
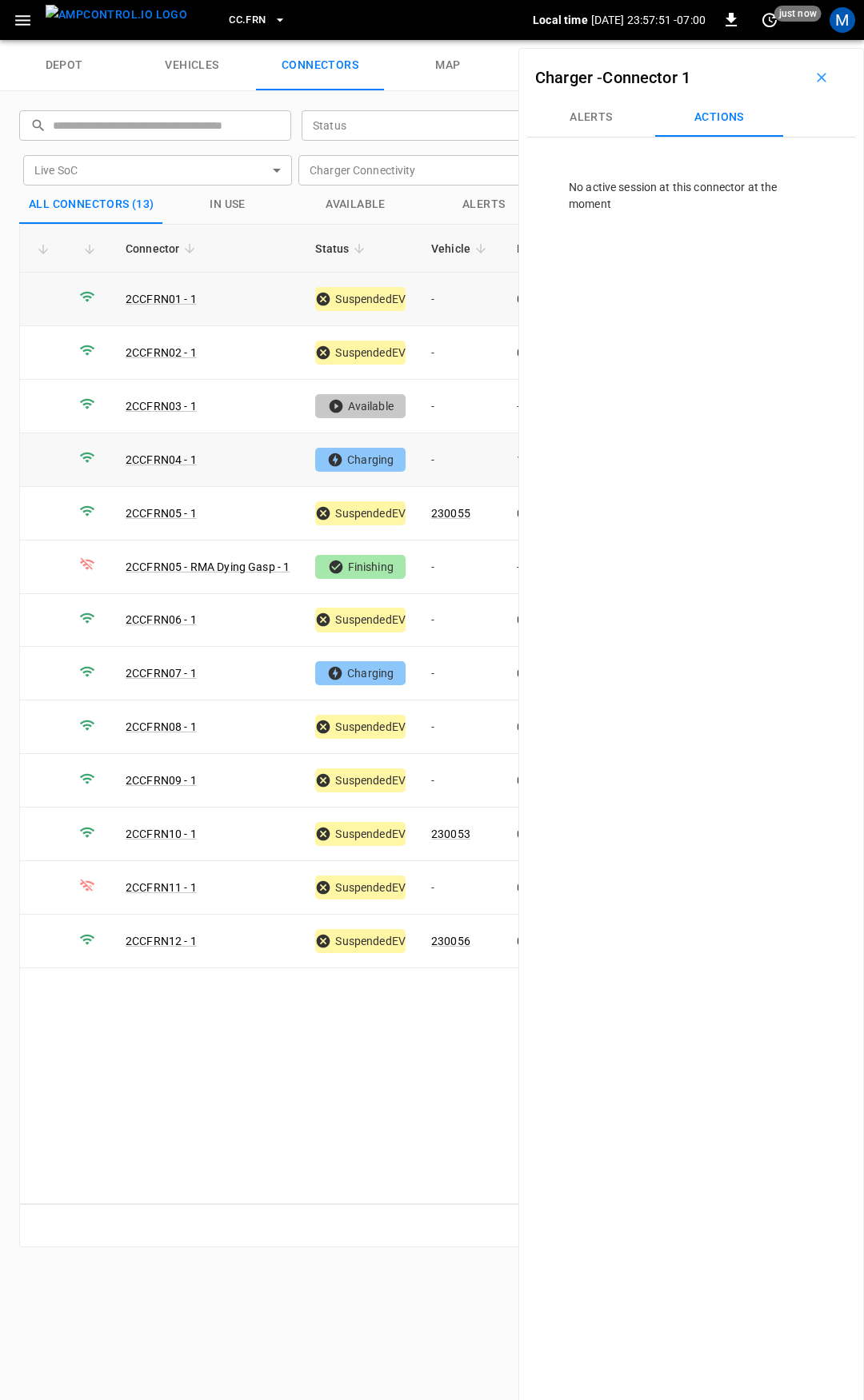
drag, startPoint x: 467, startPoint y: 291, endPoint x: 81, endPoint y: 471, distance: 425.9
click at [465, 292] on td "-" at bounding box center [461, 299] width 86 height 53
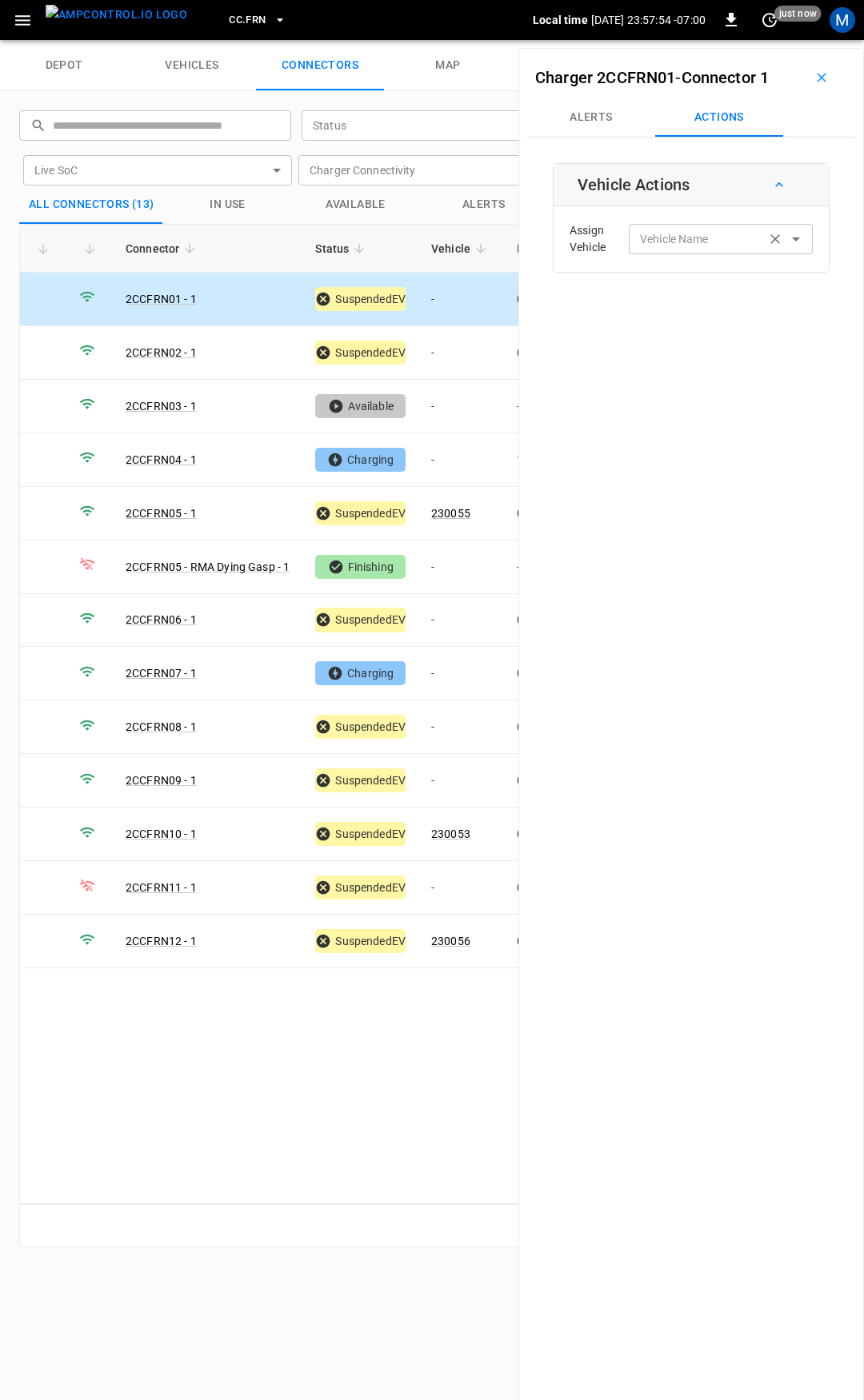
click at [695, 235] on div "Vehicle Name Vehicle Name" at bounding box center [720, 239] width 184 height 30
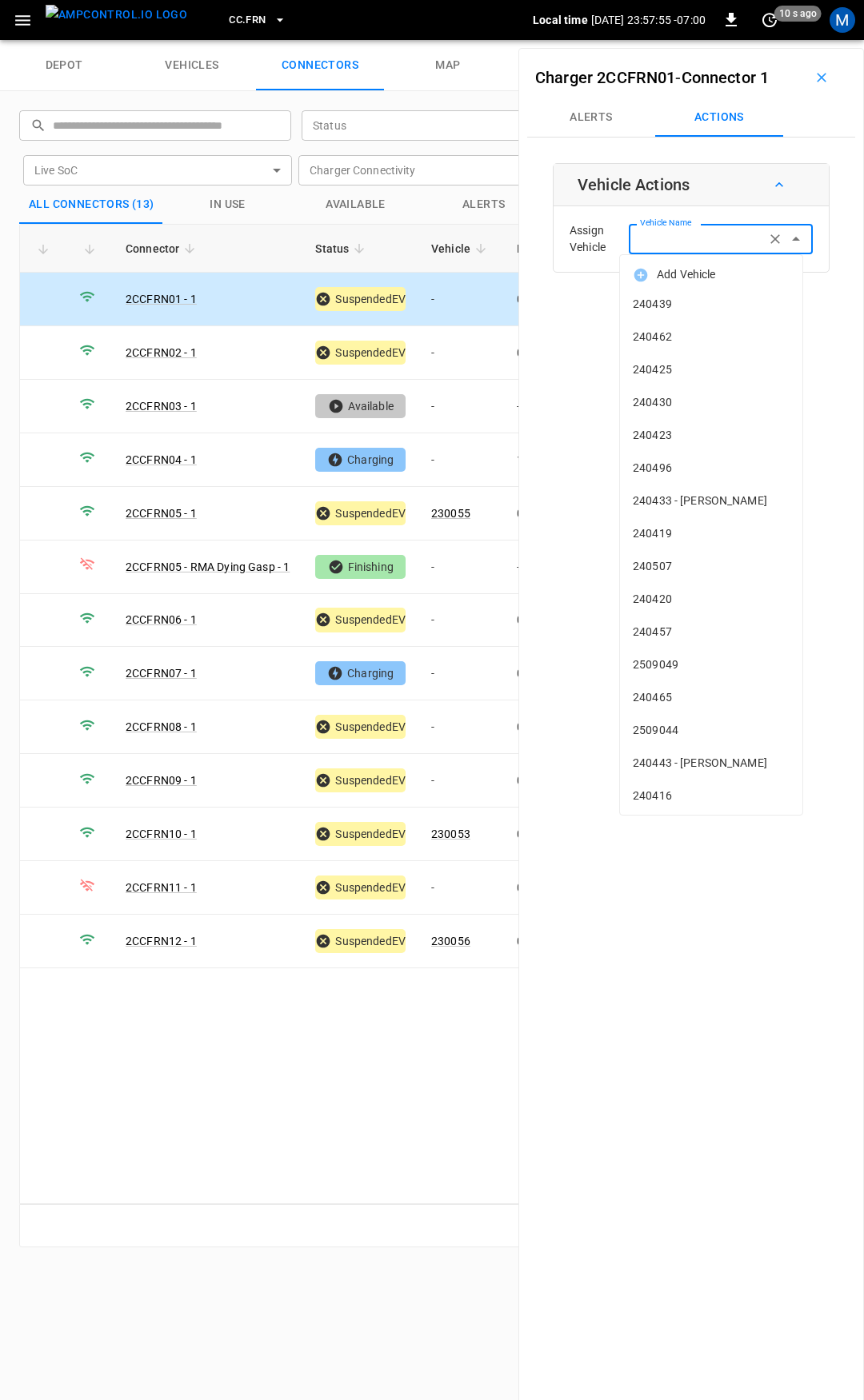
type input "*"
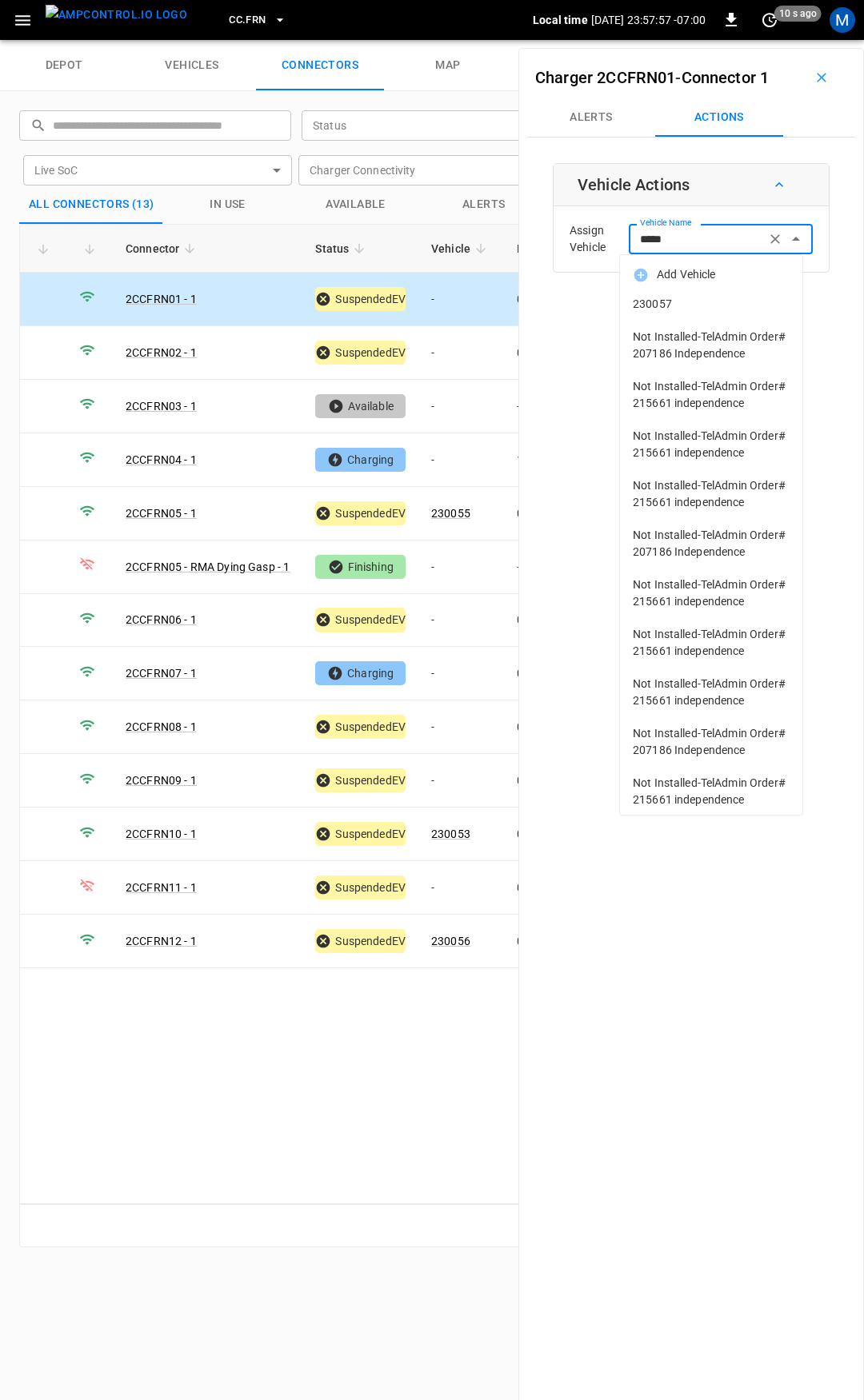
click at [684, 303] on span "230057" at bounding box center [711, 304] width 157 height 17
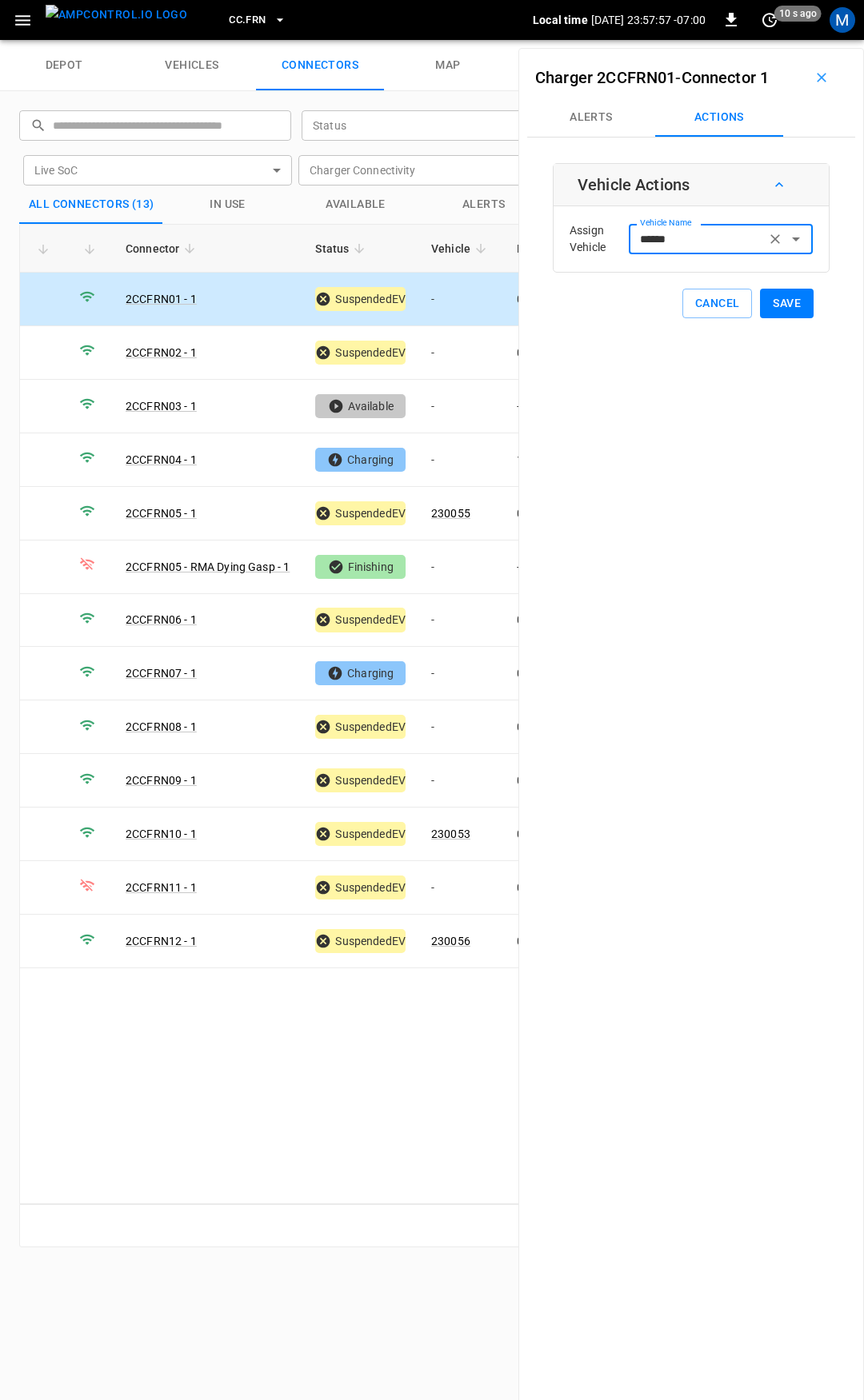
type input "******"
drag, startPoint x: 789, startPoint y: 310, endPoint x: 733, endPoint y: 314, distance: 56.1
click at [789, 309] on button "Save" at bounding box center [786, 304] width 53 height 30
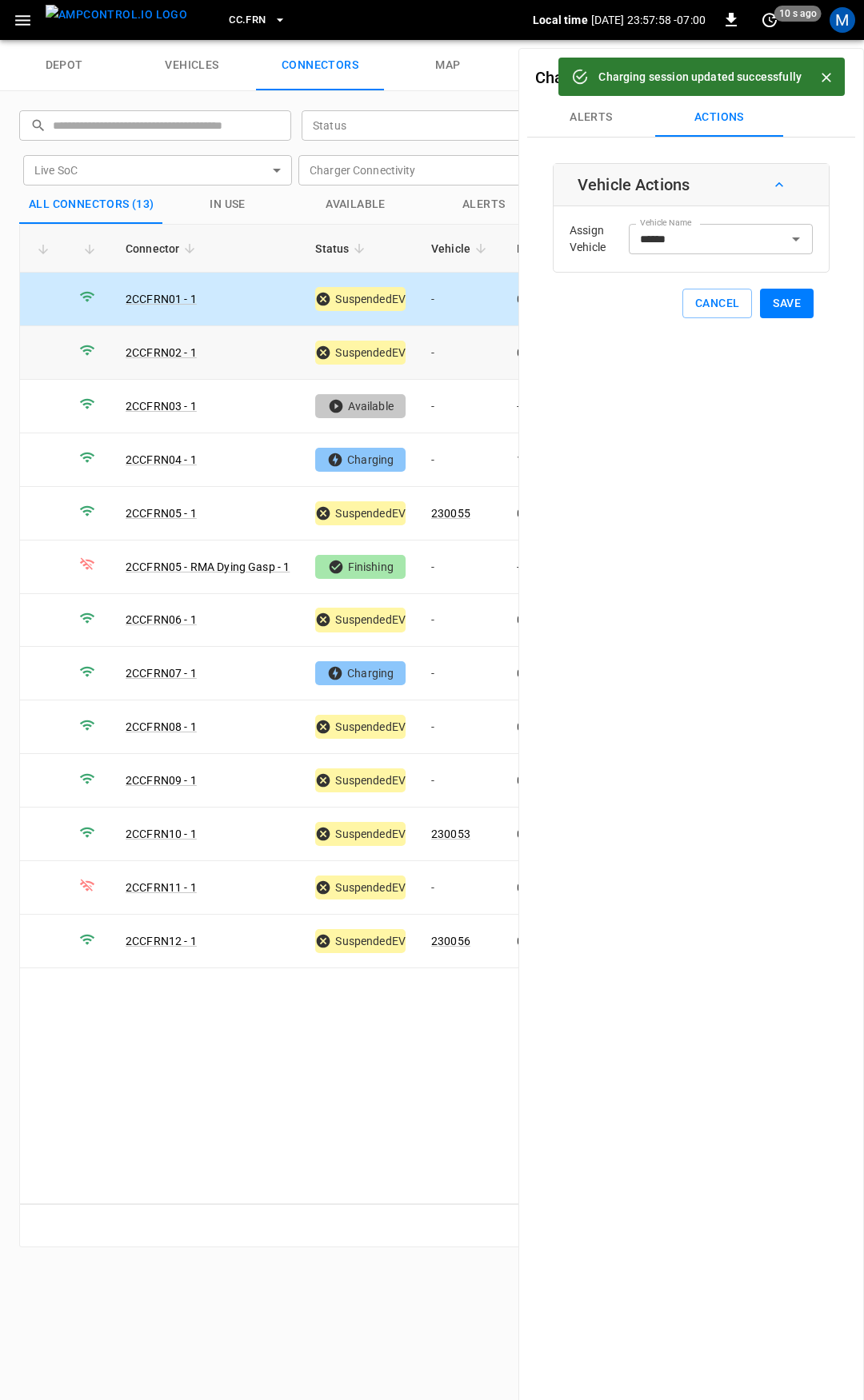
click at [481, 349] on td "-" at bounding box center [461, 353] width 86 height 53
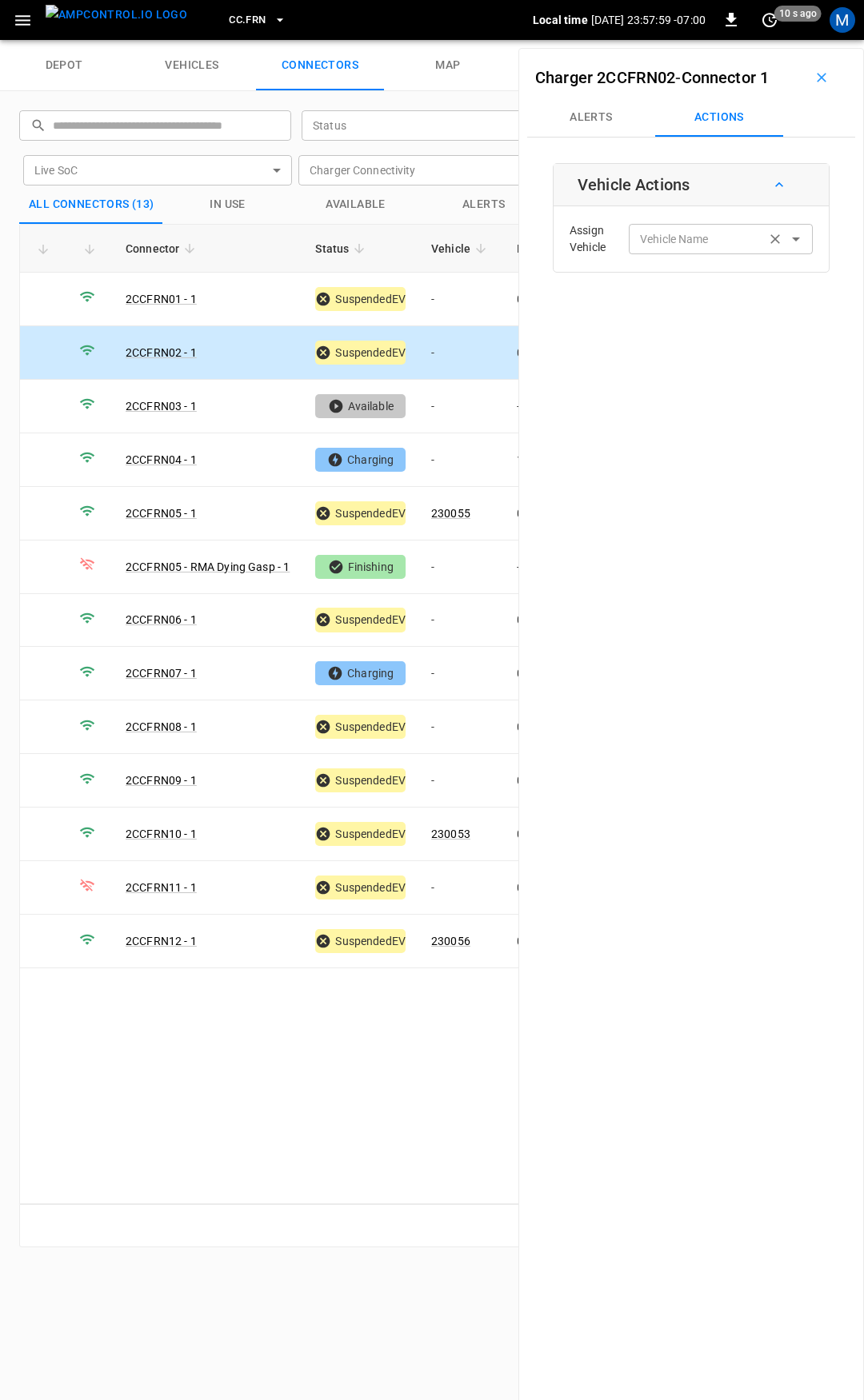
click at [684, 238] on div "Vehicle Name Vehicle Name" at bounding box center [720, 239] width 184 height 30
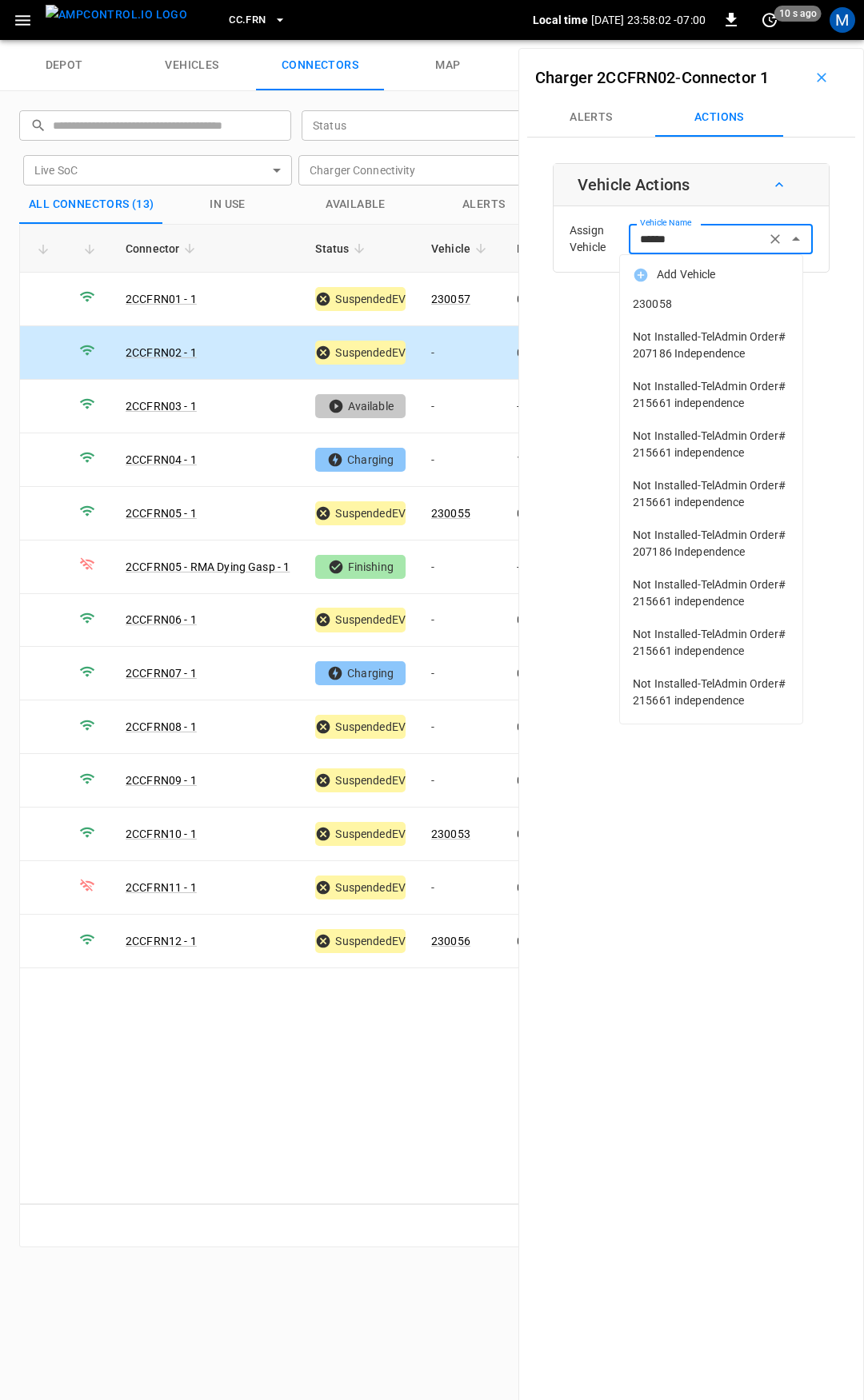
click at [720, 304] on span "230058" at bounding box center [711, 304] width 157 height 17
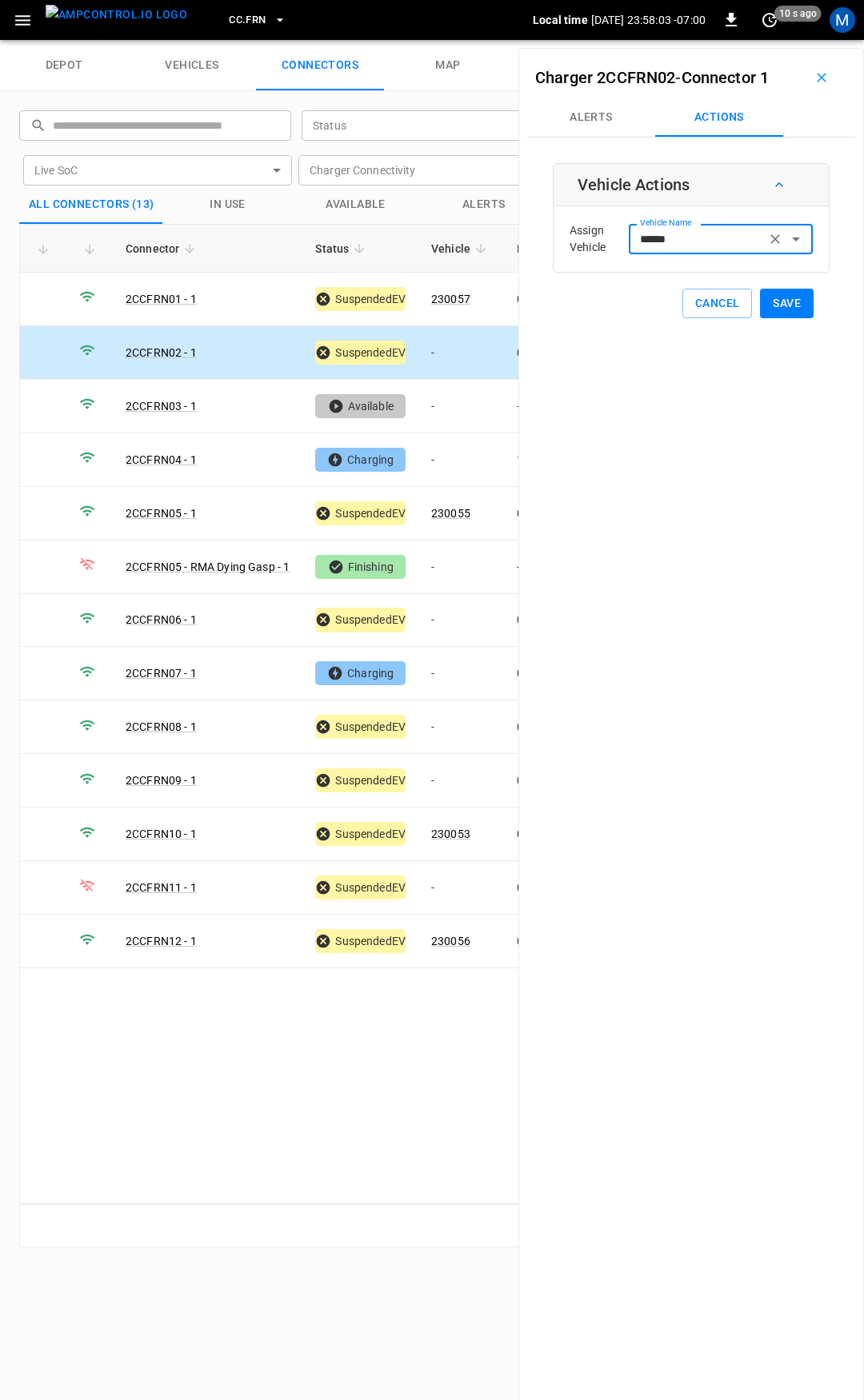
type input "******"
click at [788, 303] on button "Save" at bounding box center [786, 304] width 53 height 30
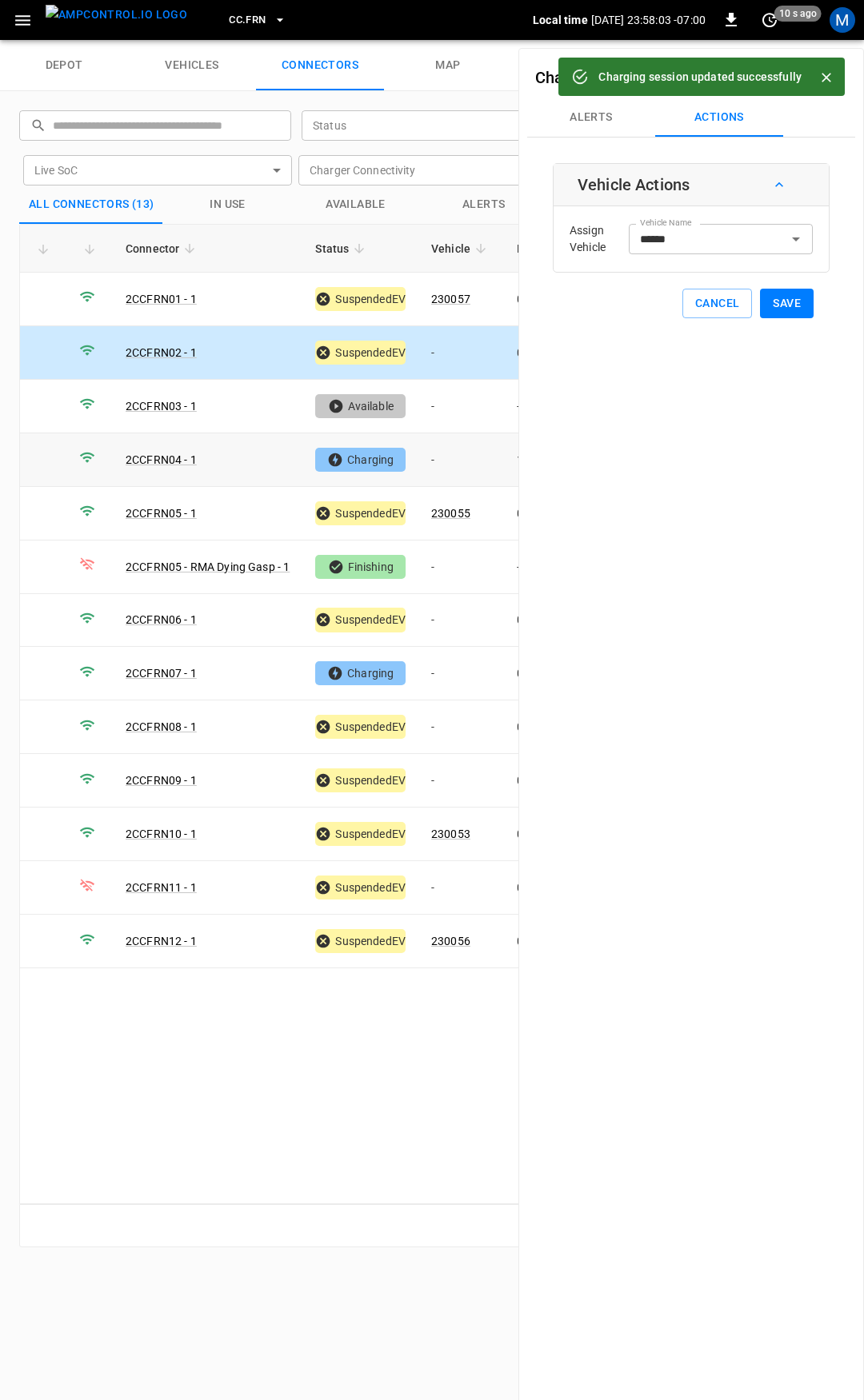
click at [469, 466] on td "-" at bounding box center [461, 459] width 86 height 53
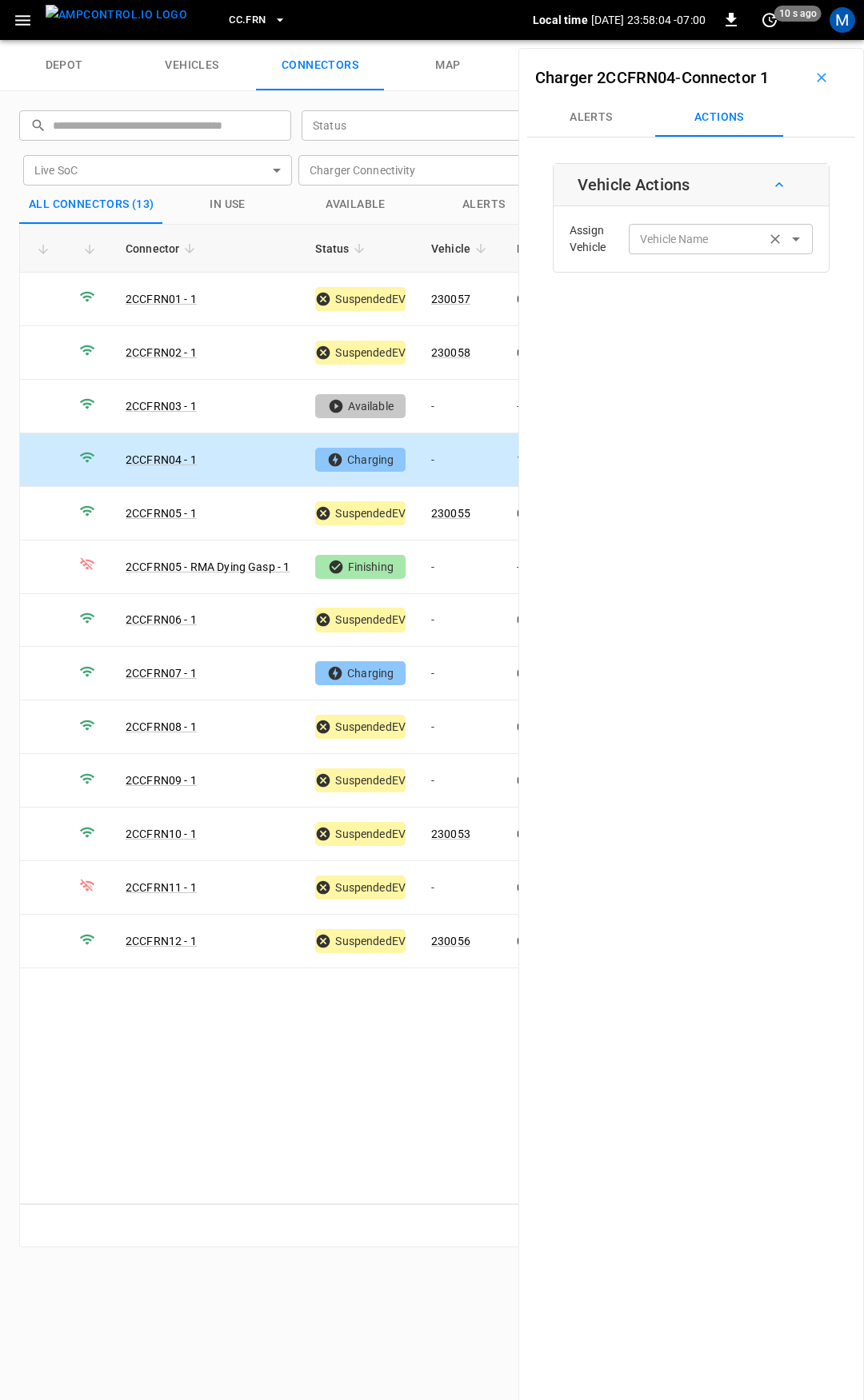
click at [663, 236] on div "Vehicle Name Vehicle Name" at bounding box center [720, 239] width 184 height 30
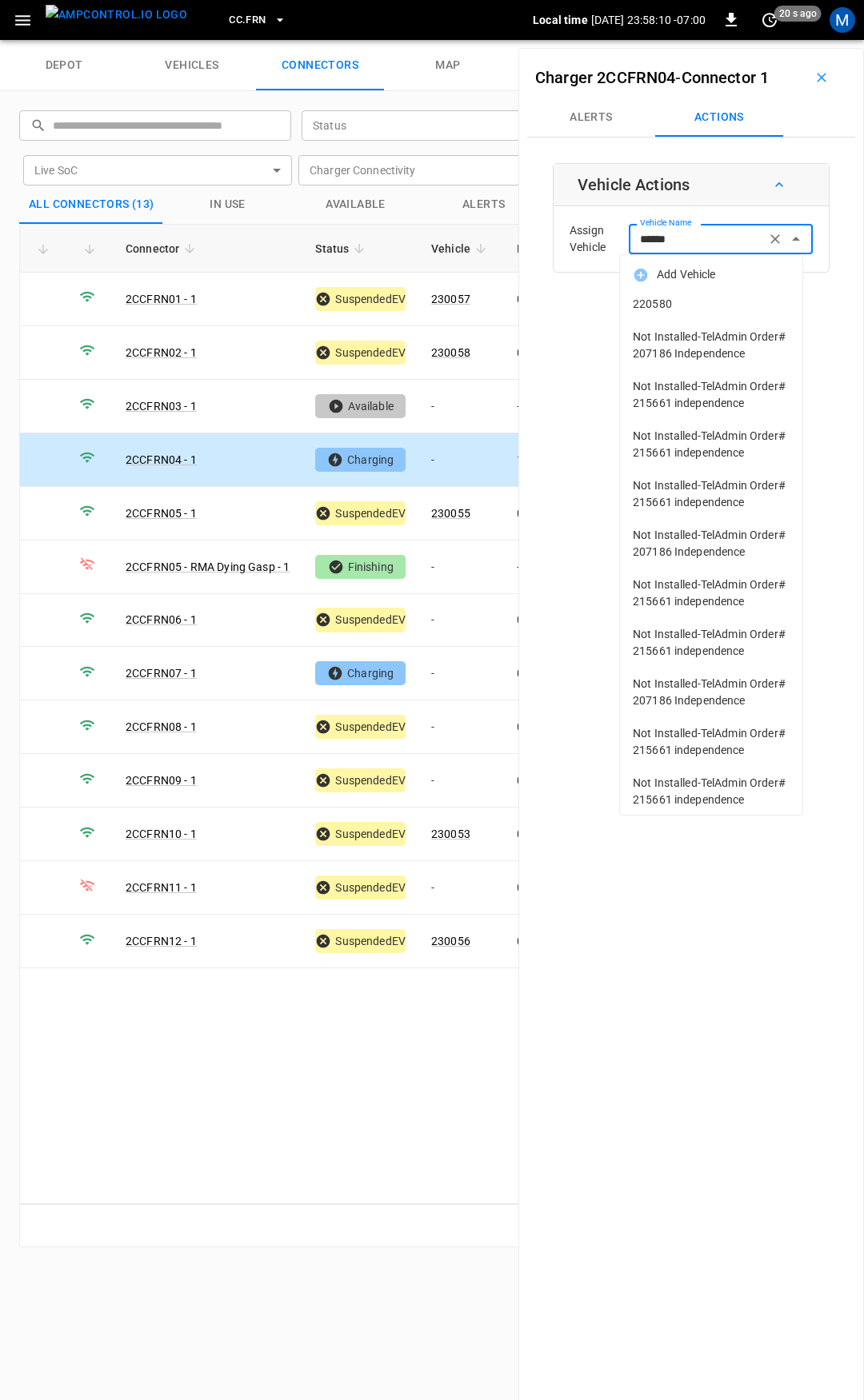
click at [679, 324] on li "Not Installed-TelAdmin Order# 207186 Independence" at bounding box center [711, 345] width 182 height 50
type input "**********"
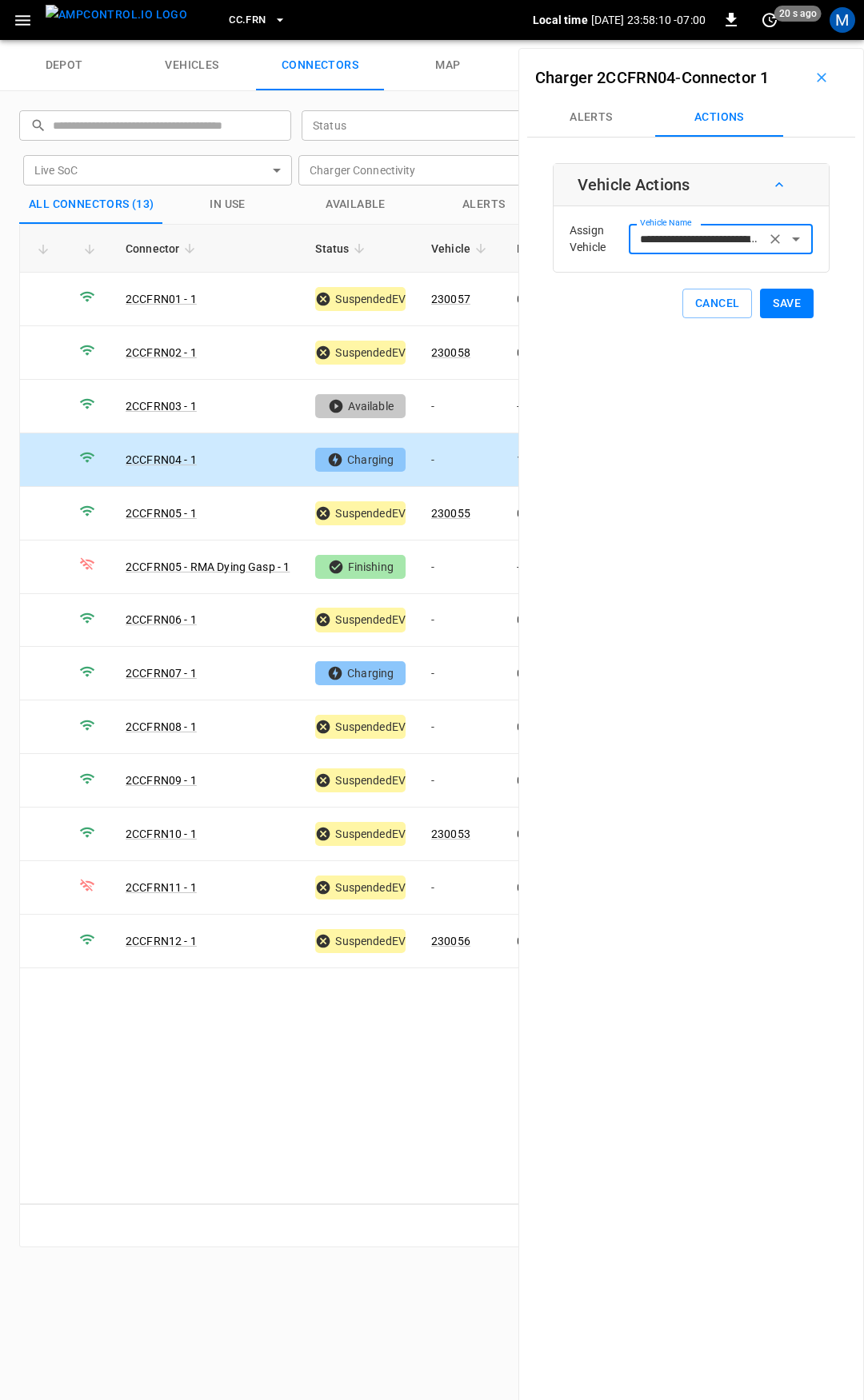
click at [728, 237] on input "**********" at bounding box center [697, 238] width 127 height 20
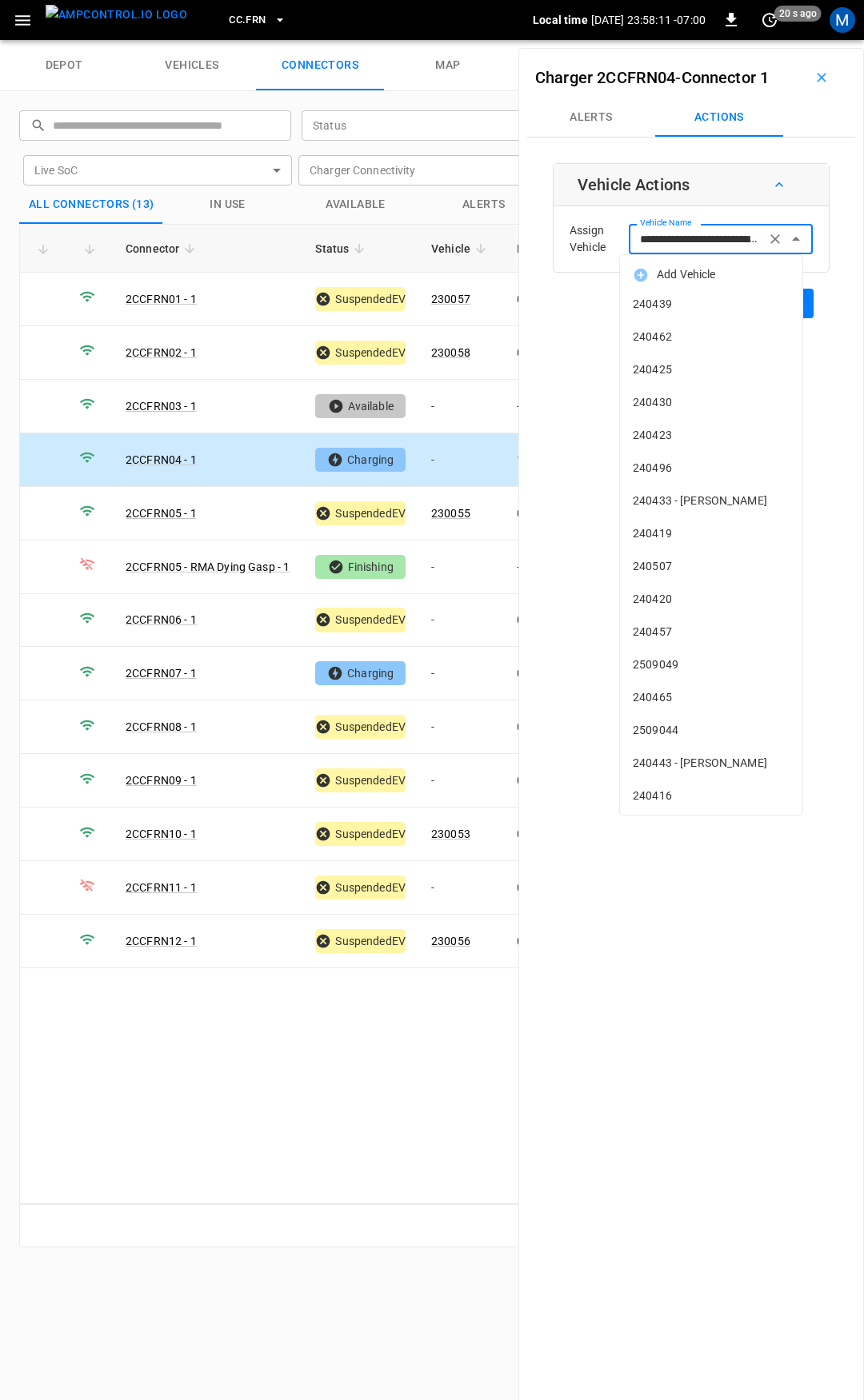
scroll to position [5918, 0]
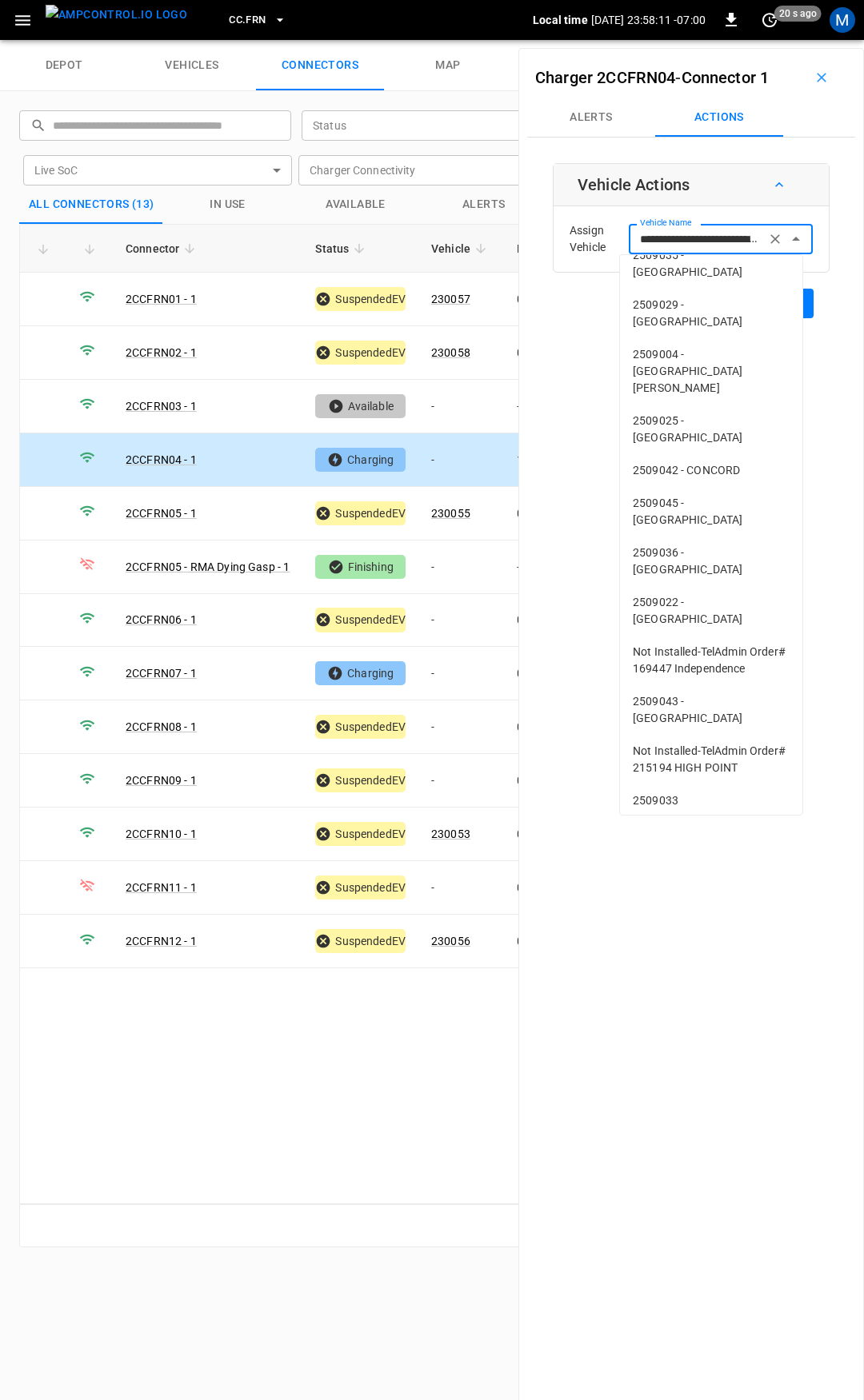
click at [770, 236] on icon "Clear" at bounding box center [775, 239] width 10 height 10
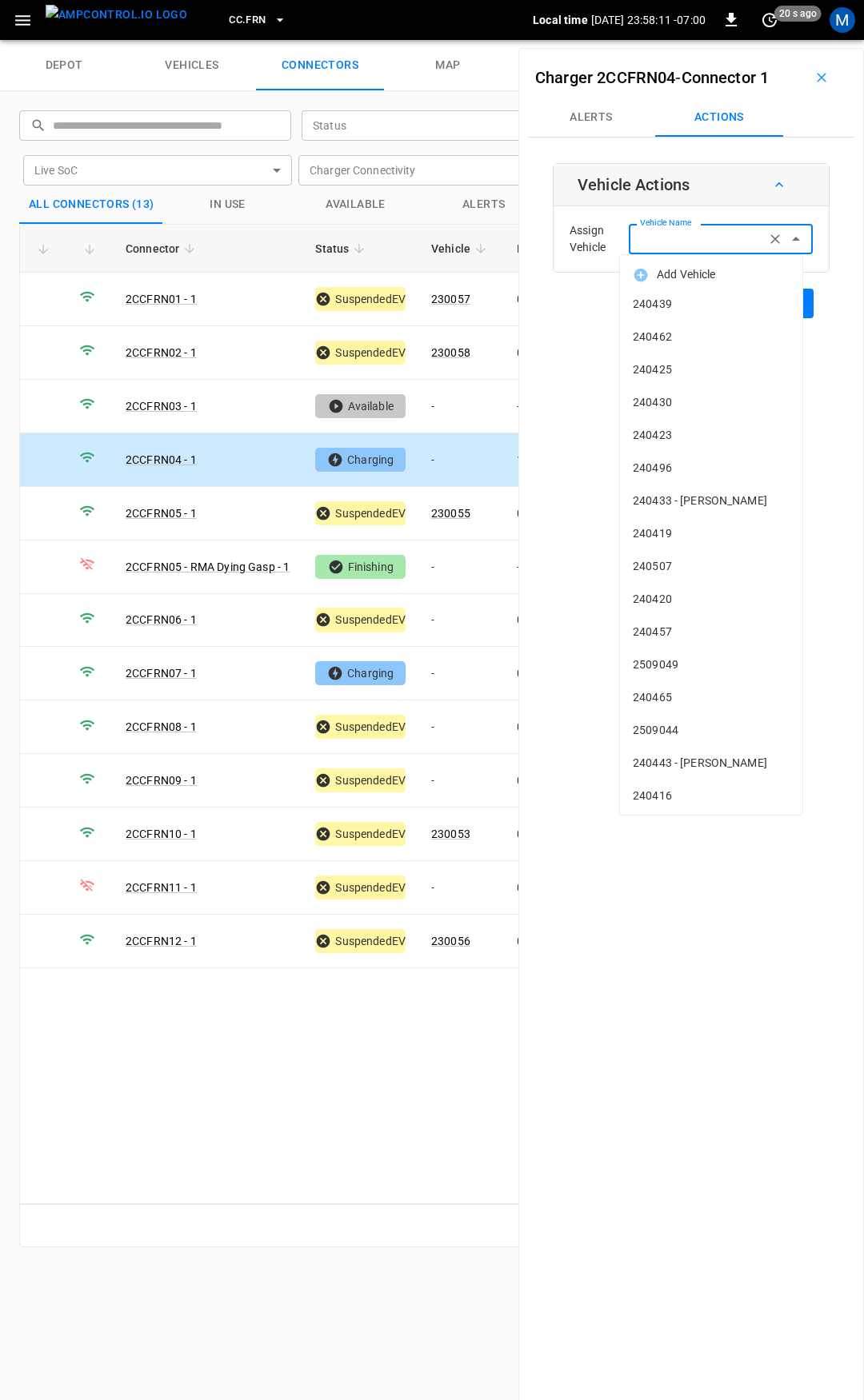
click at [702, 231] on input "Vehicle Name" at bounding box center [697, 238] width 127 height 20
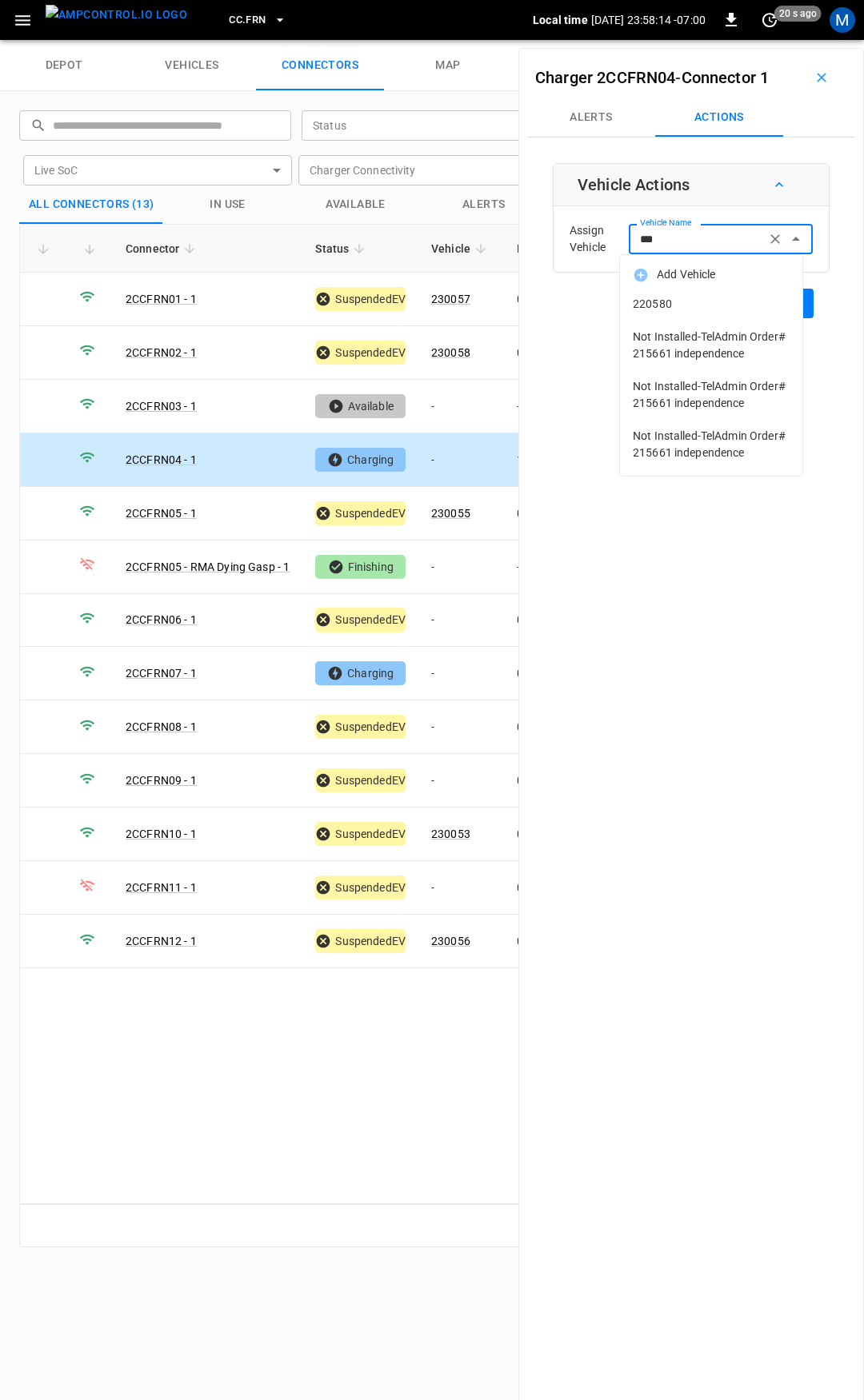
drag, startPoint x: 690, startPoint y: 317, endPoint x: 704, endPoint y: 312, distance: 14.9
click at [690, 316] on li "220580" at bounding box center [711, 304] width 182 height 32
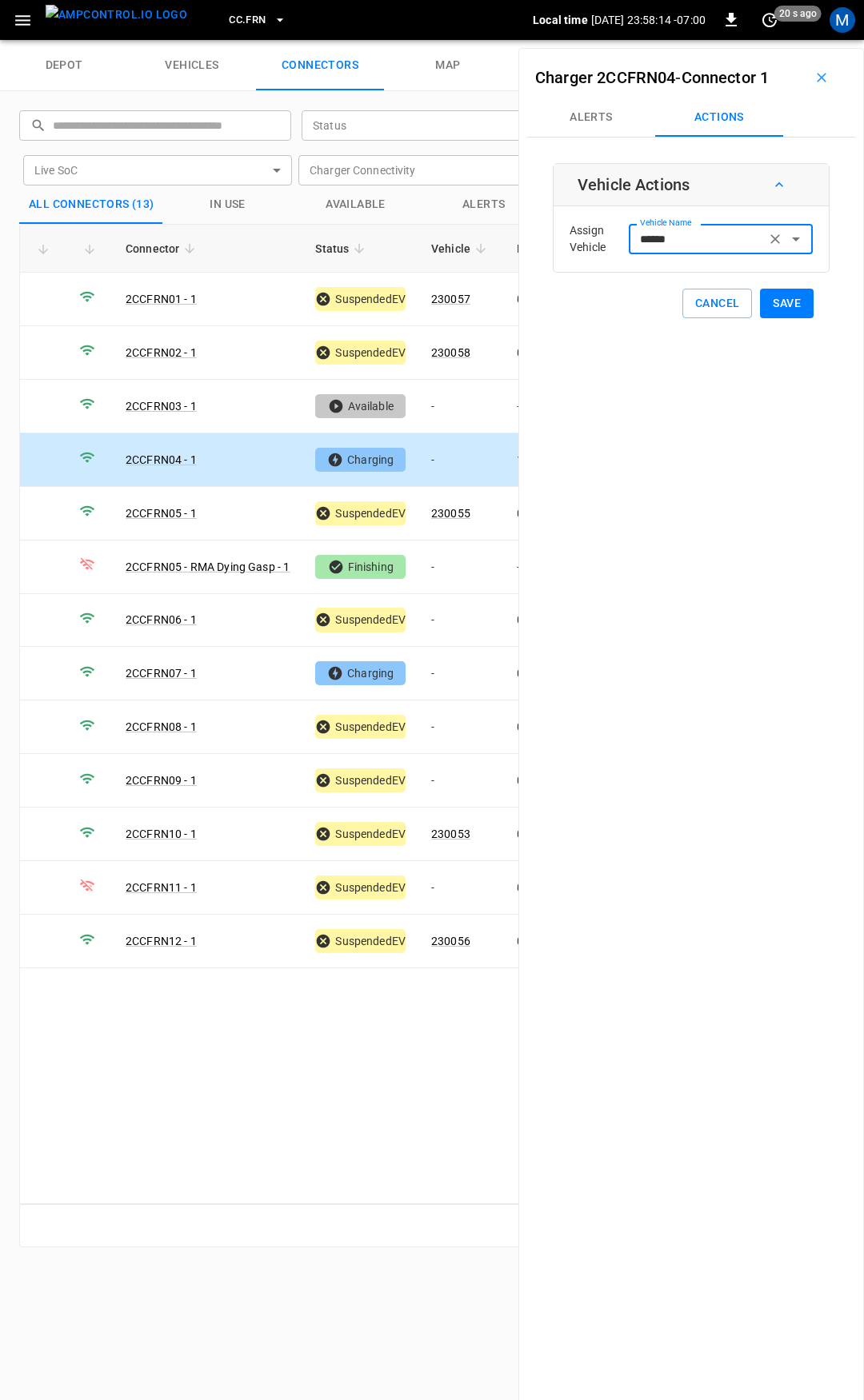
type input "******"
click at [792, 311] on button "Save" at bounding box center [786, 304] width 53 height 30
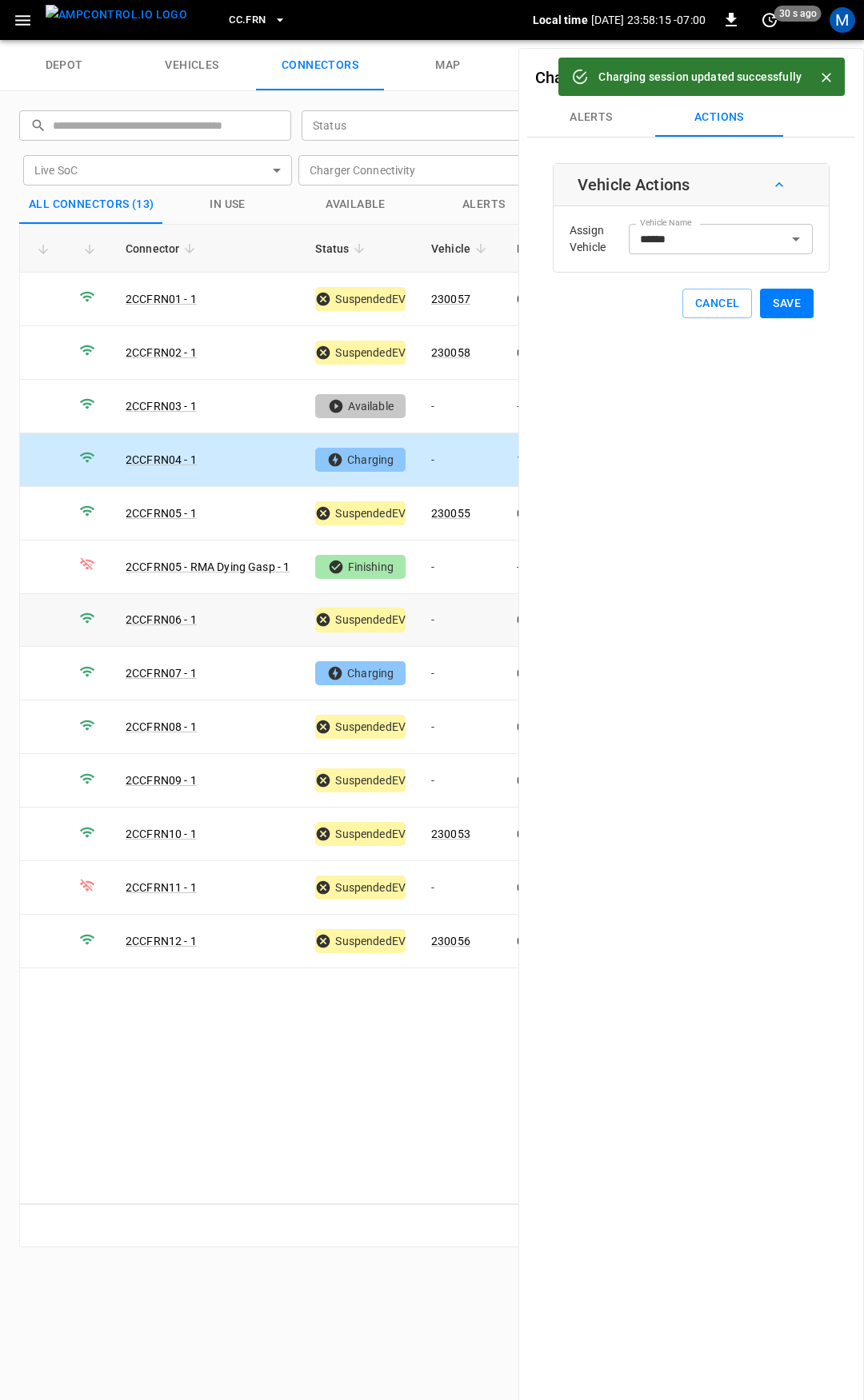
click at [466, 624] on td "-" at bounding box center [461, 620] width 86 height 53
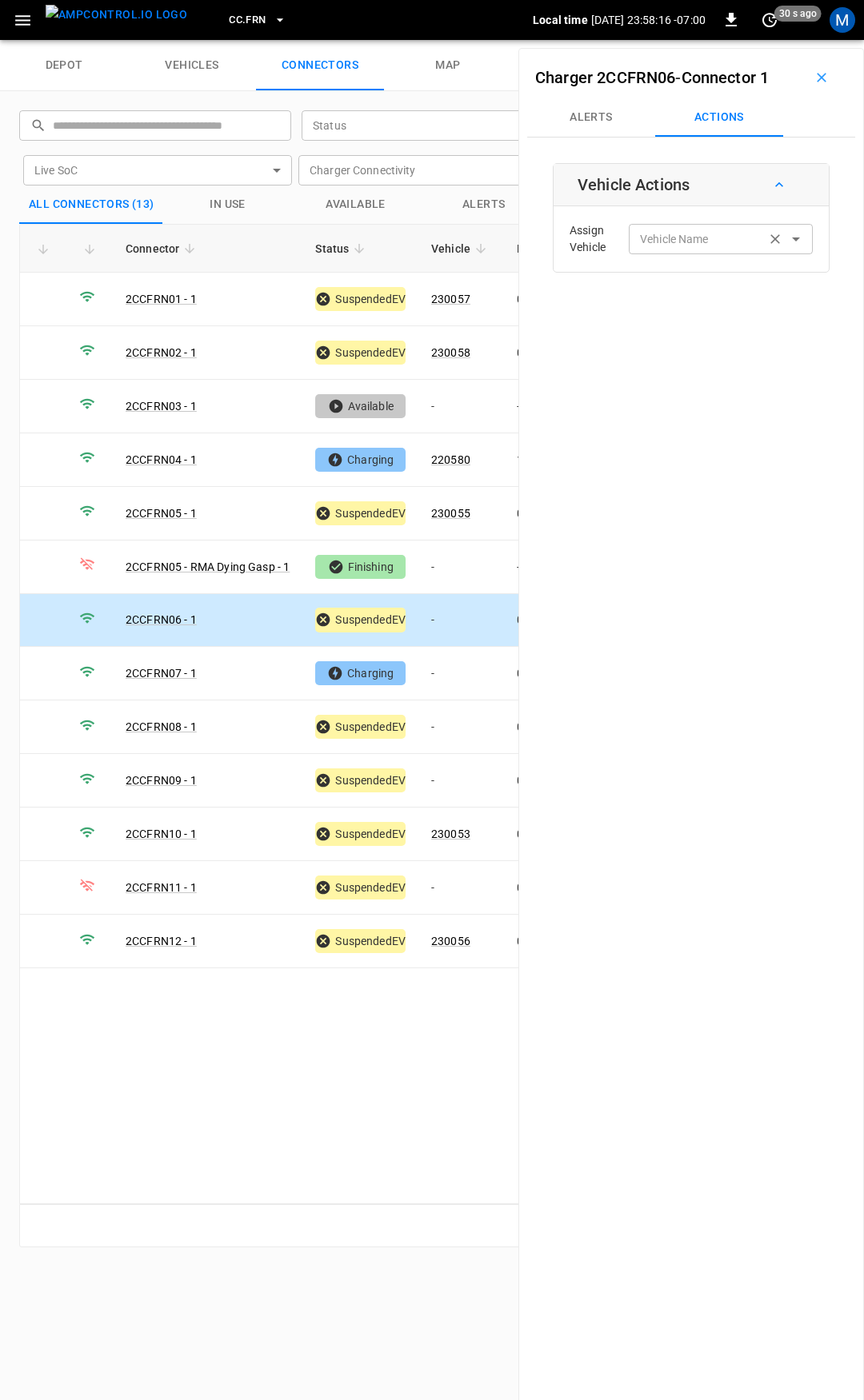
click at [657, 228] on div "Vehicle Name" at bounding box center [720, 239] width 184 height 30
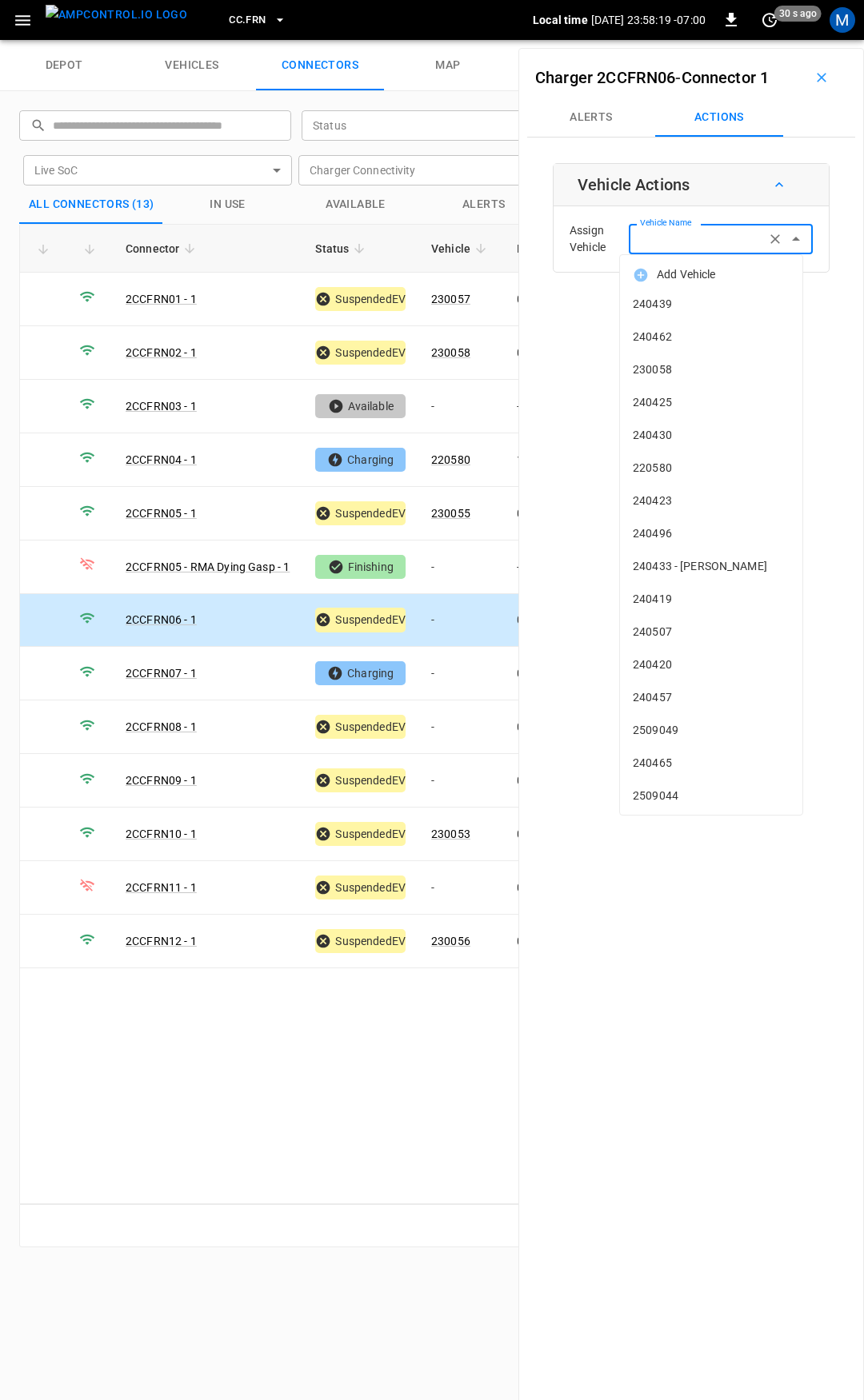
type input "*"
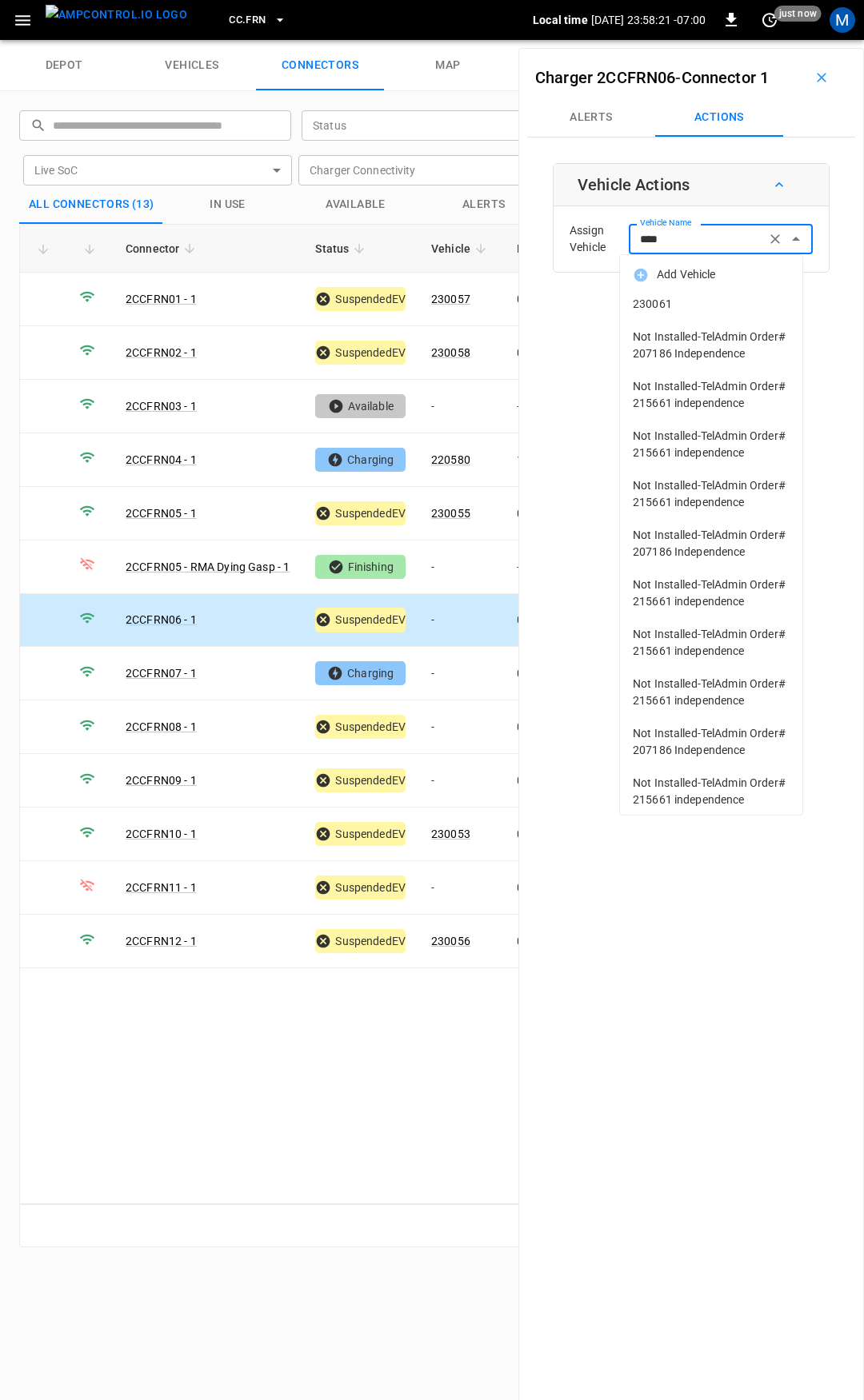
click at [696, 307] on span "230061" at bounding box center [711, 304] width 157 height 17
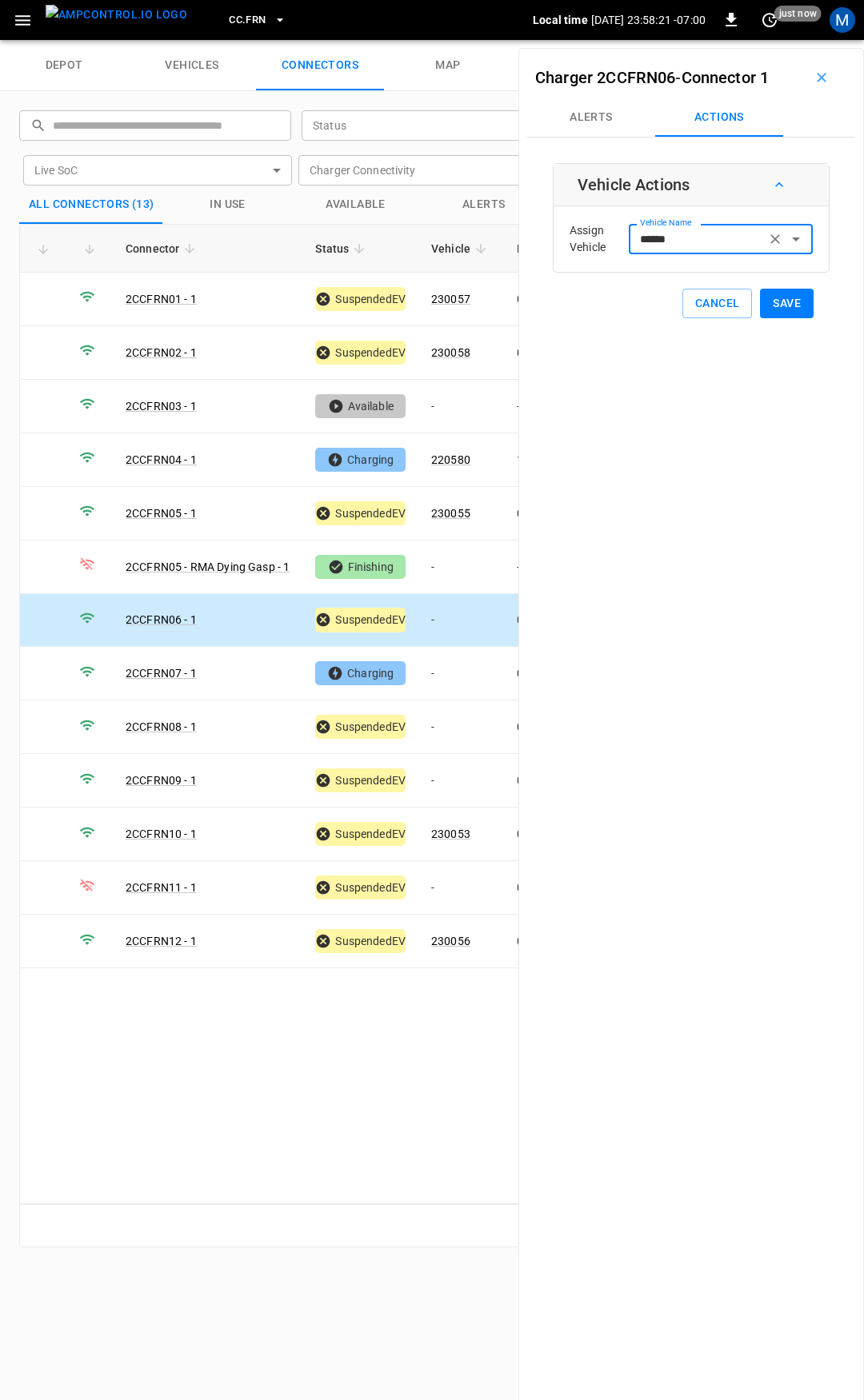
type input "******"
click at [760, 311] on button "Save" at bounding box center [786, 304] width 53 height 30
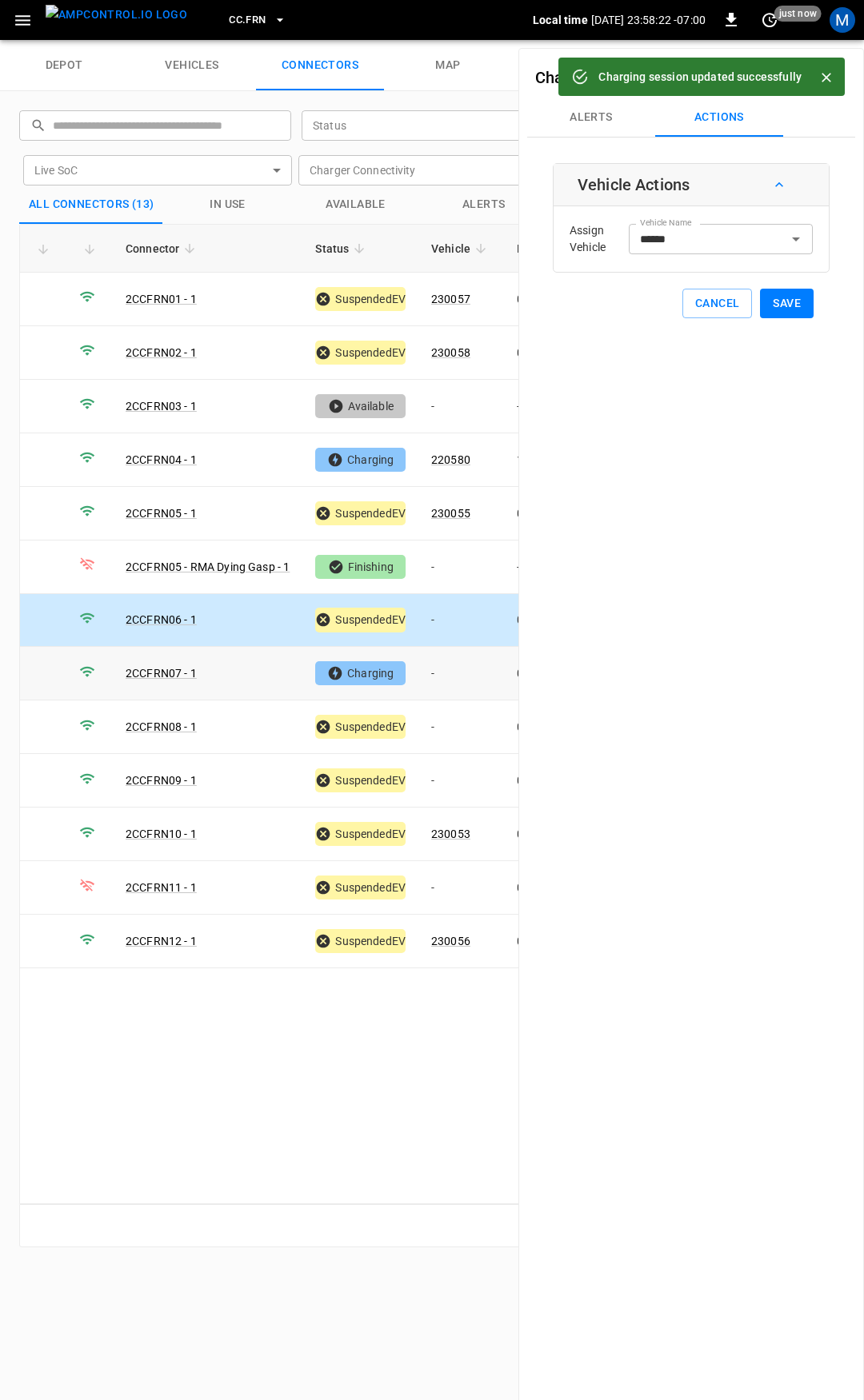
click at [469, 656] on td "-" at bounding box center [461, 673] width 86 height 53
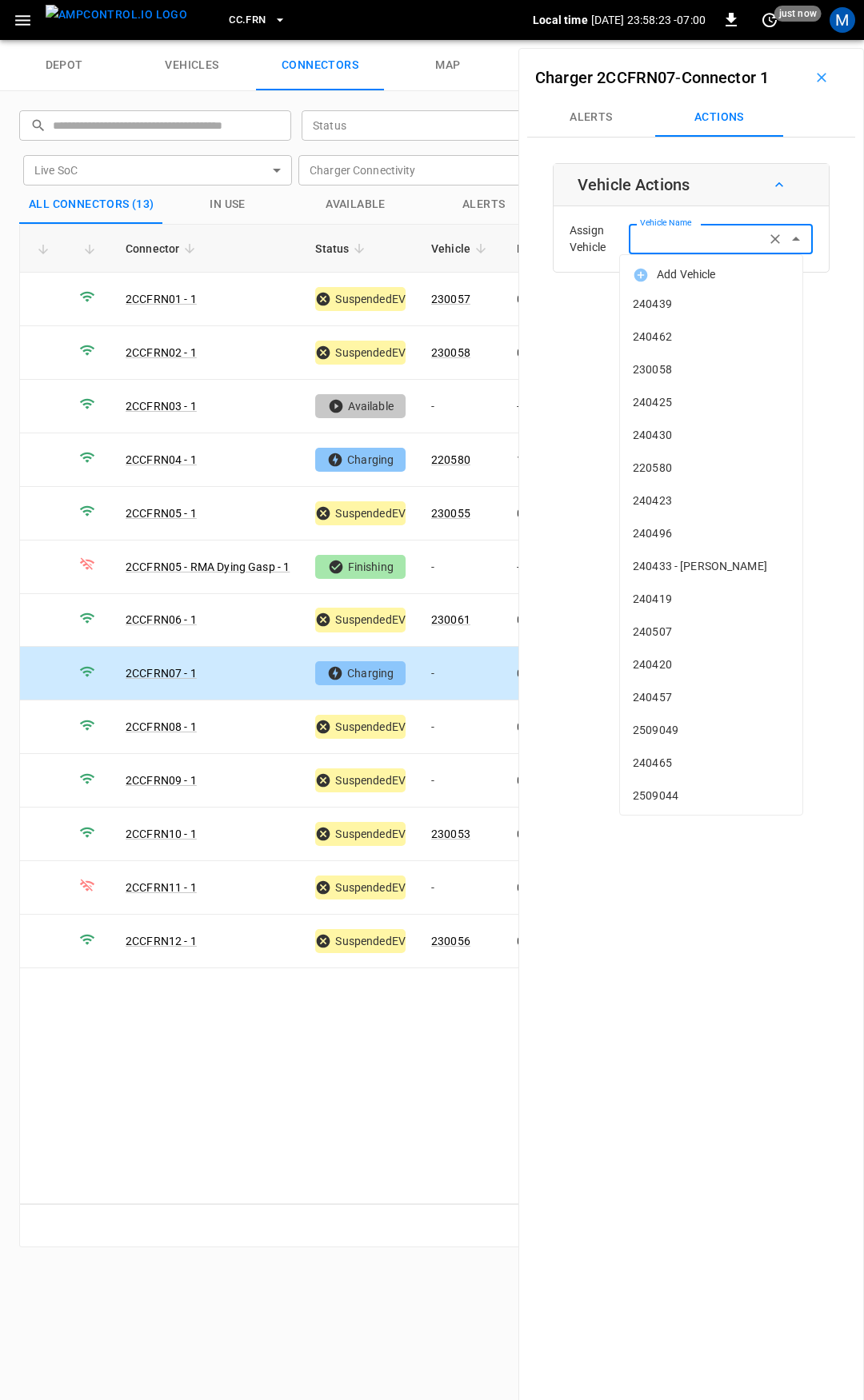
click at [664, 240] on input "Vehicle Name" at bounding box center [697, 238] width 127 height 20
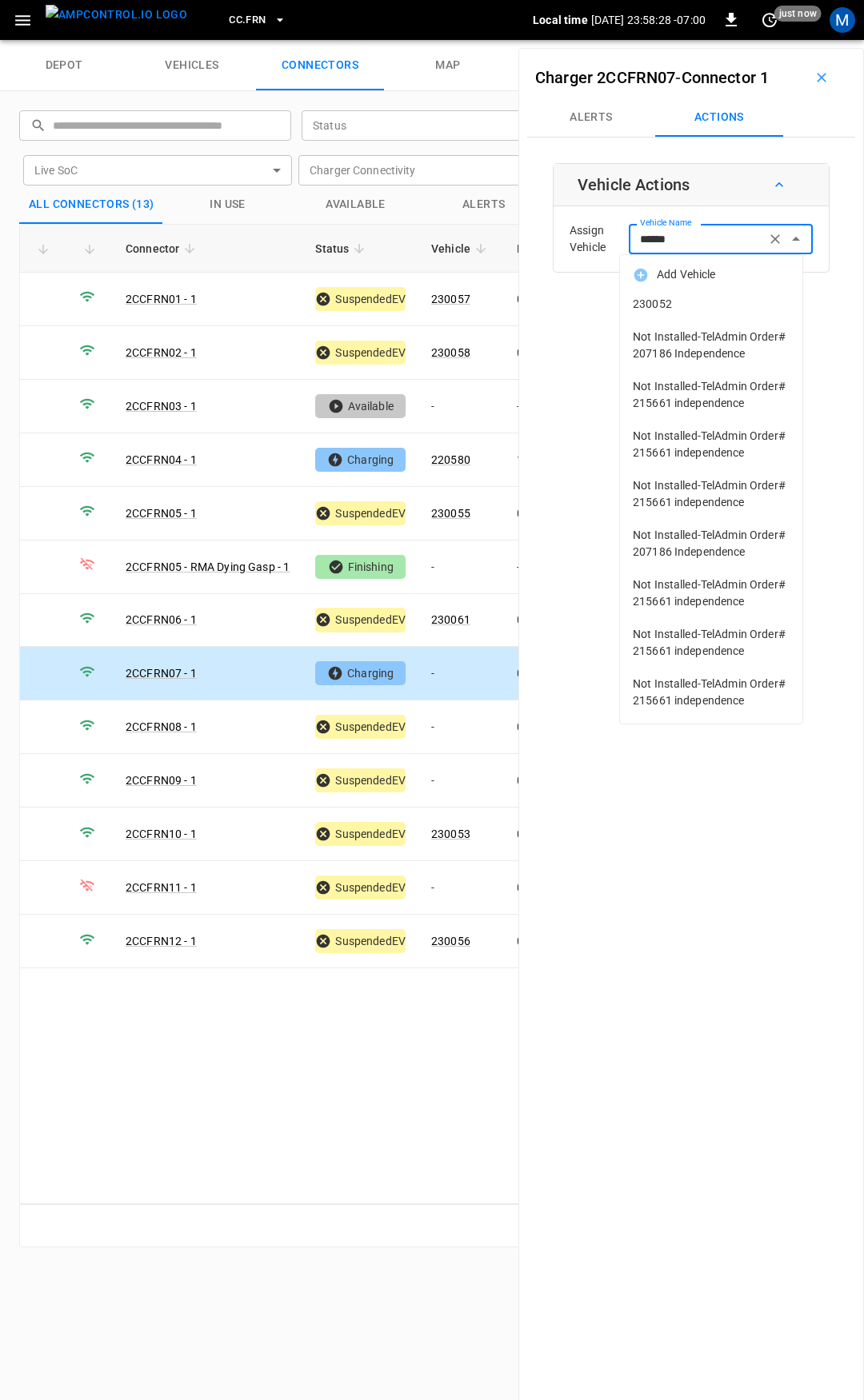
click at [673, 298] on span "230052" at bounding box center [711, 304] width 157 height 17
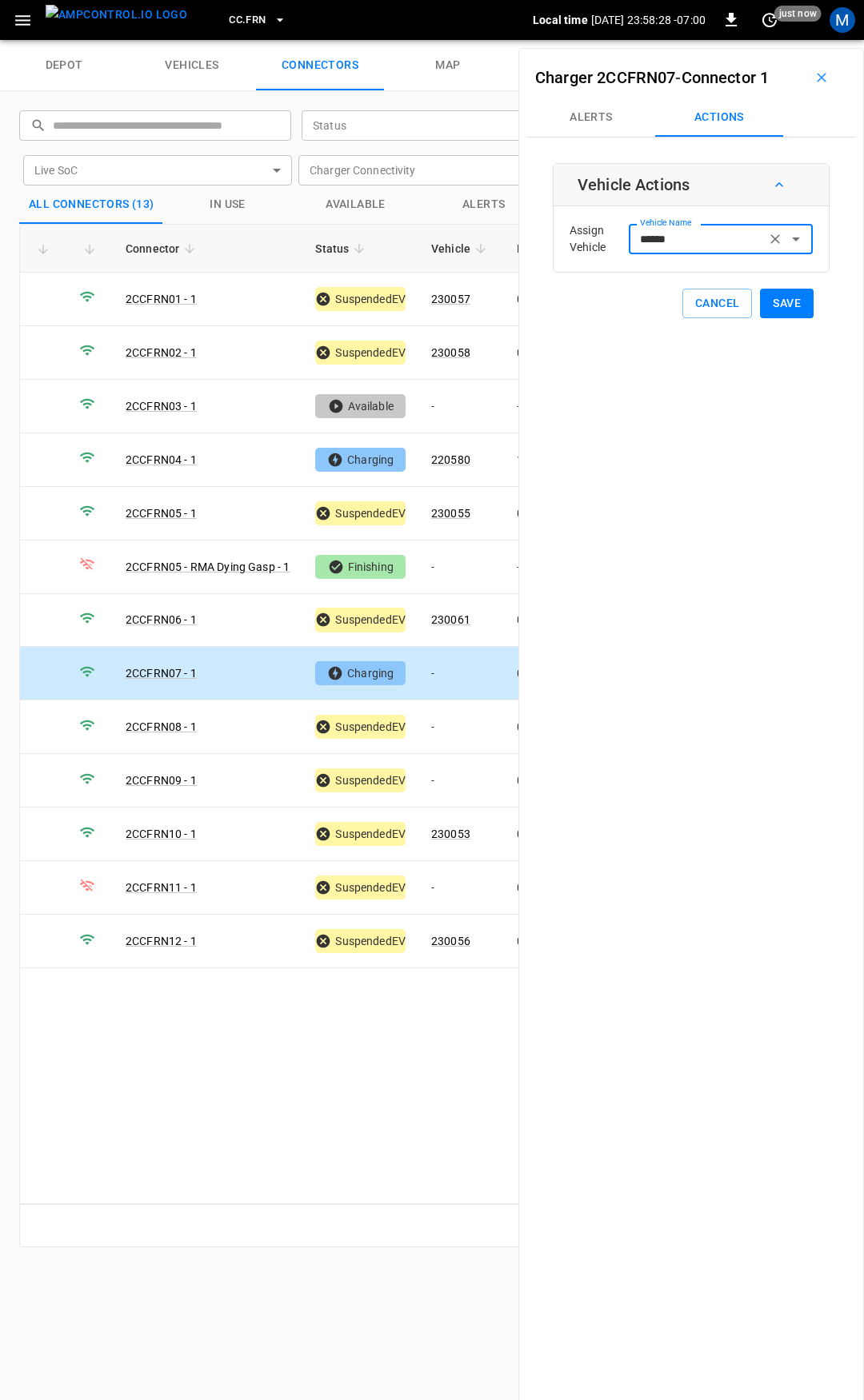
type input "******"
click at [802, 308] on button "Save" at bounding box center [786, 304] width 53 height 30
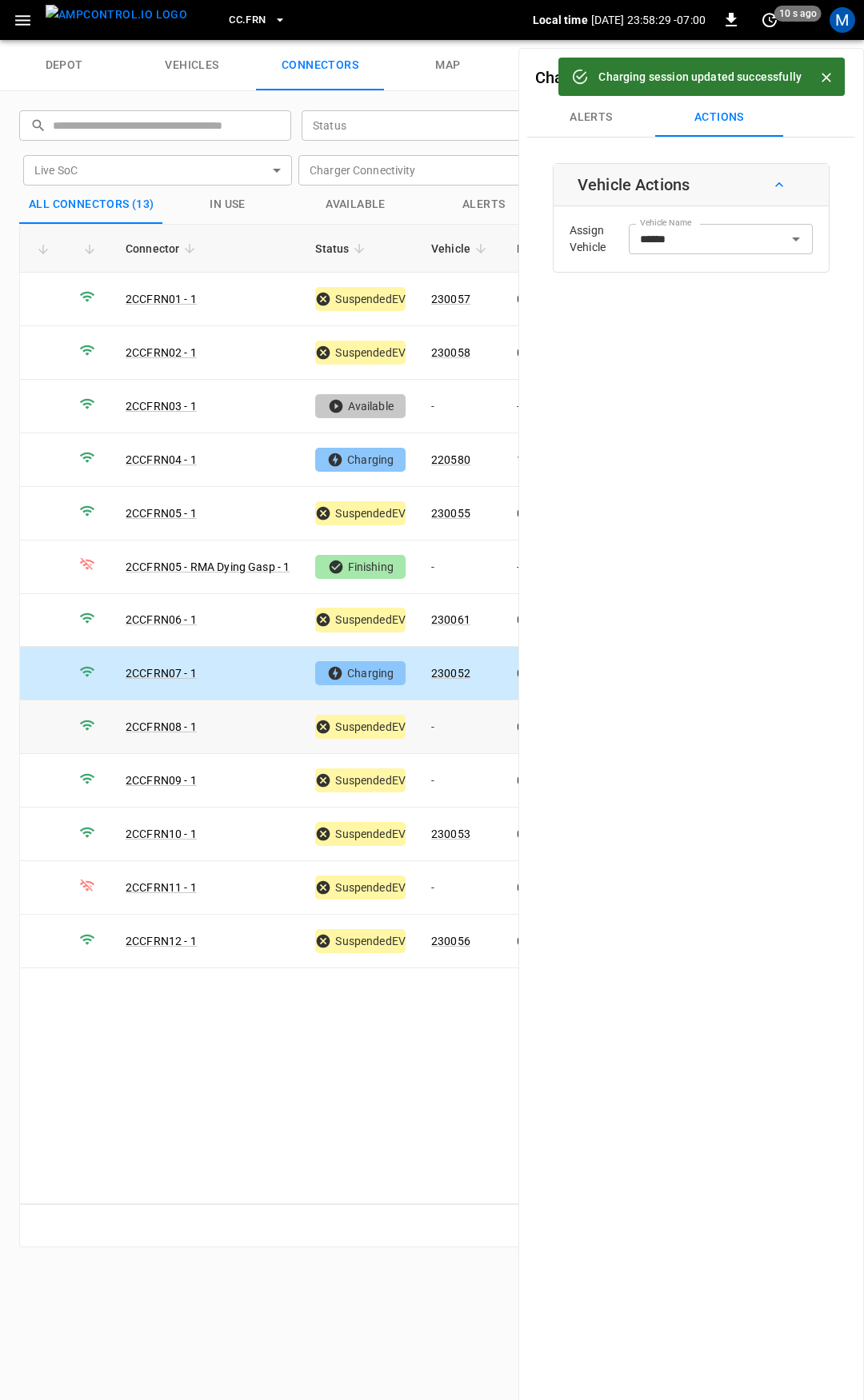
click at [462, 716] on td "-" at bounding box center [461, 727] width 86 height 53
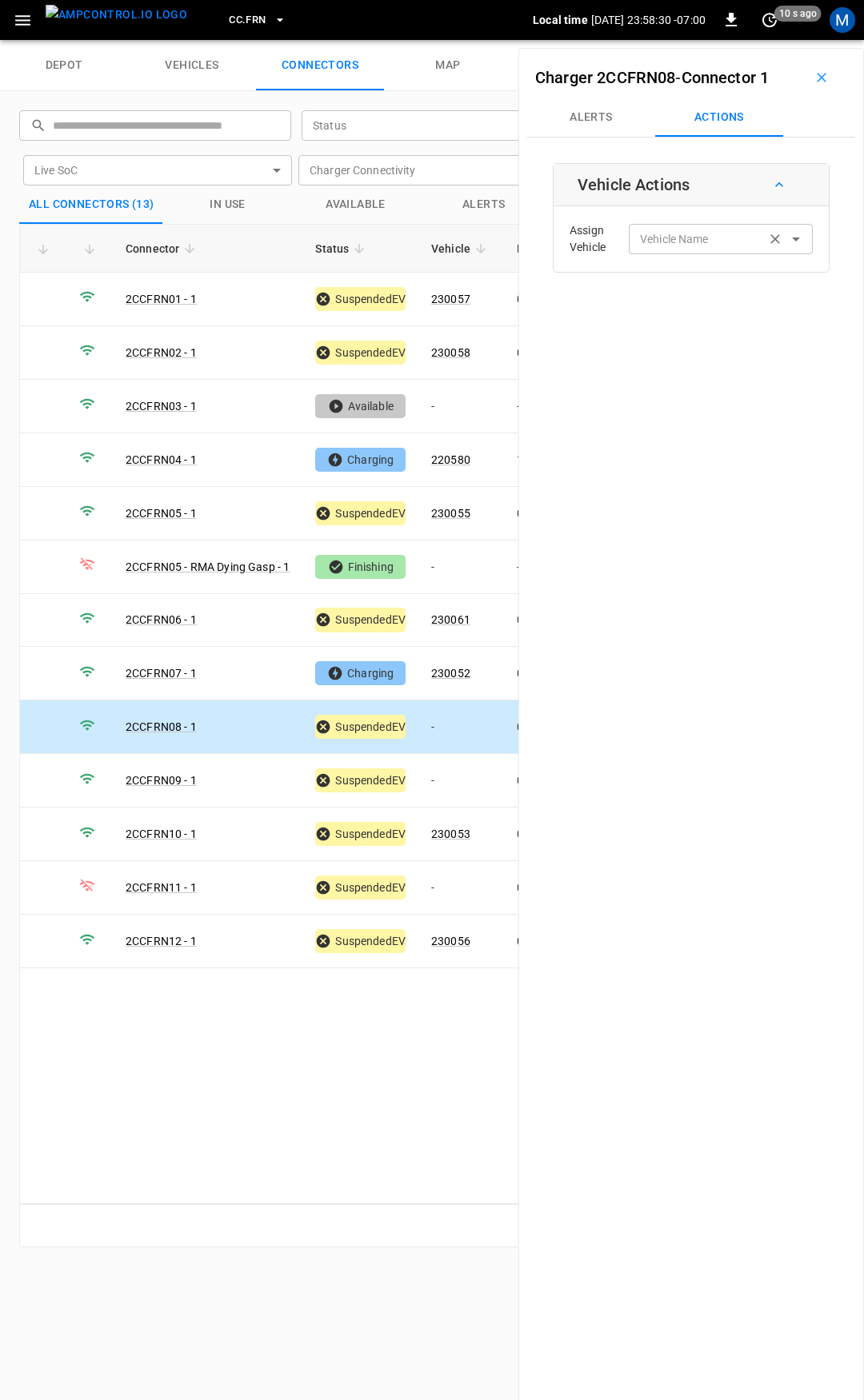
click at [708, 228] on div "Vehicle Name" at bounding box center [720, 239] width 184 height 30
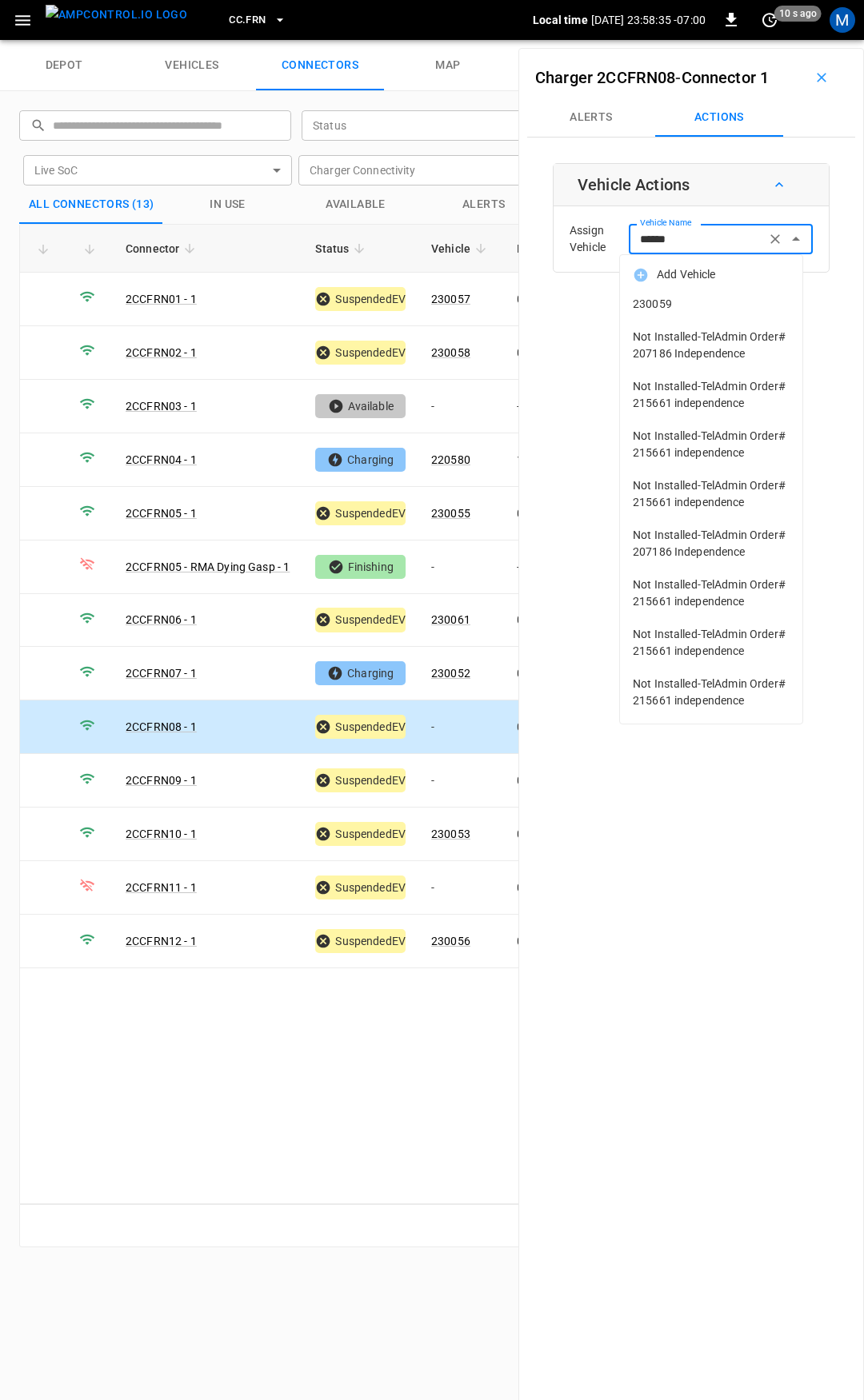
click at [730, 310] on span "230059" at bounding box center [711, 304] width 157 height 17
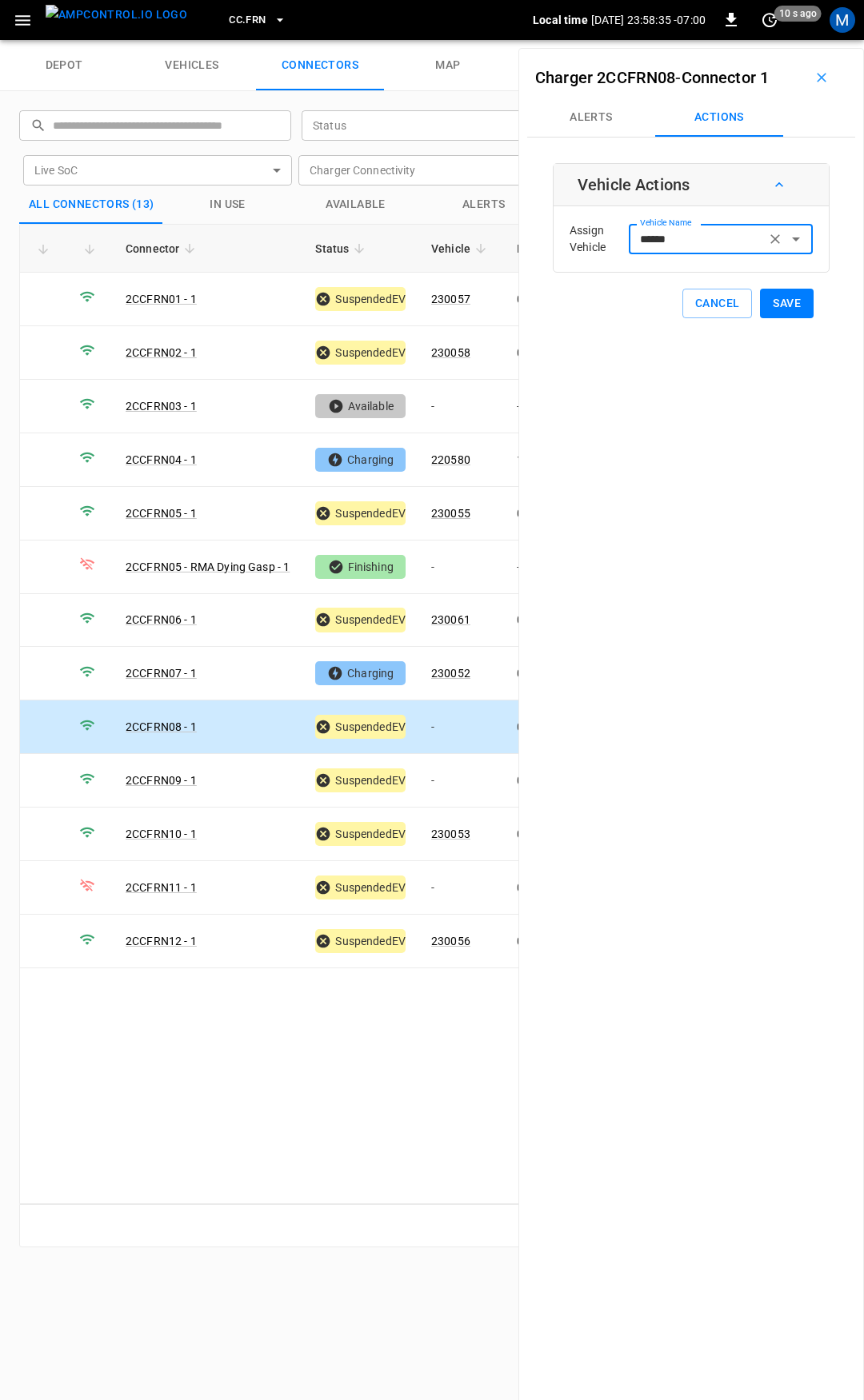
type input "******"
click at [761, 310] on button "Save" at bounding box center [786, 304] width 53 height 30
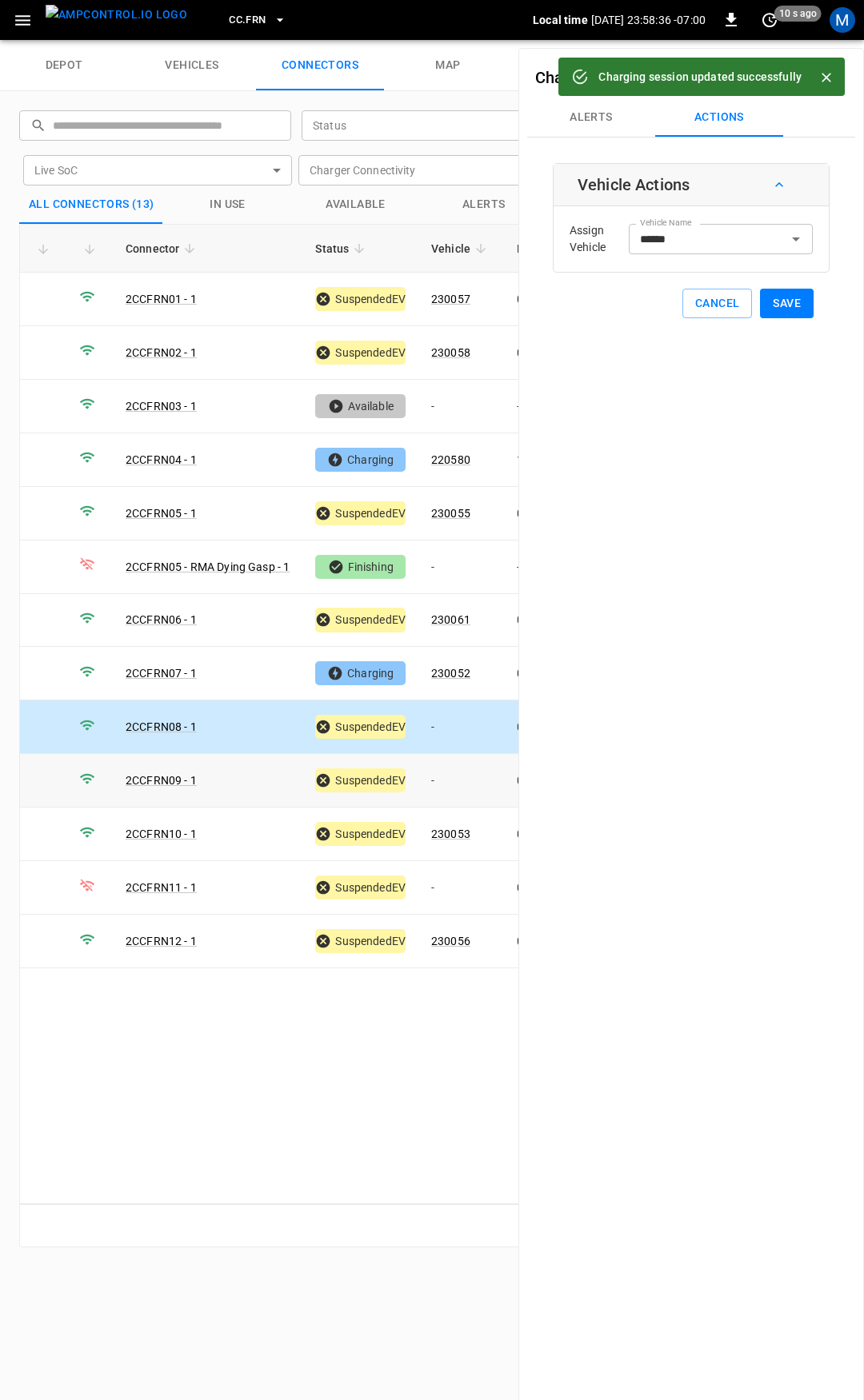
click at [438, 785] on td "-" at bounding box center [461, 780] width 86 height 53
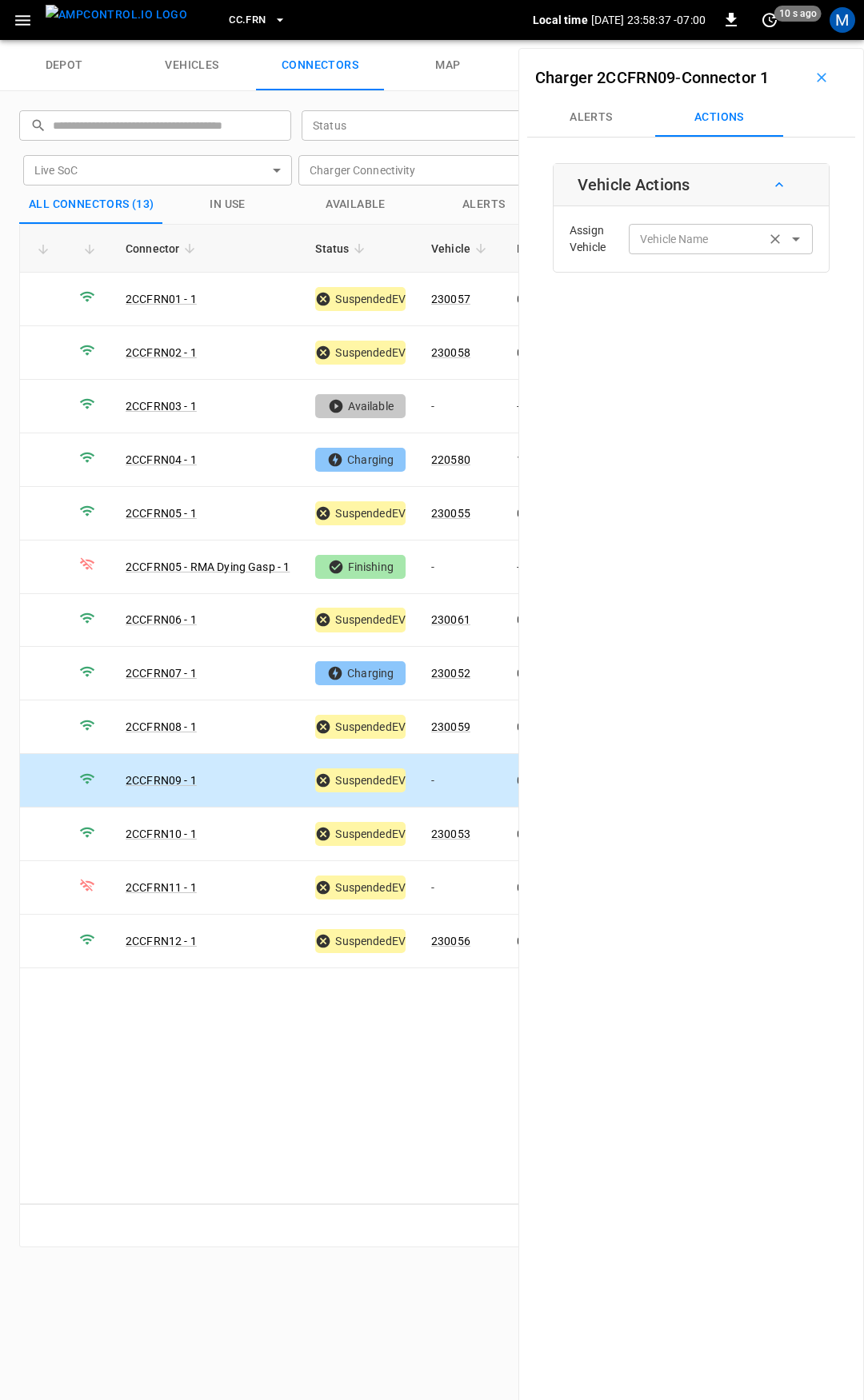
click at [684, 248] on input "Vehicle Name" at bounding box center [697, 238] width 127 height 20
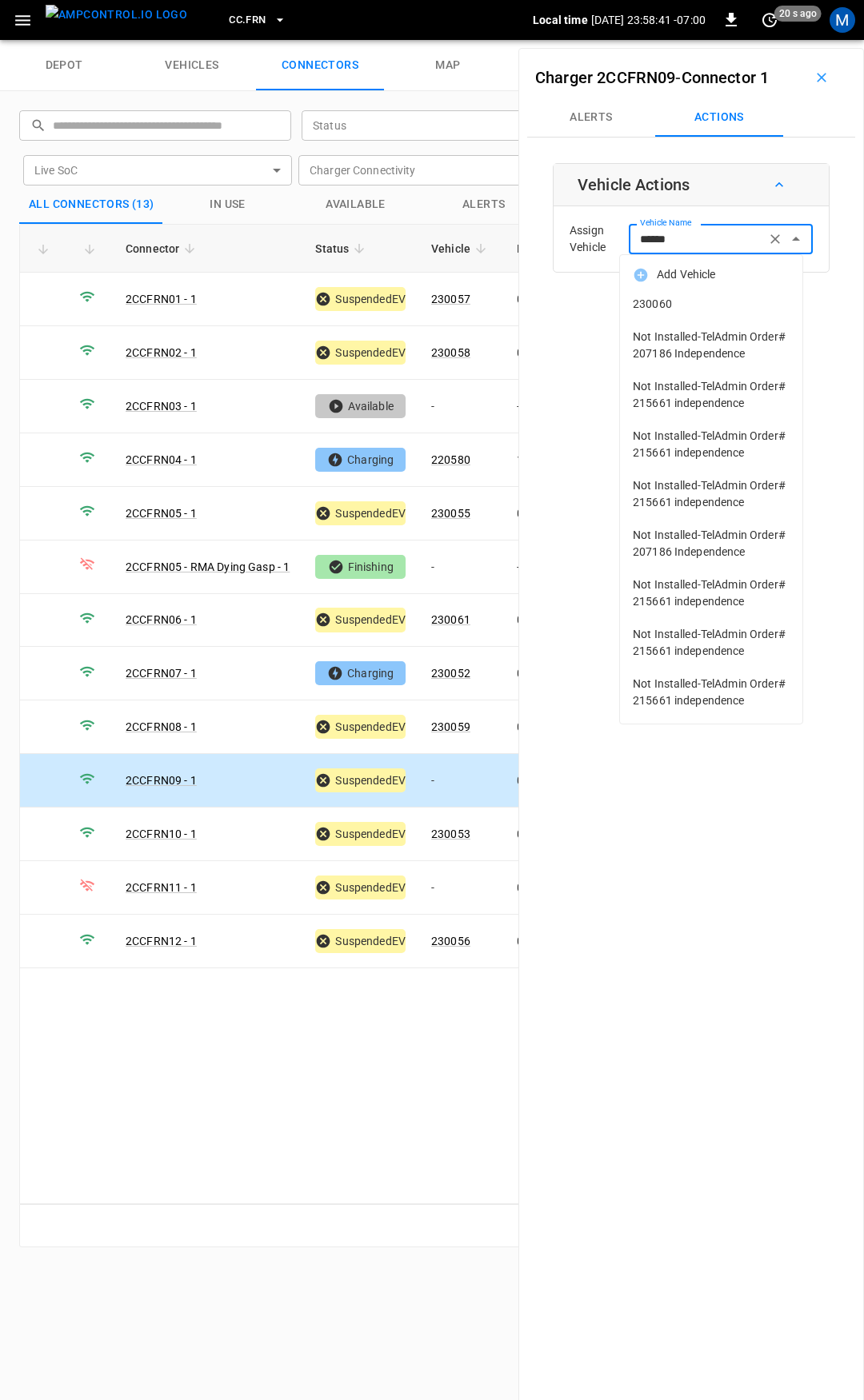
click at [699, 302] on span "230060" at bounding box center [711, 304] width 157 height 17
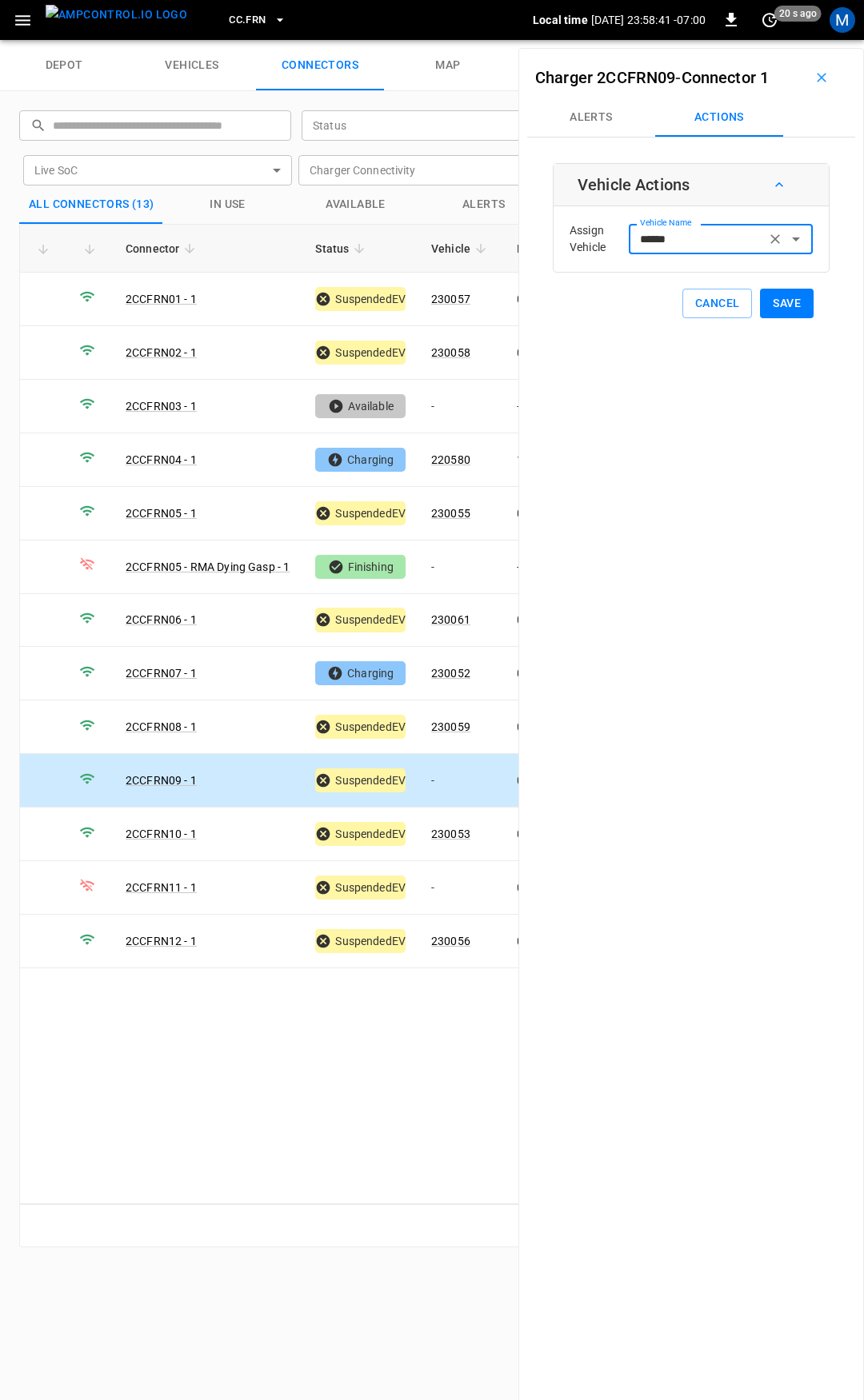
type input "******"
click at [781, 304] on button "Save" at bounding box center [786, 304] width 53 height 30
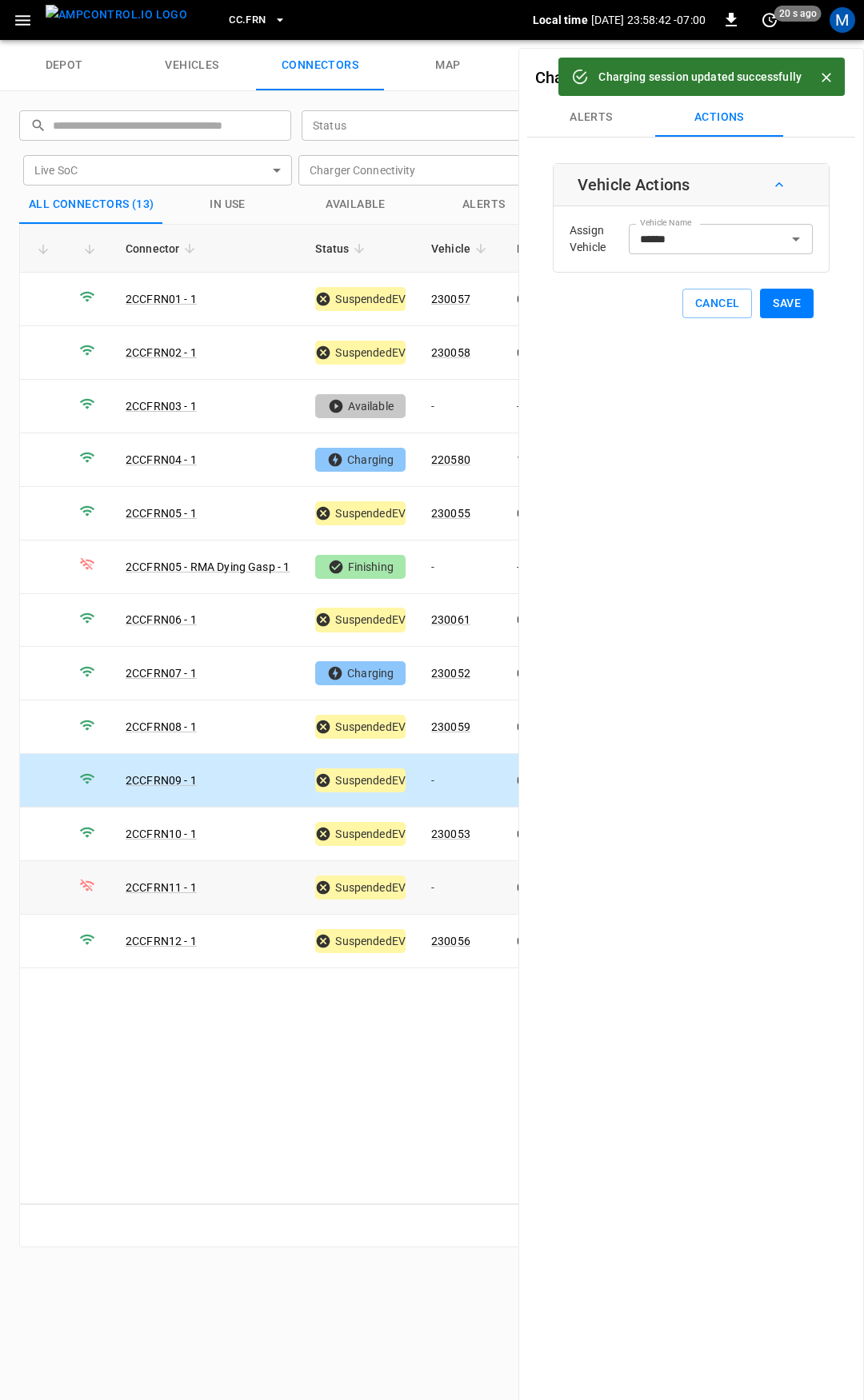
click at [453, 869] on td "-" at bounding box center [461, 887] width 86 height 53
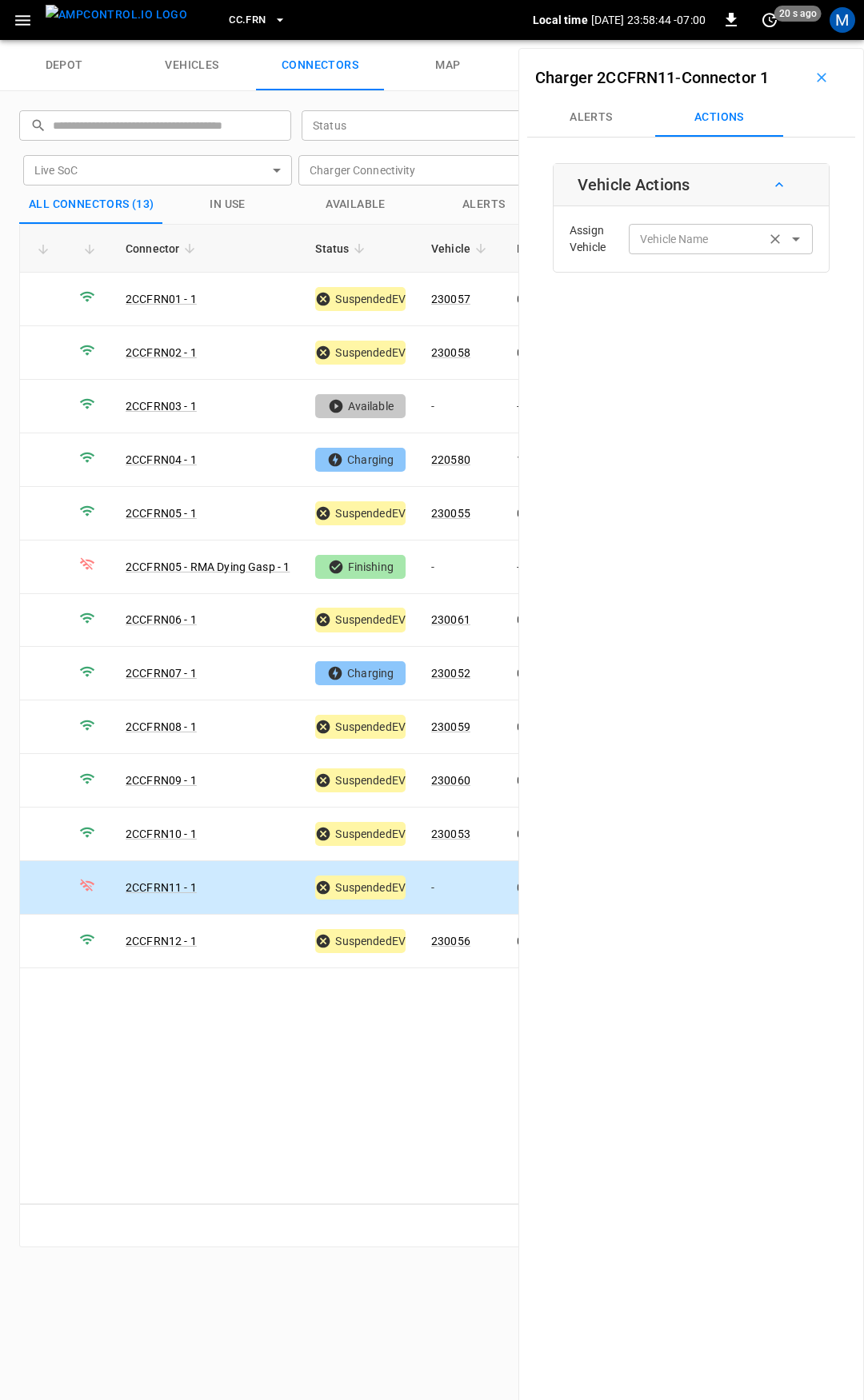
click at [674, 241] on div "Vehicle Name Vehicle Name" at bounding box center [720, 239] width 184 height 30
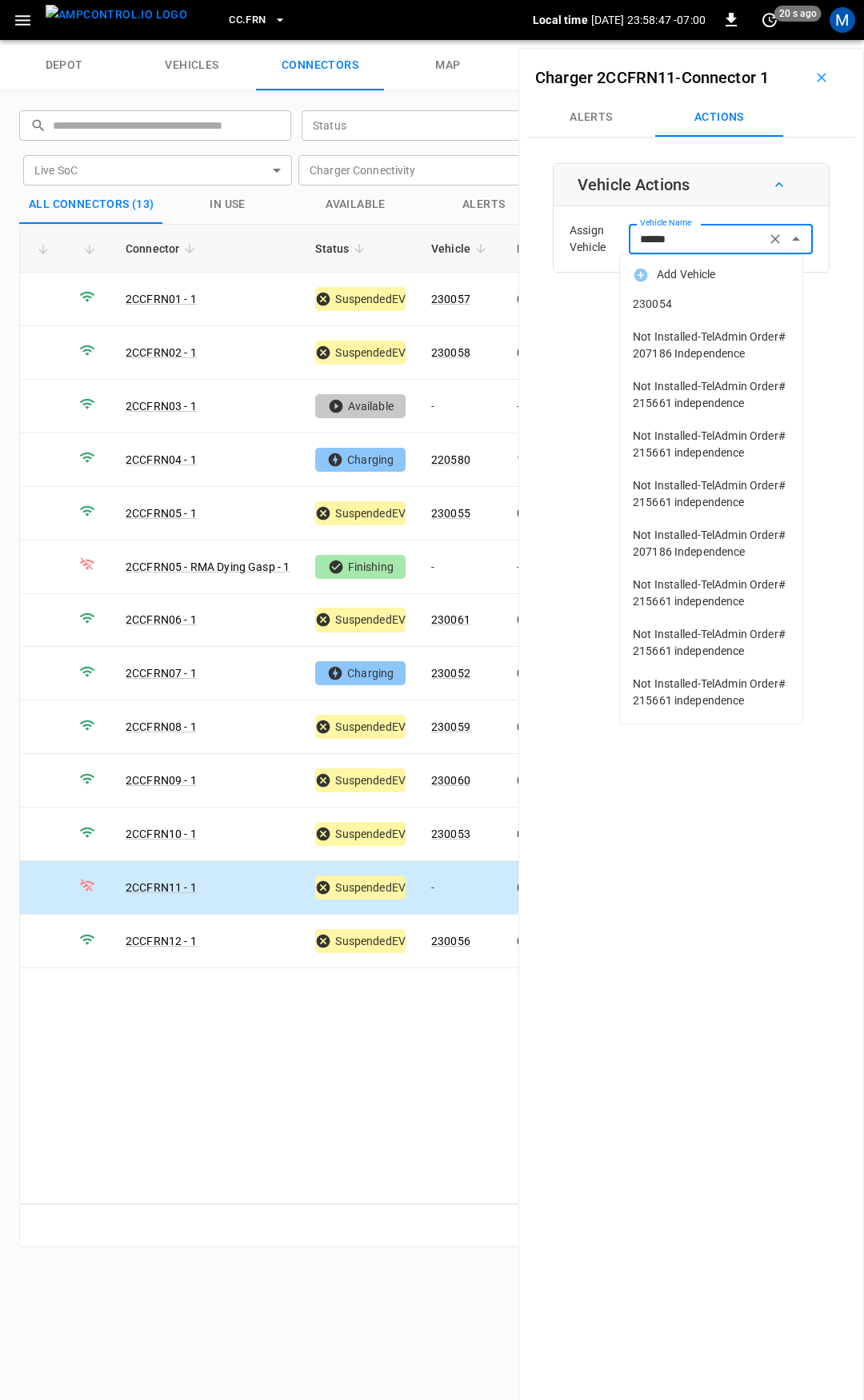
click at [702, 300] on span "230054" at bounding box center [711, 304] width 157 height 17
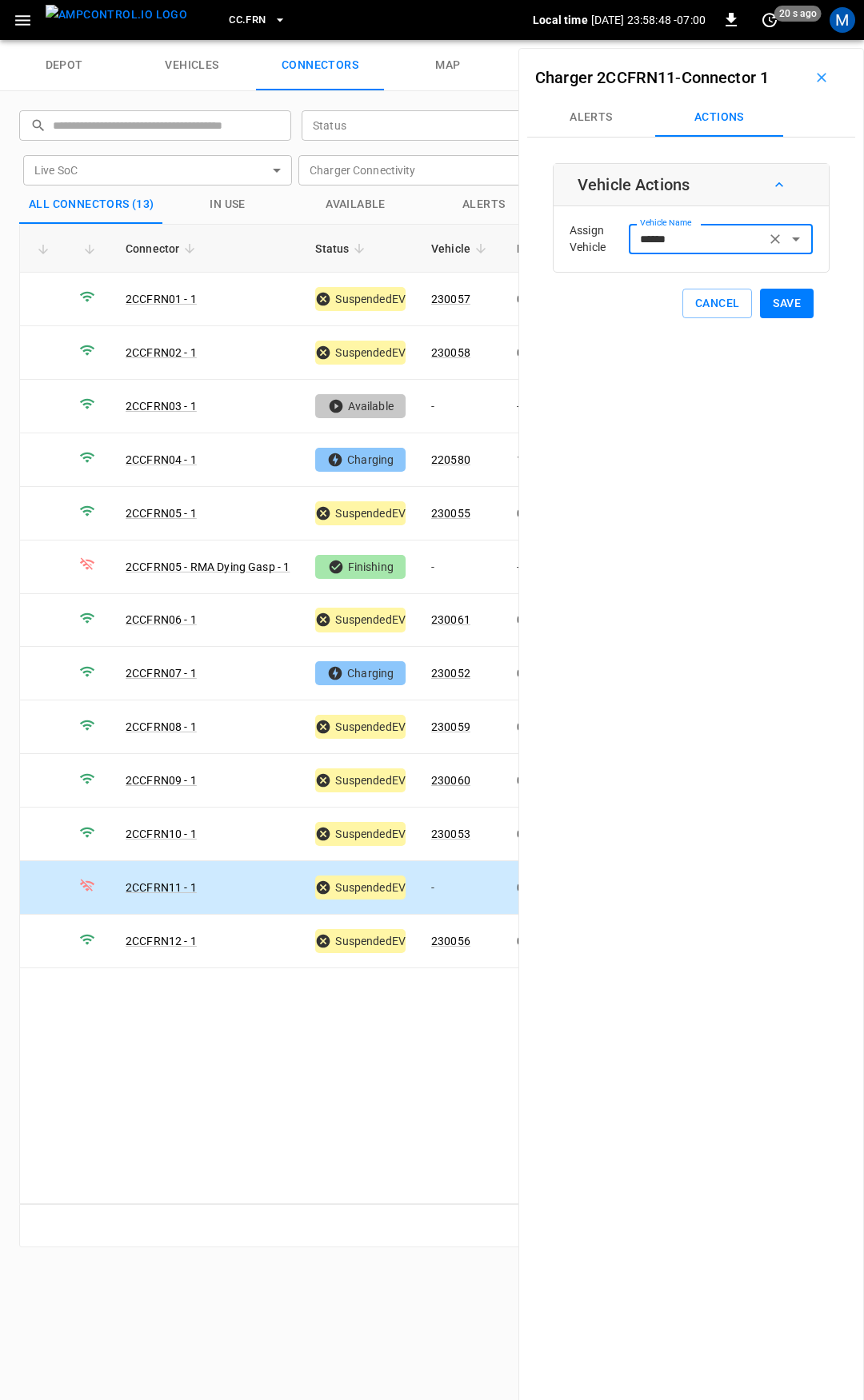
type input "******"
click at [784, 301] on button "Save" at bounding box center [786, 304] width 53 height 30
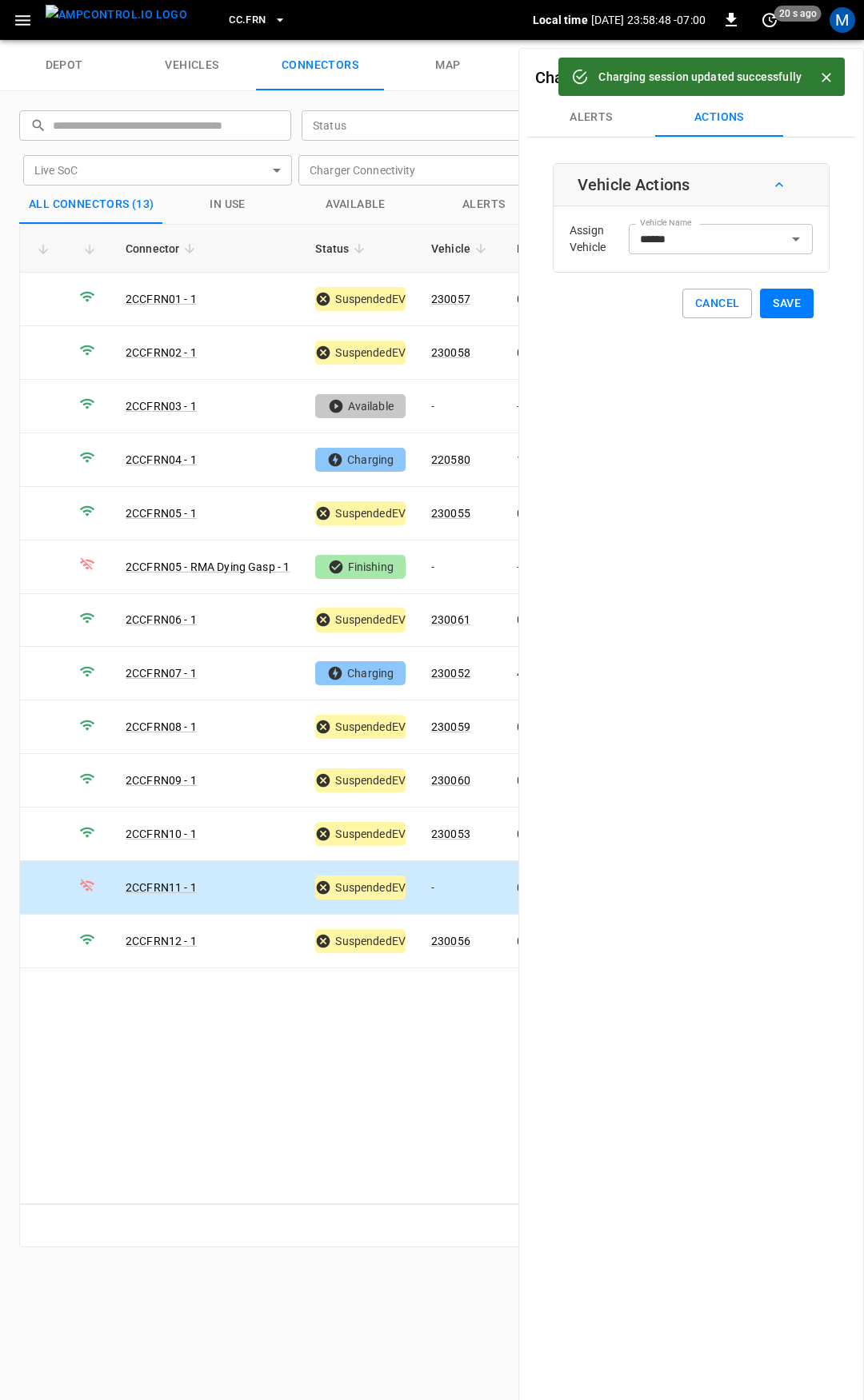
click at [229, 20] on span "CC.FRN" at bounding box center [247, 20] width 37 height 18
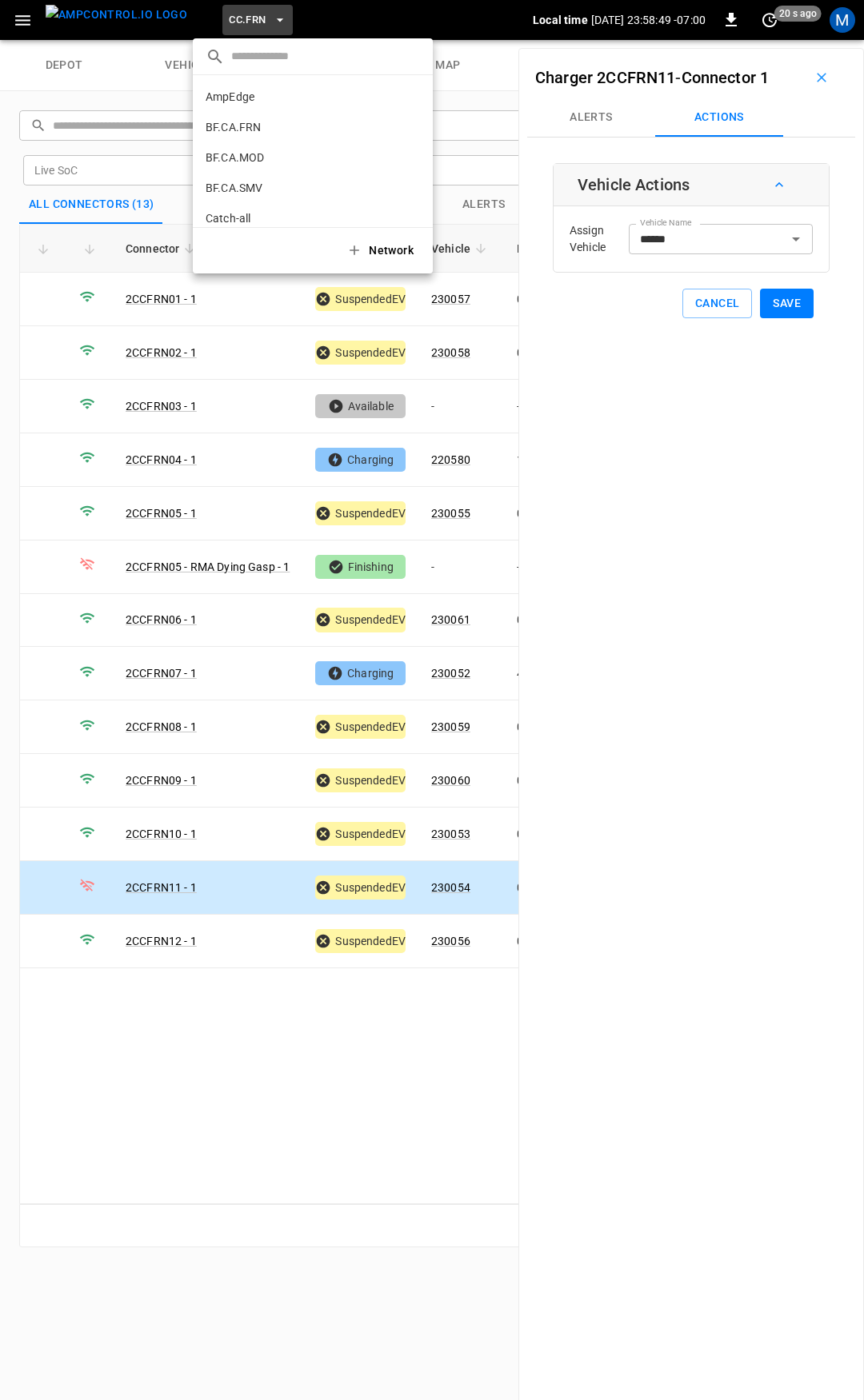
scroll to position [330, 0]
click at [272, 123] on li "CC.LIV 4340 ..." at bounding box center [313, 131] width 240 height 31
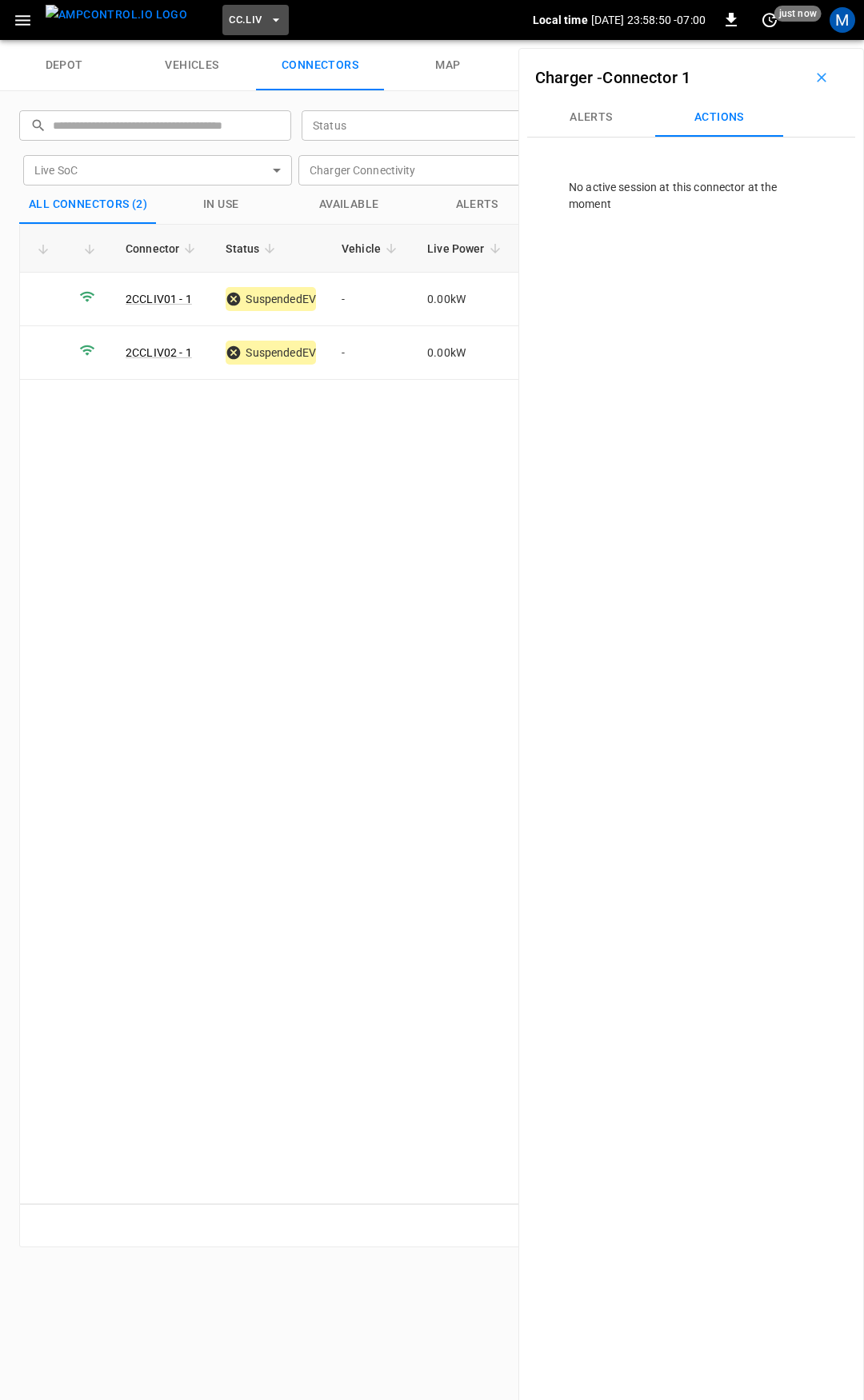
click at [228, 13] on span "CC.LIV" at bounding box center [244, 20] width 32 height 18
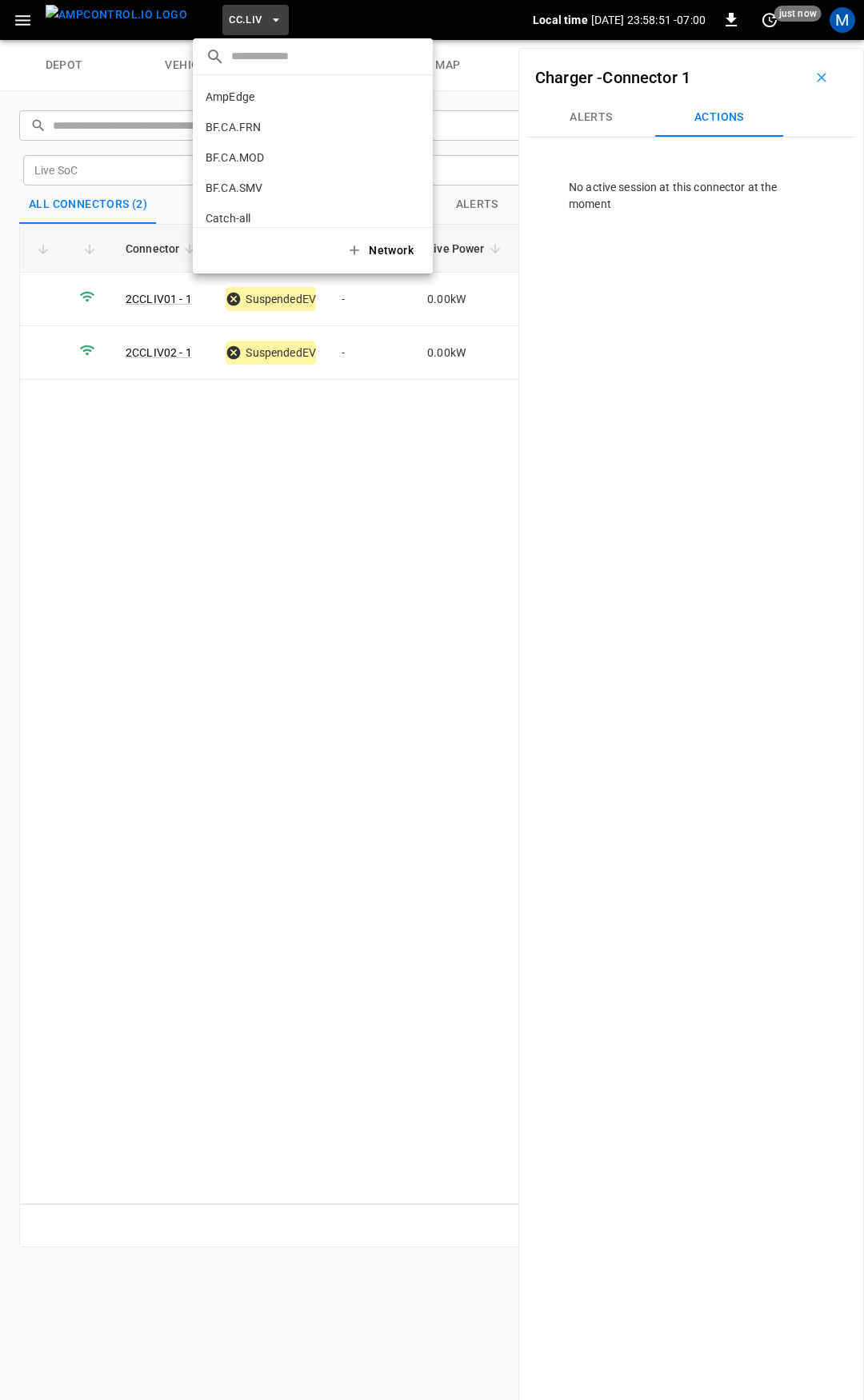
scroll to position [360, 0]
click at [270, 134] on p "CC.MOD" at bounding box center [285, 132] width 159 height 16
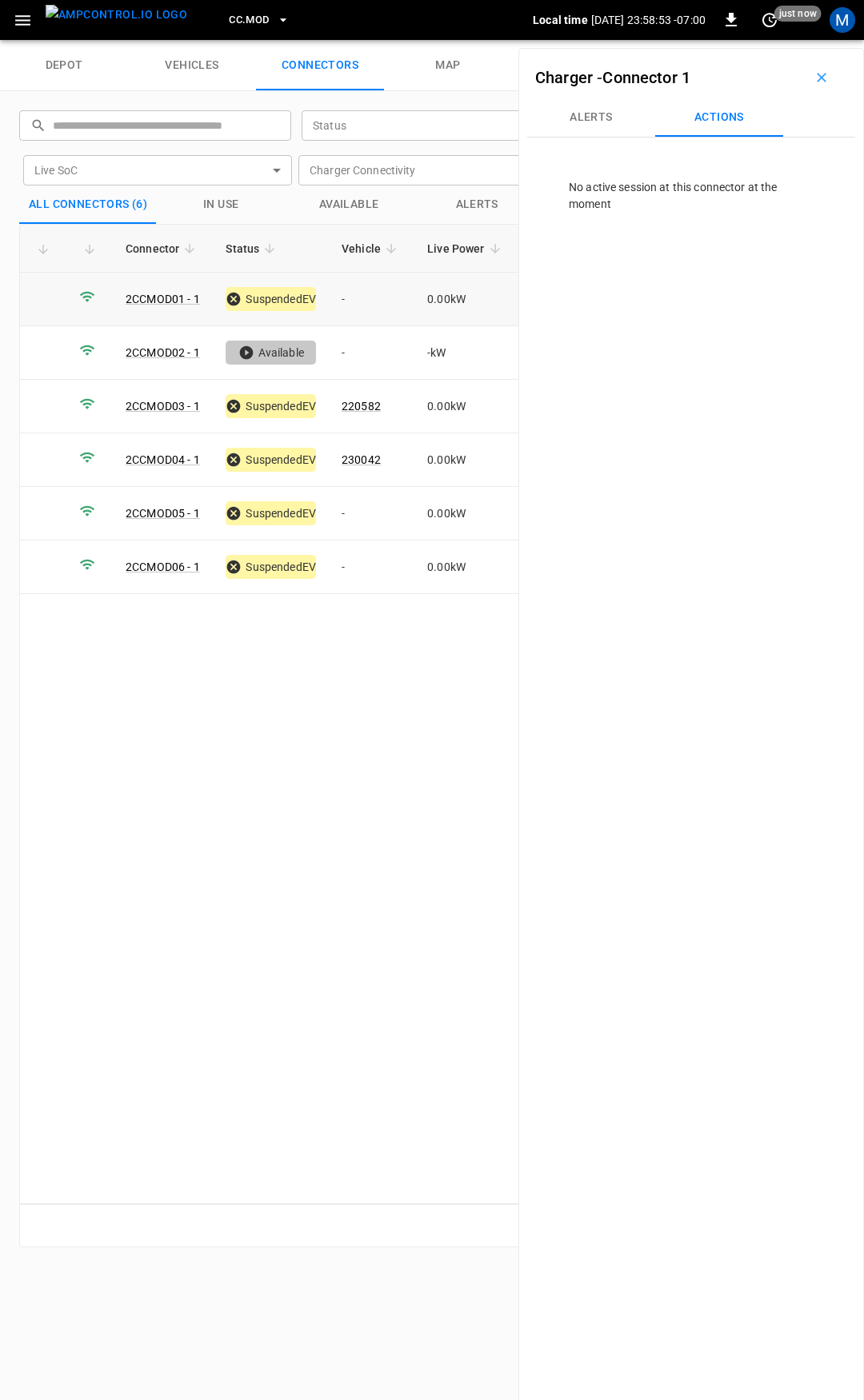
click at [357, 298] on td "-" at bounding box center [372, 299] width 86 height 53
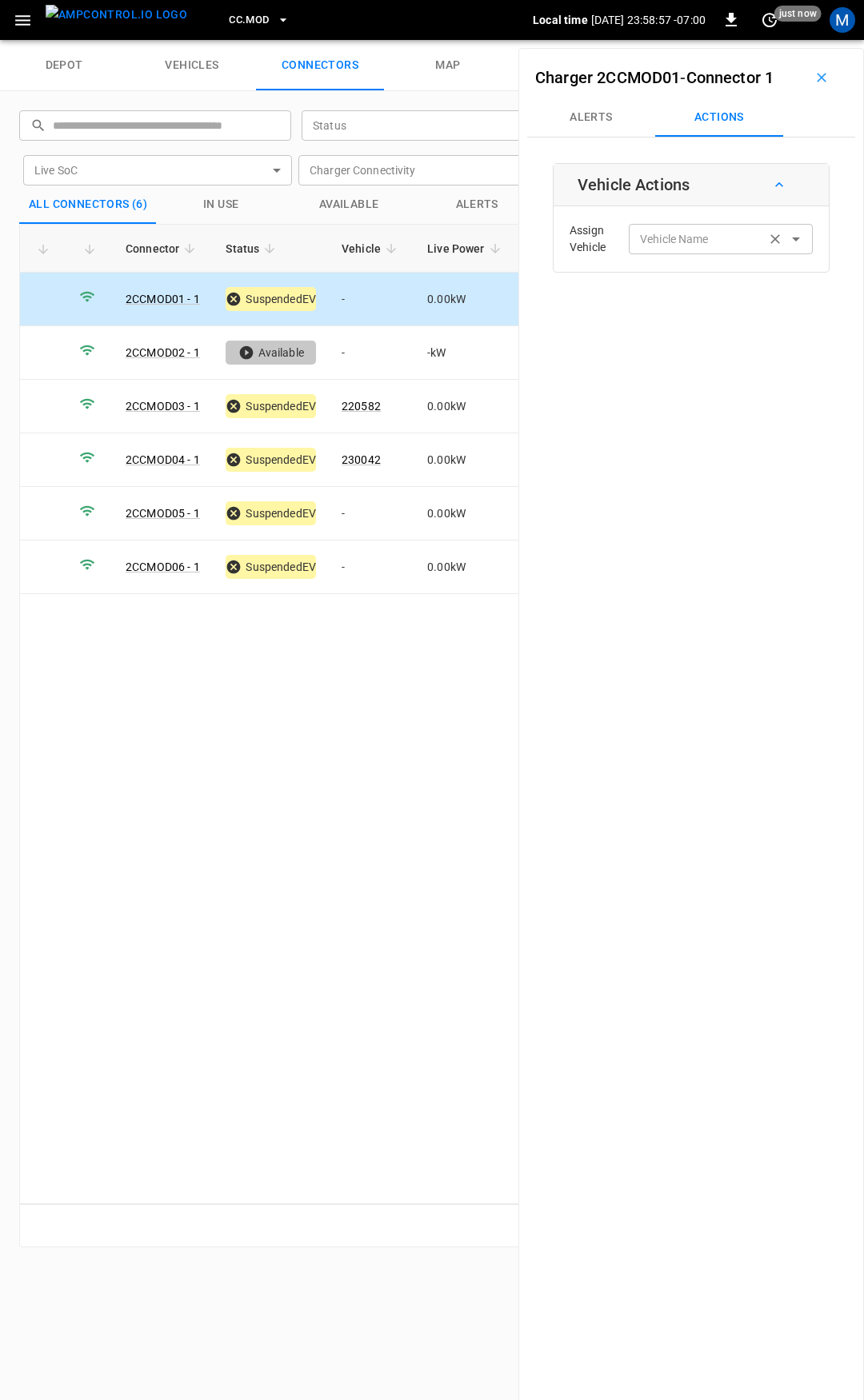
click at [713, 246] on input "Vehicle Name" at bounding box center [697, 238] width 127 height 20
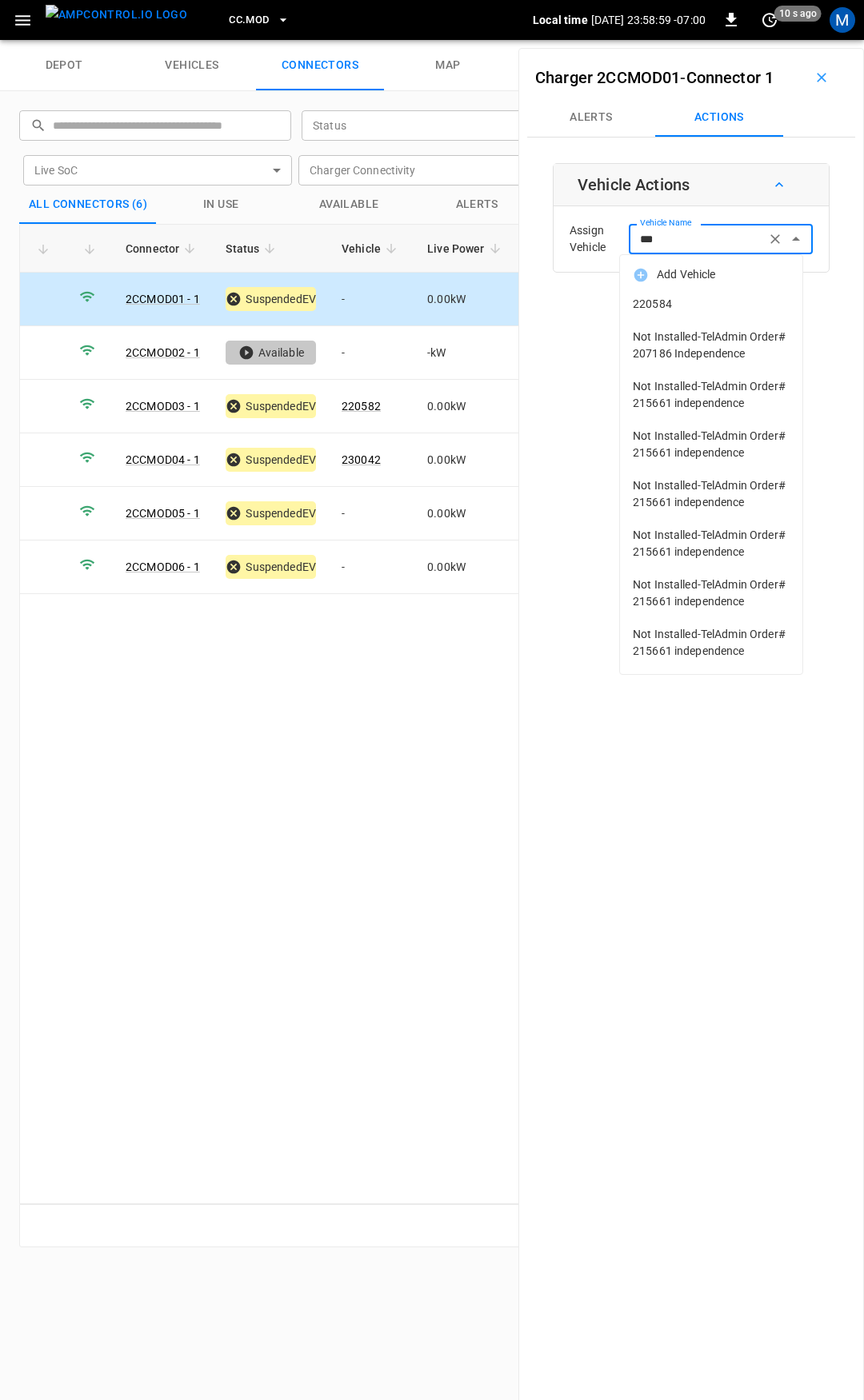
drag, startPoint x: 722, startPoint y: 312, endPoint x: 779, endPoint y: 327, distance: 58.9
click at [722, 312] on li "220584" at bounding box center [711, 304] width 182 height 32
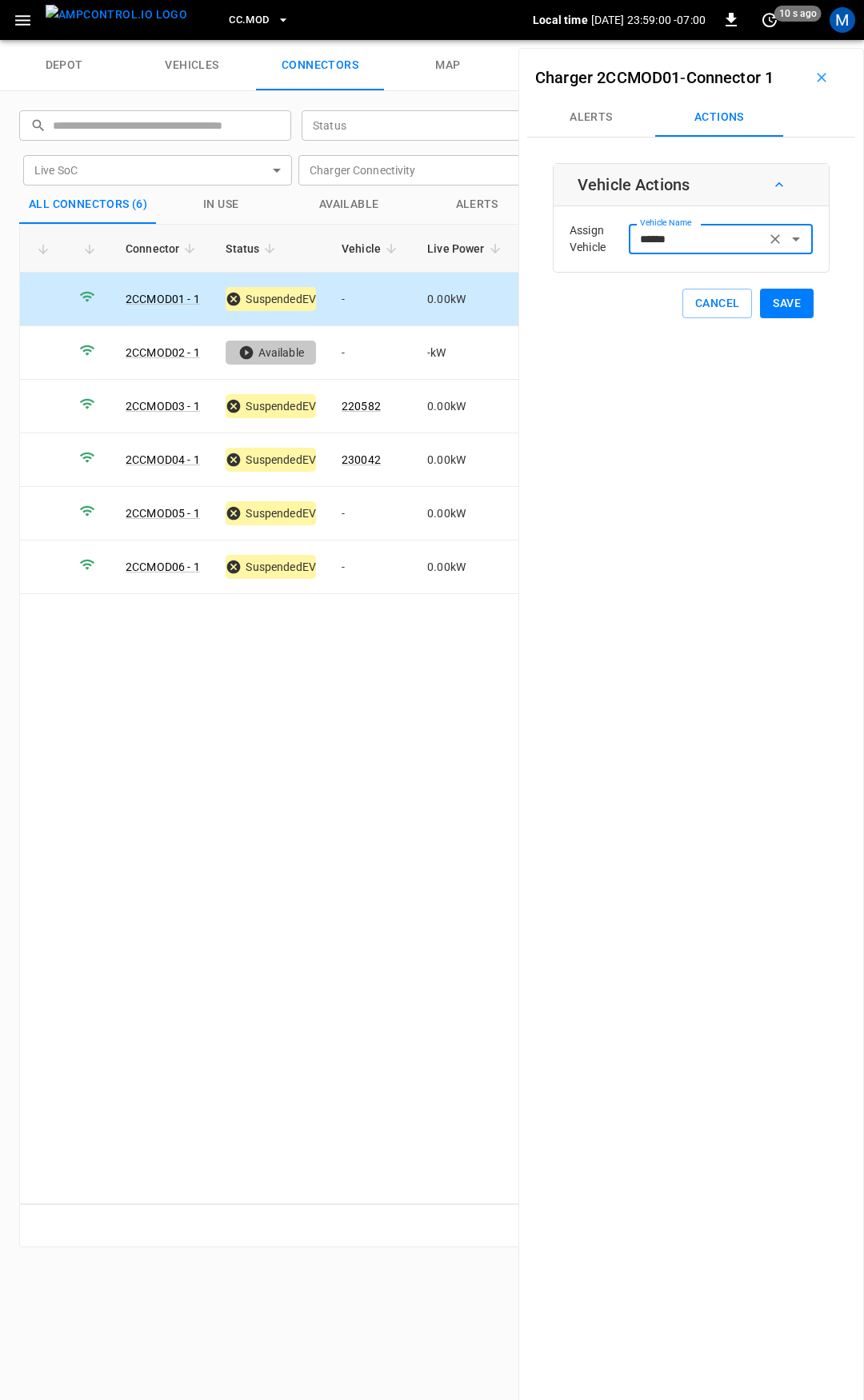
type input "******"
click at [781, 311] on button "Save" at bounding box center [786, 304] width 53 height 30
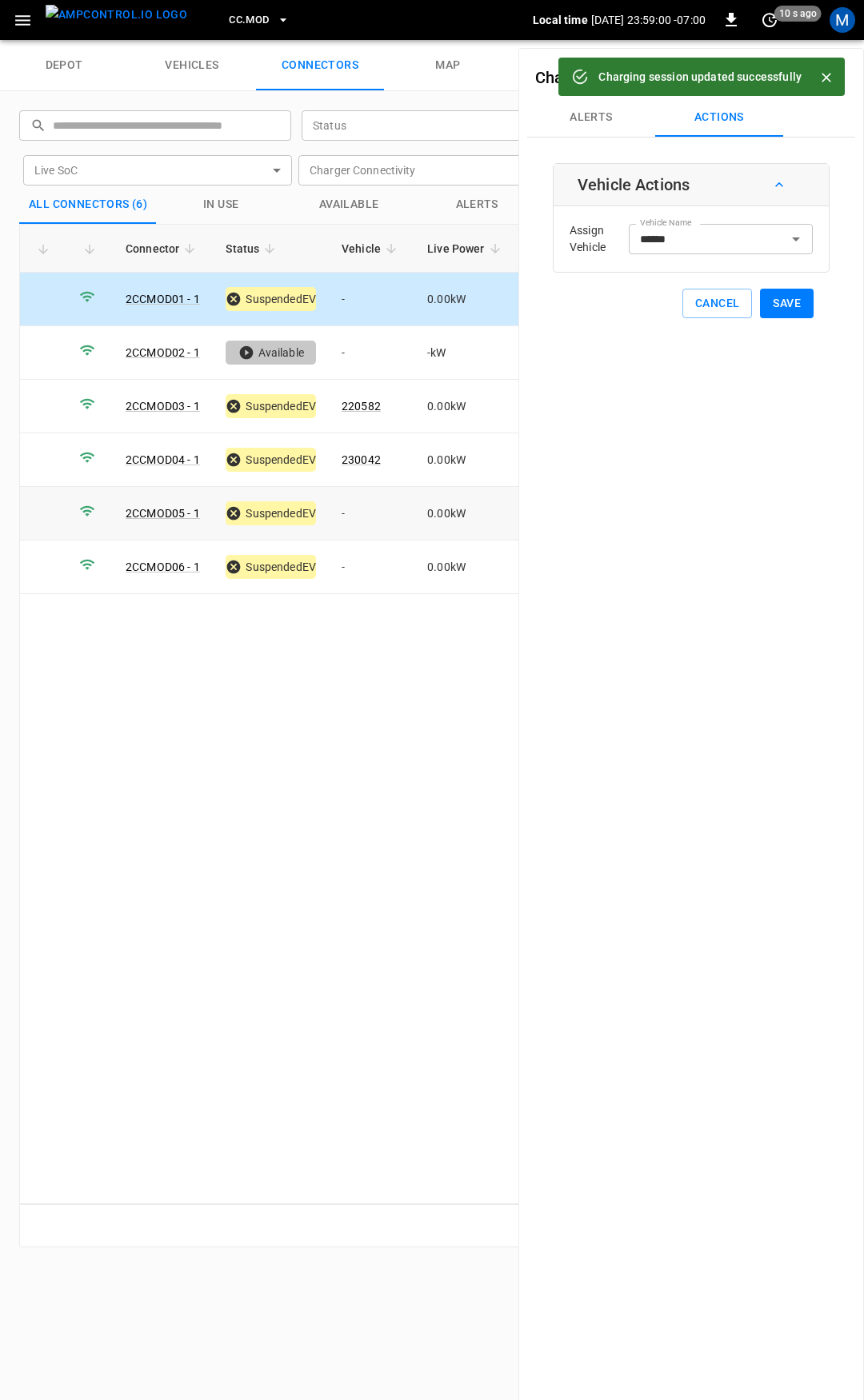
click at [387, 503] on td "-" at bounding box center [372, 514] width 86 height 53
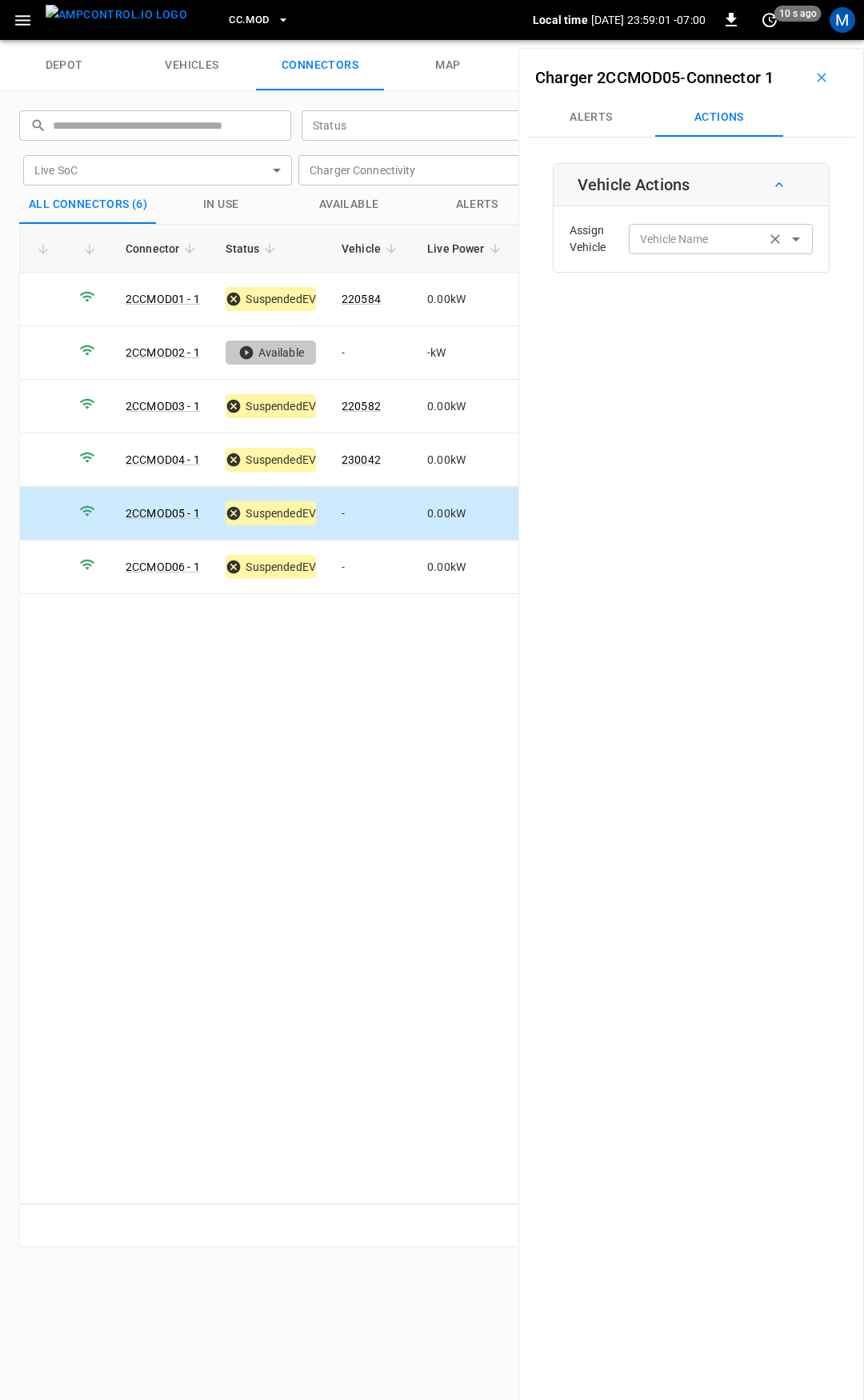
click at [688, 242] on div "Vehicle Name Vehicle Name" at bounding box center [720, 239] width 184 height 30
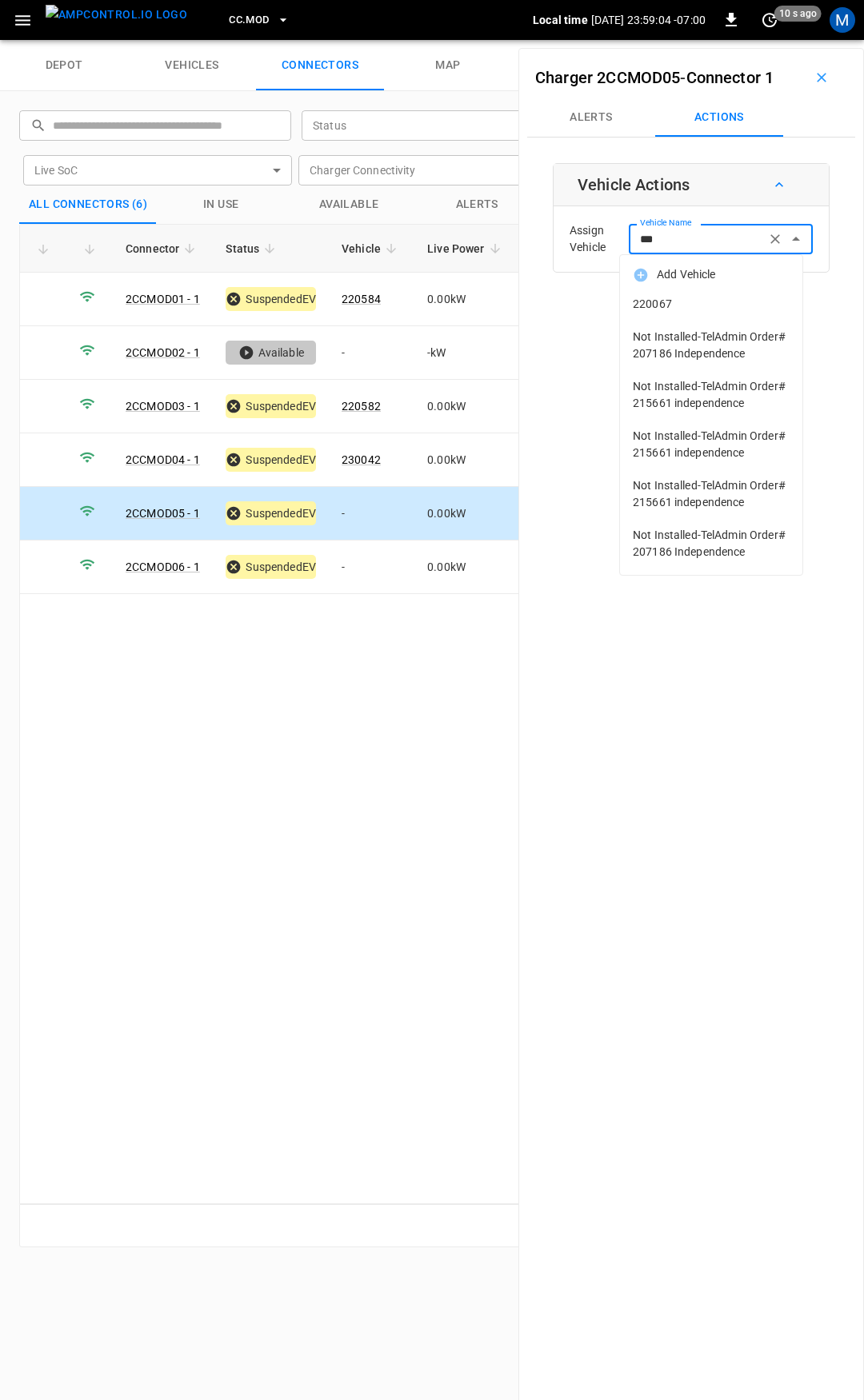
click at [704, 295] on li "220067" at bounding box center [711, 304] width 182 height 32
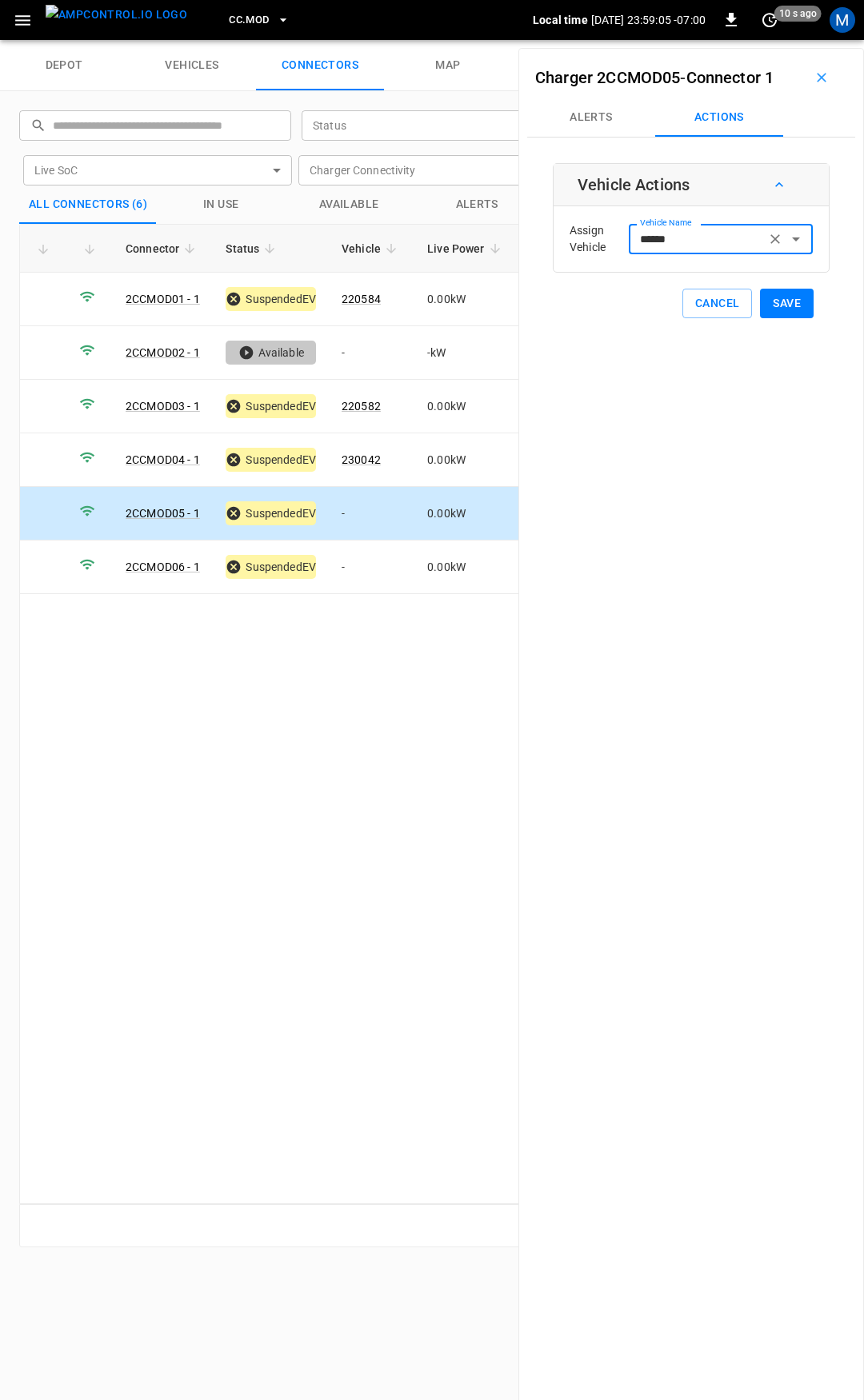
type input "******"
click at [766, 302] on button "Save" at bounding box center [786, 304] width 53 height 30
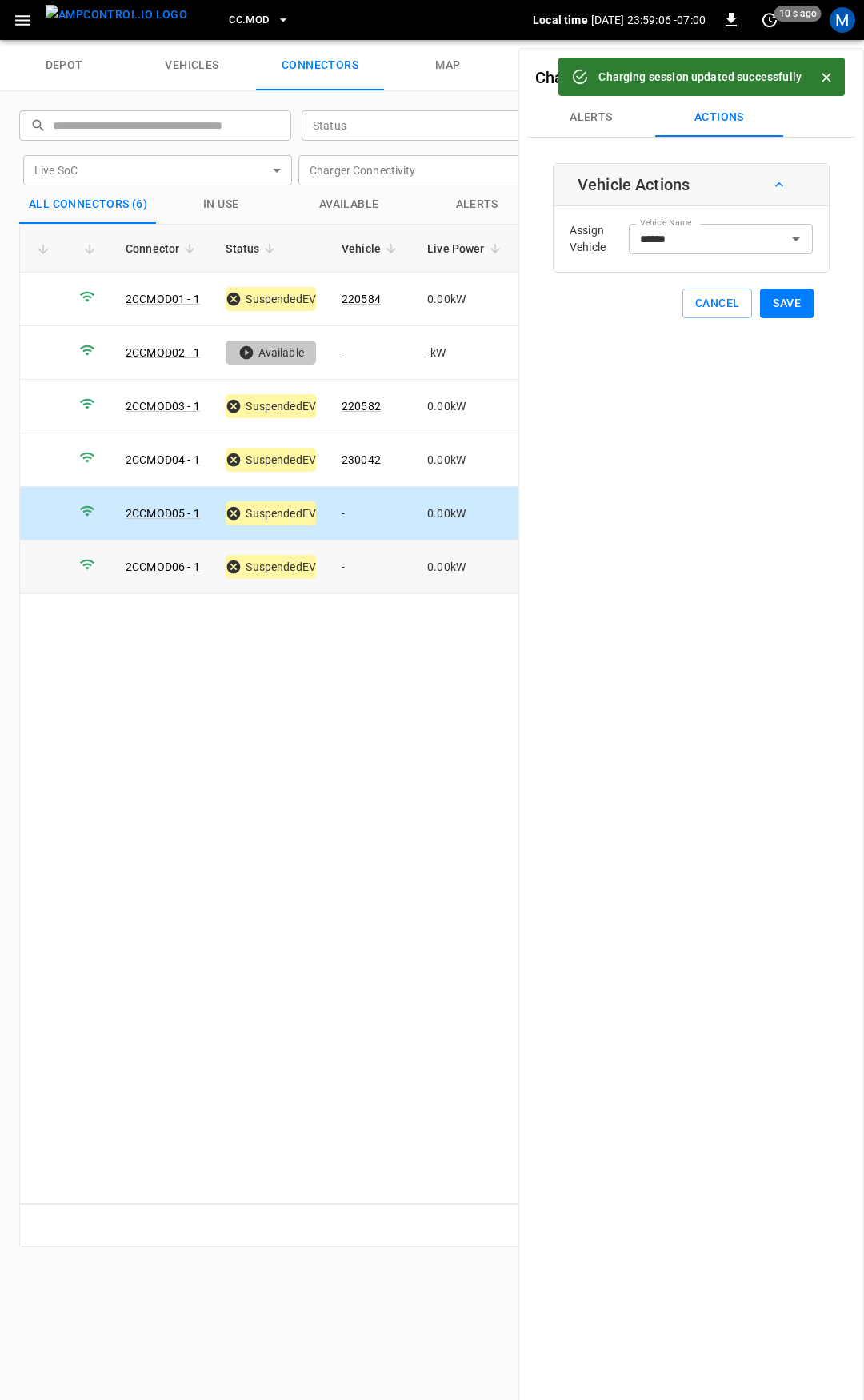
click at [381, 551] on td "-" at bounding box center [372, 567] width 86 height 53
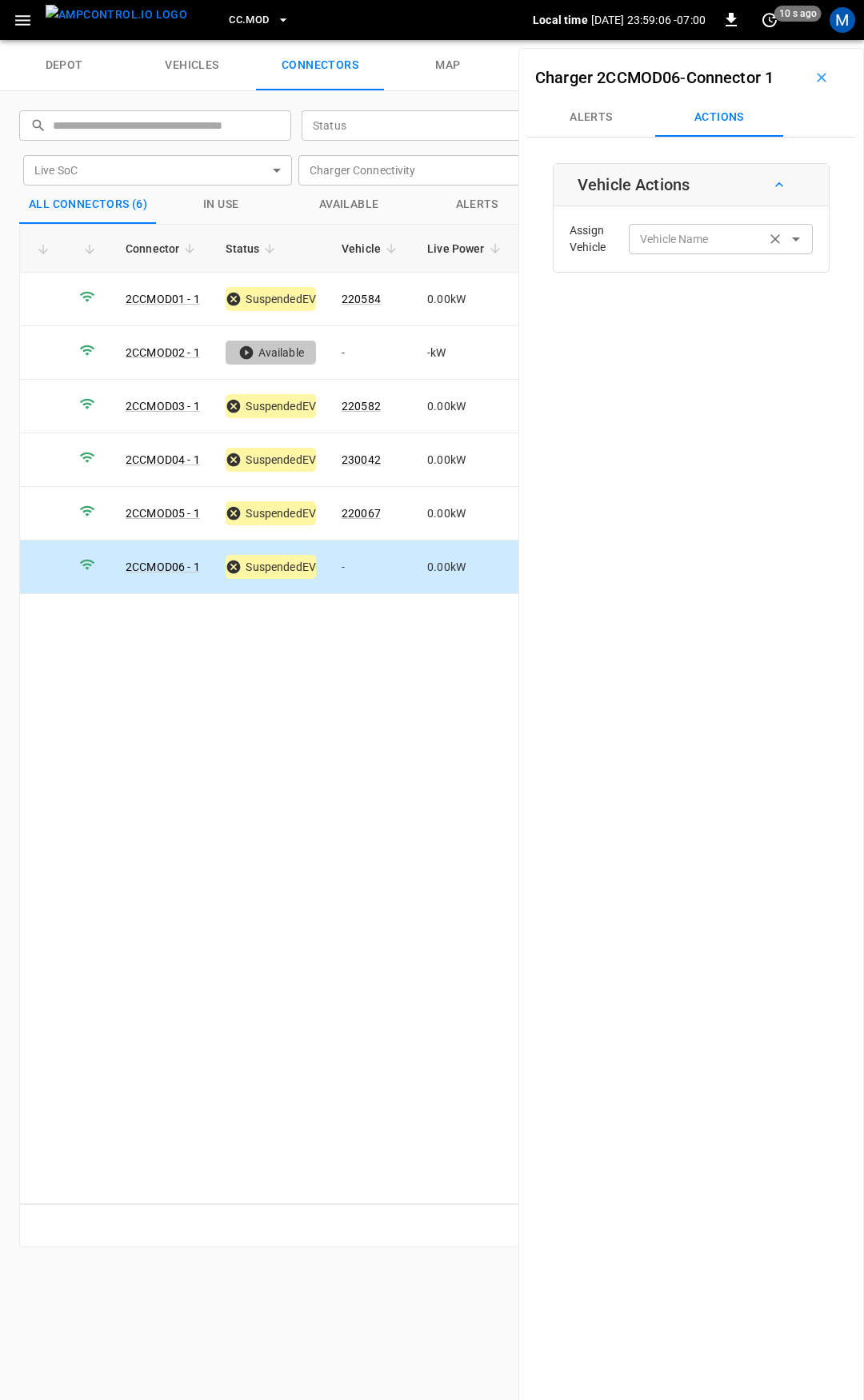
click at [669, 236] on div "Vehicle Name Vehicle Name" at bounding box center [720, 239] width 184 height 30
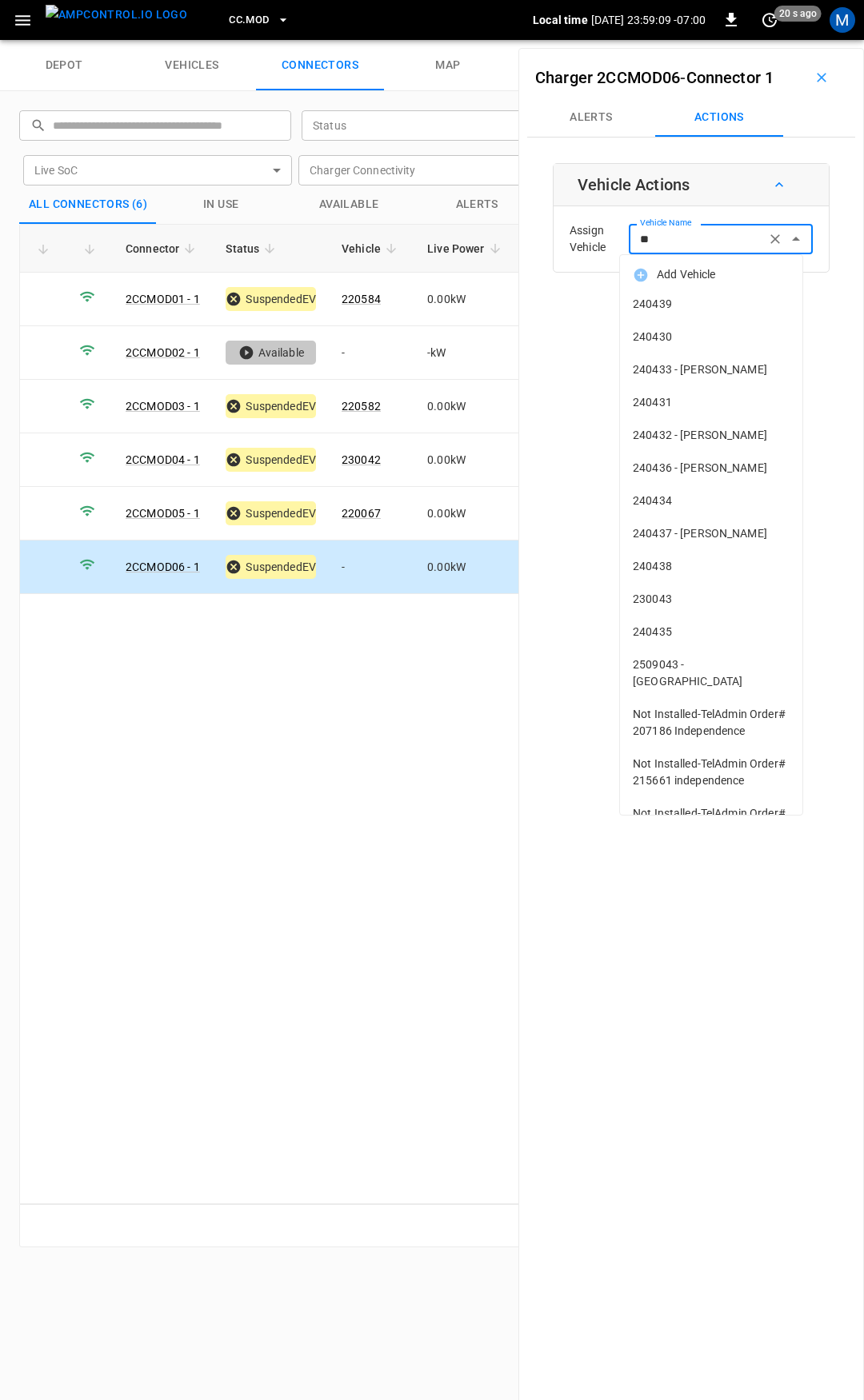
type input "*"
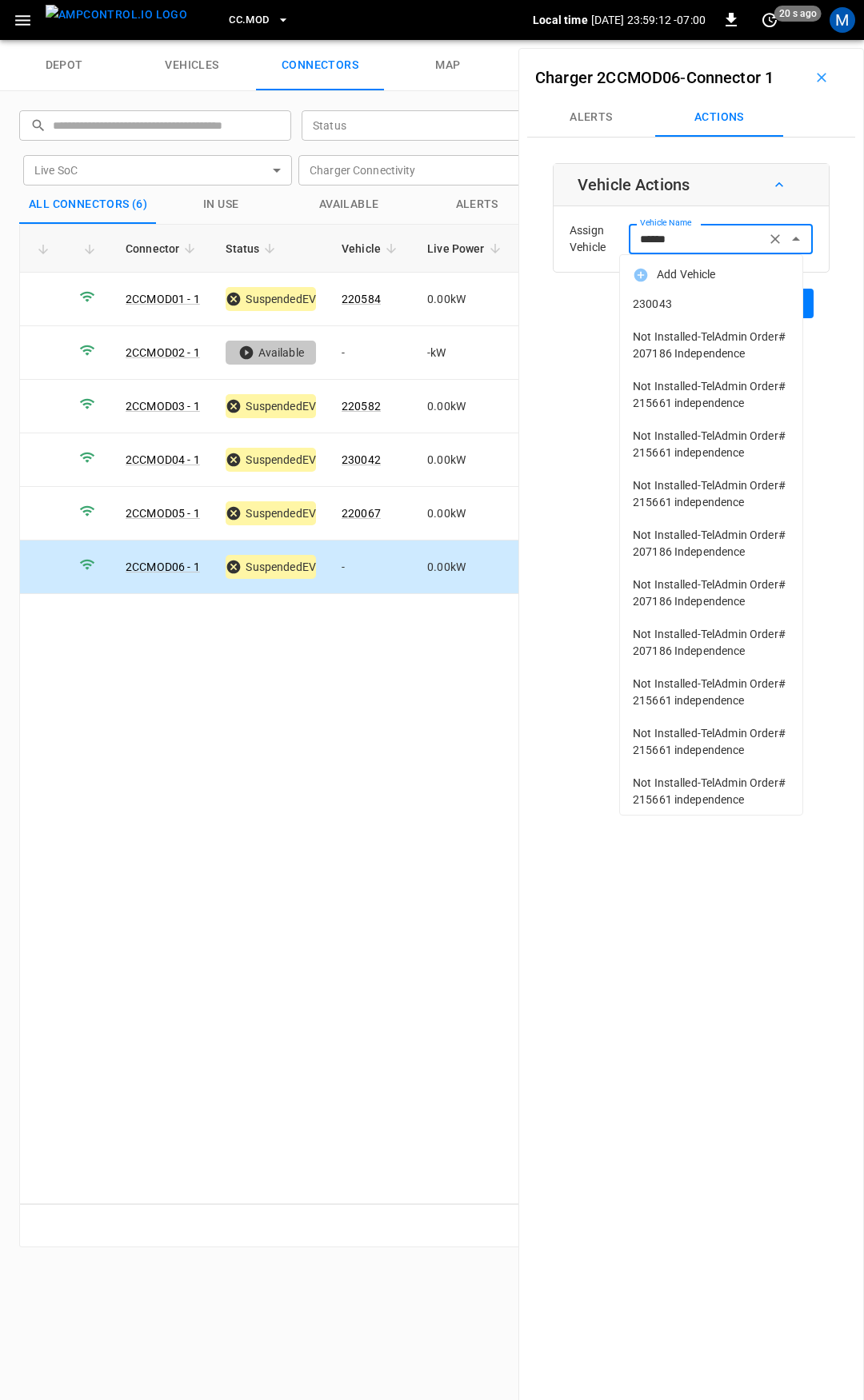
drag, startPoint x: 689, startPoint y: 306, endPoint x: 729, endPoint y: 311, distance: 40.3
click at [691, 307] on span "230043" at bounding box center [711, 304] width 157 height 17
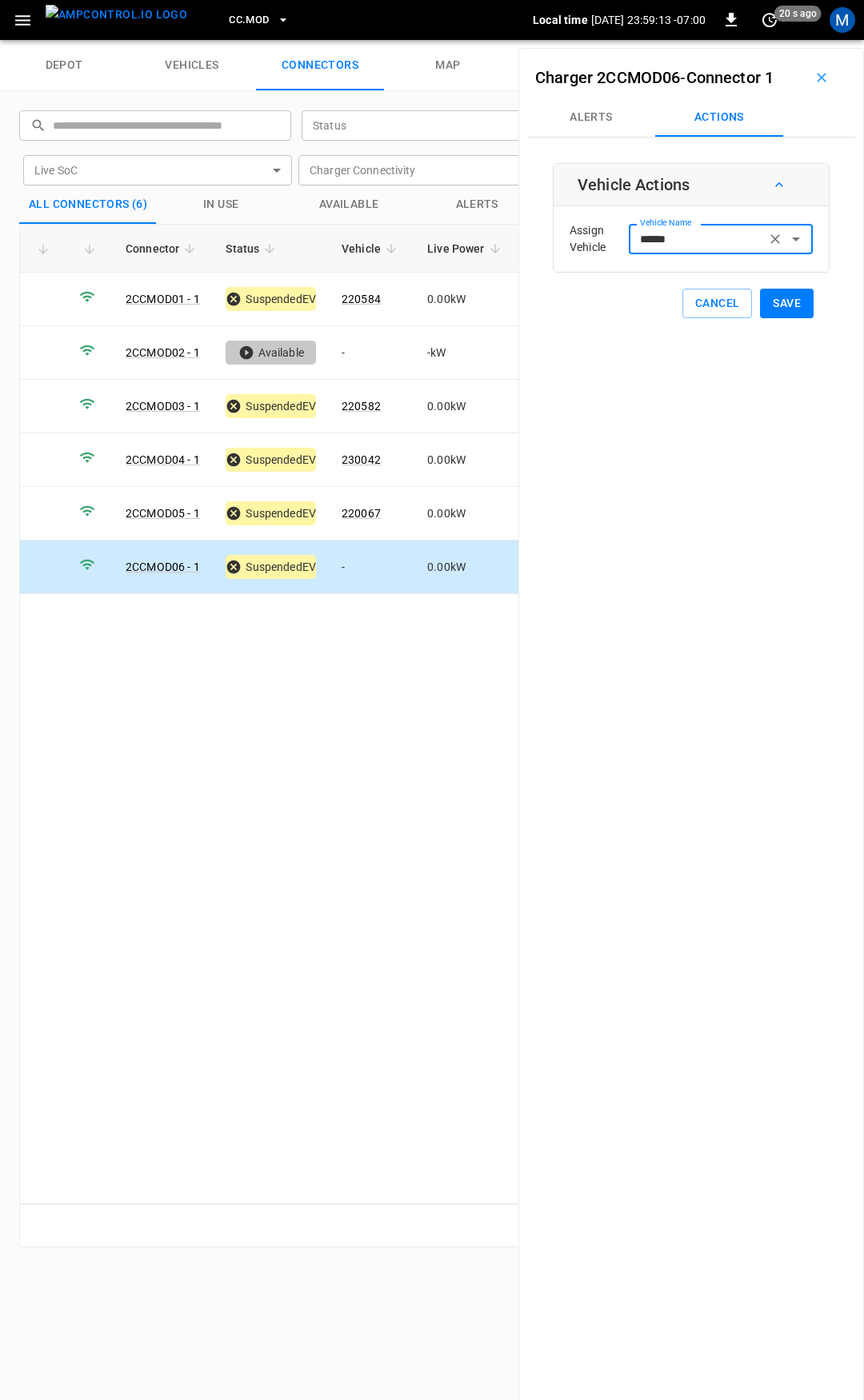
type input "******"
drag, startPoint x: 781, startPoint y: 302, endPoint x: 748, endPoint y: 290, distance: 35.1
click at [779, 302] on button "Save" at bounding box center [786, 304] width 53 height 30
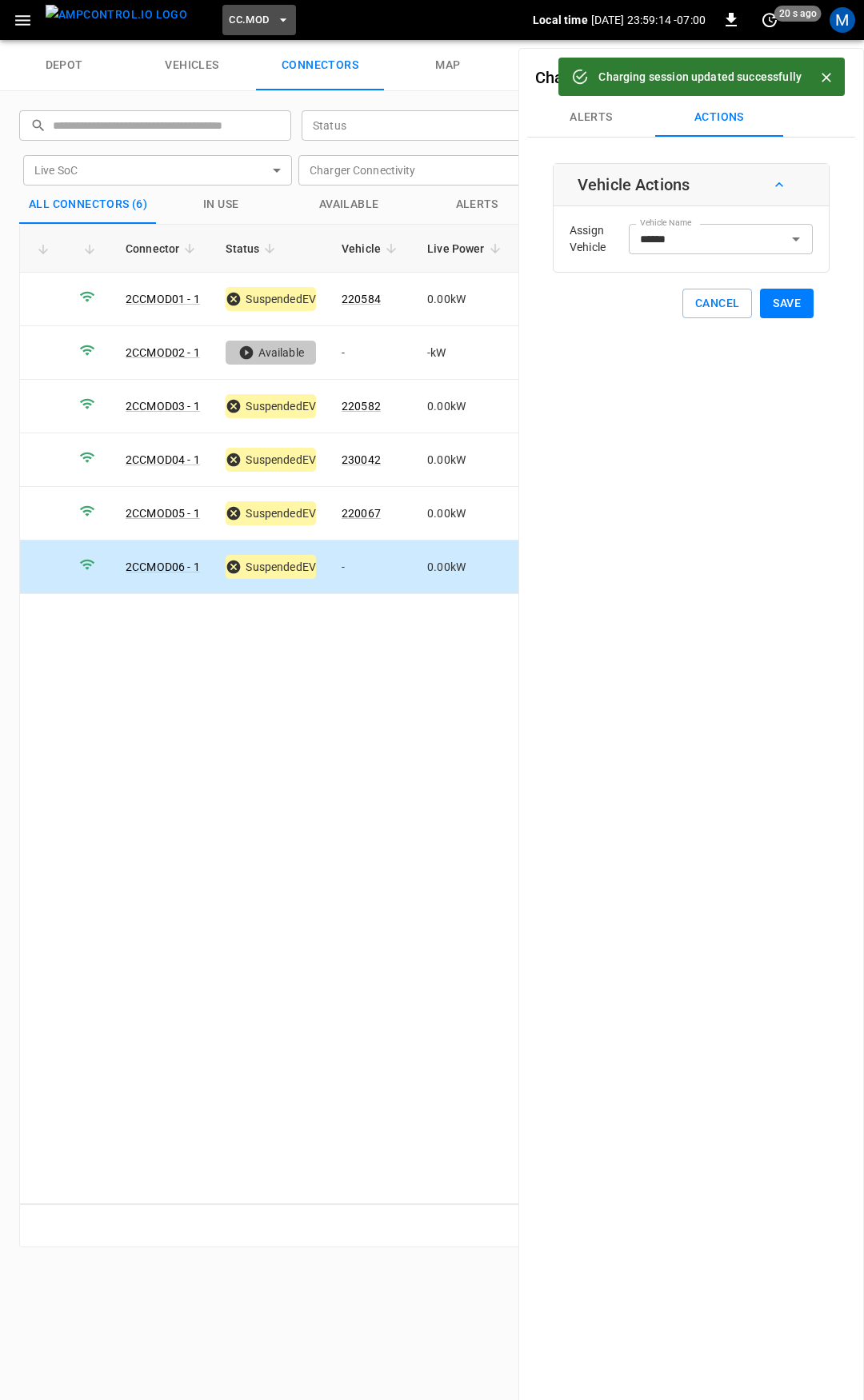
click at [228, 18] on span "CC.MOD" at bounding box center [249, 20] width 40 height 18
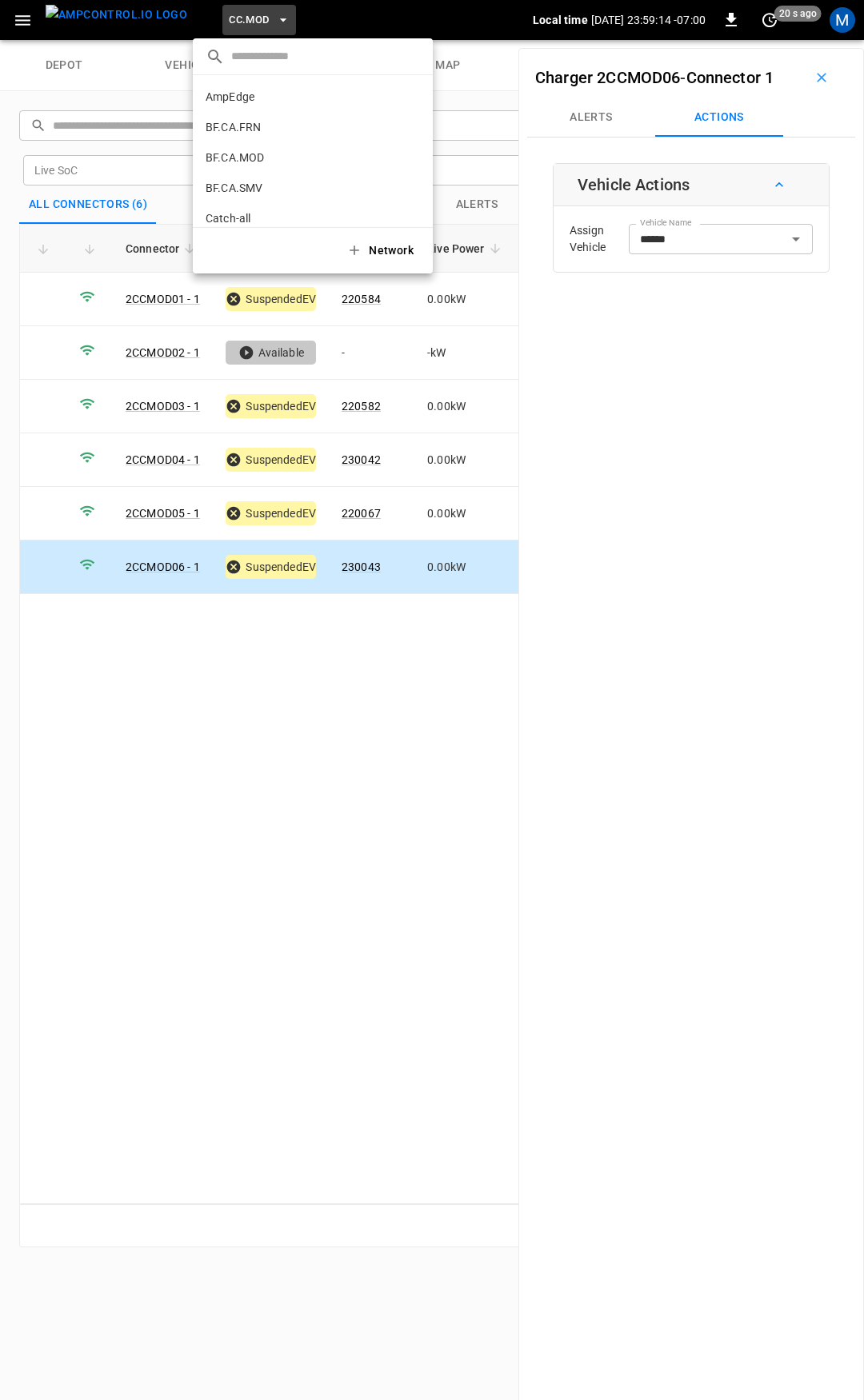
scroll to position [390, 0]
click at [273, 139] on p "CC.SAC" at bounding box center [284, 132] width 157 height 16
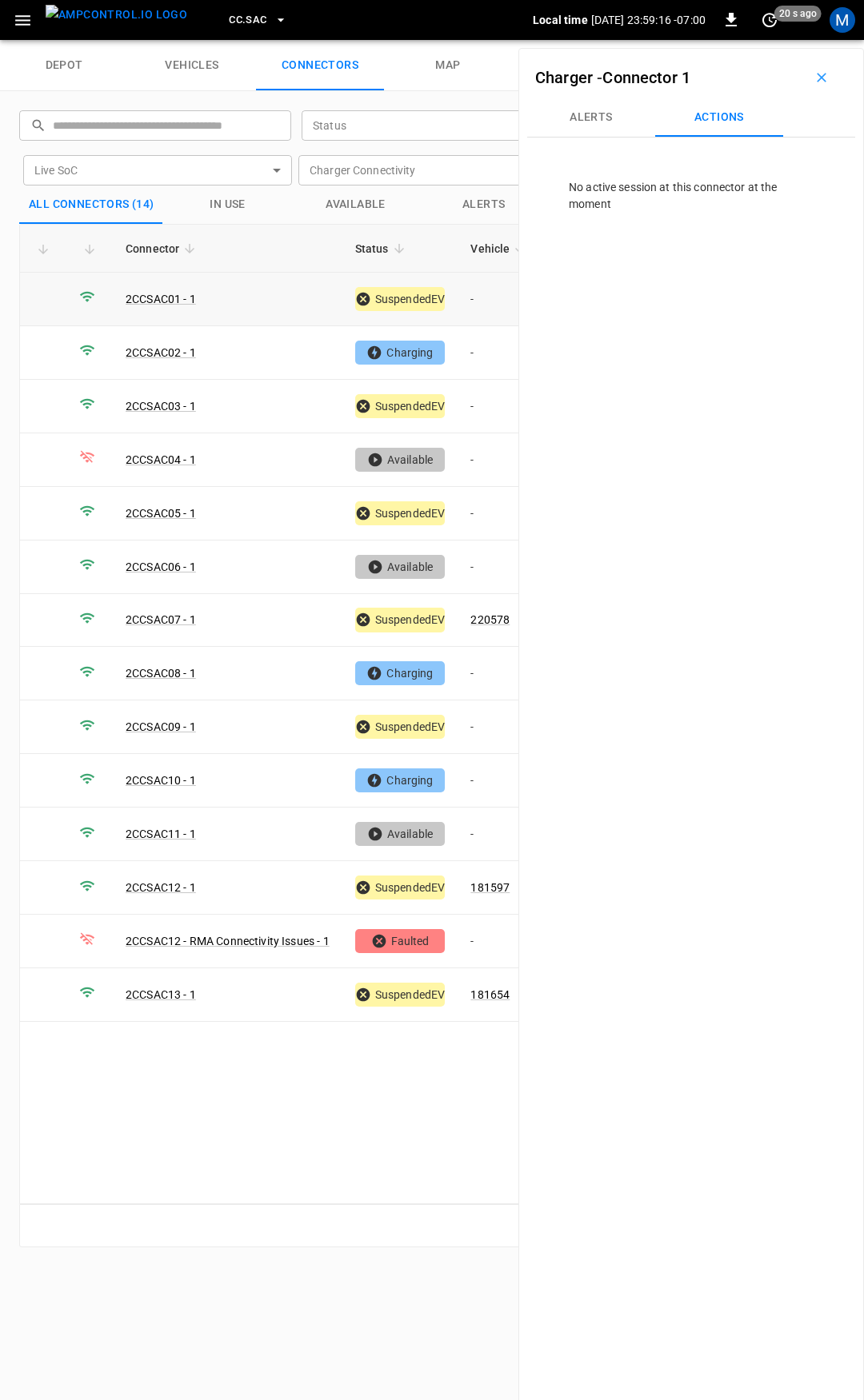
click at [491, 290] on td "-" at bounding box center [501, 299] width 86 height 53
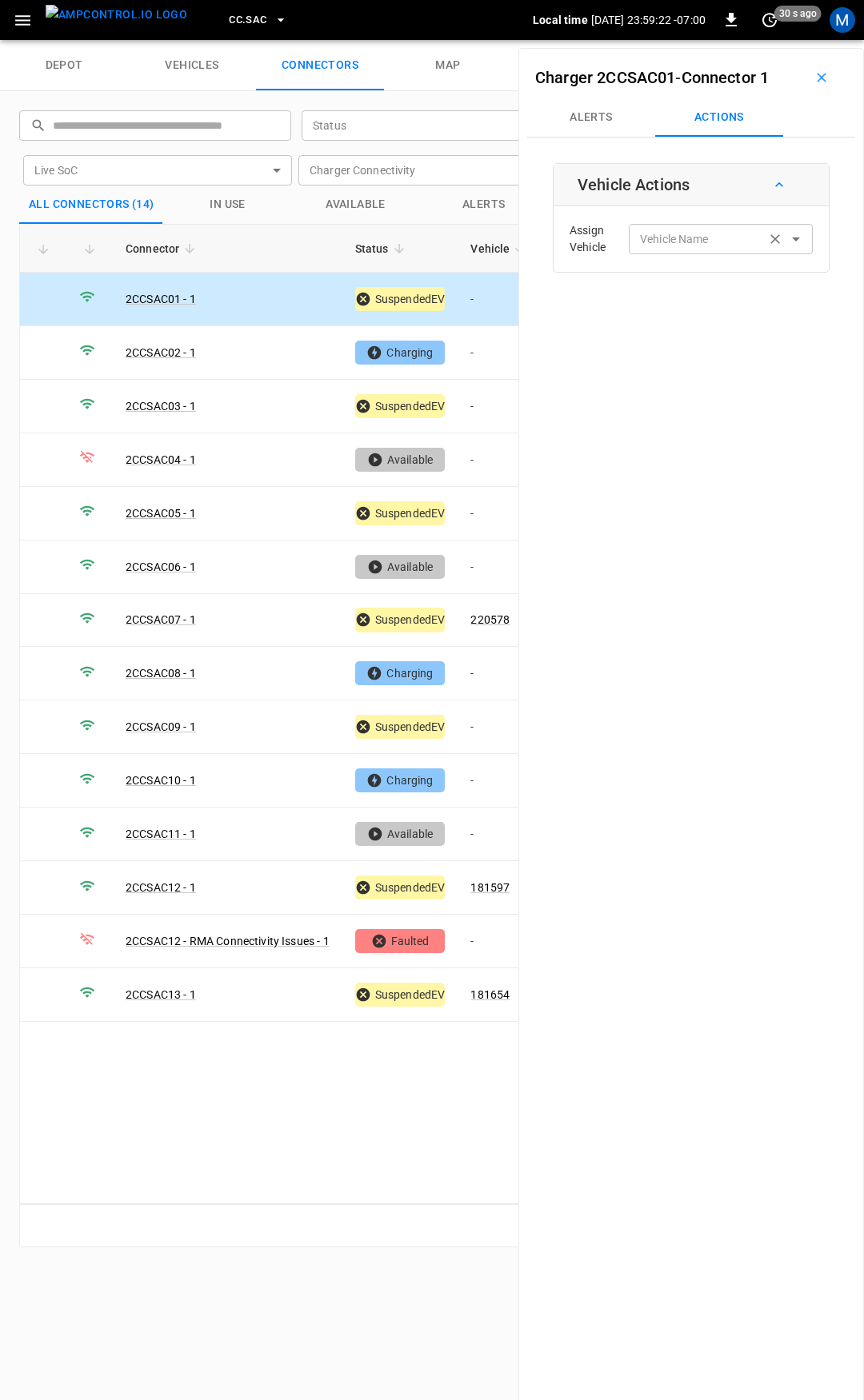
click at [718, 243] on input "Vehicle Name" at bounding box center [697, 238] width 127 height 20
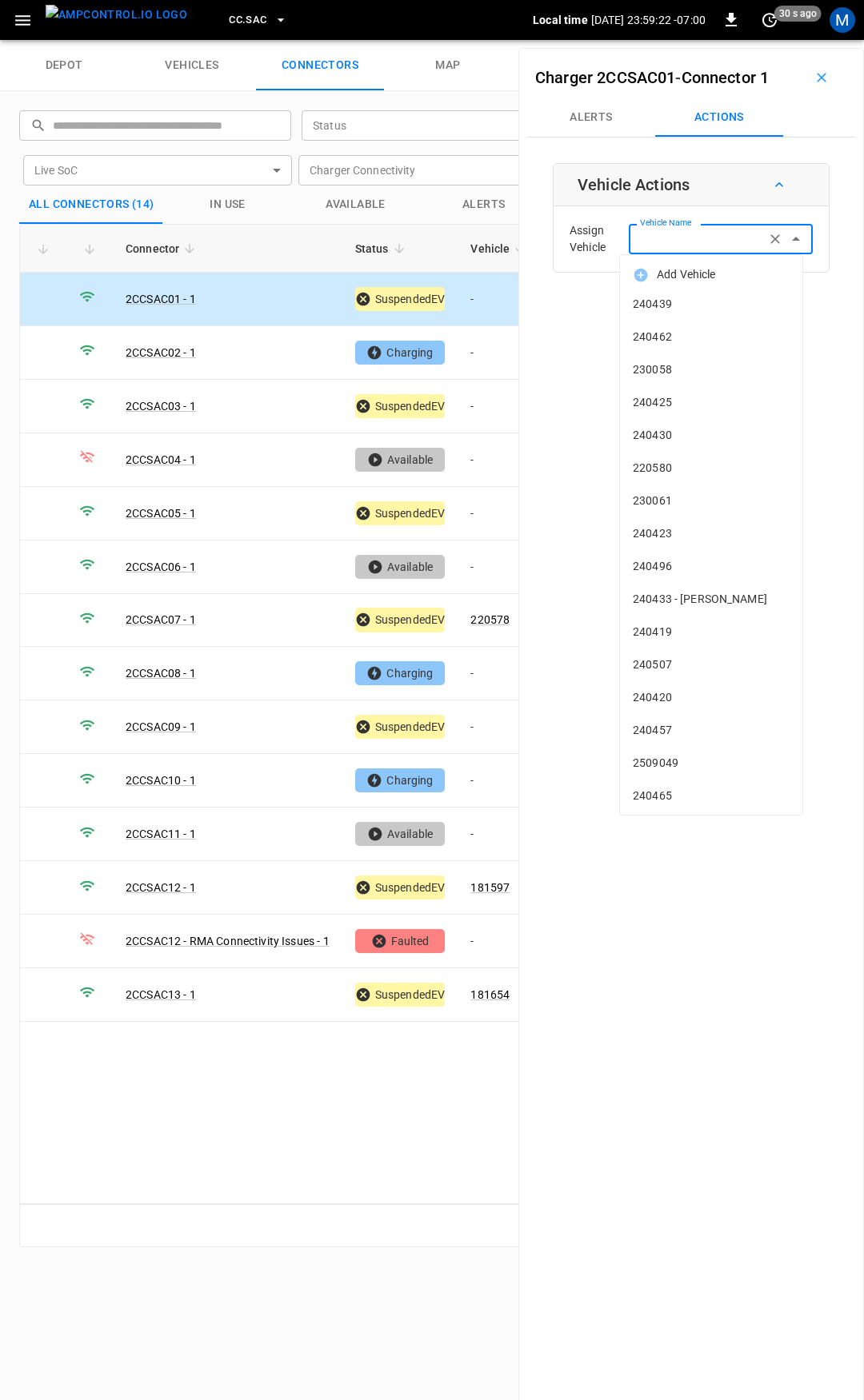
type input "*"
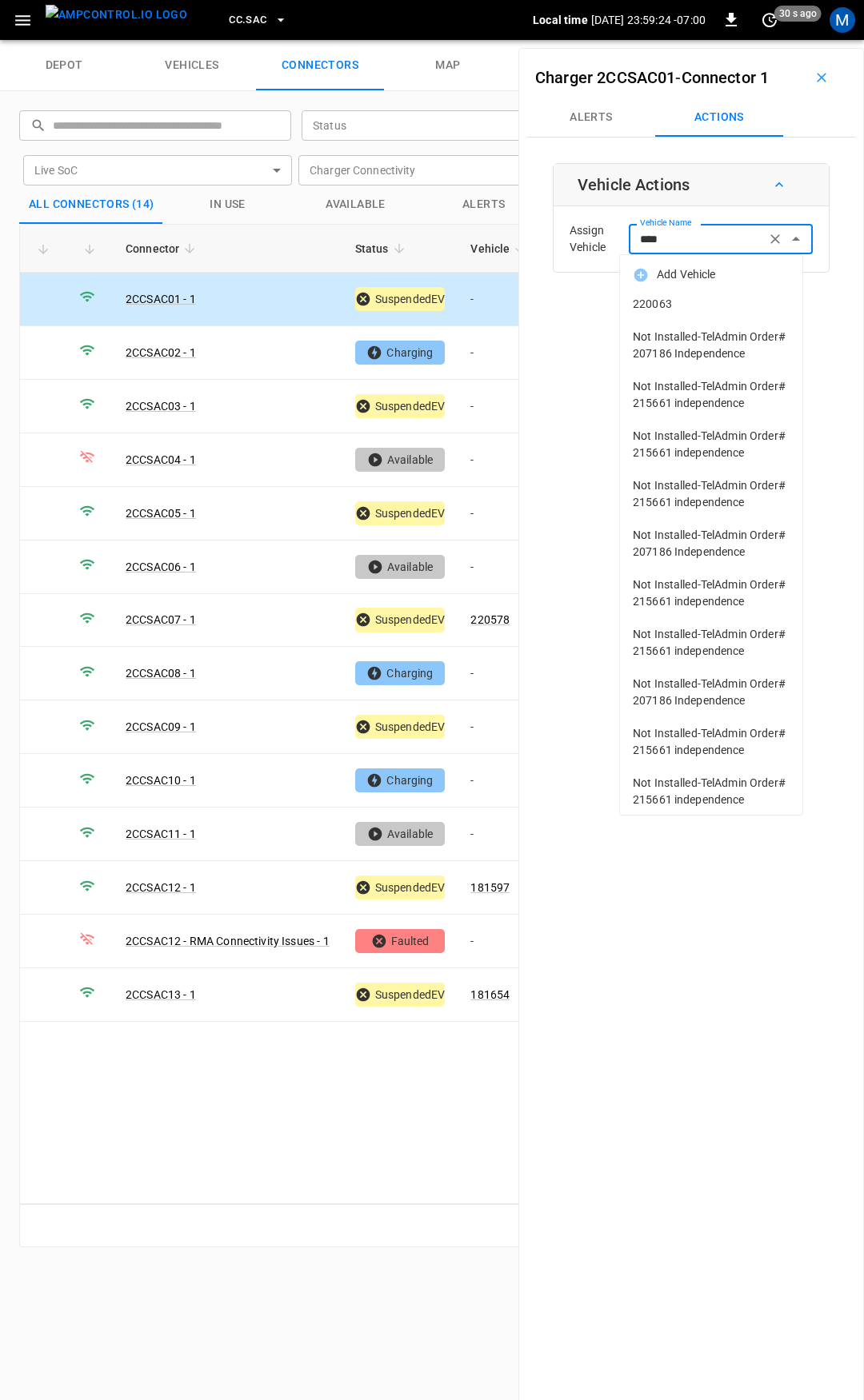
click at [723, 313] on li "220063" at bounding box center [711, 304] width 182 height 32
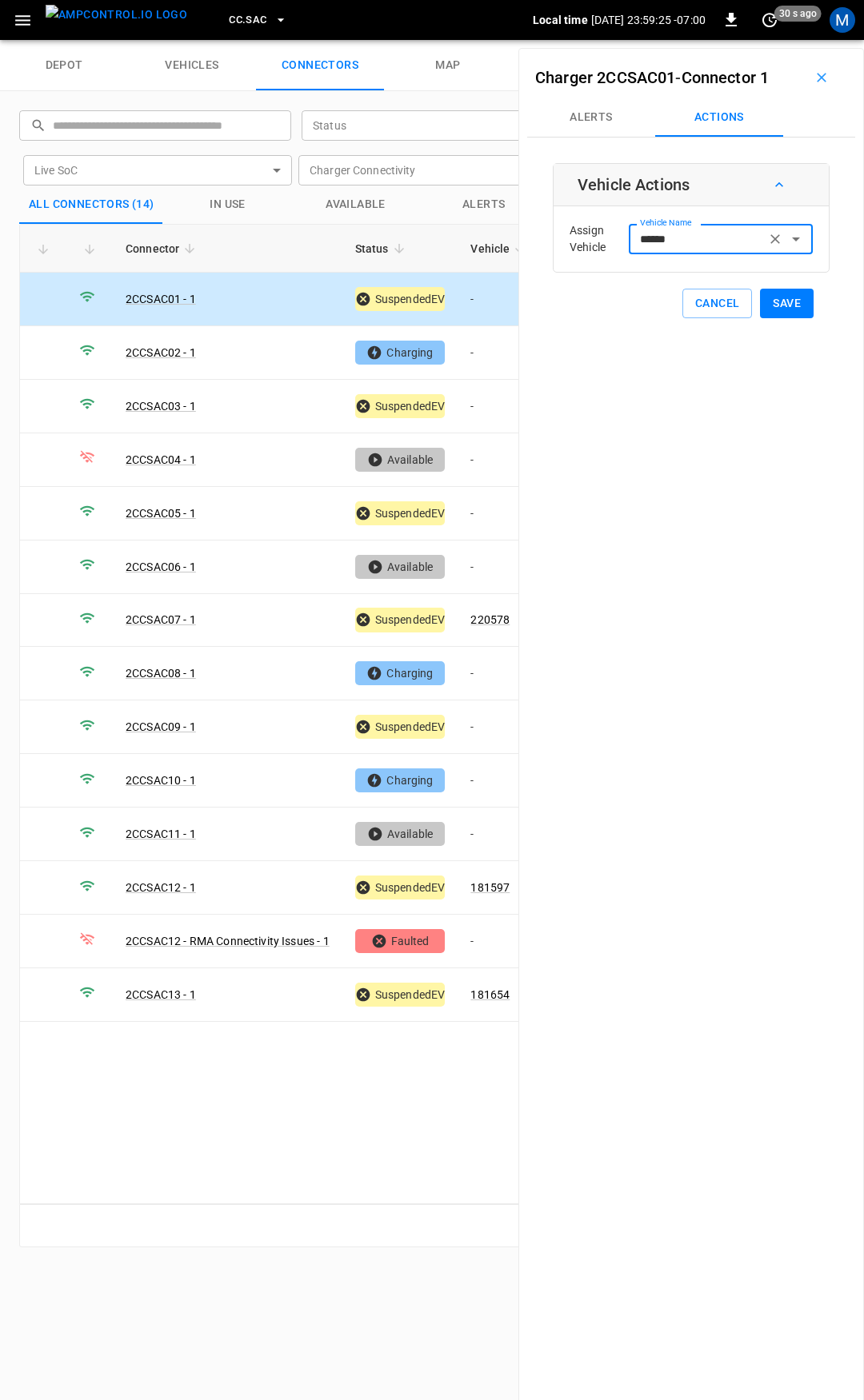
type input "******"
click at [793, 304] on button "Save" at bounding box center [786, 304] width 53 height 30
click at [501, 359] on td "-" at bounding box center [501, 353] width 86 height 53
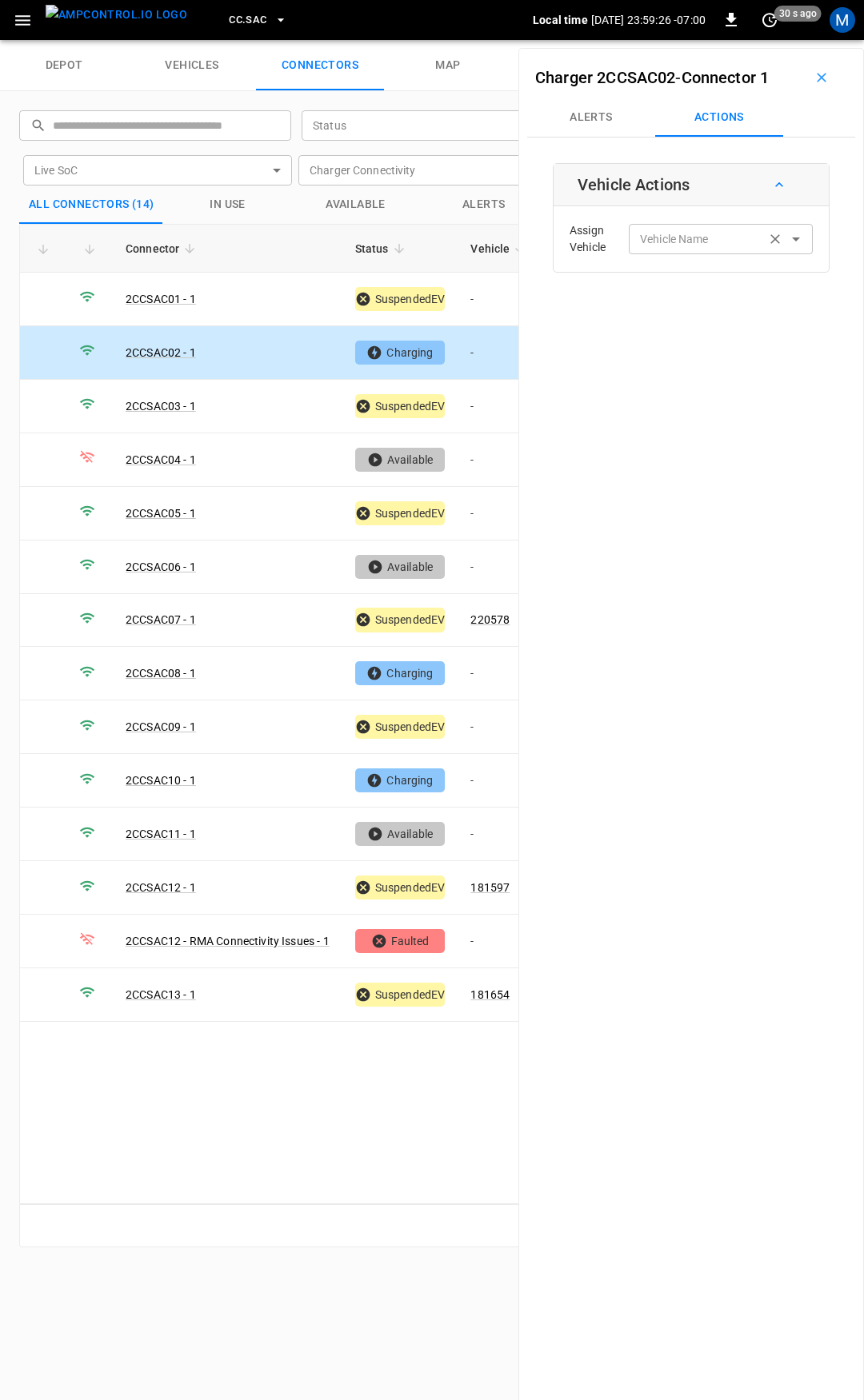
click at [653, 245] on input "Vehicle Name" at bounding box center [697, 238] width 127 height 20
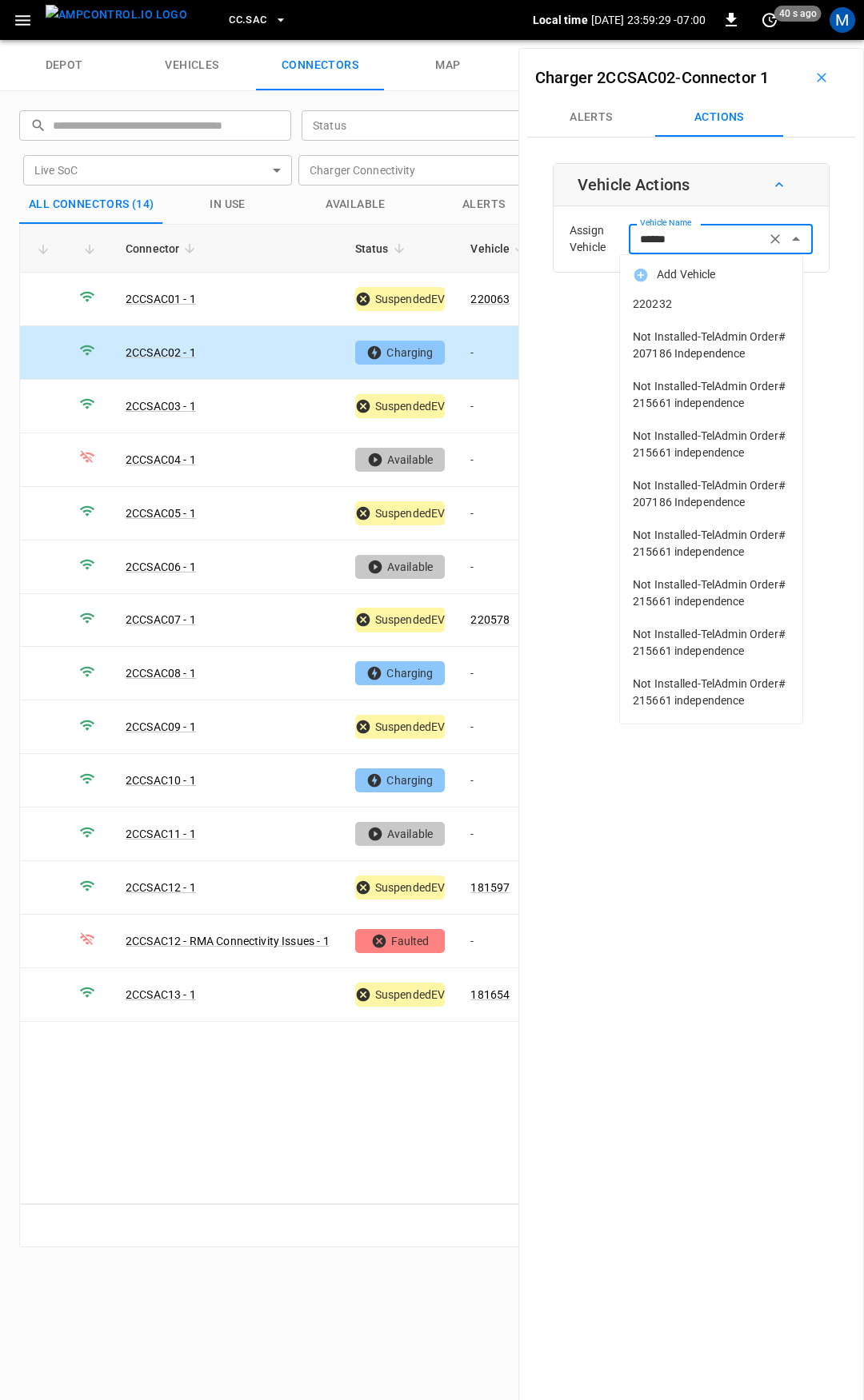
click at [680, 311] on span "220232" at bounding box center [711, 304] width 157 height 17
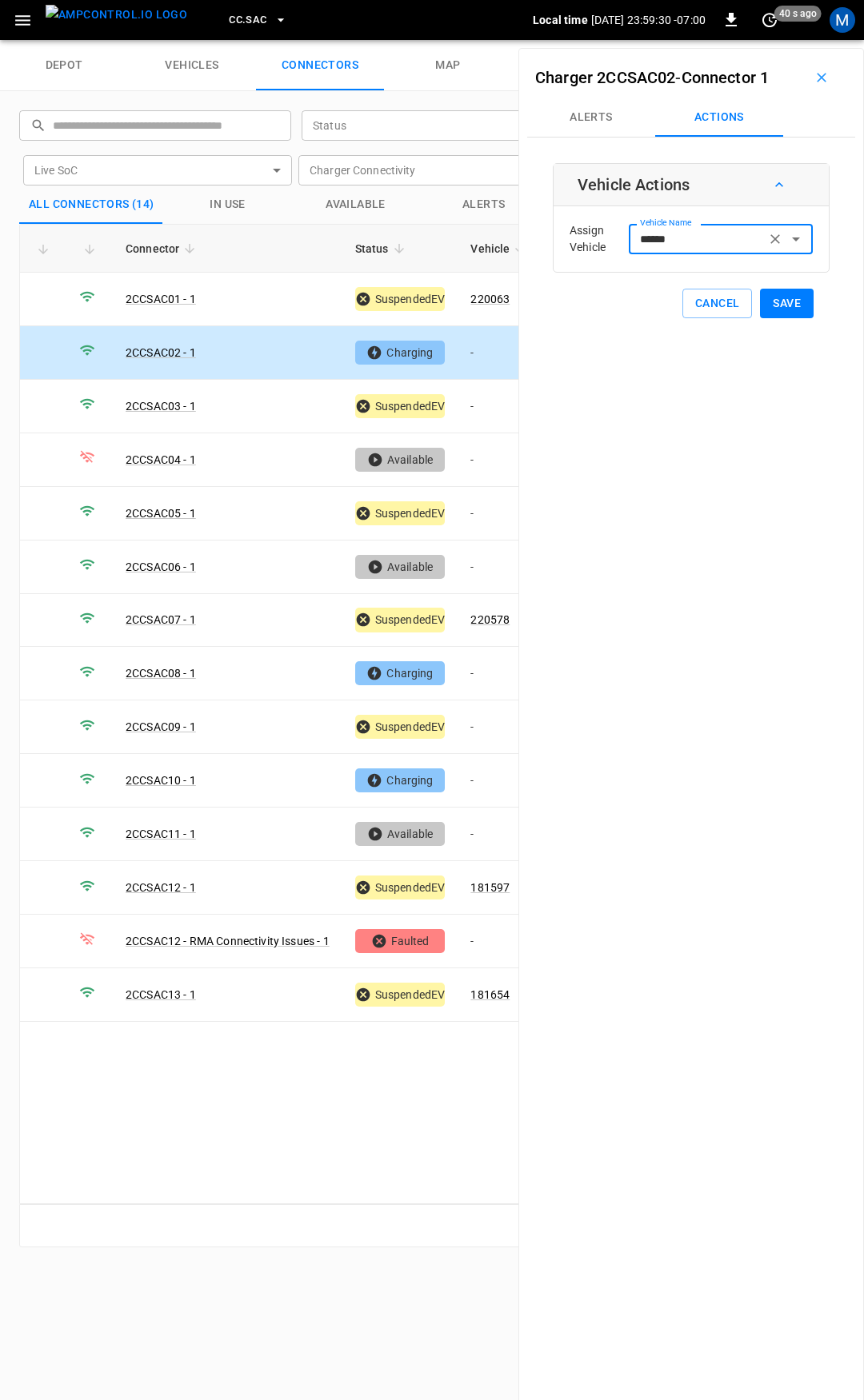
type input "******"
click at [761, 311] on button "Save" at bounding box center [786, 304] width 53 height 30
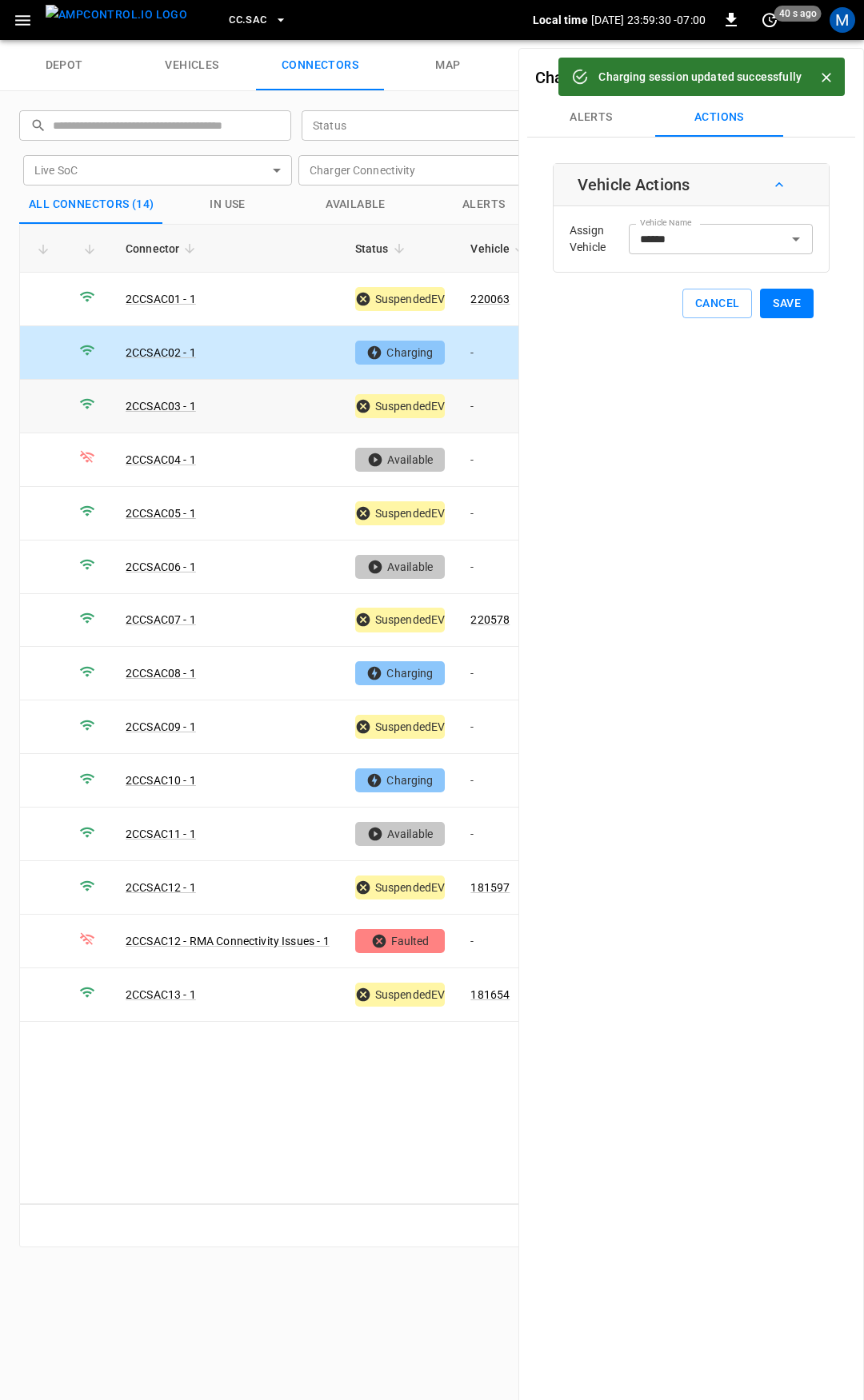
click at [483, 402] on td "-" at bounding box center [501, 406] width 86 height 53
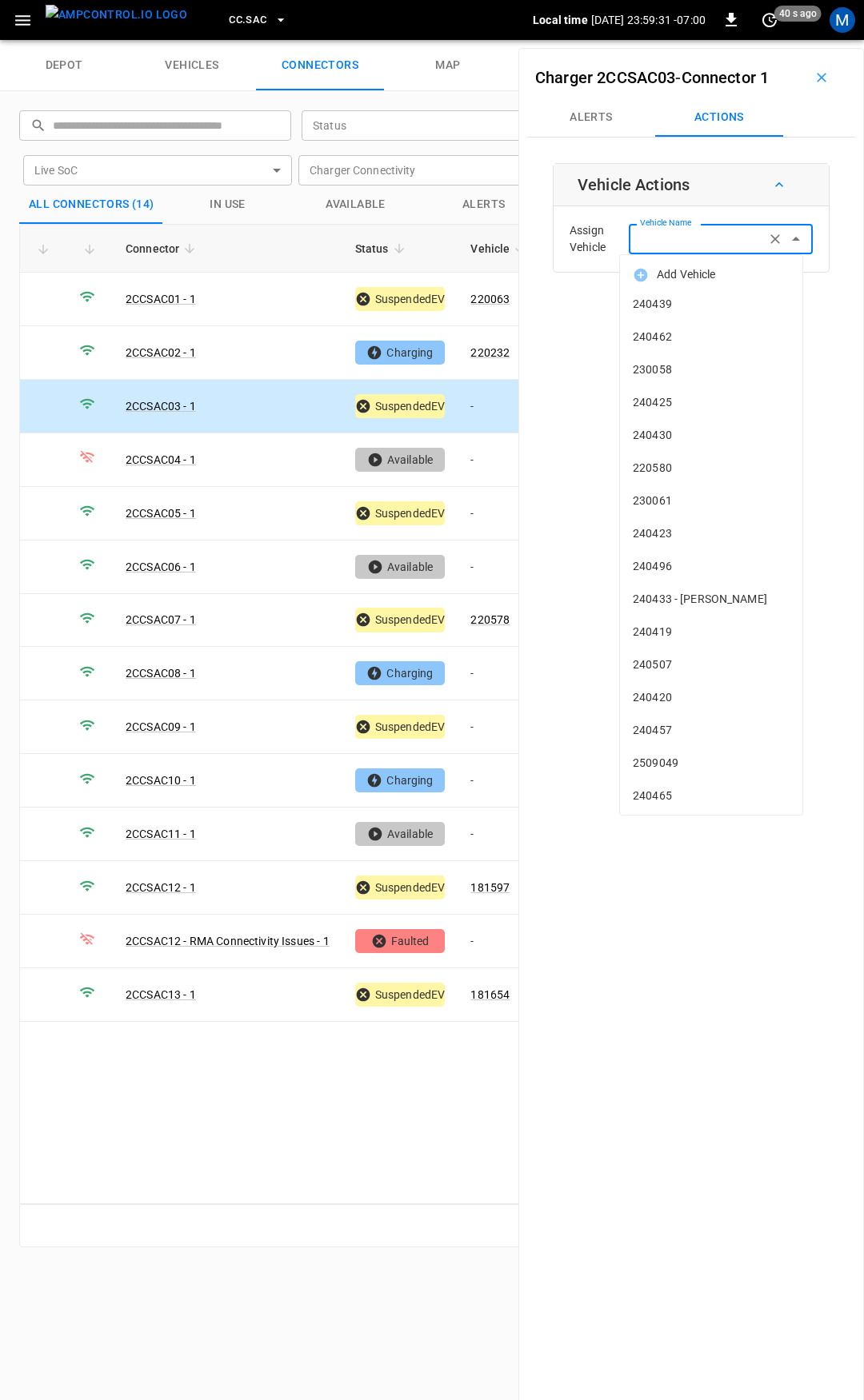
click at [656, 235] on div "Vehicle Name Vehicle Name" at bounding box center [720, 239] width 184 height 30
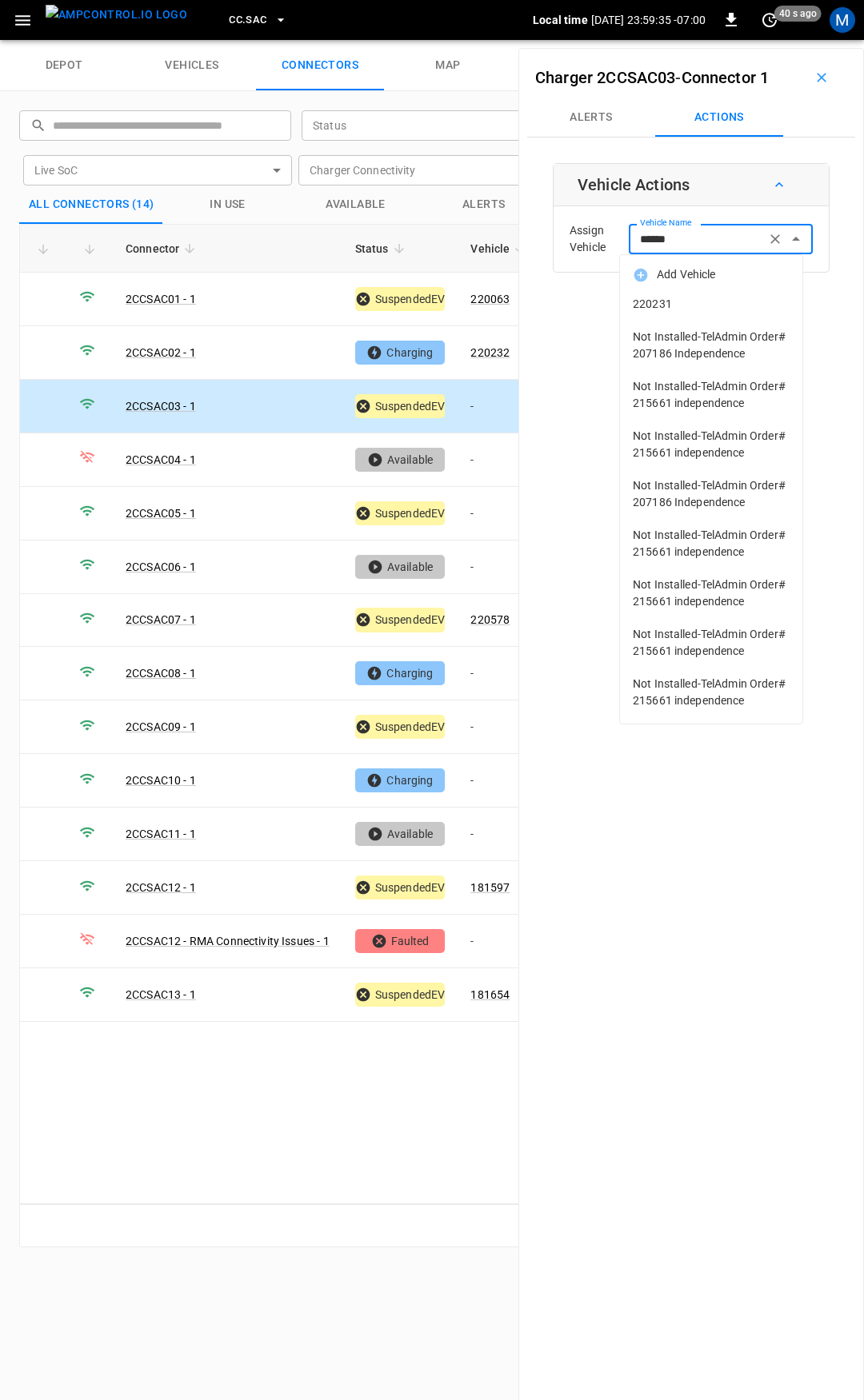
click at [704, 308] on span "220231" at bounding box center [711, 304] width 157 height 17
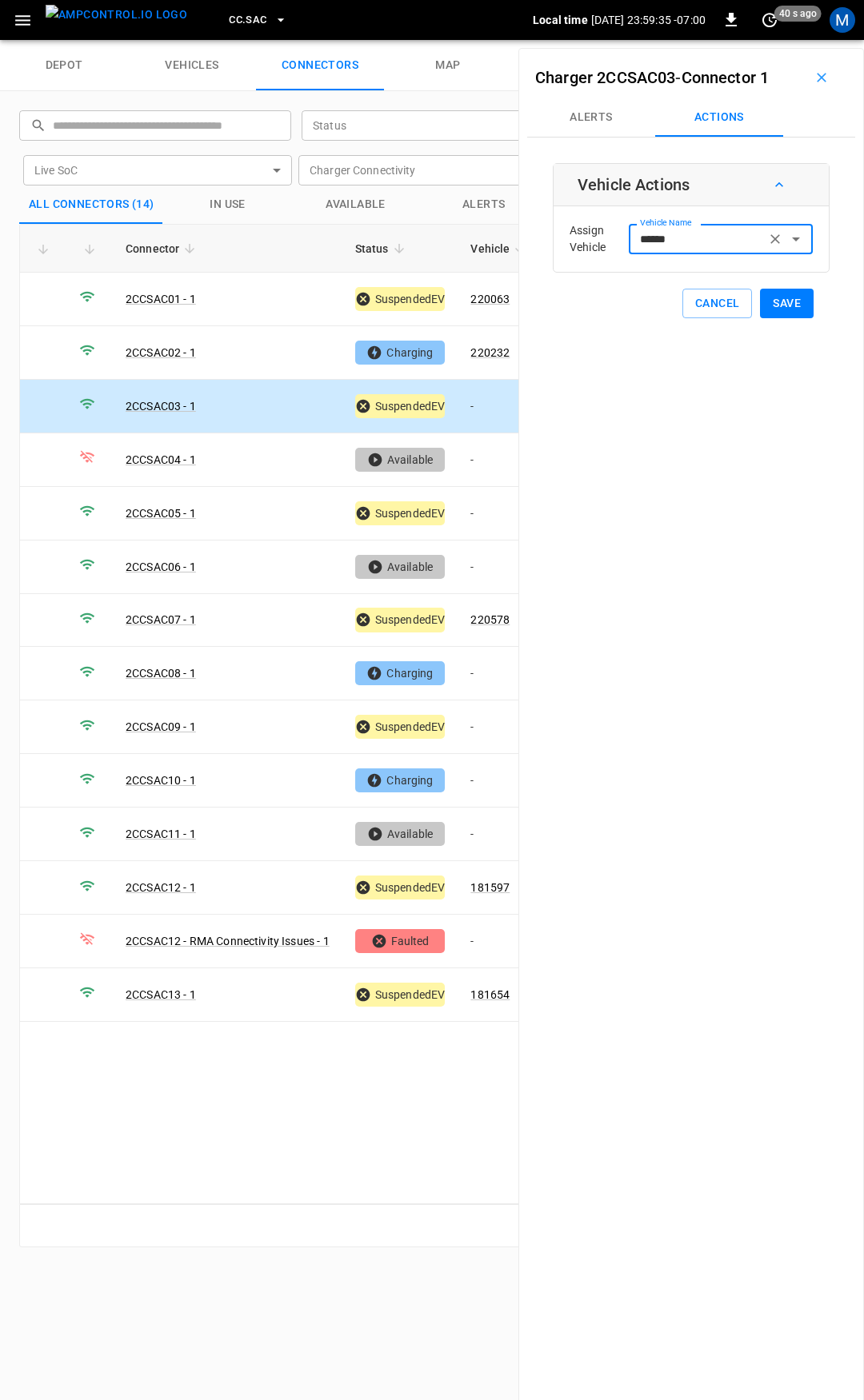
type input "******"
click at [766, 307] on button "Save" at bounding box center [786, 304] width 53 height 30
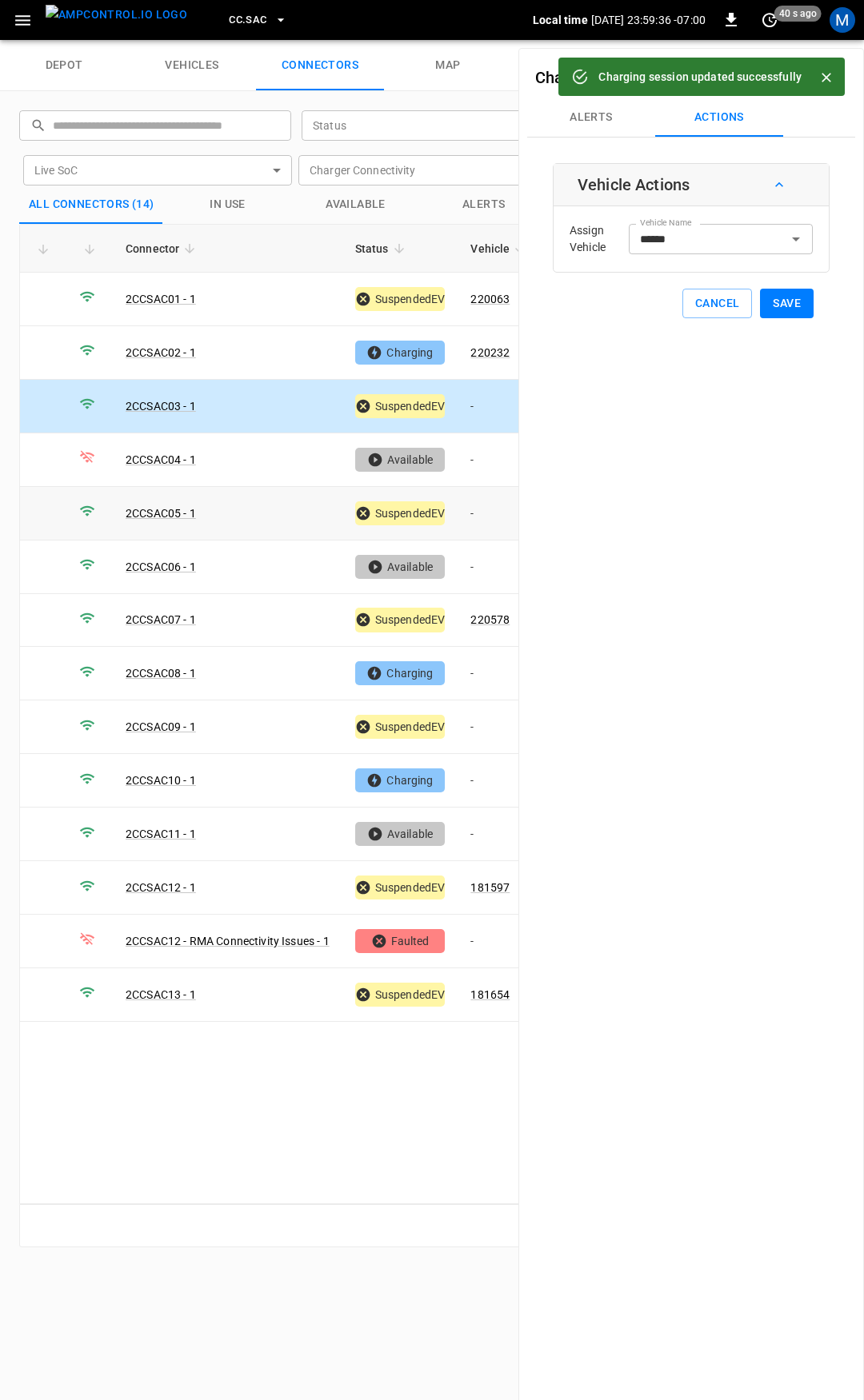
click at [484, 506] on td "-" at bounding box center [501, 514] width 86 height 53
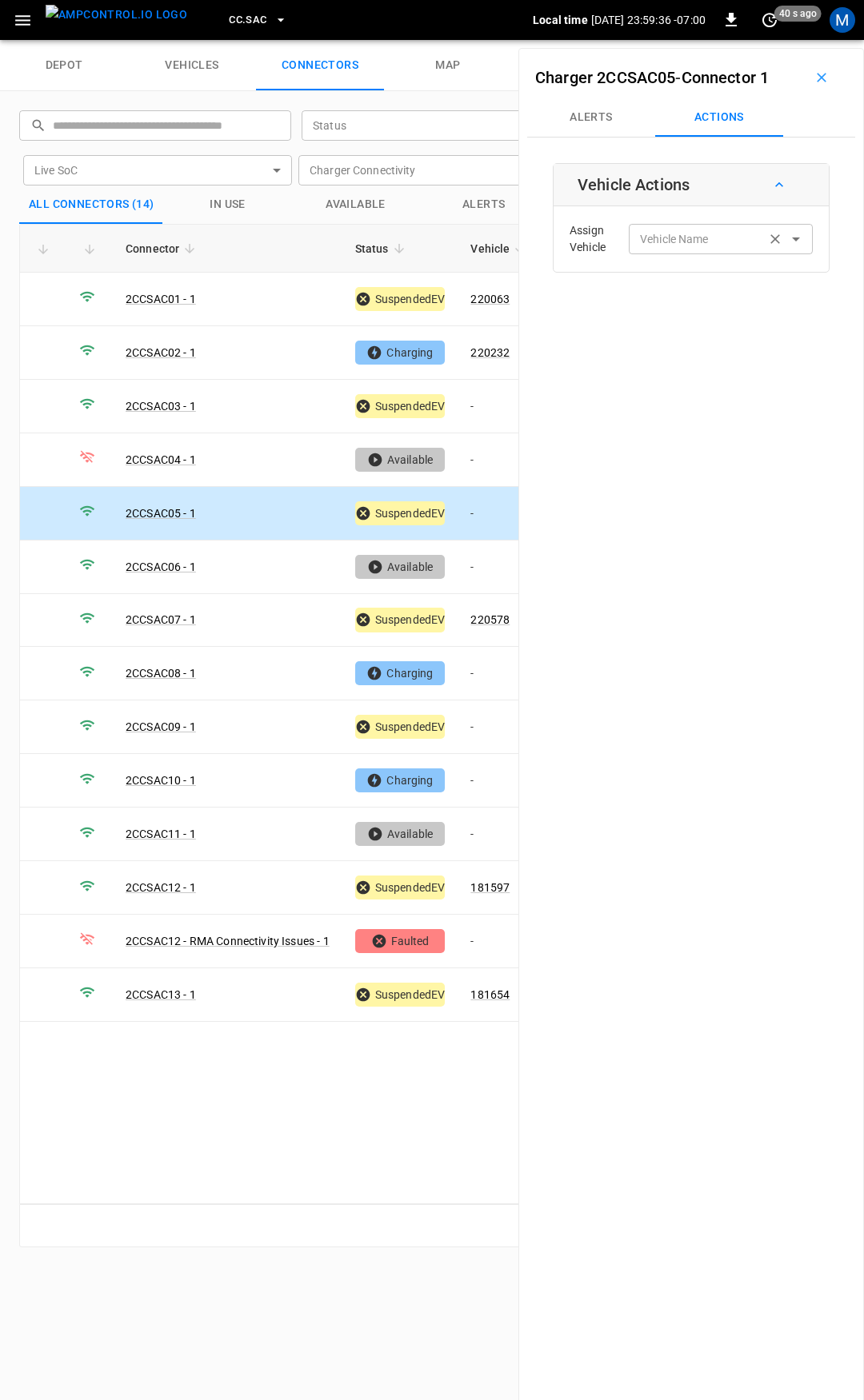
click at [683, 241] on input "Vehicle Name" at bounding box center [697, 238] width 127 height 20
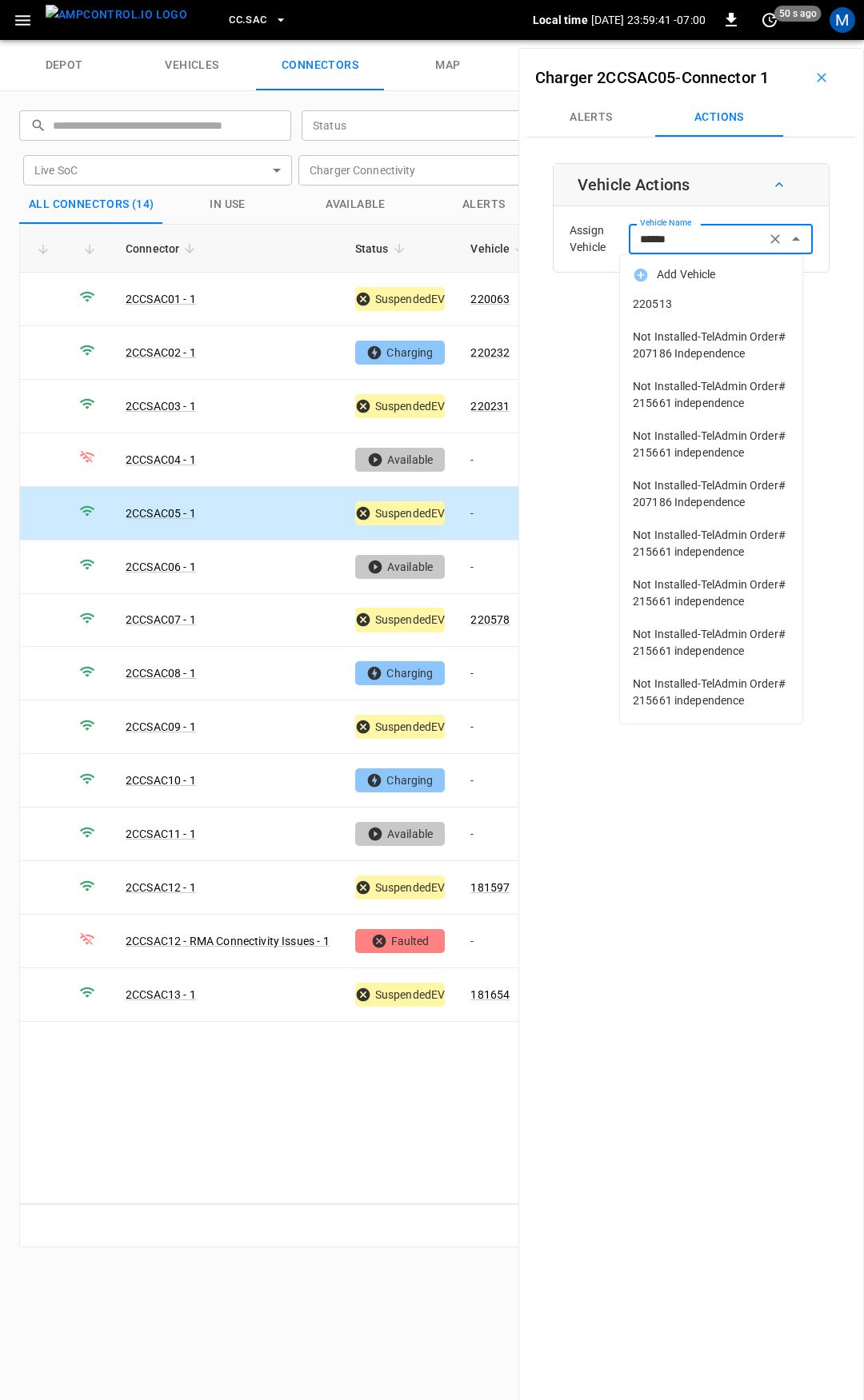
click at [698, 303] on span "220513" at bounding box center [711, 304] width 157 height 17
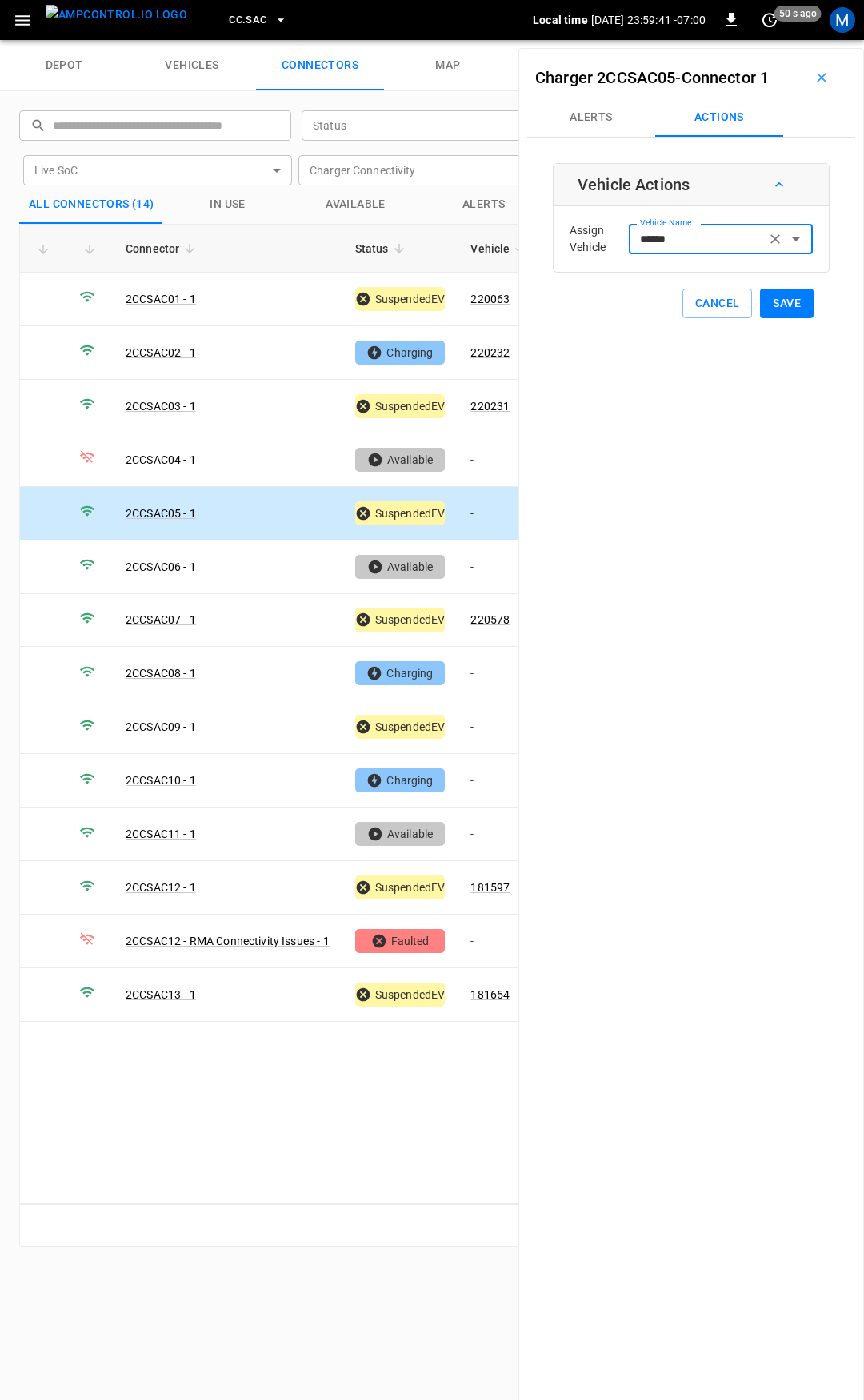
type input "******"
click at [775, 302] on button "Save" at bounding box center [786, 304] width 53 height 30
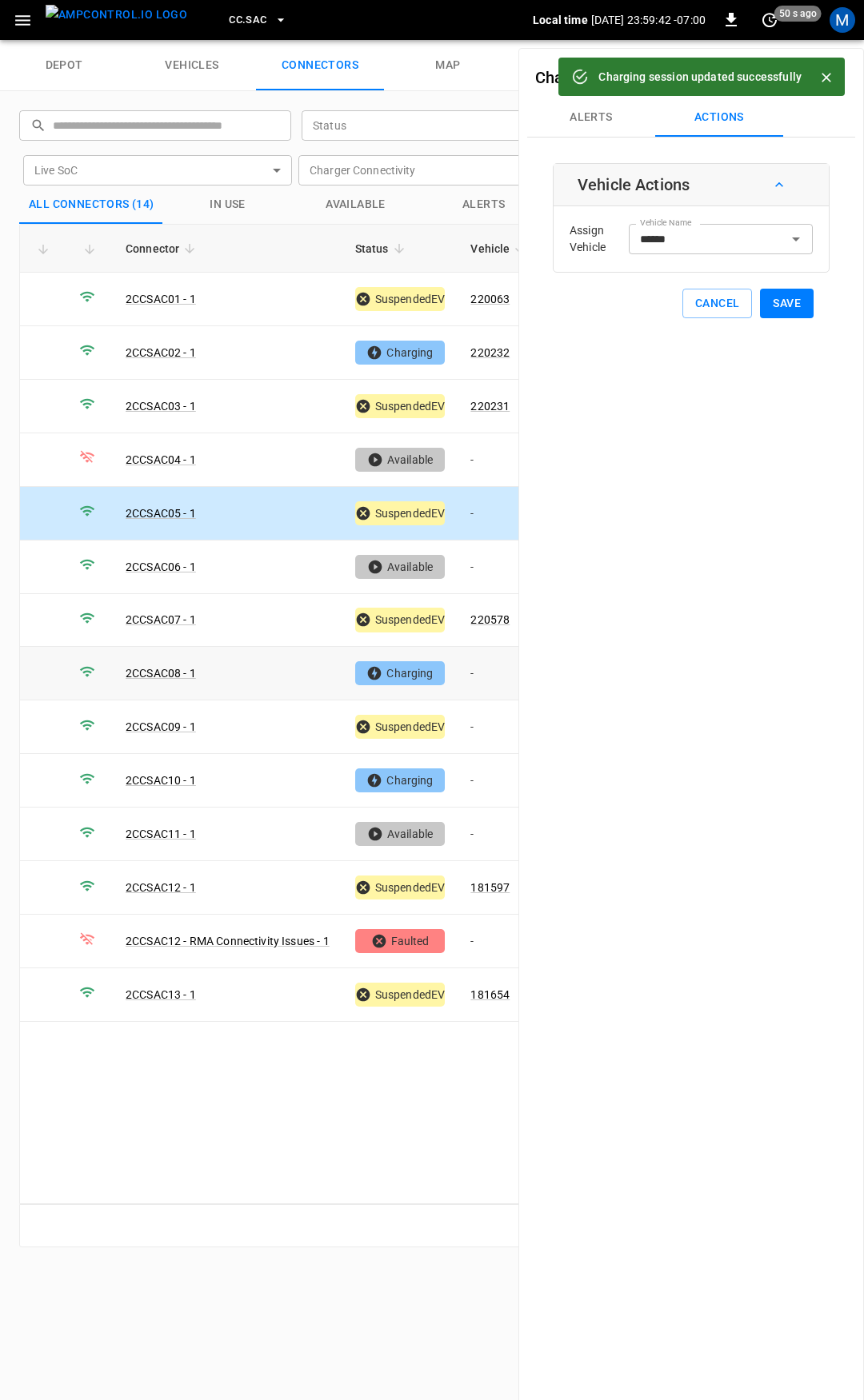
click at [493, 657] on td "-" at bounding box center [501, 673] width 86 height 53
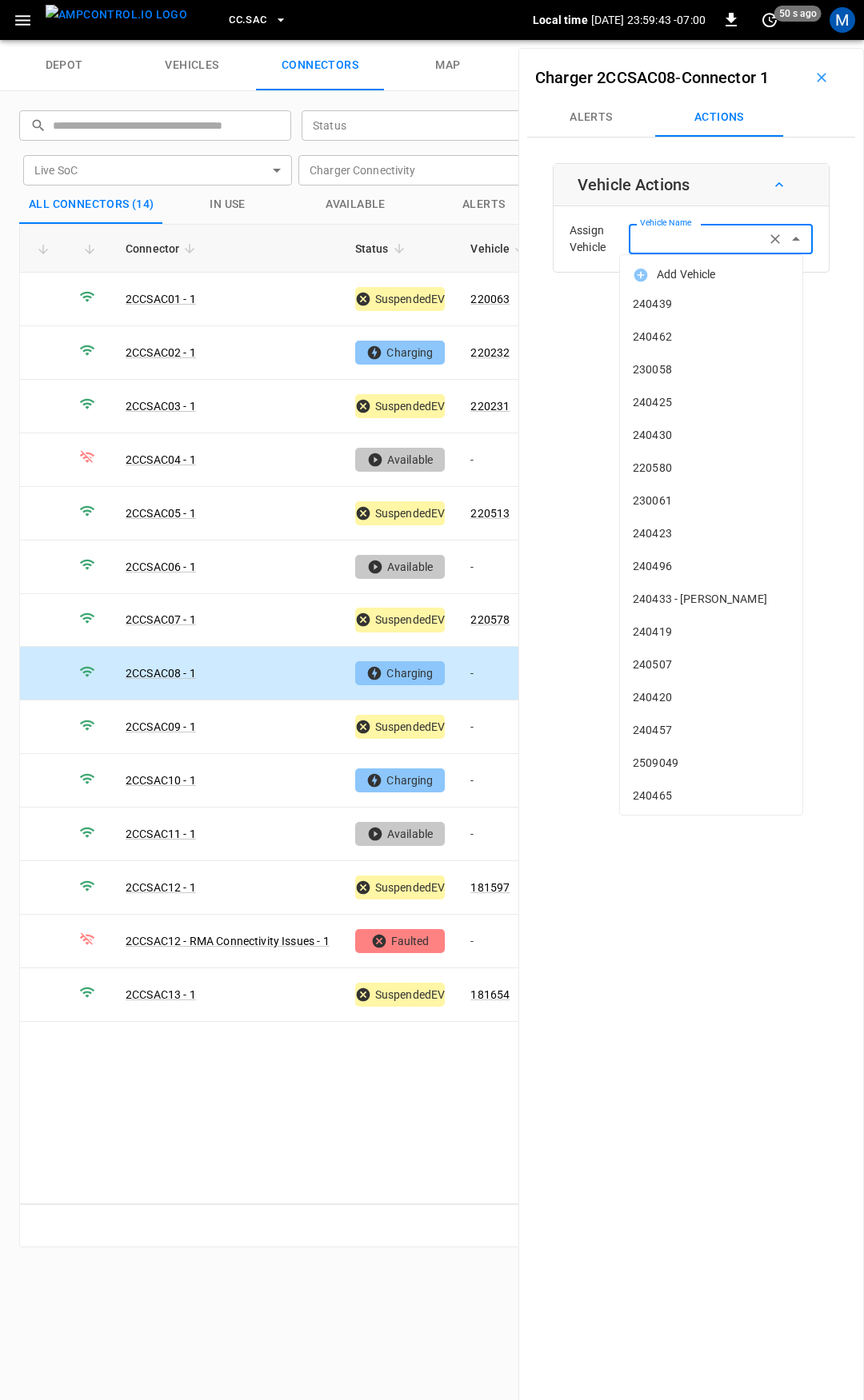
click at [703, 241] on input "Vehicle Name" at bounding box center [697, 238] width 127 height 20
type input "*"
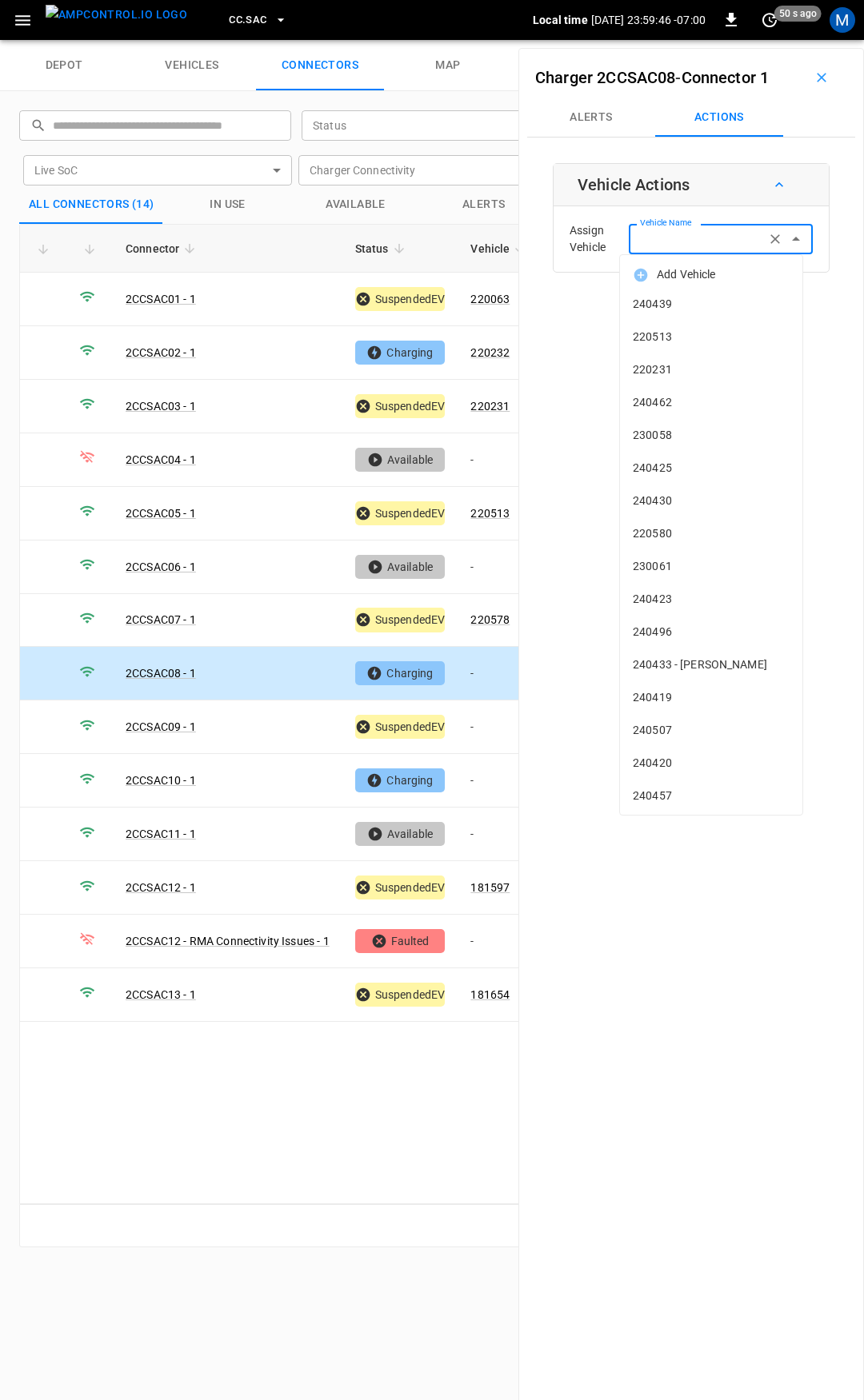
type input "*"
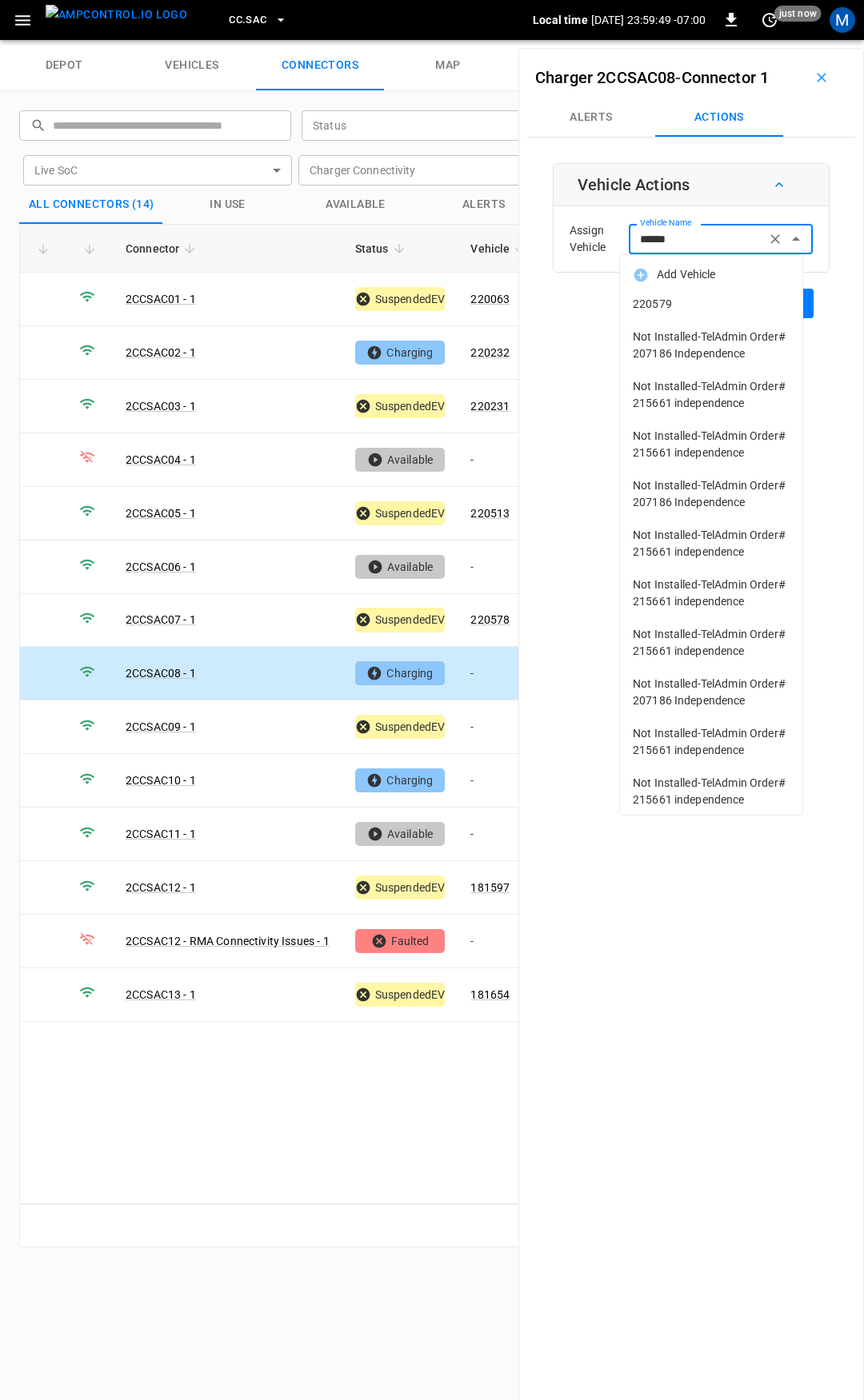
drag, startPoint x: 716, startPoint y: 311, endPoint x: 750, endPoint y: 310, distance: 34.0
click at [717, 311] on span "220579" at bounding box center [711, 304] width 157 height 17
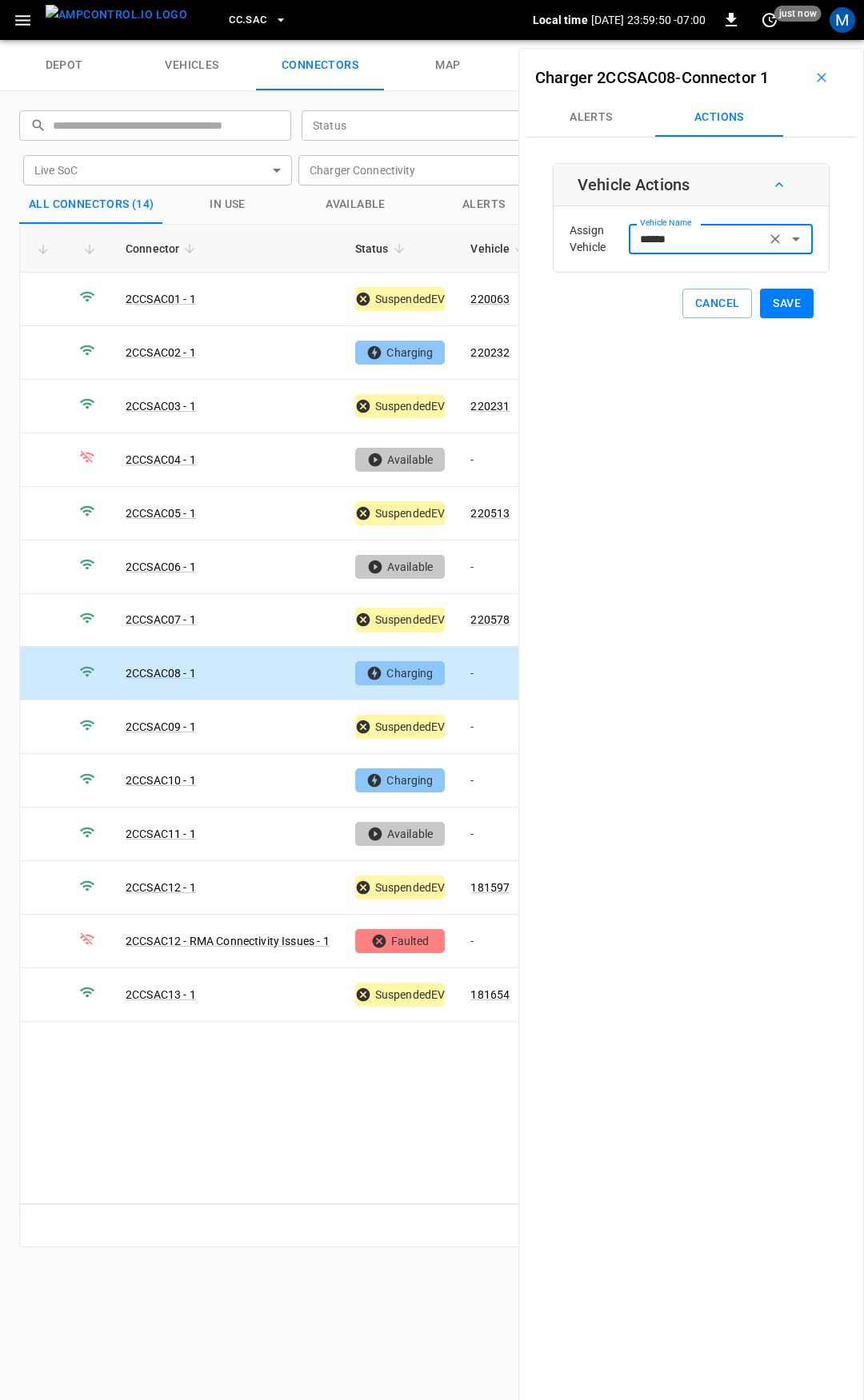
type input "******"
click at [769, 304] on button "Save" at bounding box center [786, 304] width 53 height 30
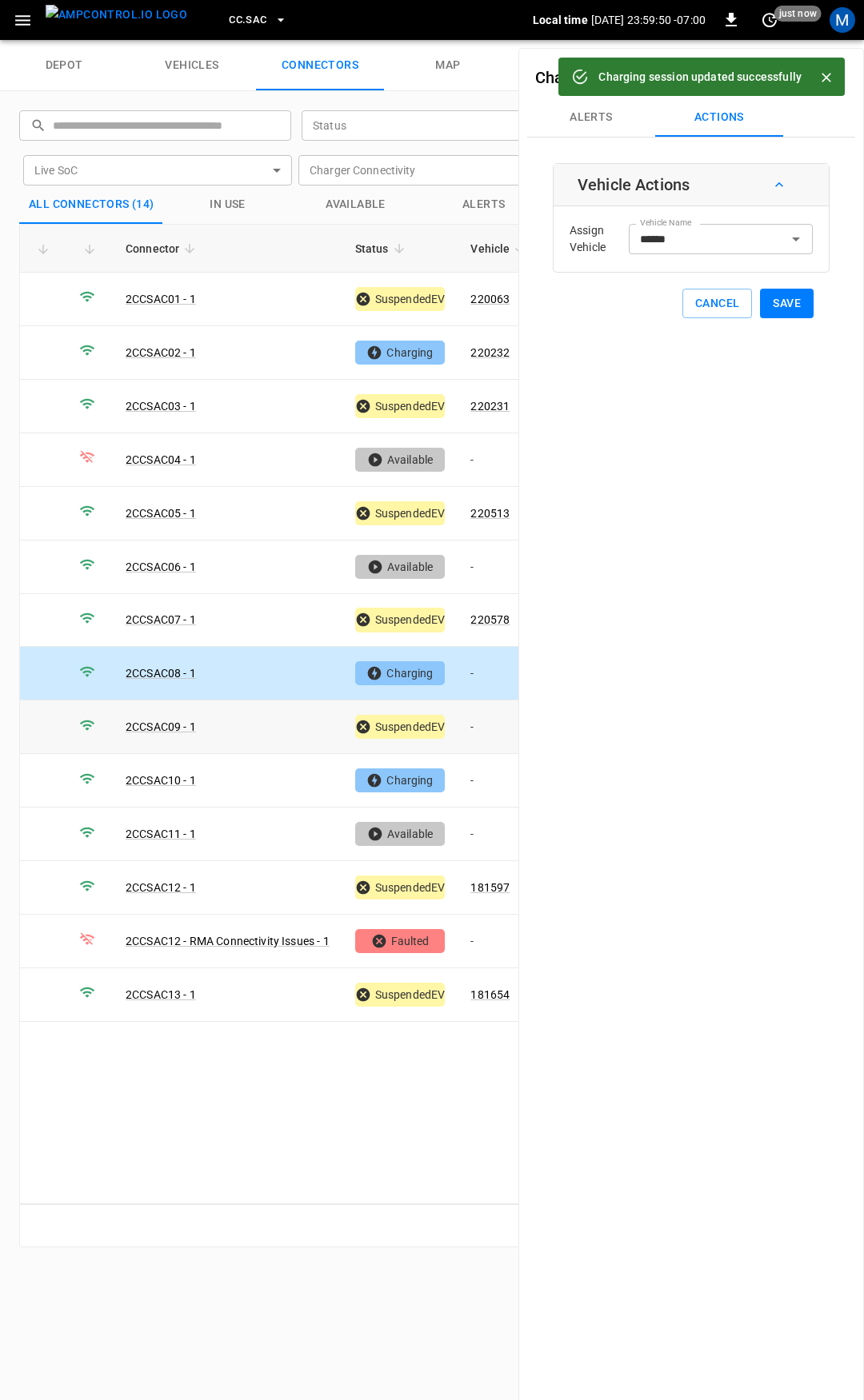
click at [490, 722] on td "-" at bounding box center [501, 727] width 86 height 53
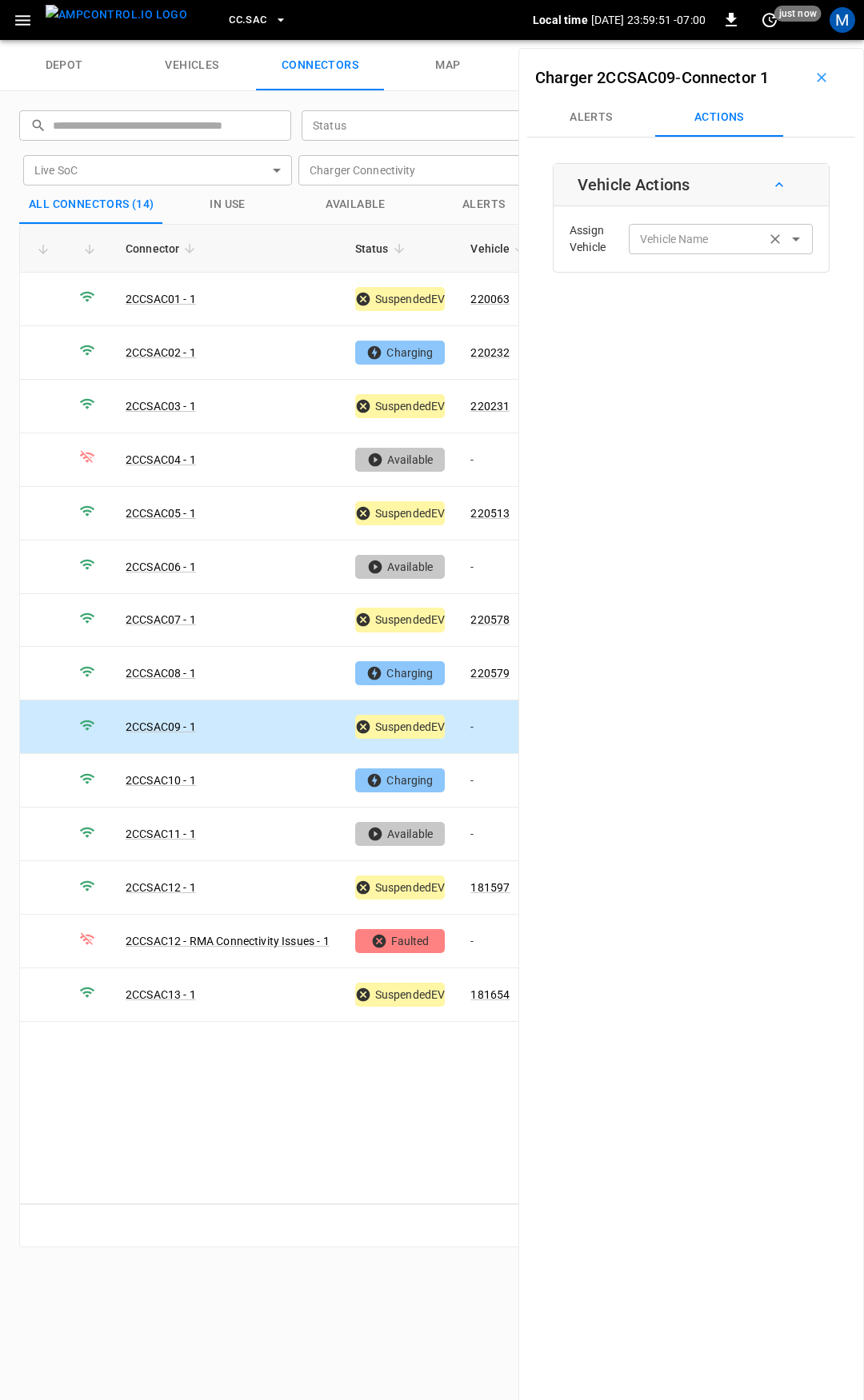
click at [666, 242] on input "Vehicle Name" at bounding box center [697, 238] width 127 height 20
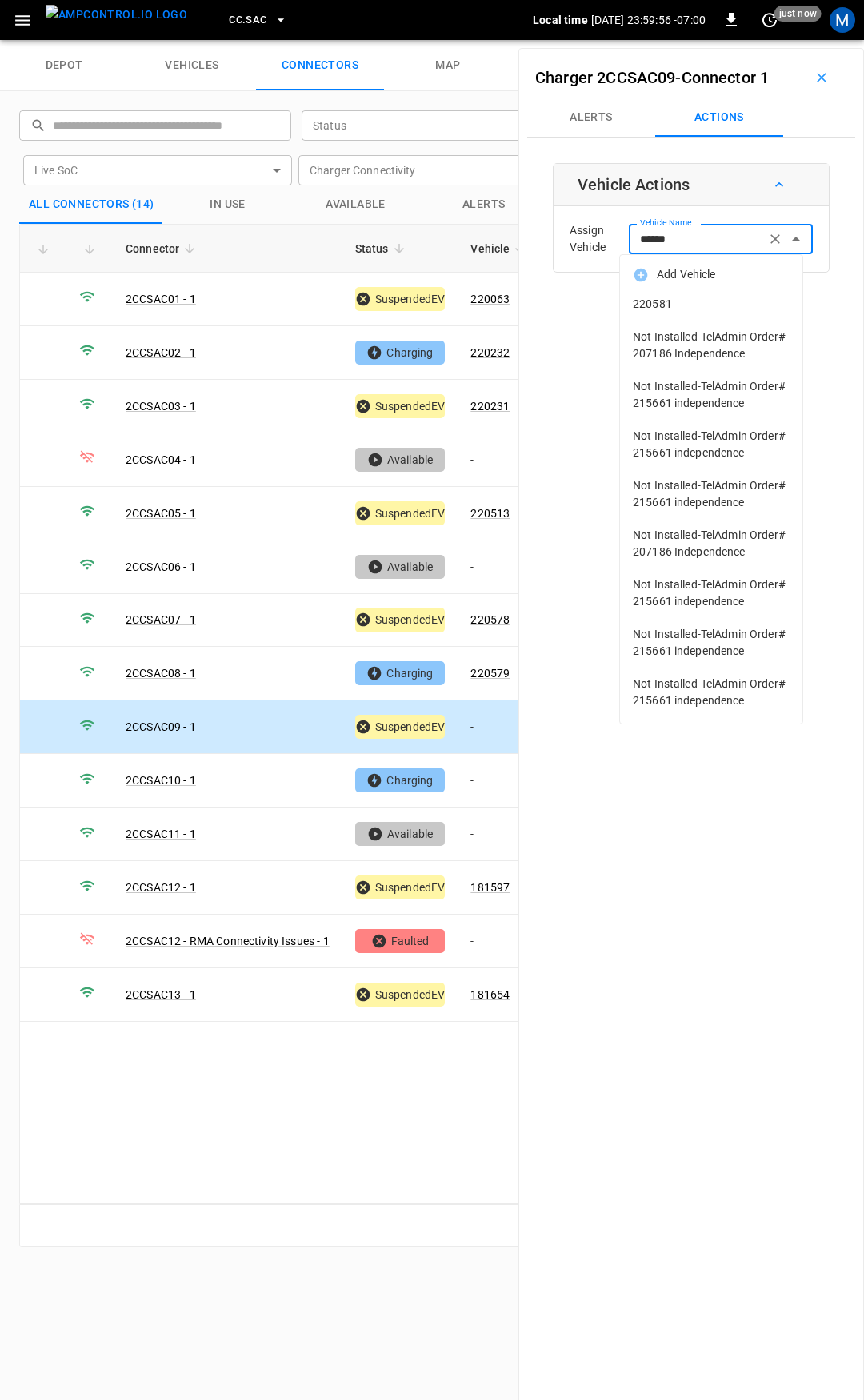
click at [687, 301] on span "220581" at bounding box center [711, 304] width 157 height 17
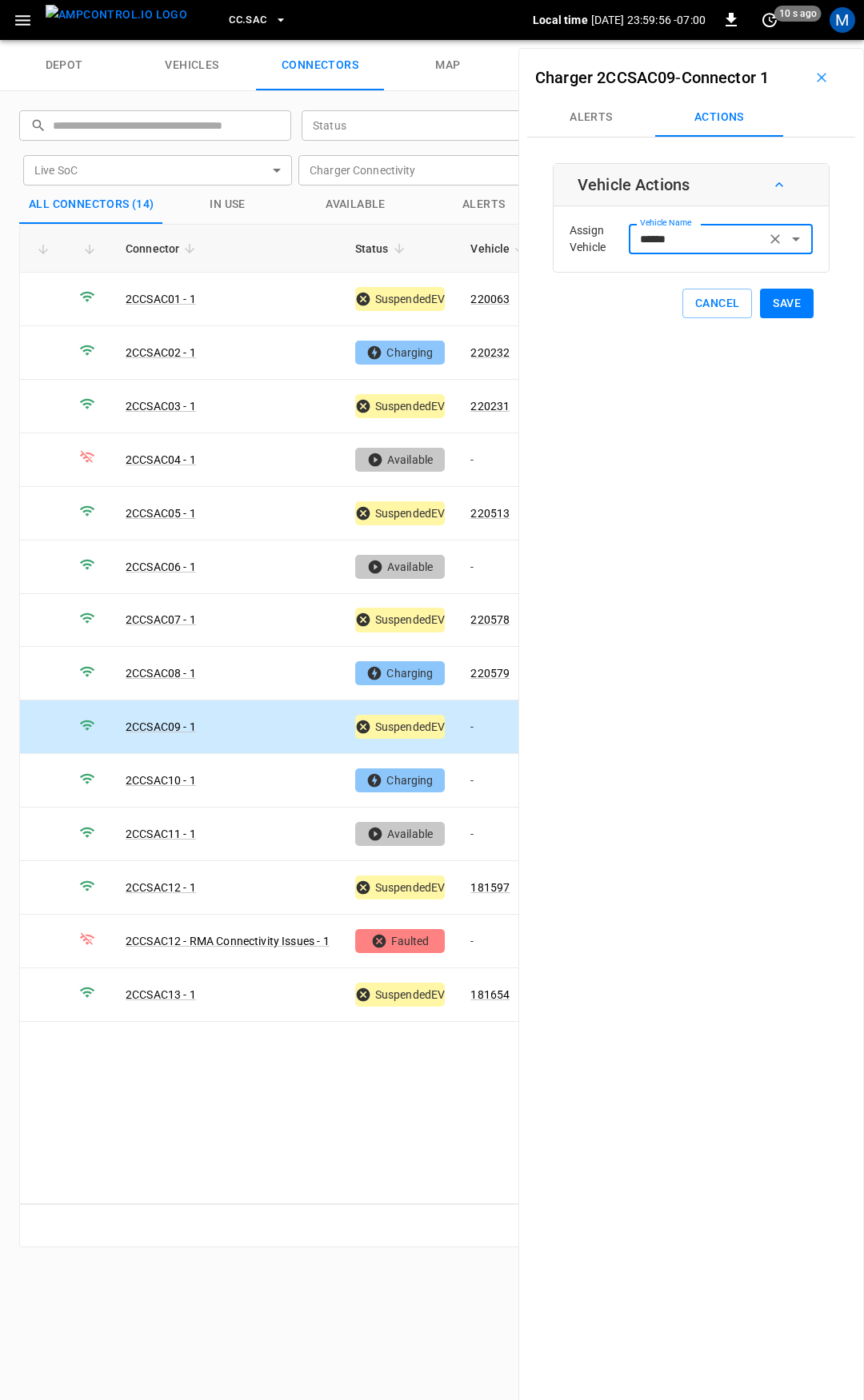
type input "******"
click at [769, 301] on button "Save" at bounding box center [786, 304] width 53 height 30
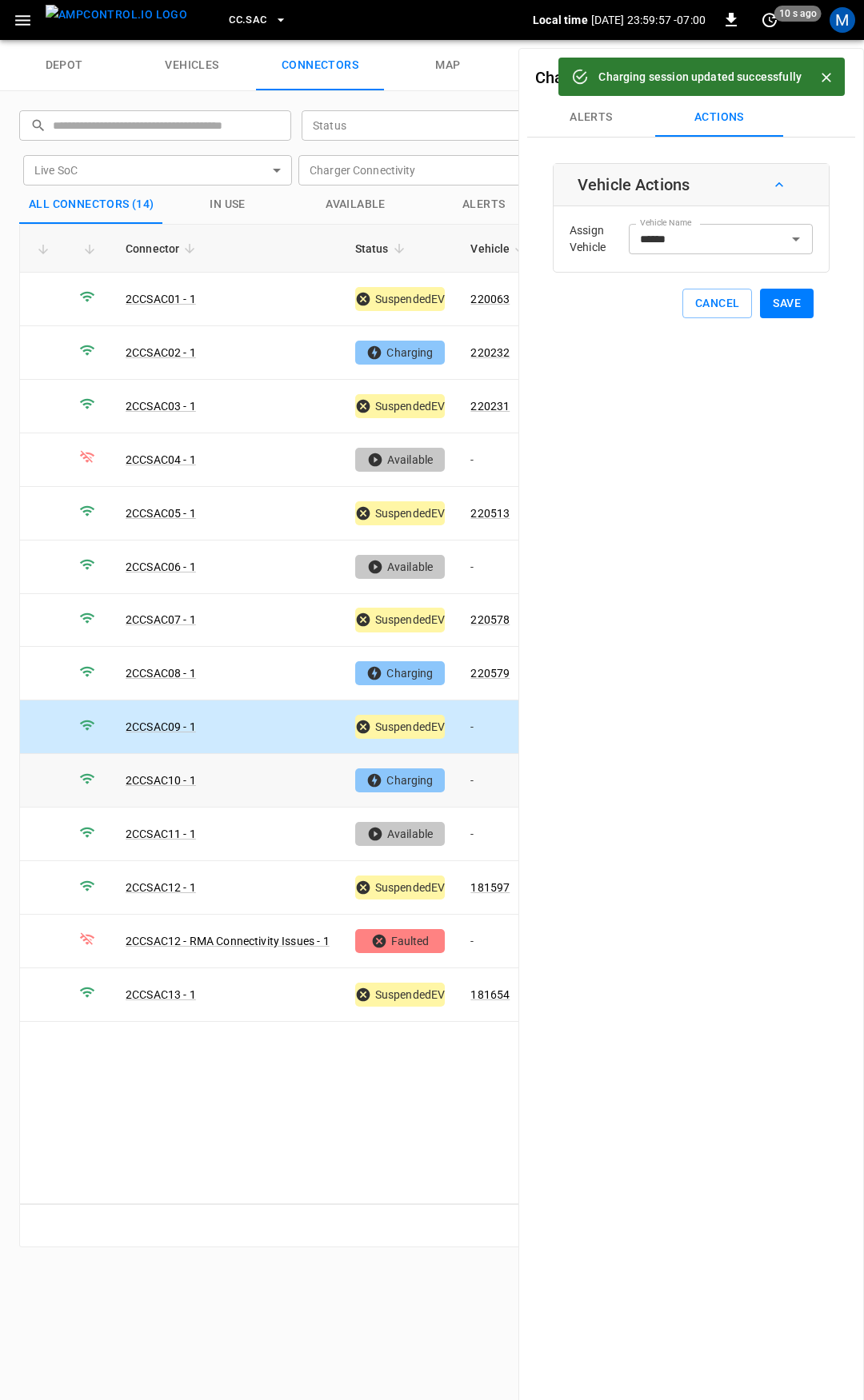
click at [496, 774] on td "-" at bounding box center [501, 780] width 86 height 53
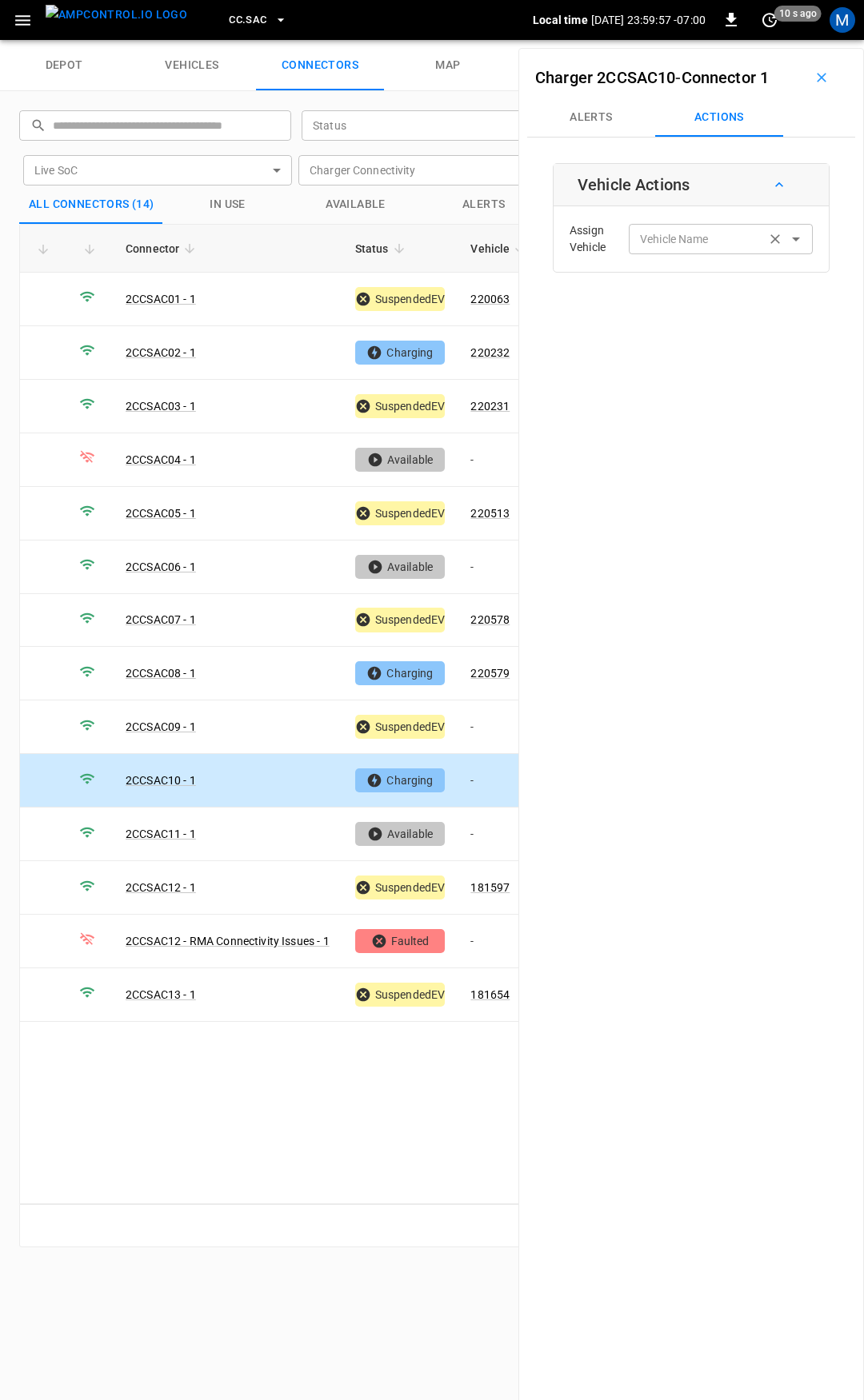
click at [691, 239] on div "Vehicle Name Vehicle Name" at bounding box center [720, 239] width 184 height 30
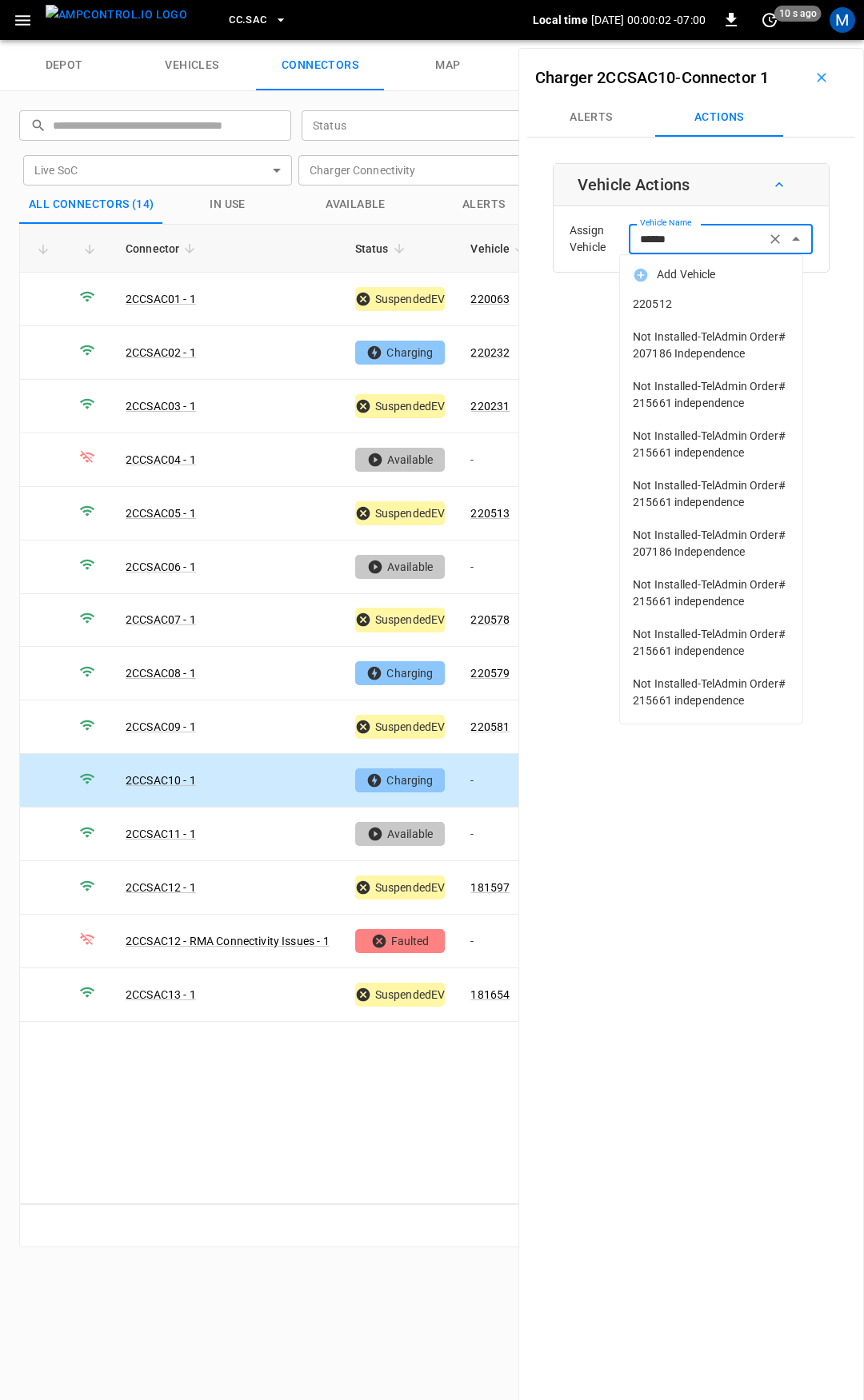
click at [699, 302] on span "220512" at bounding box center [711, 304] width 157 height 17
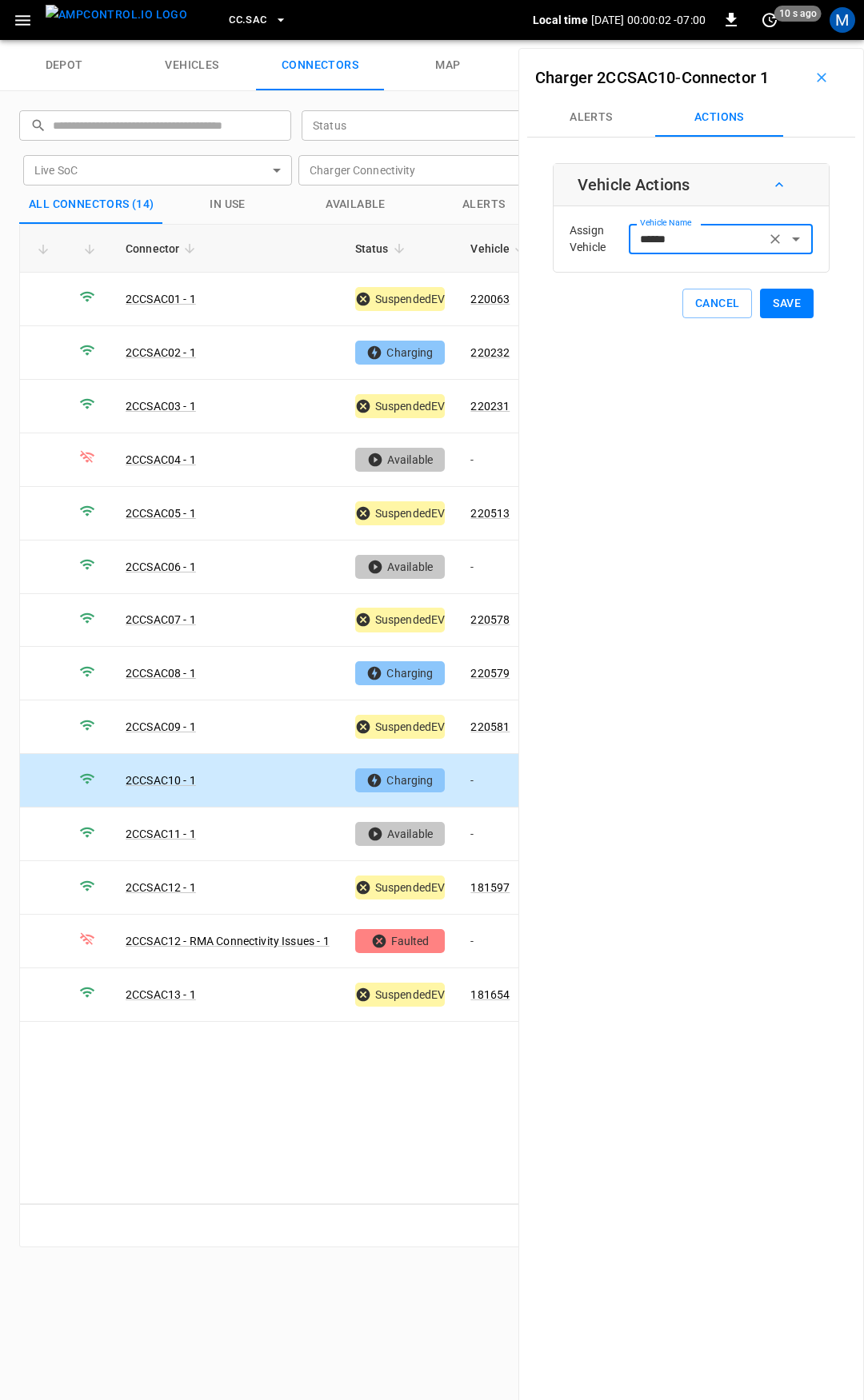
type input "******"
click at [774, 302] on button "Save" at bounding box center [786, 304] width 53 height 30
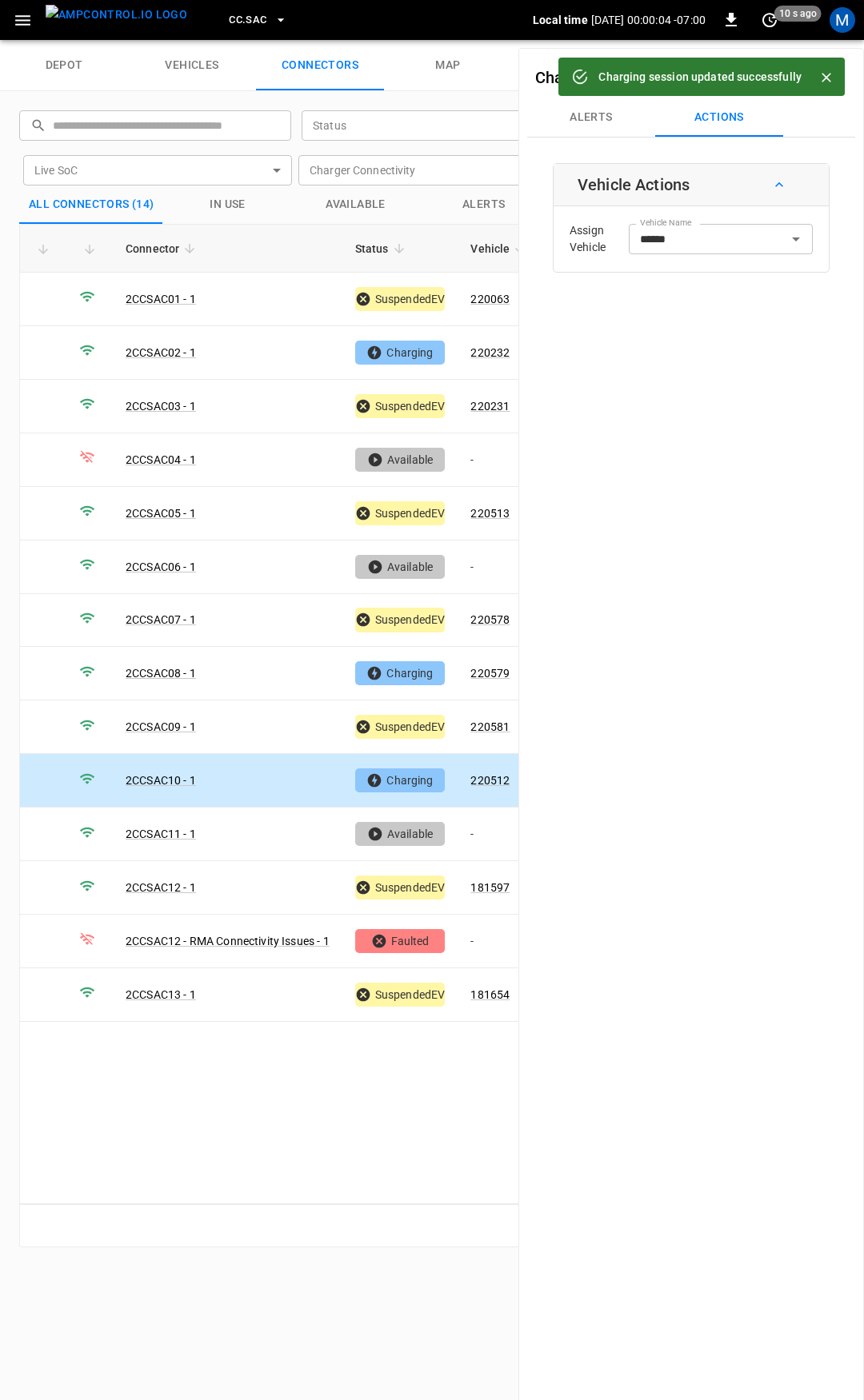
click at [228, 20] on span "CC.SAC" at bounding box center [247, 20] width 38 height 18
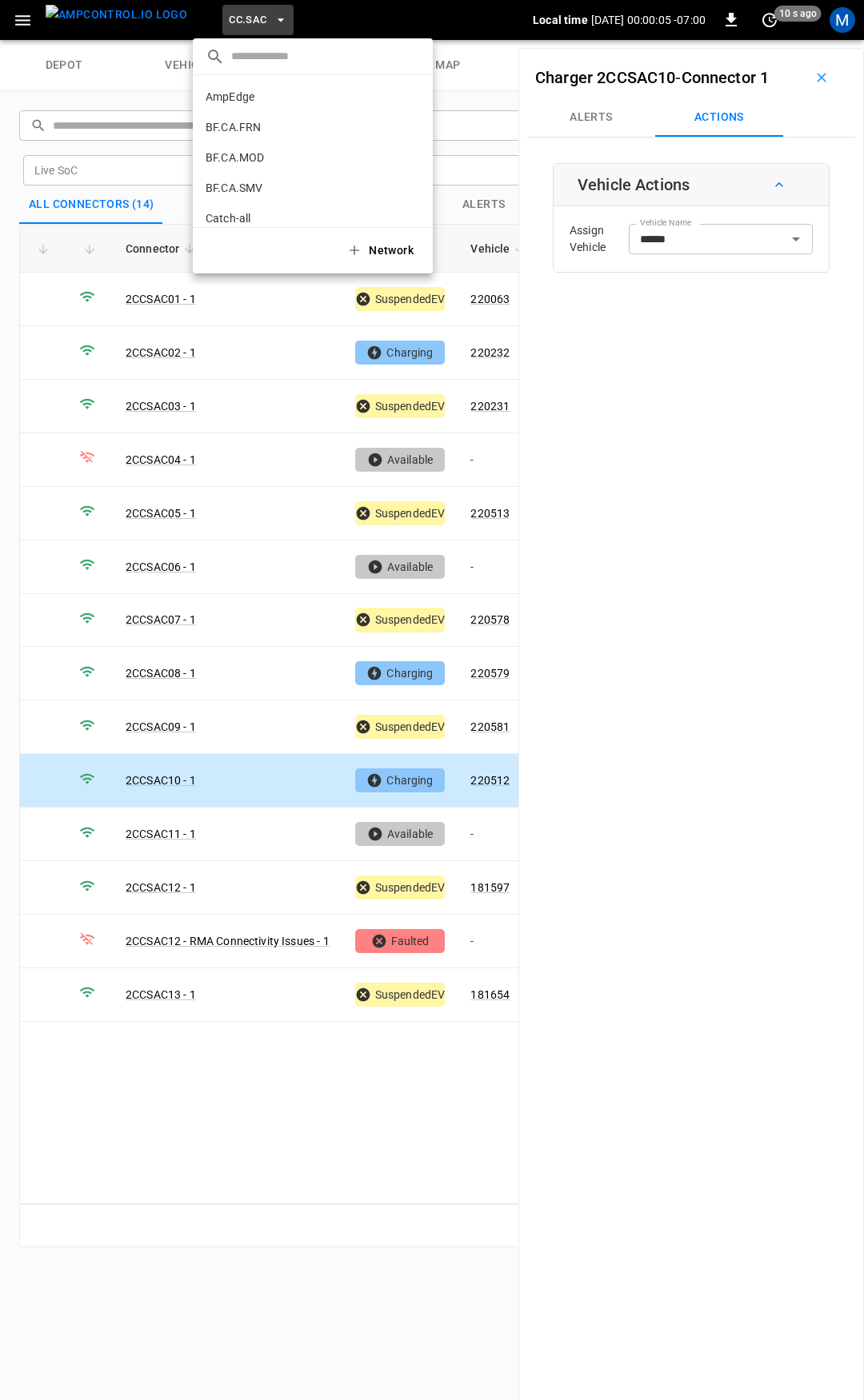
scroll to position [421, 0]
click at [270, 129] on p "CC.STK" at bounding box center [284, 132] width 157 height 16
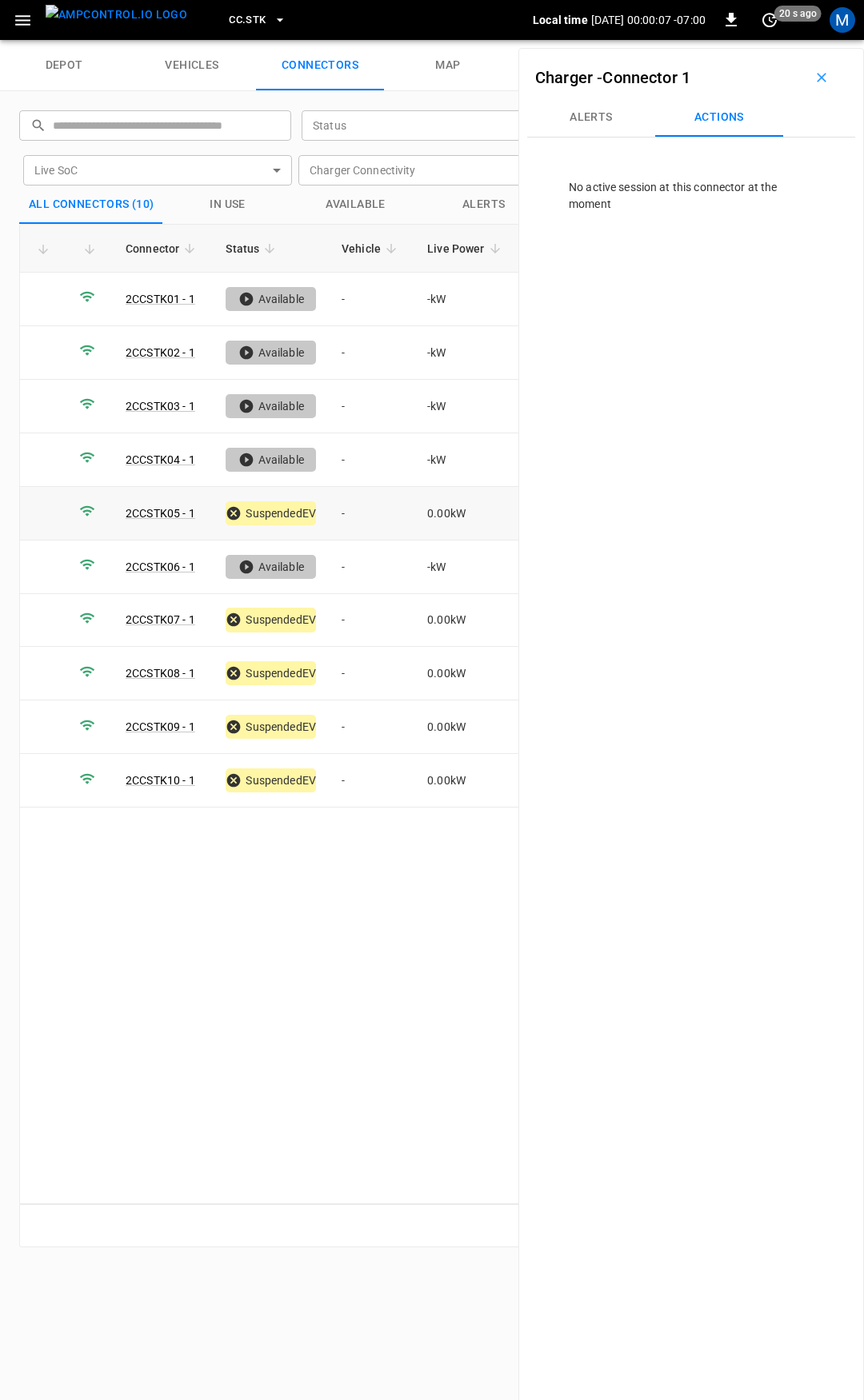
click at [367, 512] on td "-" at bounding box center [372, 514] width 86 height 53
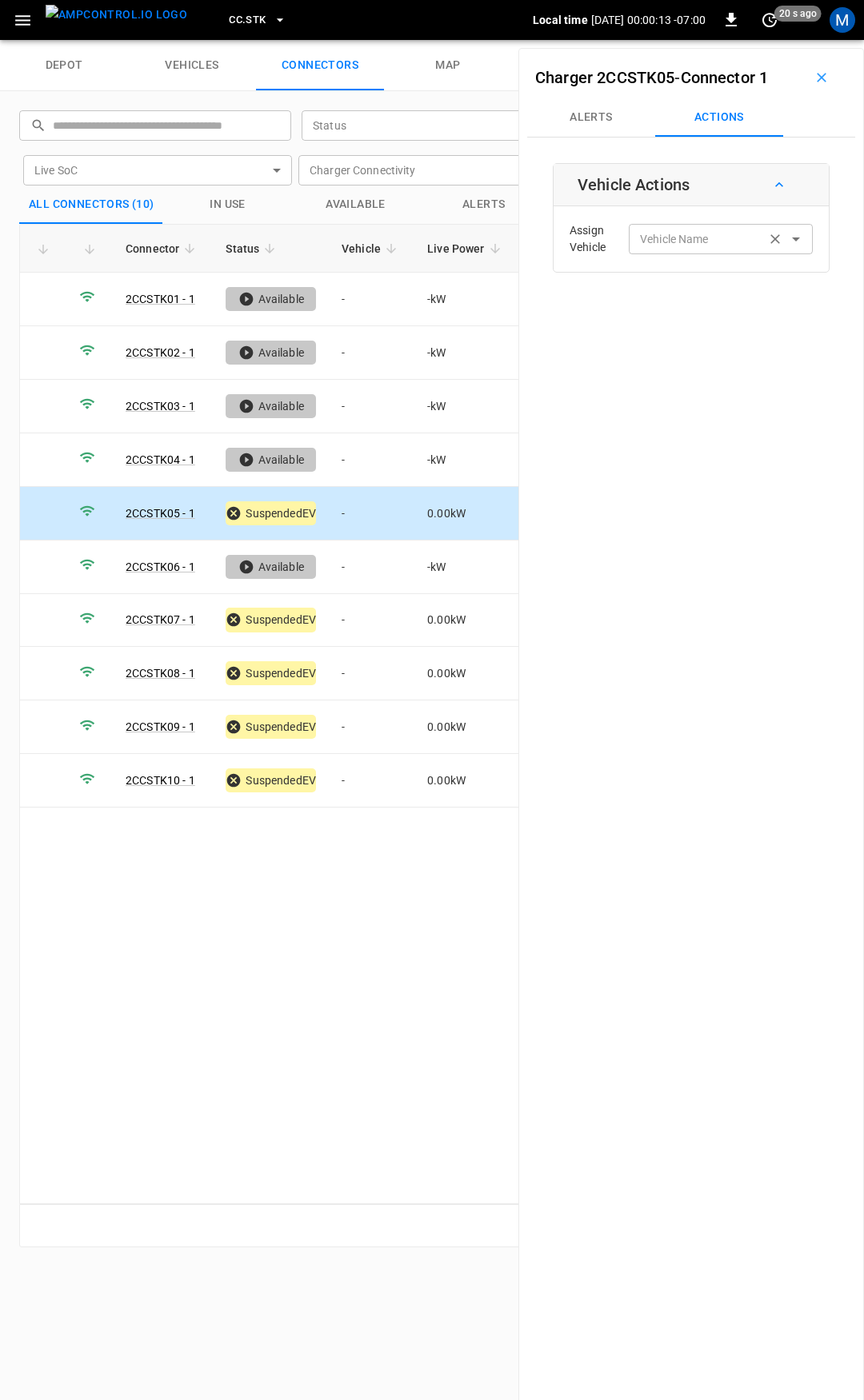
click at [640, 248] on input "Vehicle Name" at bounding box center [697, 238] width 127 height 20
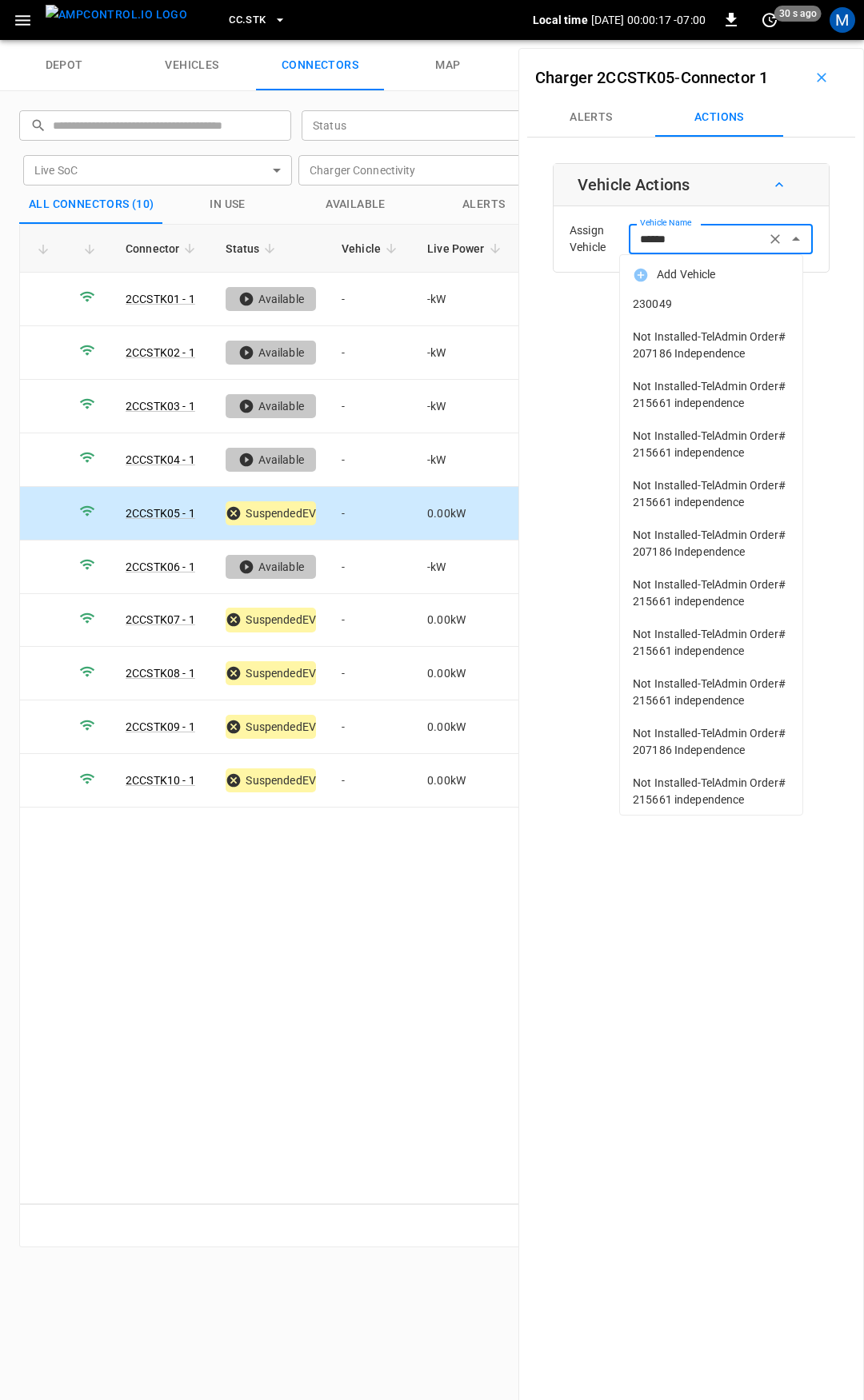
click at [697, 312] on span "230049" at bounding box center [711, 304] width 157 height 17
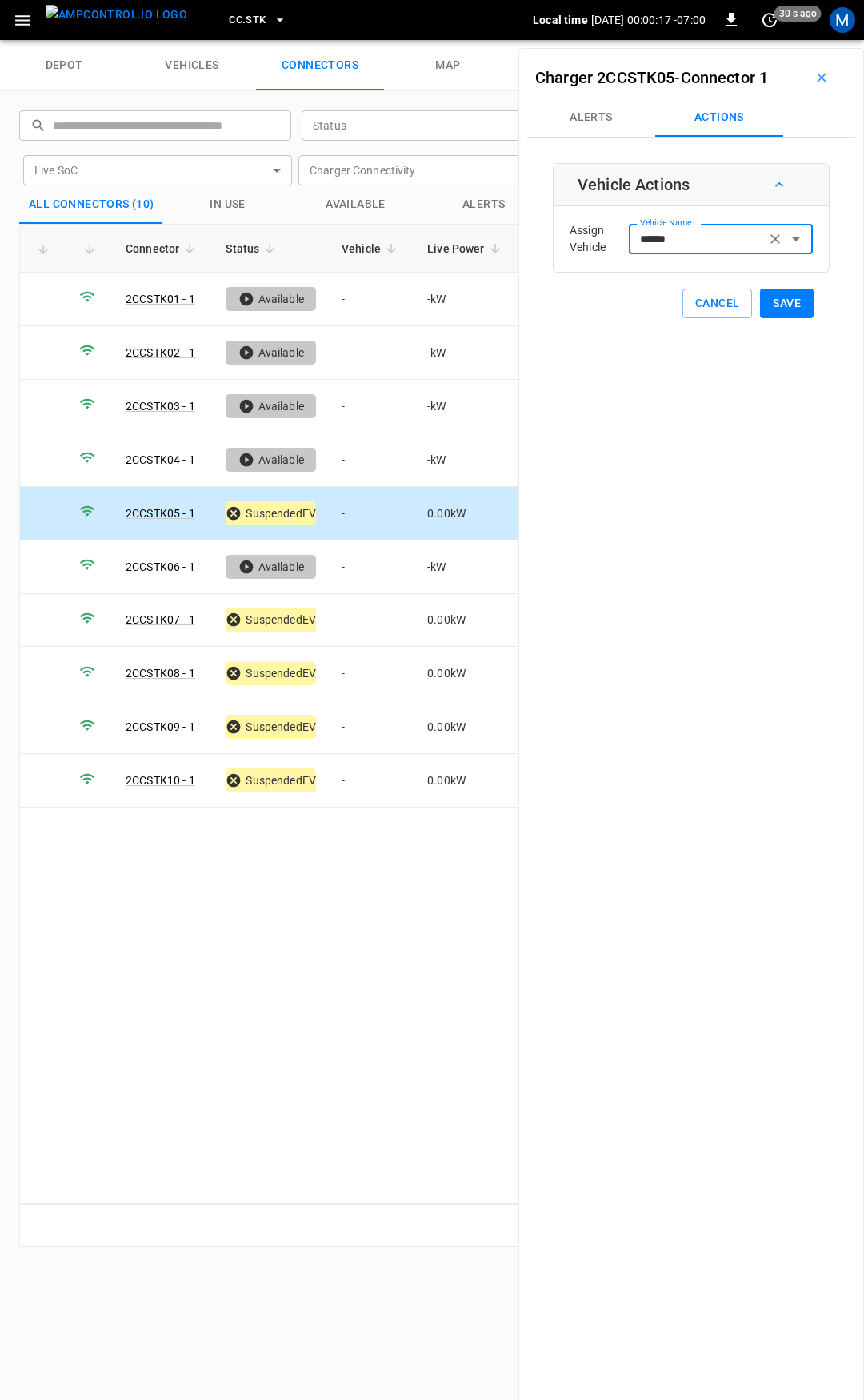
type input "******"
click at [778, 299] on button "Save" at bounding box center [786, 304] width 53 height 30
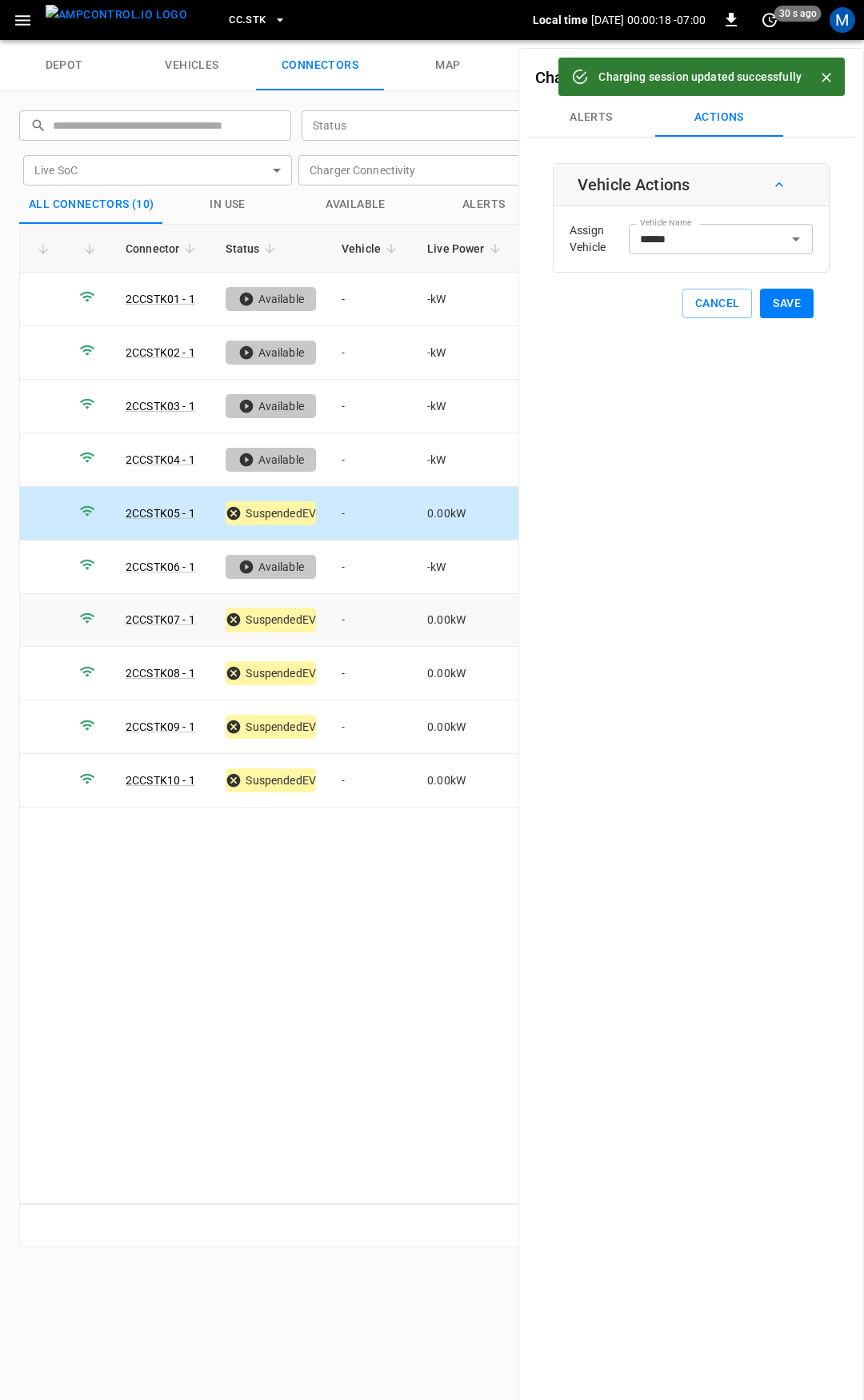
click at [360, 623] on td "-" at bounding box center [372, 620] width 86 height 53
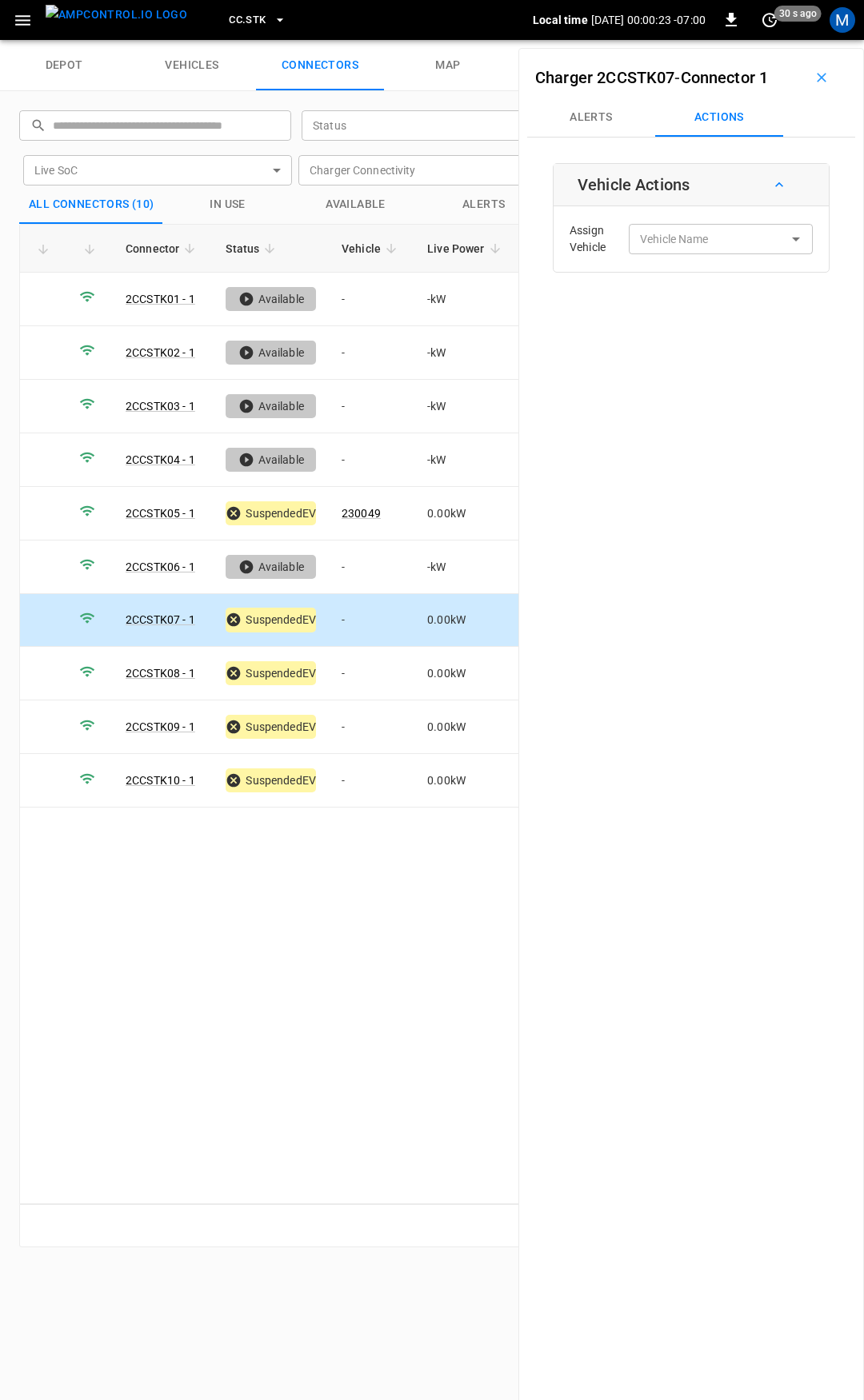
click at [354, 620] on td "-" at bounding box center [372, 620] width 86 height 53
click at [671, 234] on div "Vehicle Name Vehicle Name" at bounding box center [720, 239] width 184 height 30
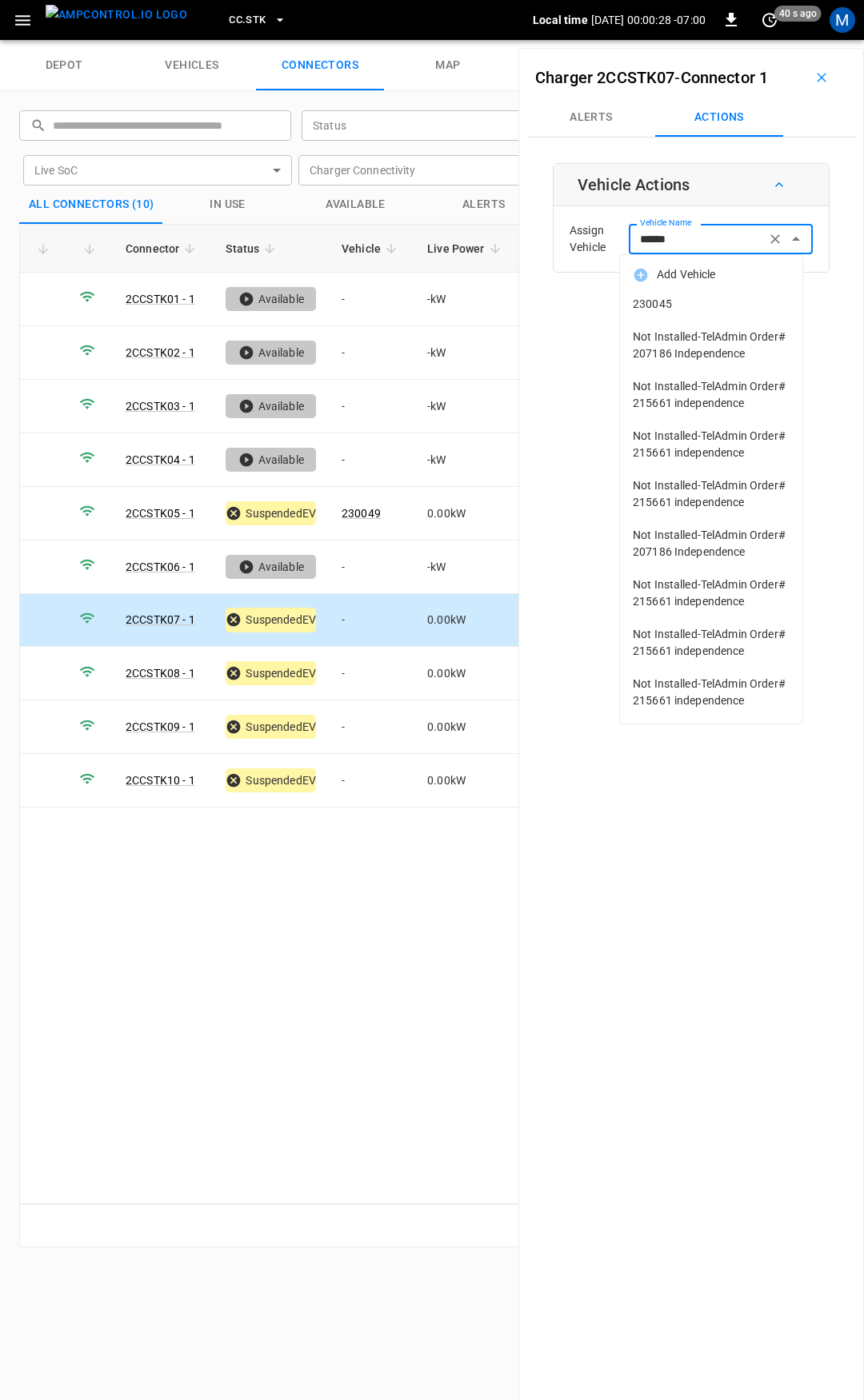
click at [699, 294] on li "230045" at bounding box center [711, 304] width 182 height 32
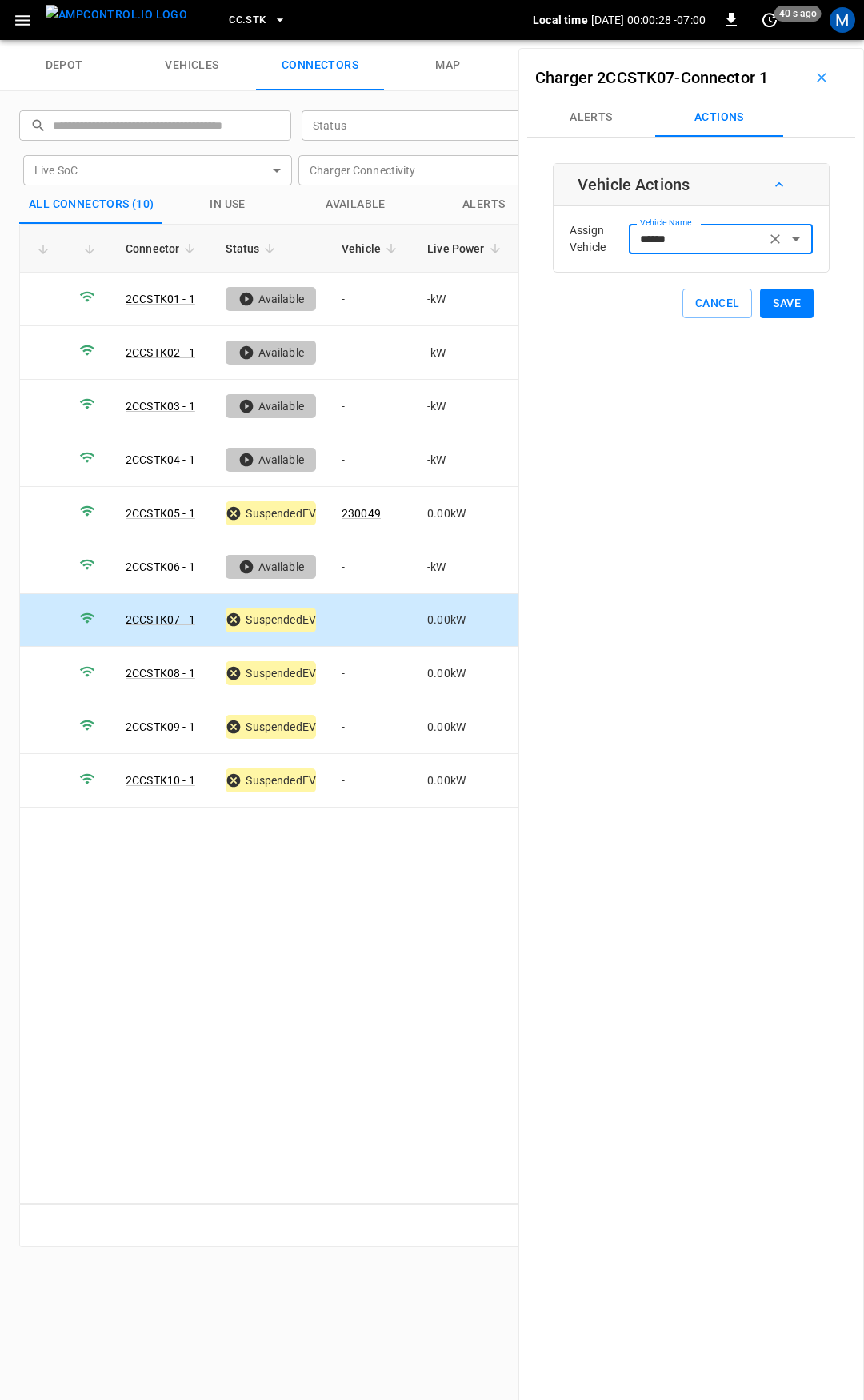
type input "******"
click at [783, 308] on button "Save" at bounding box center [786, 304] width 53 height 30
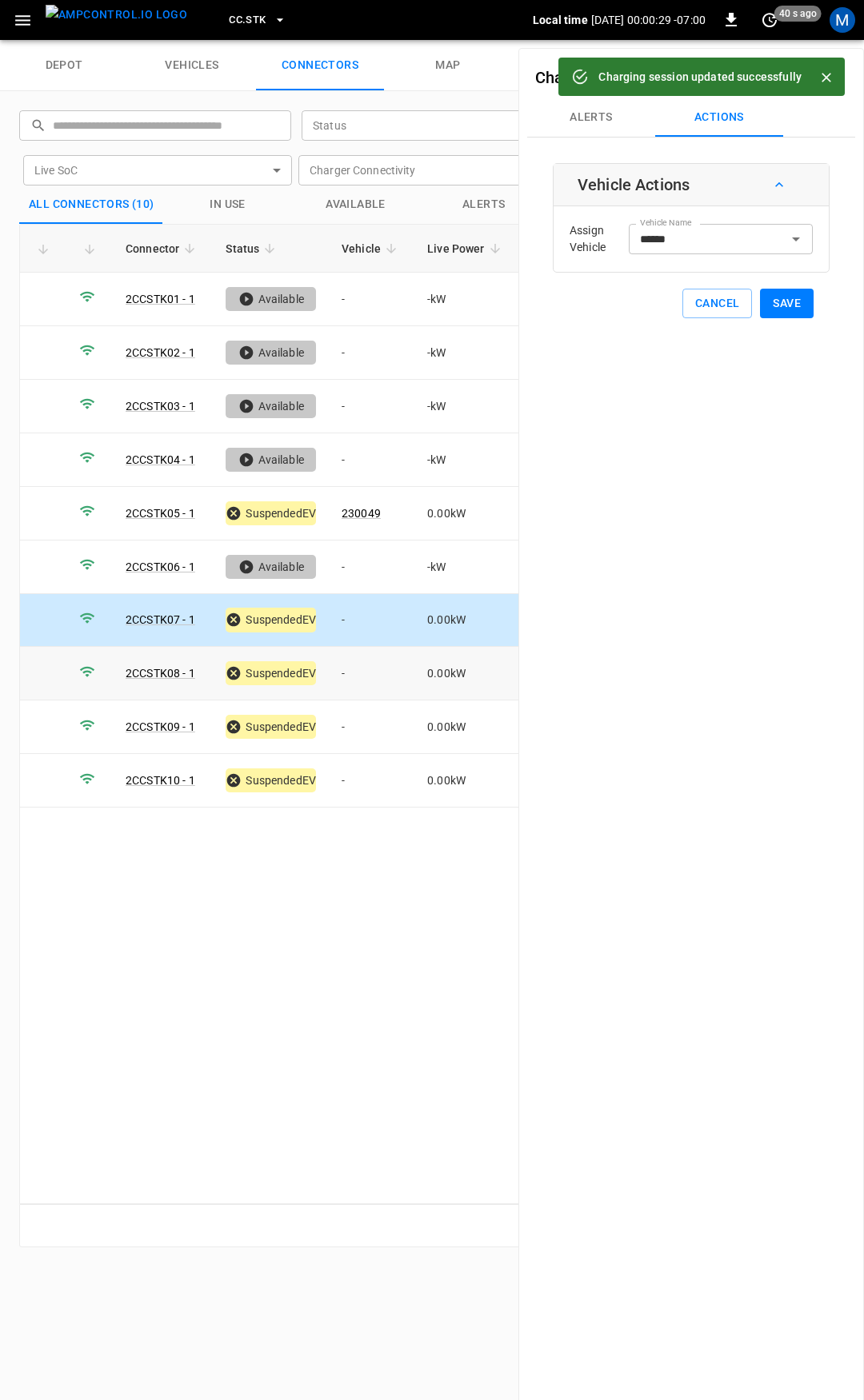
click at [376, 668] on td "-" at bounding box center [372, 673] width 86 height 53
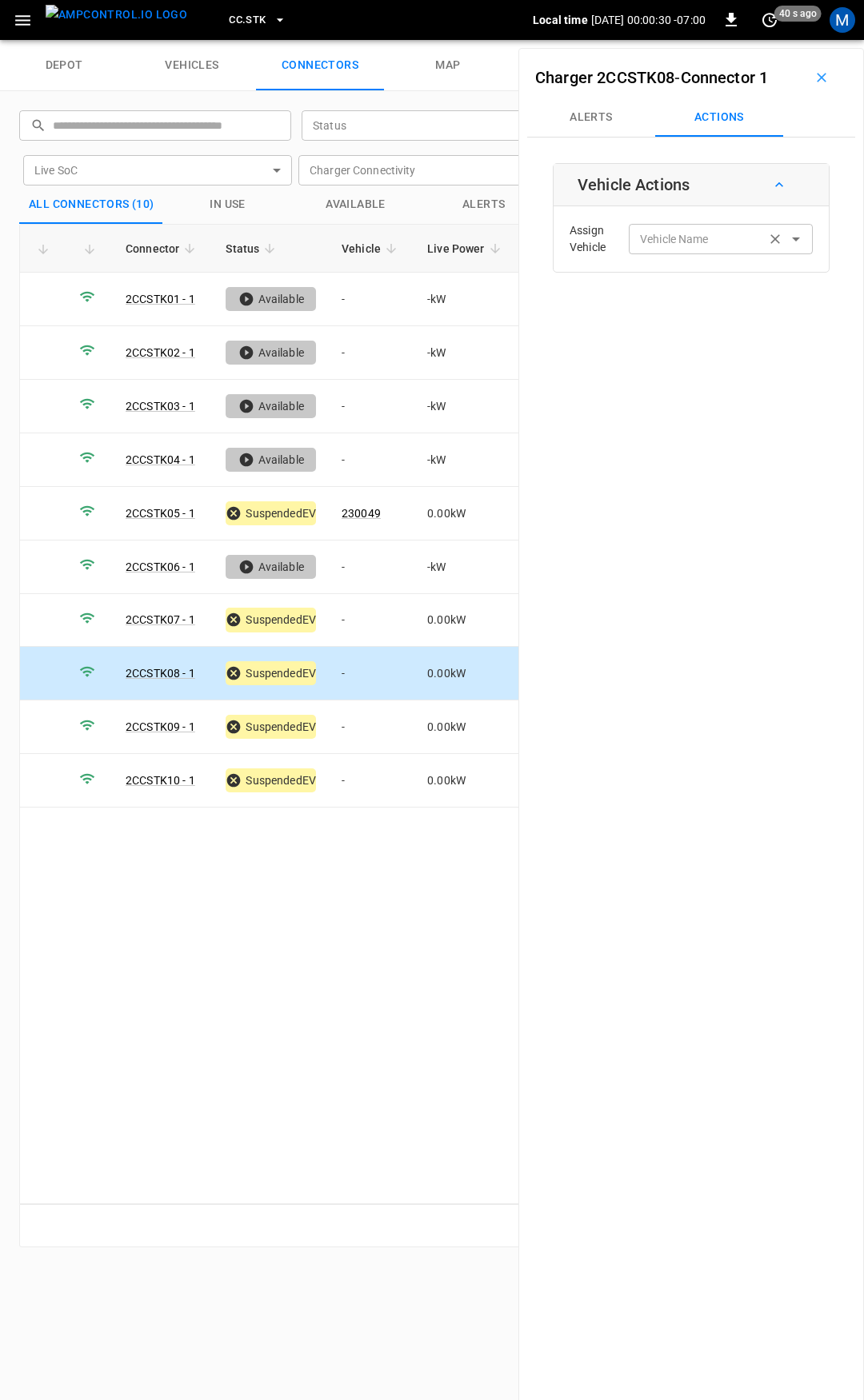
click at [643, 247] on div "Vehicle Name Vehicle Name" at bounding box center [720, 239] width 184 height 30
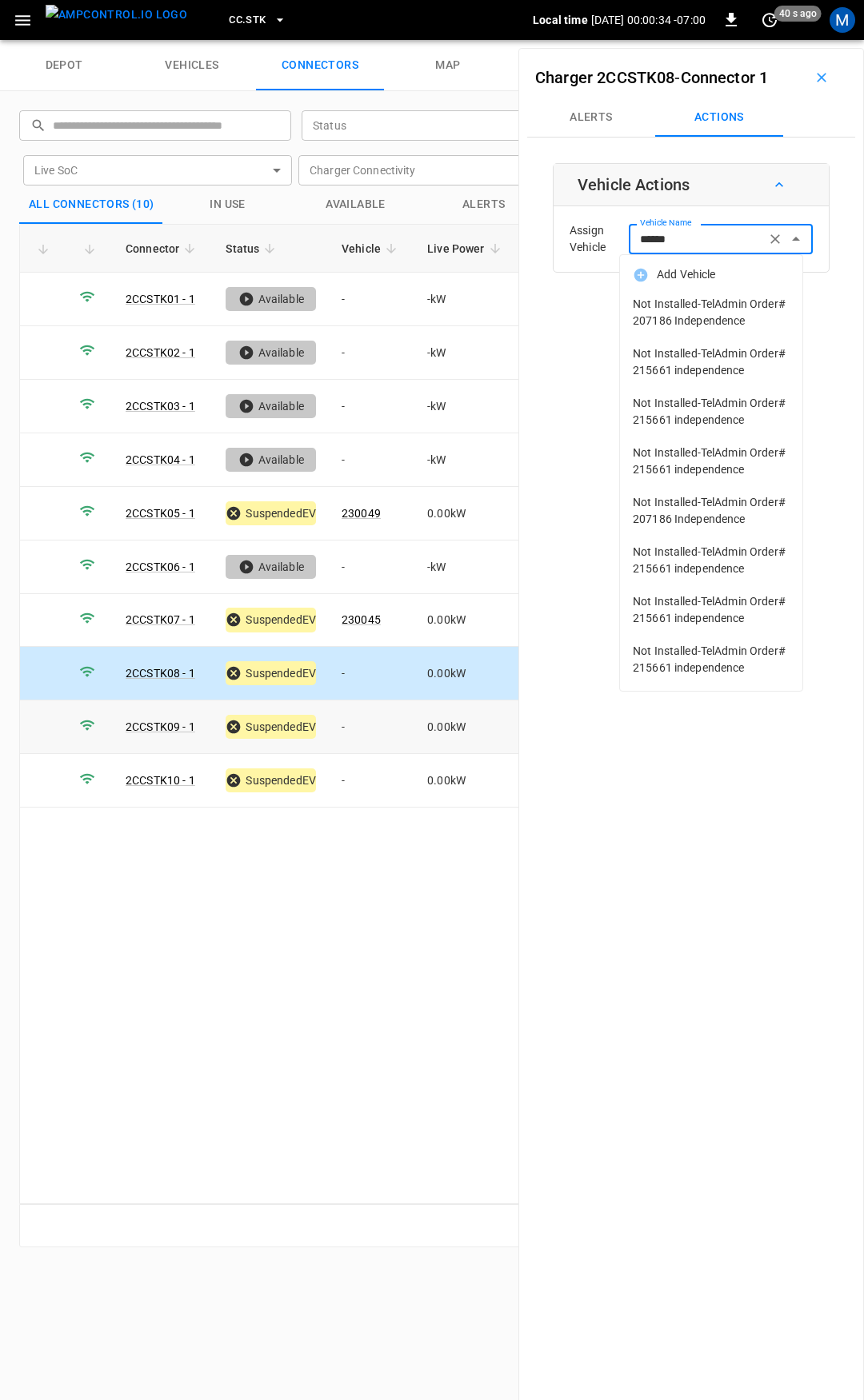
type input "******"
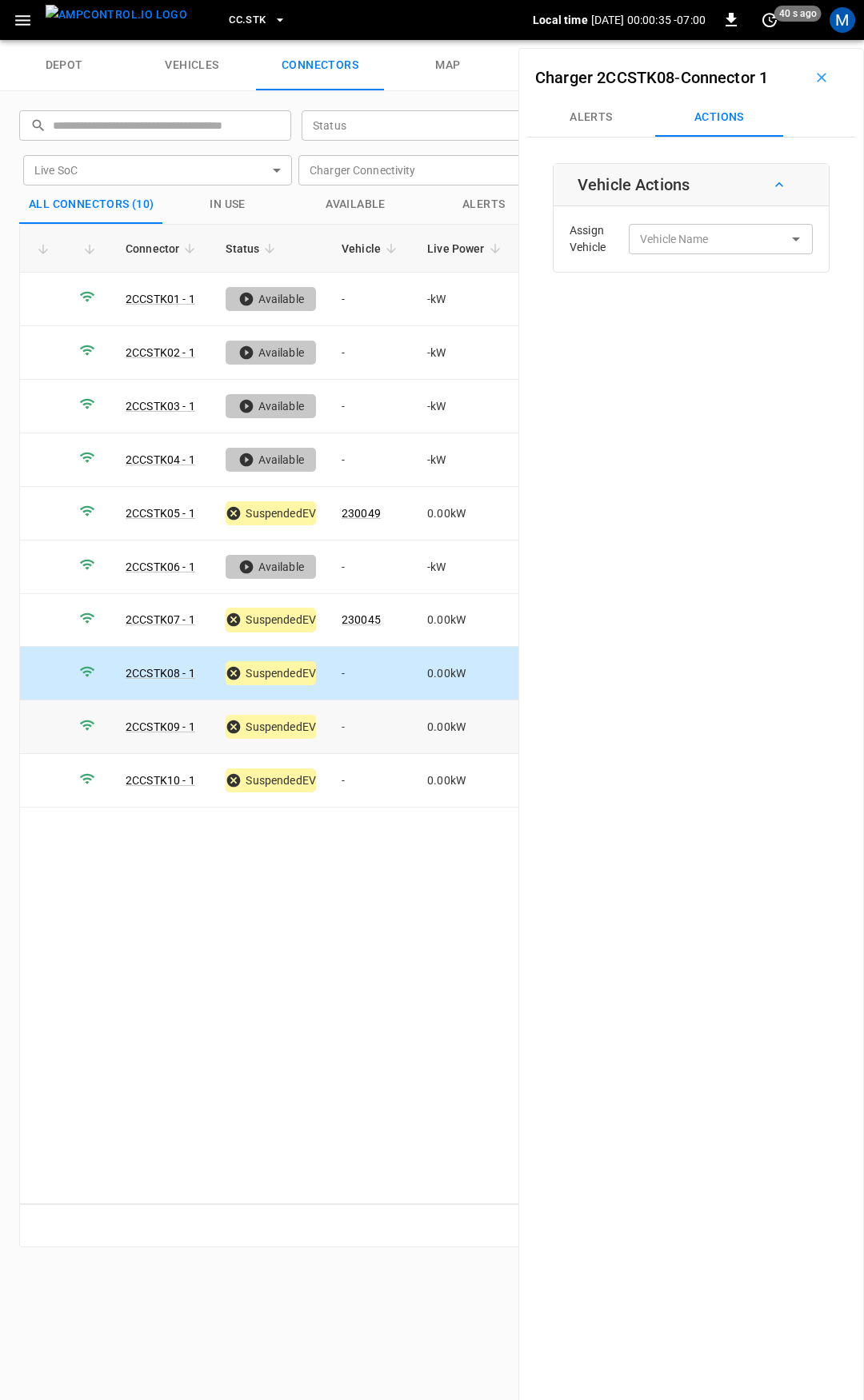
click at [385, 729] on td "-" at bounding box center [372, 727] width 86 height 53
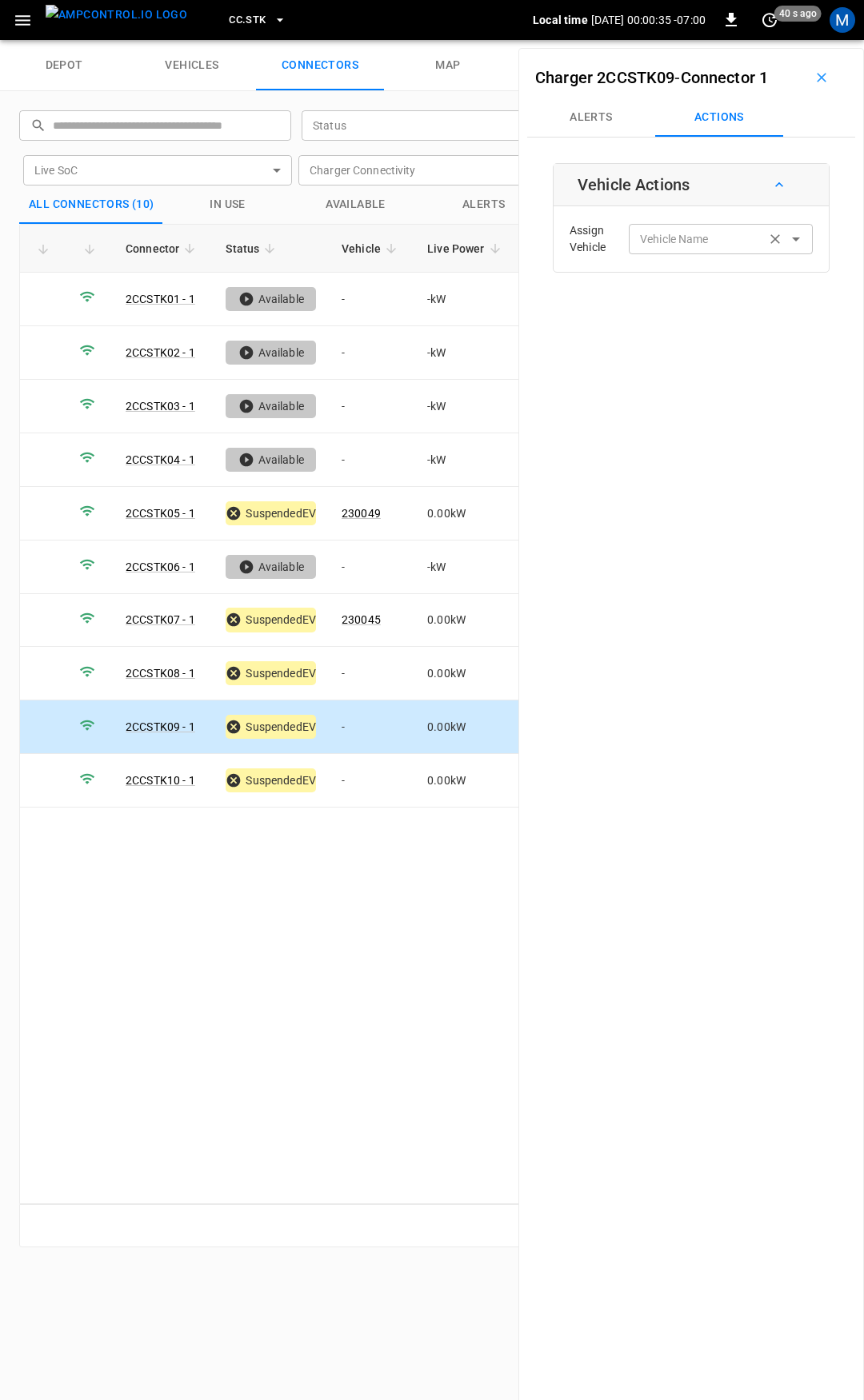
click at [671, 234] on div "Vehicle Name Vehicle Name" at bounding box center [720, 239] width 184 height 30
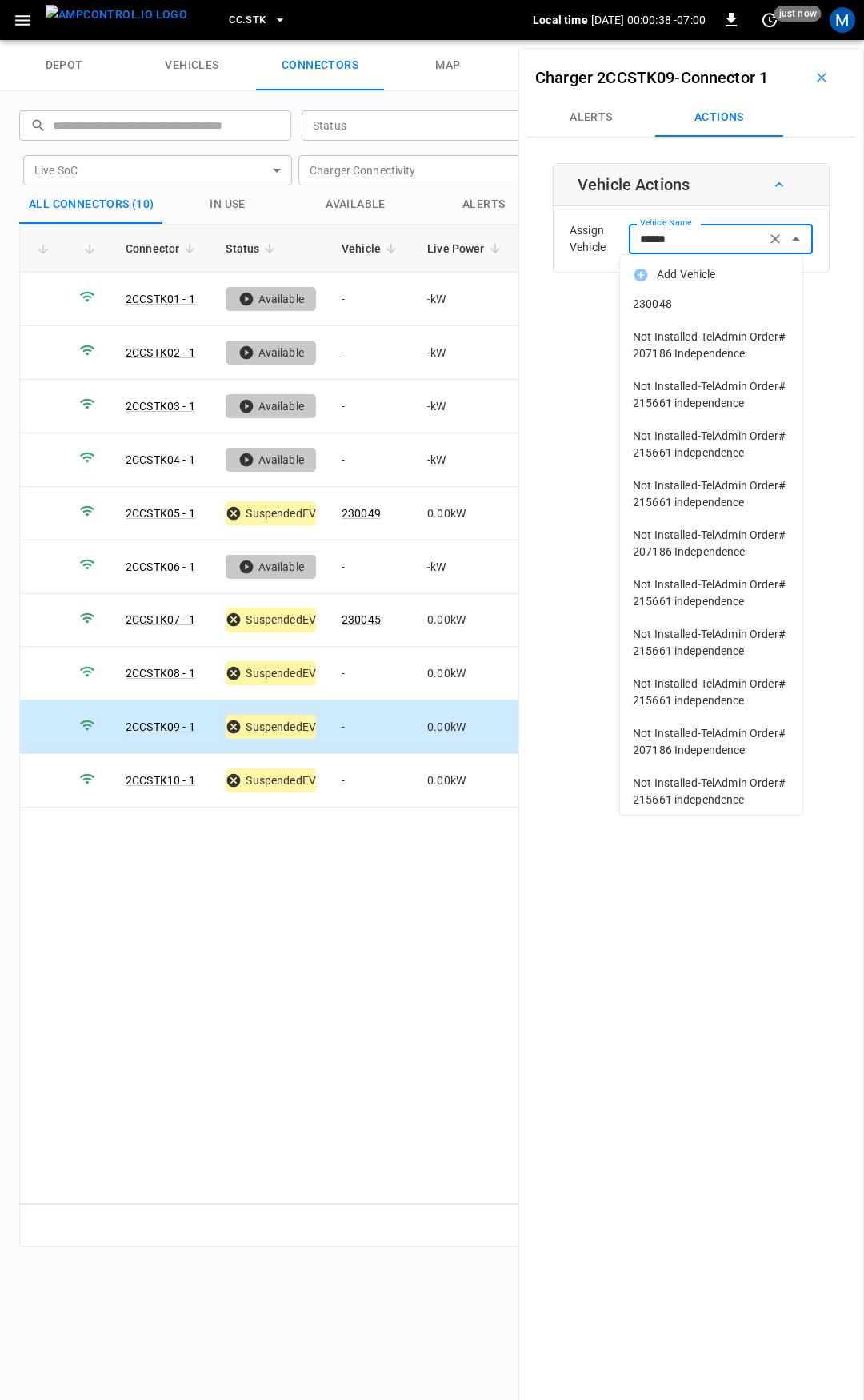
click at [693, 311] on span "230048" at bounding box center [711, 304] width 157 height 17
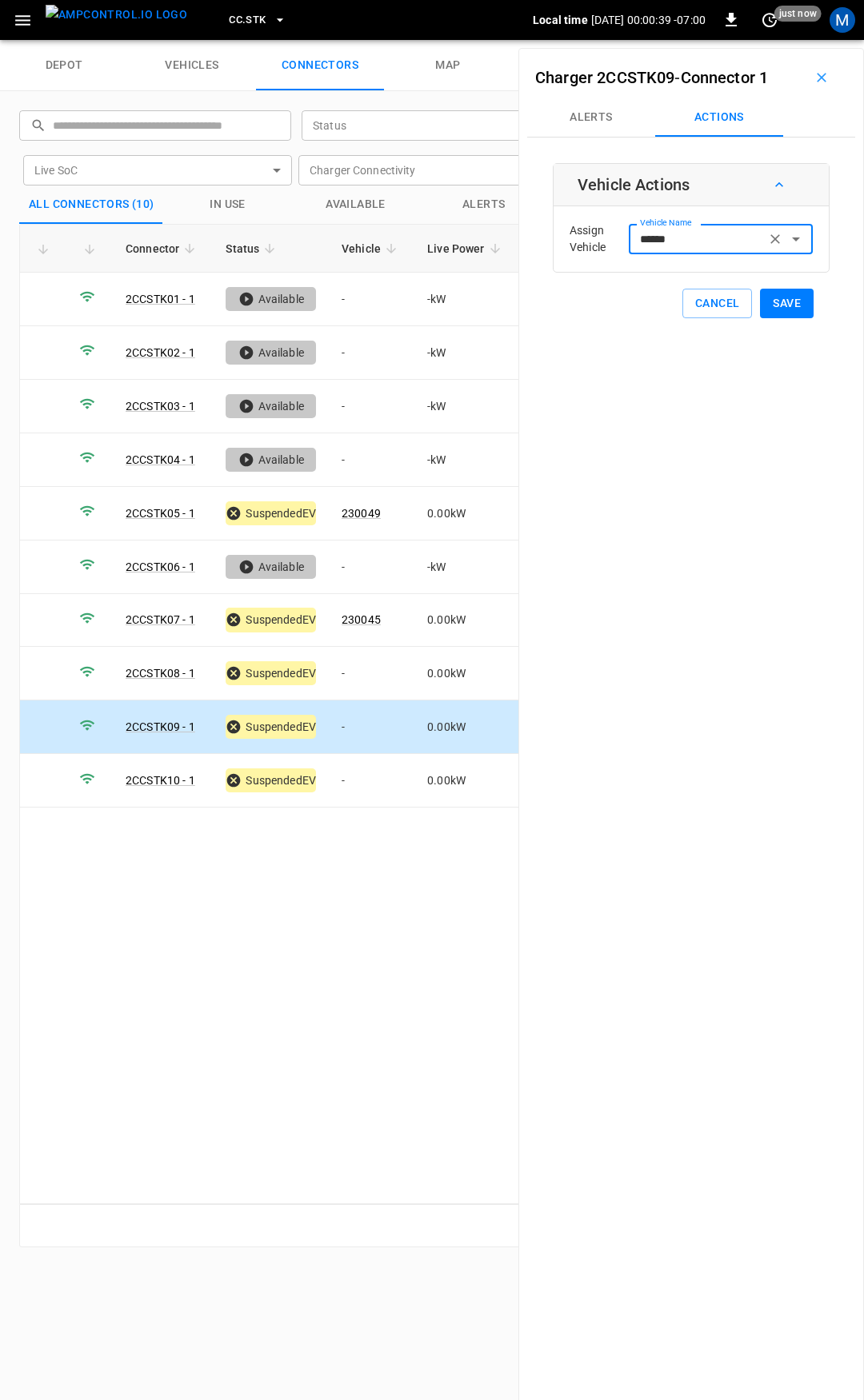
type input "******"
click at [769, 307] on button "Save" at bounding box center [786, 304] width 53 height 30
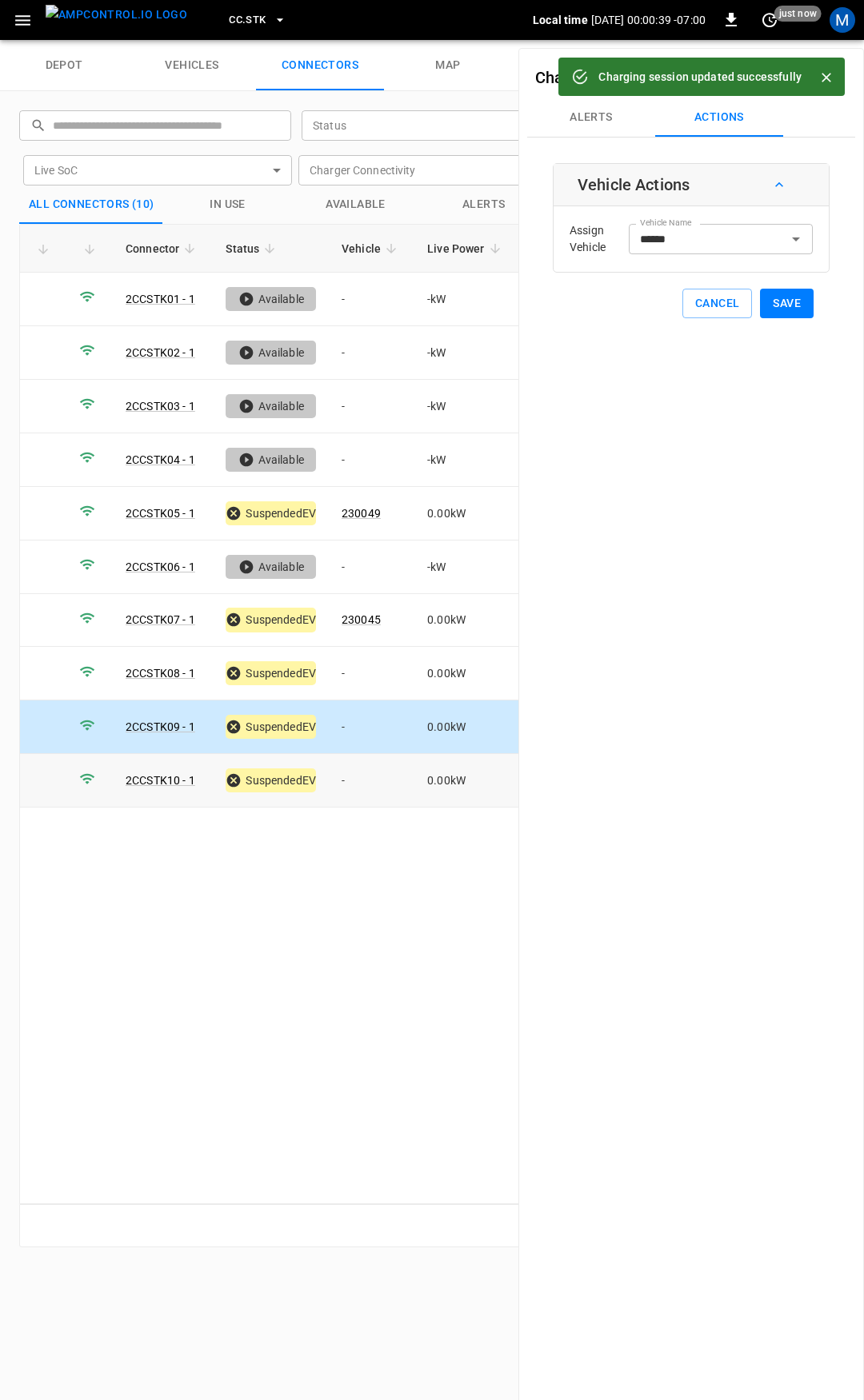
drag, startPoint x: 376, startPoint y: 761, endPoint x: 525, endPoint y: 536, distance: 269.9
click at [376, 762] on td "-" at bounding box center [372, 780] width 86 height 53
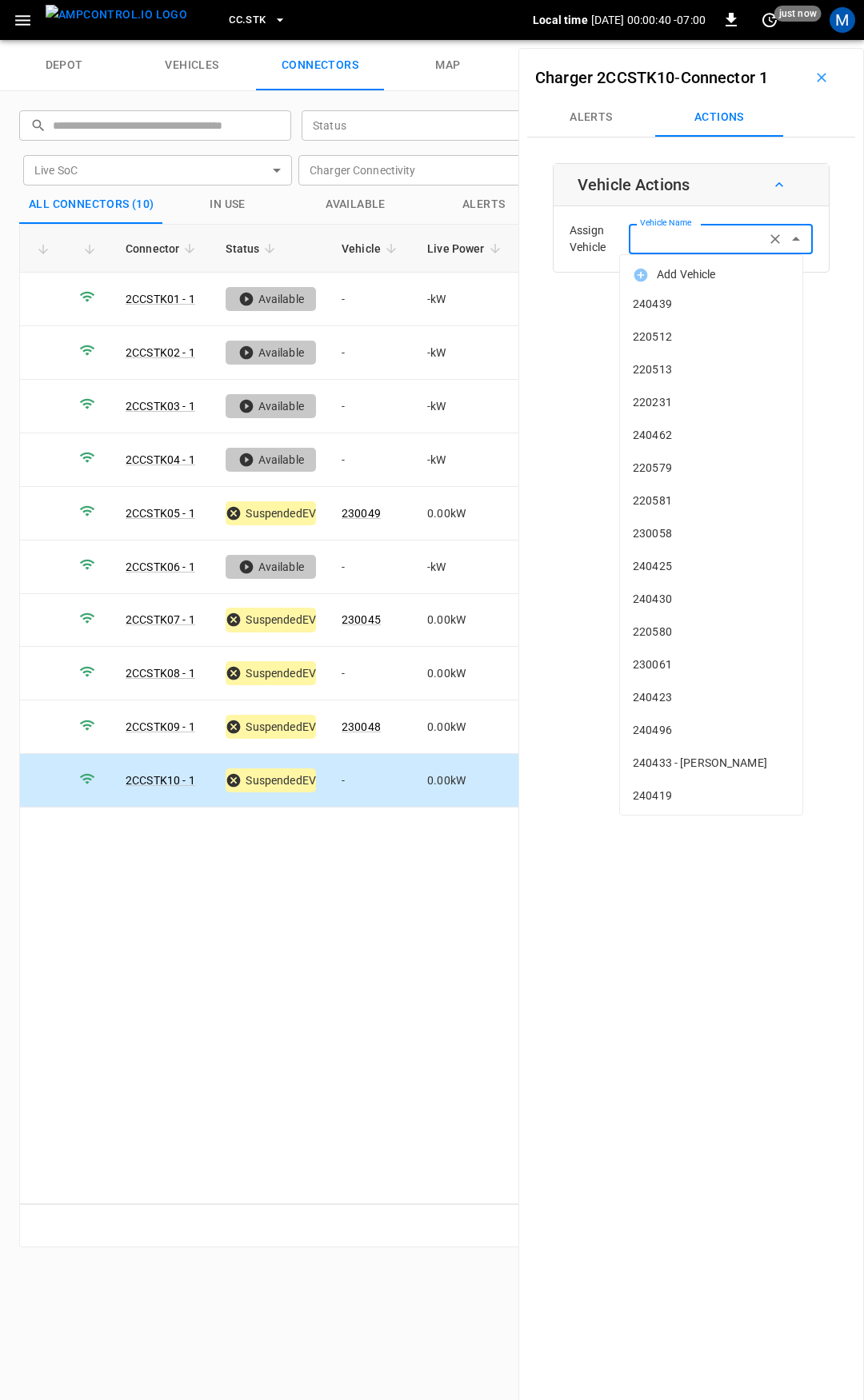
click at [659, 244] on input "Vehicle Name" at bounding box center [697, 238] width 127 height 20
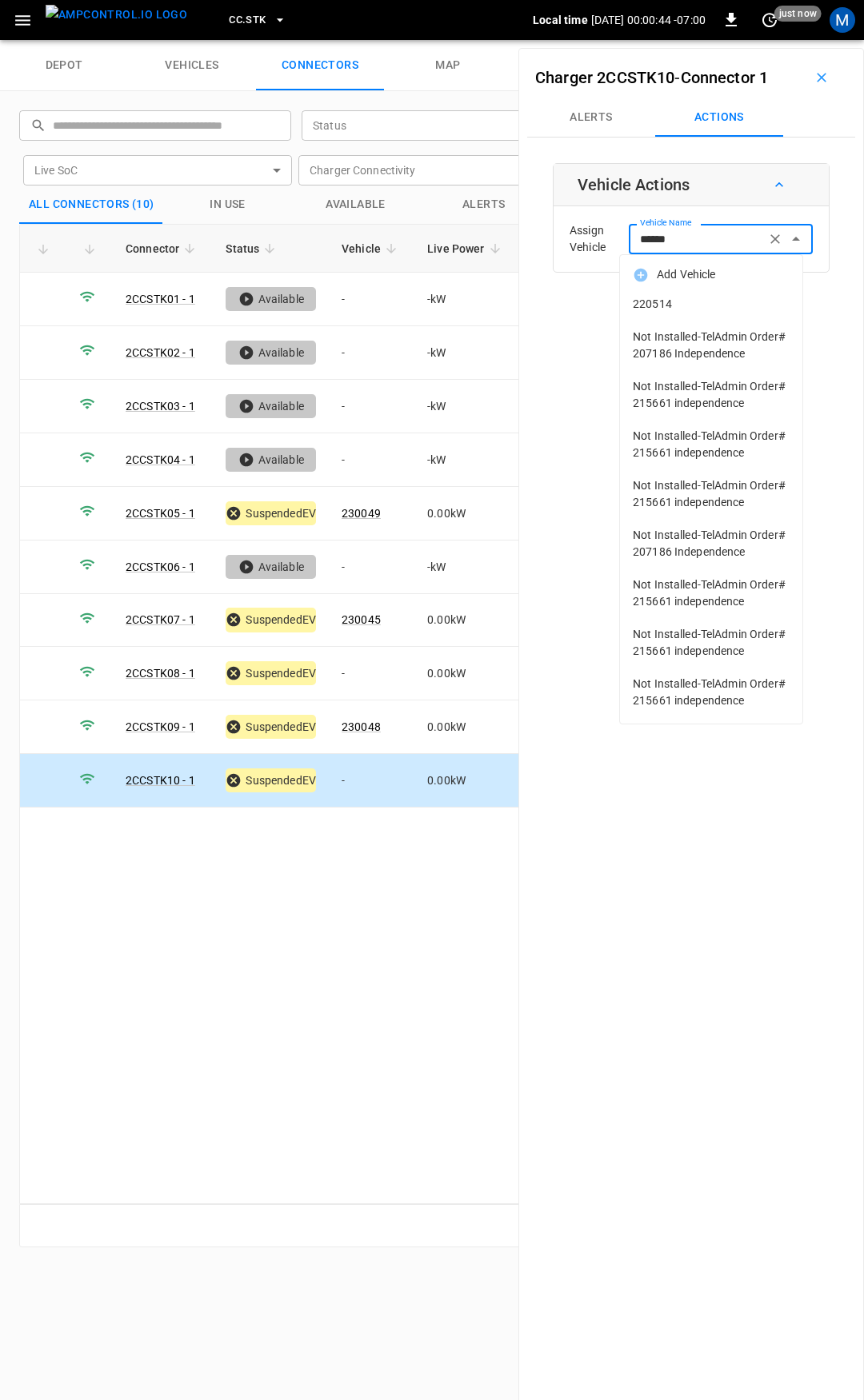
click at [661, 308] on span "220514" at bounding box center [711, 304] width 157 height 17
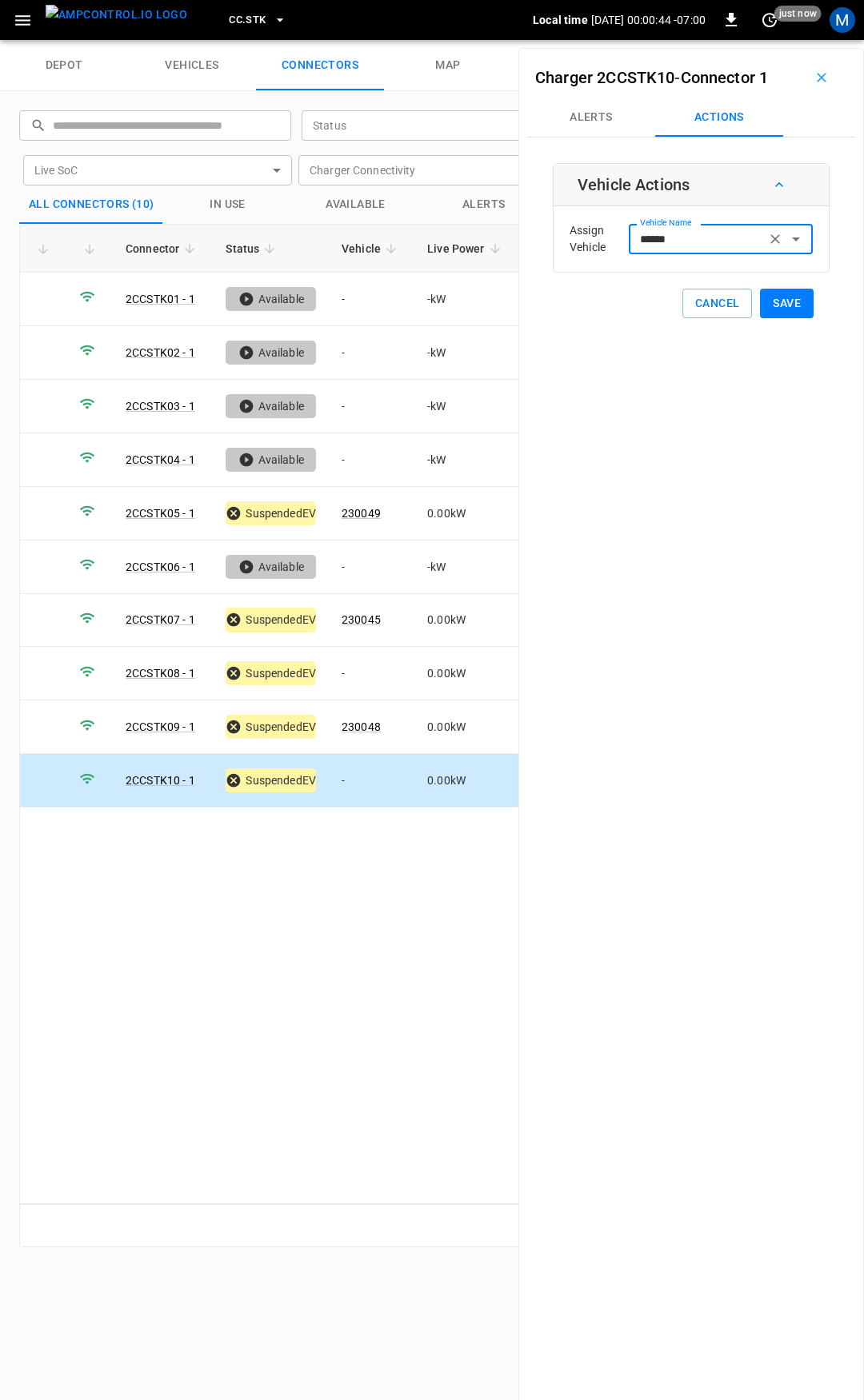
type input "******"
click at [769, 306] on button "Save" at bounding box center [786, 304] width 53 height 30
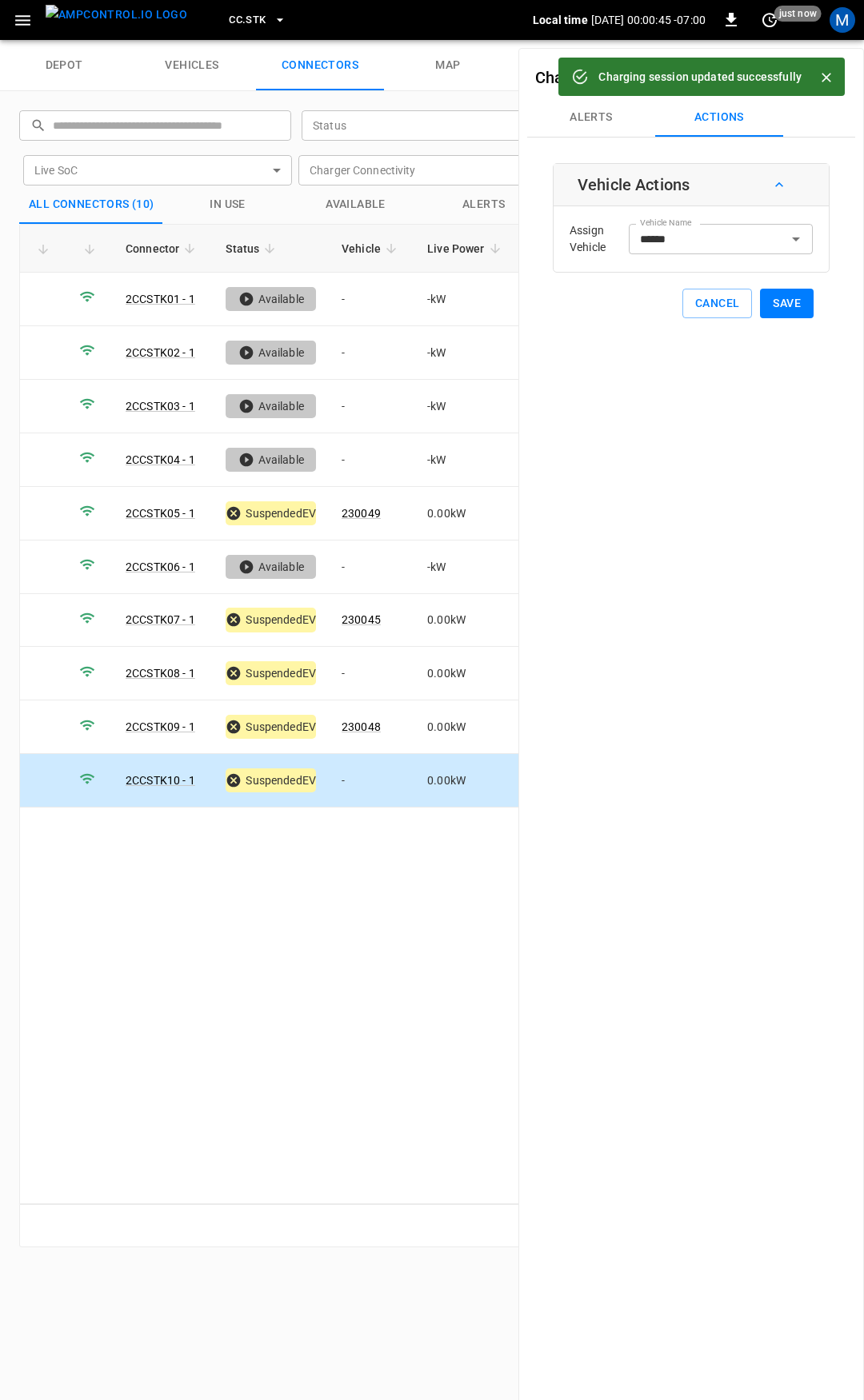
click at [228, 15] on span "CC.STK" at bounding box center [247, 20] width 37 height 18
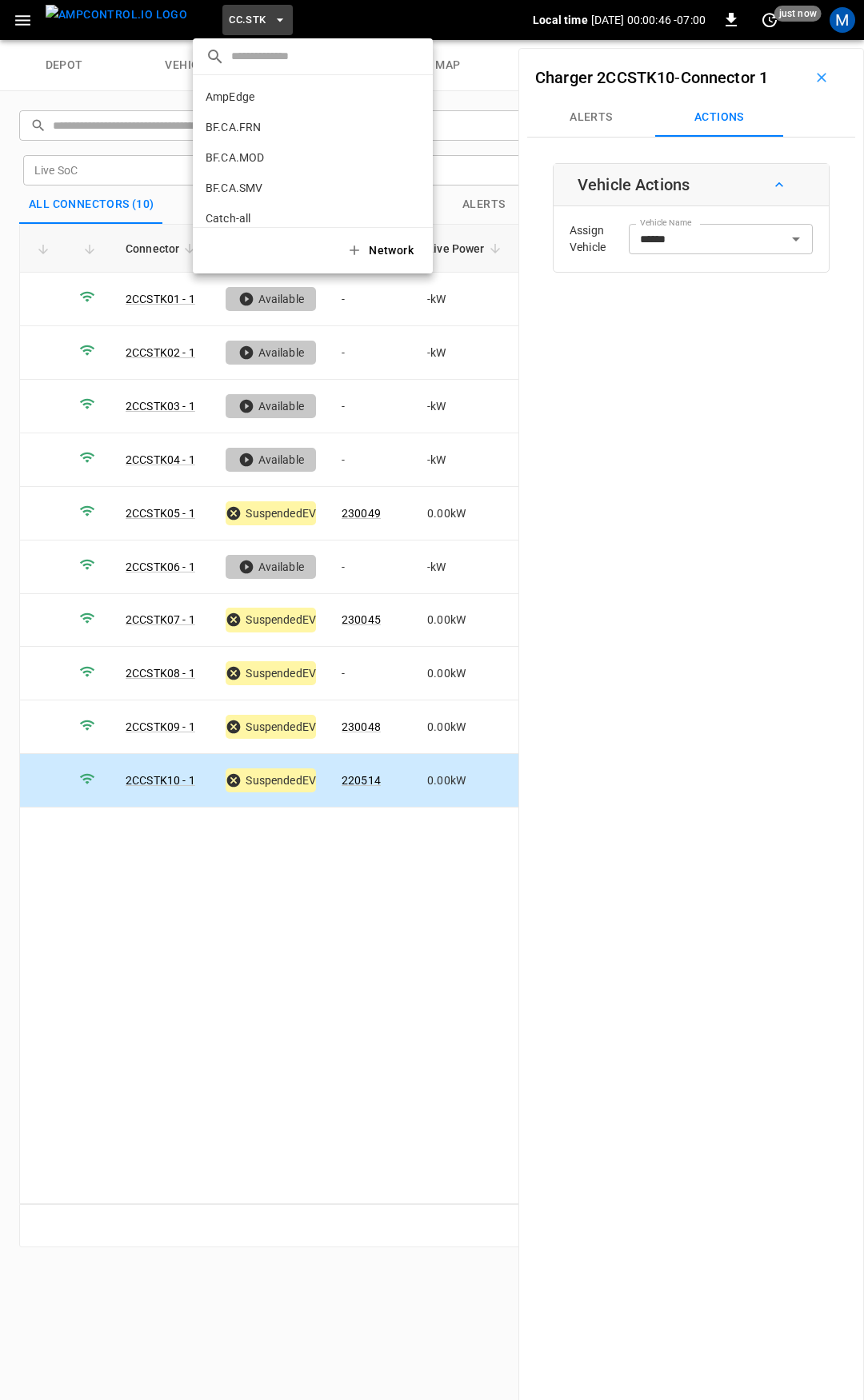
scroll to position [451, 0]
click at [13, 23] on div at bounding box center [432, 700] width 864 height 1400
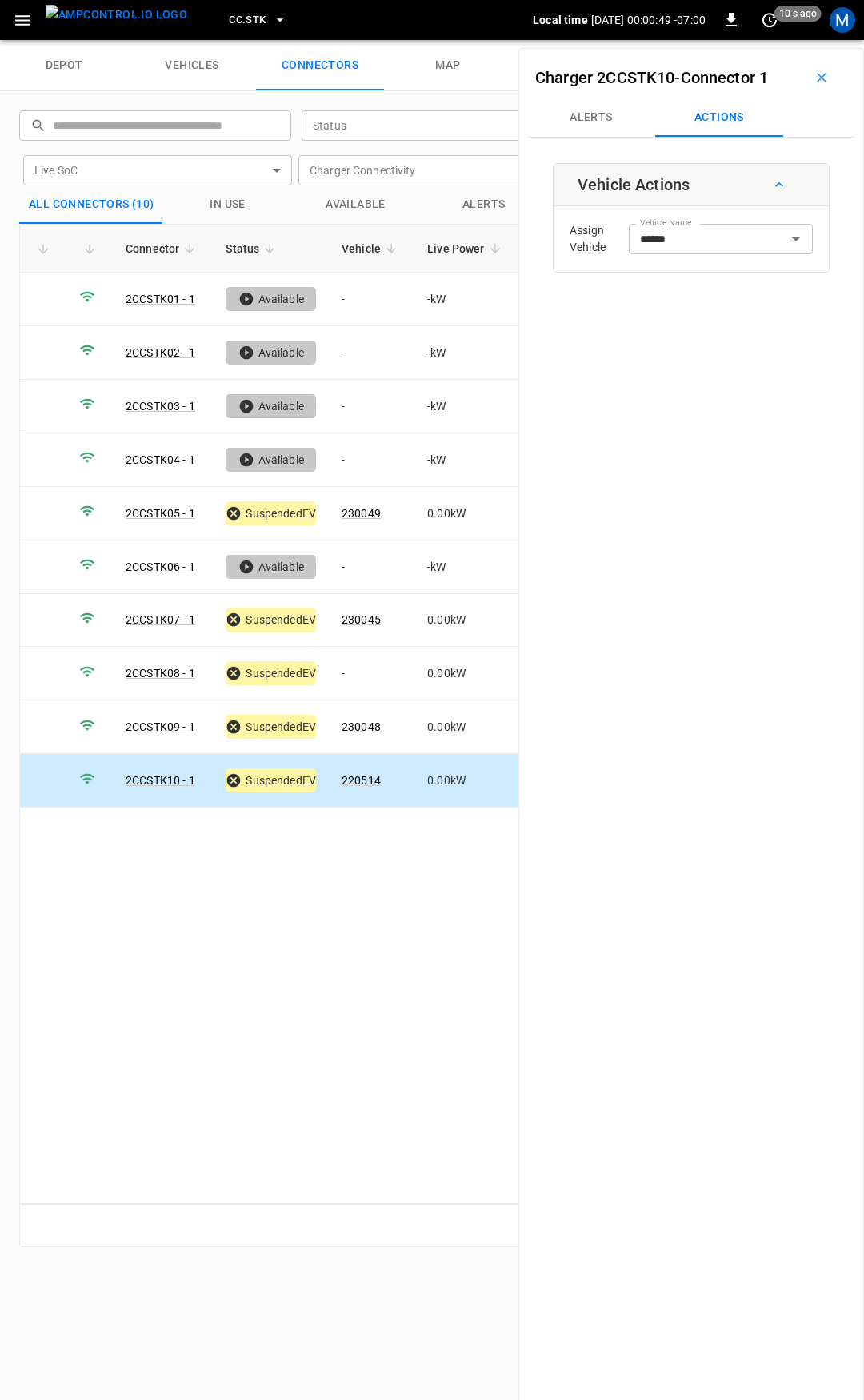
click at [25, 21] on icon "button" at bounding box center [22, 20] width 15 height 10
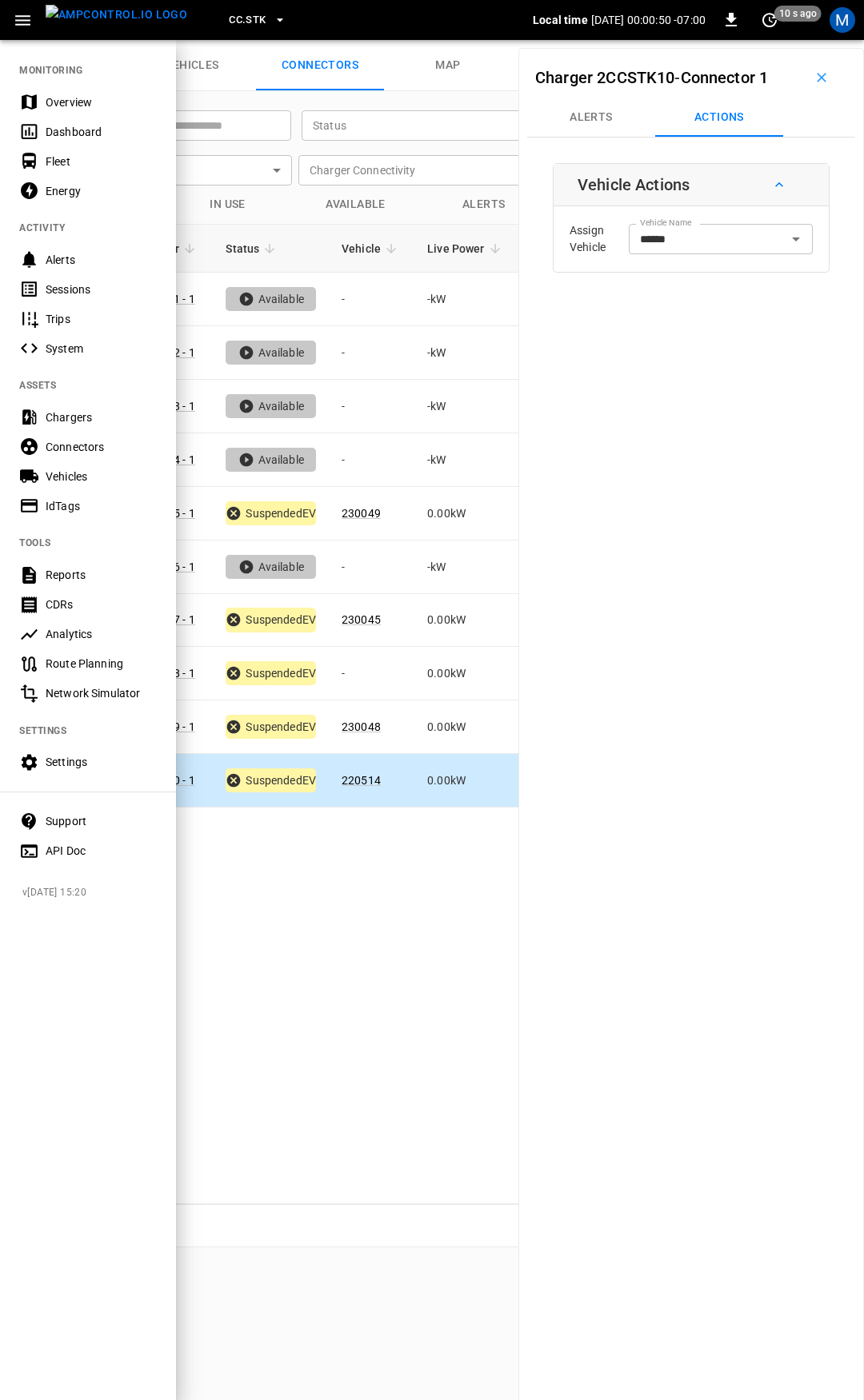
click at [102, 101] on div "Overview" at bounding box center [101, 102] width 111 height 16
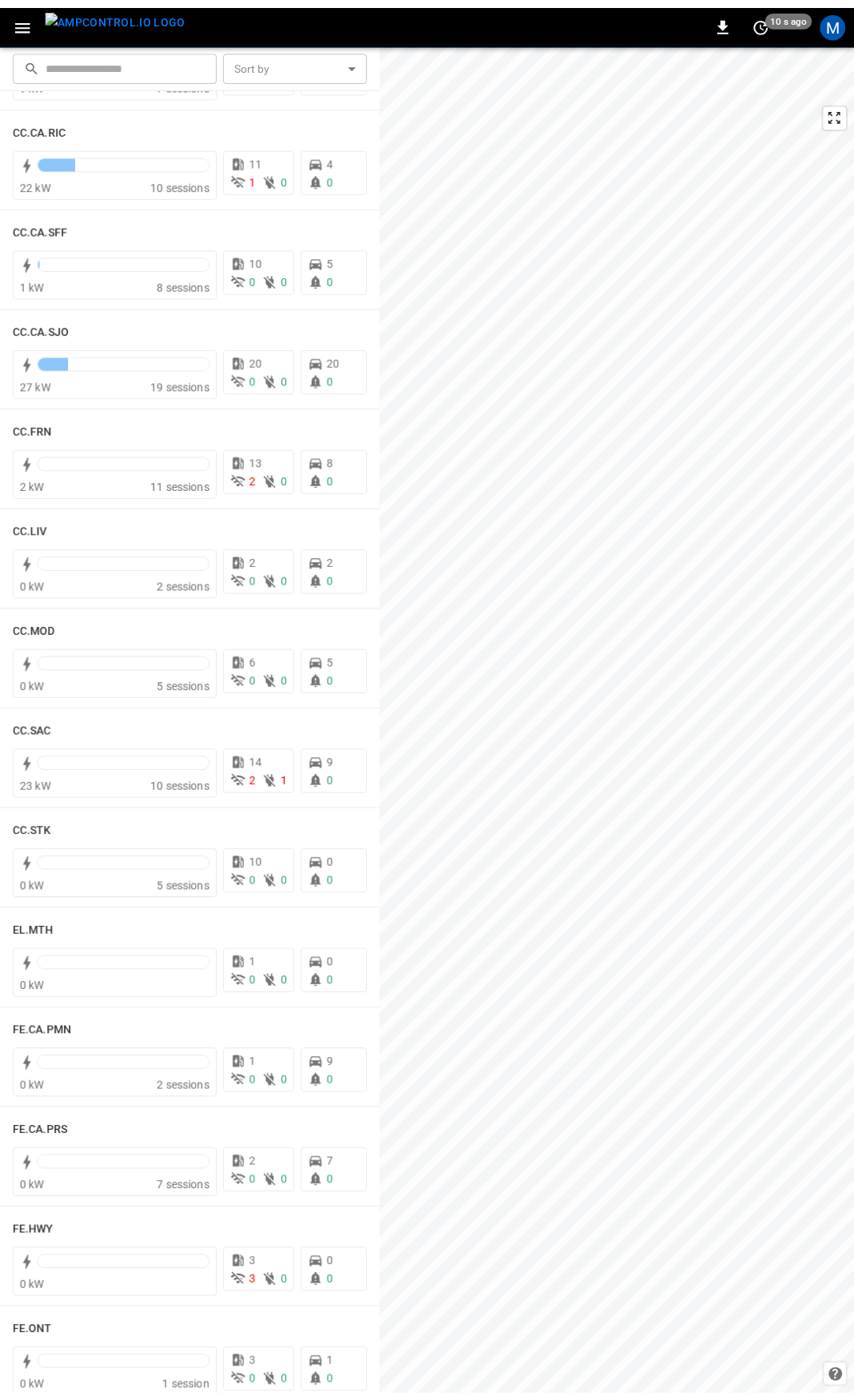
scroll to position [612, 0]
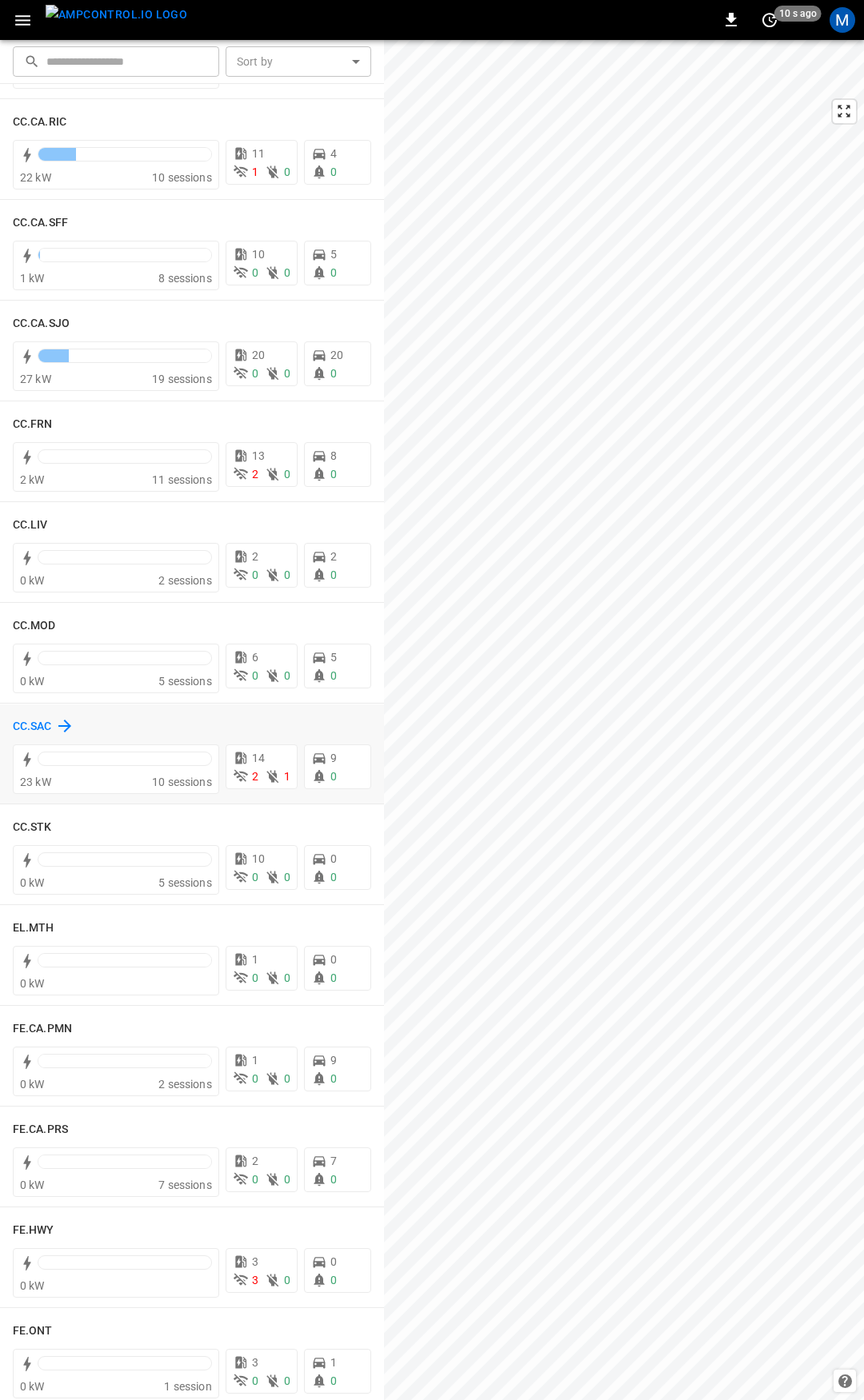
click at [38, 724] on h6 "CC.SAC" at bounding box center [32, 727] width 39 height 18
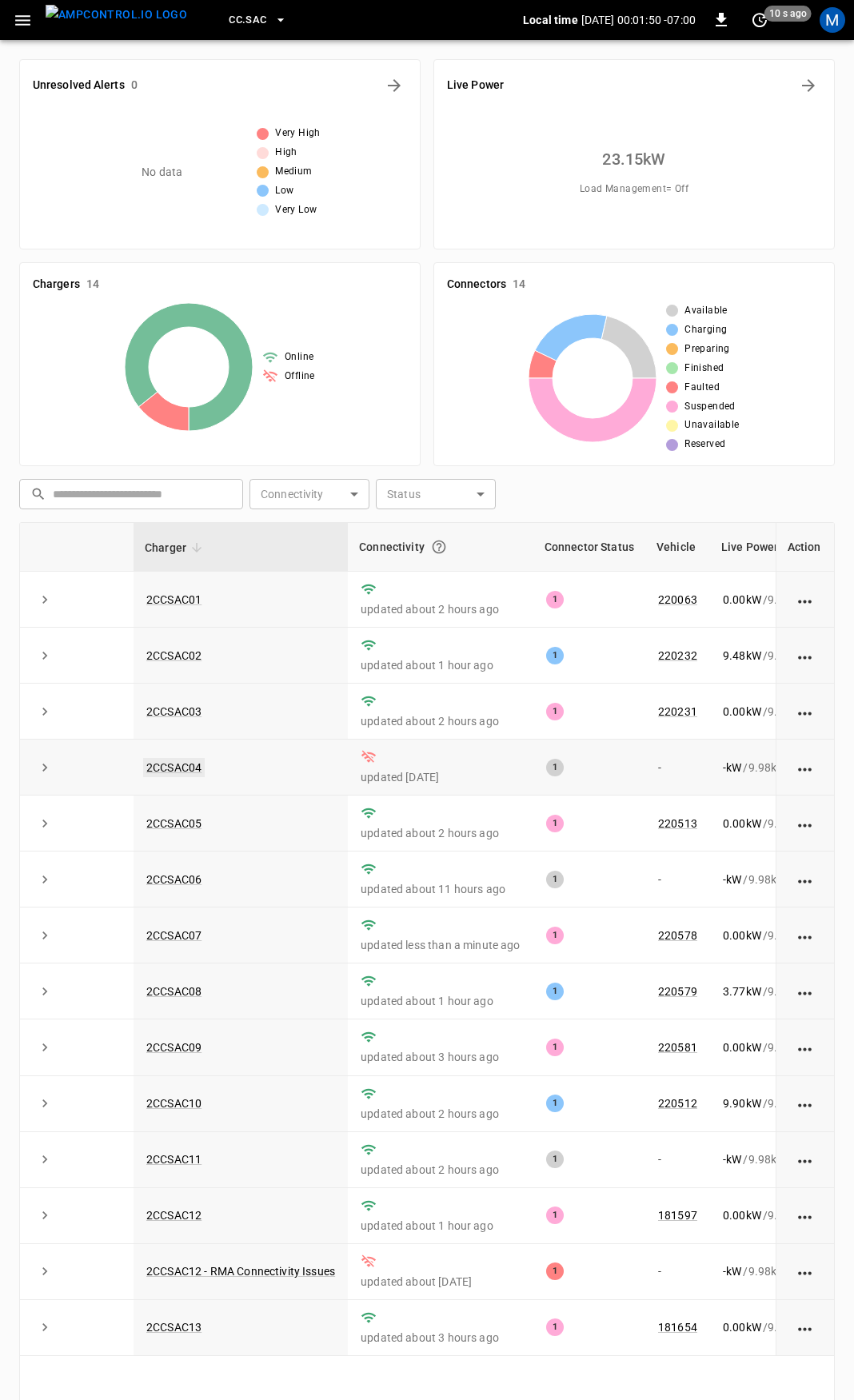
click at [182, 773] on link "2CCSAC04" at bounding box center [174, 767] width 61 height 19
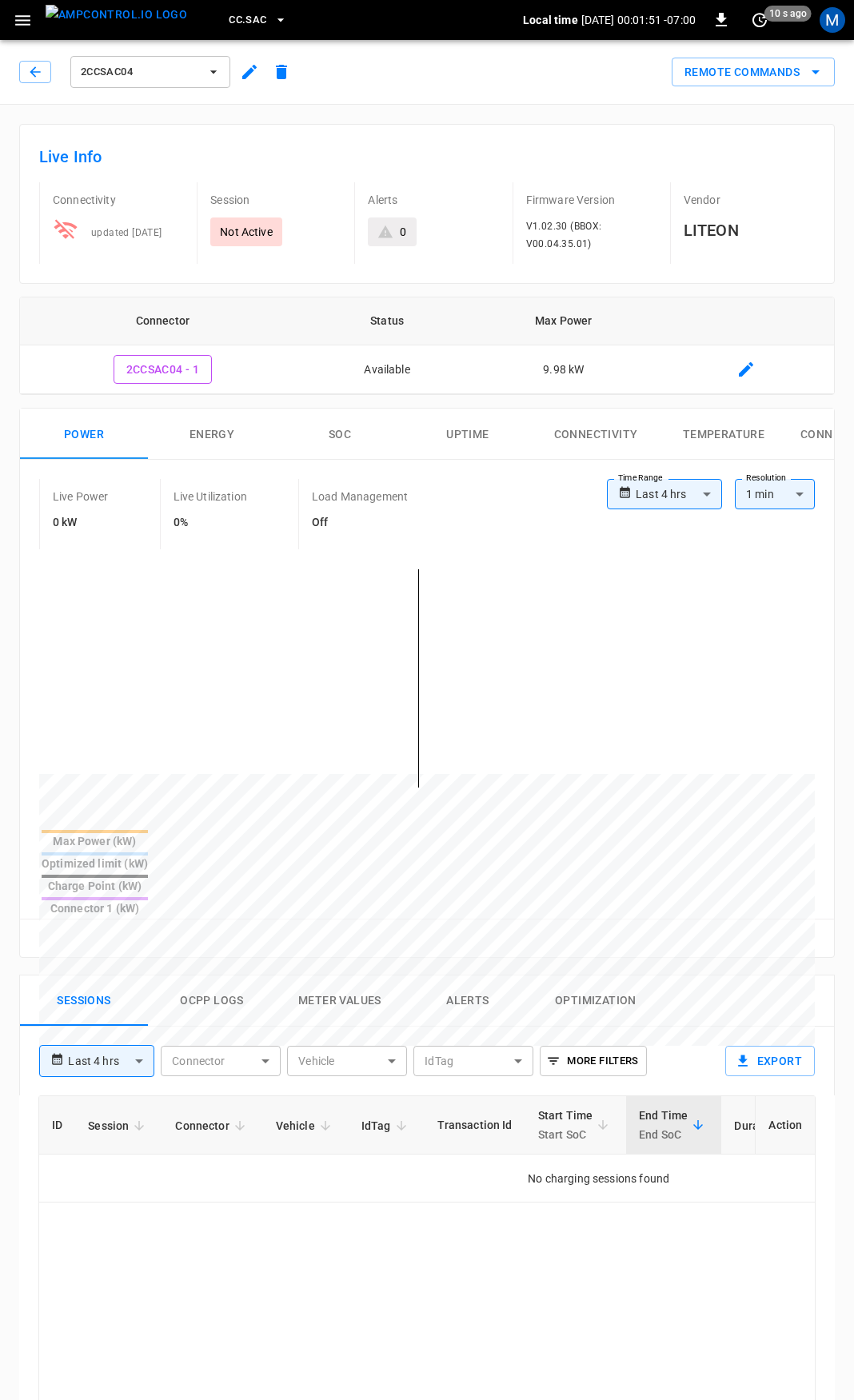
click at [469, 976] on button "Alerts" at bounding box center [467, 1001] width 128 height 51
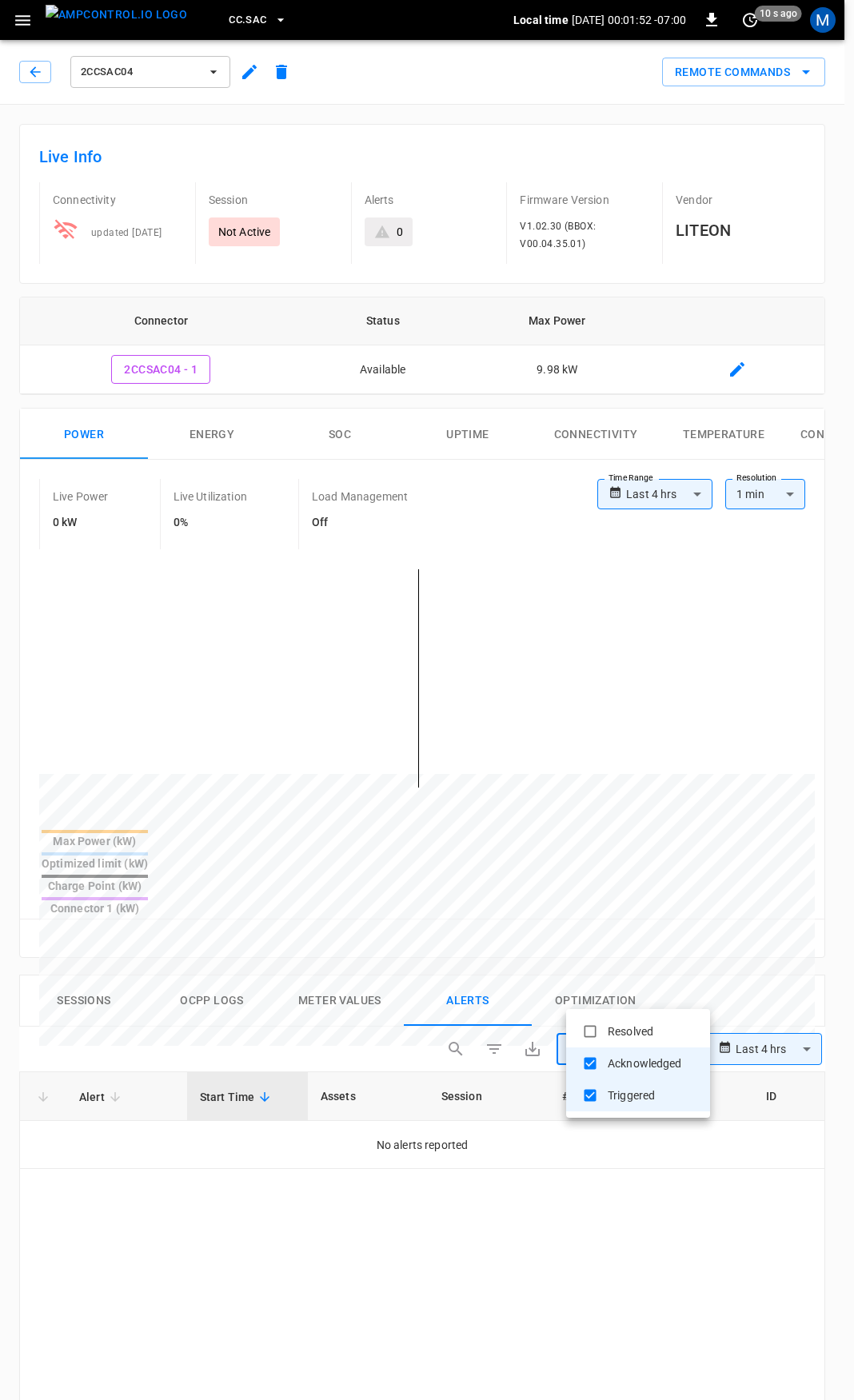
click at [634, 1003] on body "**********" at bounding box center [427, 1177] width 854 height 2355
click at [648, 1028] on li "Resolved" at bounding box center [638, 1032] width 144 height 32
type input "**********"
drag, startPoint x: 625, startPoint y: 1228, endPoint x: 606, endPoint y: 1215, distance: 23.0
click at [622, 1225] on div at bounding box center [431, 700] width 864 height 1400
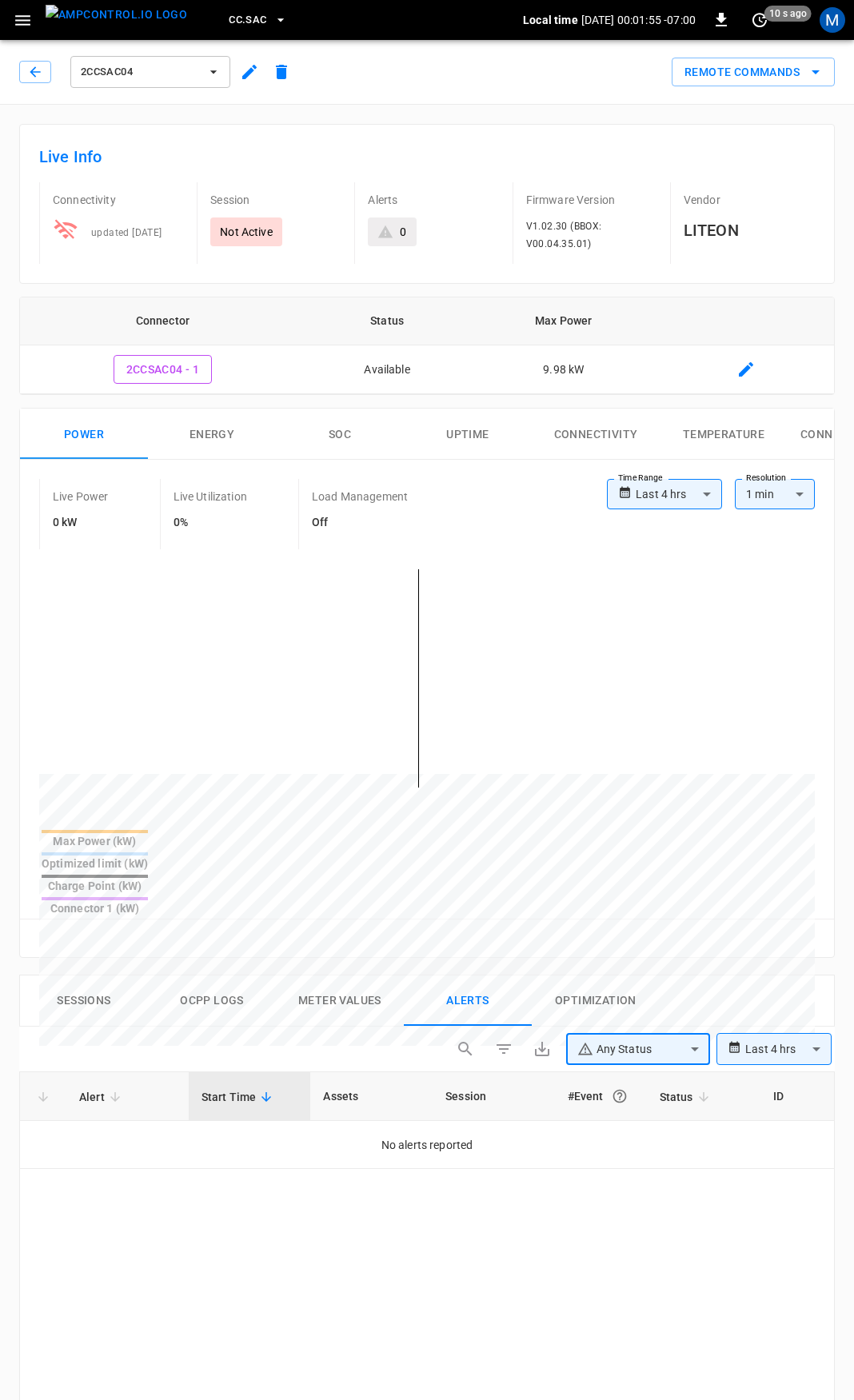
click at [760, 989] on body "**********" at bounding box center [427, 1177] width 854 height 2355
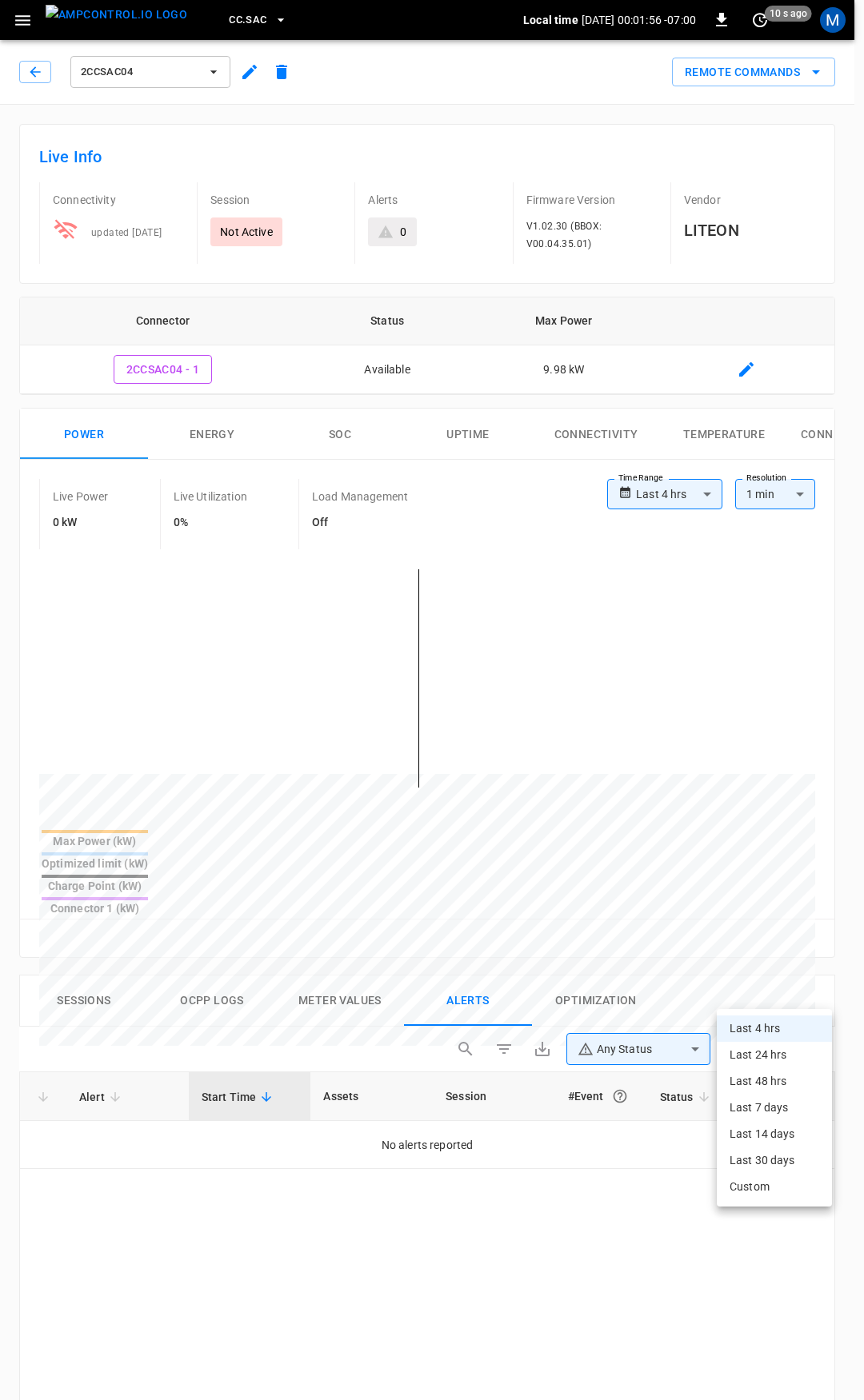
click at [768, 1054] on li "Last 24 hrs" at bounding box center [775, 1055] width 116 height 26
type input "**********"
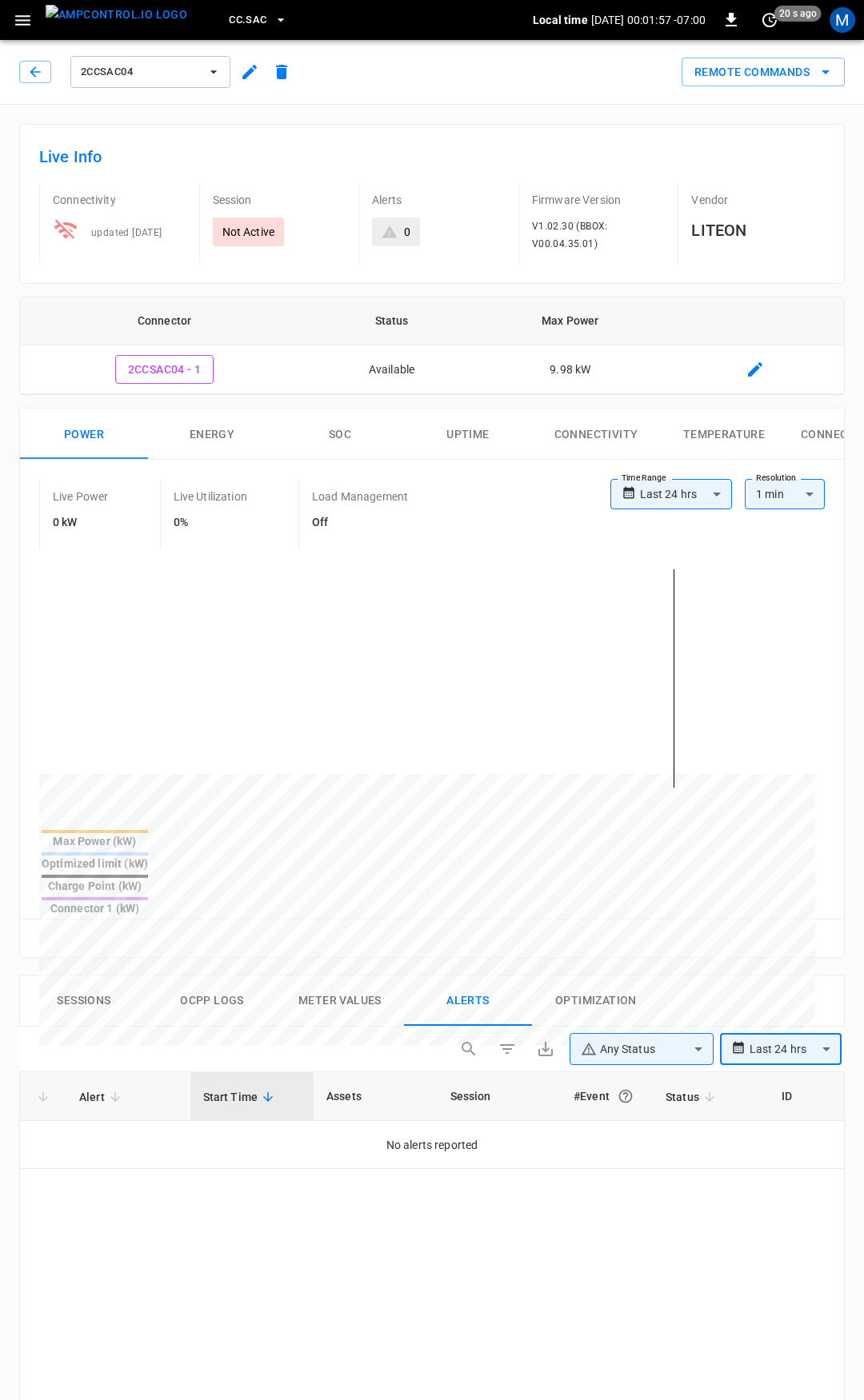
click at [762, 998] on body "**********" at bounding box center [432, 1177] width 864 height 2355
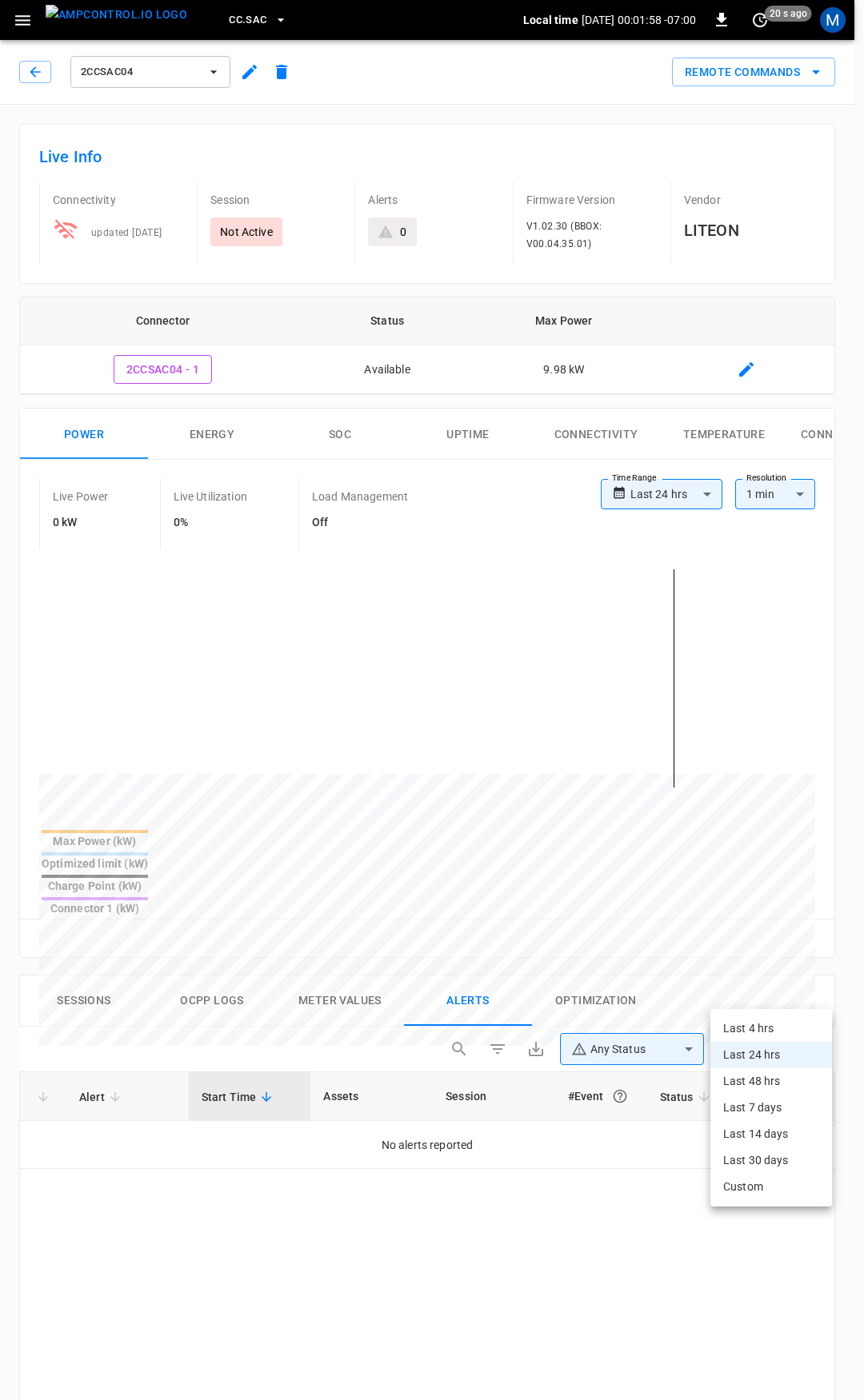
drag, startPoint x: 773, startPoint y: 1067, endPoint x: 776, endPoint y: 1080, distance: 13.3
click at [776, 1080] on ul "Last 4 hrs Last 24 hrs Last 48 hrs Last 7 days Last 14 days Last 30 days Custom" at bounding box center [770, 1108] width 122 height 198
click at [776, 1080] on li "Last 48 hrs" at bounding box center [770, 1082] width 122 height 26
type input "**********"
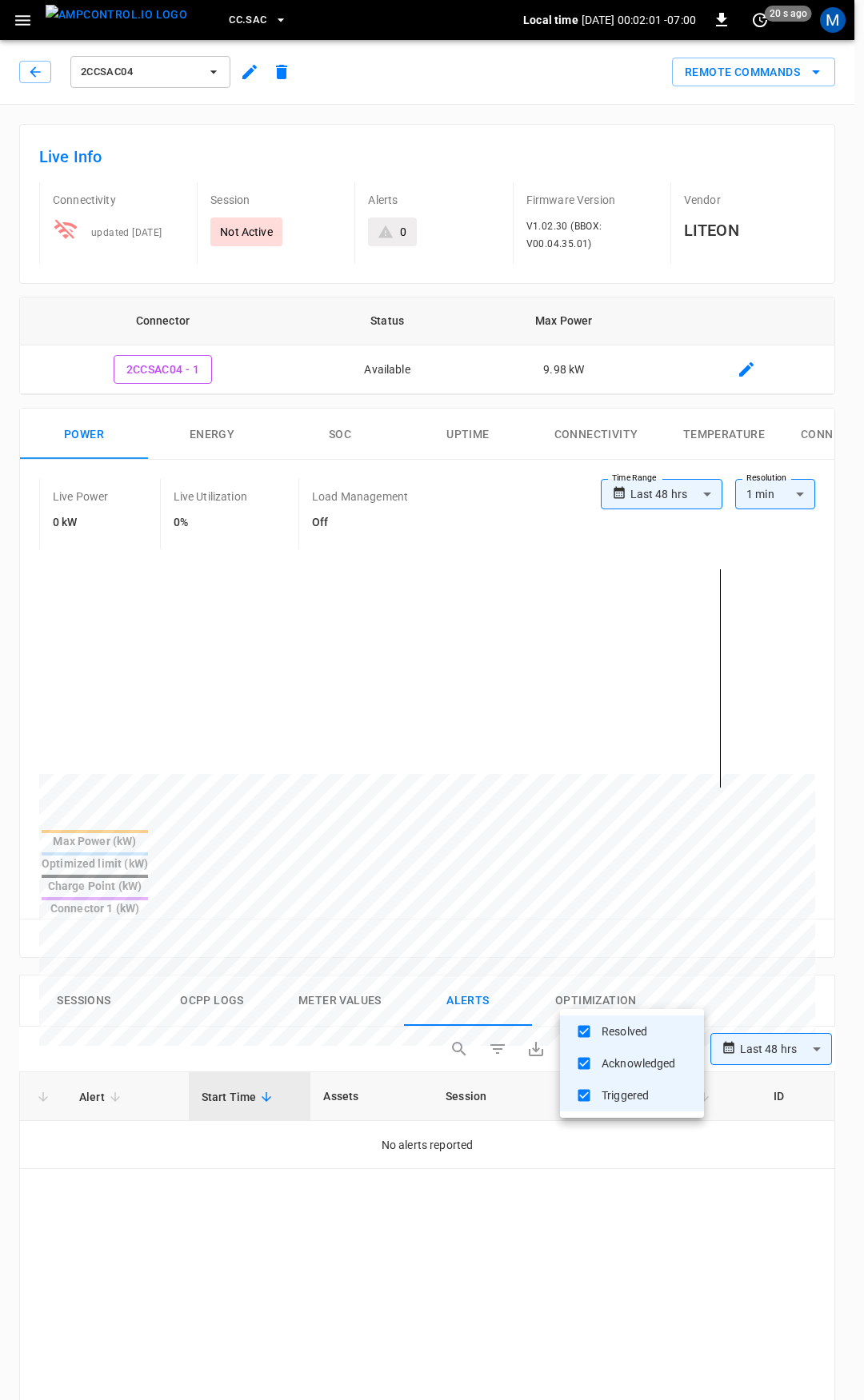
click at [664, 1004] on body "**********" at bounding box center [432, 1177] width 864 height 2355
click at [668, 991] on div at bounding box center [432, 700] width 864 height 1400
